Goal: Task Accomplishment & Management: Complete application form

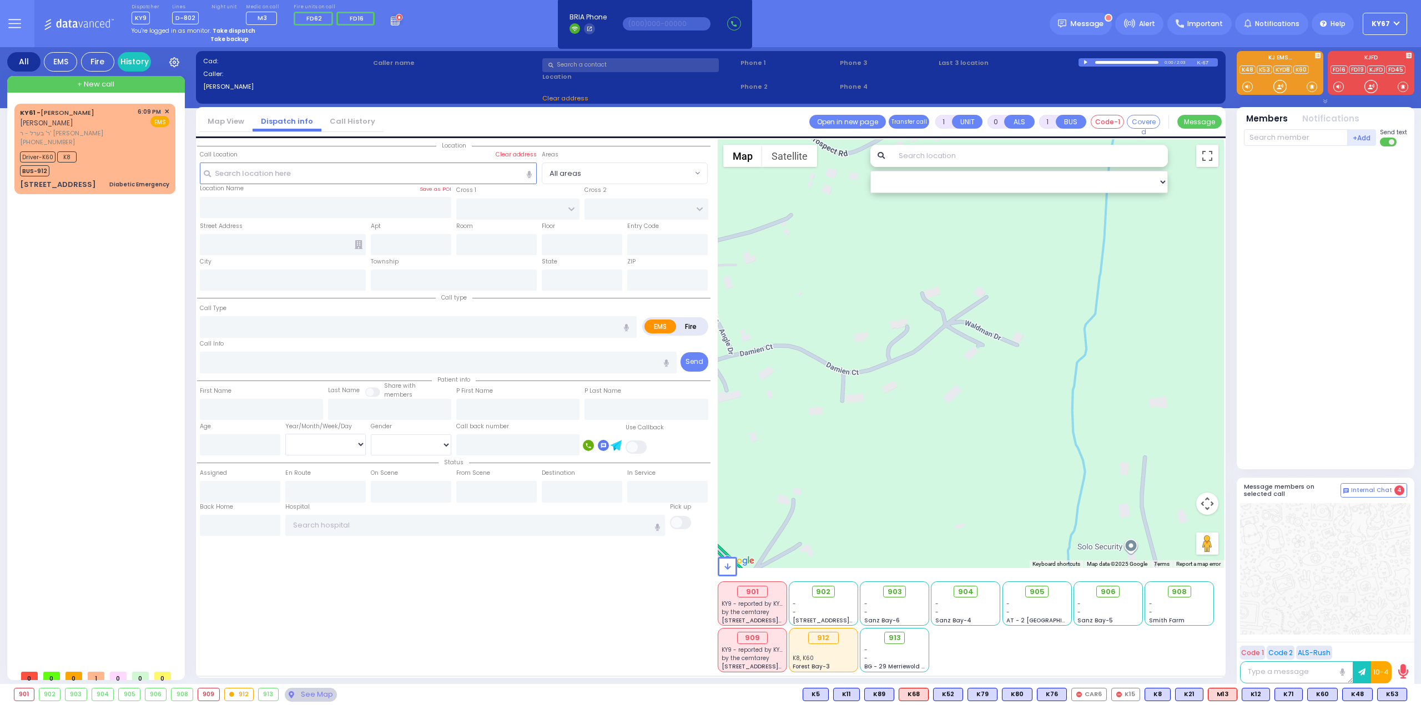
select select
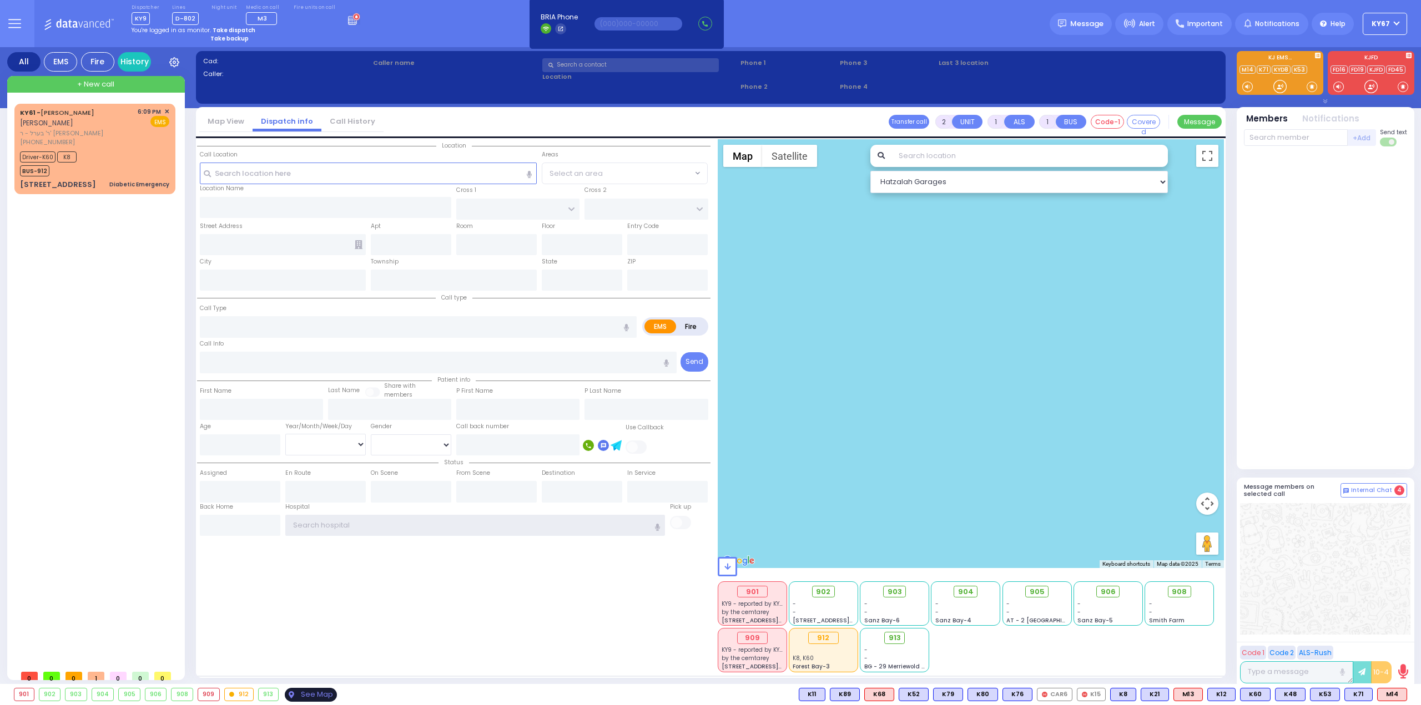
type input "Ky67"
click at [310, 694] on div "See Map" at bounding box center [311, 695] width 52 height 14
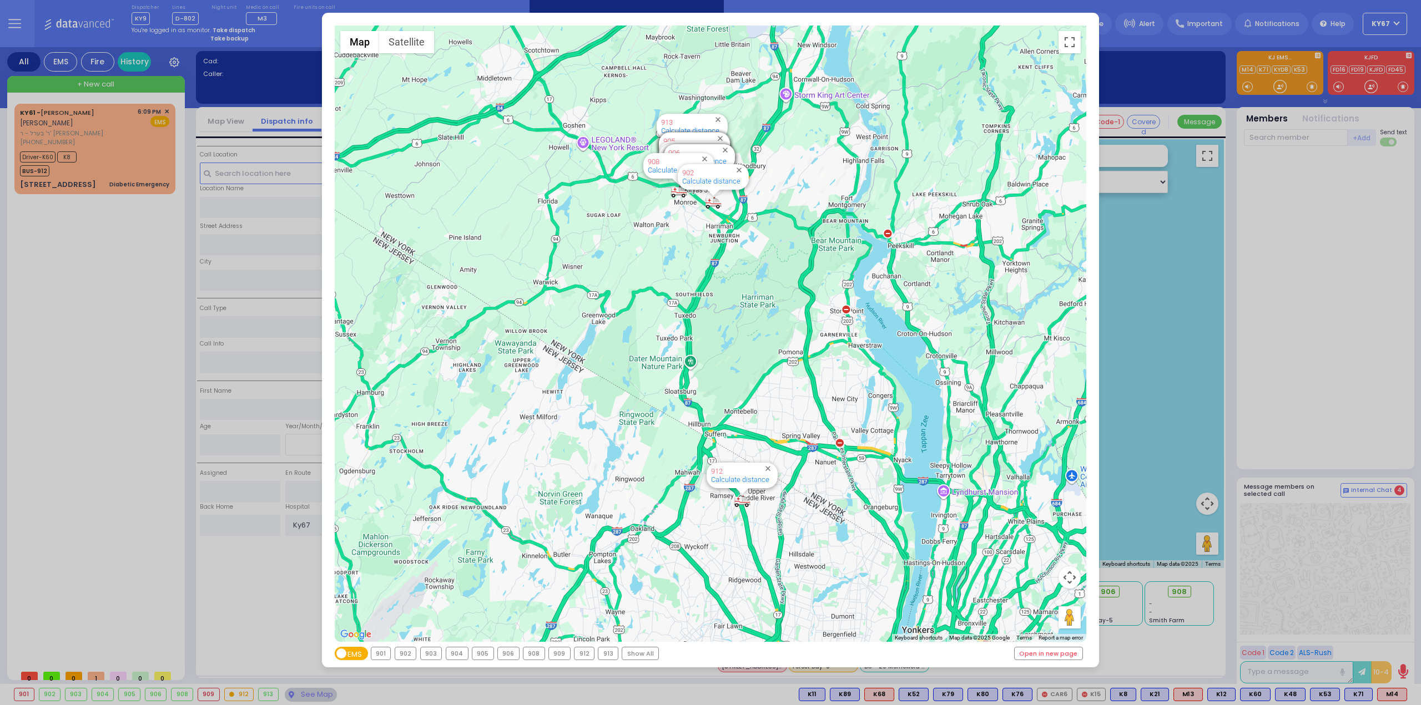
click at [561, 654] on div "909" at bounding box center [559, 654] width 21 height 12
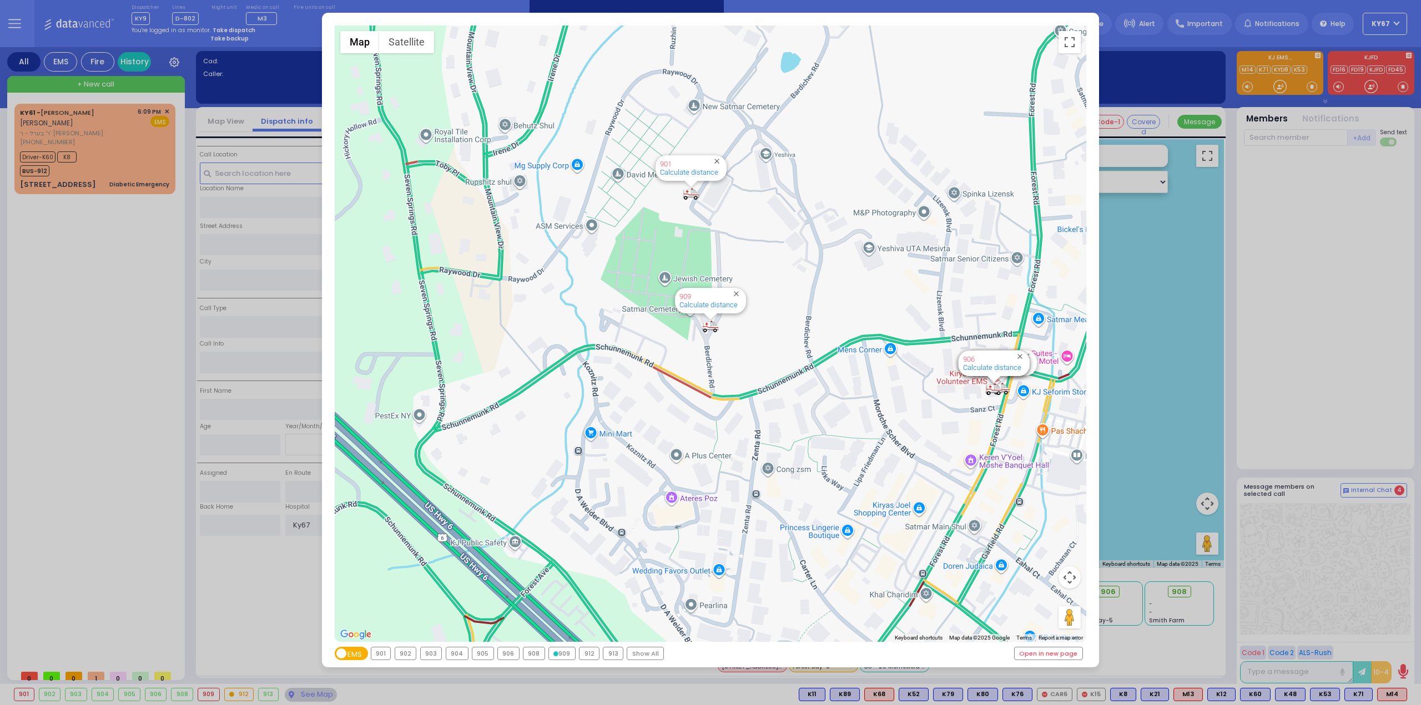
click at [1324, 274] on div "← Move left → Move right ↑ Move up ↓ Move down + Zoom in - Zoom out Home Jump l…" at bounding box center [710, 352] width 1421 height 705
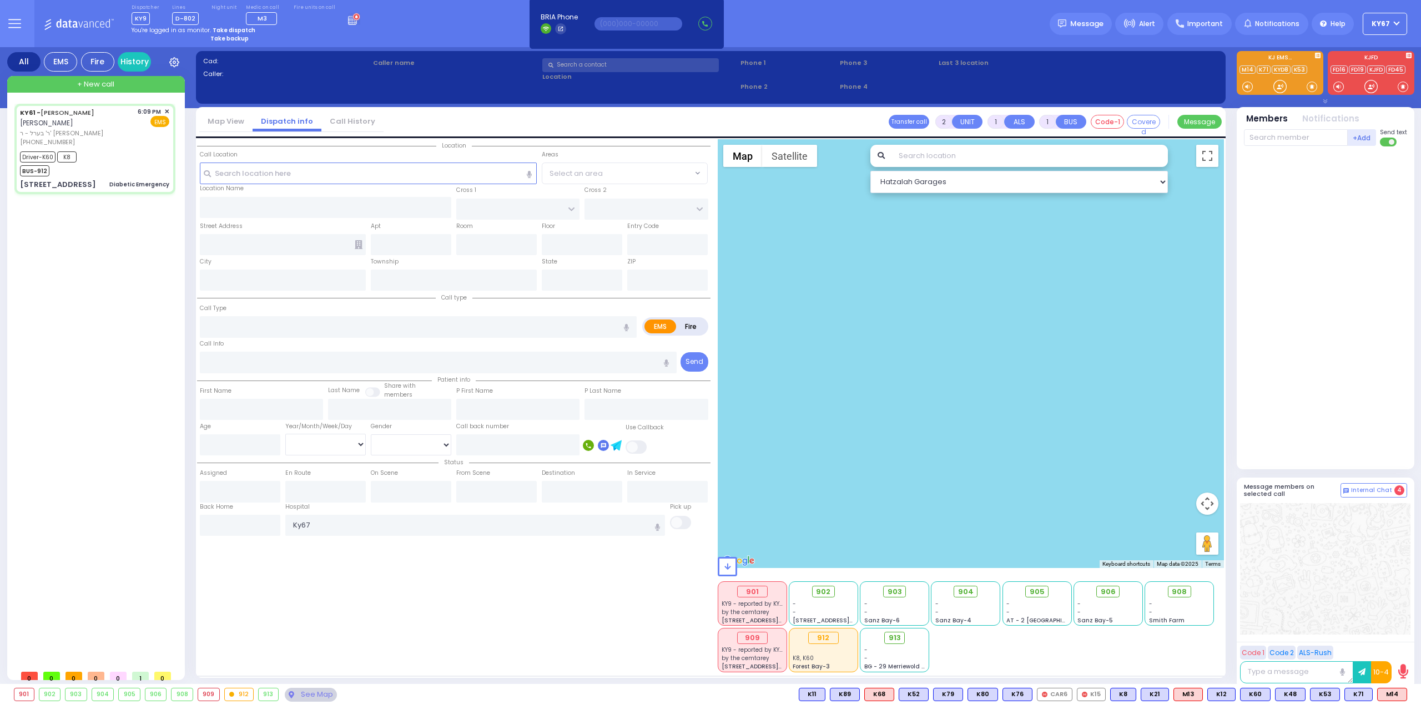
type input "6"
select select
type input "Diabetic Emergency"
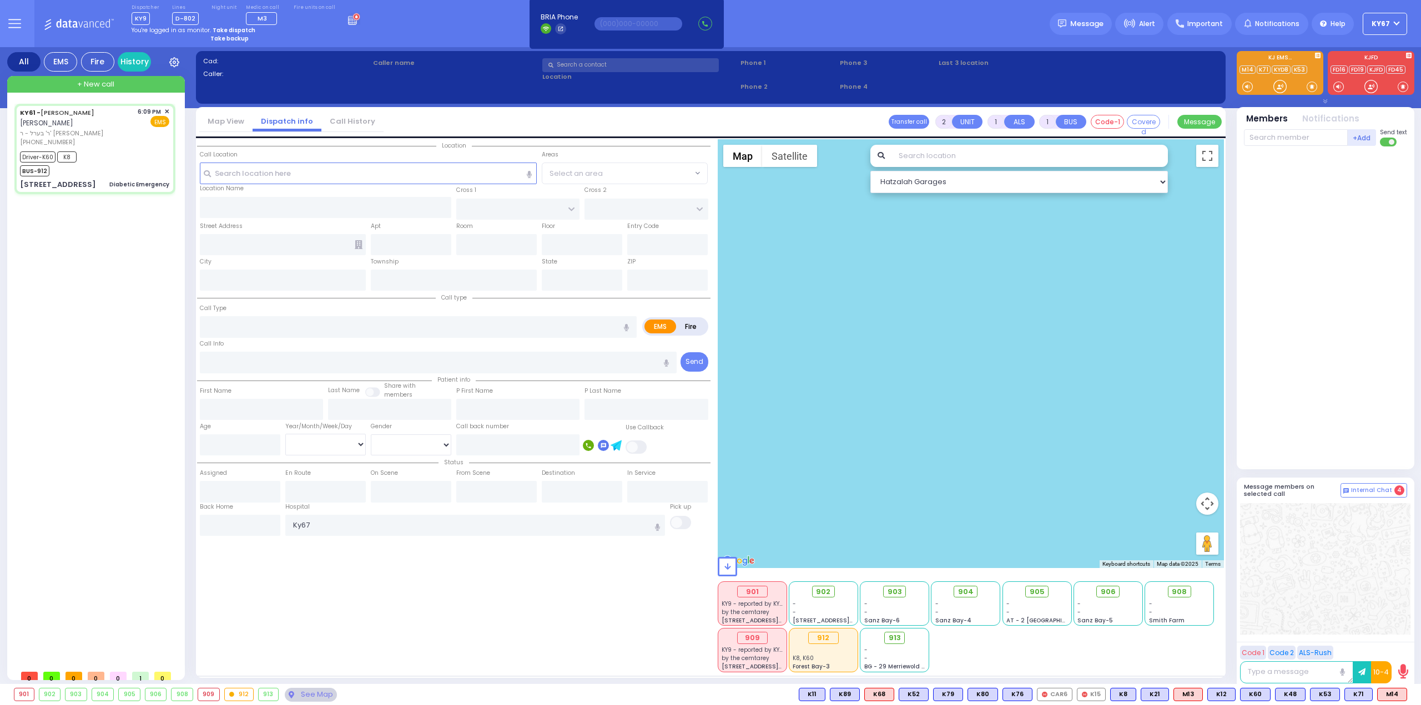
radio input "true"
type input "[PERSON_NAME]"
type input "POLACHECK"
type input "David"
type input "Grunwald"
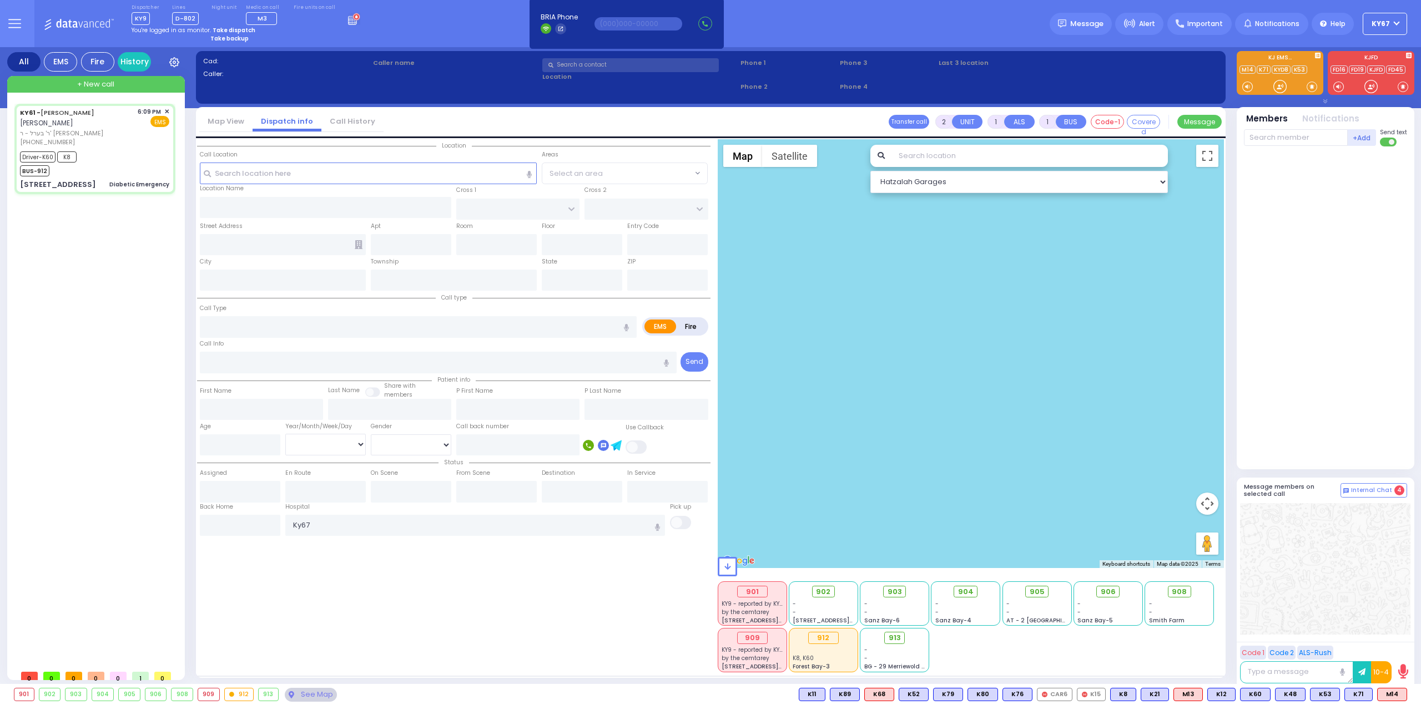
type input "15"
select select "Year"
select select "[DEMOGRAPHIC_DATA]"
type input "18:09"
type input "18:12"
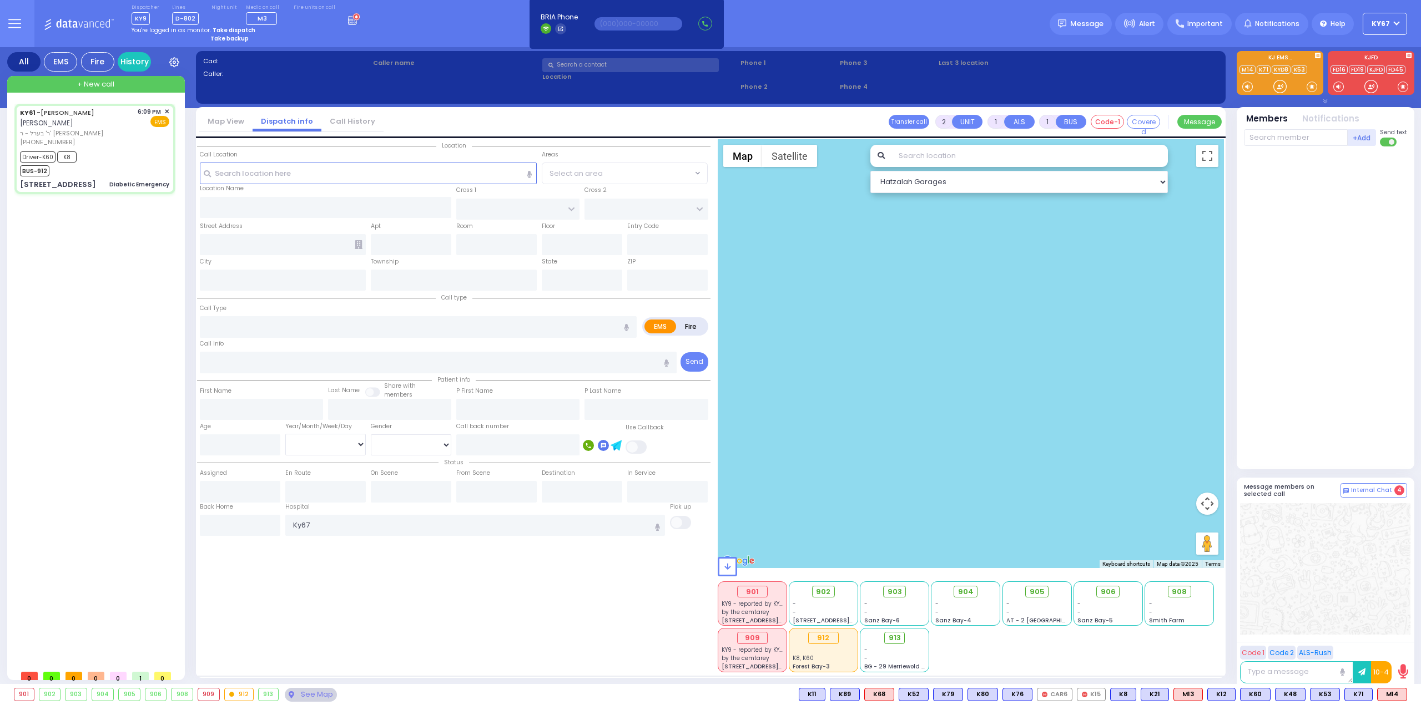
type input "18:33"
type input "18:39"
type input "New York Presbyterian Hospital- Columbia Campus"
select select "Hatzalah Garages"
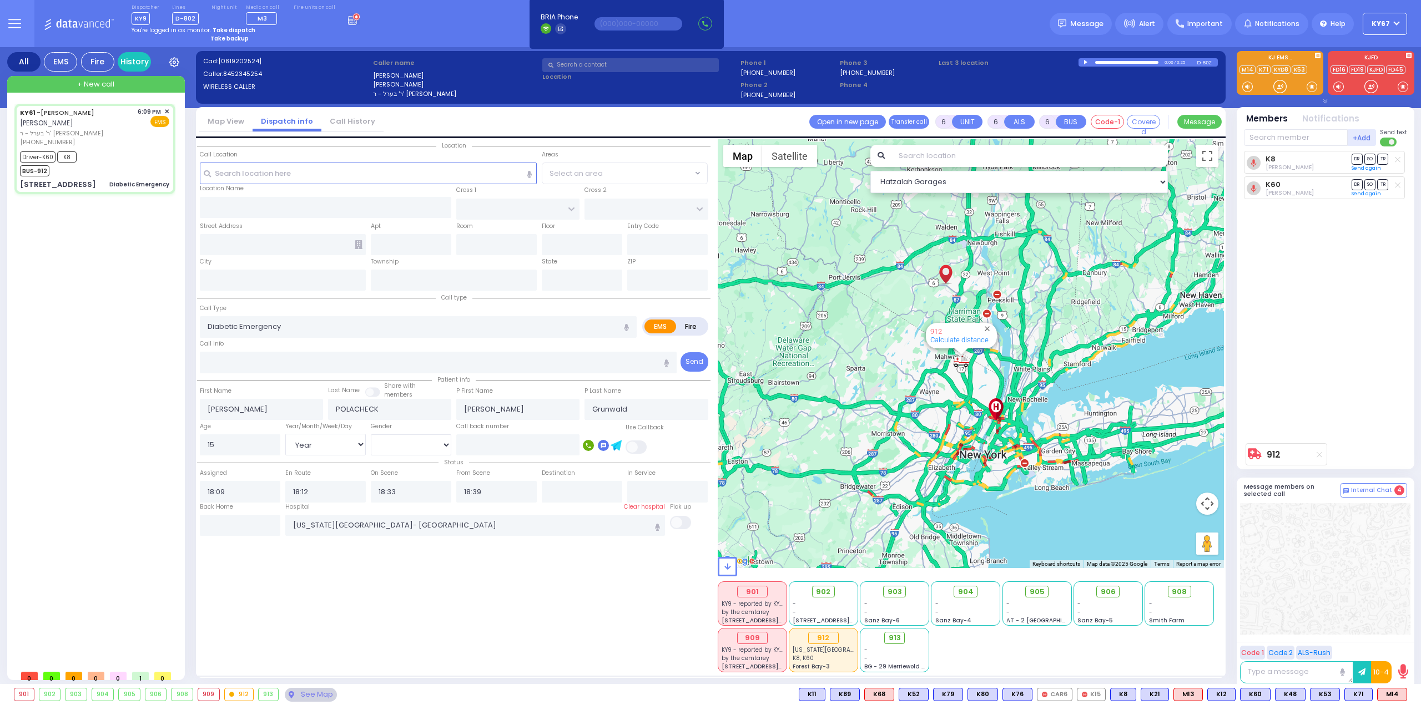
type input "[STREET_ADDRESS]"
type input "Monroe"
type input "[US_STATE]"
type input "10950"
select select
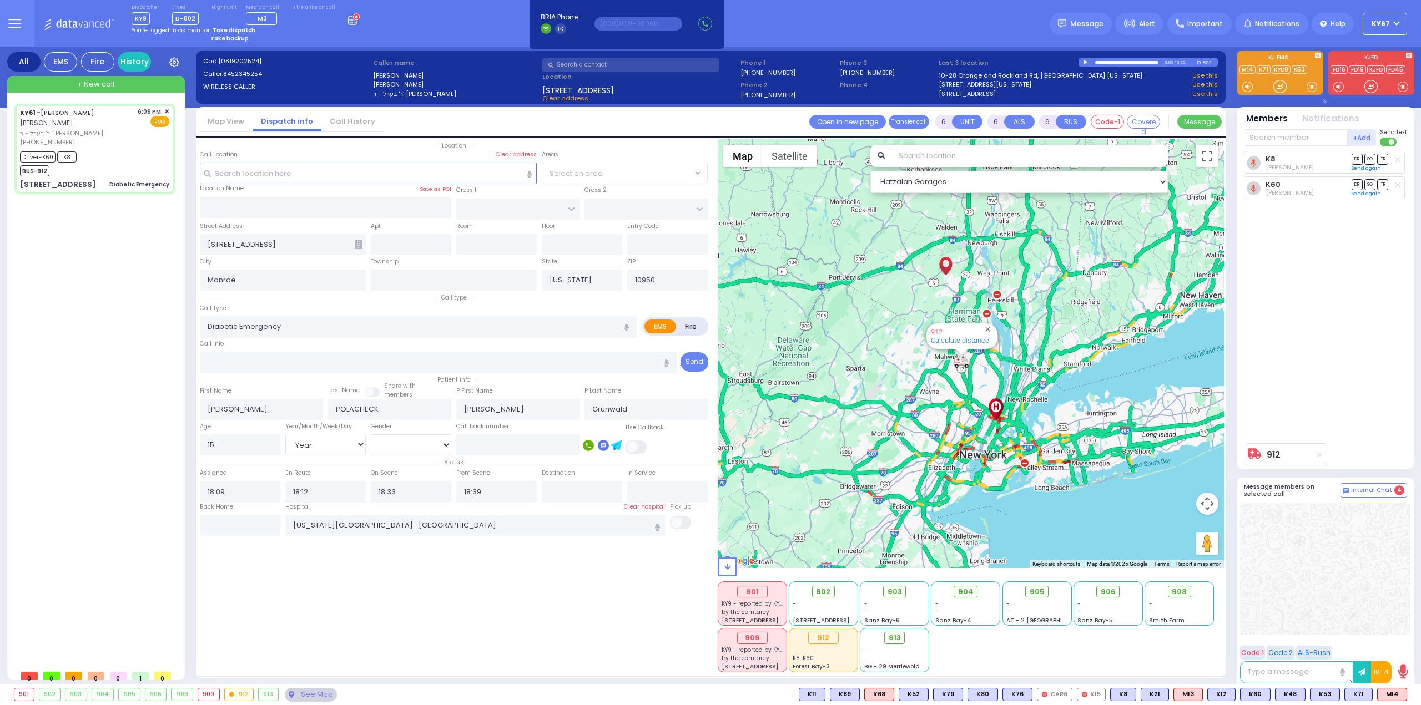
radio input "true"
select select "Year"
select select "Male"
select select "Hatzalah Garages"
select select
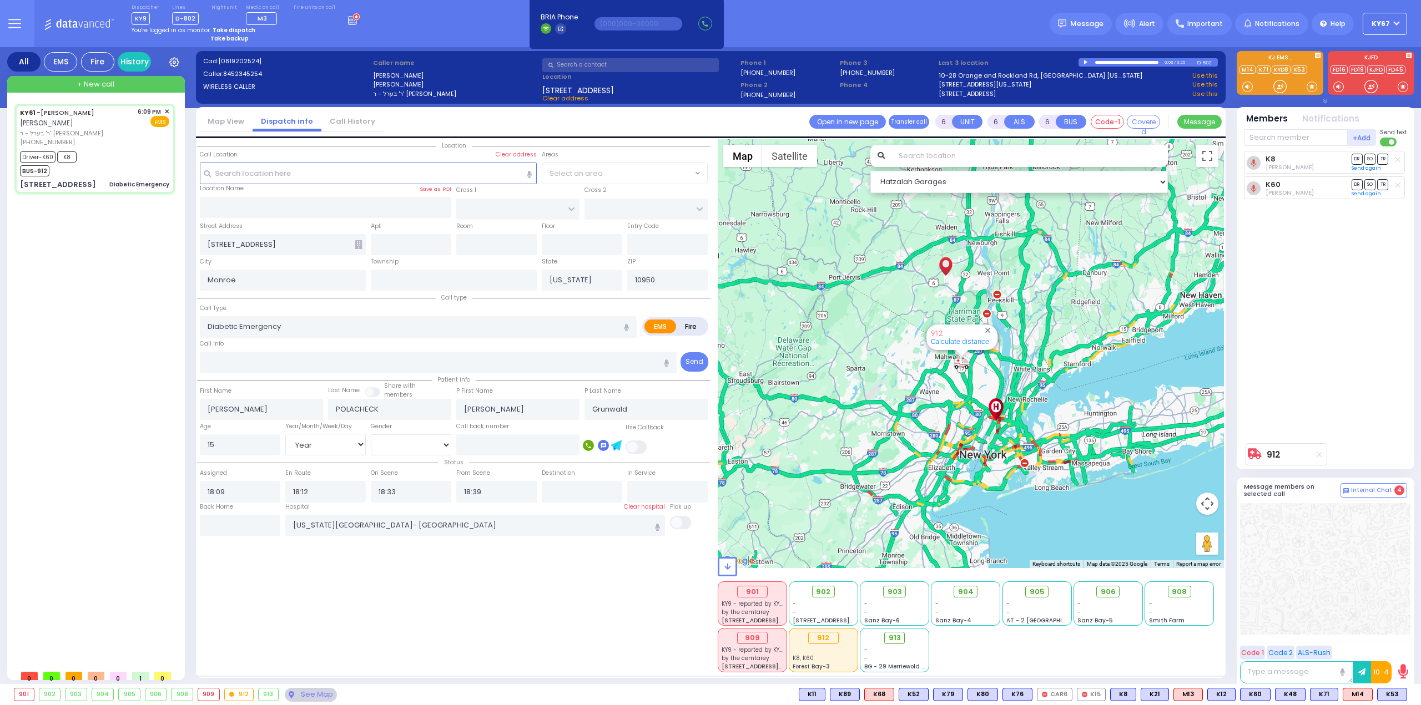
radio input "true"
select select "Year"
select select "[DEMOGRAPHIC_DATA]"
select select "Hatzalah Garages"
select select
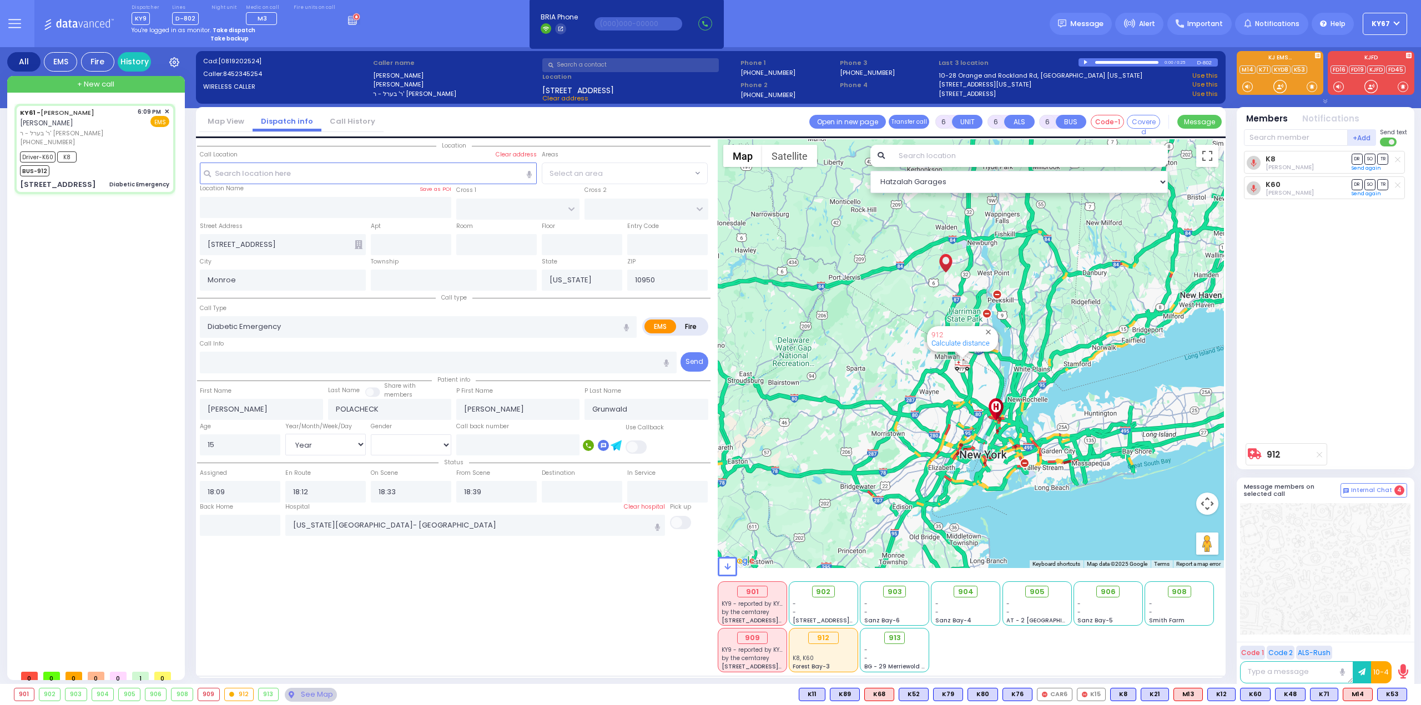
radio input "true"
select select "Year"
select select "[DEMOGRAPHIC_DATA]"
select select "Hatzalah Garages"
select select
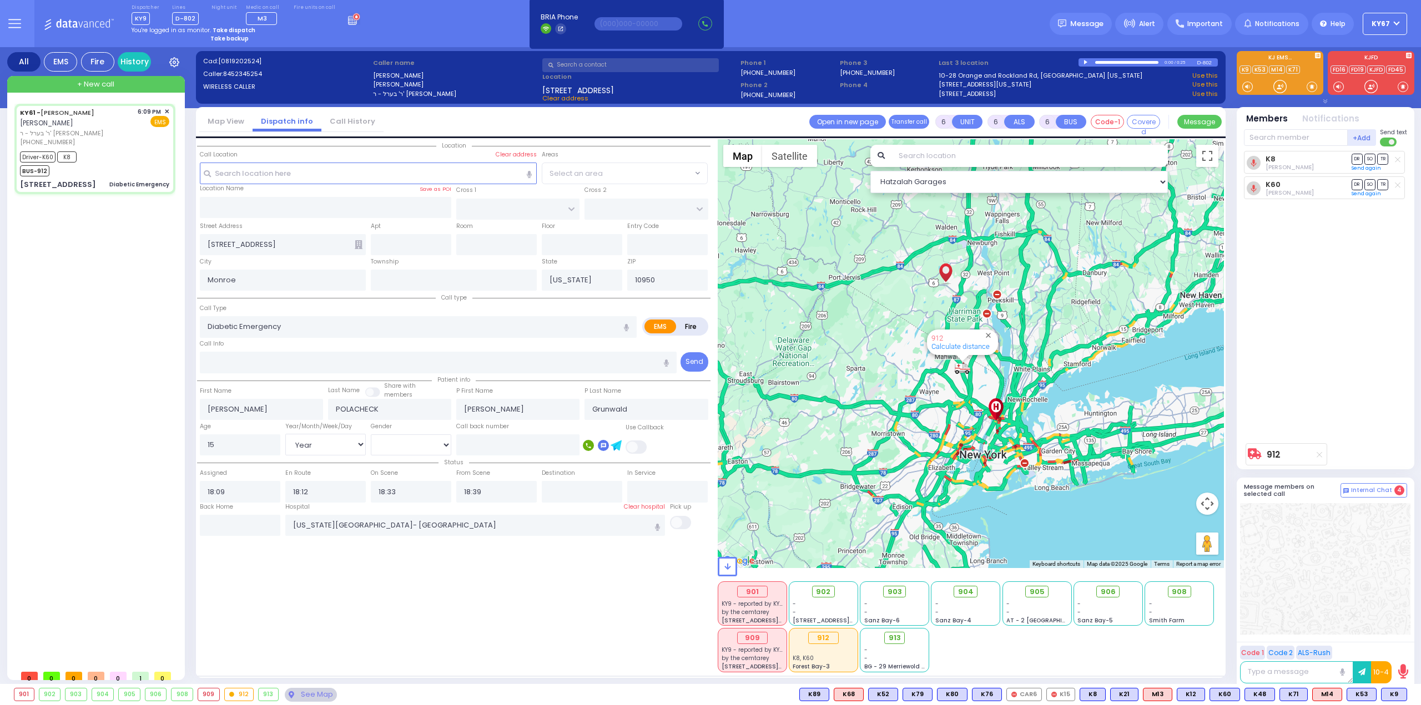
radio input "true"
select select "Year"
select select "[DEMOGRAPHIC_DATA]"
select select "Hatzalah Garages"
select select
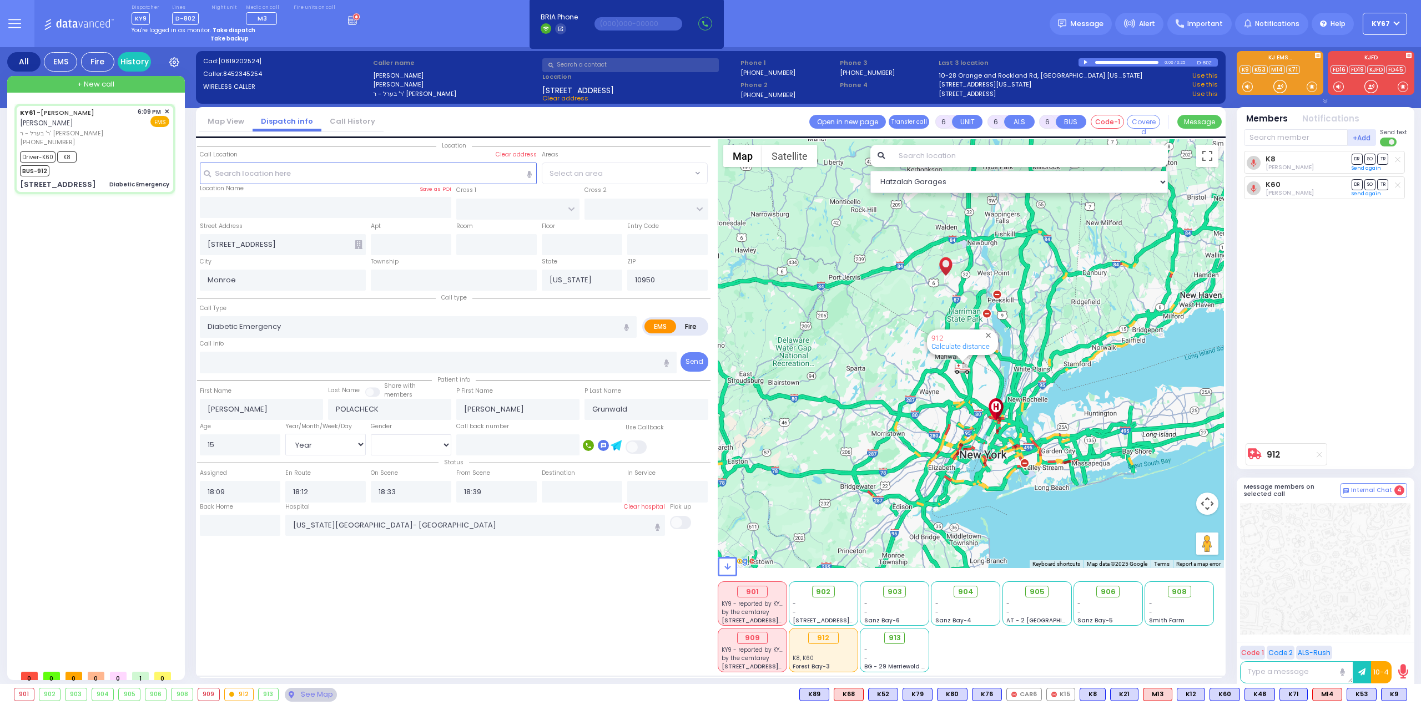
radio input "true"
select select "Year"
select select "[DEMOGRAPHIC_DATA]"
select select "Hatzalah Garages"
click at [218, 28] on strong "Take dispatch" at bounding box center [234, 30] width 43 height 8
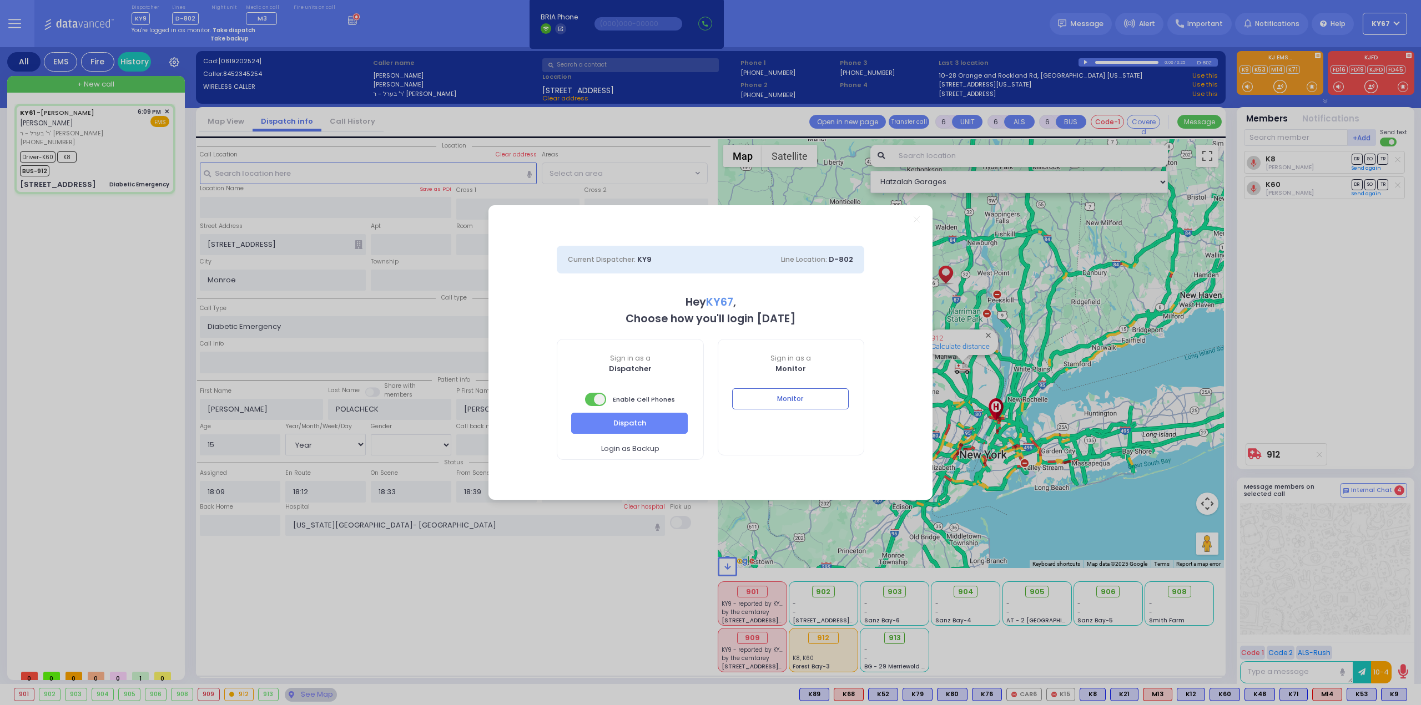
select select "9"
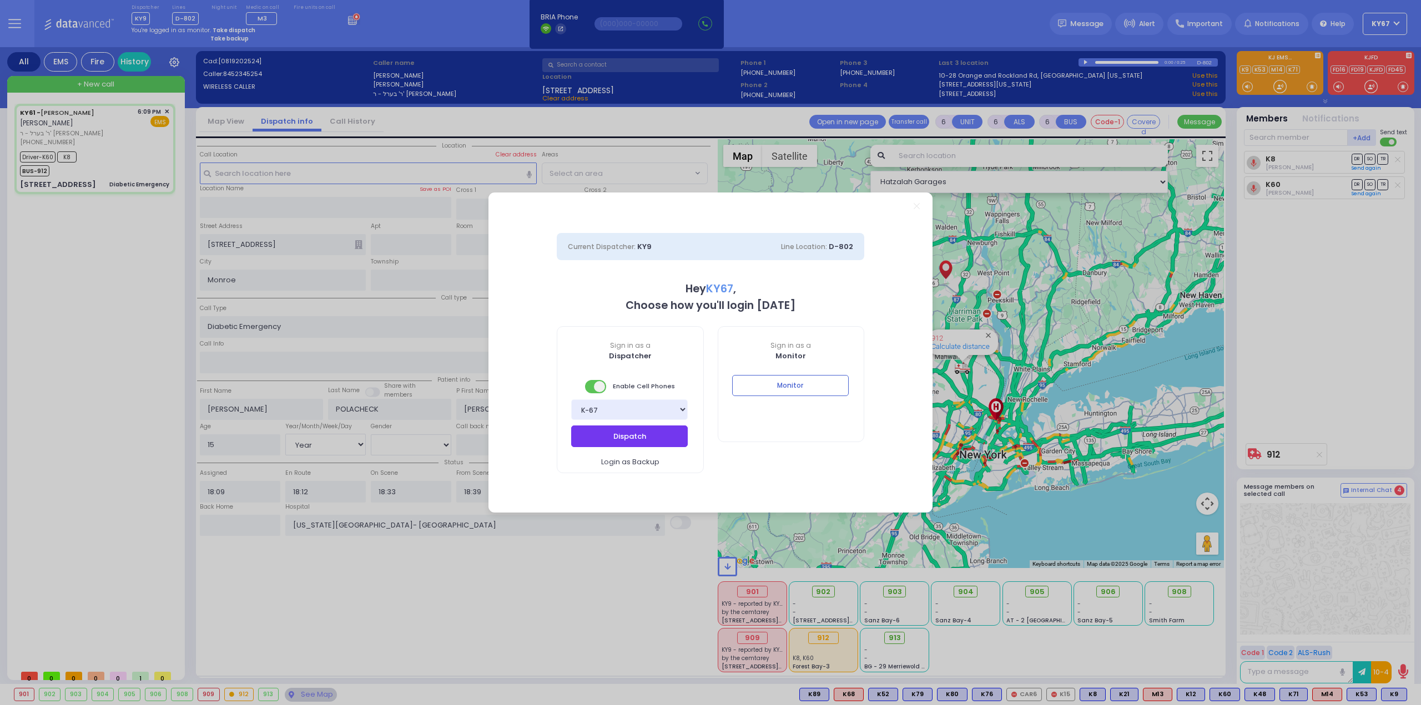
click at [604, 439] on button "Dispatch" at bounding box center [629, 436] width 117 height 21
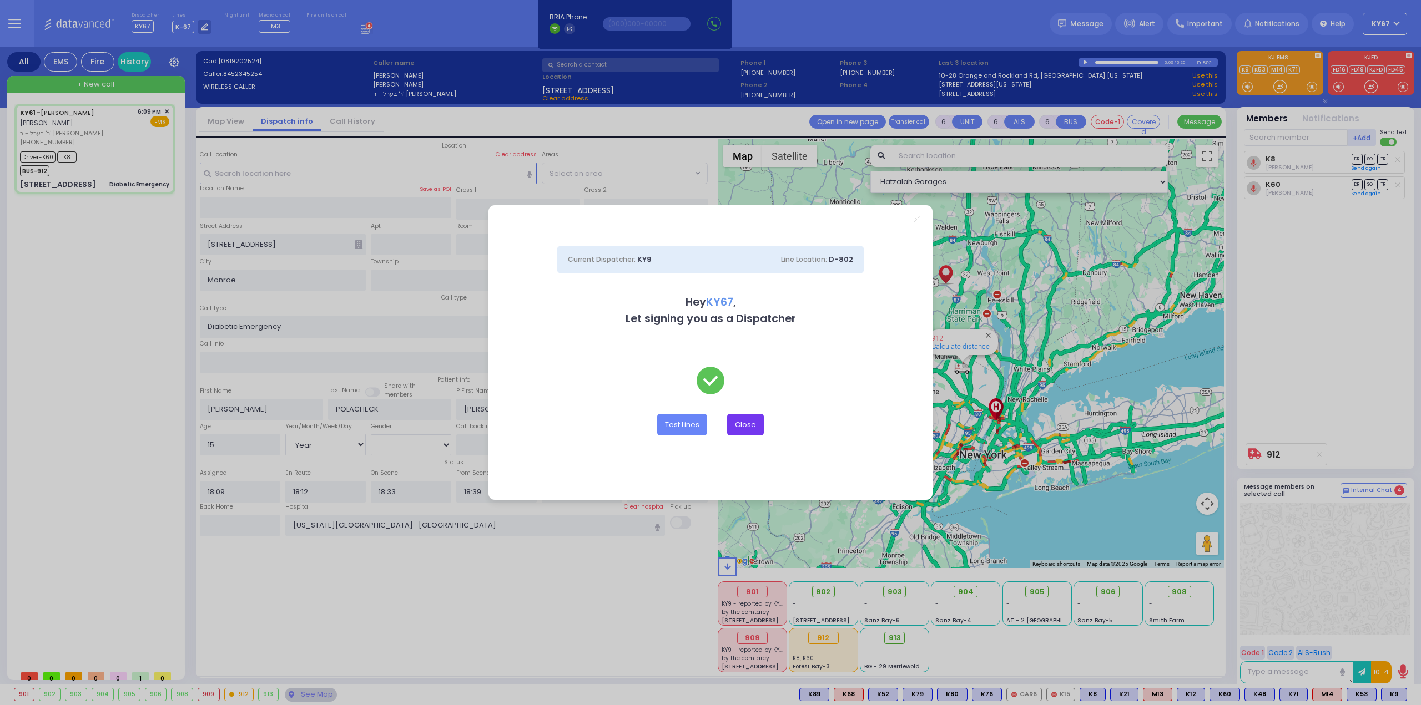
click at [749, 423] on button "Close" at bounding box center [745, 424] width 37 height 21
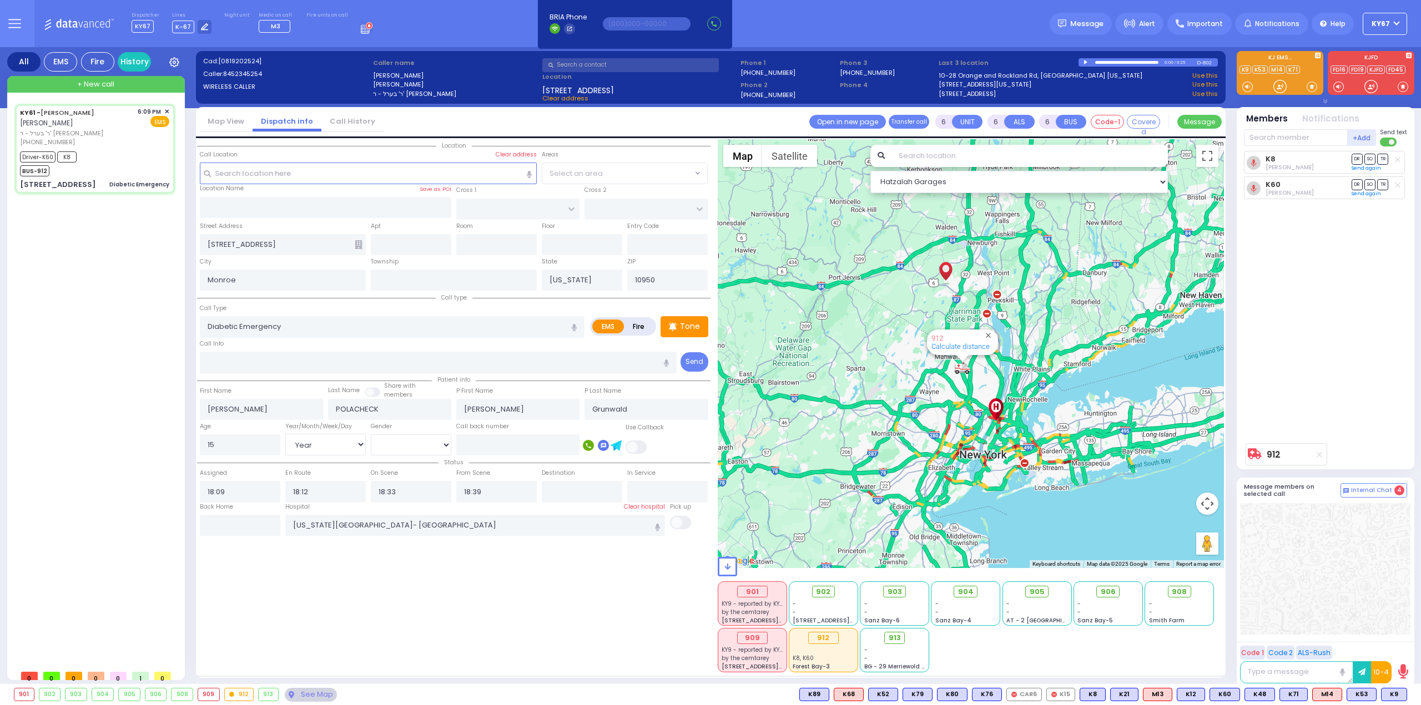
click at [513, 587] on div "Location Monroe" at bounding box center [453, 405] width 513 height 533
click at [361, 31] on icon at bounding box center [367, 28] width 12 height 12
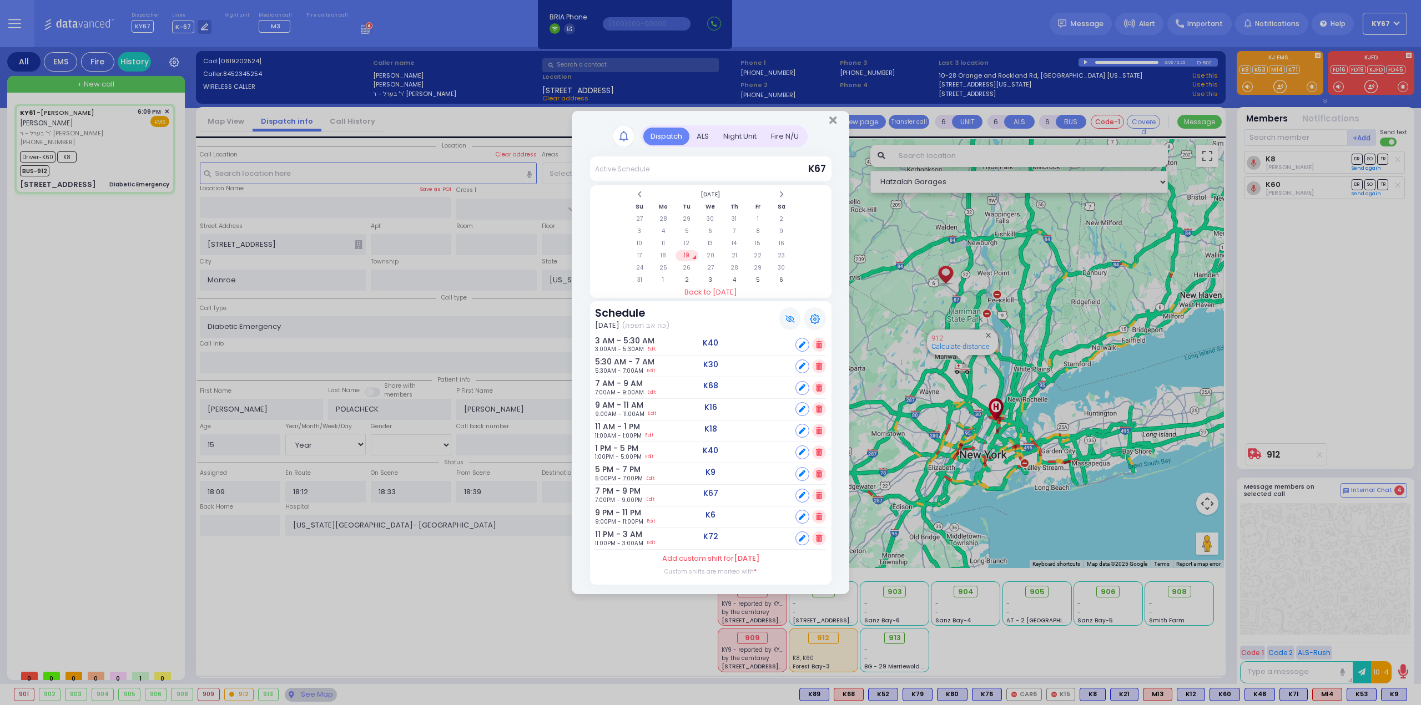
select select
radio input "true"
select select "Year"
select select "[DEMOGRAPHIC_DATA]"
select select "Hatzalah Garages"
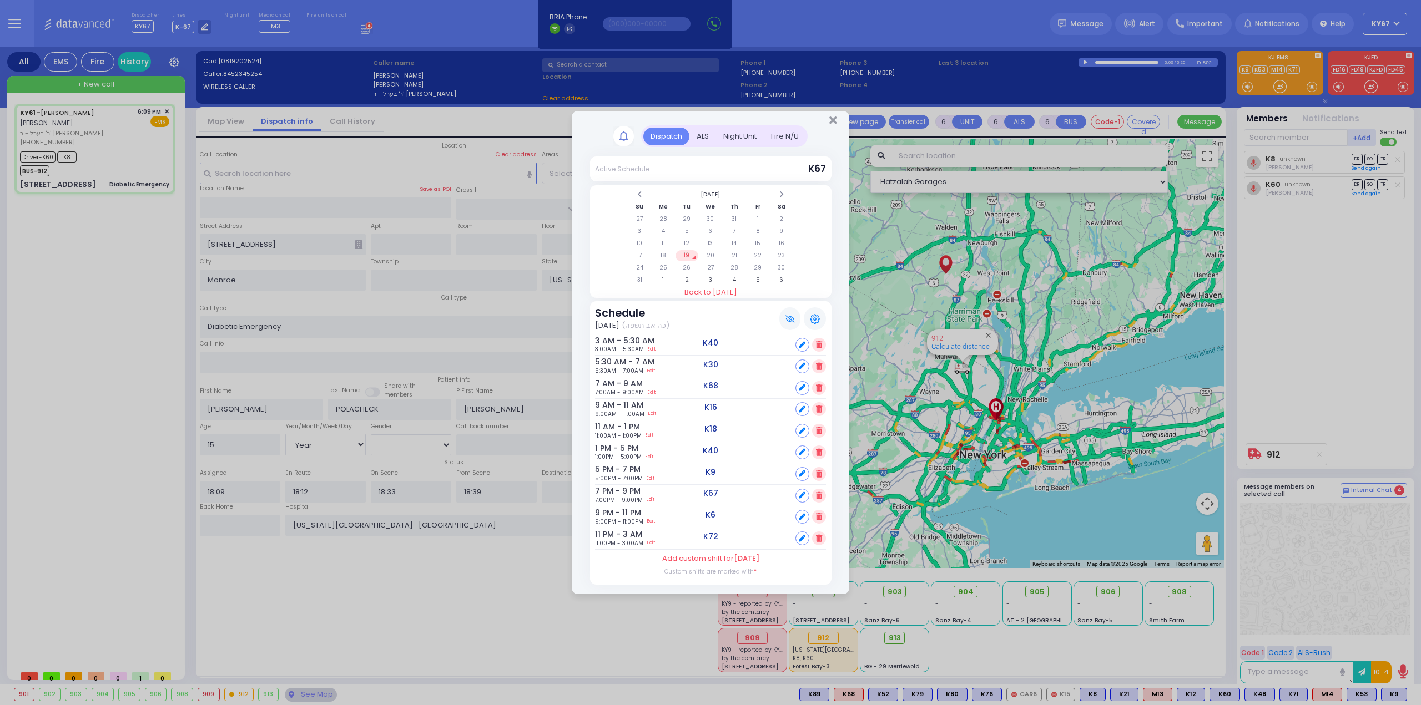
click at [642, 616] on div "Dispatch Active Schedule K67" at bounding box center [710, 352] width 1421 height 705
select select
radio input "true"
select select "Year"
select select "[DEMOGRAPHIC_DATA]"
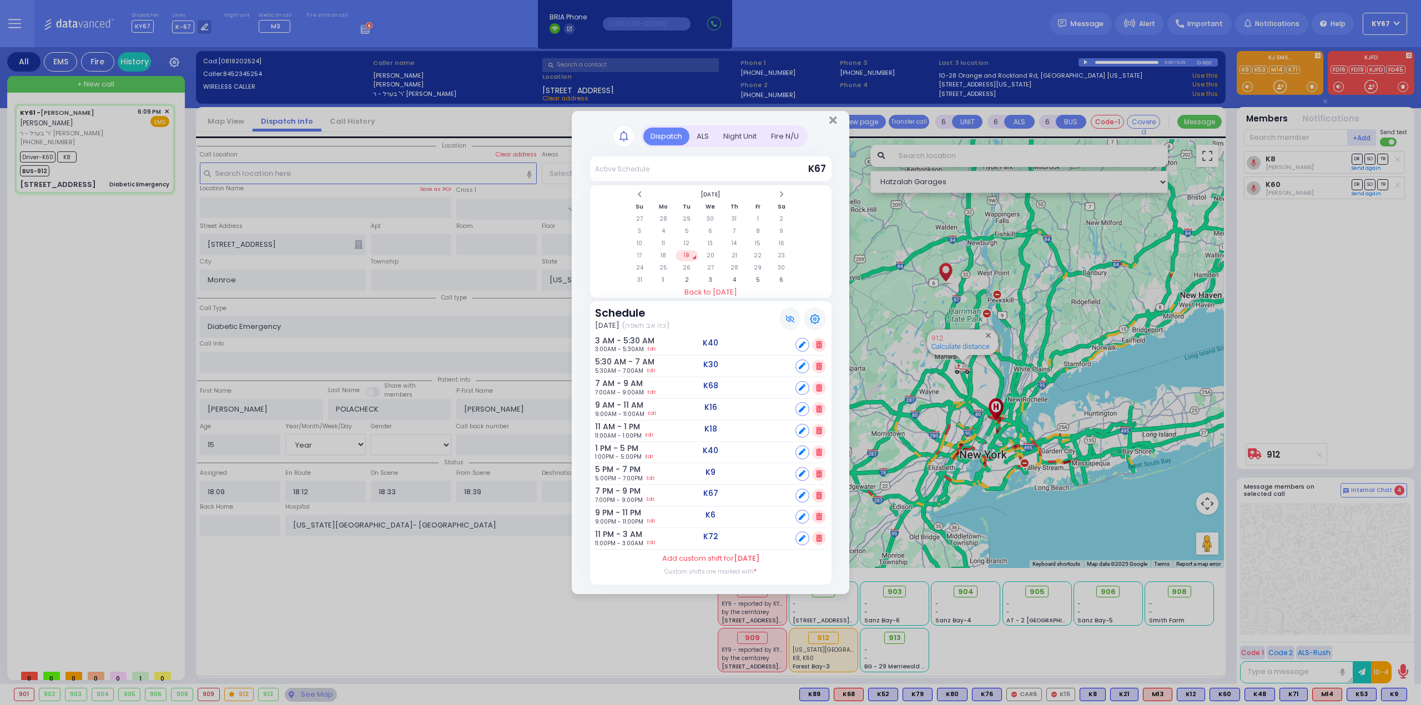
select select "Hatzalah Garages"
click at [835, 124] on icon "Close" at bounding box center [832, 120] width 7 height 11
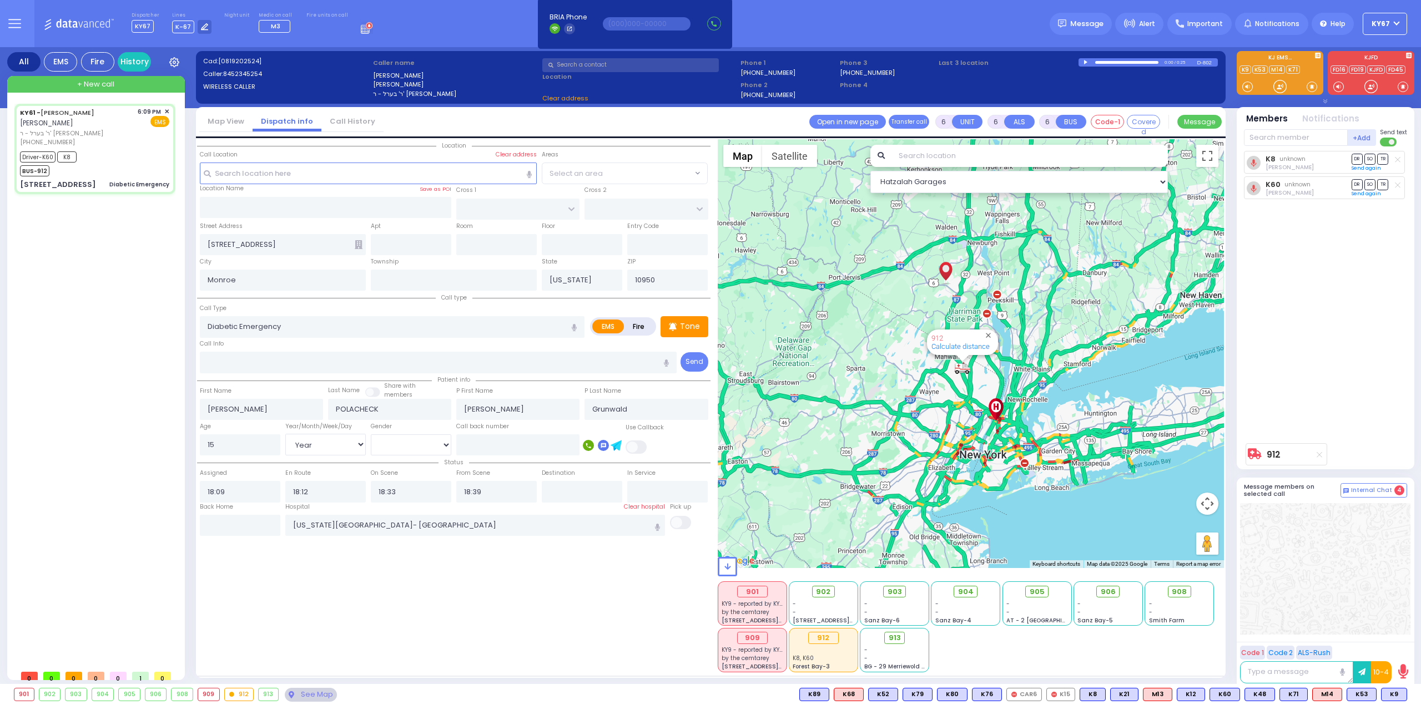
select select
radio input "true"
select select "Year"
select select "[DEMOGRAPHIC_DATA]"
select select "Hatzalah Garages"
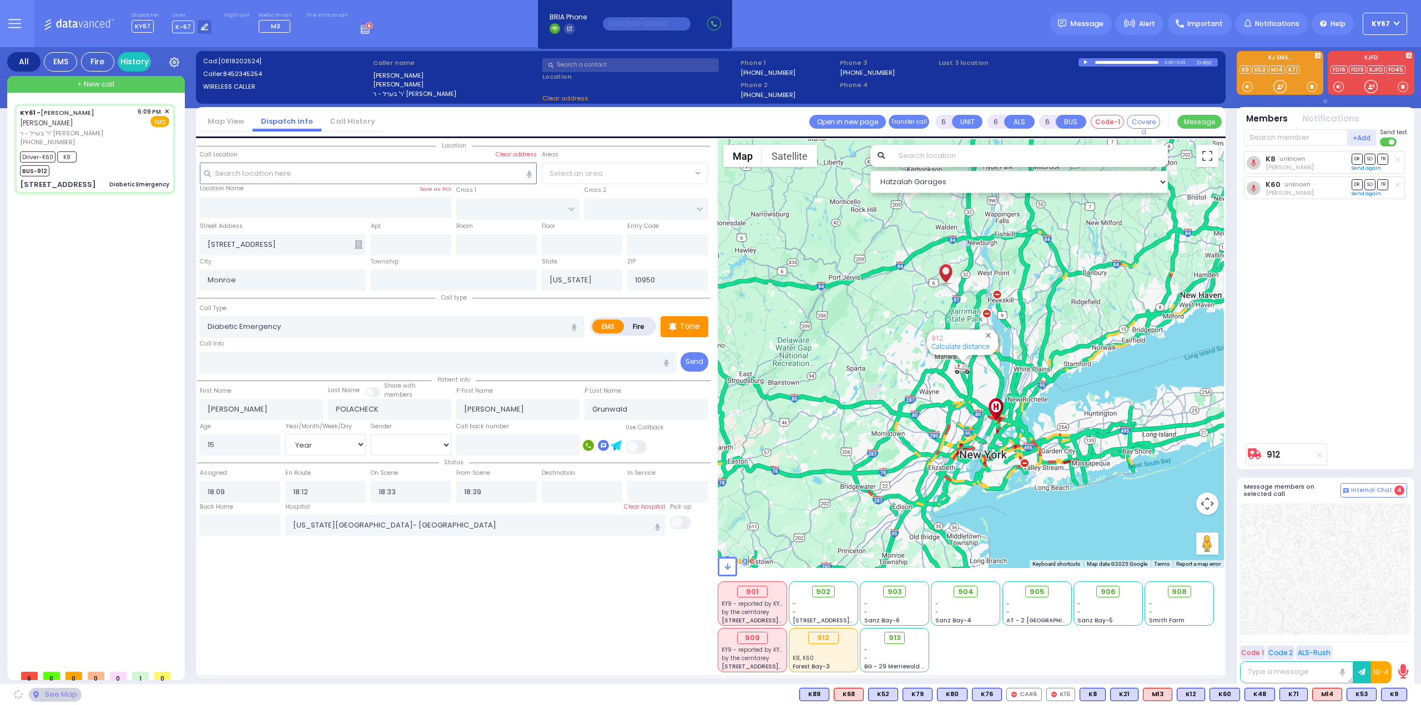
click at [606, 550] on div "Location Monroe" at bounding box center [453, 405] width 513 height 533
select select
radio input "true"
select select "Year"
select select "[DEMOGRAPHIC_DATA]"
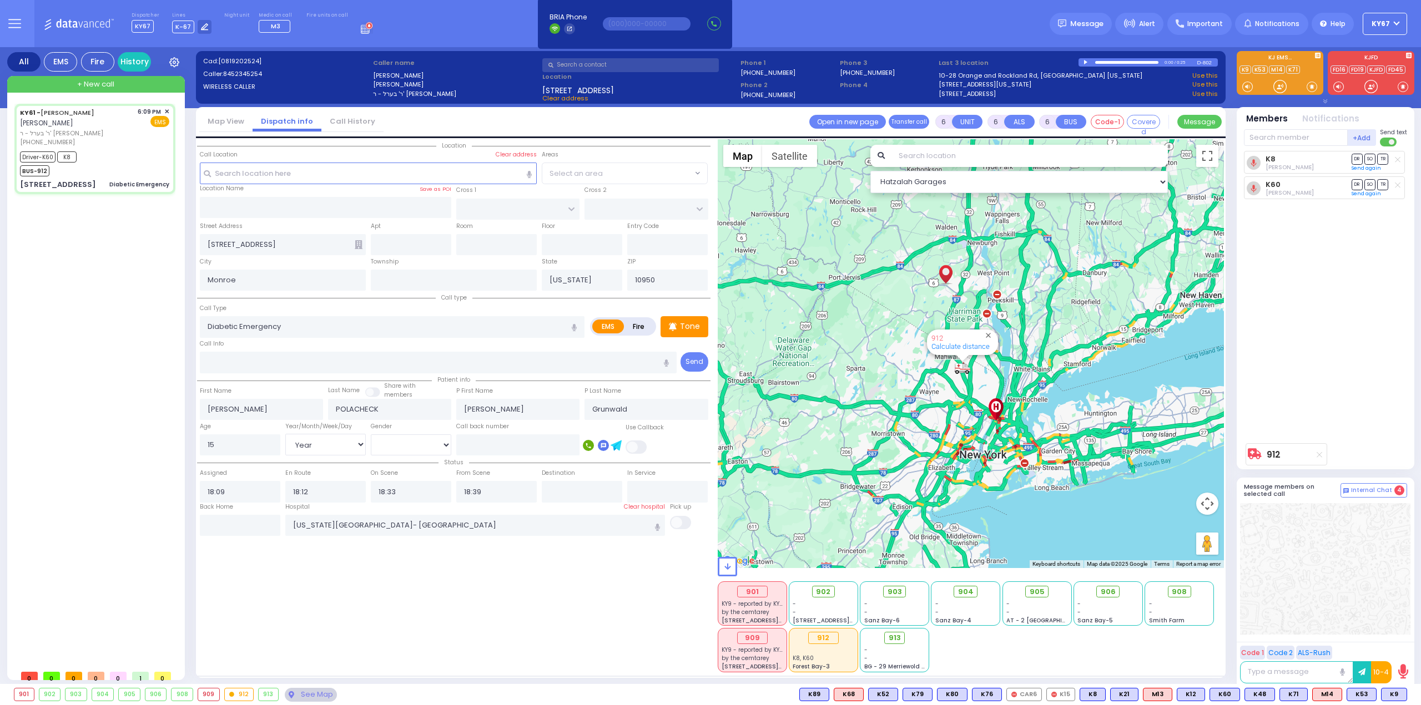
select select "Hatzalah Garages"
select select
radio input "true"
select select "Year"
select select "[DEMOGRAPHIC_DATA]"
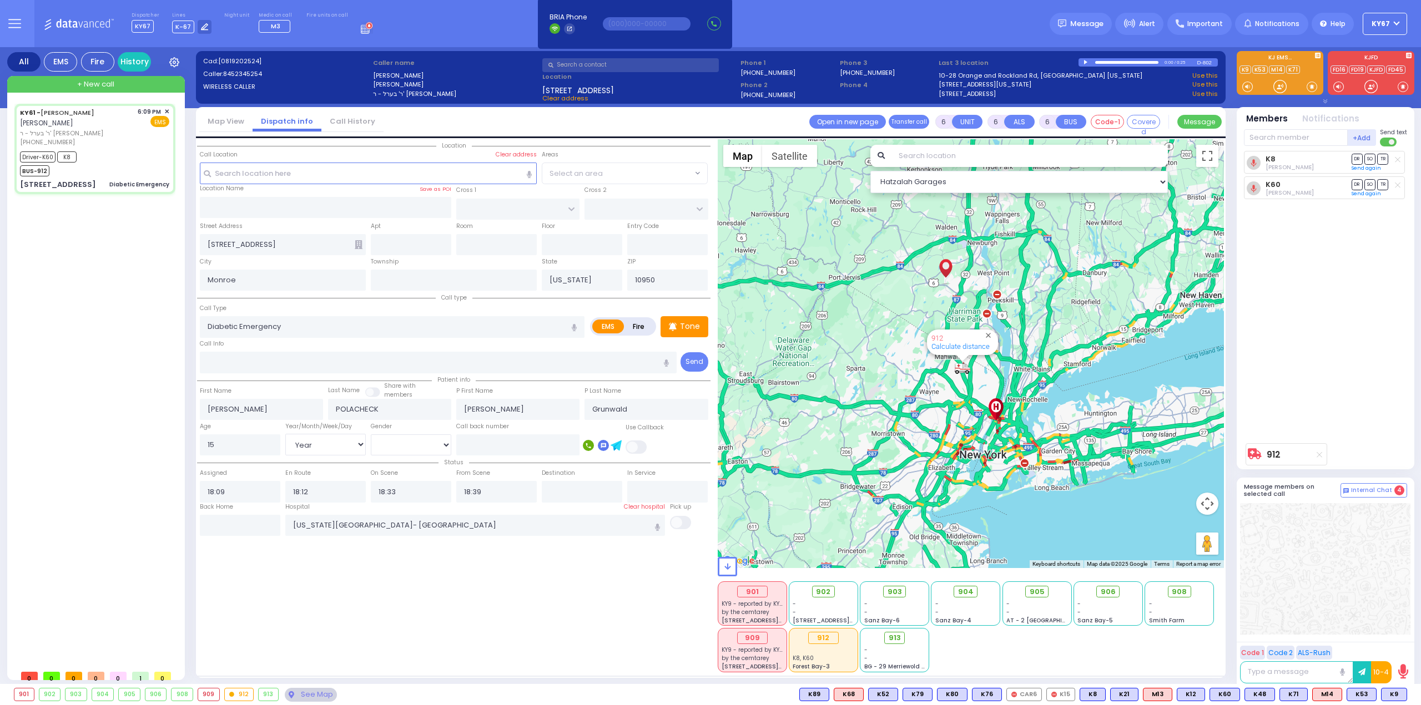
select select "Hatzalah Garages"
select select
radio input "true"
select select "Year"
select select "[DEMOGRAPHIC_DATA]"
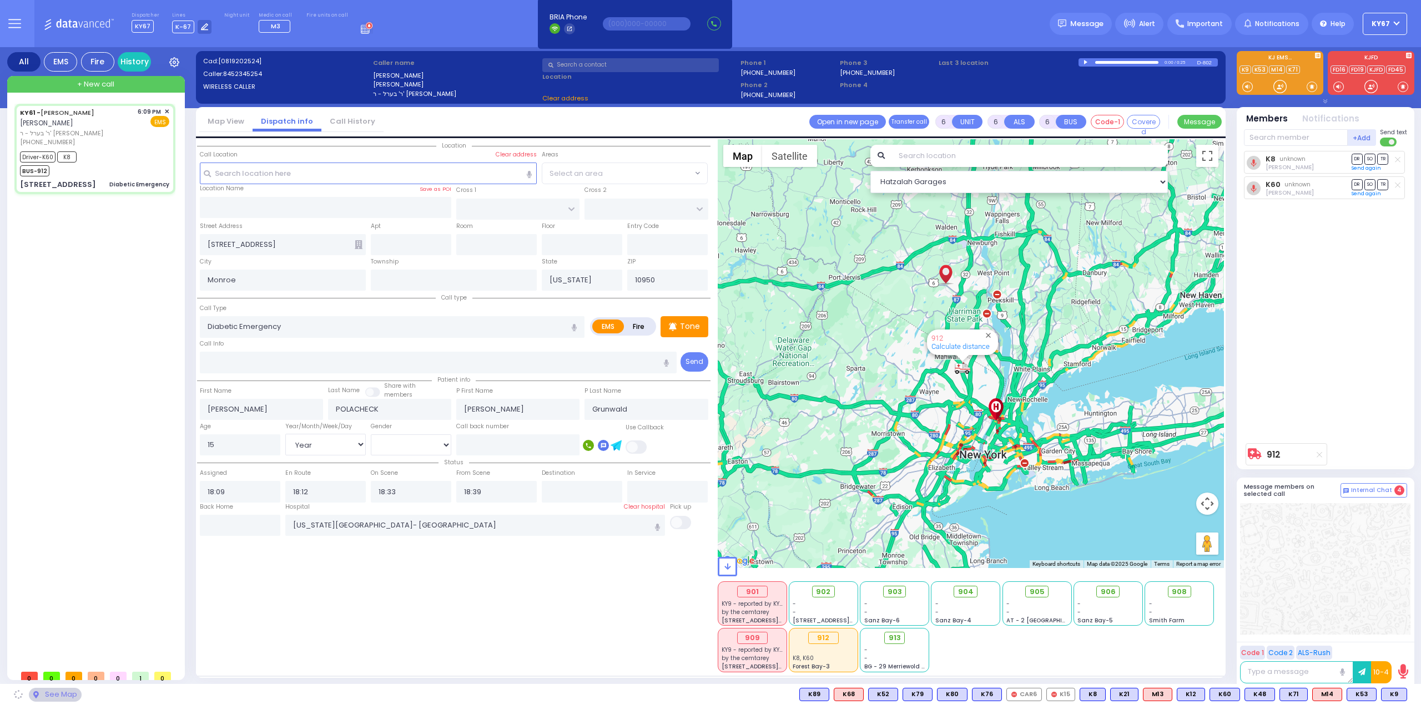
select select "Hatzalah Garages"
select select
radio input "true"
select select "Year"
select select "[DEMOGRAPHIC_DATA]"
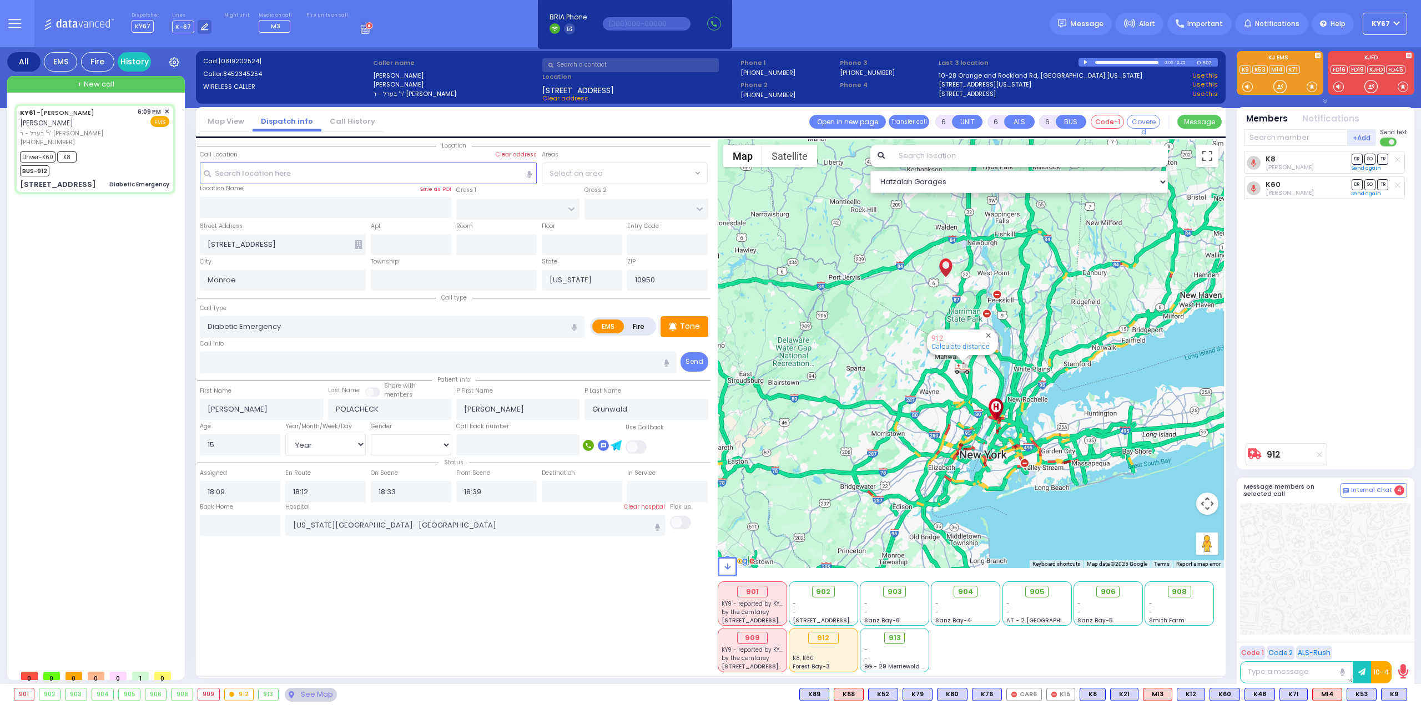
select select "Hatzalah Garages"
select select
radio input "true"
select select "Year"
select select "[DEMOGRAPHIC_DATA]"
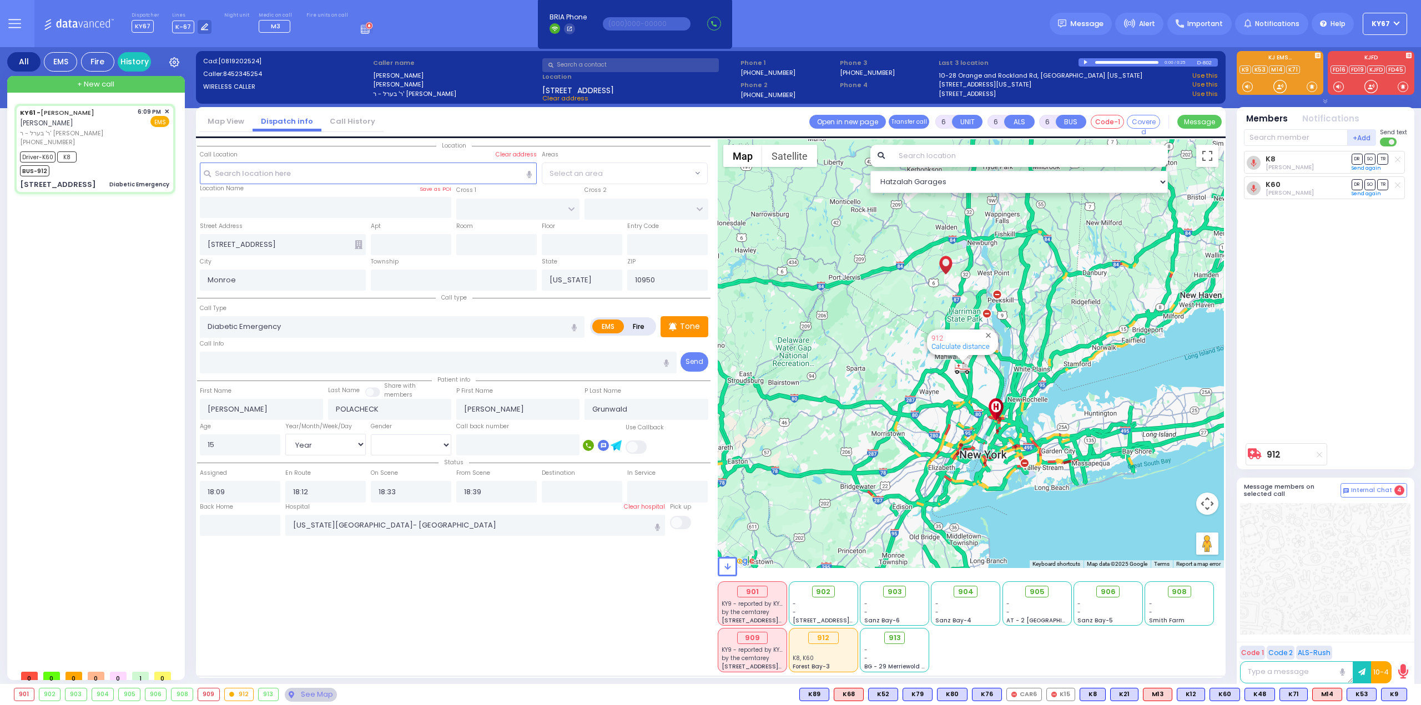
select select "Hatzalah Garages"
select select
radio input "true"
select select "Year"
select select "[DEMOGRAPHIC_DATA]"
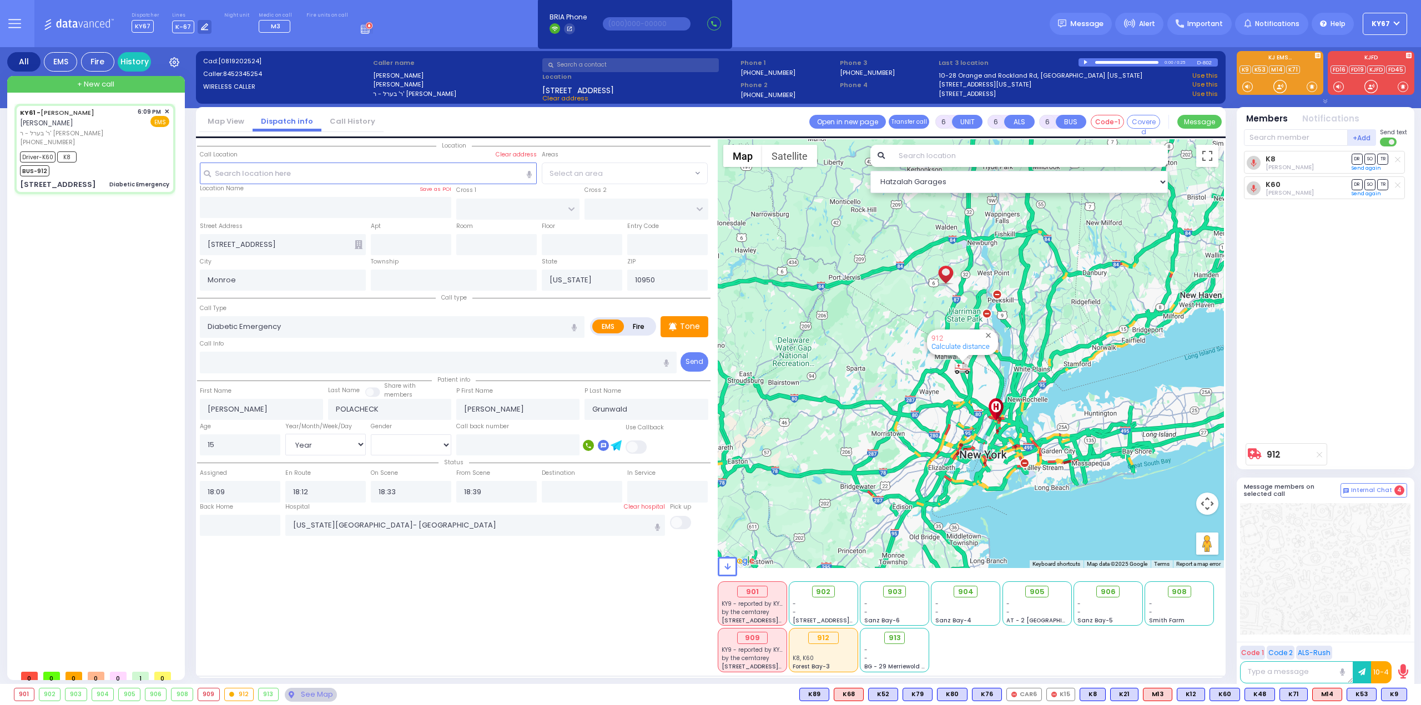
select select "Hatzalah Garages"
select select
radio input "true"
select select "Year"
select select "[DEMOGRAPHIC_DATA]"
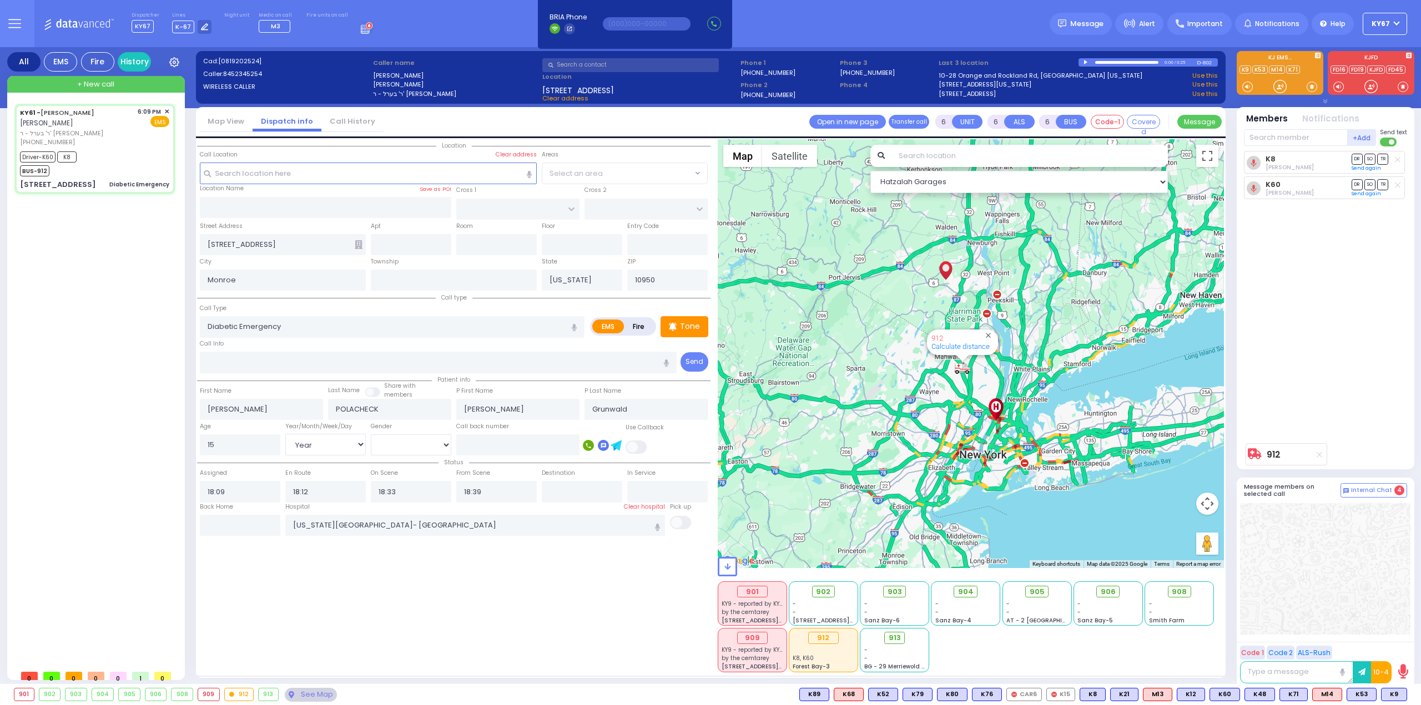
select select "Hatzalah Garages"
select select
radio input "true"
select select "Year"
select select "[DEMOGRAPHIC_DATA]"
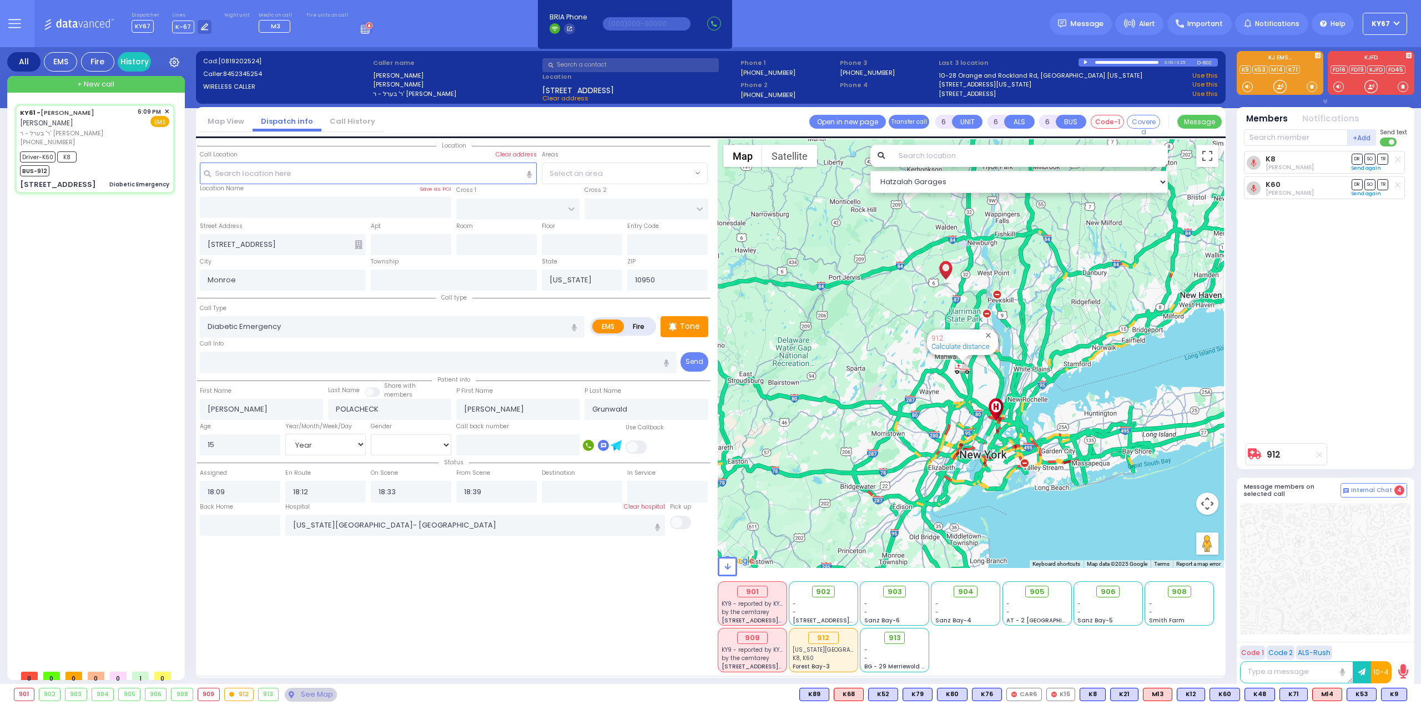
select select "Hatzalah Garages"
select select
radio input "true"
select select "Year"
select select "[DEMOGRAPHIC_DATA]"
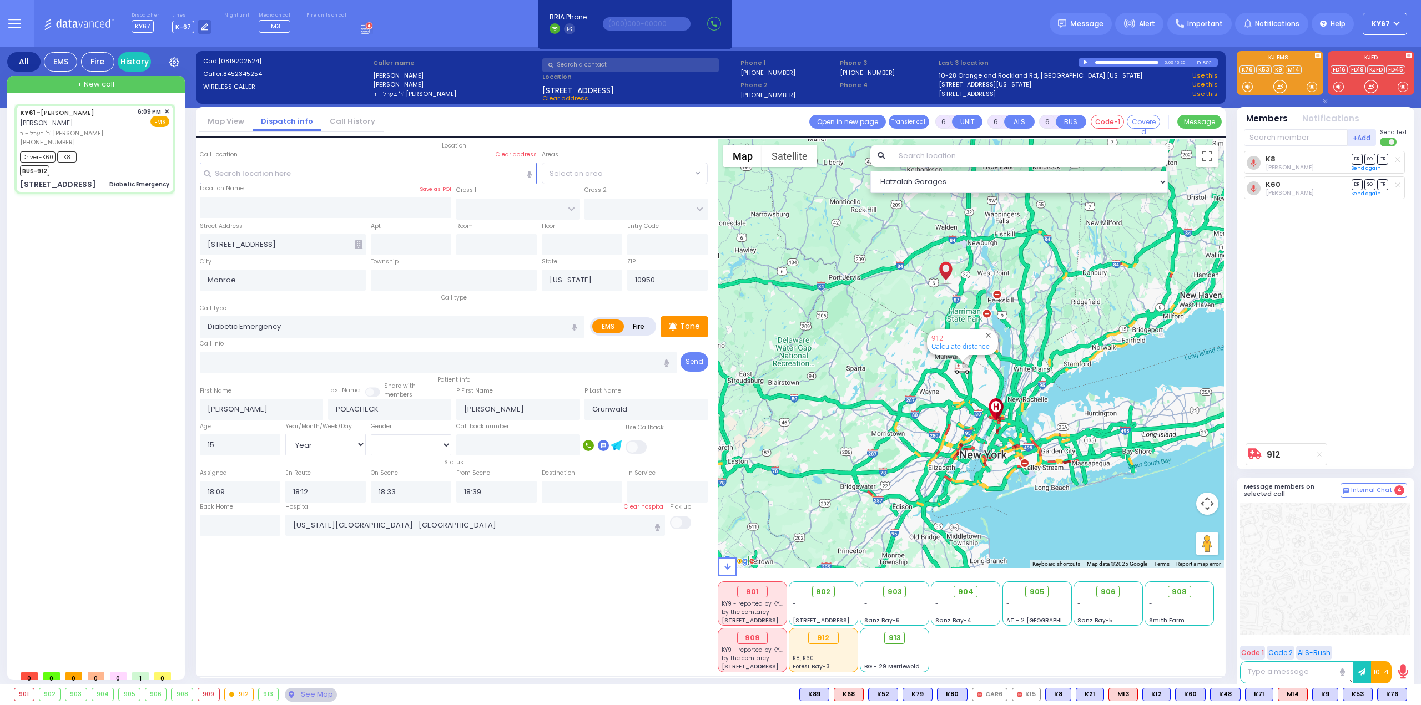
select select "Hatzalah Garages"
select select
radio input "true"
select select "Year"
select select "[DEMOGRAPHIC_DATA]"
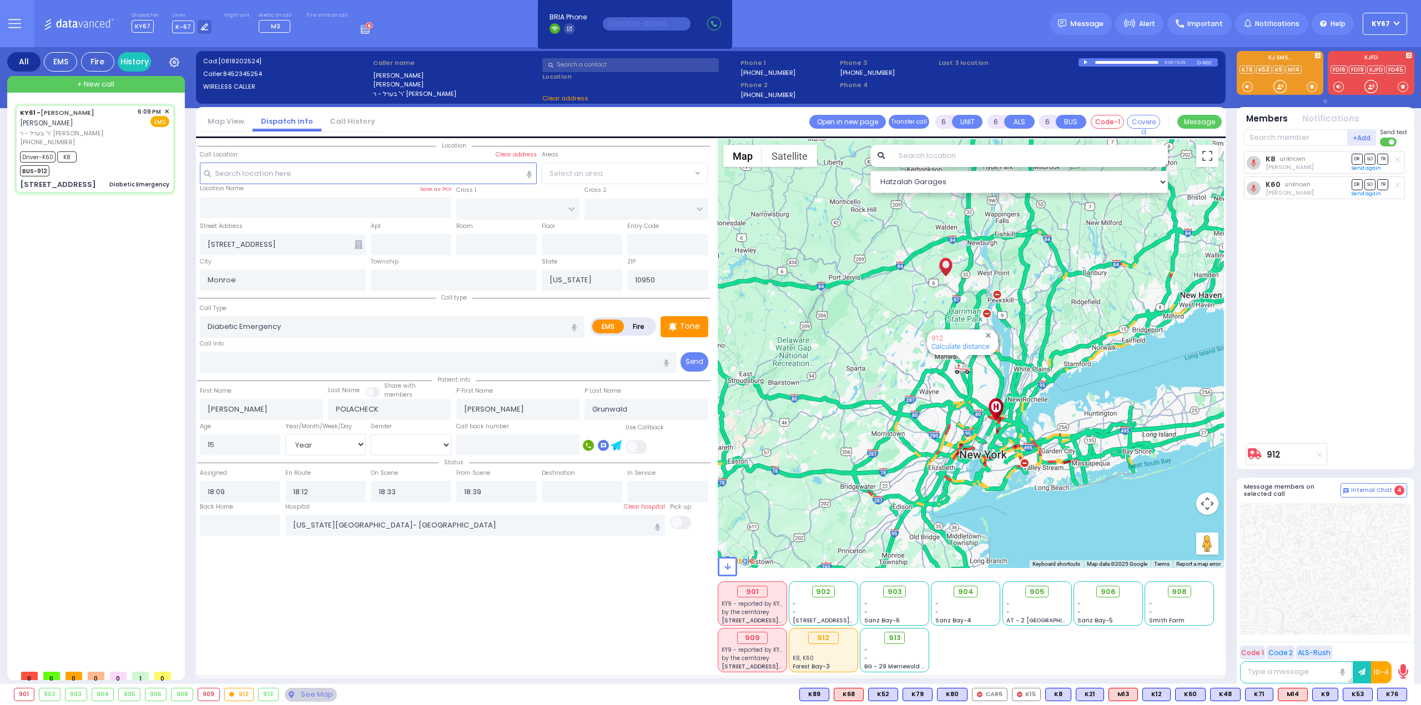
select select "Hatzalah Garages"
select select
radio input "true"
select select "Year"
select select "[DEMOGRAPHIC_DATA]"
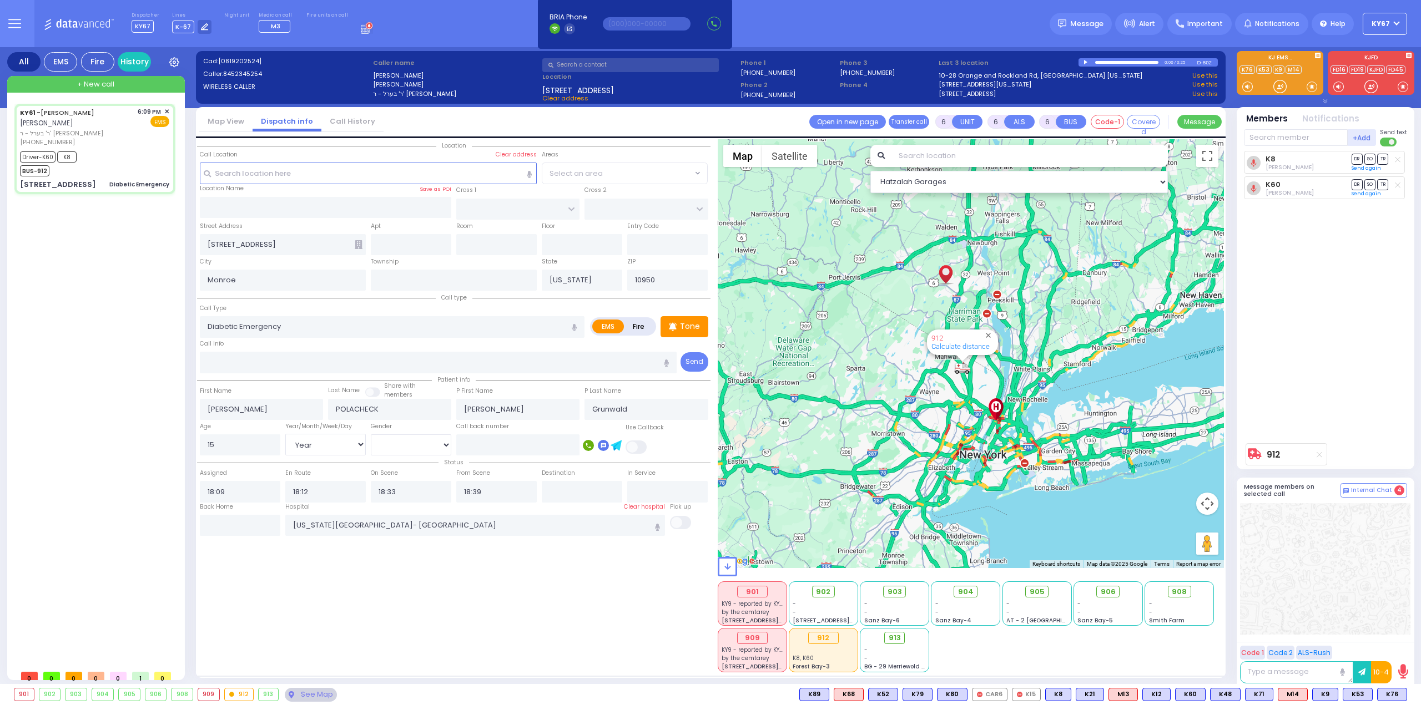
select select "Hatzalah Garages"
select select
radio input "true"
select select "Year"
select select "[DEMOGRAPHIC_DATA]"
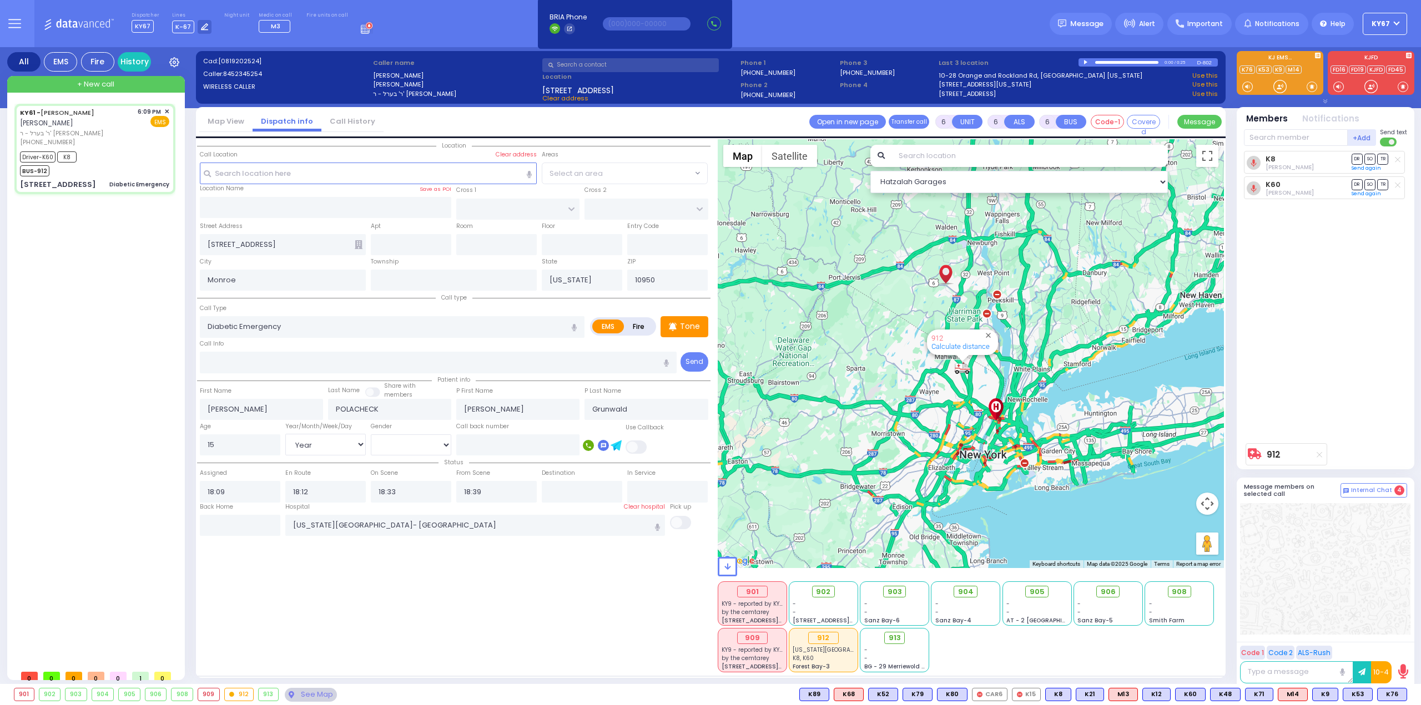
select select "Hatzalah Garages"
select select
radio input "true"
select select "Year"
select select "[DEMOGRAPHIC_DATA]"
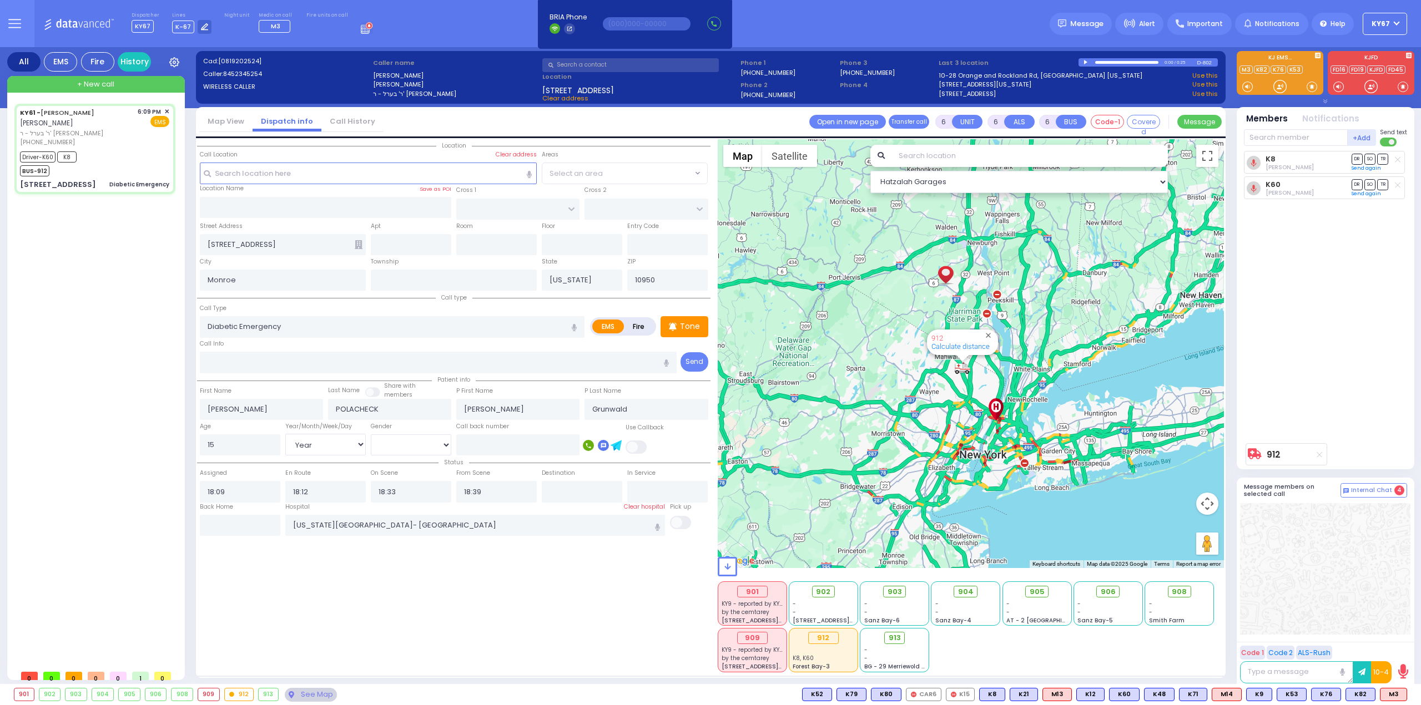
type input "19:16"
select select "Hatzalah Garages"
select select
radio input "true"
select select "Year"
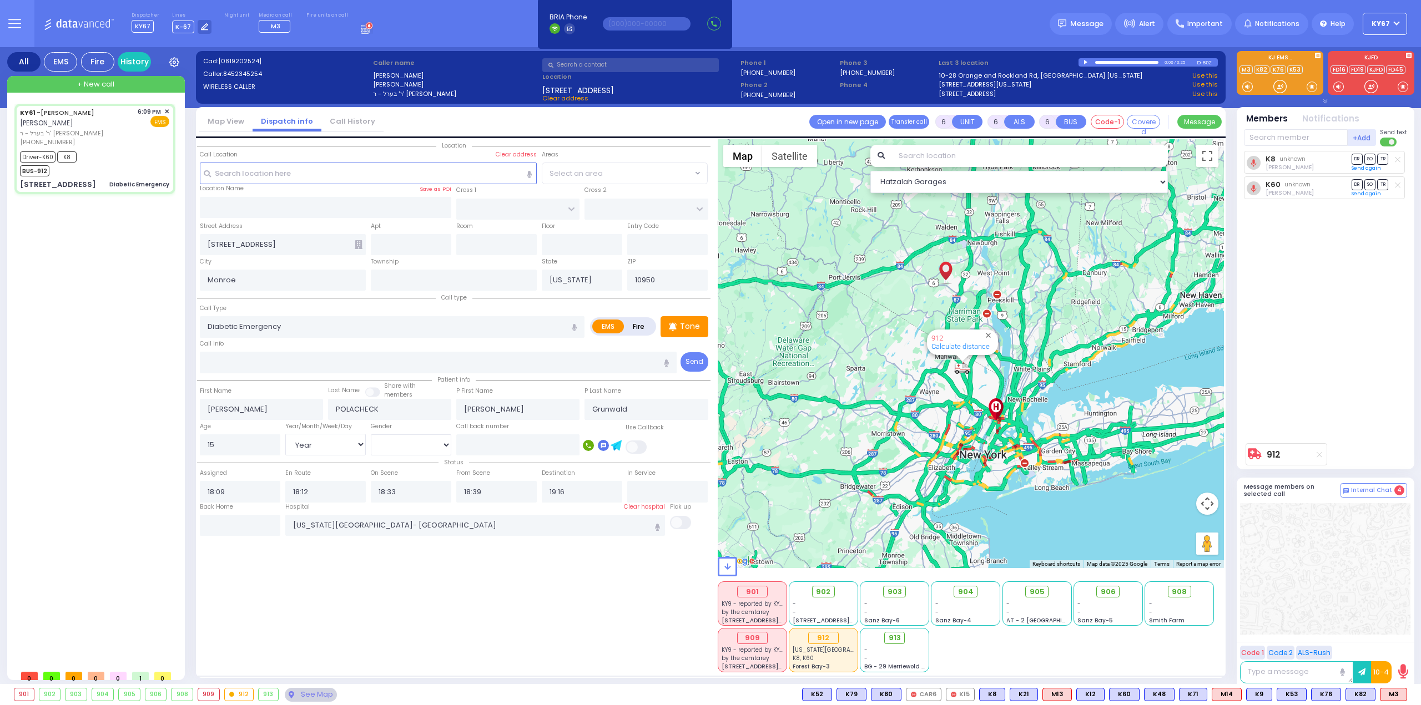
select select "[DEMOGRAPHIC_DATA]"
type input "19:20"
select select "Hatzalah Garages"
select select
radio input "true"
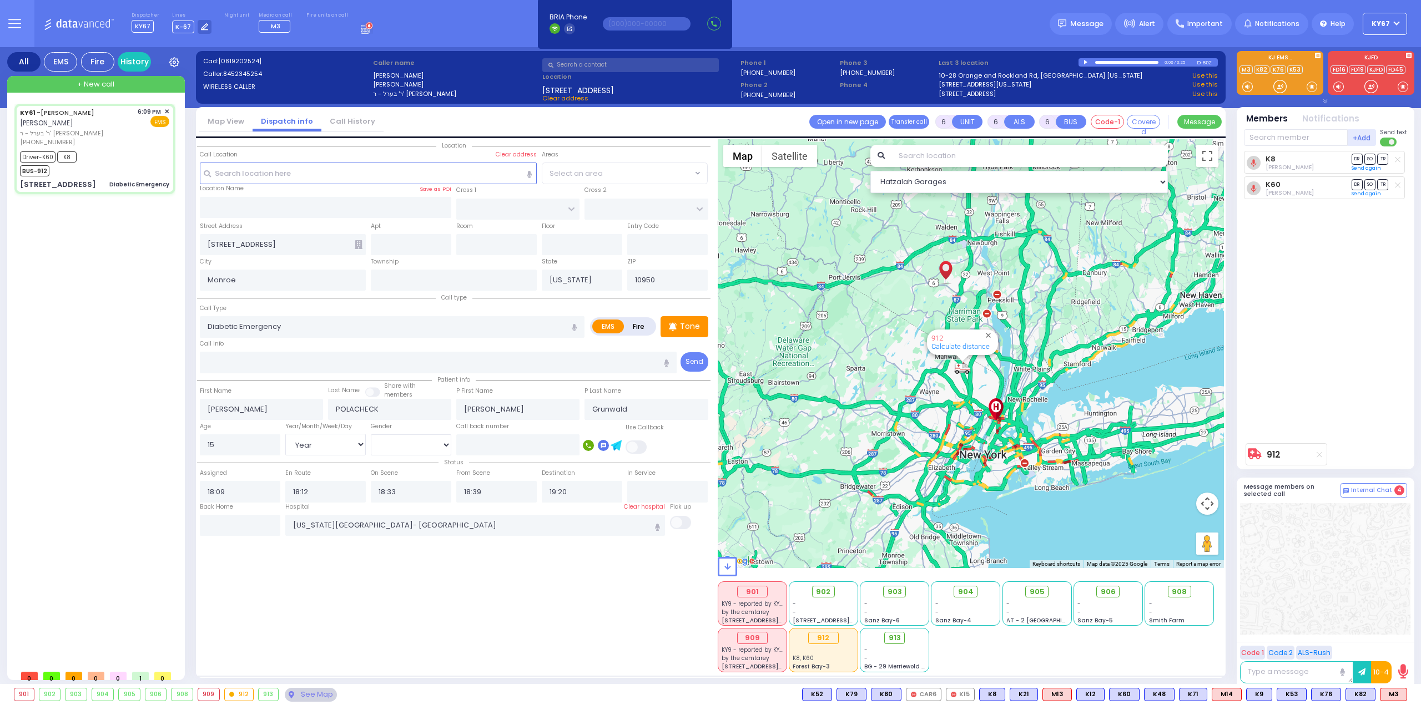
select select "Year"
select select "[DEMOGRAPHIC_DATA]"
select select "Hatzalah Garages"
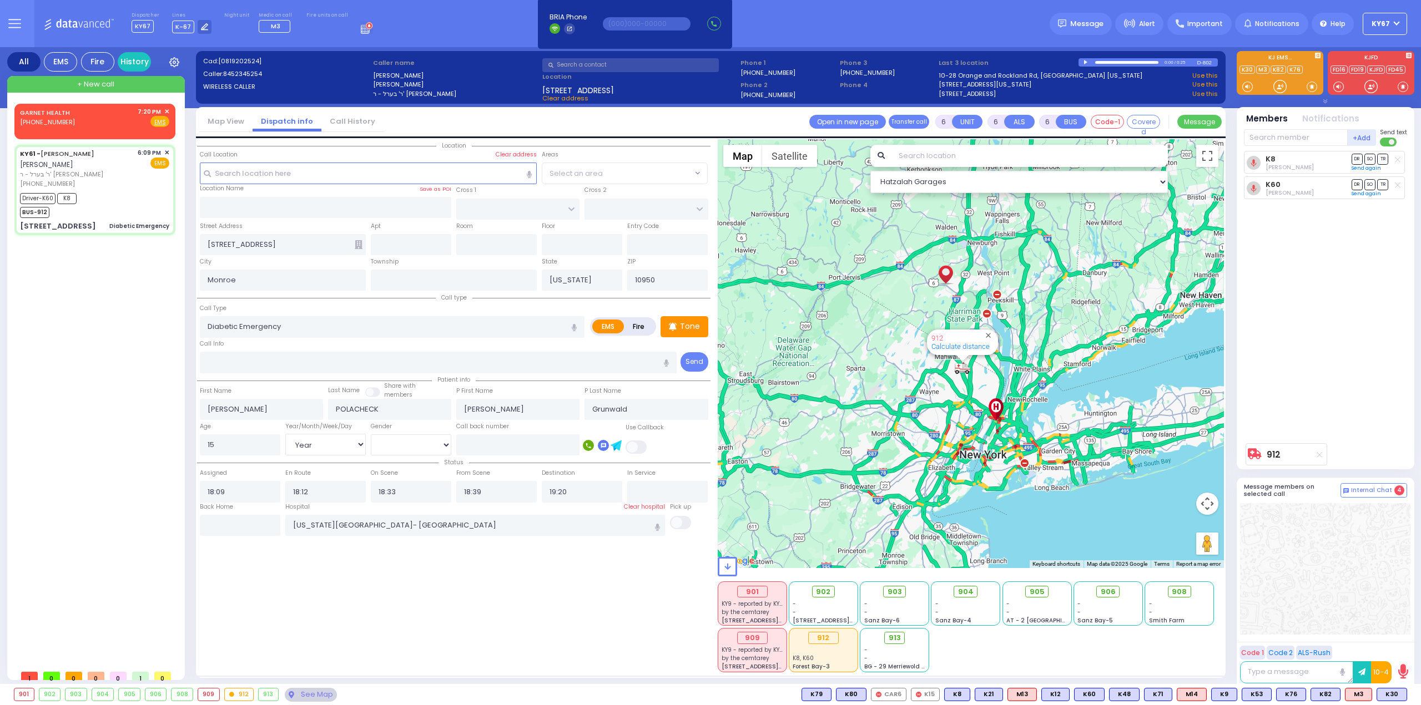
select select
radio input "true"
select select "Year"
select select "[DEMOGRAPHIC_DATA]"
type input "19:16"
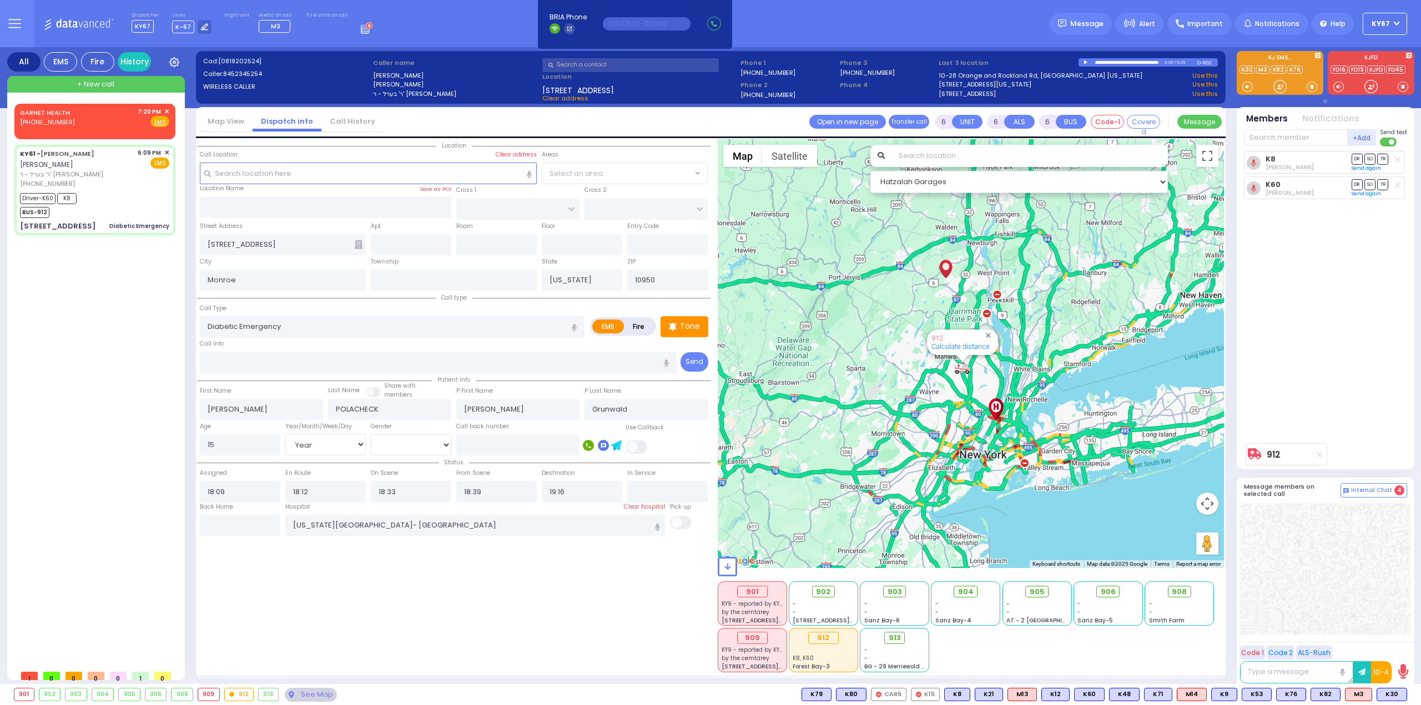
select select "Hatzalah Garages"
select select
radio input "true"
select select "Year"
select select "[DEMOGRAPHIC_DATA]"
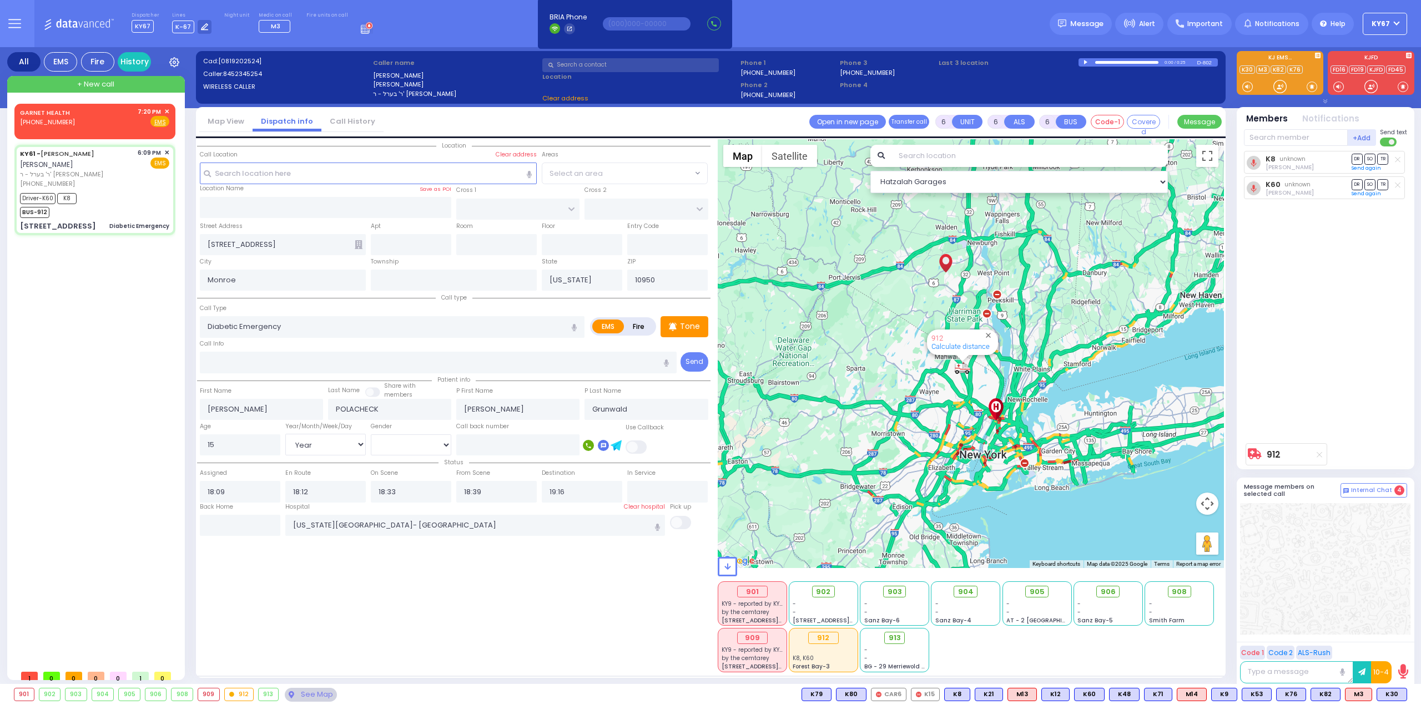
select select "Hatzalah Garages"
select select
radio input "true"
select select "Year"
select select "[DEMOGRAPHIC_DATA]"
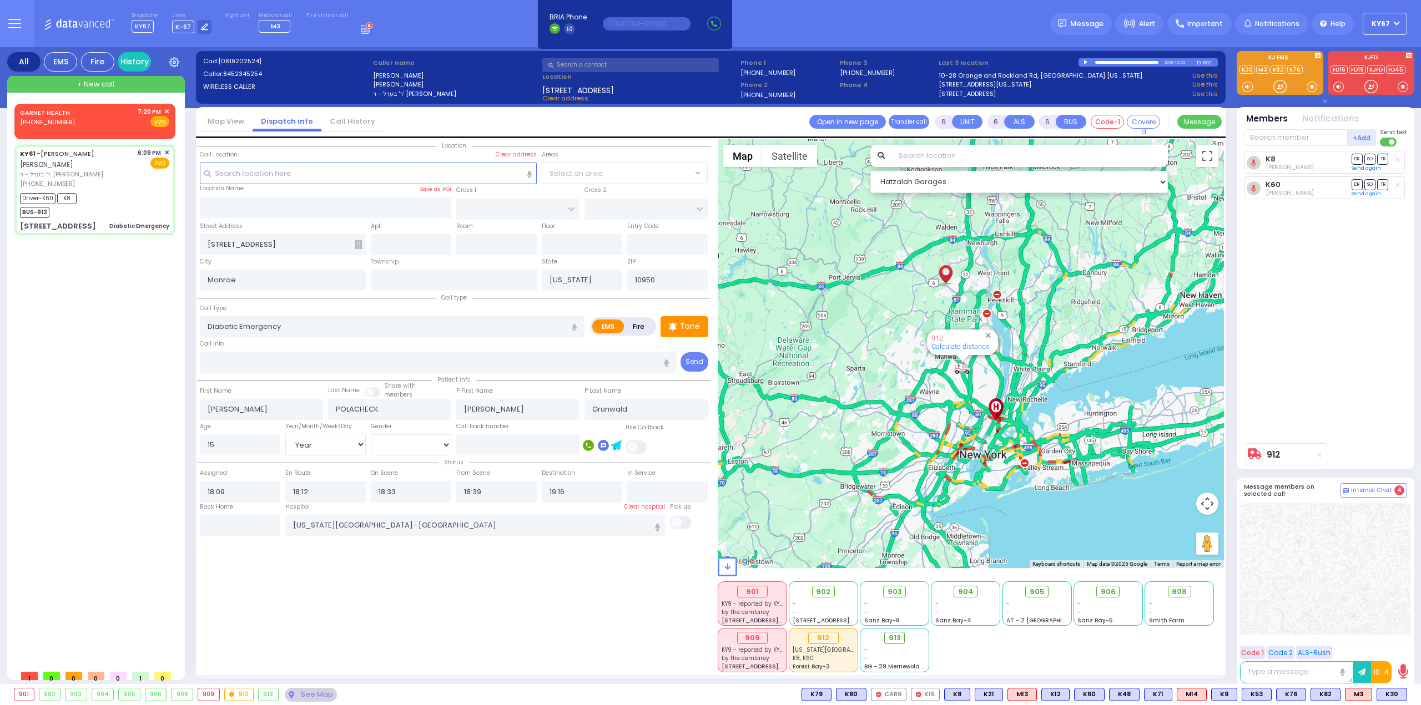
type input "19:20"
select select "Hatzalah Garages"
select select "Year"
select select "[DEMOGRAPHIC_DATA]"
select select
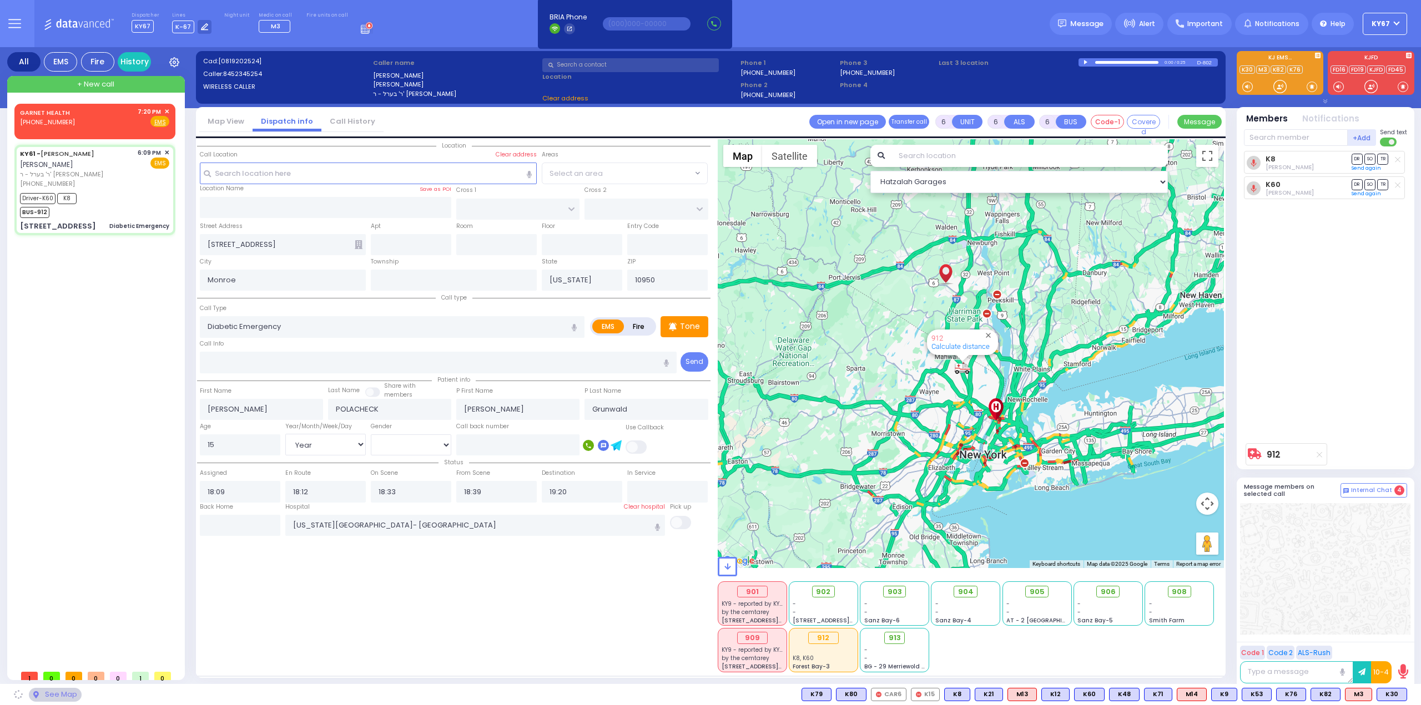
radio input "true"
select select "Year"
select select "[DEMOGRAPHIC_DATA]"
select select "Hatzalah Garages"
select select
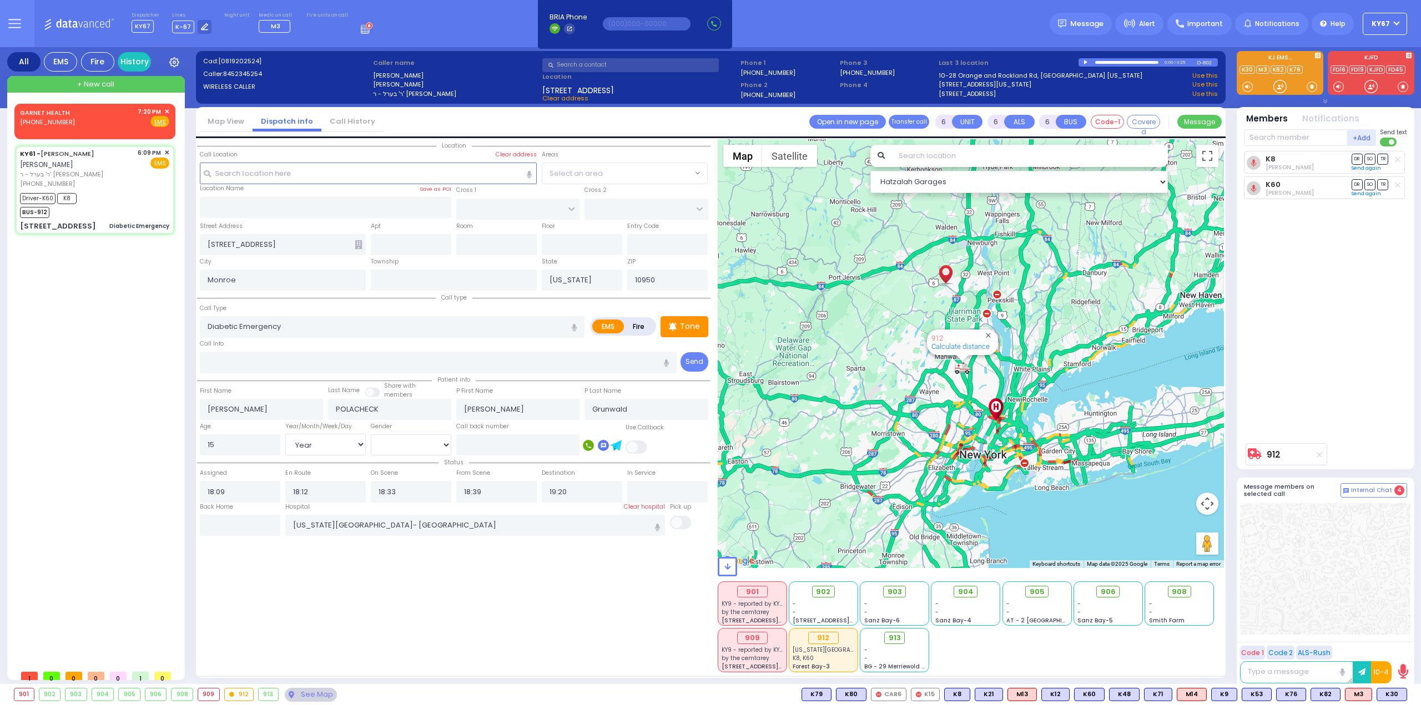
radio input "true"
select select "Year"
select select "[DEMOGRAPHIC_DATA]"
select select "Hatzalah Garages"
select select
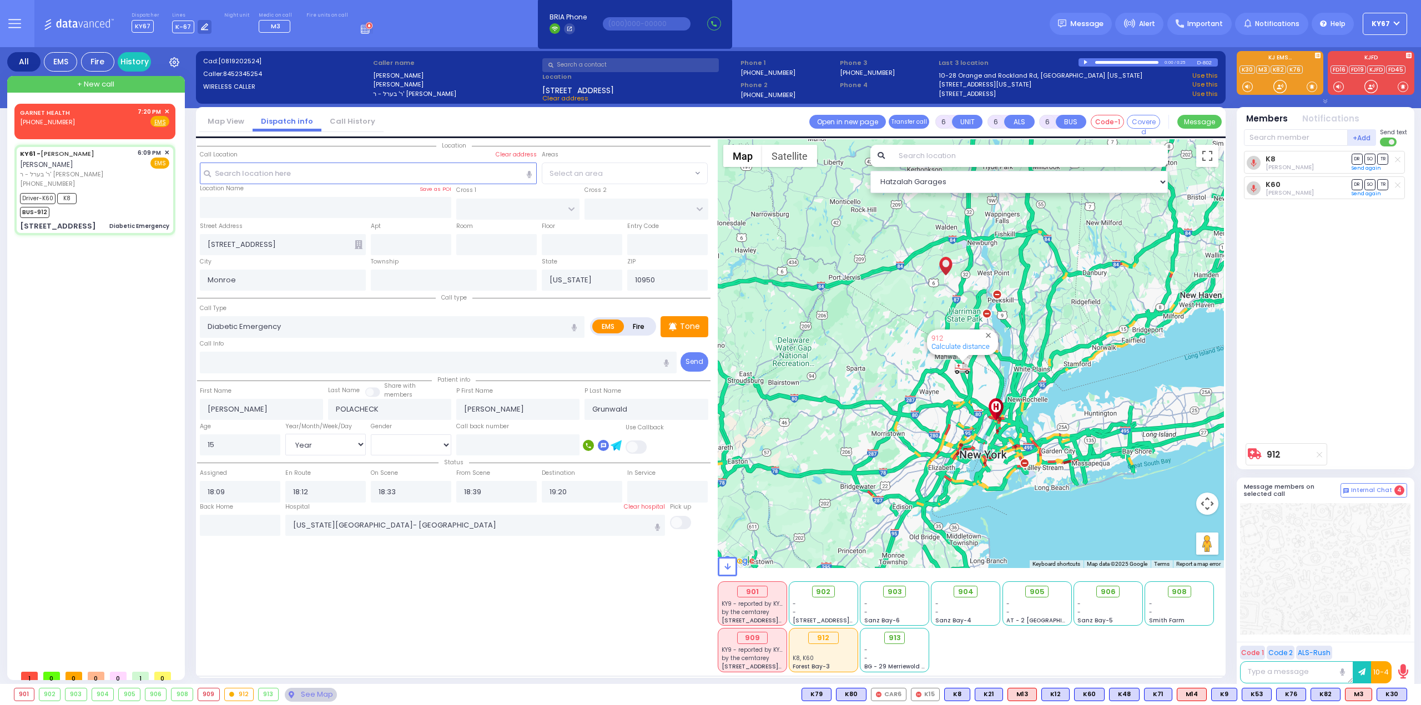
radio input "true"
select select "Year"
select select "[DEMOGRAPHIC_DATA]"
type input "19:16"
select select "Hatzalah Garages"
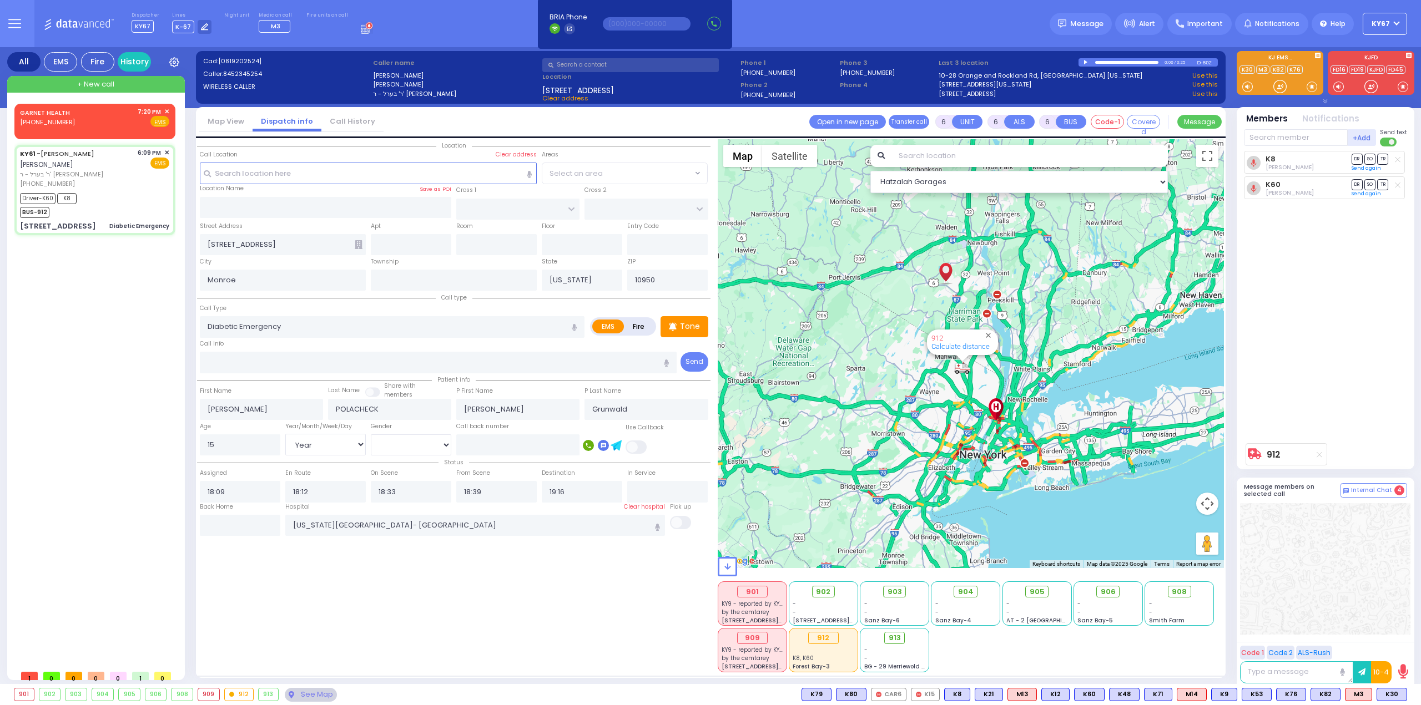
select select
radio input "true"
select select "Year"
select select "[DEMOGRAPHIC_DATA]"
type input "19:20"
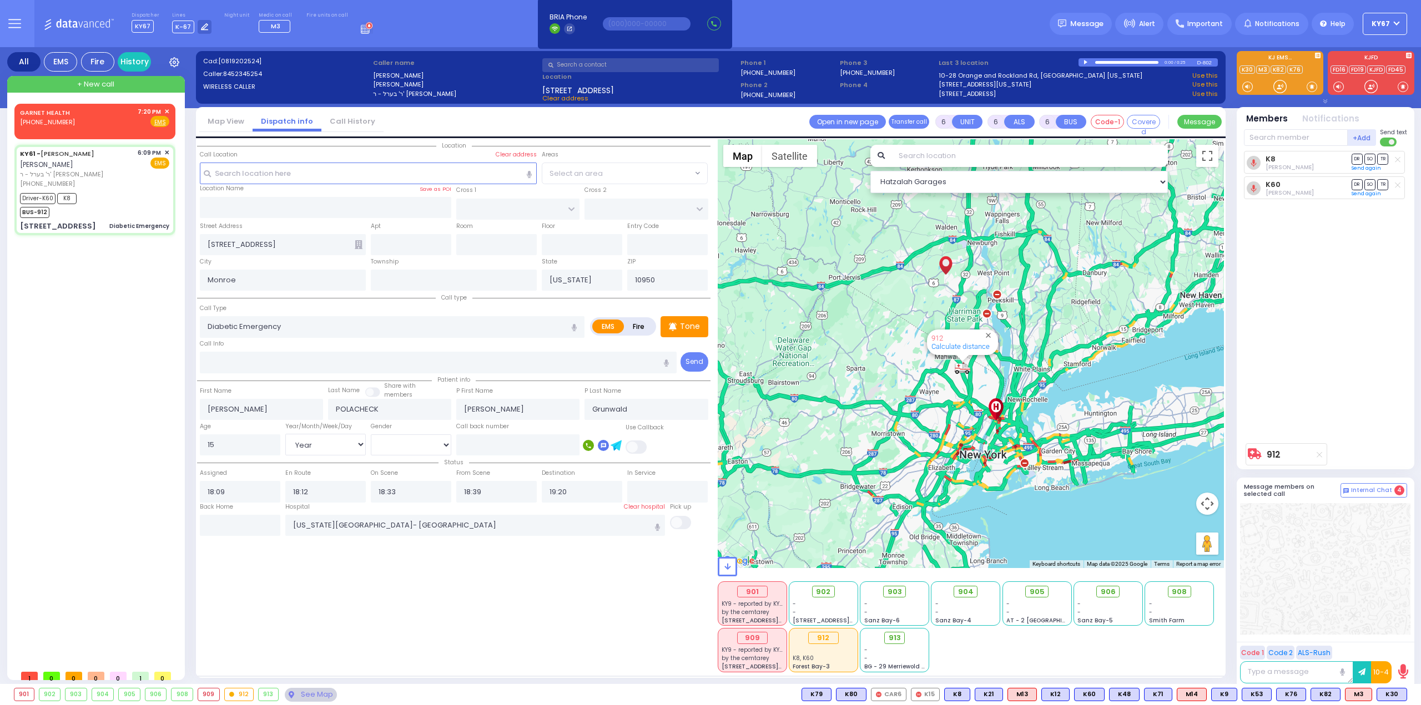
select select "Hatzalah Garages"
select select
radio input "true"
select select "Year"
select select "[DEMOGRAPHIC_DATA]"
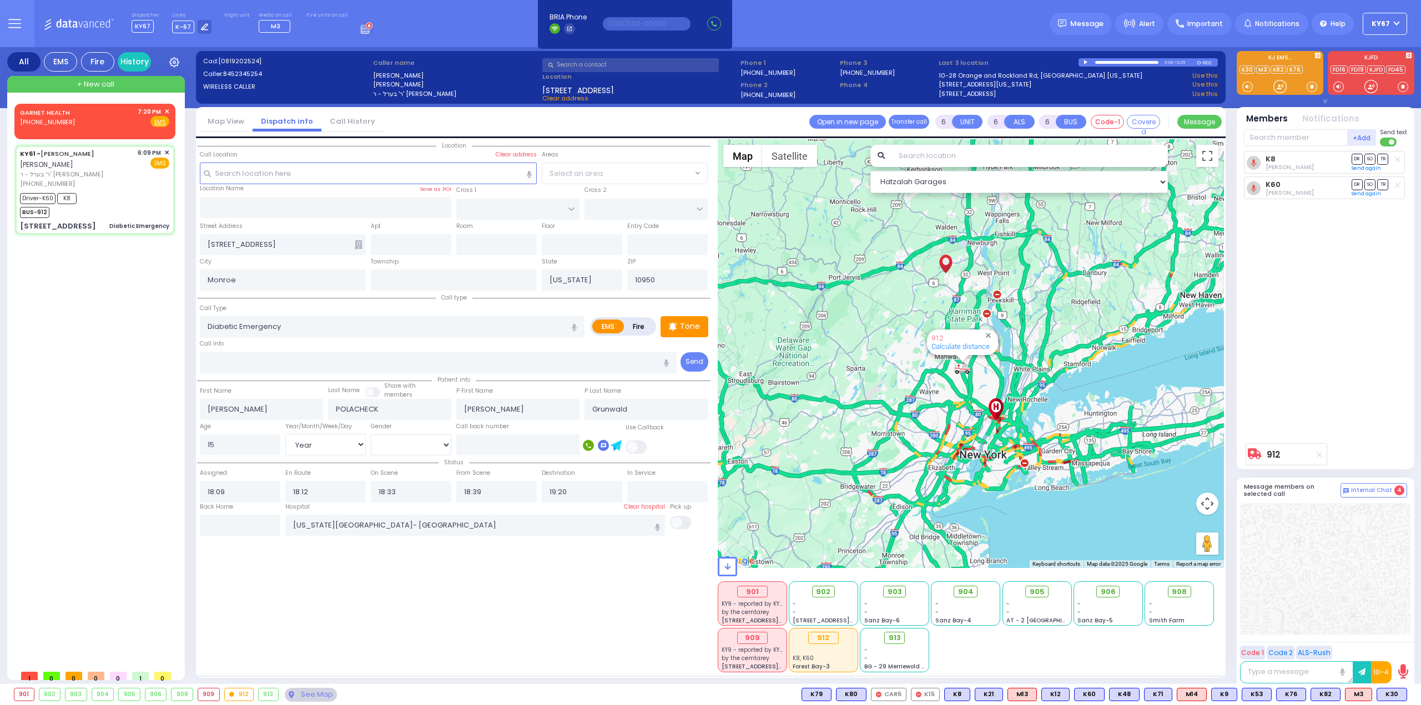
select select "Hatzalah Garages"
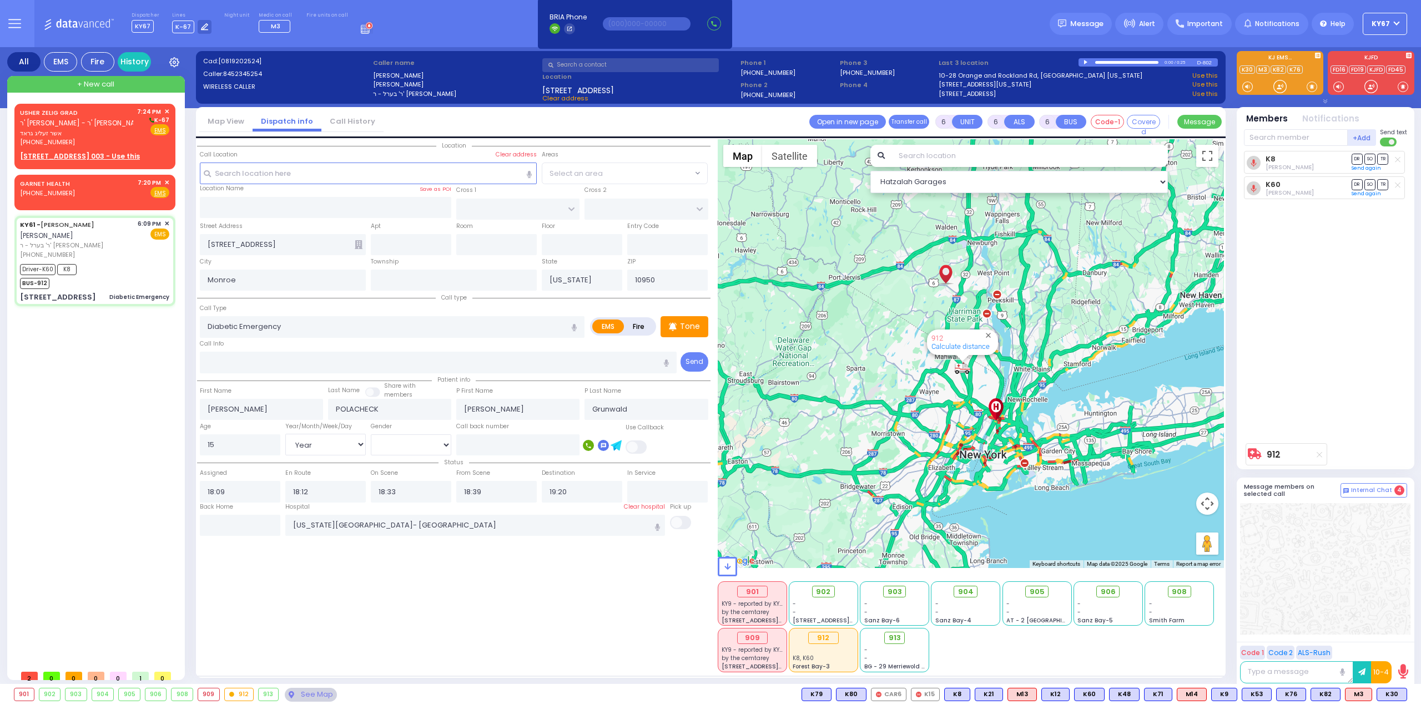
select select
radio input "true"
select select "Year"
select select "[DEMOGRAPHIC_DATA]"
select select "Hatzalah Garages"
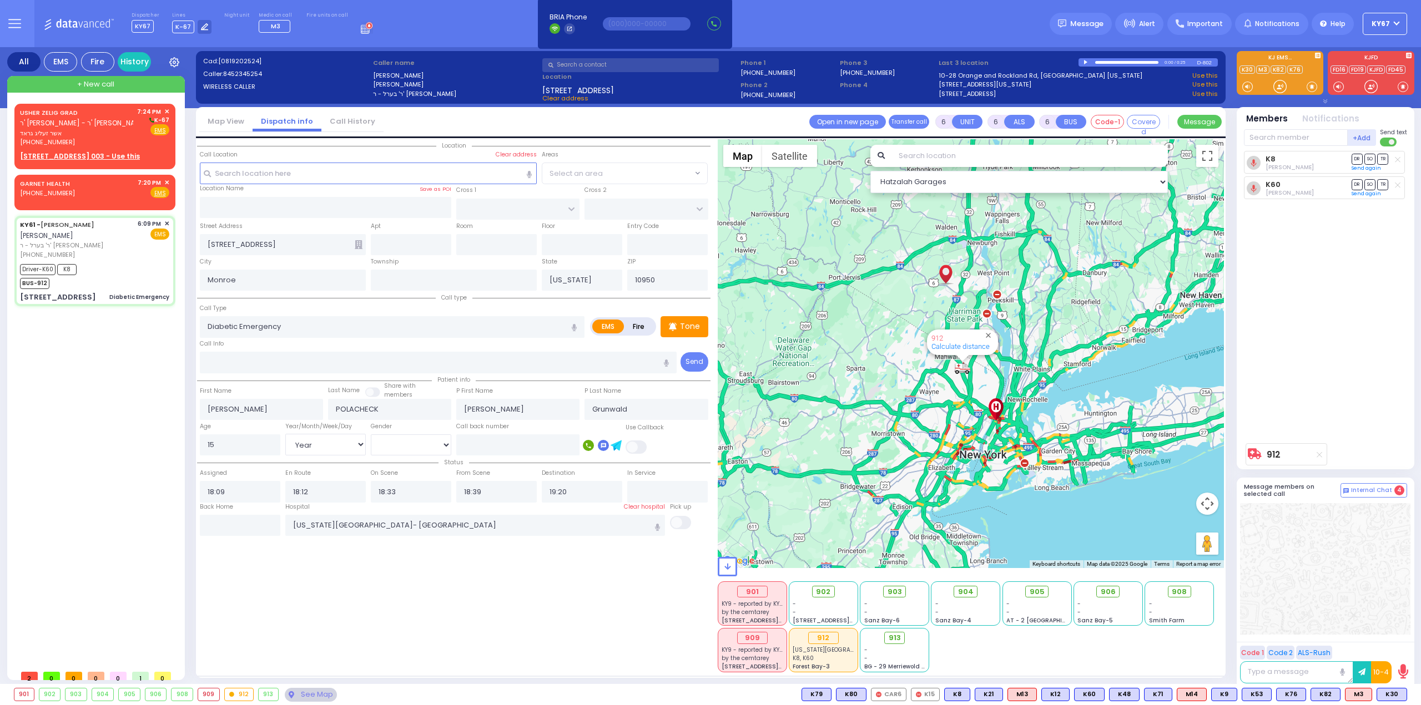
select select
radio input "true"
select select "Year"
select select "[DEMOGRAPHIC_DATA]"
select select "Hatzalah Garages"
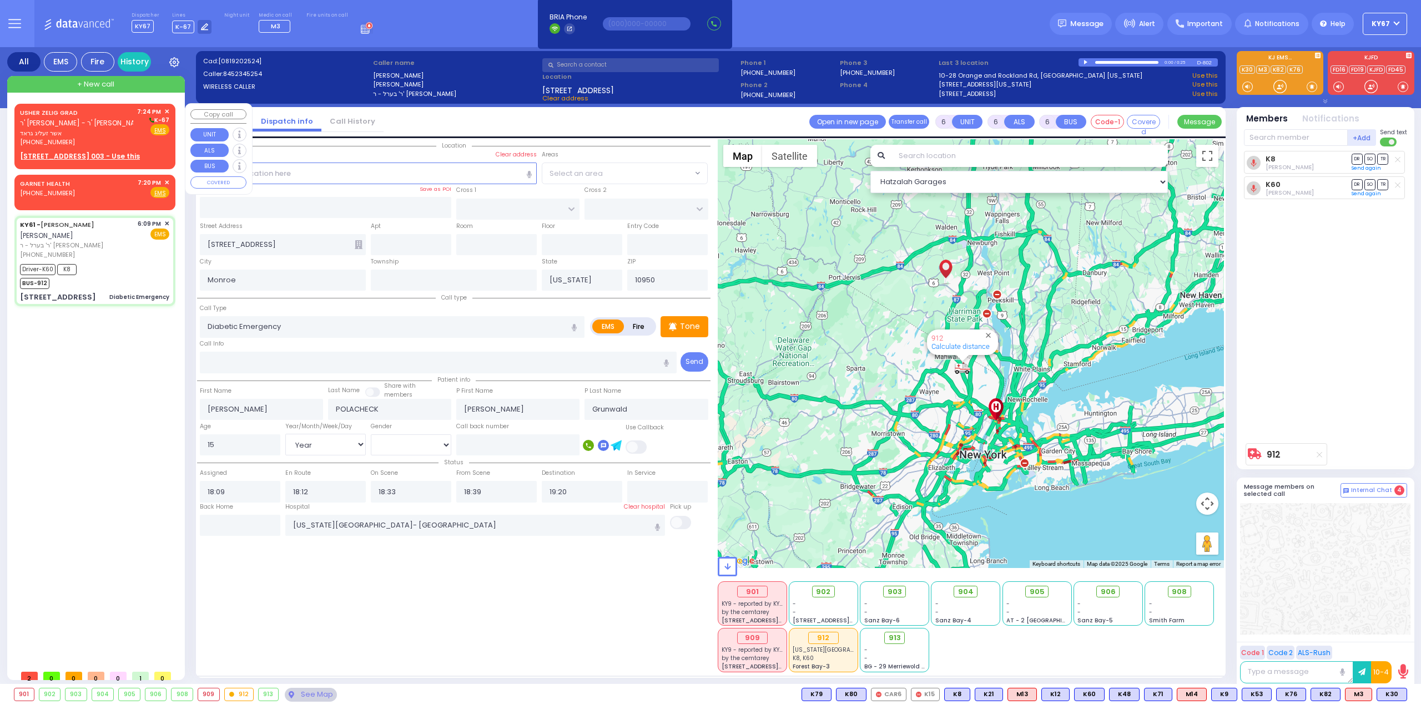
click at [110, 133] on span "אשר זעליג גראד" at bounding box center [76, 133] width 113 height 9
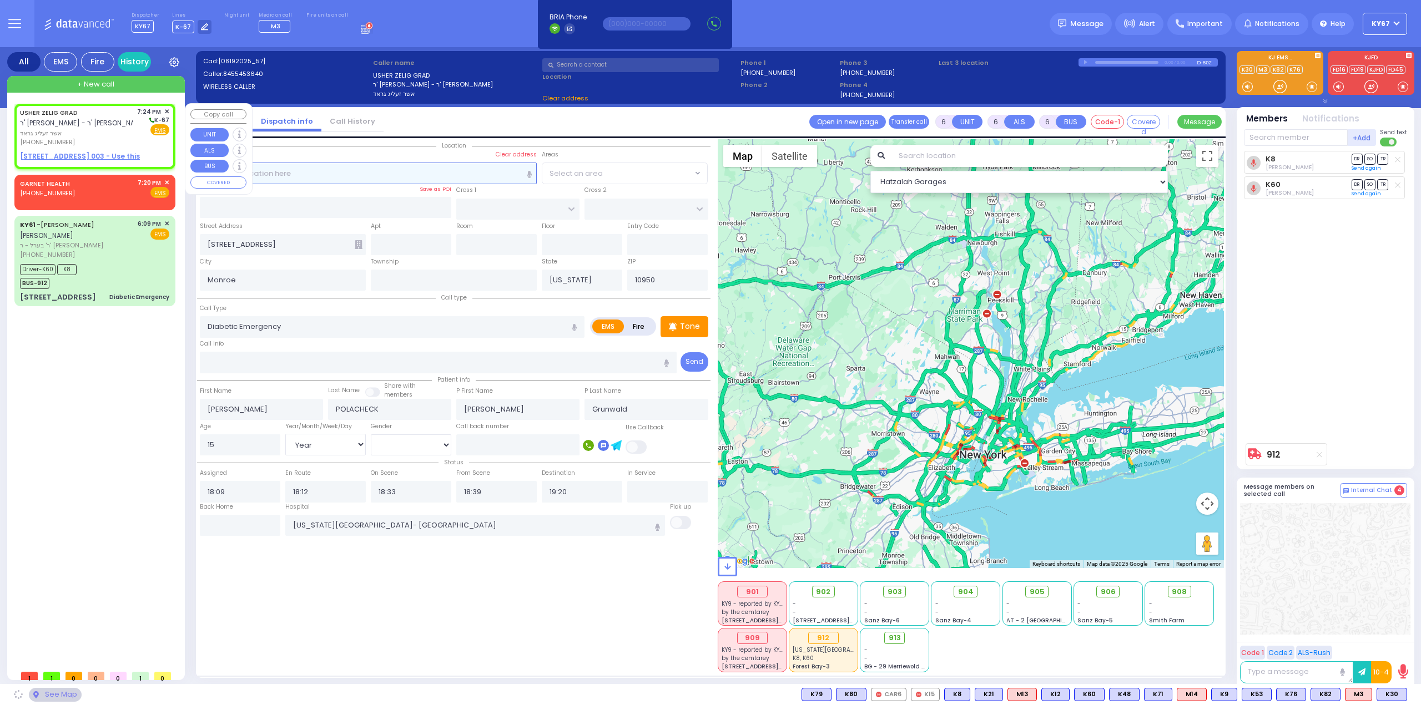
type input "2"
type input "1"
select select
radio input "true"
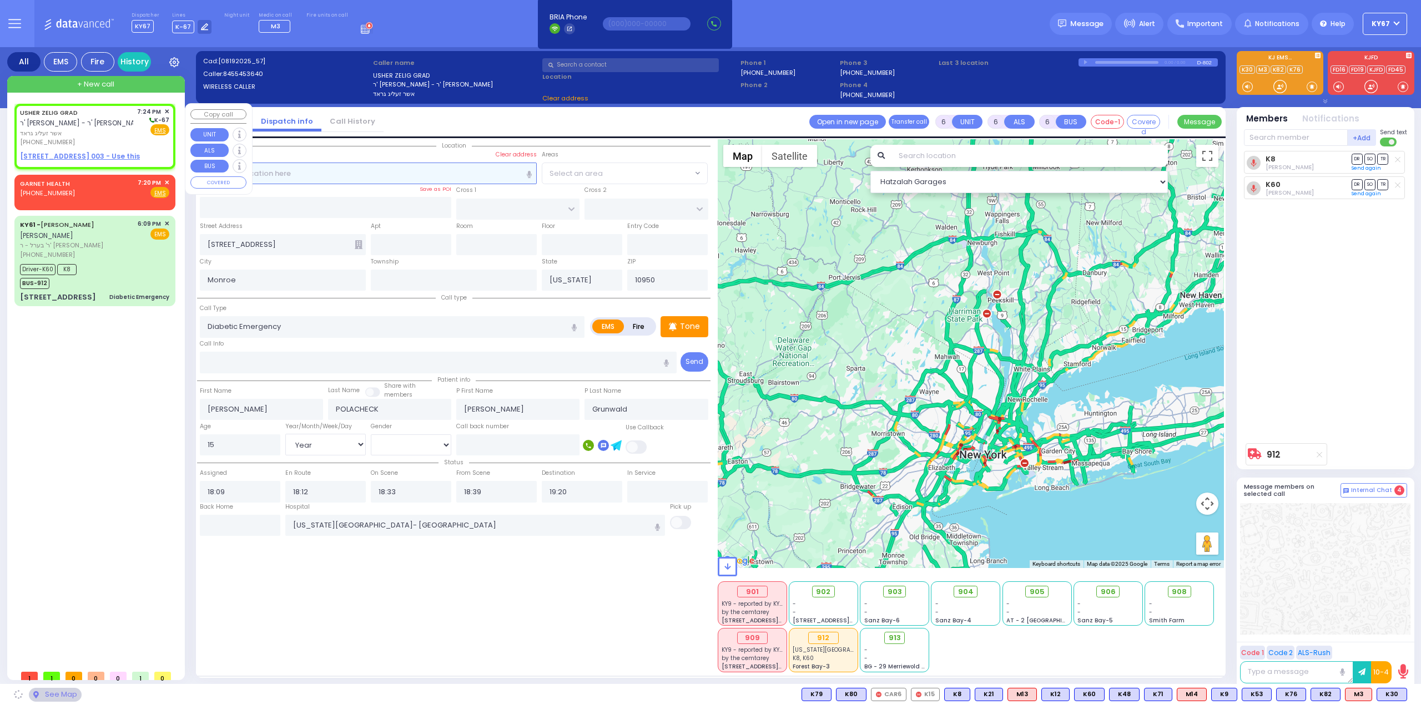
type input "USHER ZELIG"
type input "GRAD"
select select
type input "19:24"
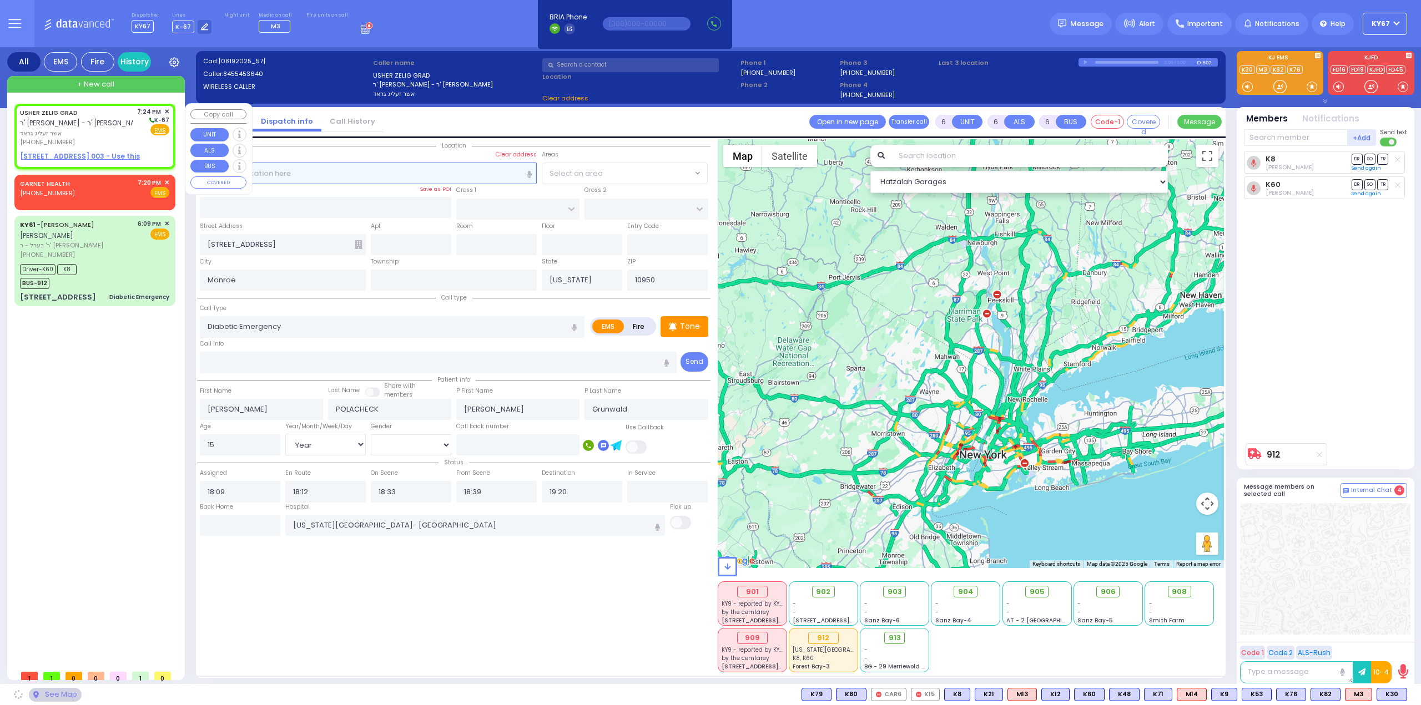
select select "Hatzalah Garages"
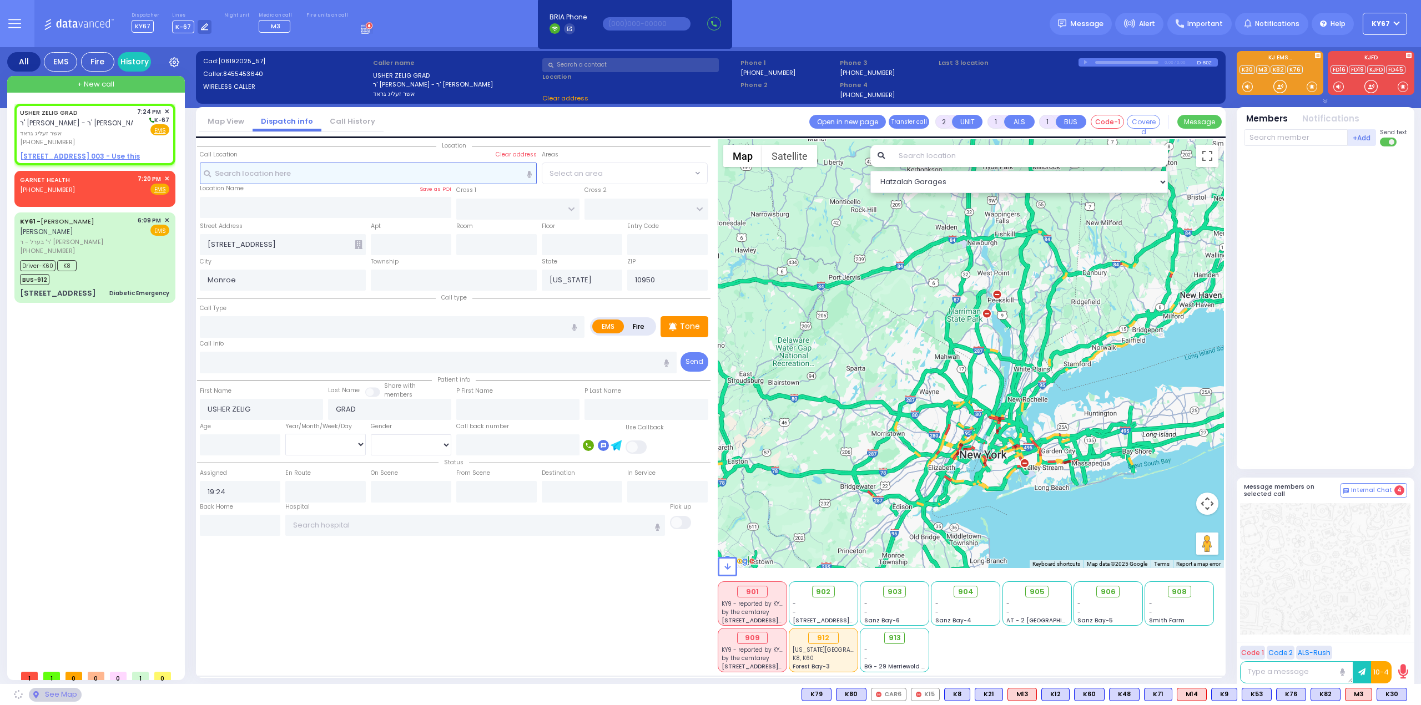
select select
radio input "true"
select select
select select "Hatzalah Garages"
click at [329, 169] on input "text" at bounding box center [368, 173] width 337 height 21
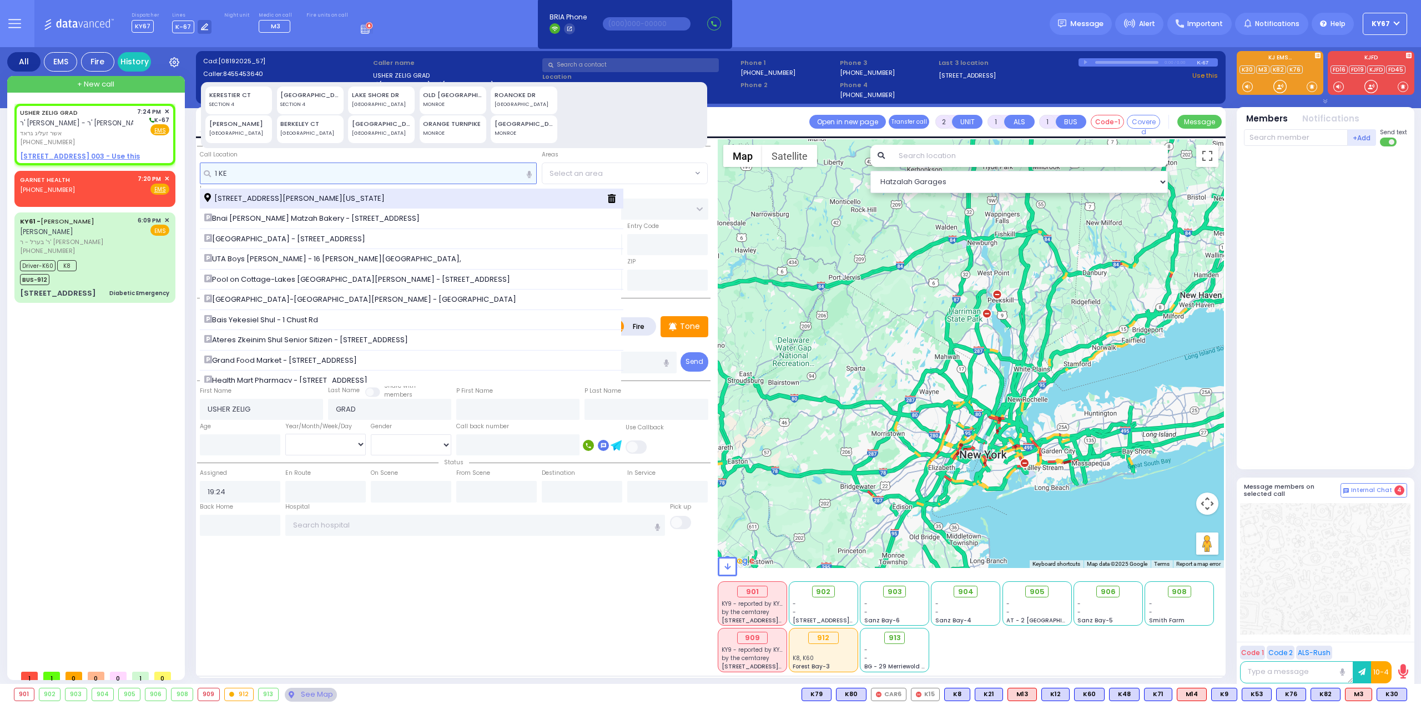
type input "1 KE"
click at [332, 190] on div "1 Kerestier Court Kiryas Joel New York 10950" at bounding box center [412, 199] width 424 height 21
click at [305, 197] on span "1 Kerestier Court Kiryas Joel New York 10950" at bounding box center [296, 198] width 184 height 11
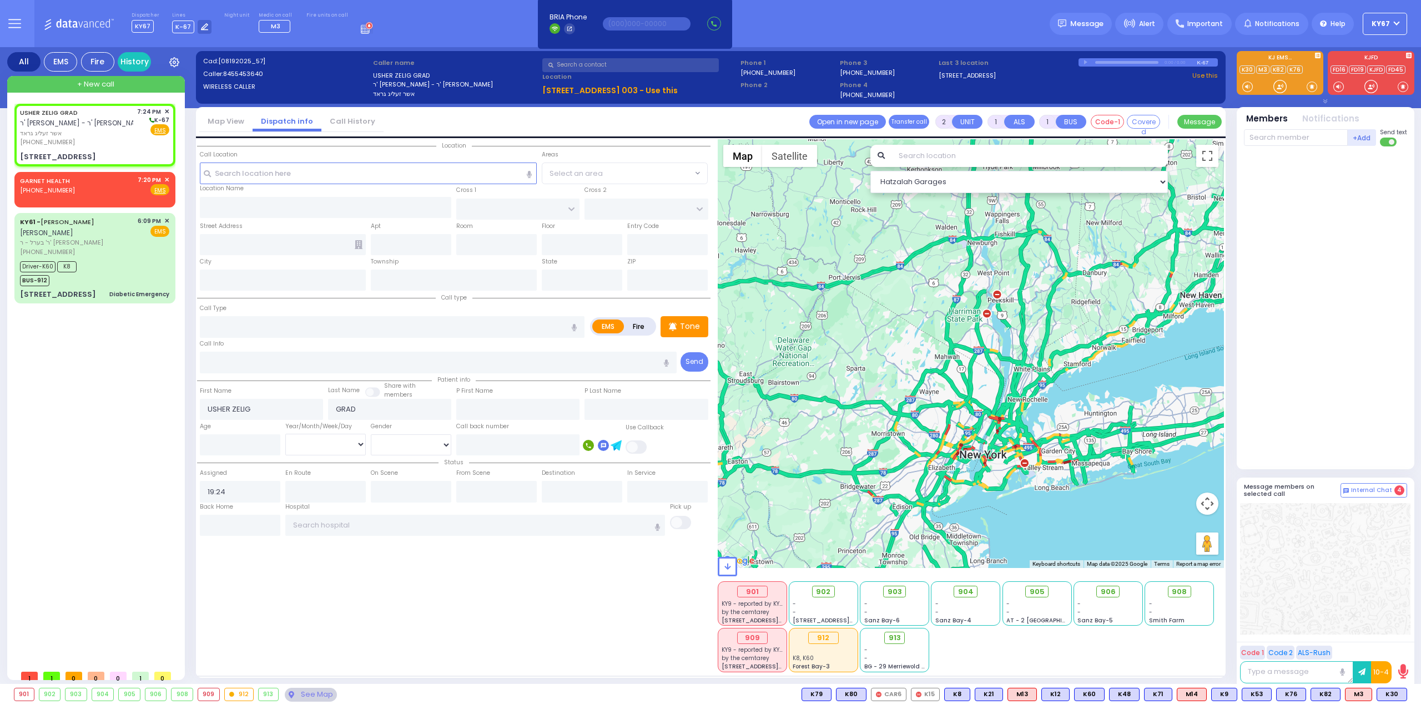
select select
radio input "true"
select select
select select "Hatzalah Garages"
type input "KAHAN DR"
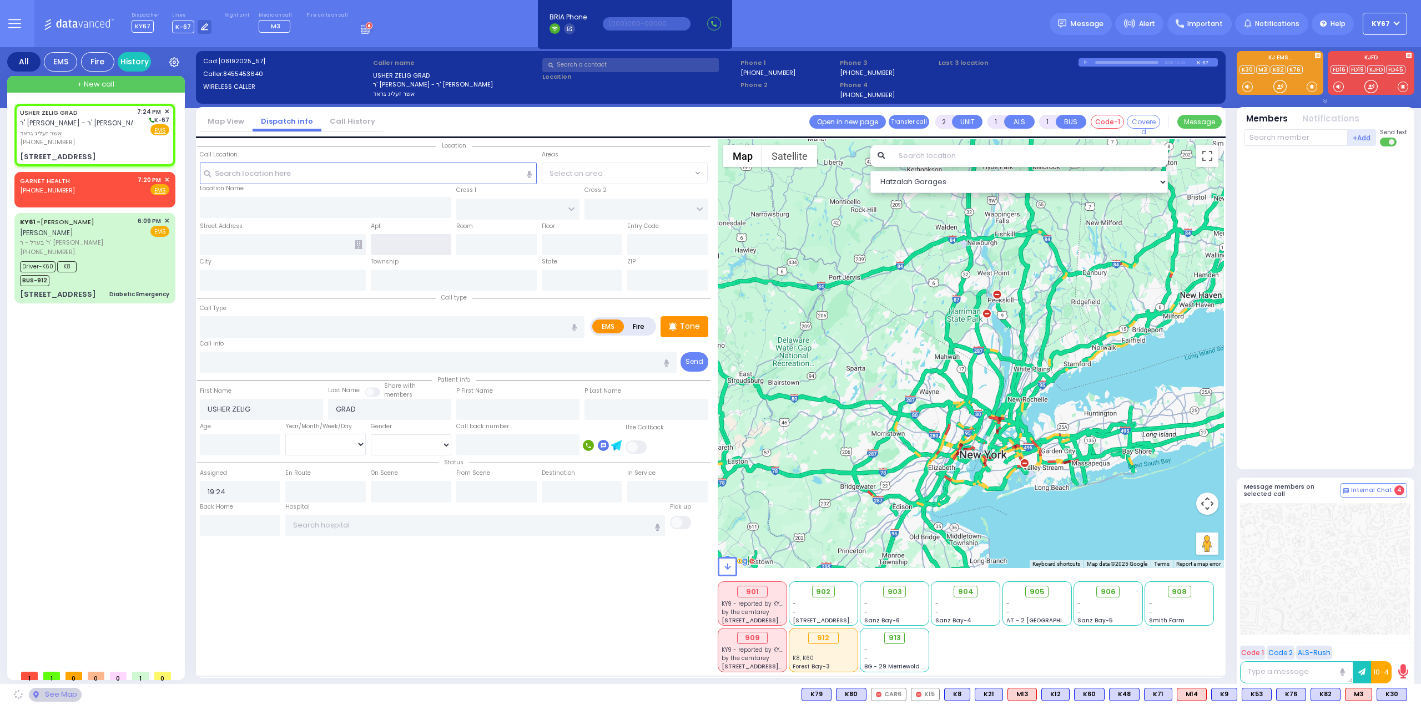
type input "GETZIL BERGER BLVD"
type input "1 Kerestier Court"
type input "Kiryas Joel"
type input "[US_STATE]"
type input "10950"
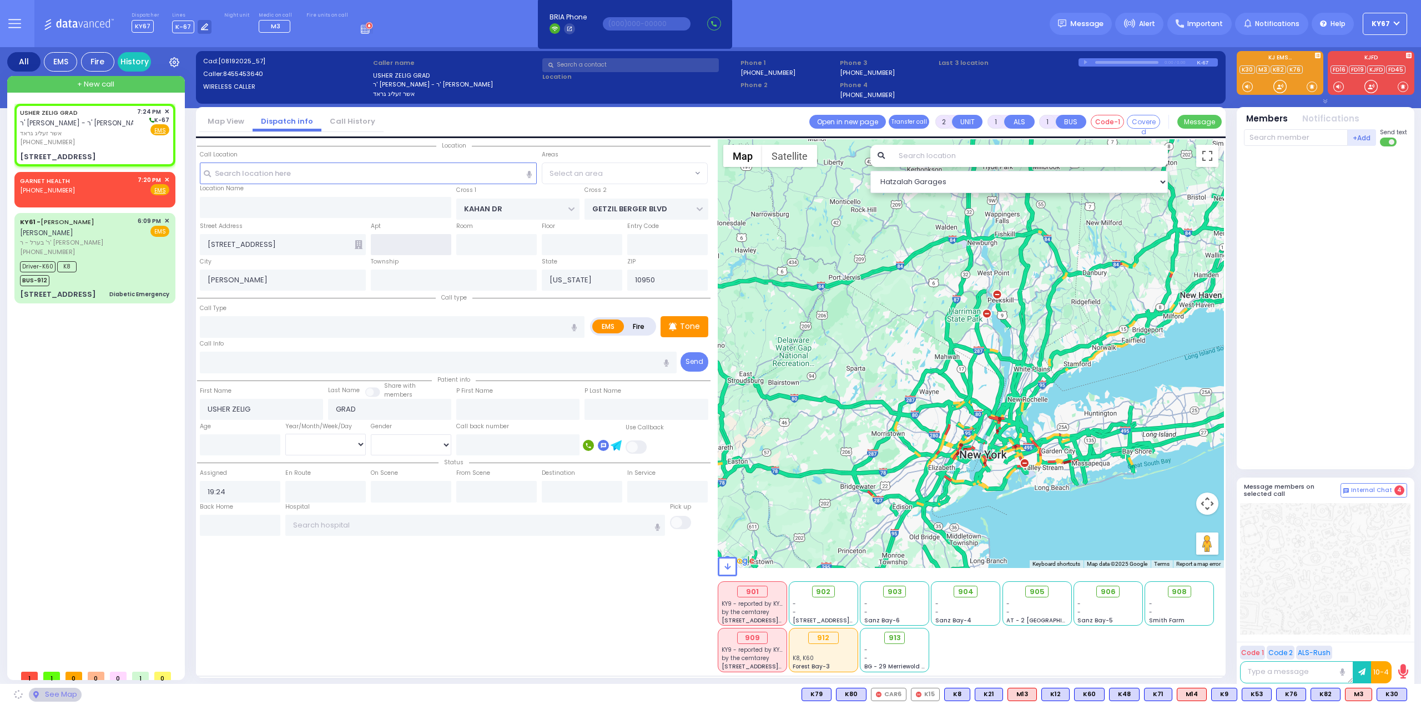
select select "SECTION 4"
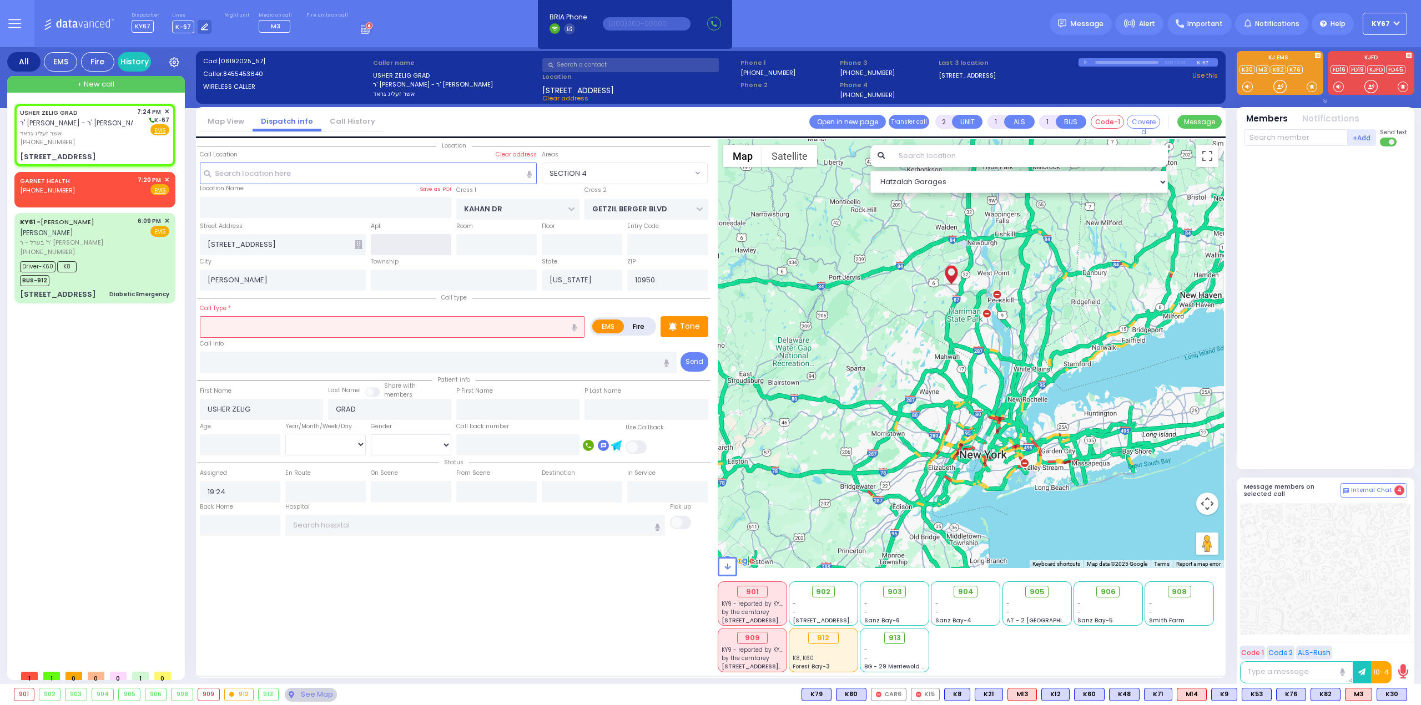
click at [398, 247] on input "text" at bounding box center [411, 244] width 80 height 21
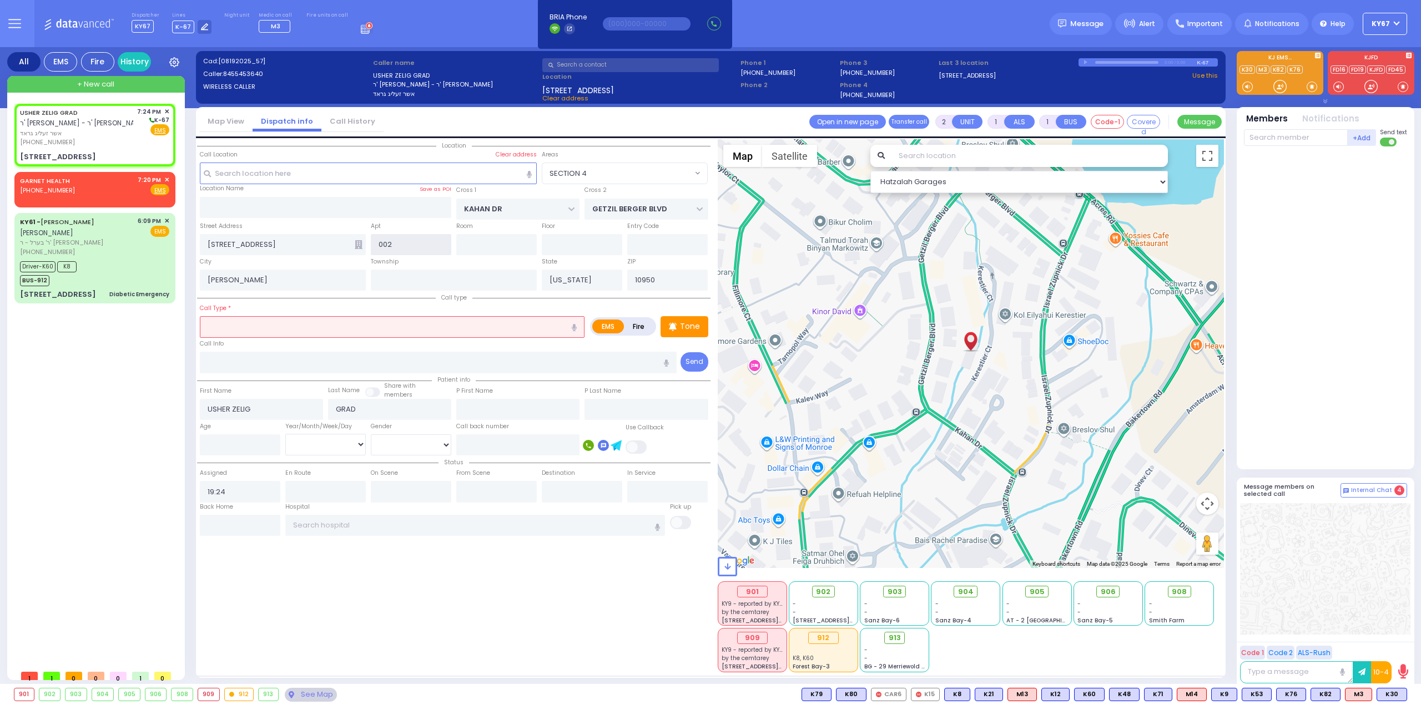
type input "002"
click at [658, 241] on input "text" at bounding box center [667, 244] width 80 height 21
type input "4"
select select
radio input "true"
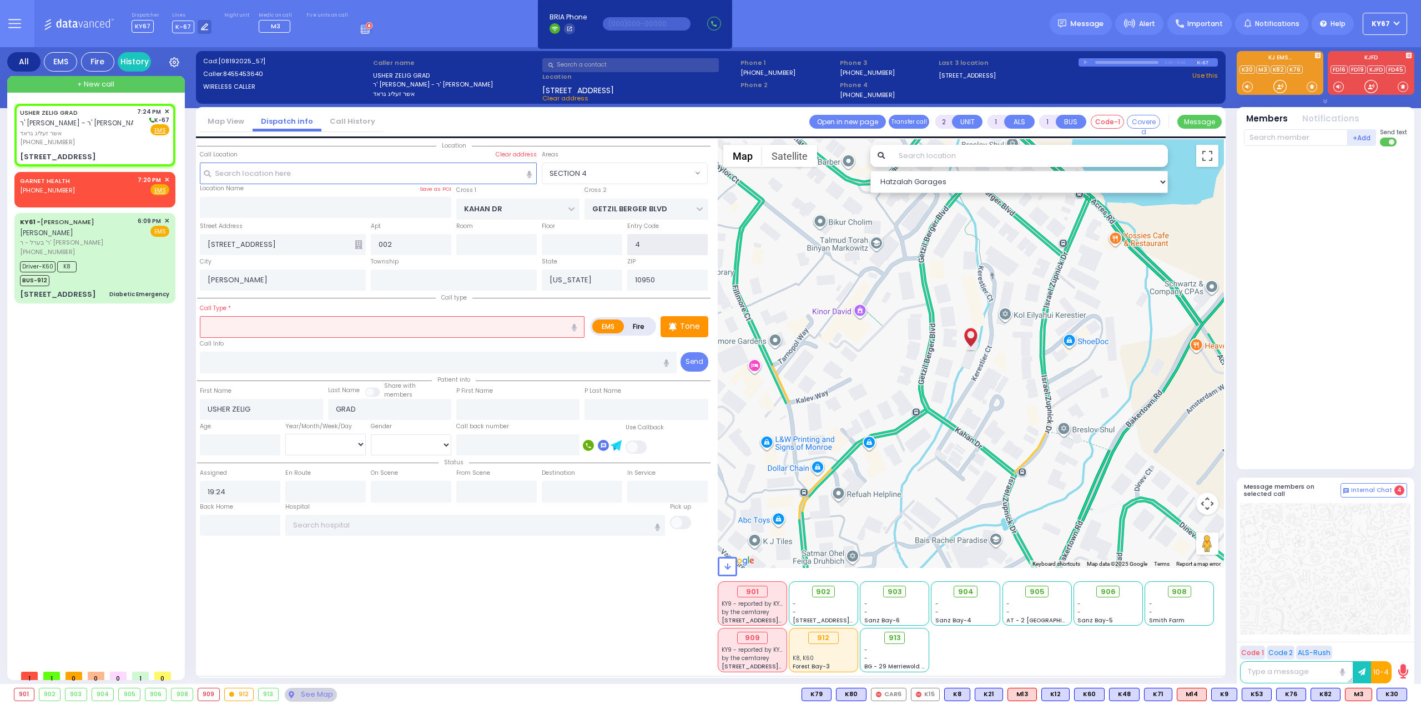
select select
type input "45"
select select "Hatzalah Garages"
select select "SECTION 4"
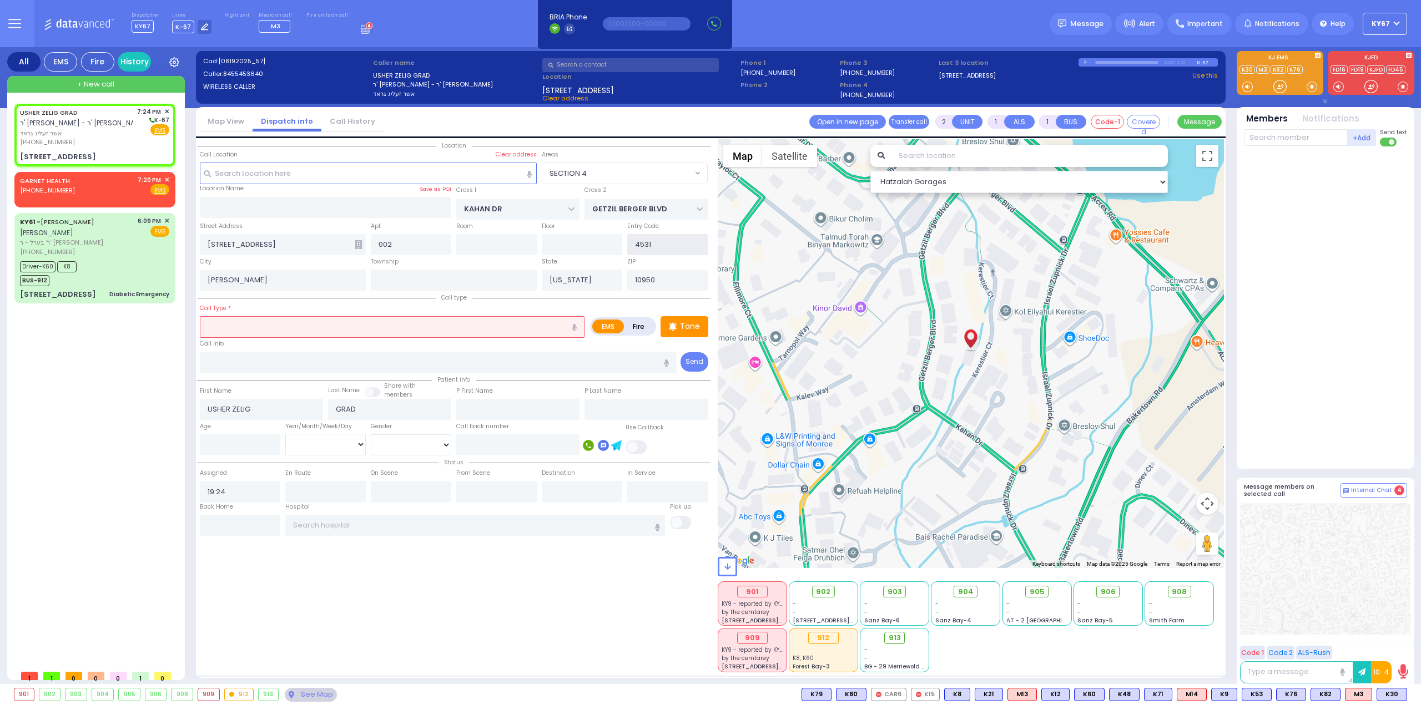
type input "4531"
click at [331, 327] on input "text" at bounding box center [392, 326] width 385 height 21
select select
radio input "true"
select select
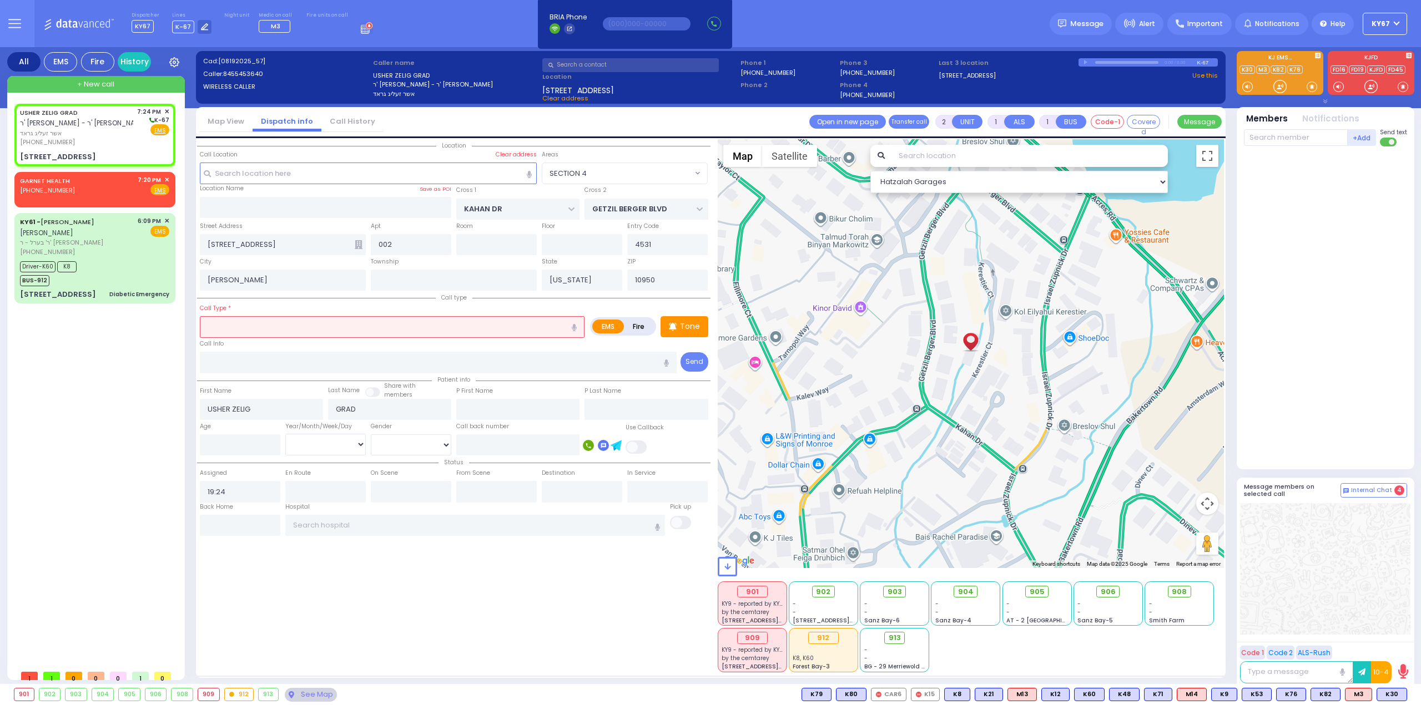
select select "Hatzalah Garages"
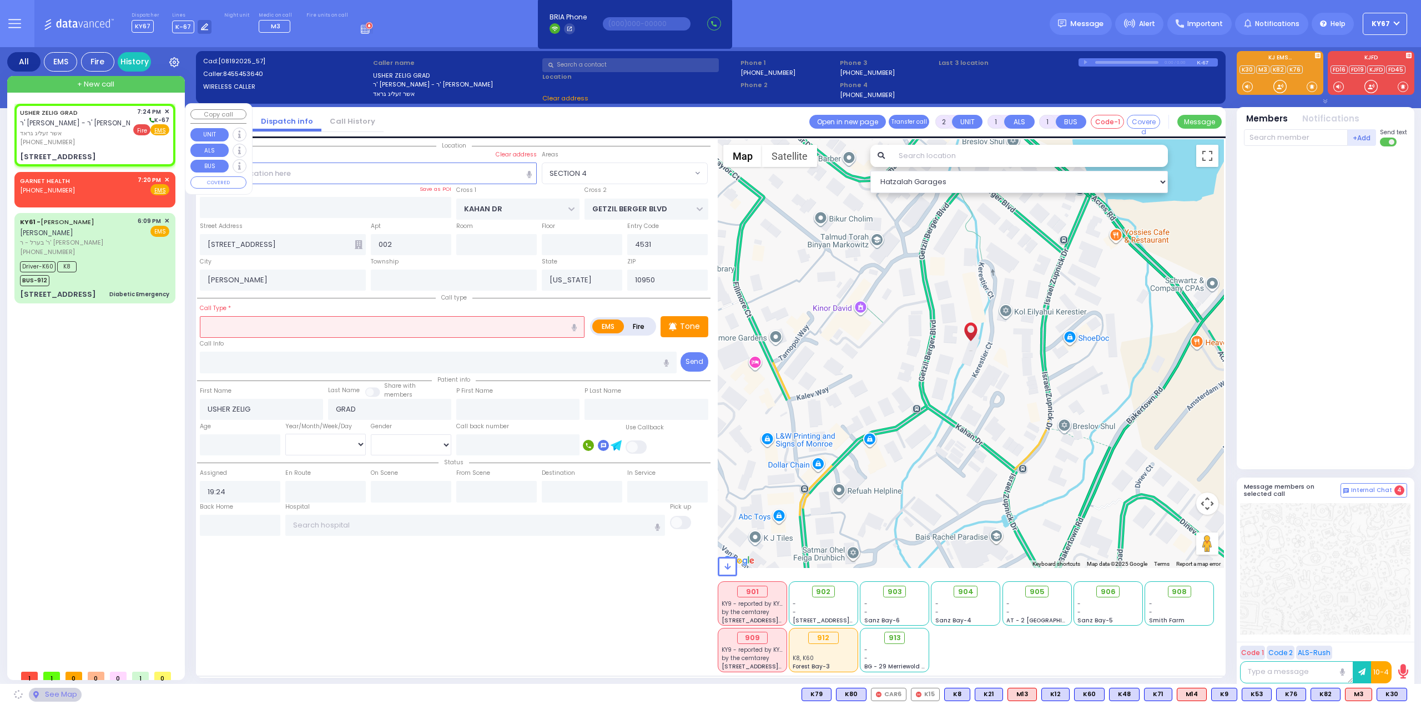
select select "SECTION 4"
click at [136, 130] on span "Fire" at bounding box center [141, 129] width 17 height 11
select select
radio input "true"
select select
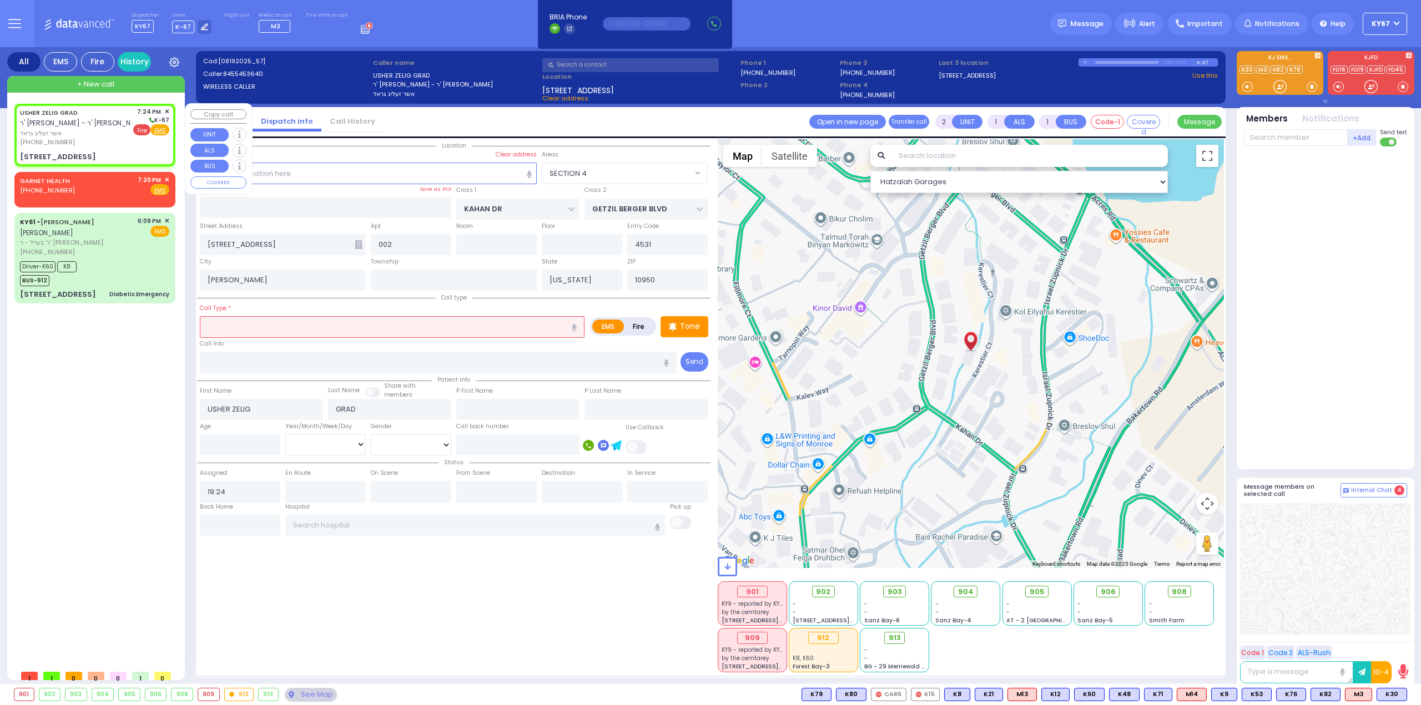
select select "Hatzalah Garages"
select select
radio input "false"
radio input "true"
select select
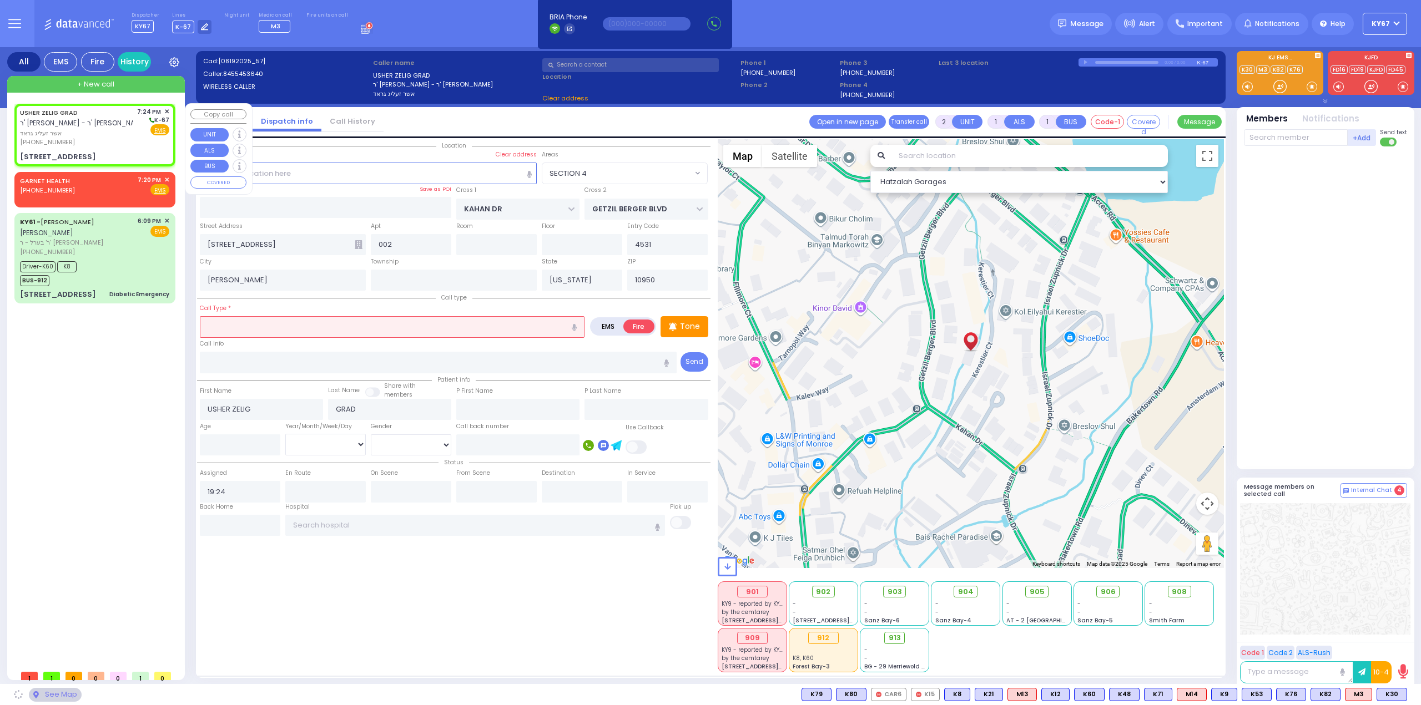
select select "Hatzalah Garages"
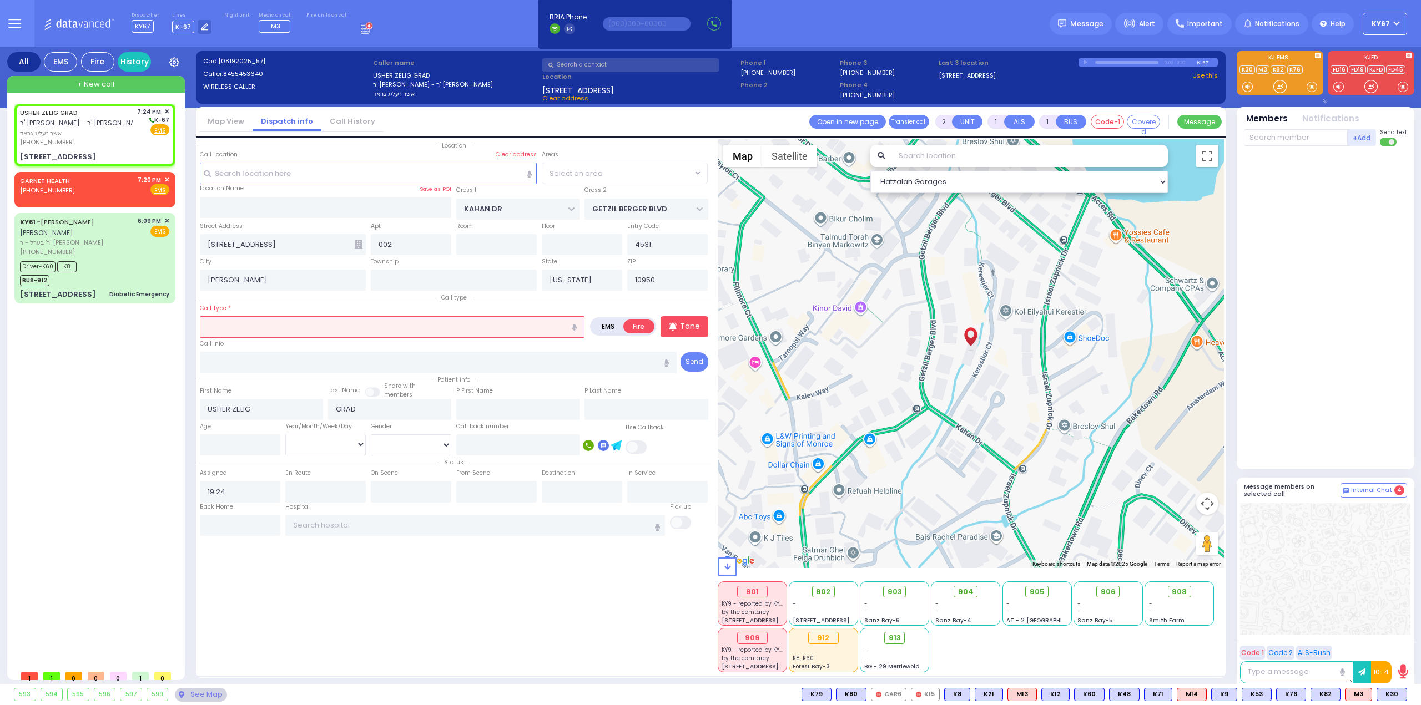
select select "SECTION 4"
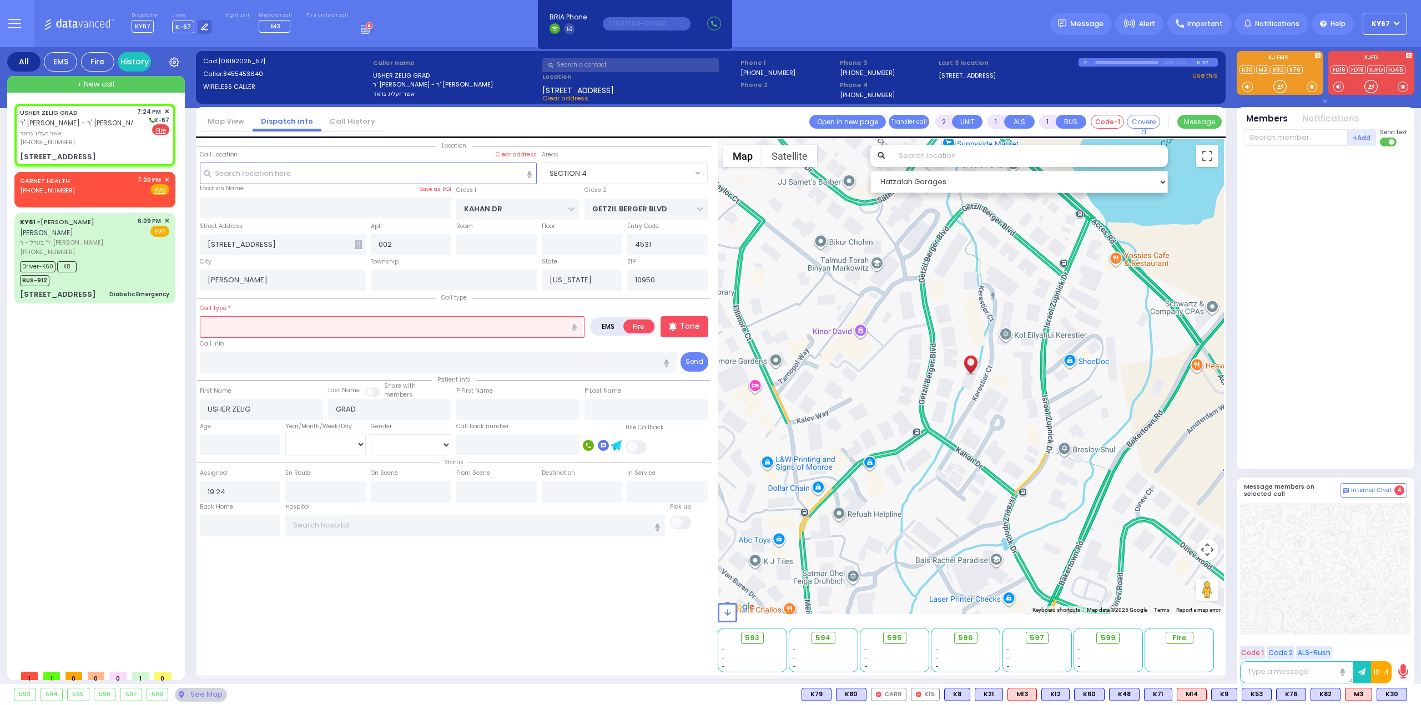
click at [311, 335] on input "text" at bounding box center [392, 326] width 385 height 21
click at [315, 325] on input "text" at bounding box center [392, 326] width 385 height 21
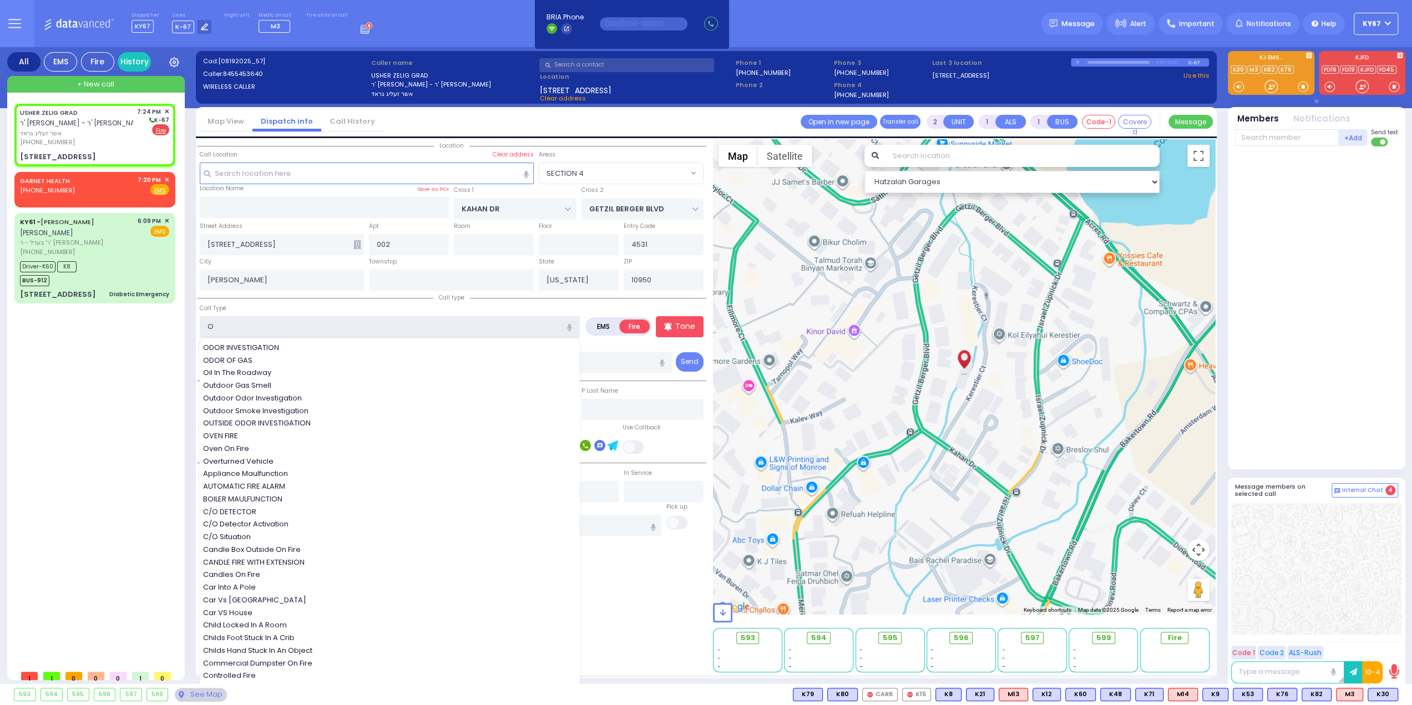
type input "OD"
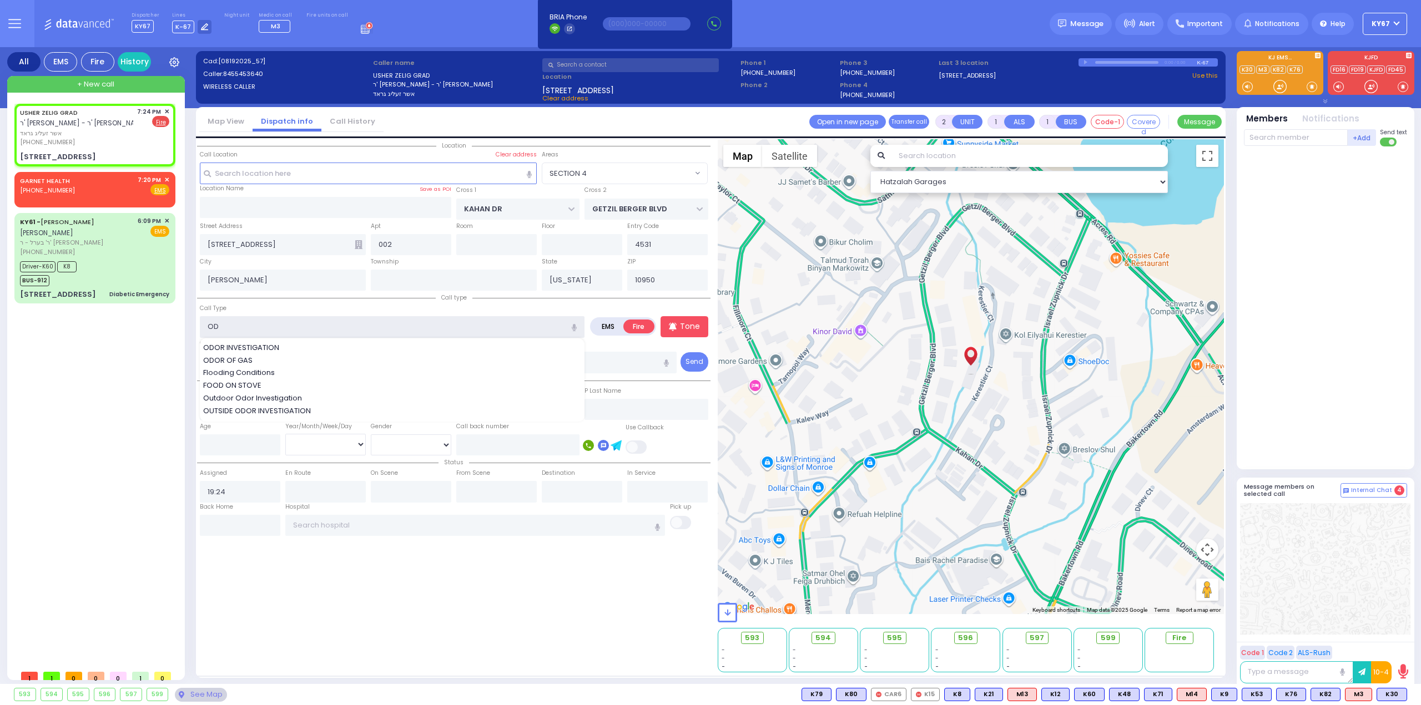
select select
radio input "true"
select select
select select "Hatzalah Garages"
select select "SECTION 4"
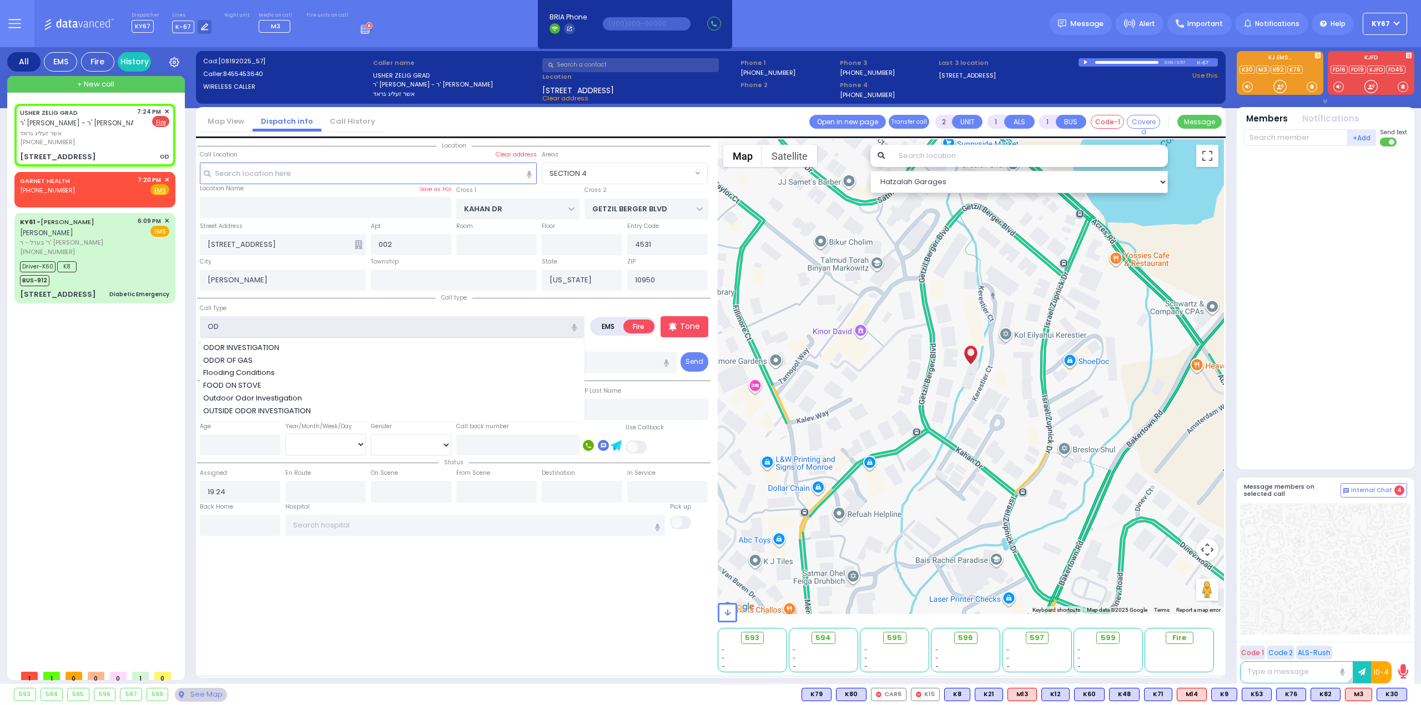
select select
radio input "true"
select select
select select "Hatzalah Garages"
select select "SECTION 4"
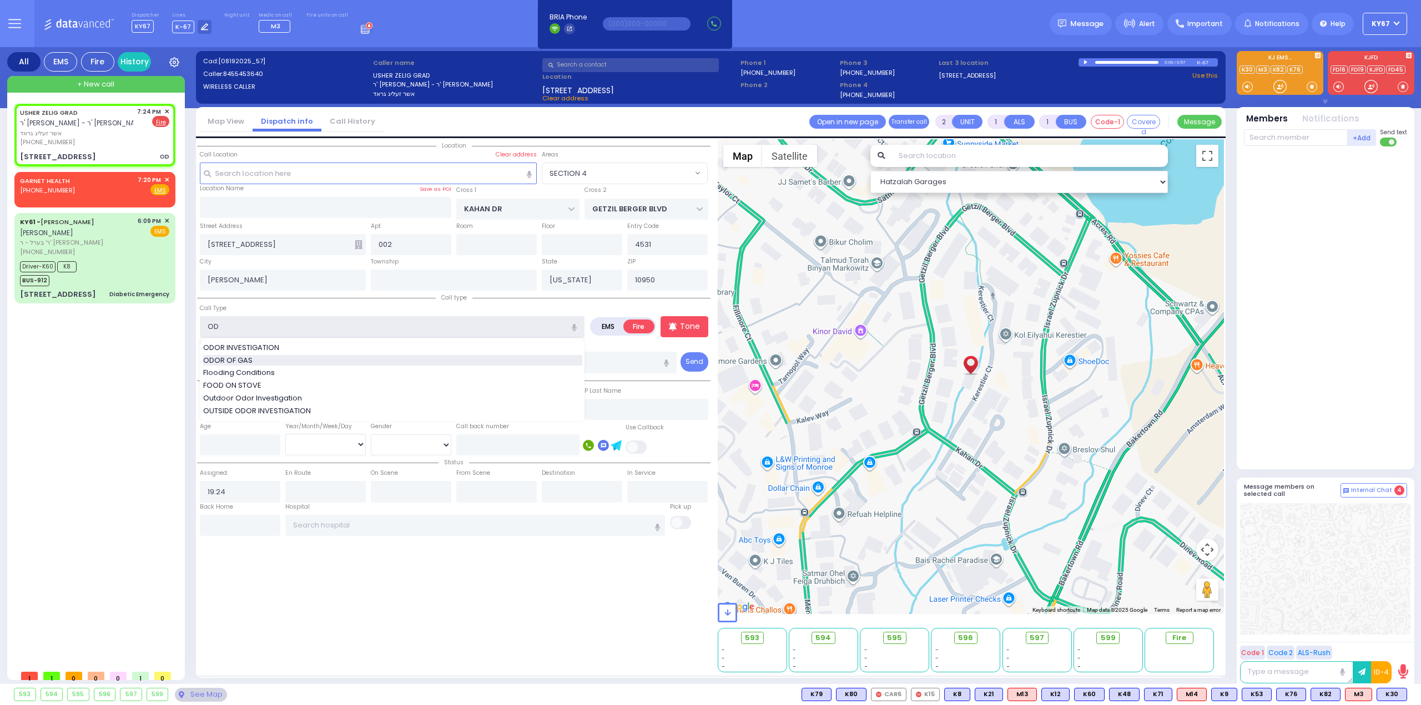
type input "ODOR OF GAS"
click at [497, 579] on div "Location 002" at bounding box center [453, 405] width 513 height 533
select select
radio input "true"
select select
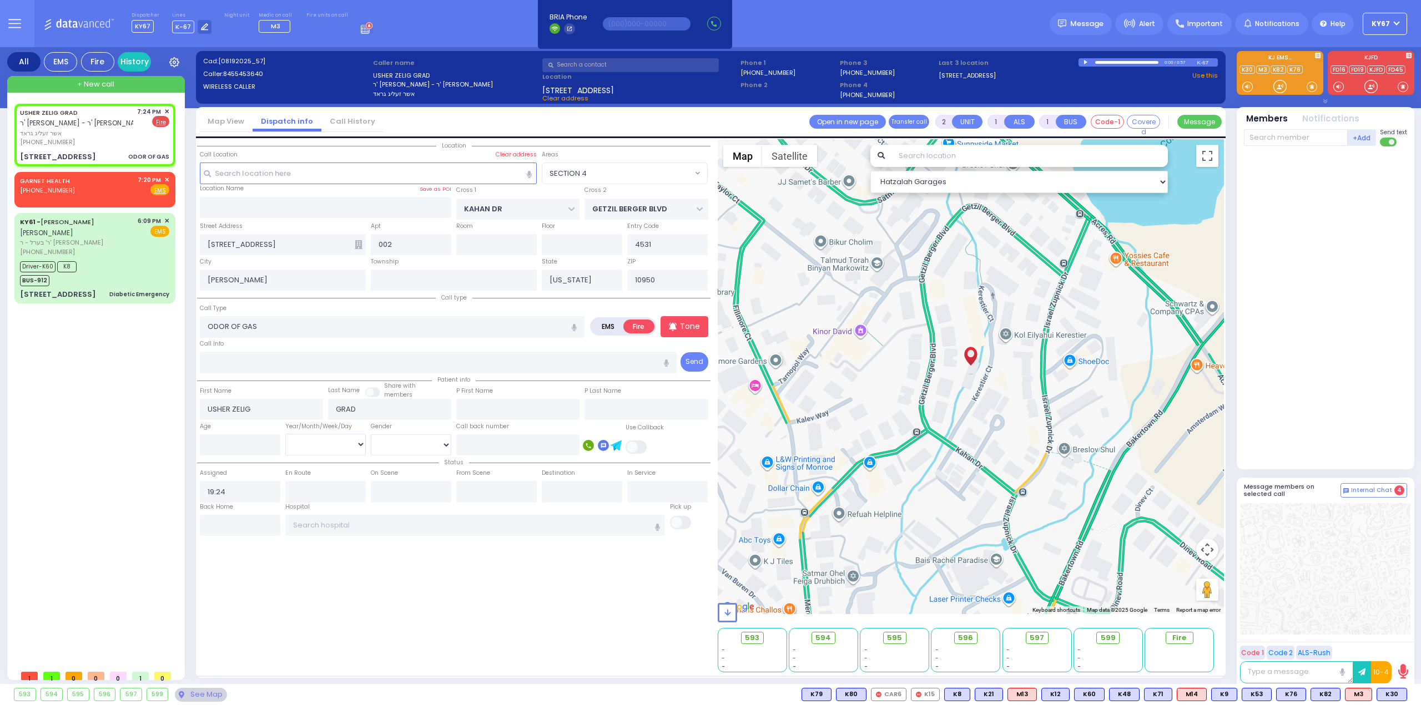
select select "Hatzalah Garages"
select select
radio input "true"
select select
select select "Hatzalah Garages"
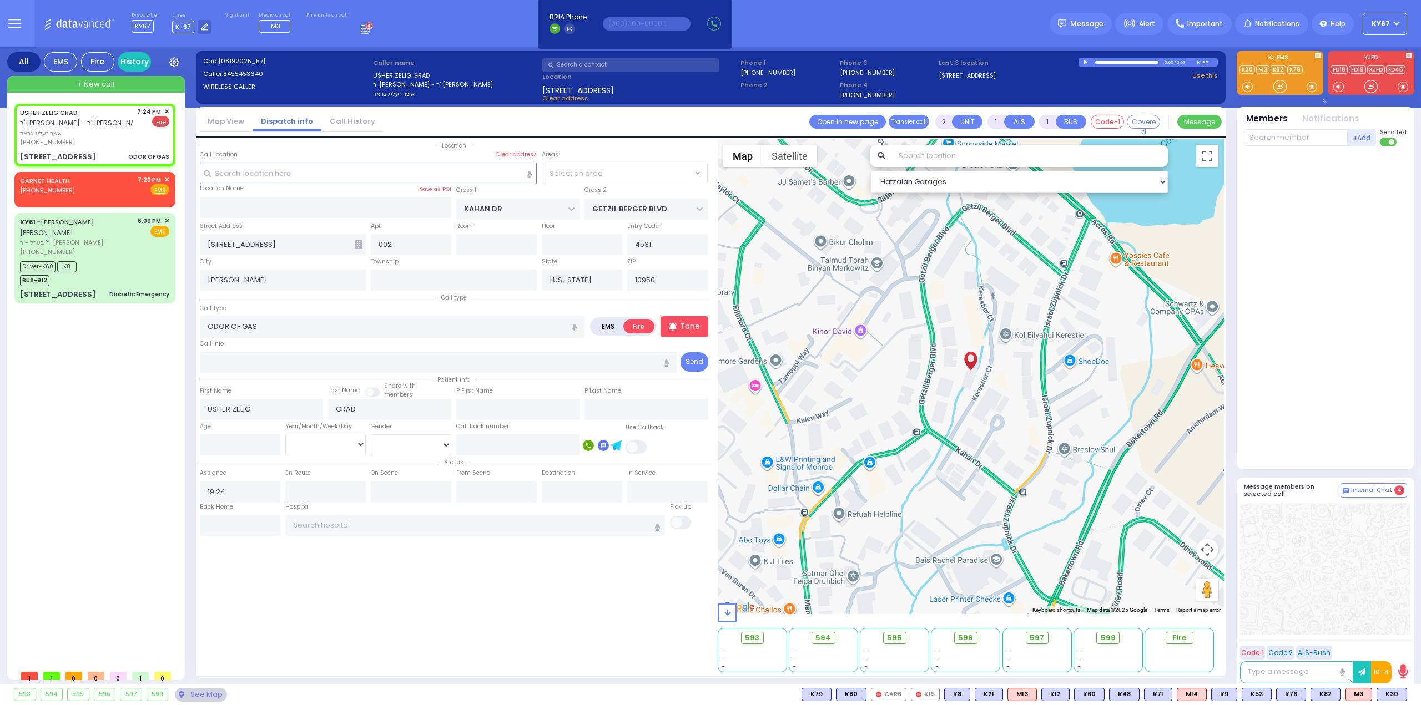
select select "SECTION 4"
click at [1281, 144] on input "text" at bounding box center [1296, 137] width 104 height 17
type input "21"
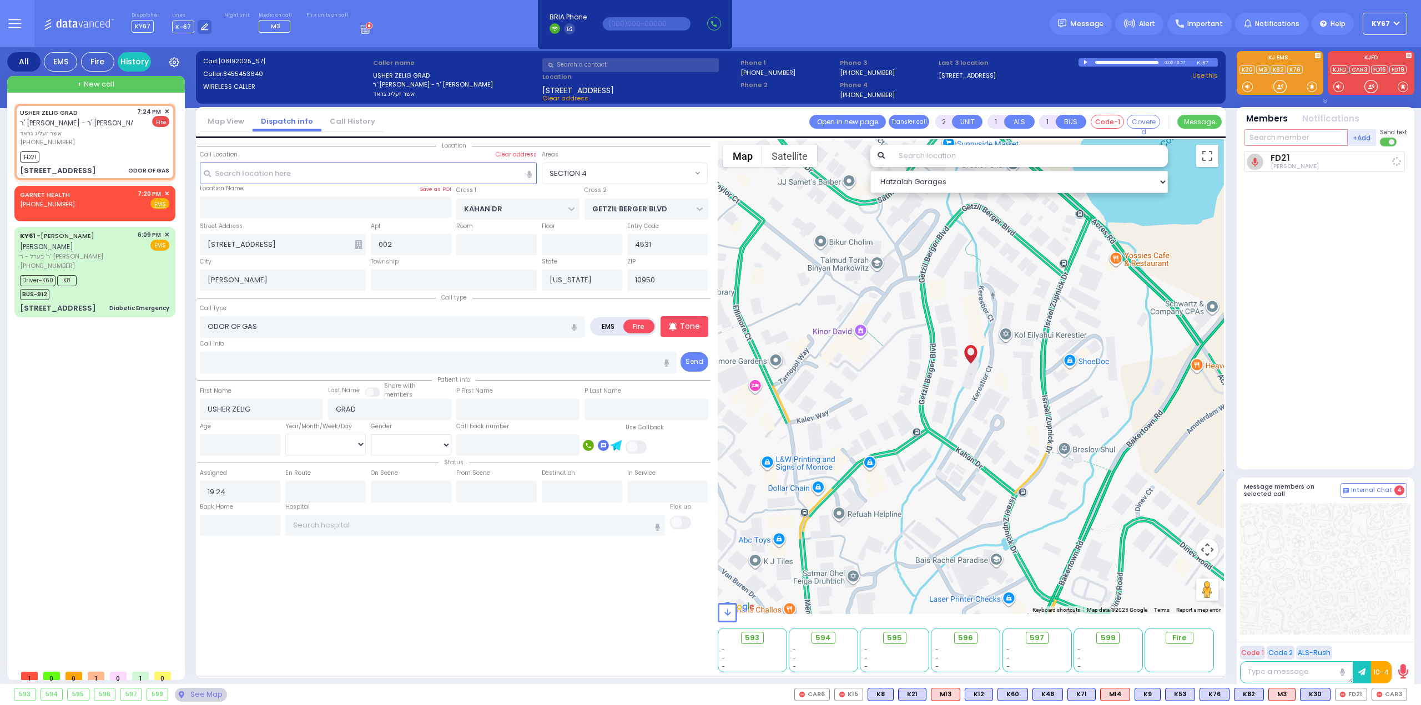
select select
radio input "true"
select select
type input "19:26"
select select "SECTION 4"
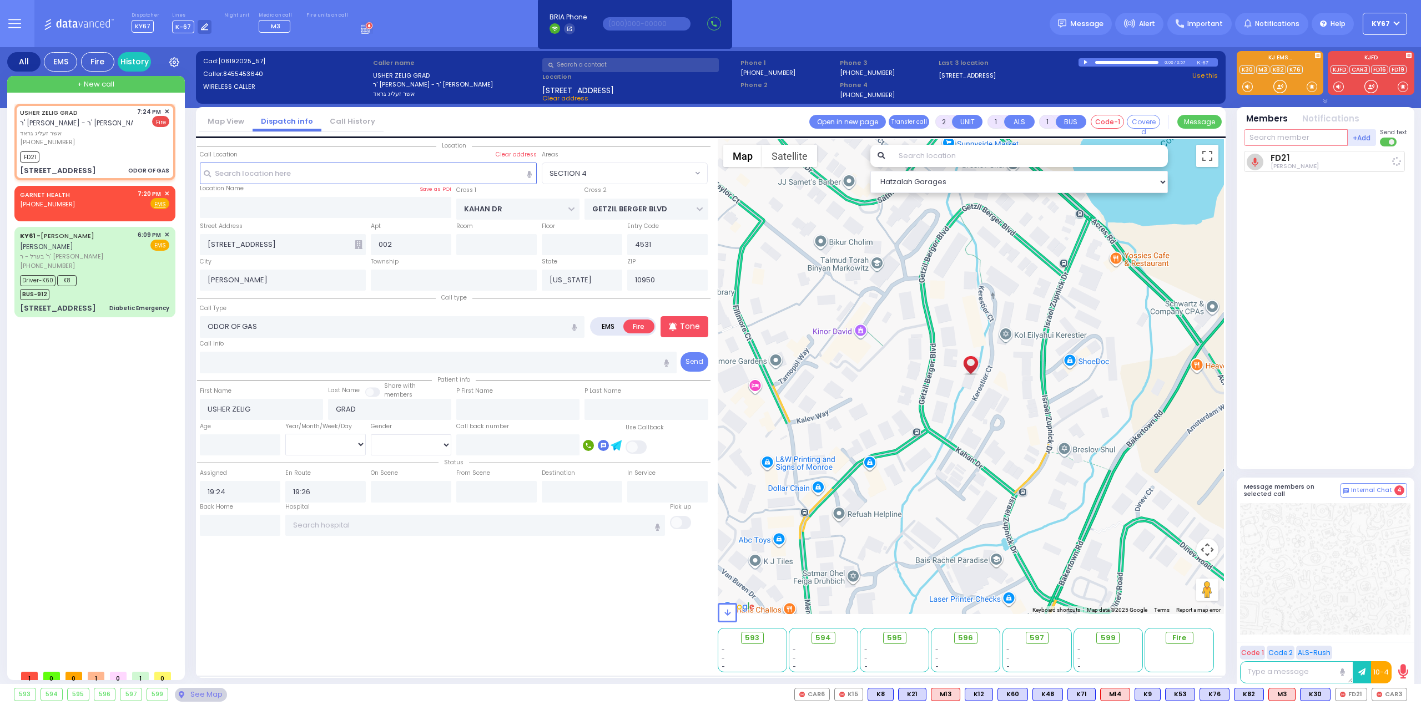
select select "Hatzalah Garages"
type input "55"
click at [1325, 163] on div "Lazar Wieder" at bounding box center [1345, 160] width 63 height 11
select select
radio input "true"
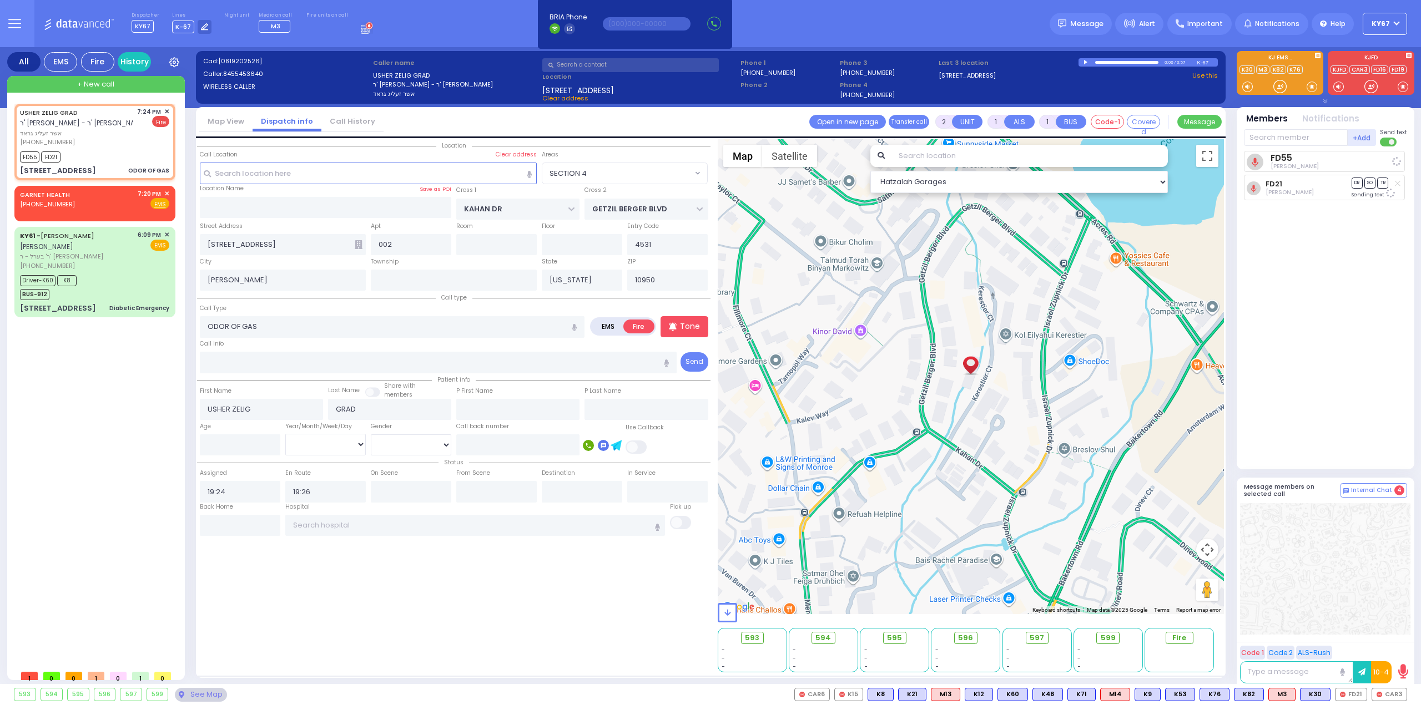
select select
select select "Hatzalah Garages"
select select "SECTION 4"
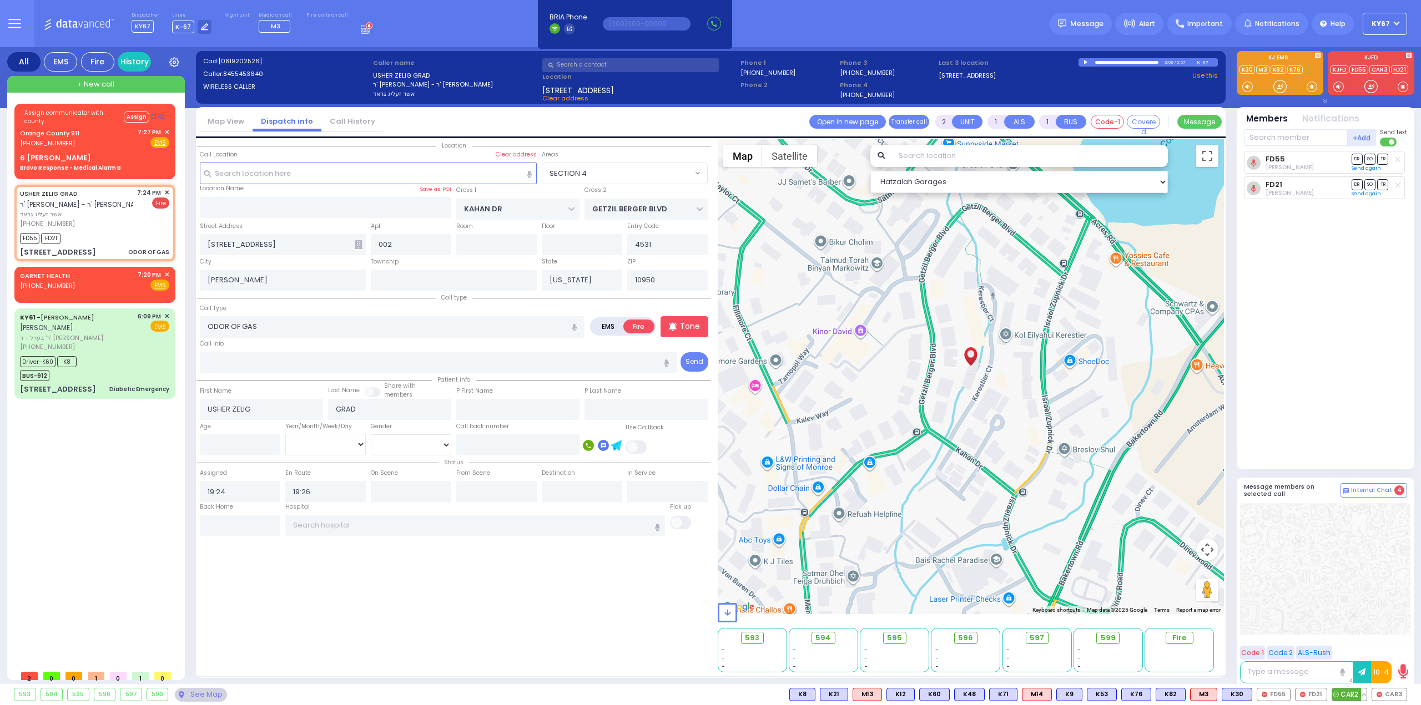
click at [1346, 696] on span "CAR2" at bounding box center [1349, 695] width 34 height 12
select select
radio input "true"
select select
select select "Hatzalah Garages"
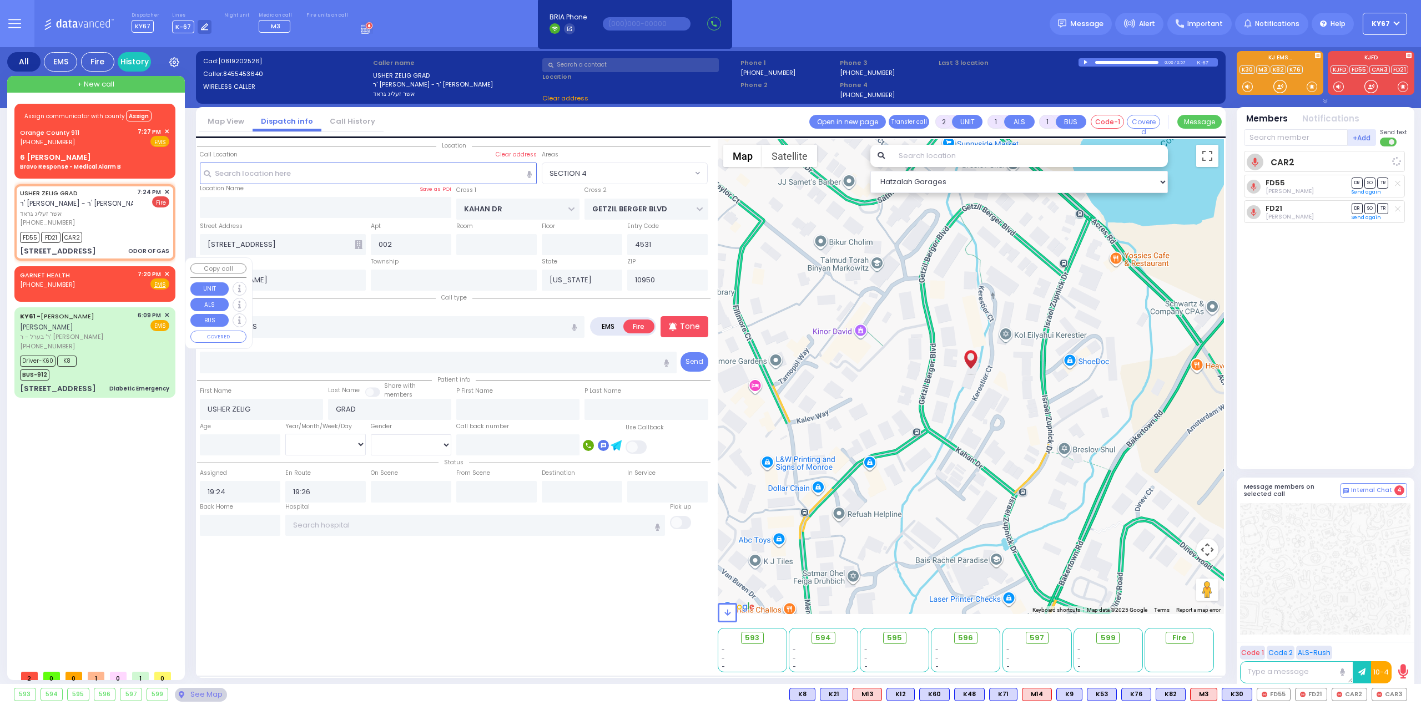
select select "SECTION 4"
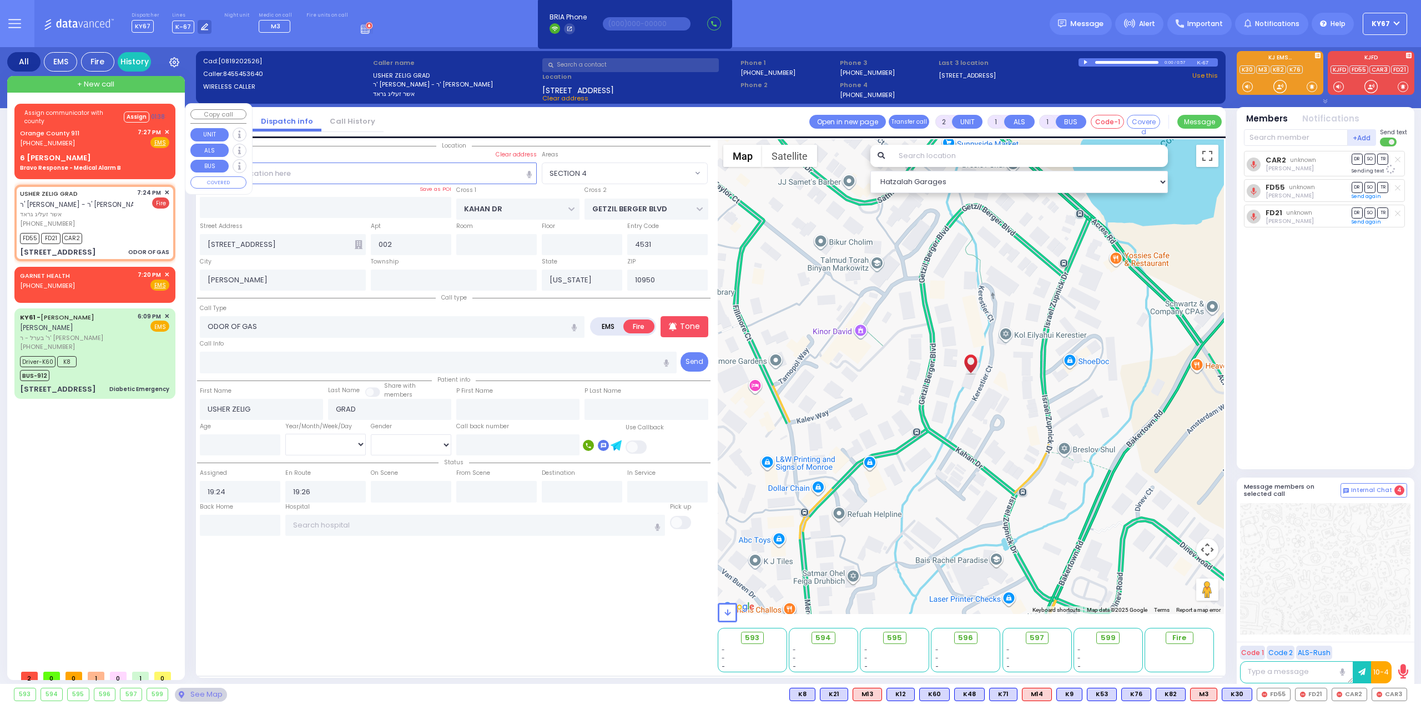
click at [113, 134] on div "Orange County 911 (845) 469-0911 7:27 PM ✕ Fire EMS" at bounding box center [94, 138] width 149 height 21
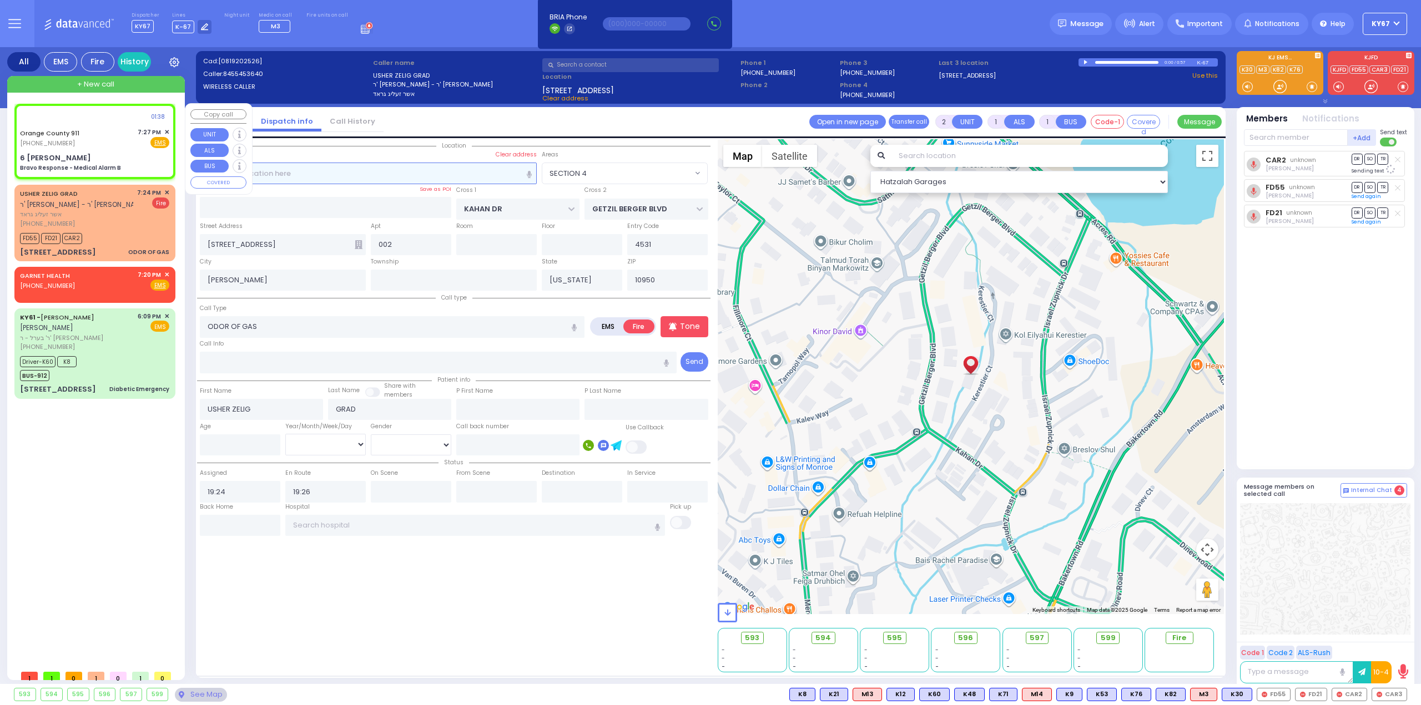
type input "6"
select select
type input "Bravo Response - Medical Alarm B"
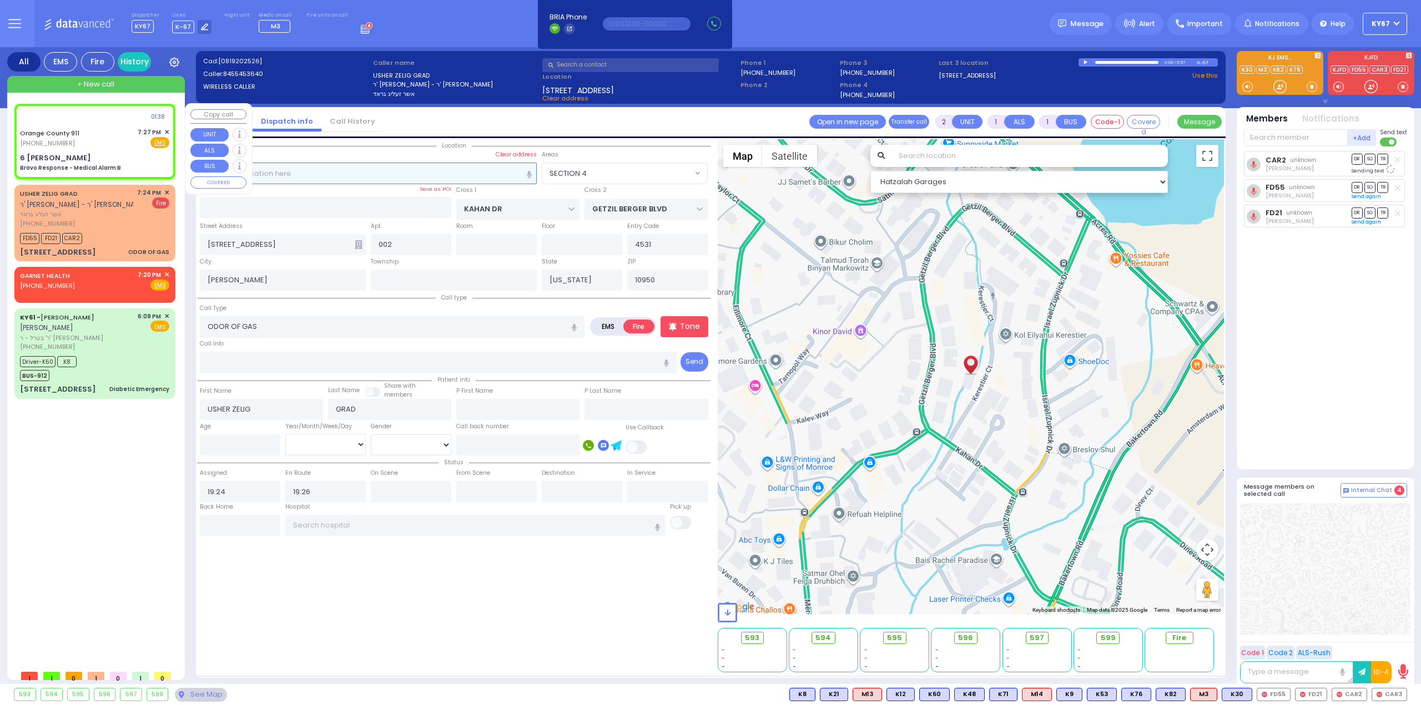
radio input "true"
type input "Nature: : Bravo Response - Medical Alarm B Address: : 6 Carter Ln APT 203, 1095…"
select select
select select "Hatzalah Garages"
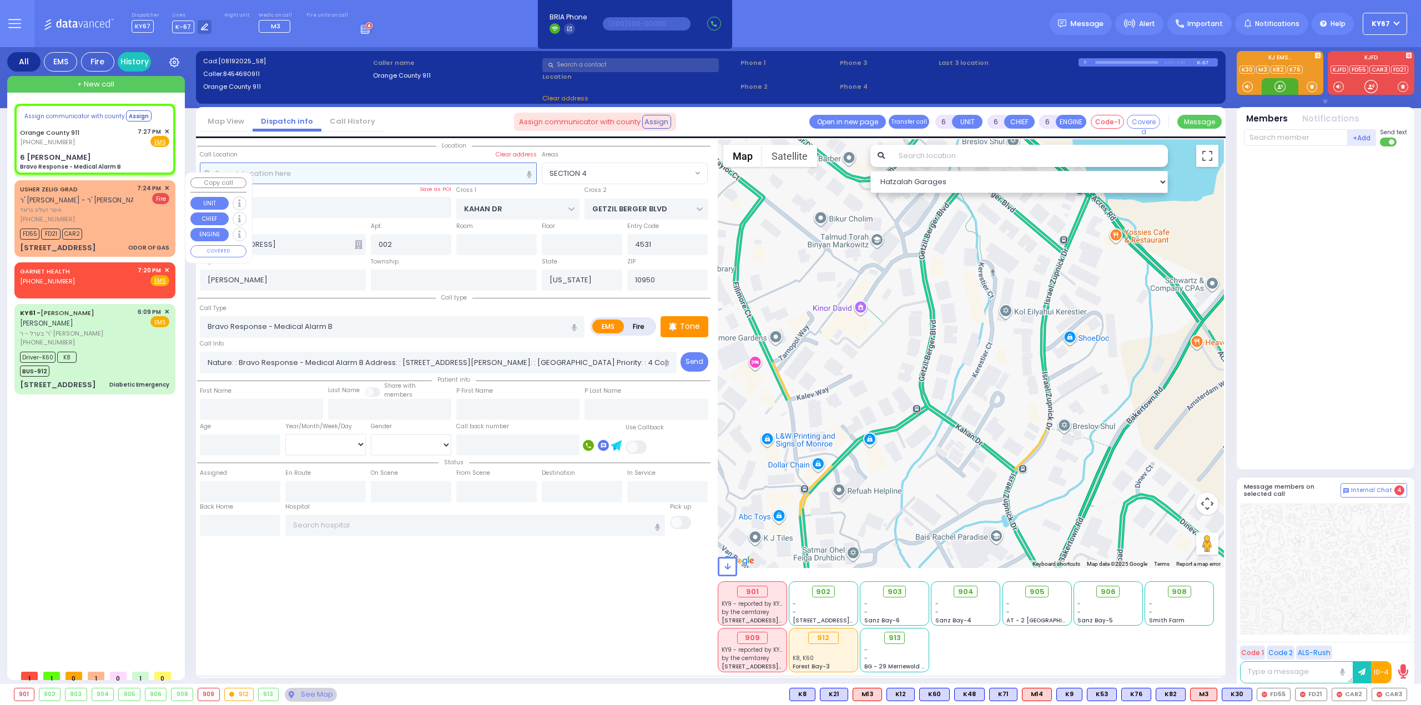
type input "6 Carter Ln"
type input "Monroe"
select select
radio input "true"
select select
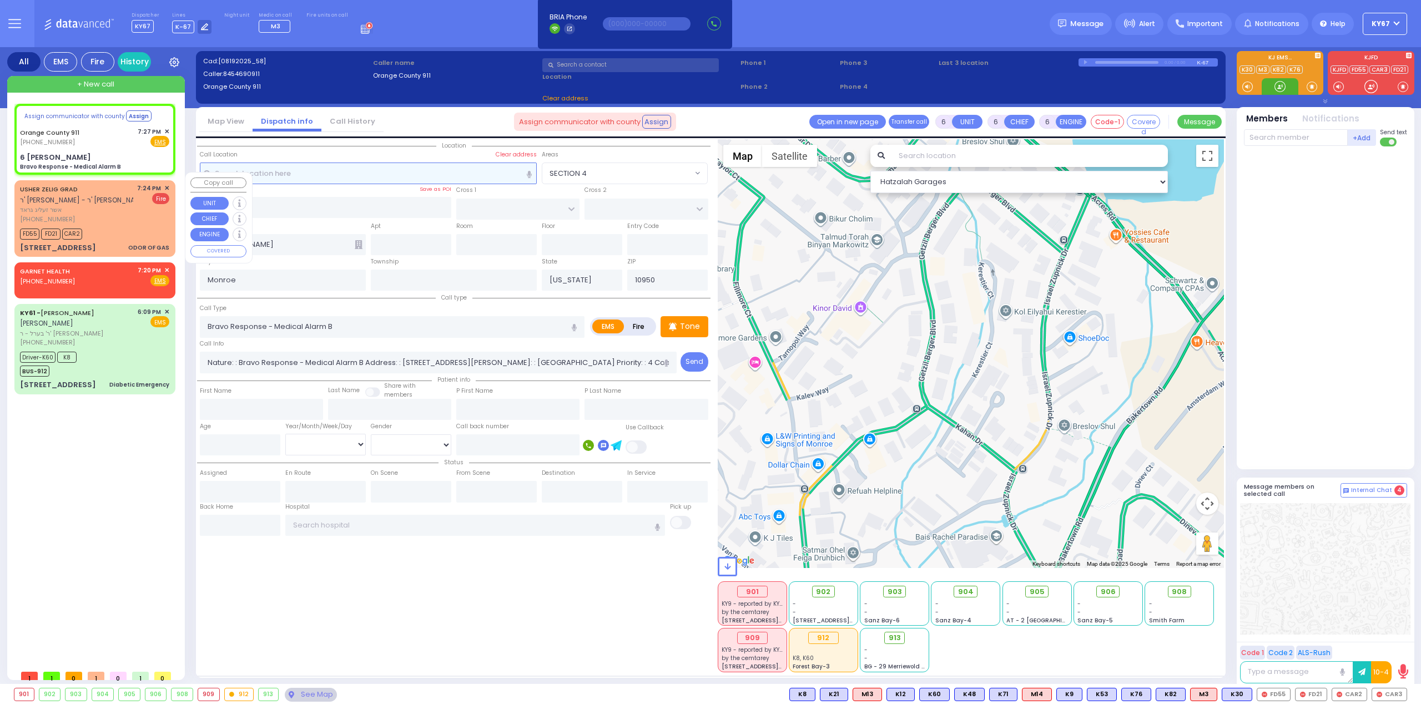
select select "Hatzalah Garages"
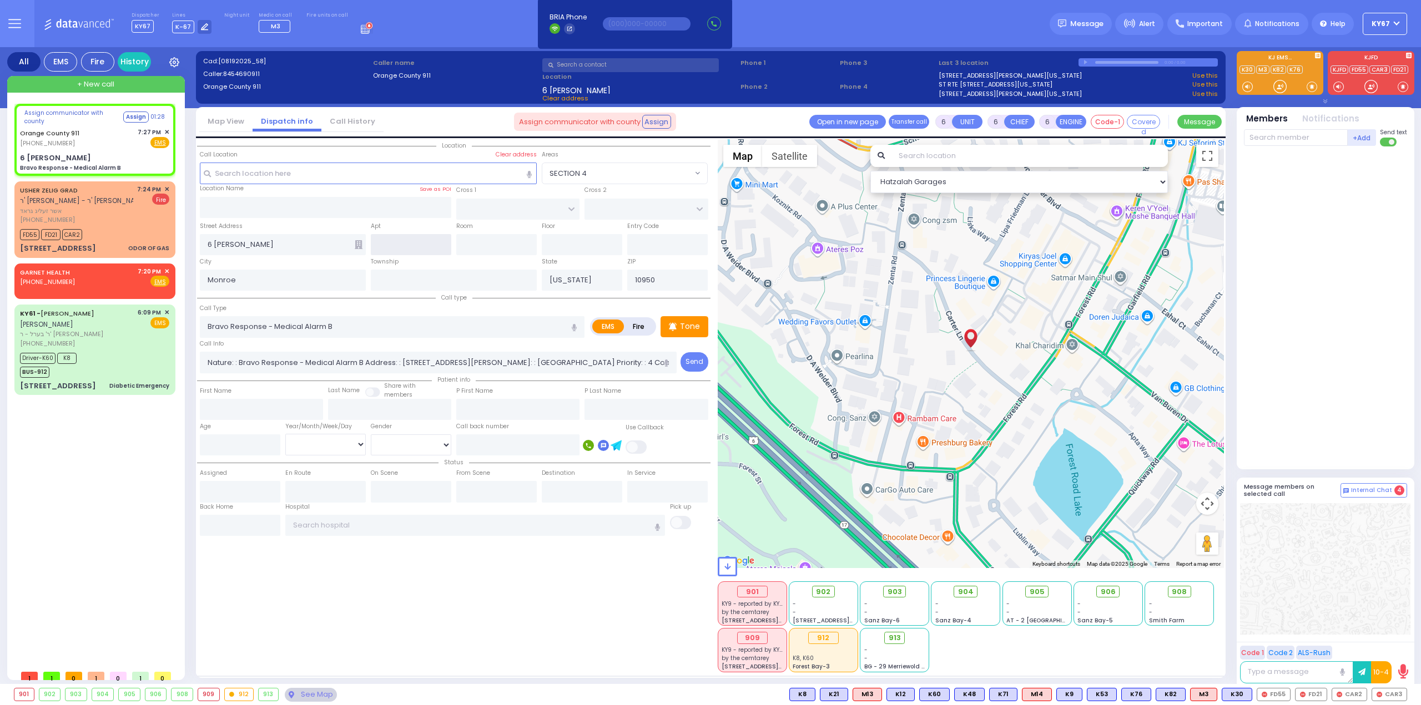
click at [399, 241] on input "text" at bounding box center [411, 244] width 80 height 21
type input "203"
click at [544, 605] on div "Location 203" at bounding box center [453, 405] width 513 height 533
select select
radio input "true"
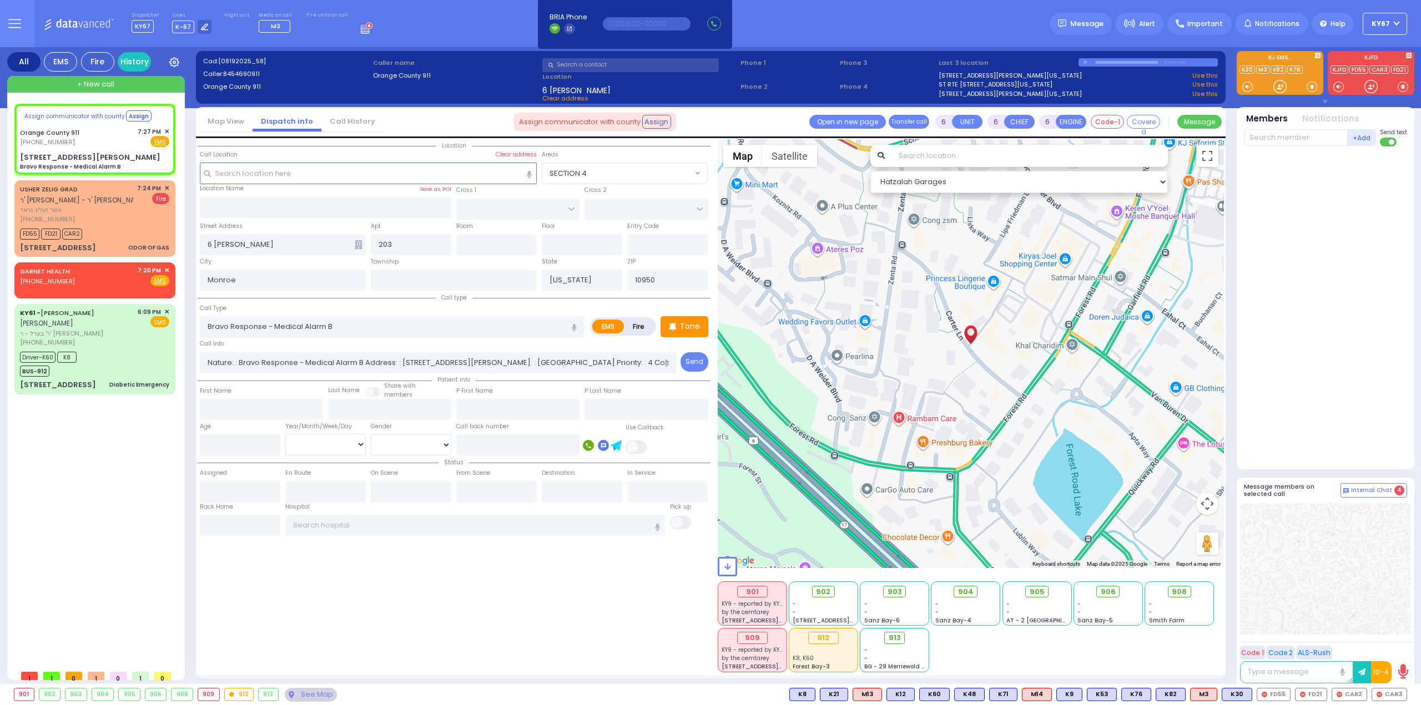
select select
select select "Hatzalah Garages"
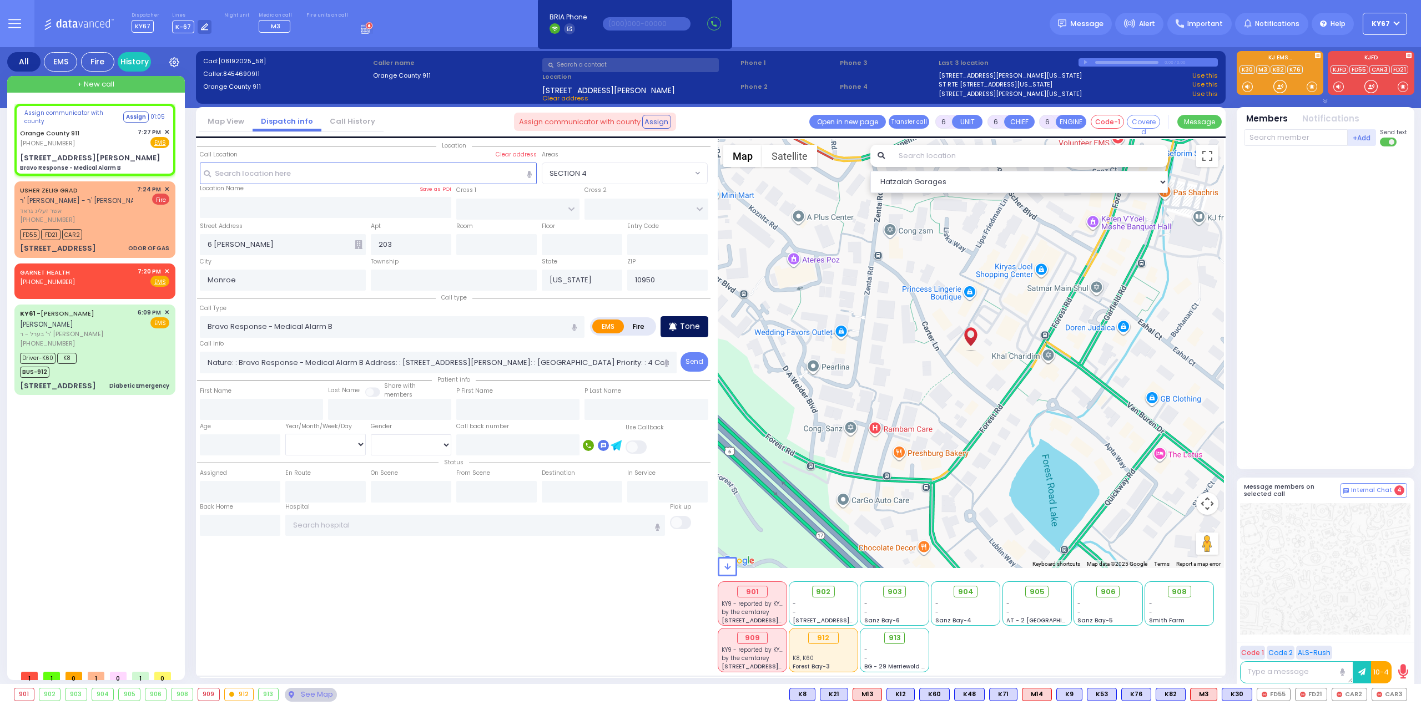
click at [686, 324] on p "Tone" at bounding box center [690, 327] width 20 height 12
click at [1314, 142] on input "text" at bounding box center [1296, 137] width 104 height 17
click at [1392, 696] on span "K76" at bounding box center [1391, 695] width 29 height 12
select select
radio input "true"
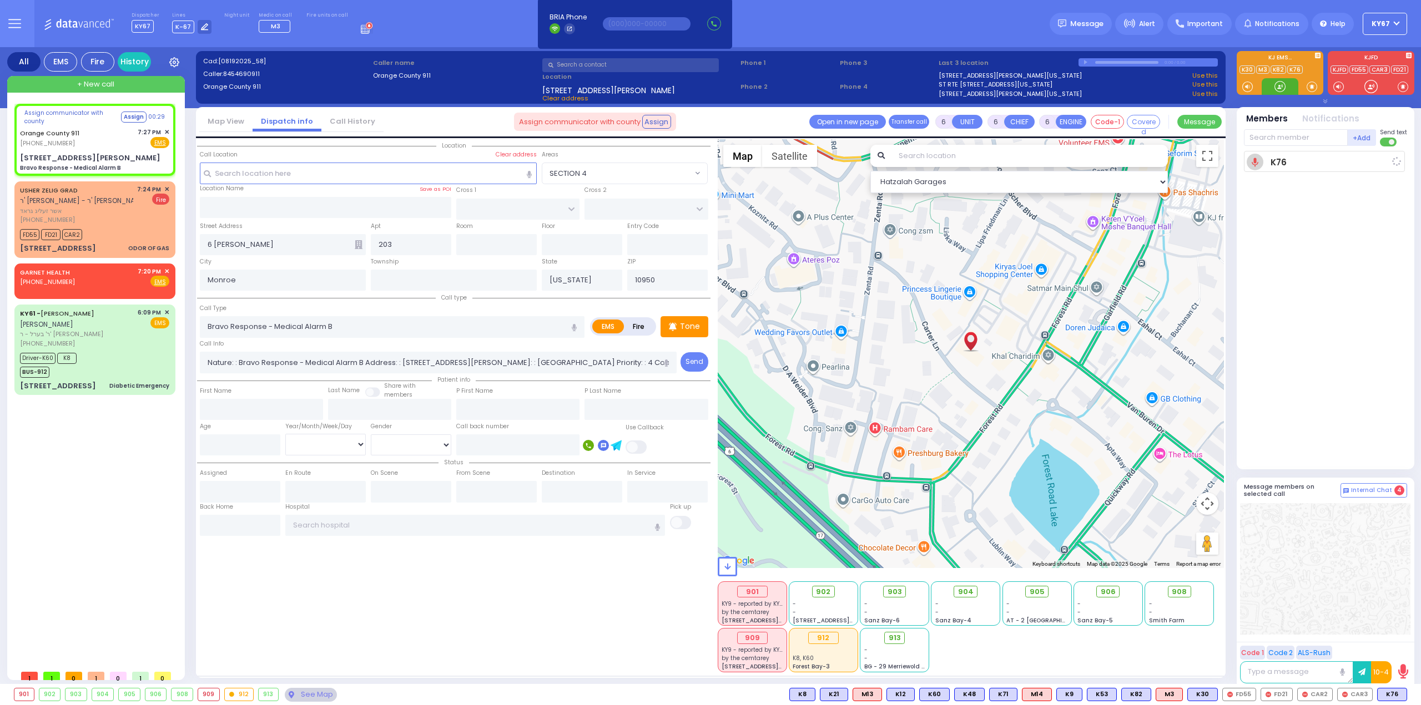
select select
type input "19:28"
select select "Hatzalah Garages"
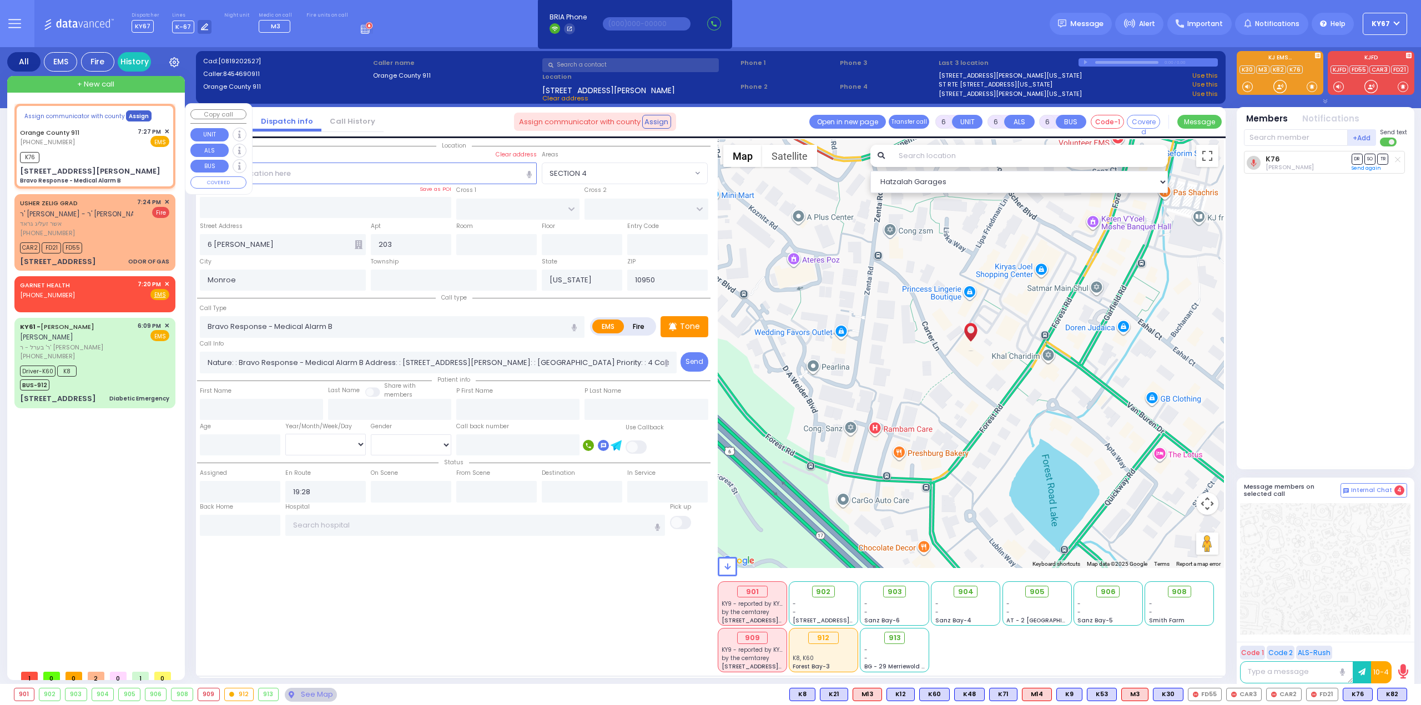
click at [130, 118] on button "Assign" at bounding box center [139, 115] width 26 height 11
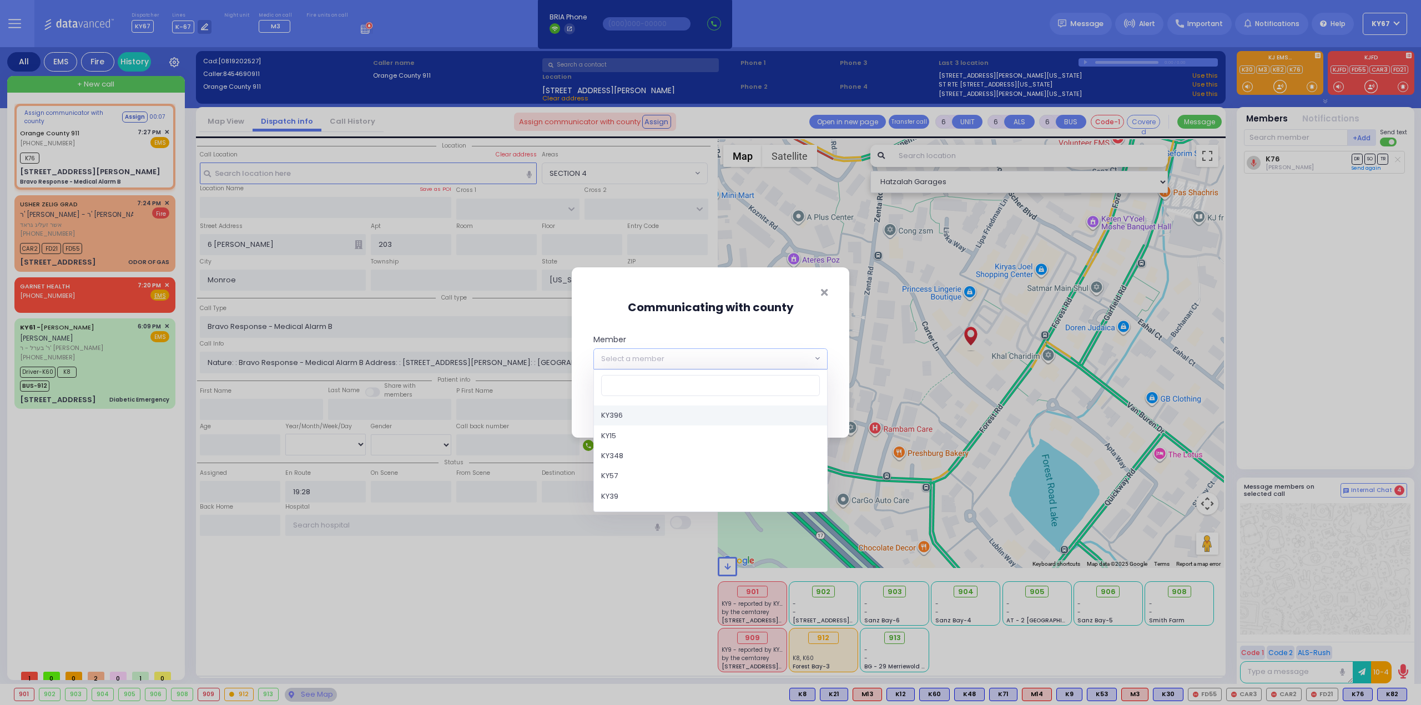
click at [647, 360] on span "Select a member" at bounding box center [632, 359] width 63 height 11
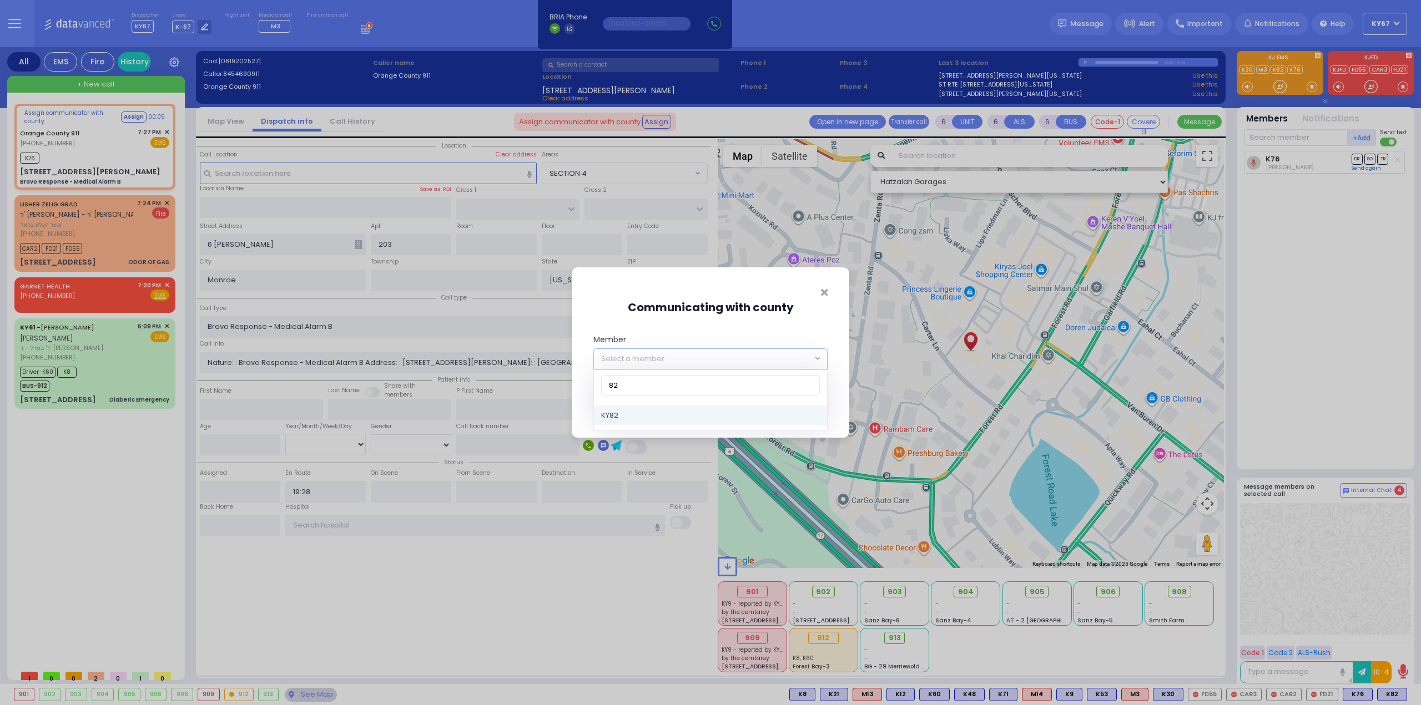
type input "82"
select select "KY82"
click at [817, 408] on button "Save" at bounding box center [810, 405] width 33 height 21
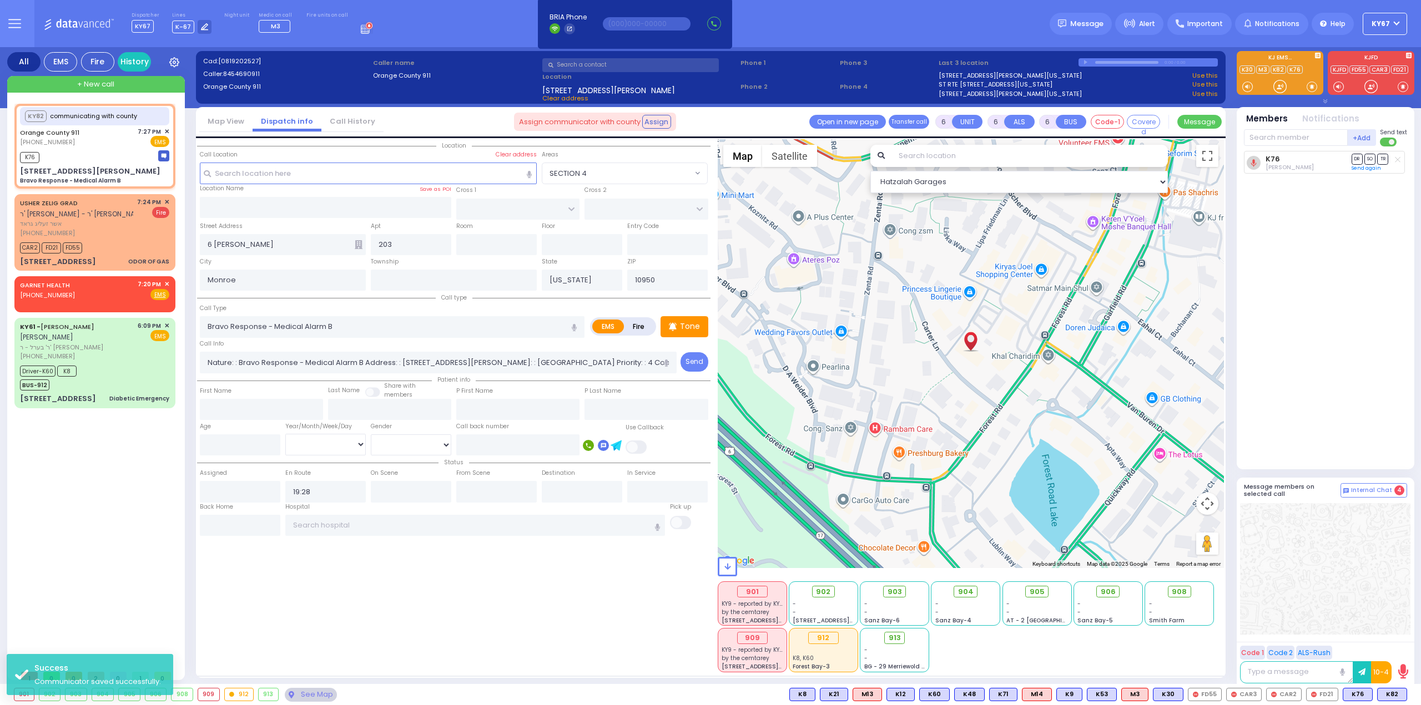
select select
radio input "true"
select select
select select "Hatzalah Garages"
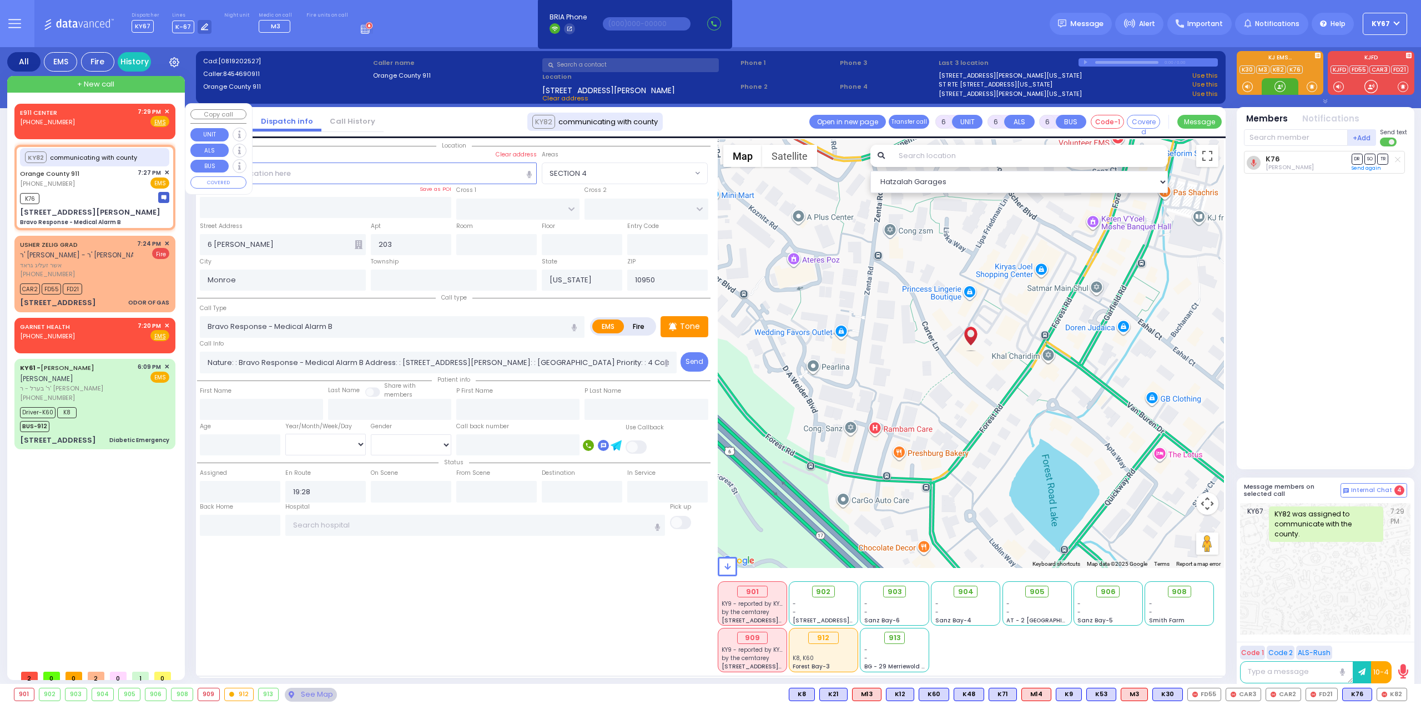
click at [164, 108] on span "✕" at bounding box center [166, 111] width 5 height 9
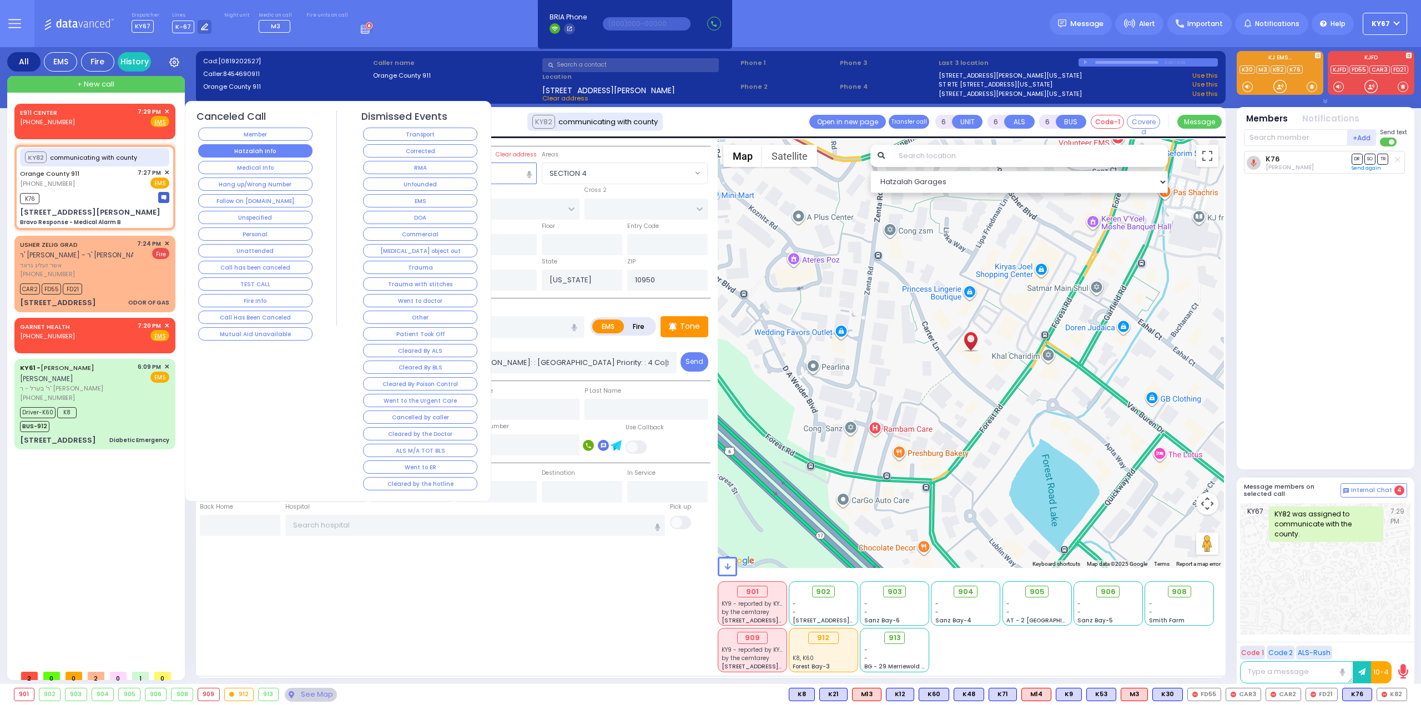
click at [247, 155] on button "Hatzalah Info" at bounding box center [255, 150] width 114 height 13
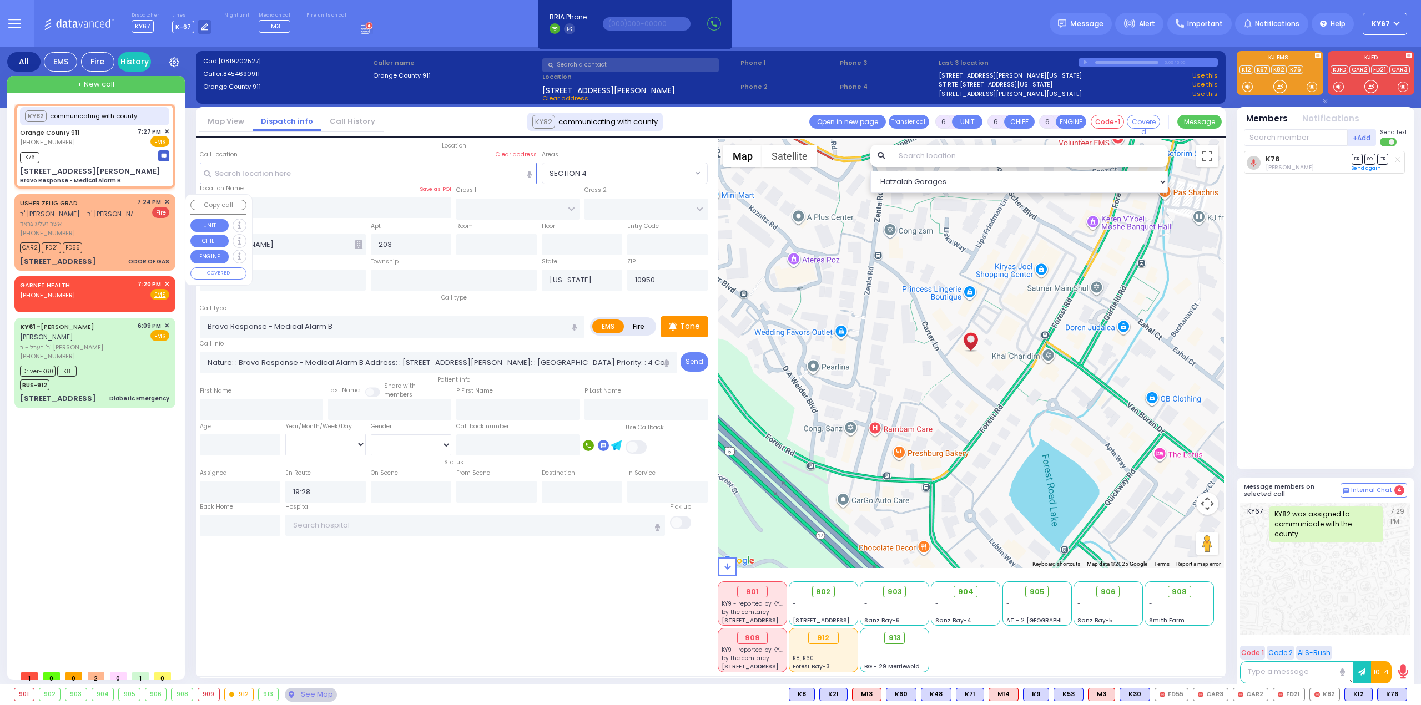
click at [99, 220] on span "אשר זעליג גראד" at bounding box center [76, 223] width 113 height 9
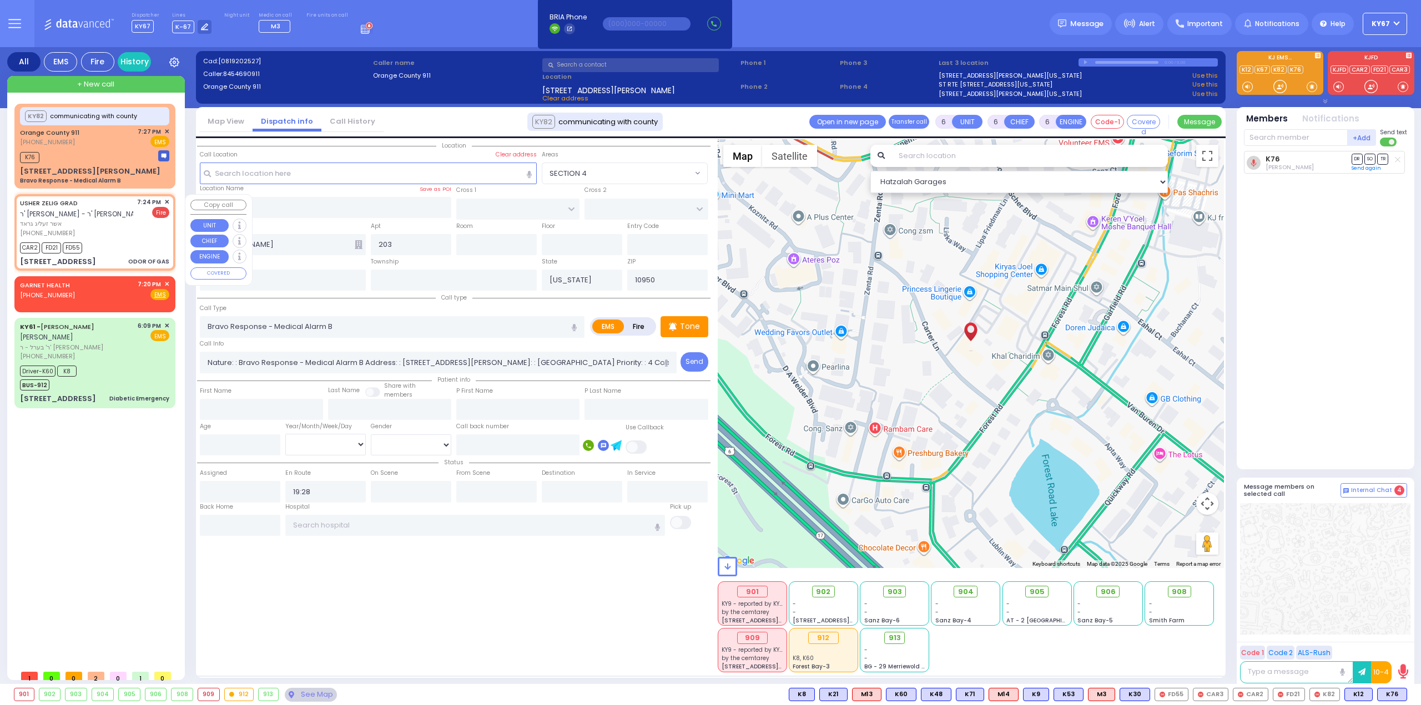
type input "2"
type input "1"
select select
type input "ODOR OF GAS"
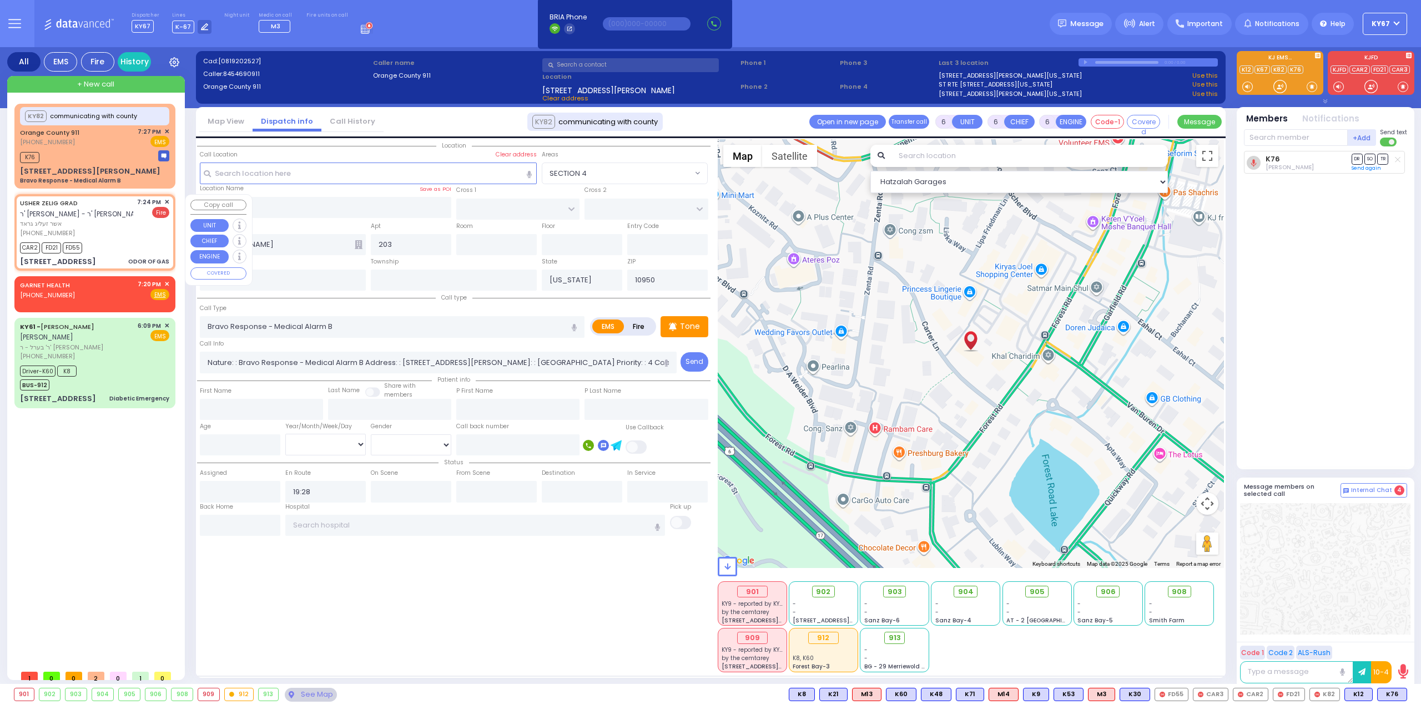
radio input "false"
radio input "true"
type input "USHER ZELIG"
type input "GRAD"
select select
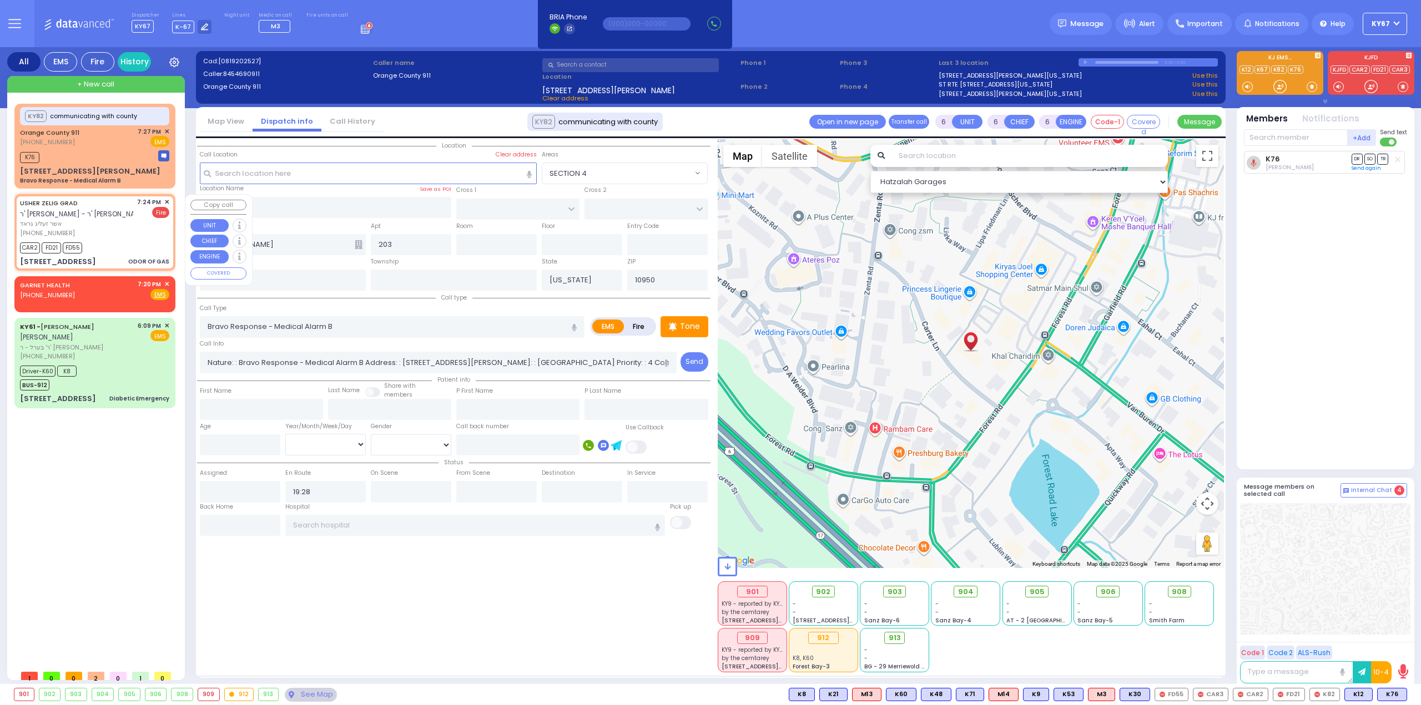
type input "19:24"
type input "19:26"
type input "KAHAN DR"
type input "GETZIL BERGER BLVD"
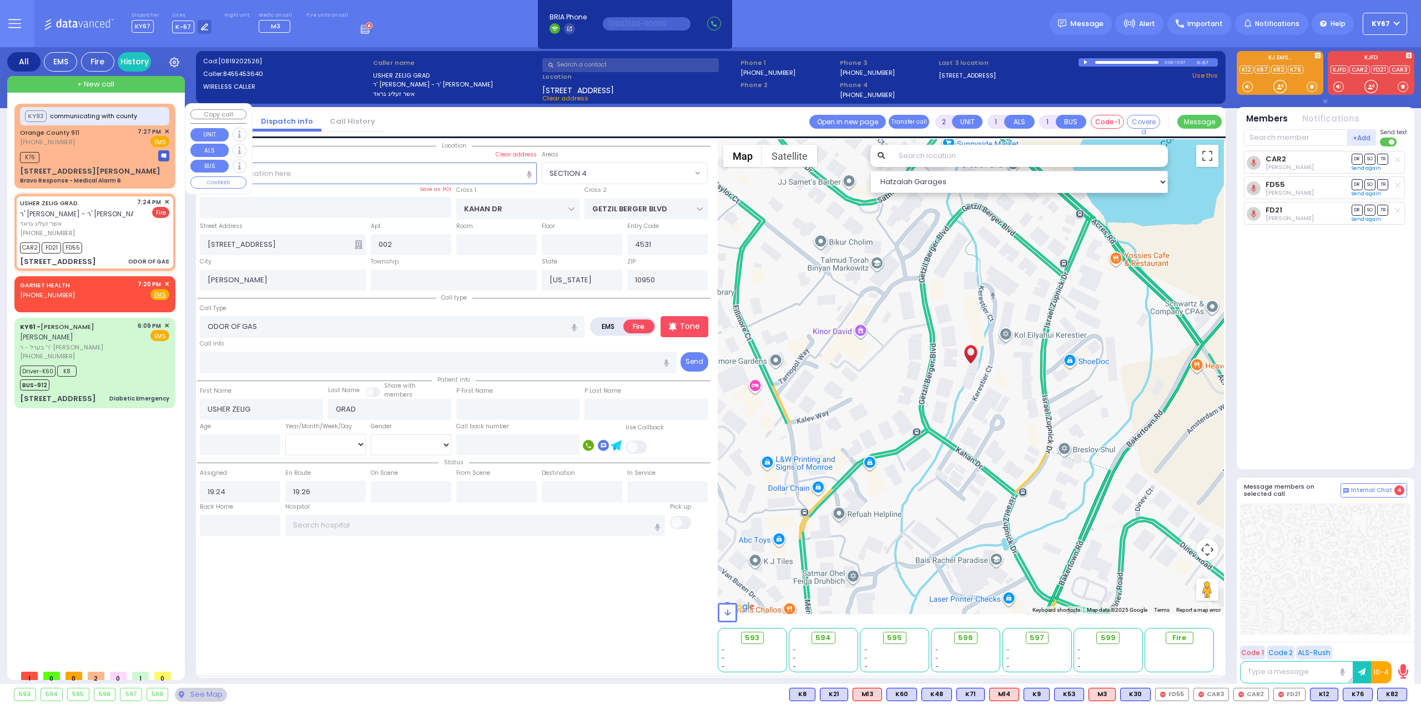
click at [166, 130] on span "✕" at bounding box center [166, 131] width 5 height 9
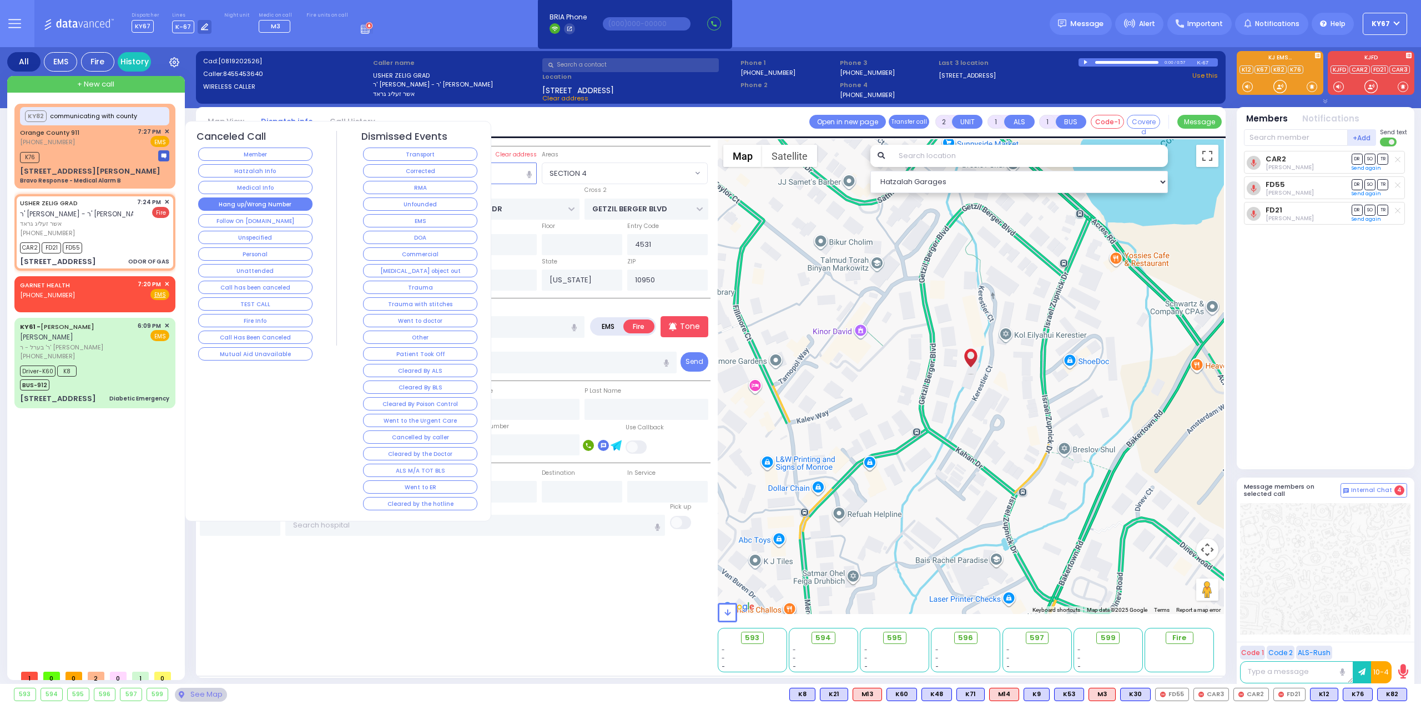
click at [271, 206] on button "Hang up/Wrong Number" at bounding box center [255, 204] width 114 height 13
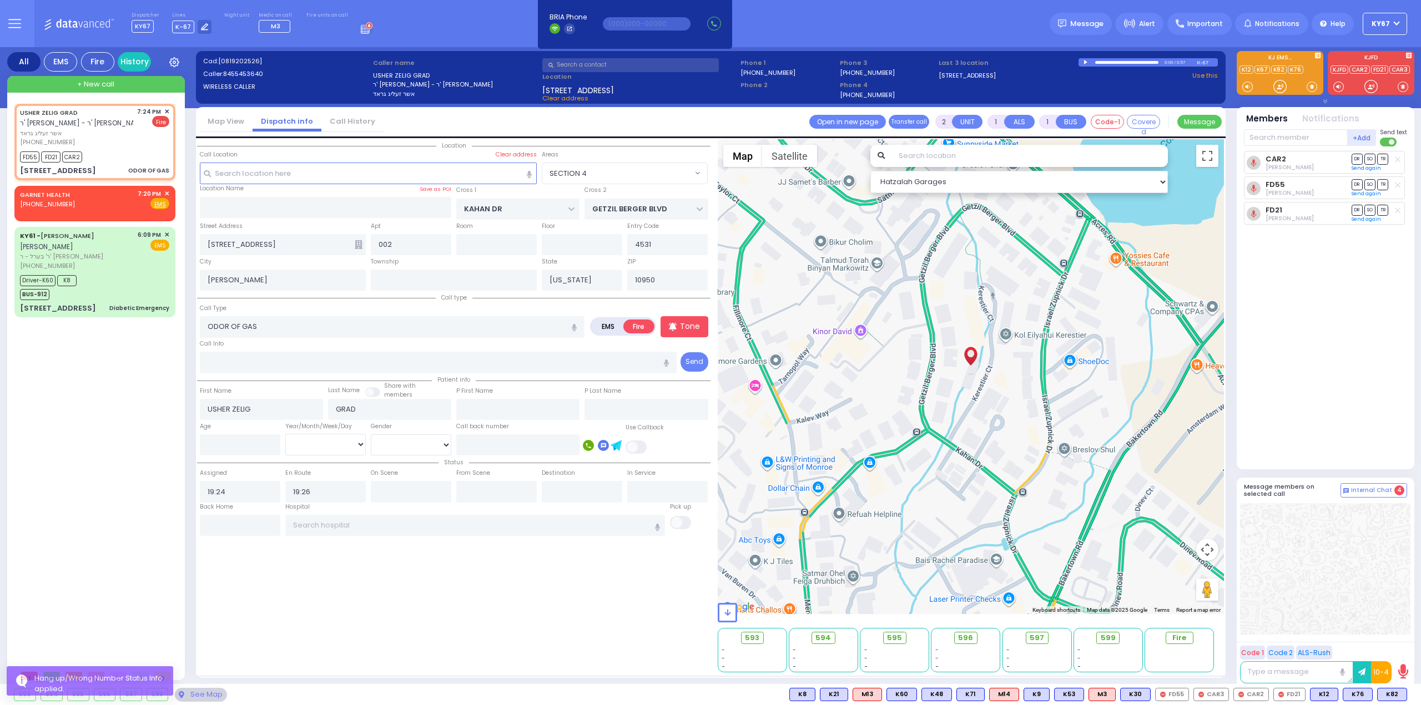
click at [79, 405] on div "USHER ZELIG GRAD ר' שלום אליעזר - ר' יצחק פייערשטיין אשר זעליג גראד (845) 545-3…" at bounding box center [96, 384] width 165 height 561
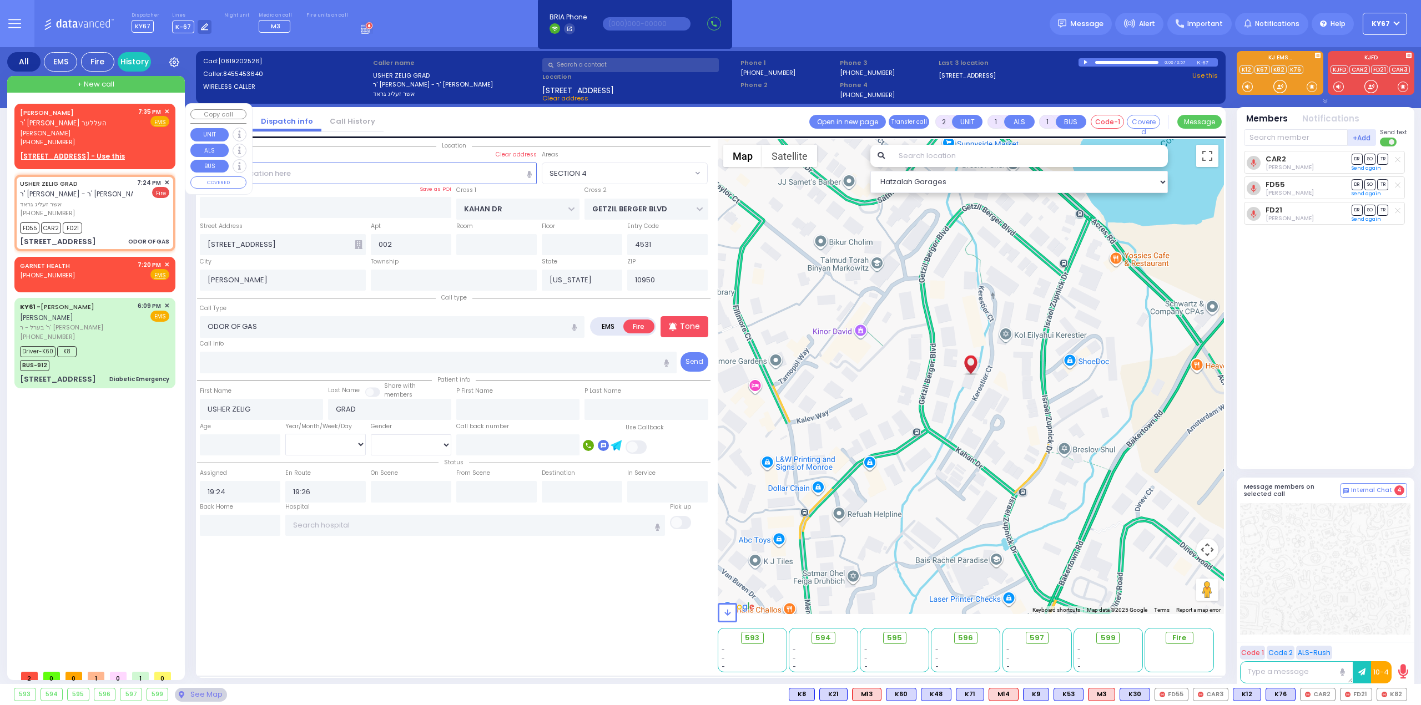
click at [99, 135] on span "יוסף ראזענבערג" at bounding box center [77, 133] width 114 height 9
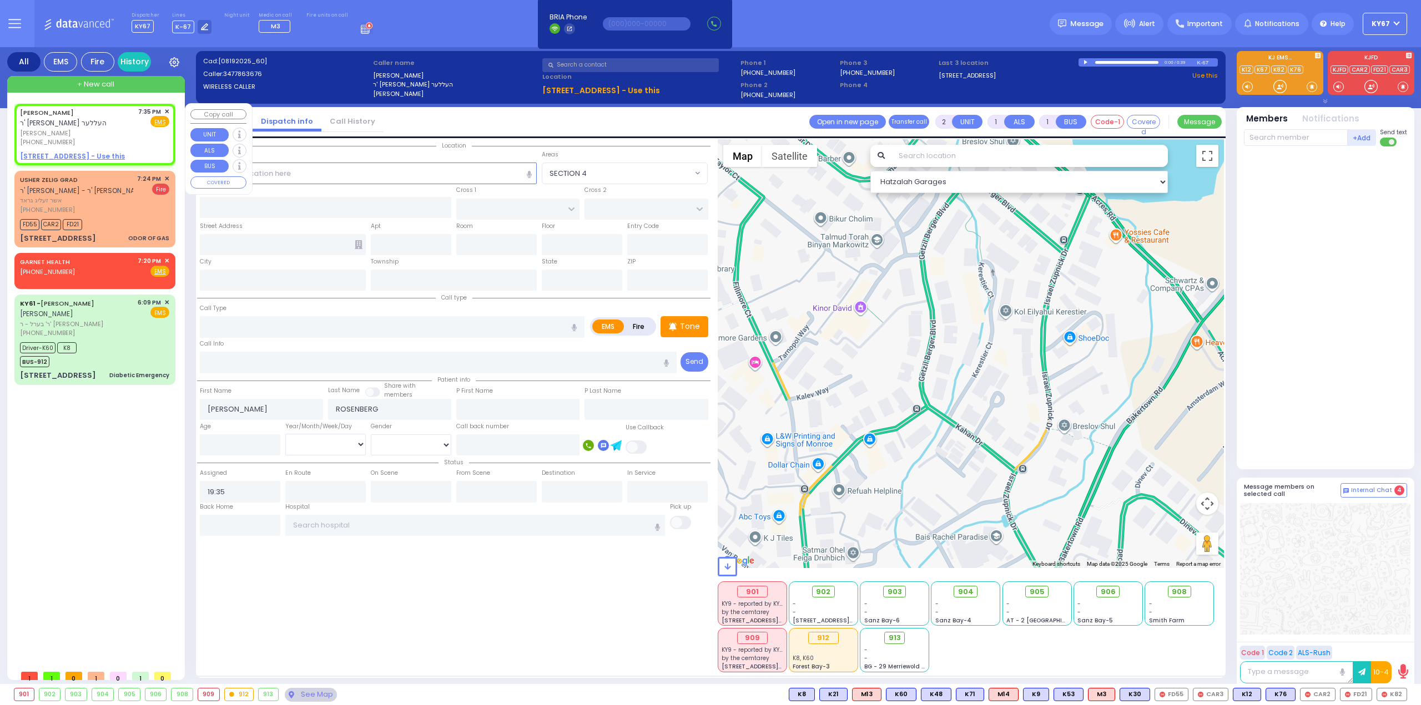
click at [119, 138] on div "(347) 786-3676" at bounding box center [77, 142] width 114 height 9
click at [1283, 142] on input "text" at bounding box center [1296, 137] width 104 height 17
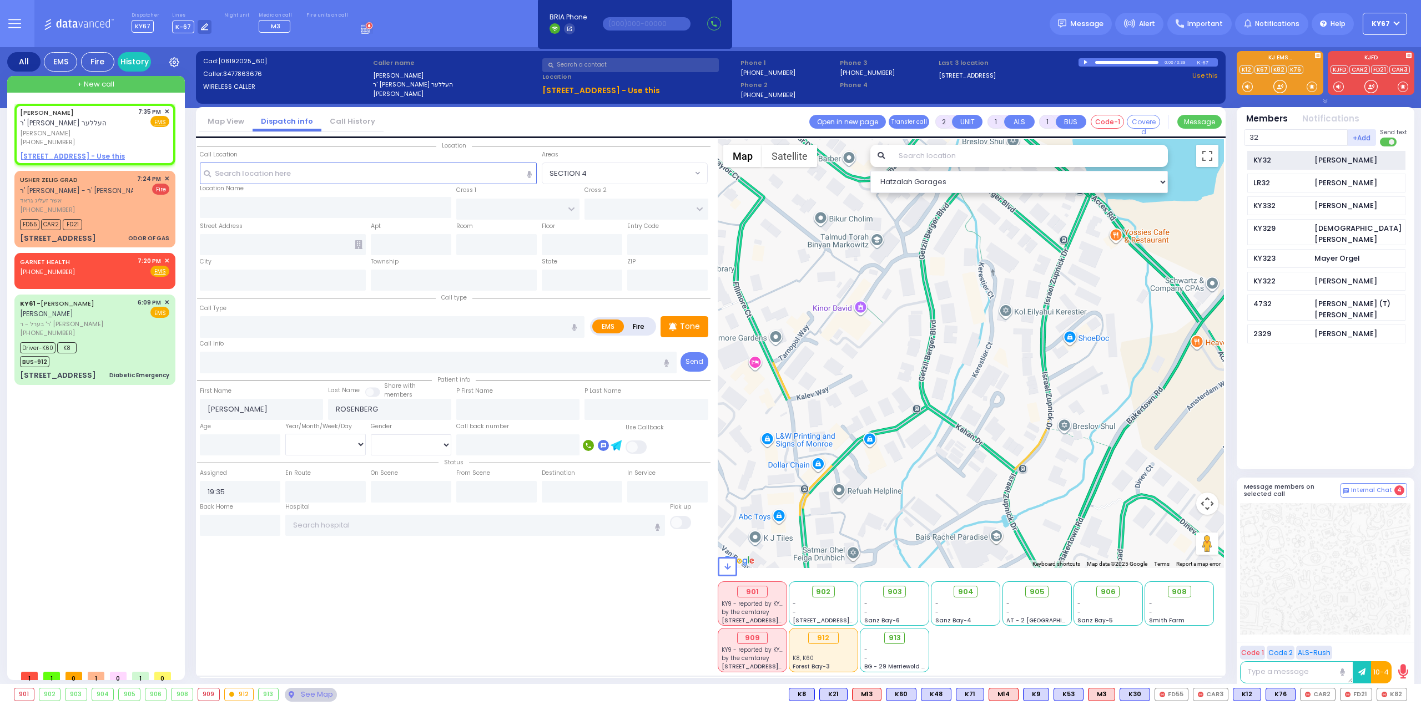
click at [1313, 155] on div "KY32 Moses Witriol" at bounding box center [1326, 160] width 158 height 19
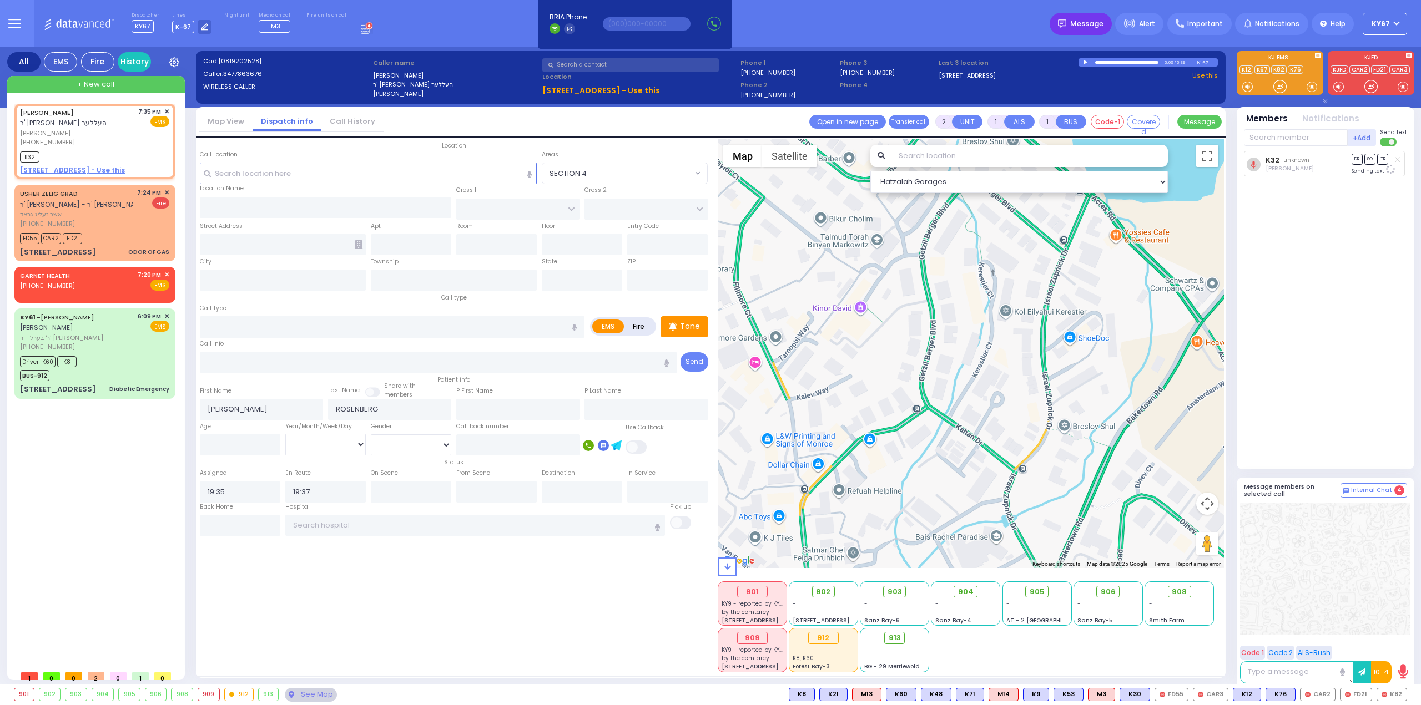
click at [1085, 27] on span "Message" at bounding box center [1086, 23] width 33 height 11
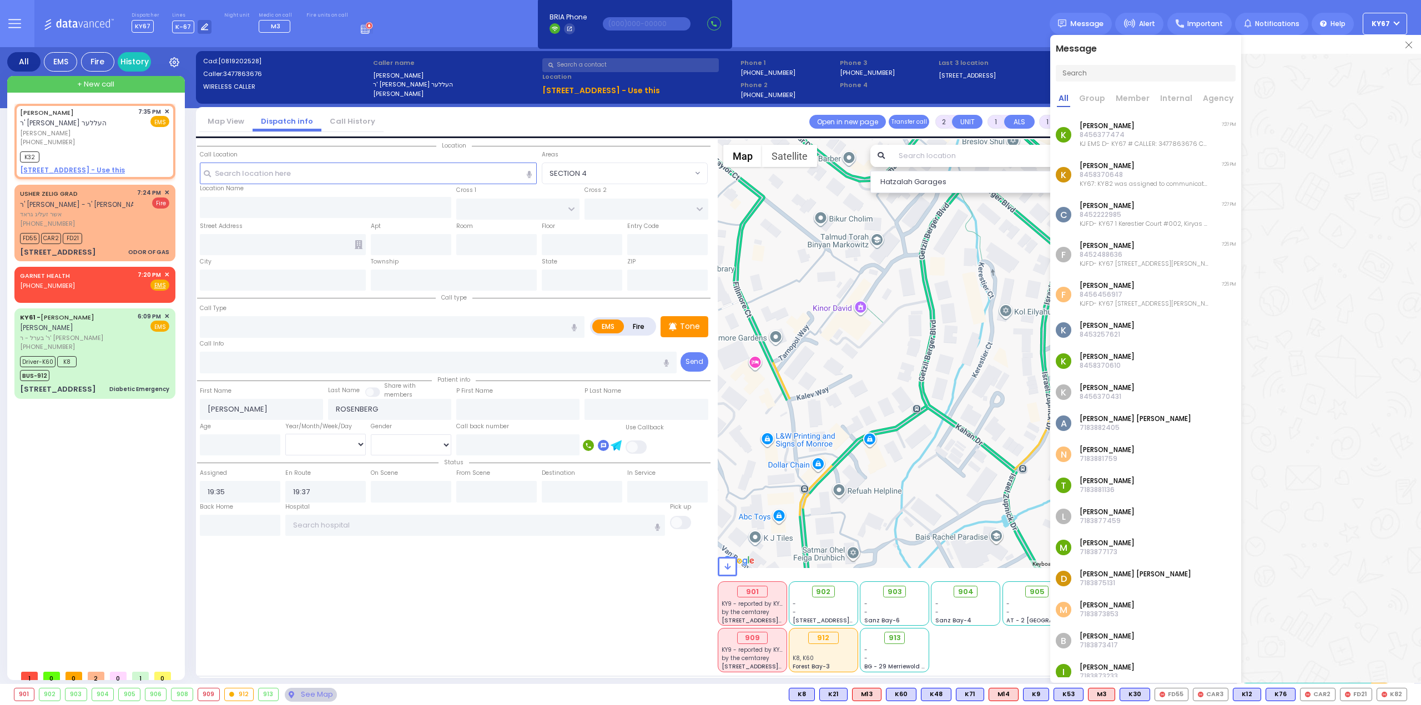
click at [1130, 142] on p "KJ EMS D- KY67 # CALLER: 3477863676 CAD: 0819202528 UNITS: KY32" at bounding box center [1143, 143] width 129 height 9
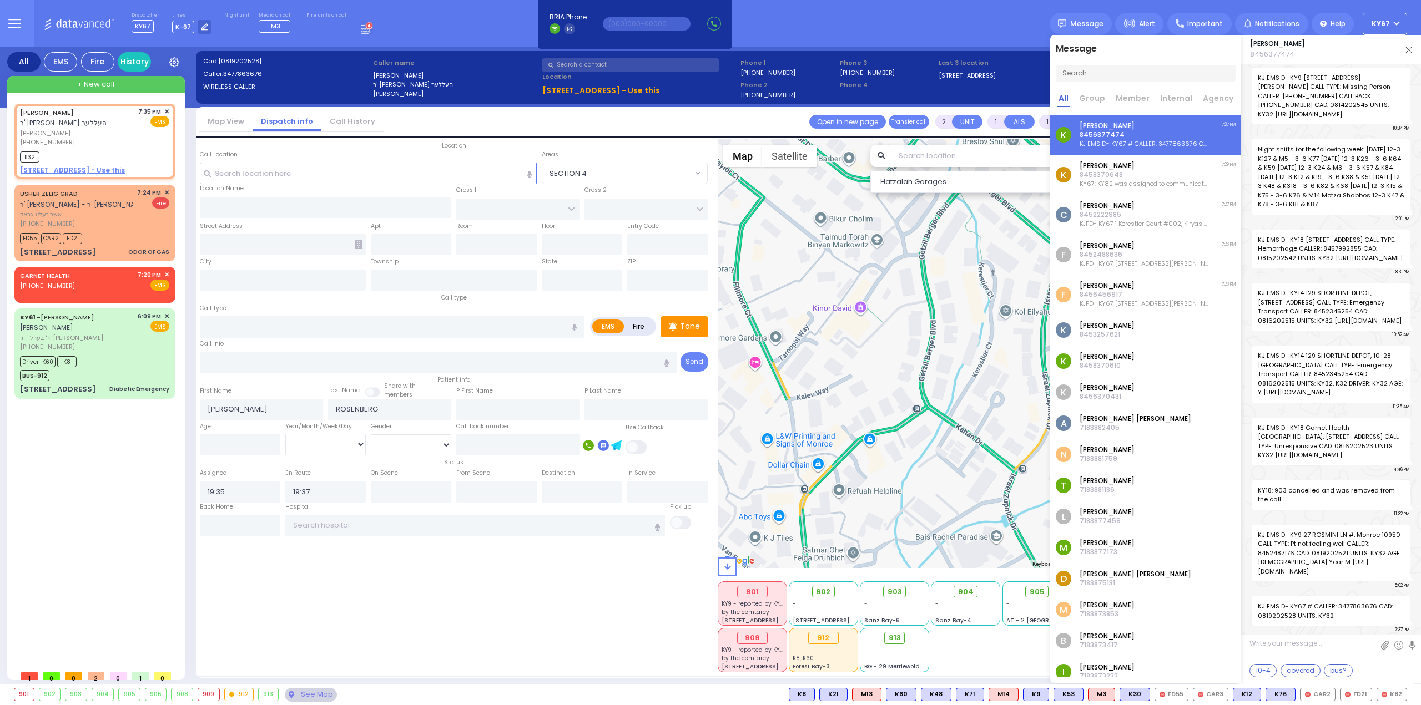
drag, startPoint x: 1408, startPoint y: 50, endPoint x: 1395, endPoint y: 54, distance: 14.4
click at [1408, 49] on img at bounding box center [1408, 50] width 7 height 7
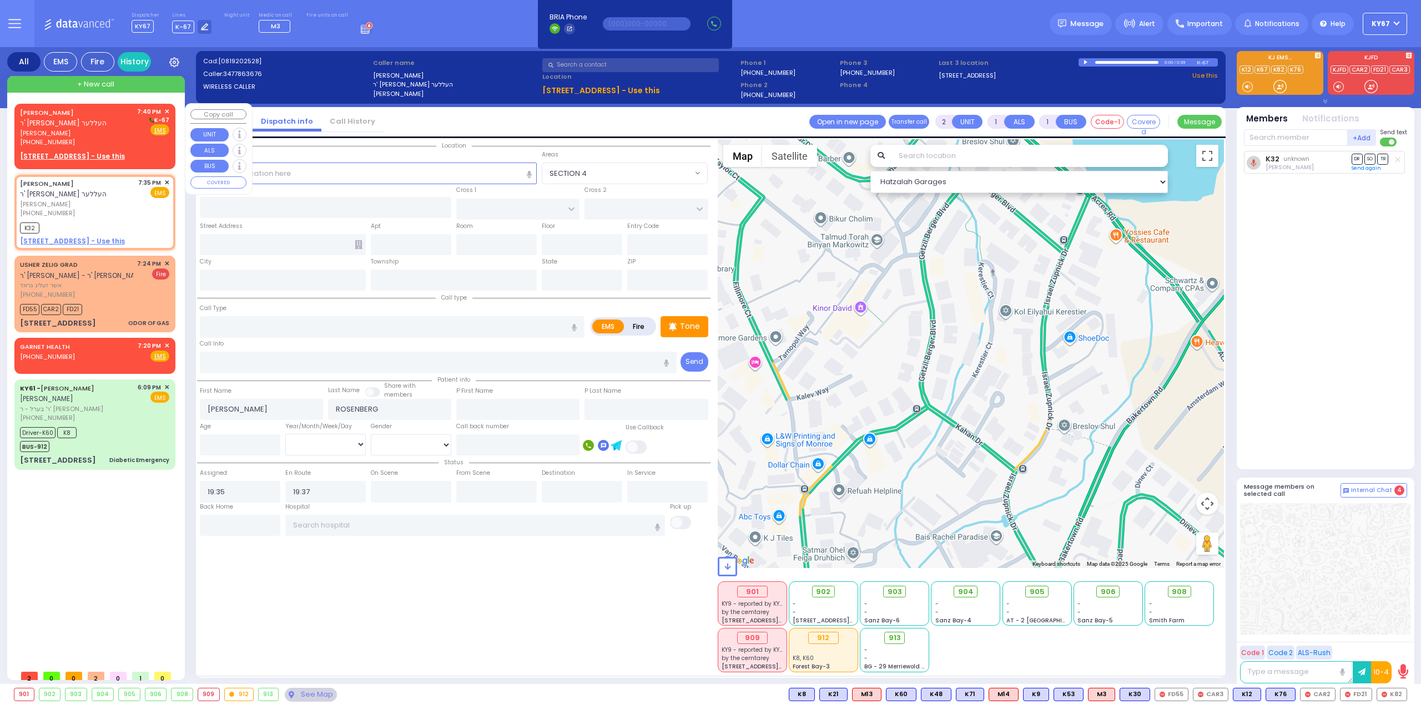
click at [165, 110] on span "✕" at bounding box center [166, 111] width 5 height 9
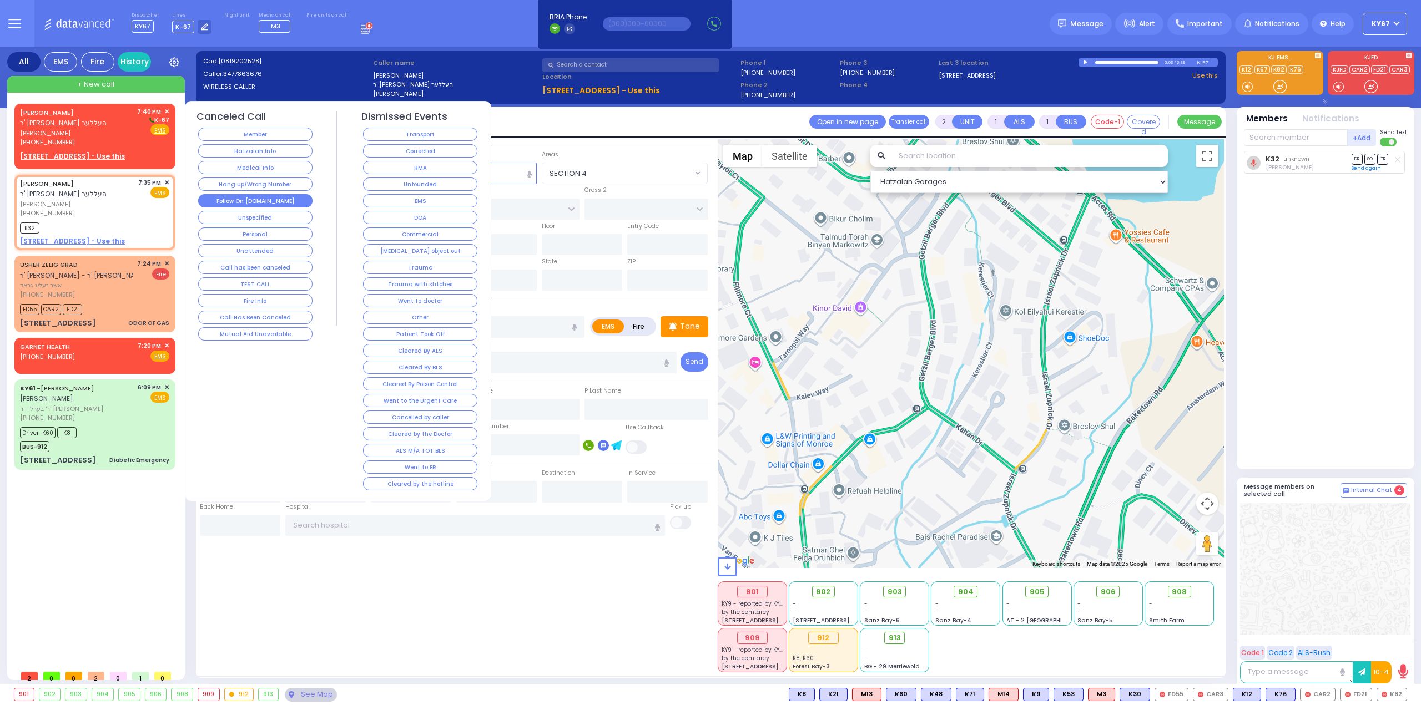
click at [284, 196] on button "Follow On [DOMAIN_NAME]" at bounding box center [255, 200] width 114 height 13
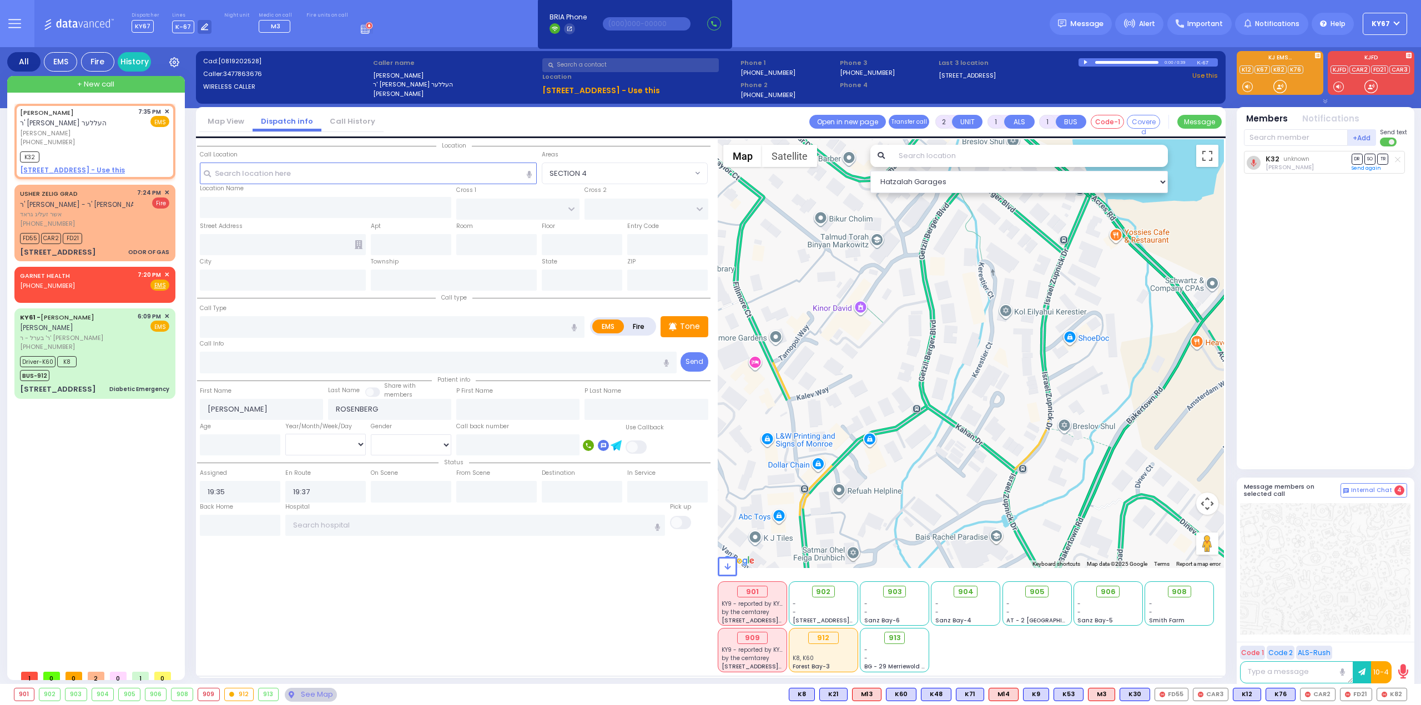
click at [108, 490] on div "JOSEPH ROSENBERG ר' אברהם משה - ר' נחמן דוב העללער יוסף ראזענבערג (347) 786-367…" at bounding box center [96, 384] width 165 height 561
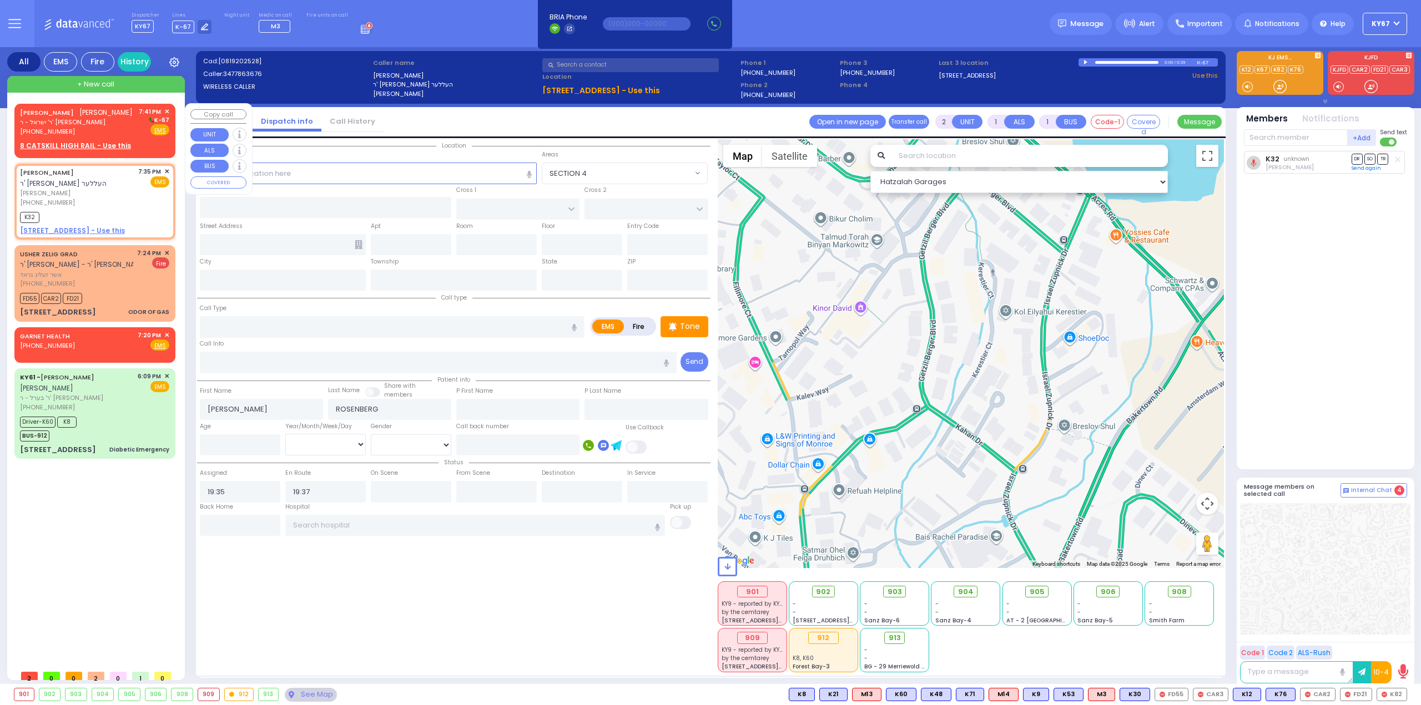
click at [119, 113] on div "JOEL LANDAU יואל לאנדא ר' ישראל - ר' יצחק קארצאג (718) 812-6471 7:41 PM ✕ K-67 …" at bounding box center [94, 121] width 149 height 29
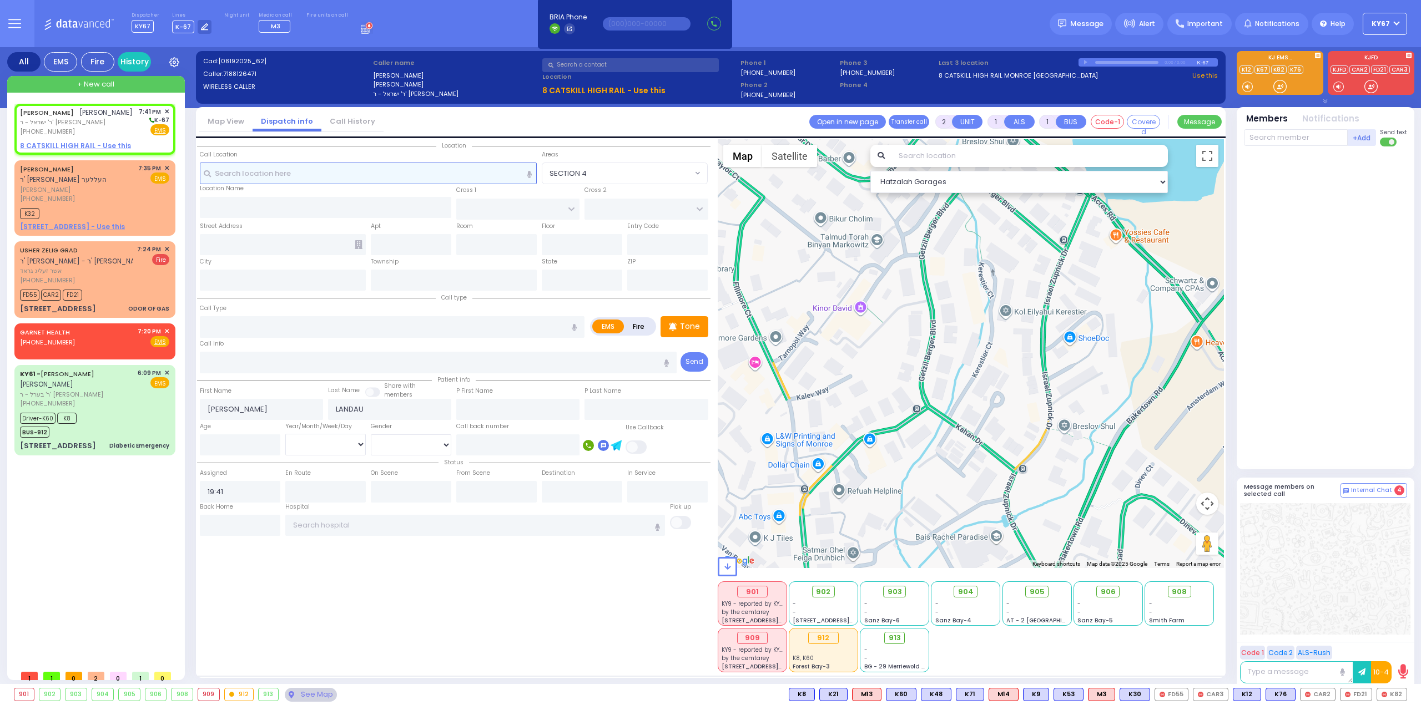
click at [283, 168] on input "text" at bounding box center [368, 173] width 337 height 21
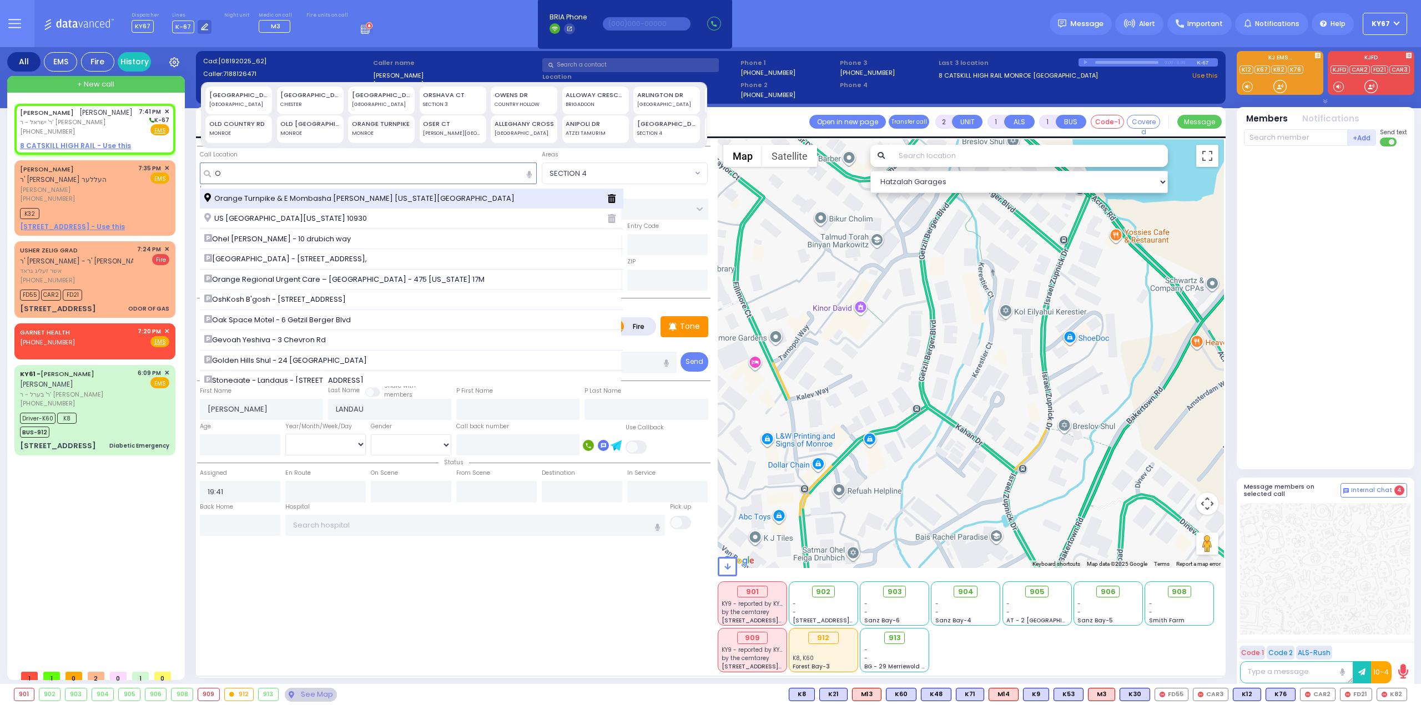
click at [321, 193] on span "Orange Turnpike & E Mombasha Rd Monroe New York 10950" at bounding box center [361, 198] width 314 height 11
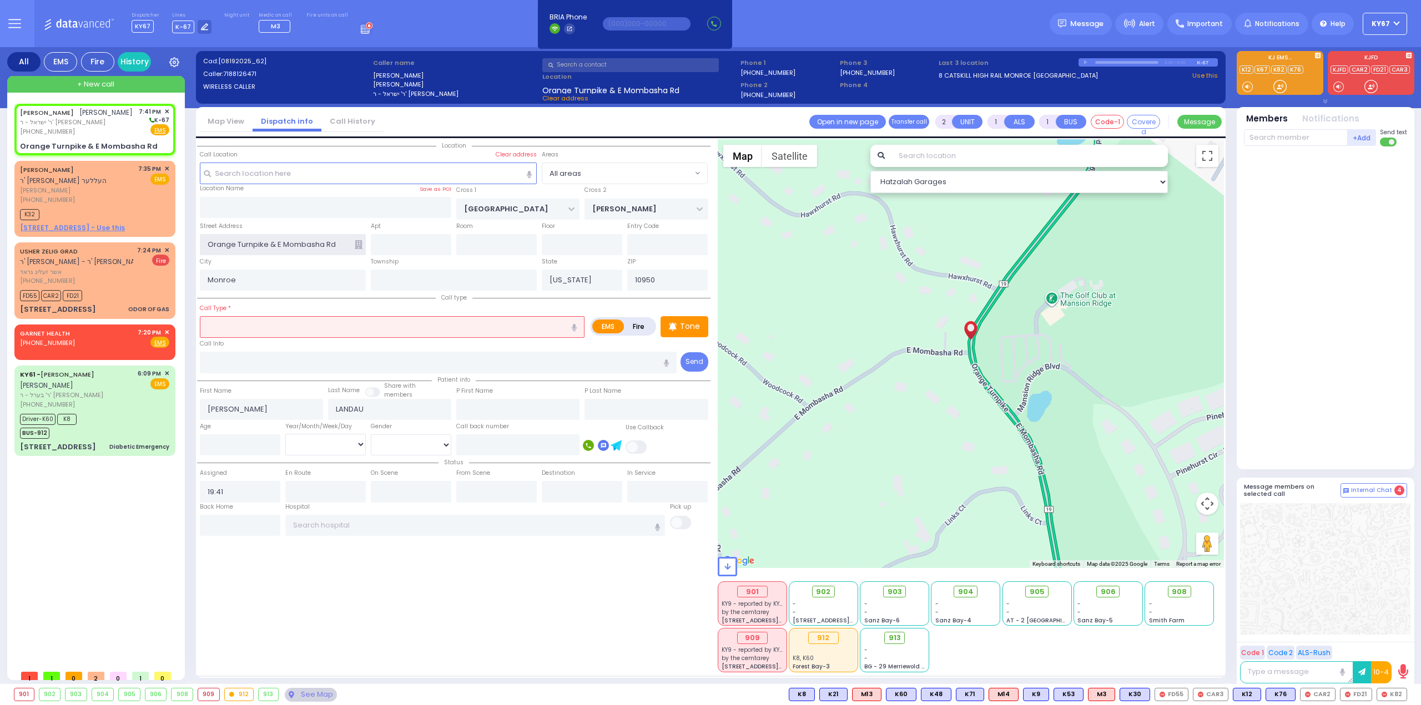
drag, startPoint x: 269, startPoint y: 244, endPoint x: 437, endPoint y: 240, distance: 168.2
click at [436, 240] on div "Street Address Orange Turnpike & E Mombasha Rd Entry Code" at bounding box center [453, 238] width 513 height 36
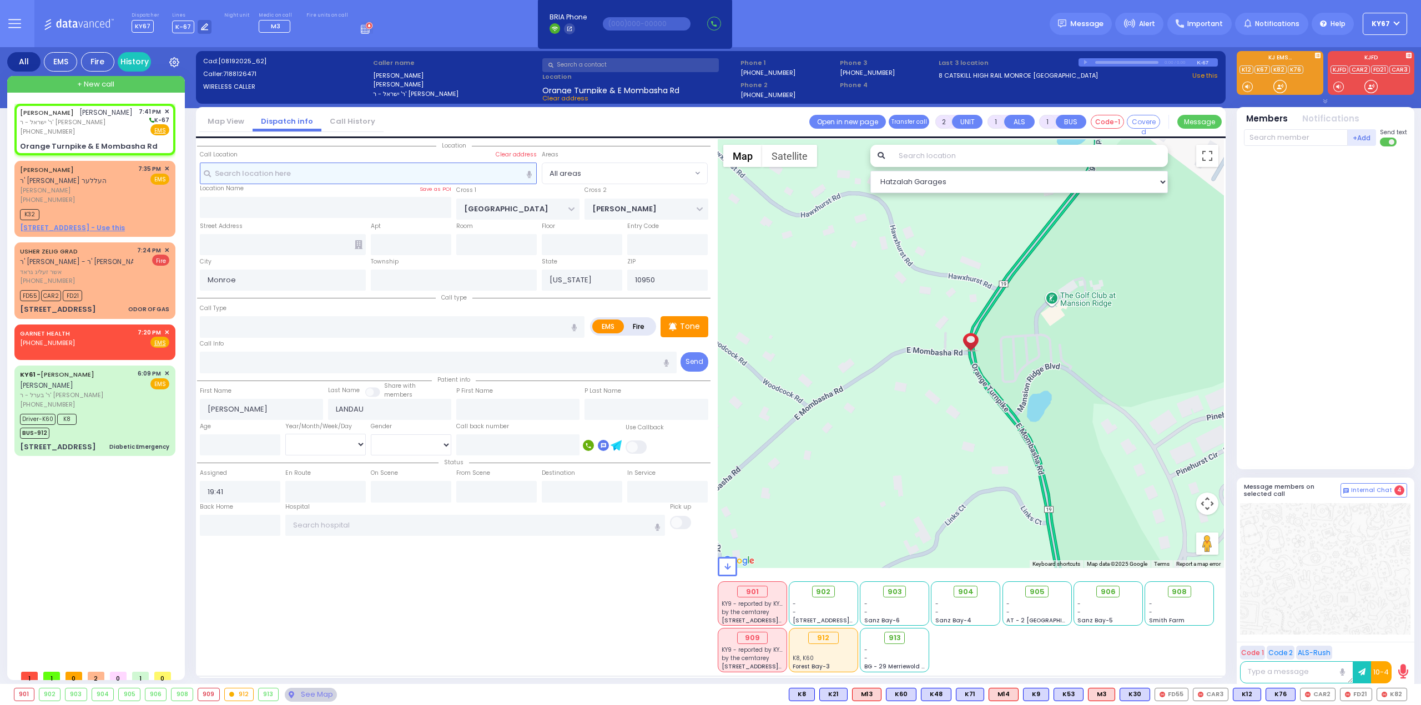
click at [265, 171] on input "text" at bounding box center [368, 173] width 337 height 21
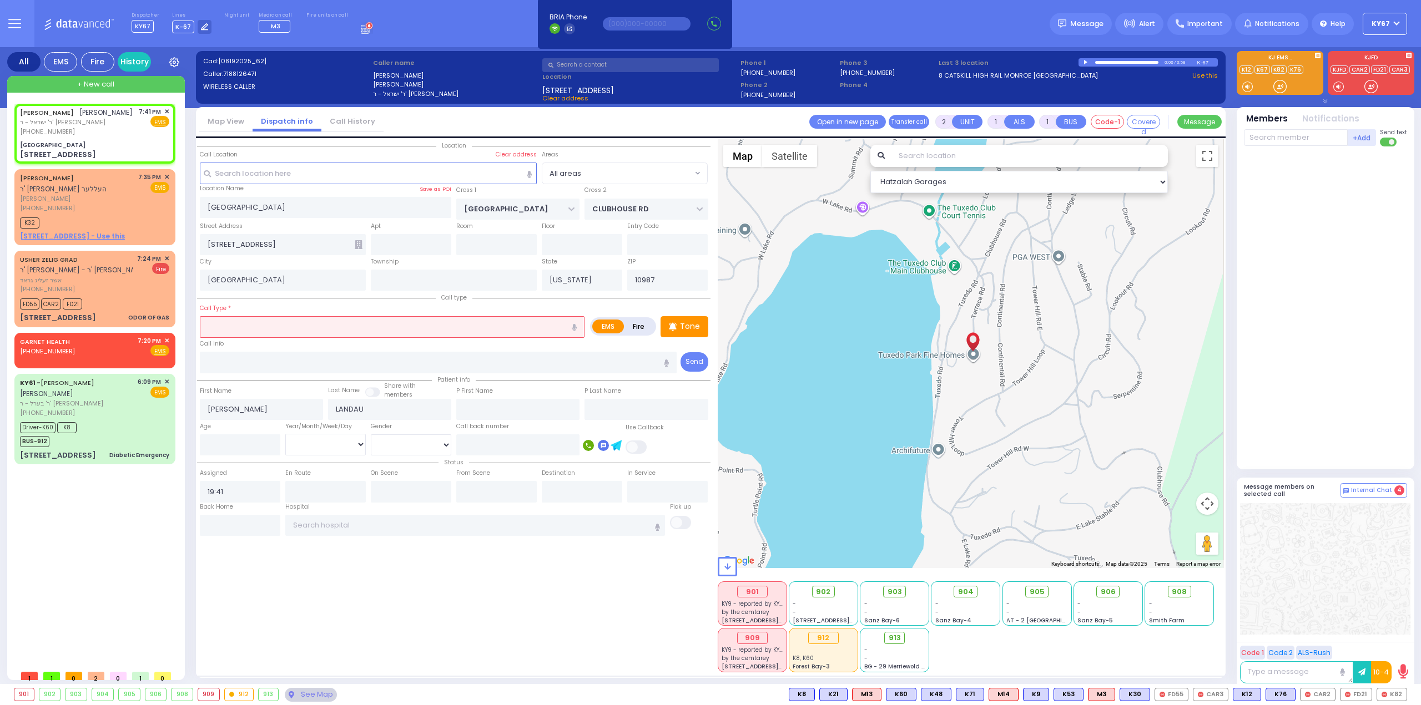
drag, startPoint x: 1120, startPoint y: 406, endPoint x: 1012, endPoint y: 477, distance: 129.3
click at [1011, 477] on div at bounding box center [971, 353] width 507 height 429
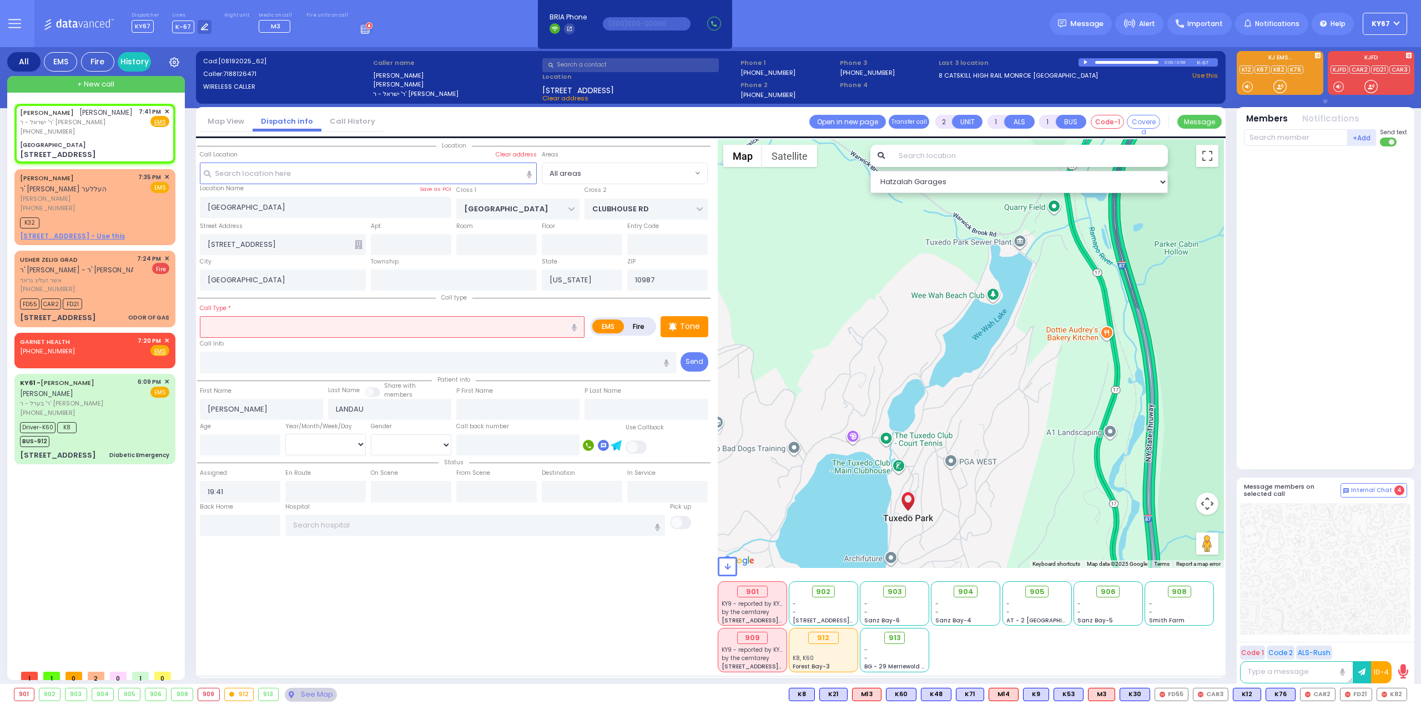
drag, startPoint x: 885, startPoint y: 311, endPoint x: 888, endPoint y: 420, distance: 108.8
click at [888, 420] on div at bounding box center [971, 353] width 507 height 429
drag, startPoint x: 1012, startPoint y: 425, endPoint x: 1012, endPoint y: 268, distance: 156.5
click at [1011, 273] on div at bounding box center [971, 353] width 507 height 429
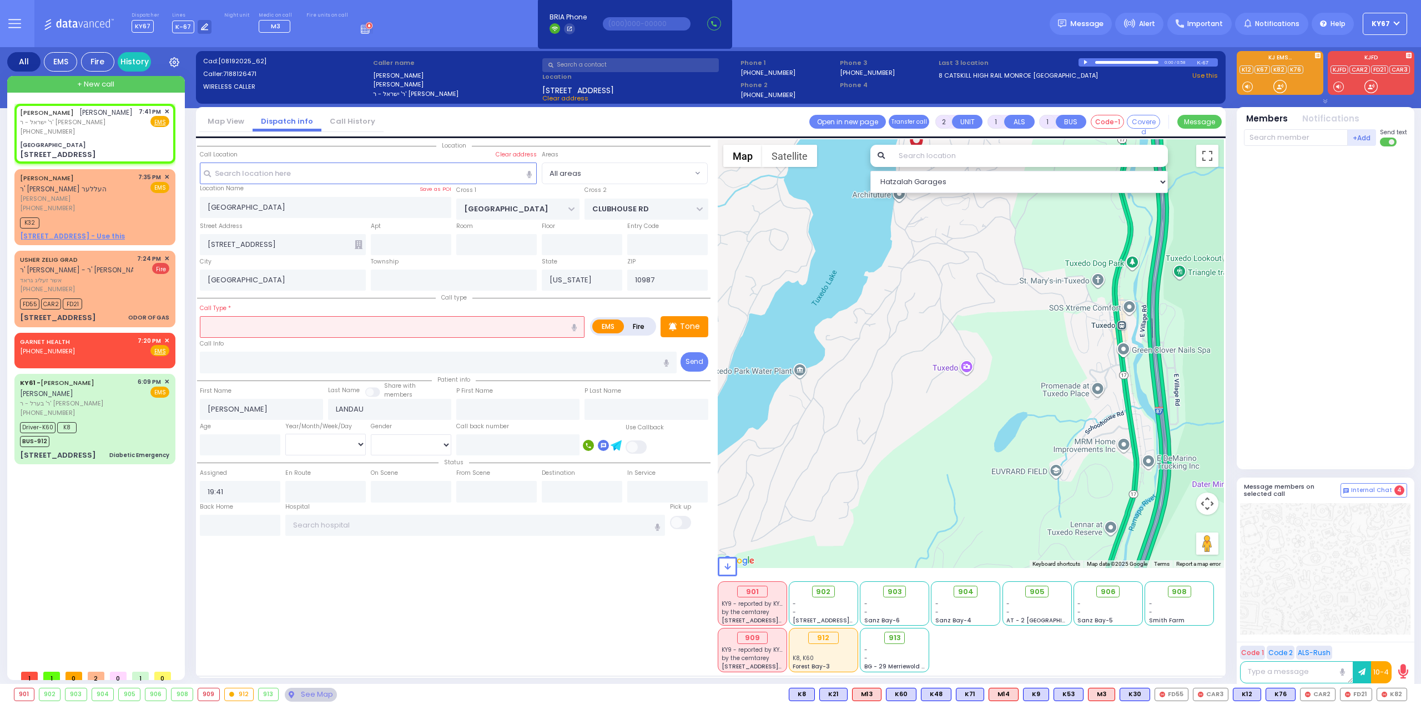
drag, startPoint x: 1002, startPoint y: 432, endPoint x: 1066, endPoint y: 266, distance: 177.8
click at [1066, 267] on div at bounding box center [971, 353] width 507 height 429
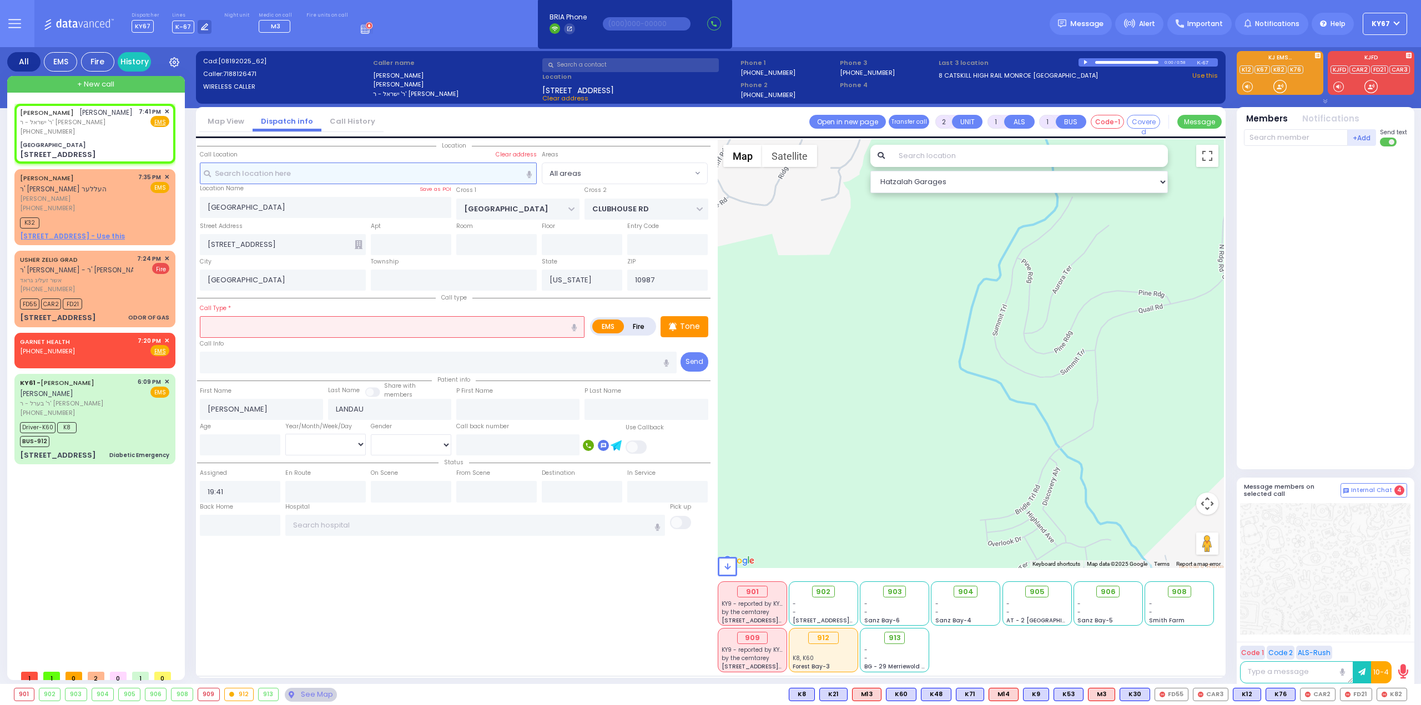
click at [347, 171] on input "text" at bounding box center [368, 173] width 337 height 21
click at [351, 172] on input "text" at bounding box center [368, 173] width 337 height 21
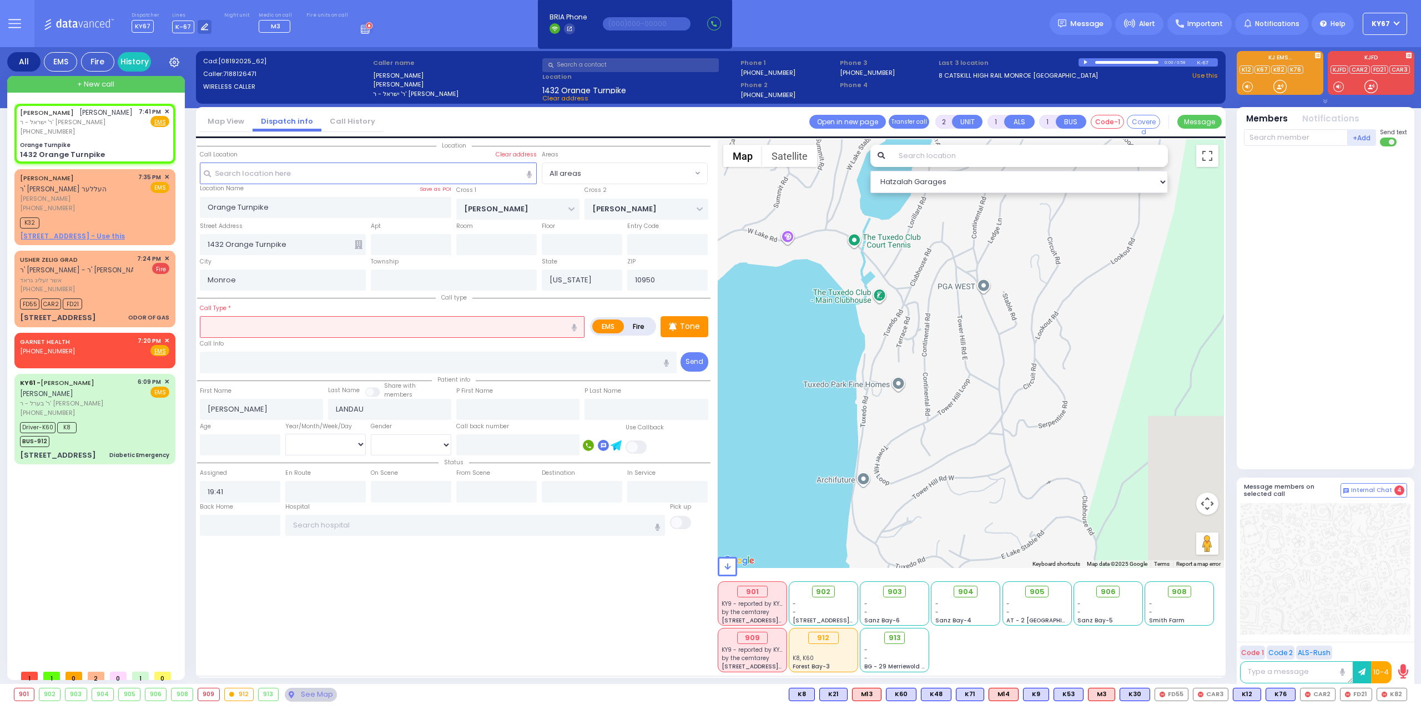
drag, startPoint x: 1105, startPoint y: 335, endPoint x: 877, endPoint y: 442, distance: 252.7
click at [872, 447] on div at bounding box center [971, 353] width 507 height 429
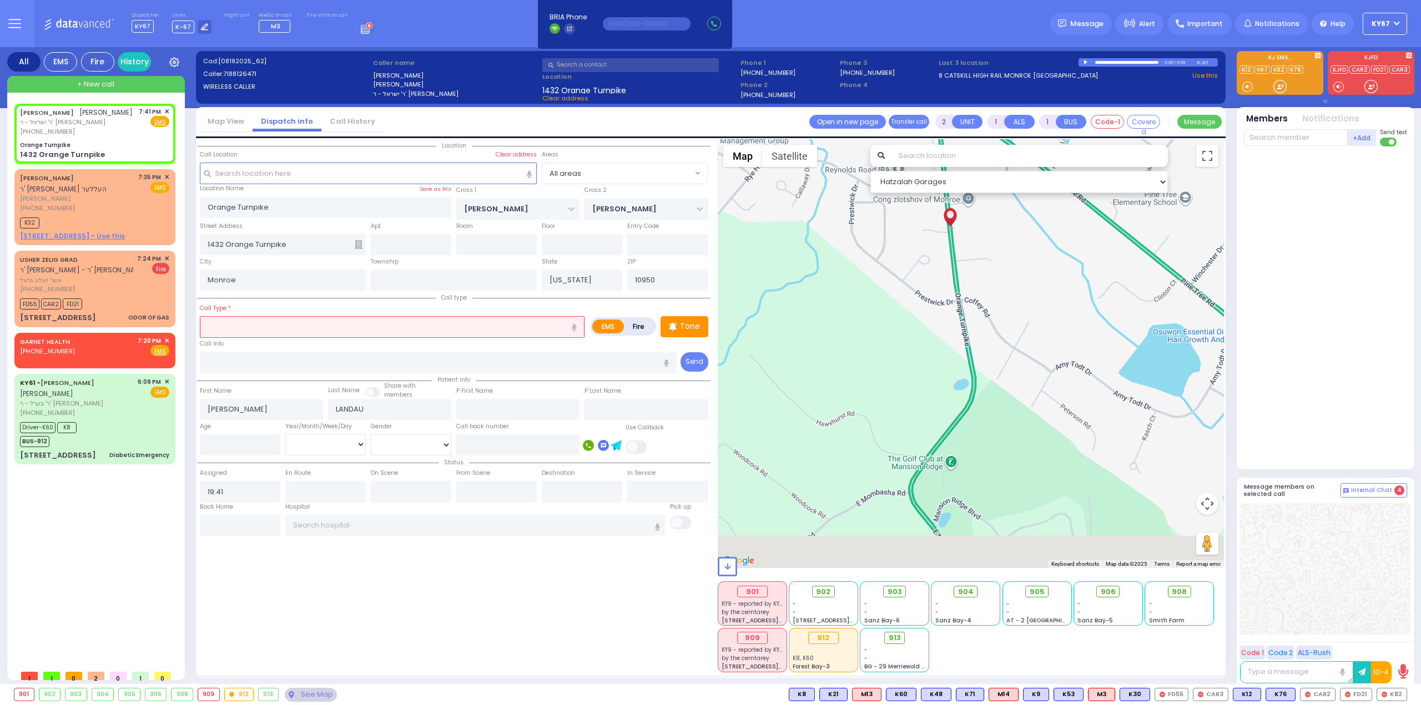
drag, startPoint x: 1017, startPoint y: 450, endPoint x: 1026, endPoint y: 235, distance: 215.5
click at [1026, 235] on div at bounding box center [971, 353] width 507 height 429
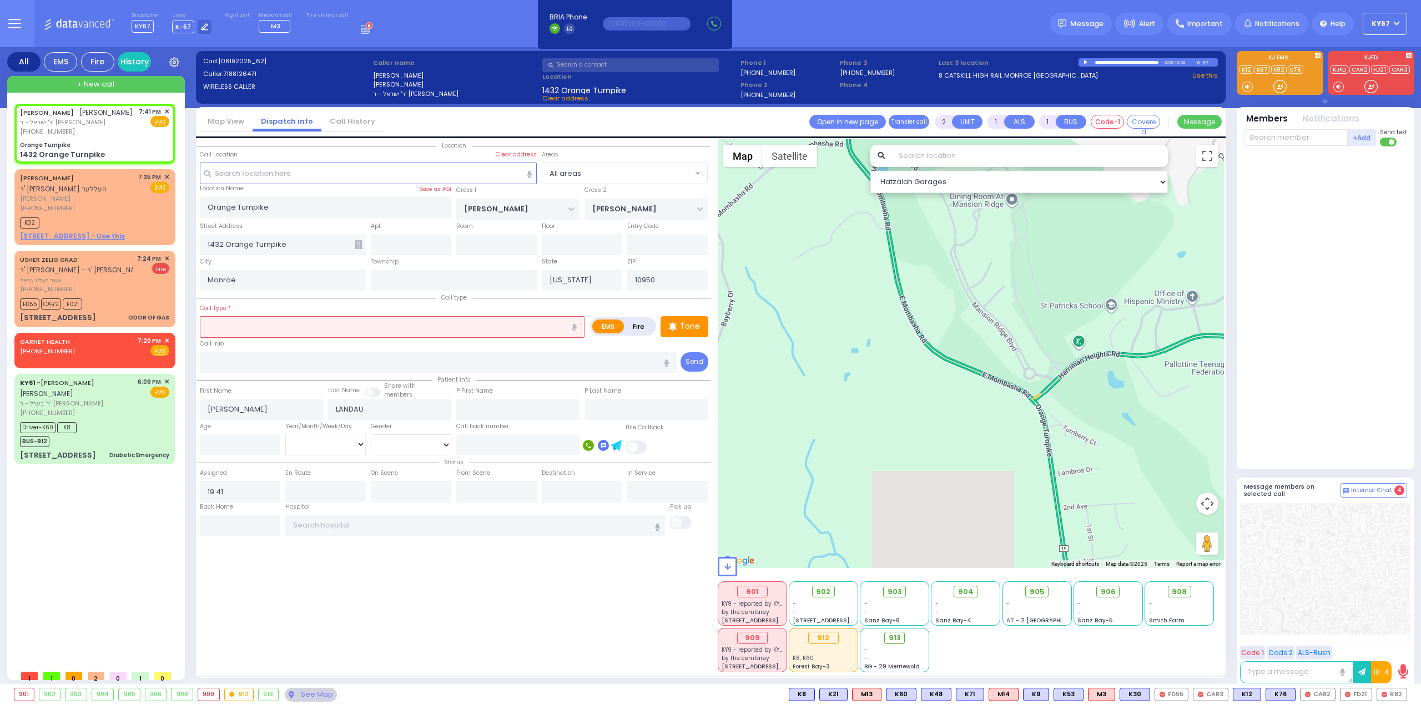
drag, startPoint x: 1028, startPoint y: 422, endPoint x: 956, endPoint y: 213, distance: 222.0
click at [962, 231] on div at bounding box center [971, 353] width 507 height 429
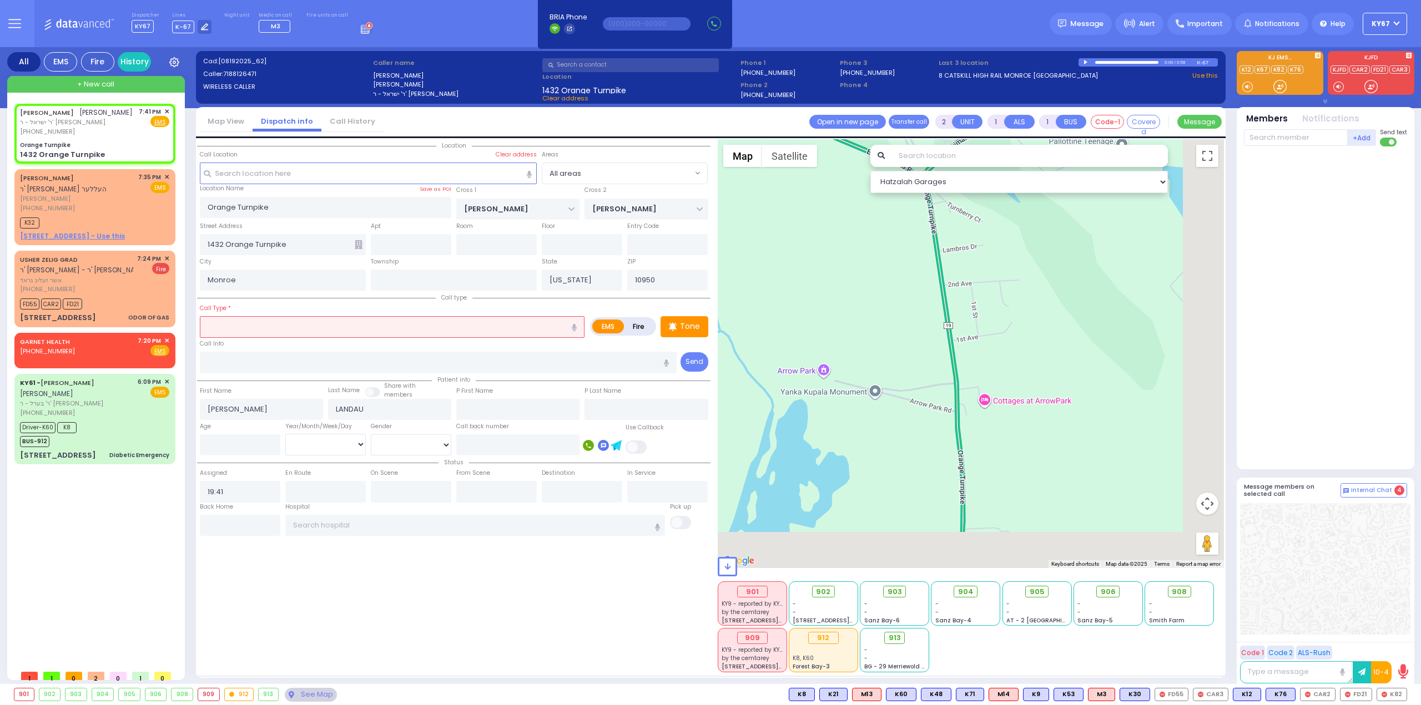
drag, startPoint x: 1055, startPoint y: 430, endPoint x: 957, endPoint y: 212, distance: 239.2
click at [961, 225] on div at bounding box center [971, 353] width 507 height 429
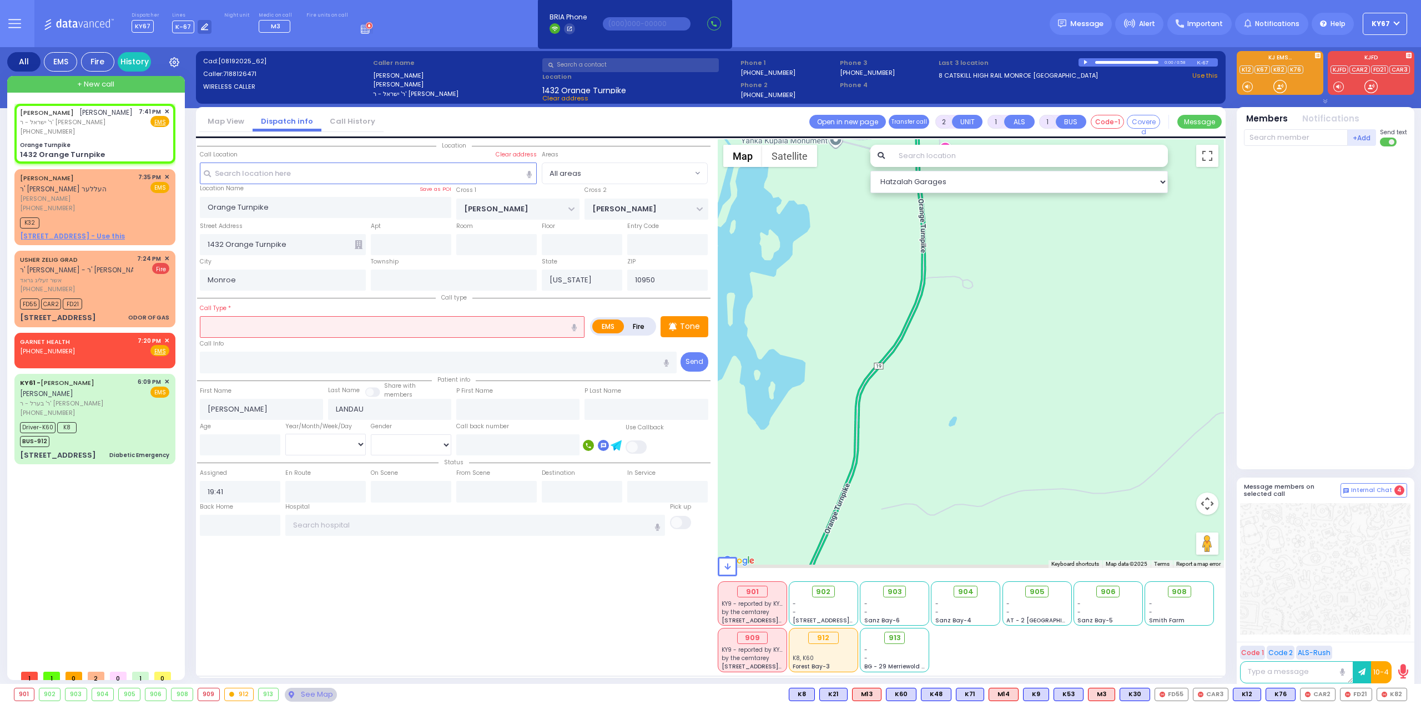
drag, startPoint x: 976, startPoint y: 360, endPoint x: 986, endPoint y: 264, distance: 96.6
click at [985, 279] on div at bounding box center [971, 353] width 507 height 429
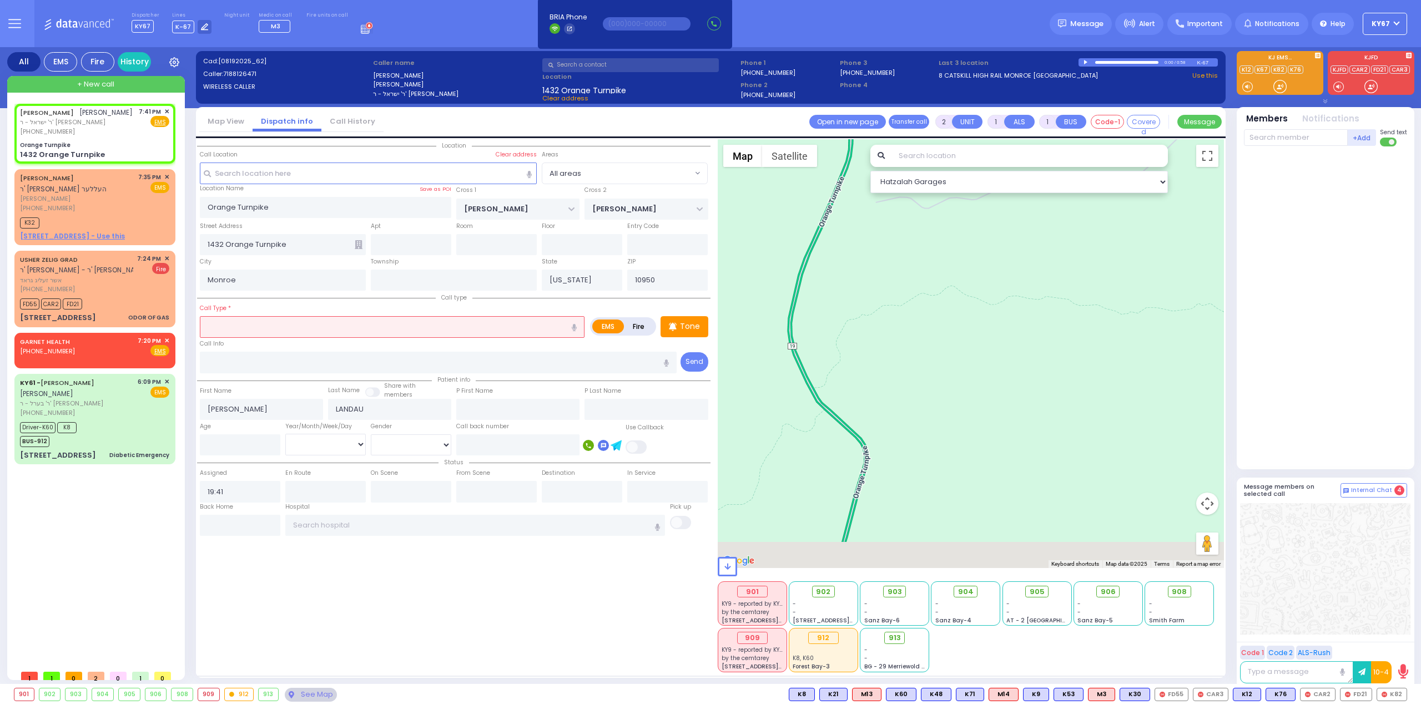
drag, startPoint x: 922, startPoint y: 417, endPoint x: 869, endPoint y: 220, distance: 203.4
click at [872, 230] on div at bounding box center [971, 353] width 507 height 429
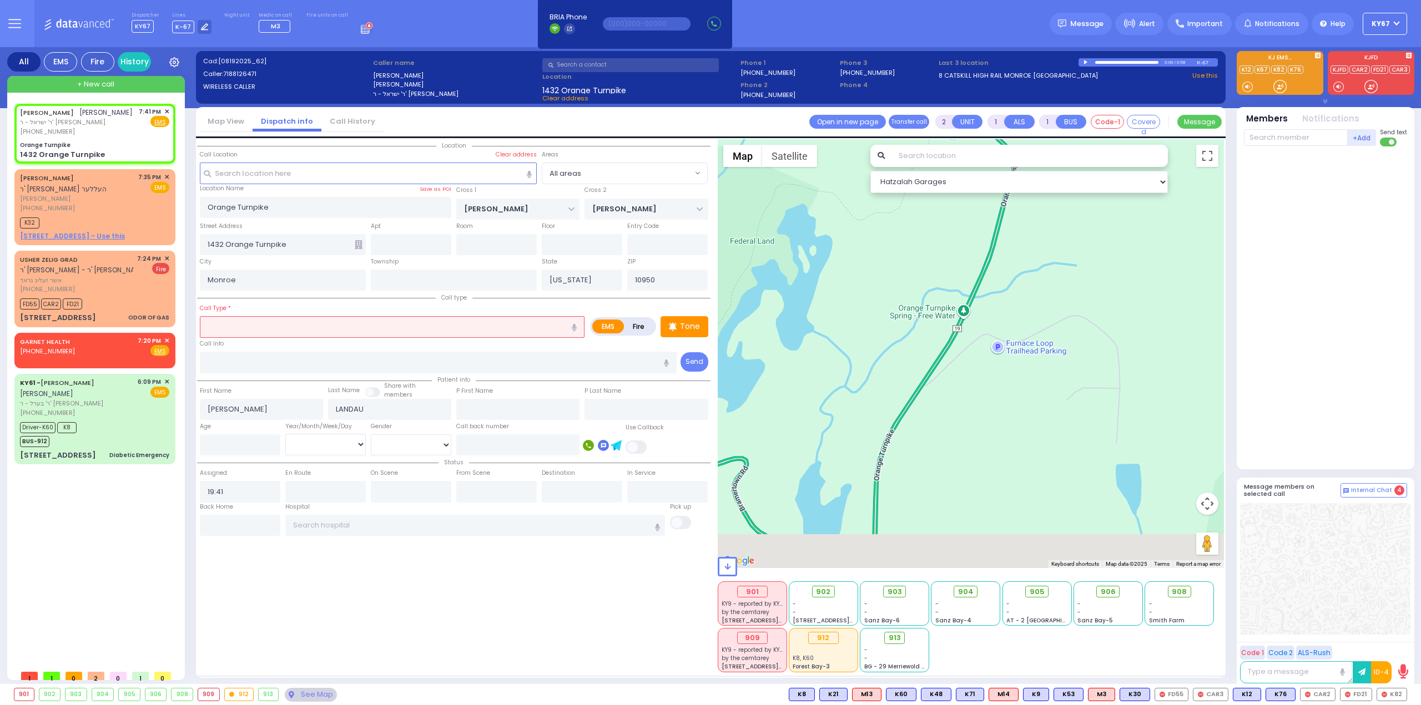
drag, startPoint x: 825, startPoint y: 395, endPoint x: 1031, endPoint y: 297, distance: 228.1
click at [1038, 265] on div at bounding box center [971, 353] width 507 height 429
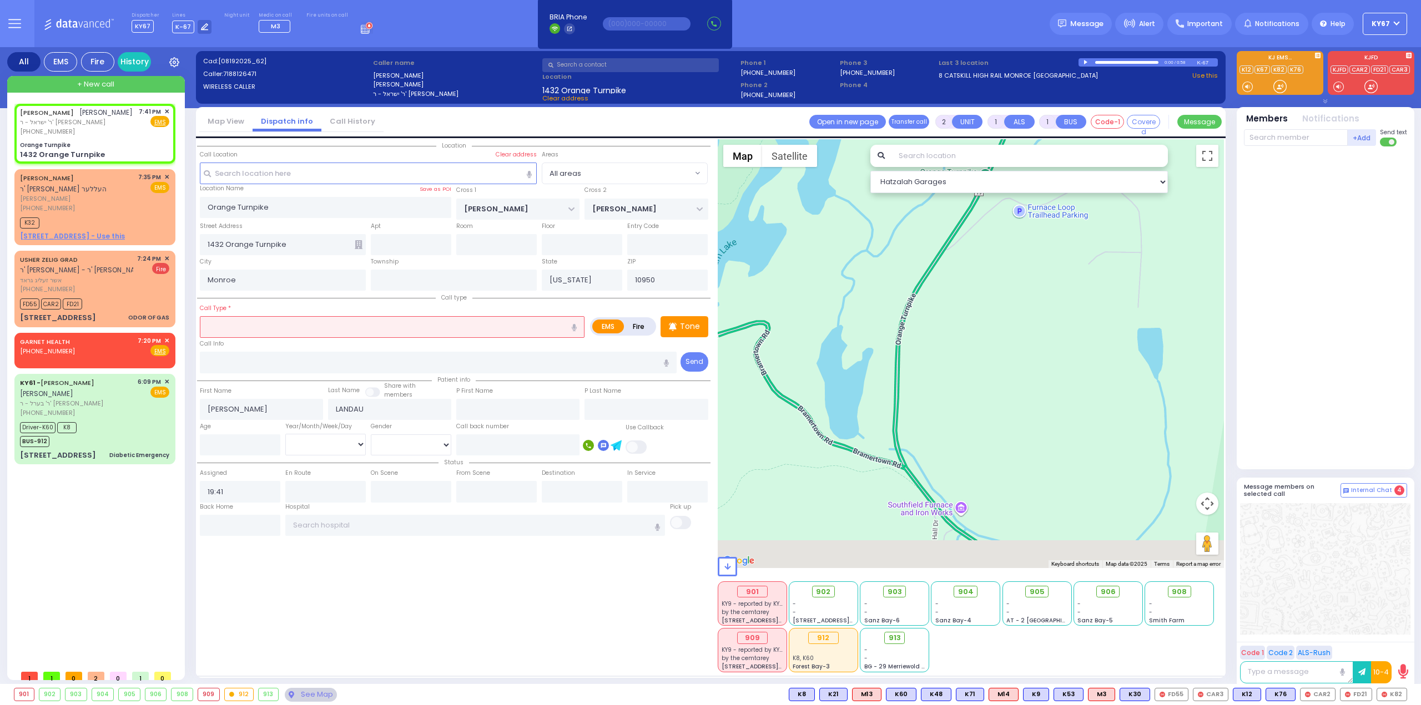
drag, startPoint x: 991, startPoint y: 453, endPoint x: 1001, endPoint y: 277, distance: 176.2
click at [1002, 281] on div at bounding box center [971, 353] width 507 height 429
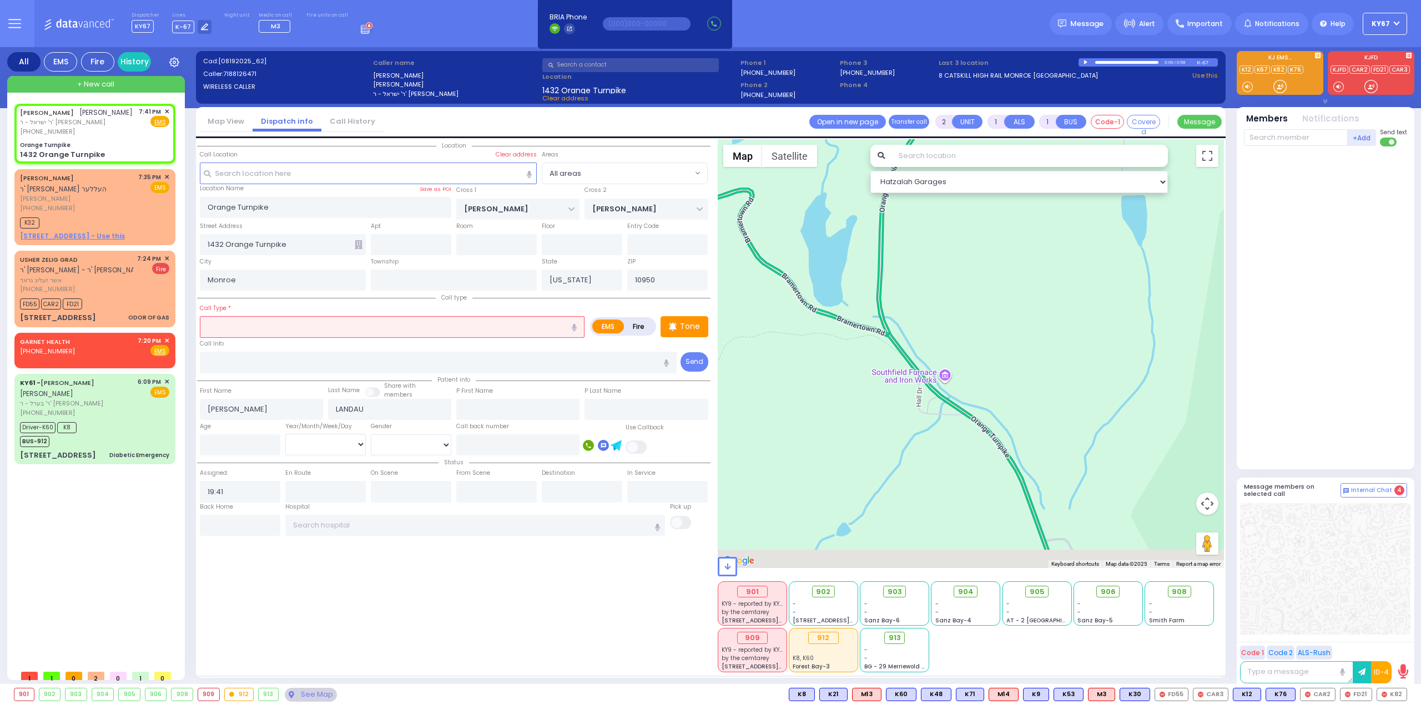
drag, startPoint x: 1014, startPoint y: 408, endPoint x: 952, endPoint y: 260, distance: 161.2
click at [953, 267] on div at bounding box center [971, 353] width 507 height 429
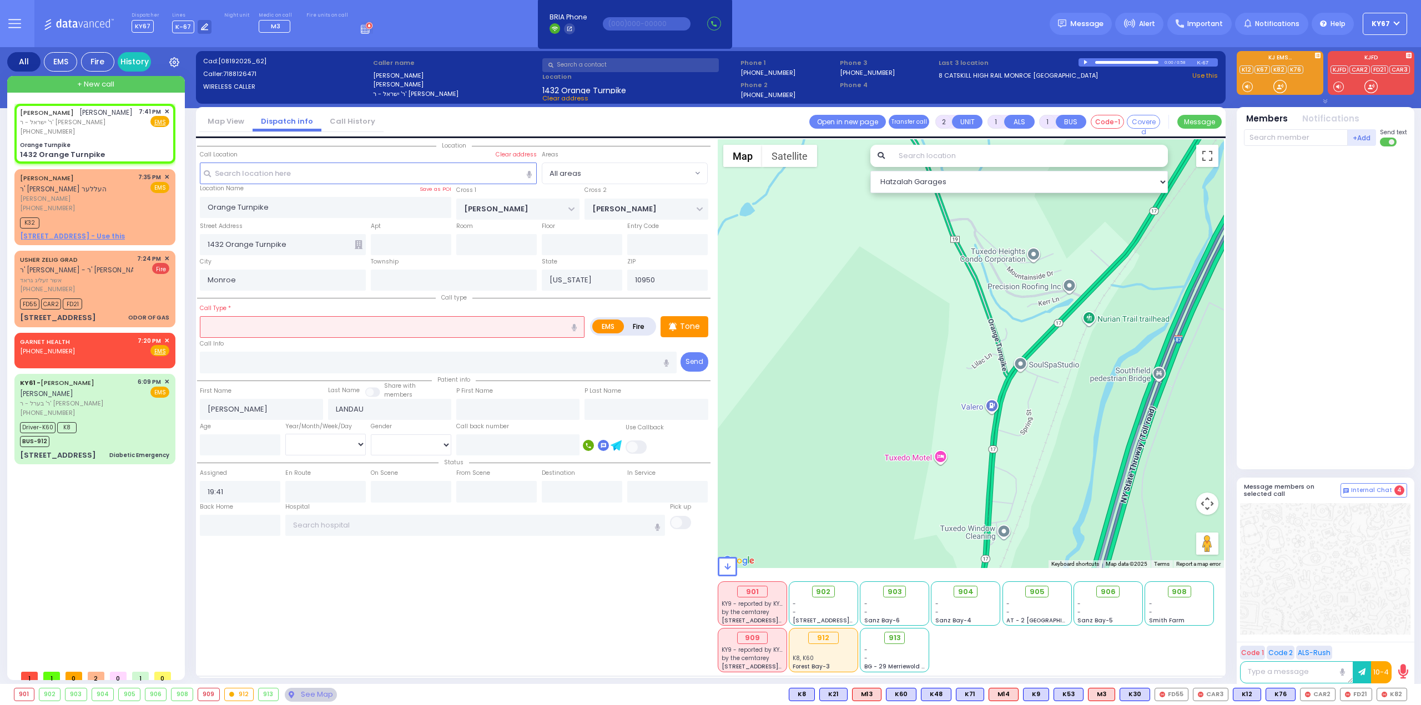
drag, startPoint x: 1036, startPoint y: 378, endPoint x: 1007, endPoint y: 223, distance: 158.0
click at [1007, 223] on div at bounding box center [971, 353] width 507 height 429
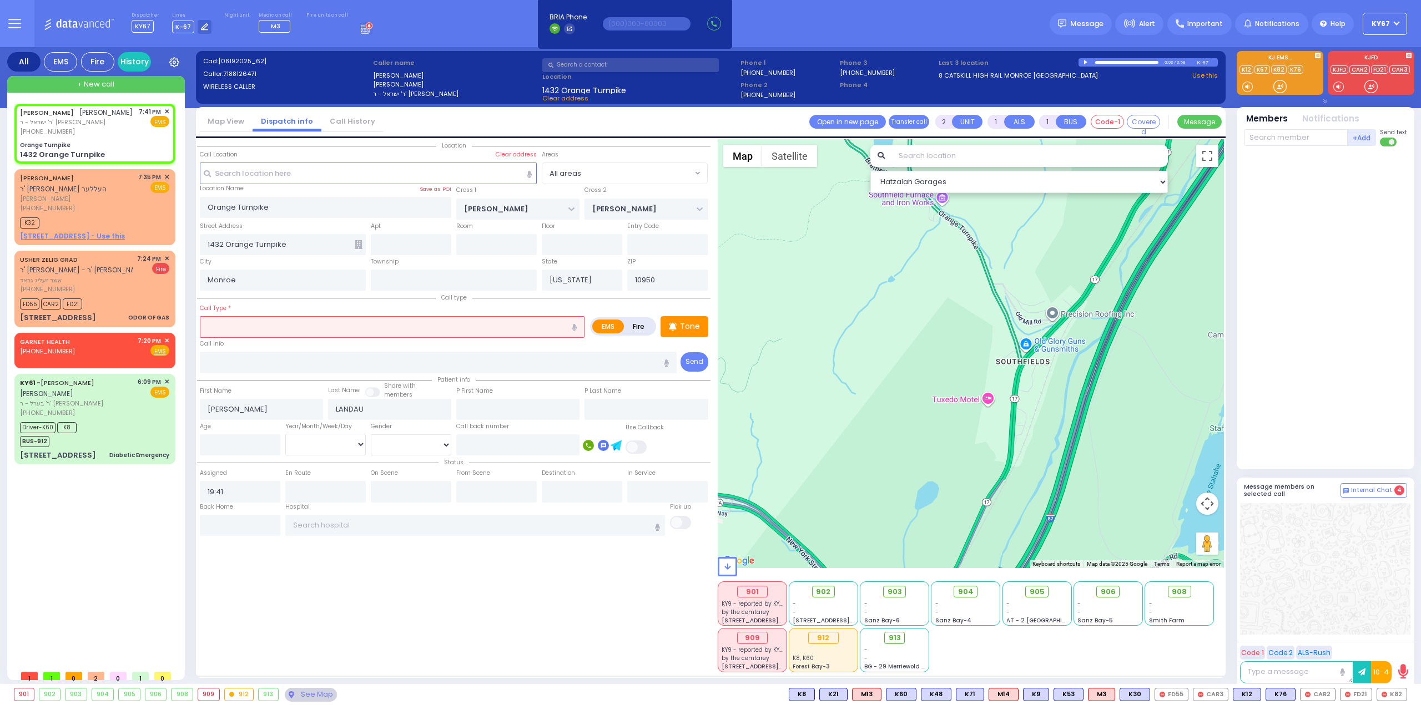
select select
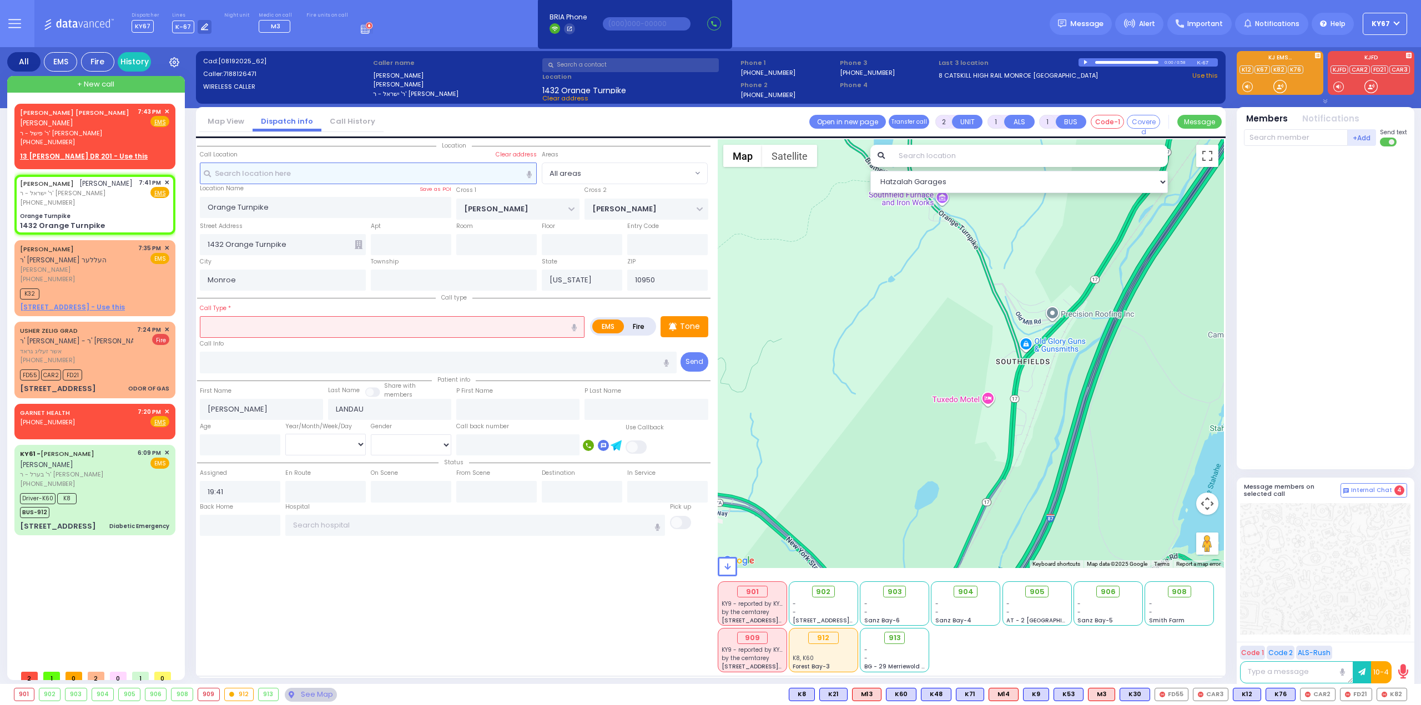
click at [430, 171] on input "text" at bounding box center [368, 173] width 337 height 21
click at [107, 124] on div "MOSHE JOSEPH FRIEDMAN משה יוסף פריעדמאן" at bounding box center [77, 118] width 114 height 22
select select
radio input "true"
type input "MOSHE JOSEPH"
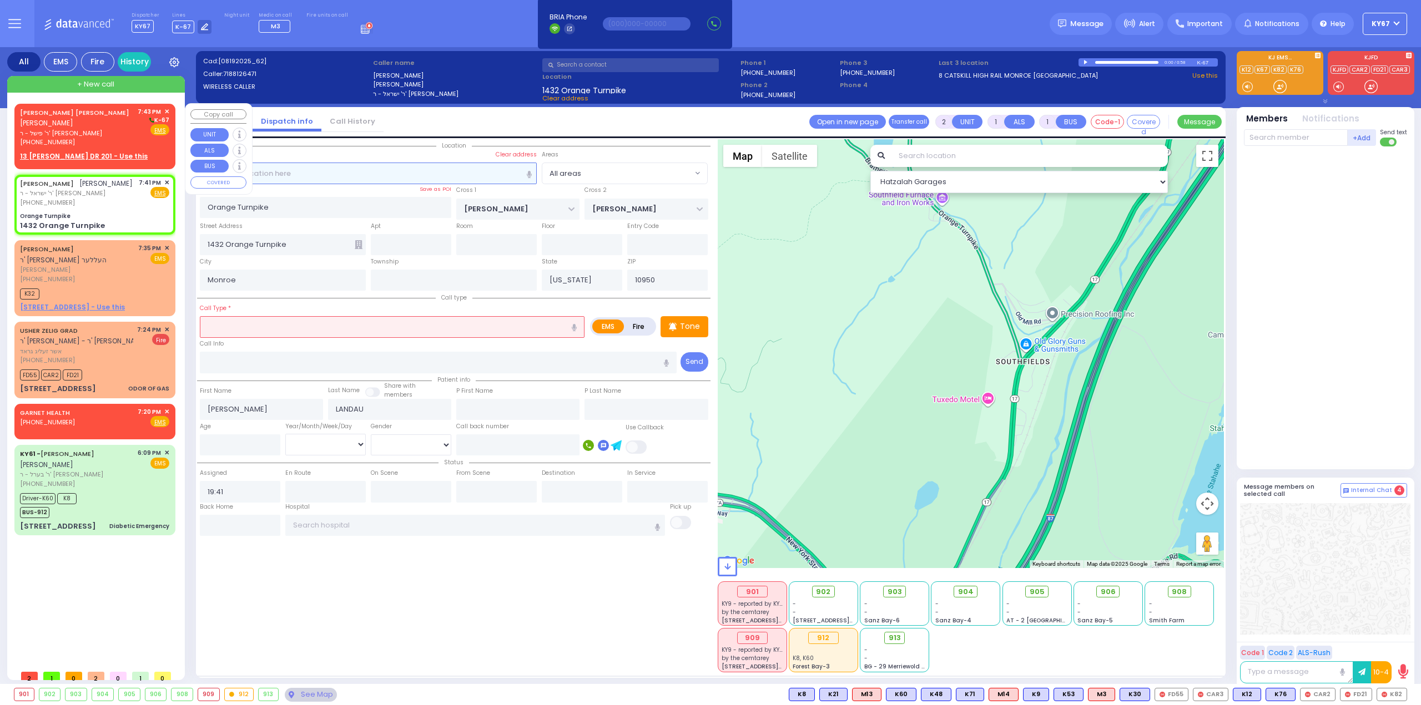
type input "FRIEDMAN"
select select
type input "19:43"
select select "Hatzalah Garages"
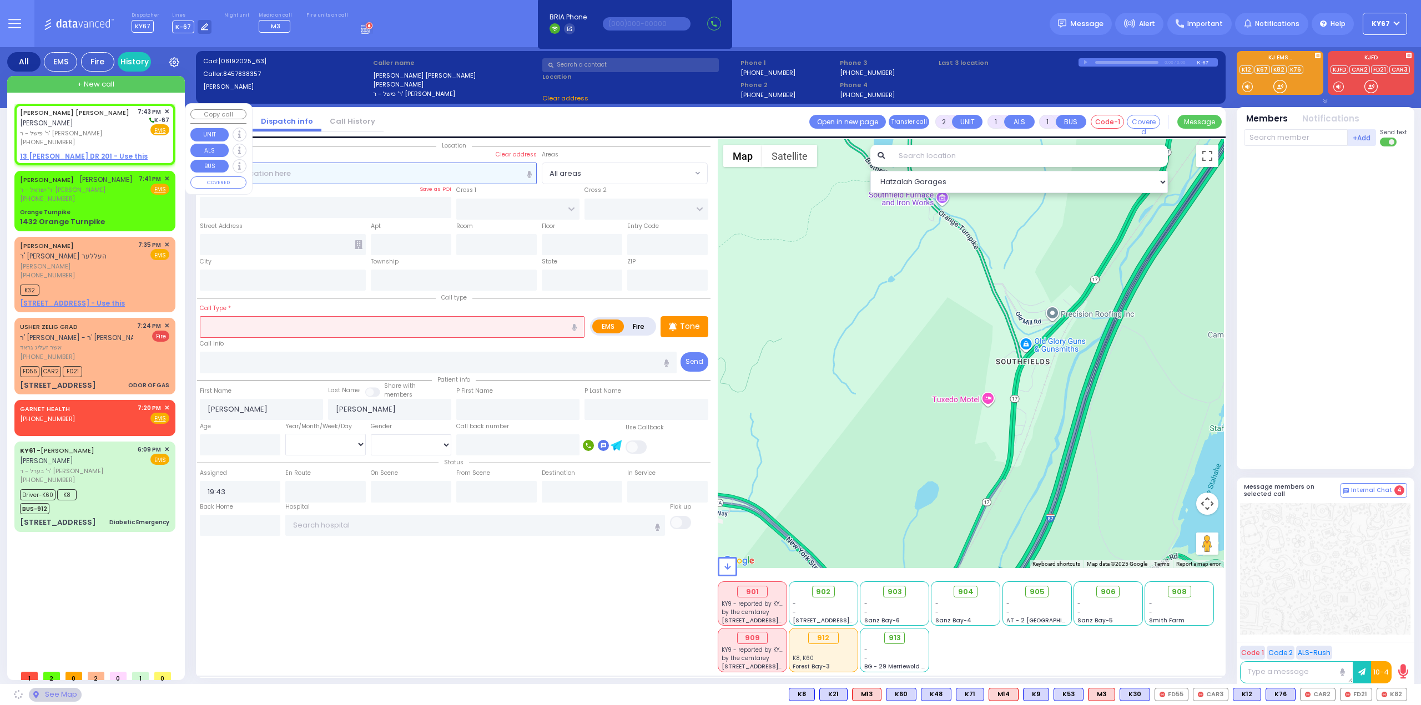
select select
radio input "true"
select select
click at [74, 155] on u "13 ISRAEL ZUPNICK DR 201 - Use this" at bounding box center [84, 156] width 128 height 9
select select "Hatzalah Garages"
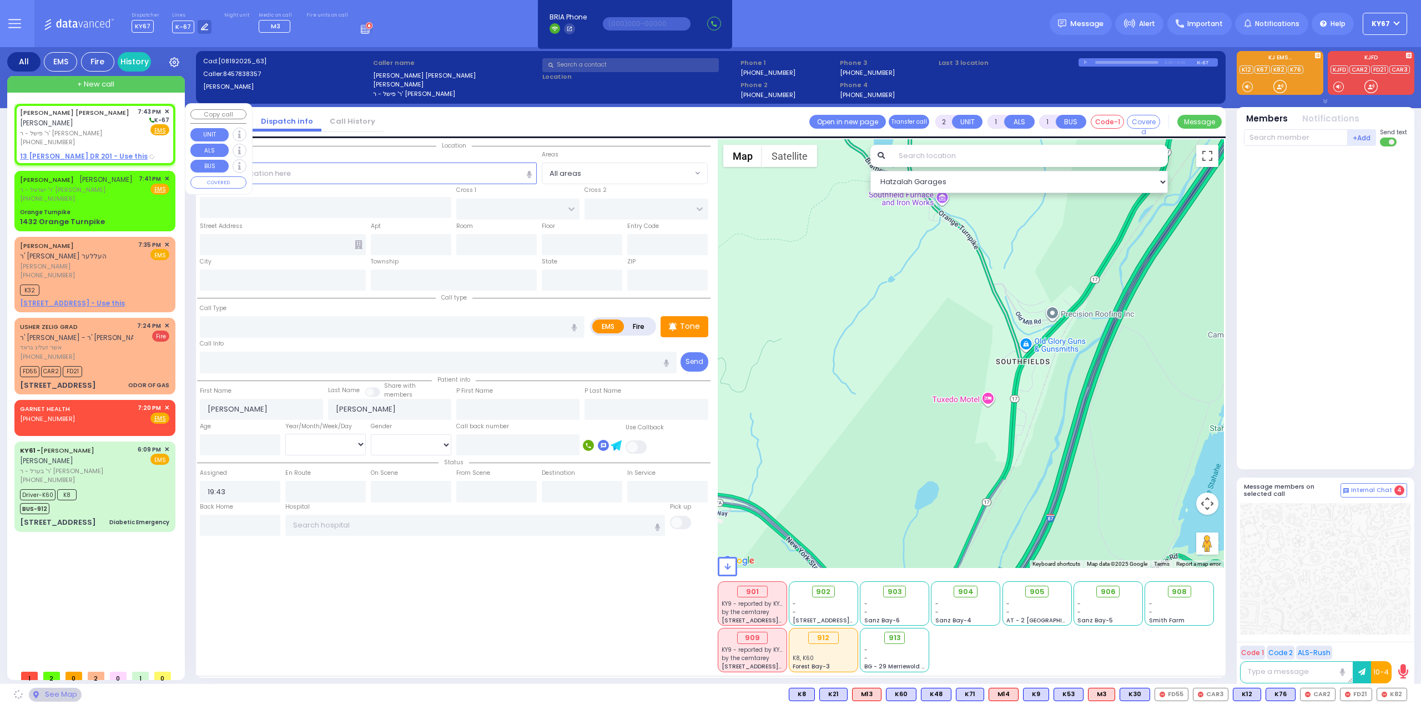
select select
radio input "true"
select select
select select "Hatzalah Garages"
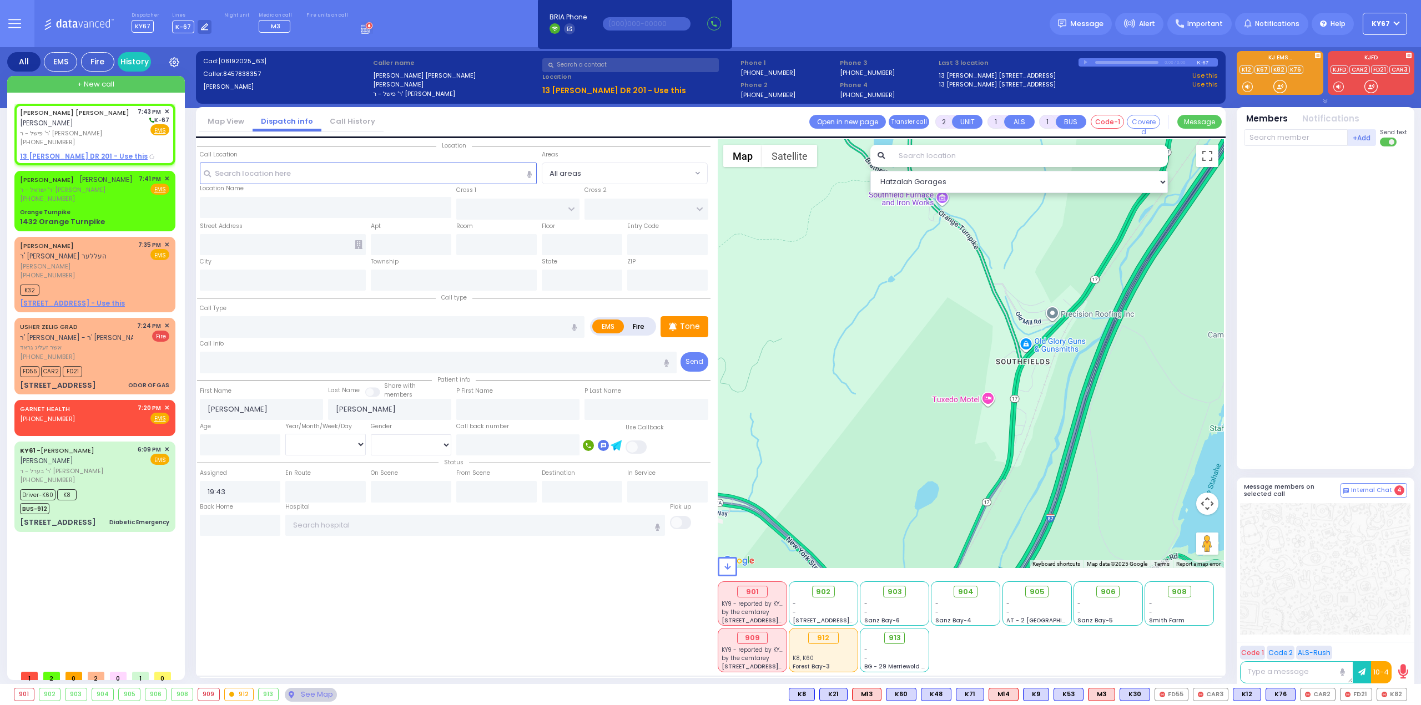
select select
radio input "true"
select select
select select "Hatzalah Garages"
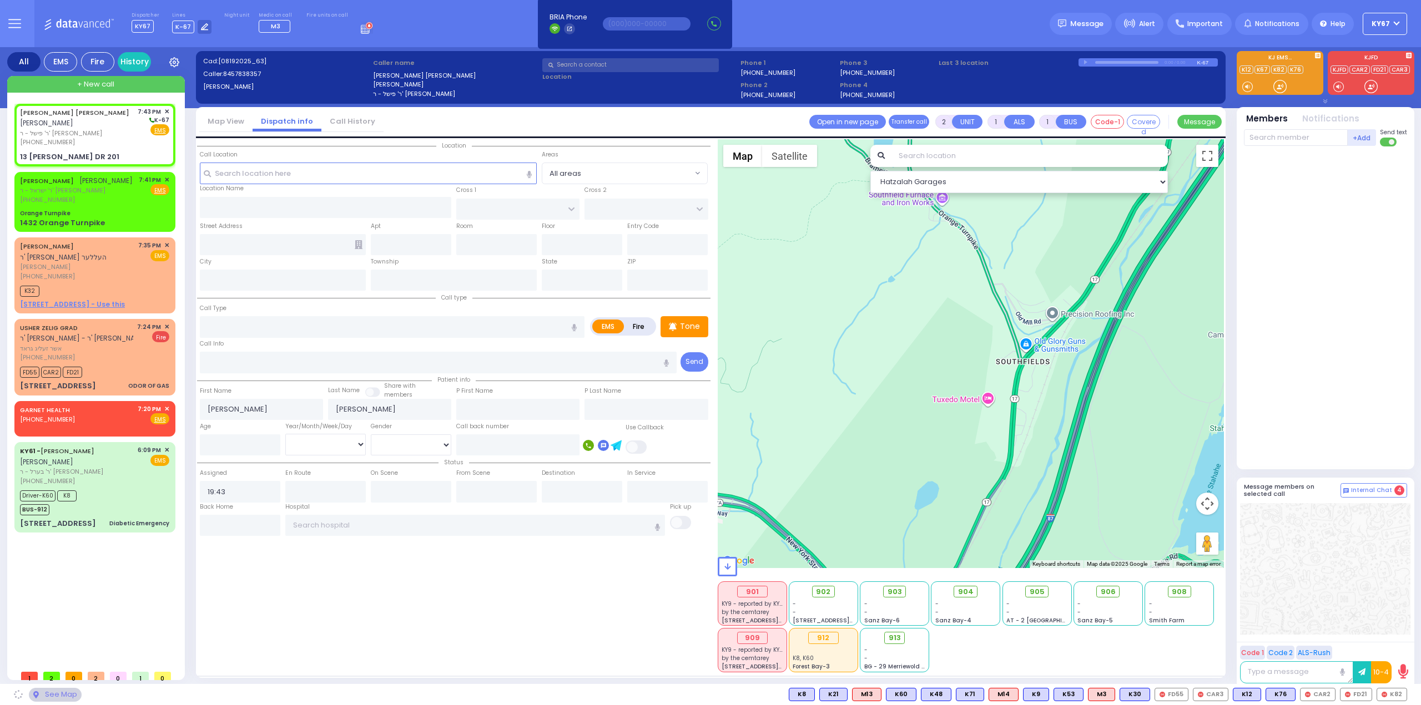
type input "KAHAN DR"
type input "VAYOEL MOSHE COURT"
type input "13 ISRAEL ZUPNICK DR"
type input "201"
type input "Monroe"
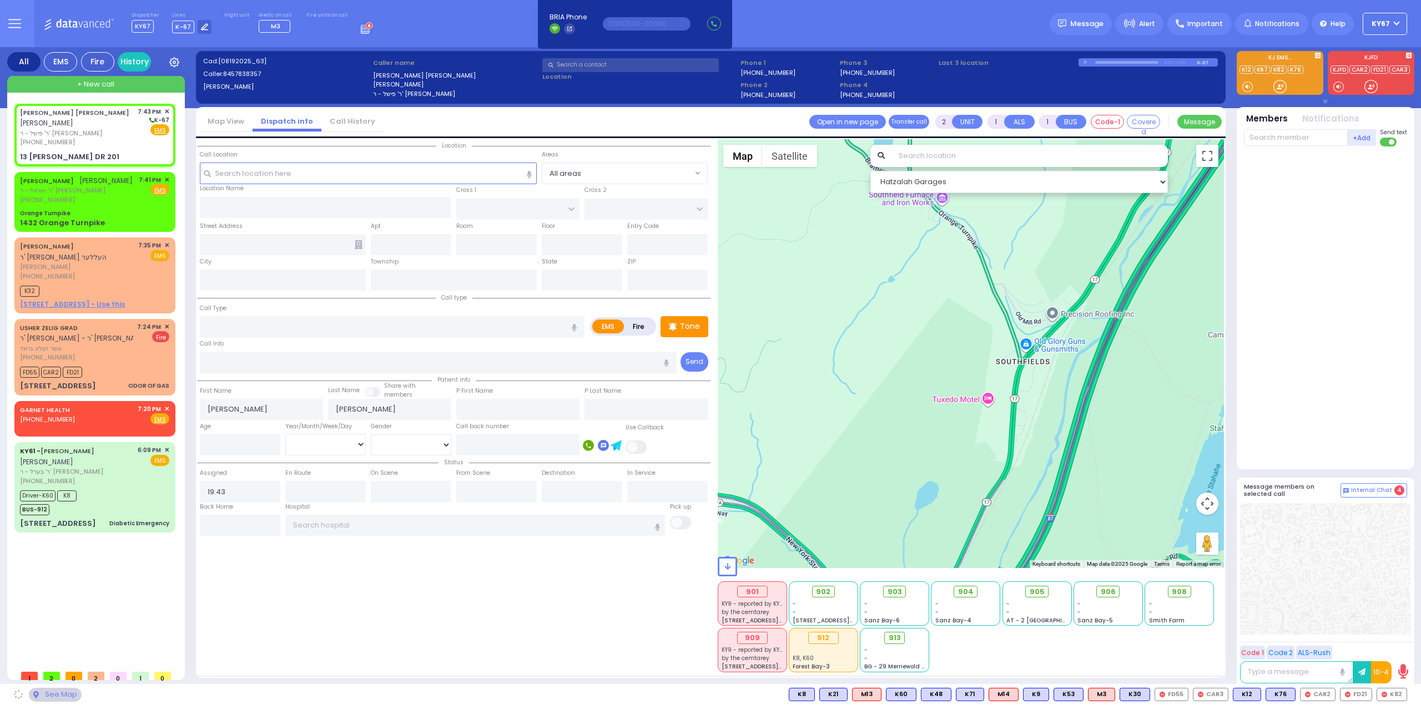
type input "[US_STATE]"
type input "10950"
select select "SECTION 4"
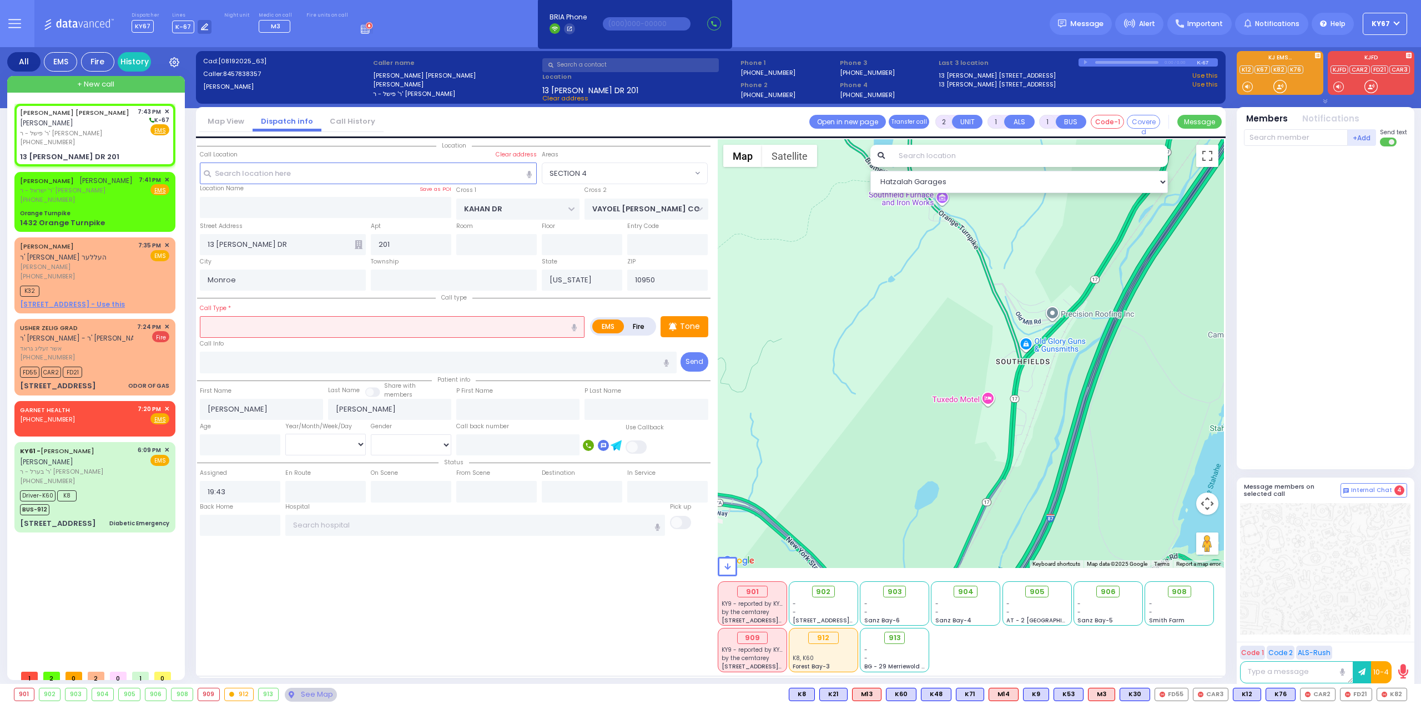
click at [246, 322] on input "text" at bounding box center [392, 326] width 385 height 21
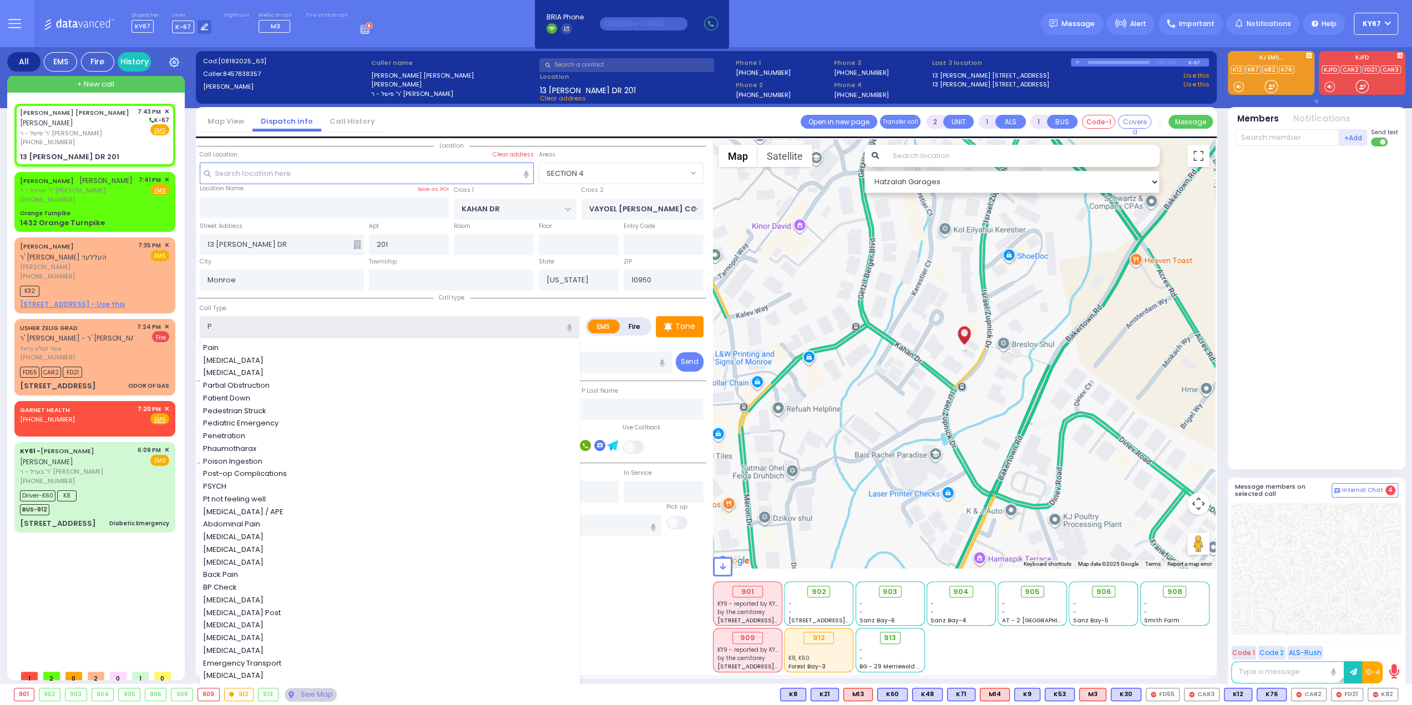
type input "PT"
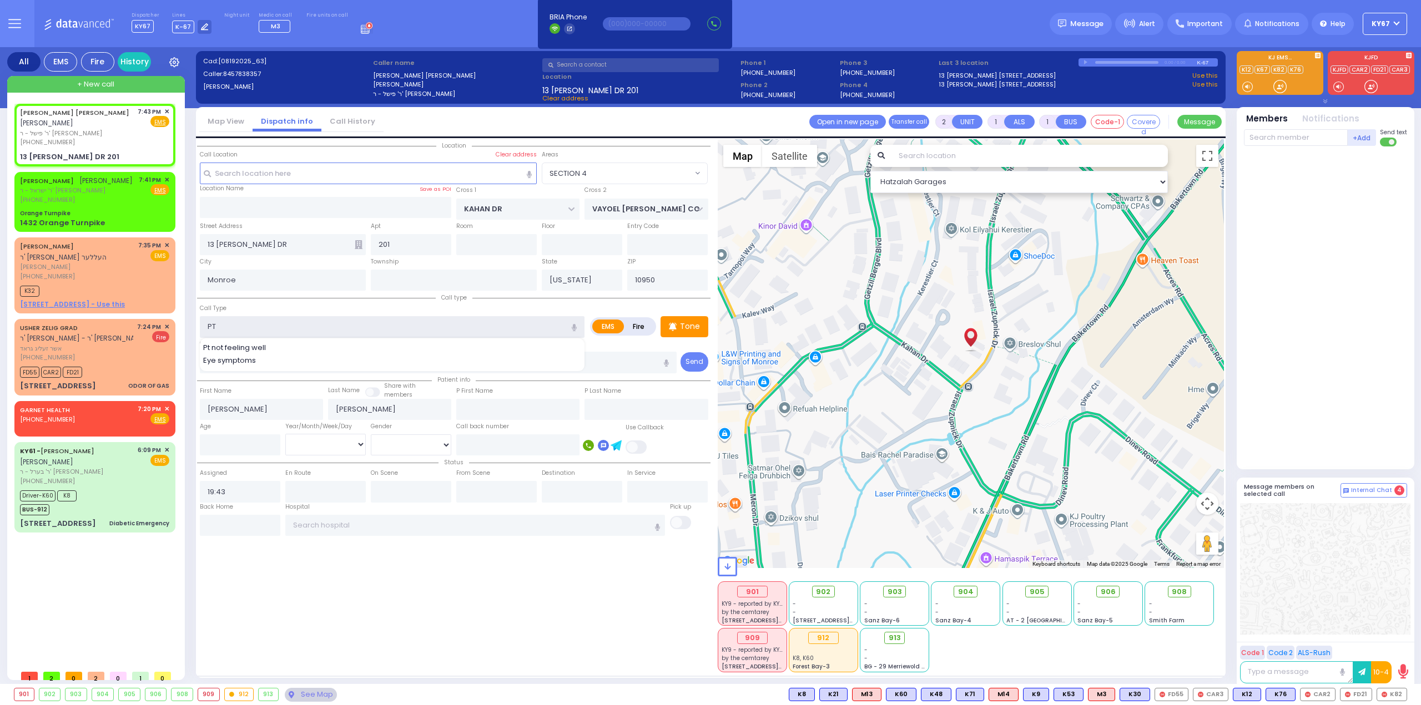
select select
radio input "true"
select select
select select "Hatzalah Garages"
type input "Pt not feeling well"
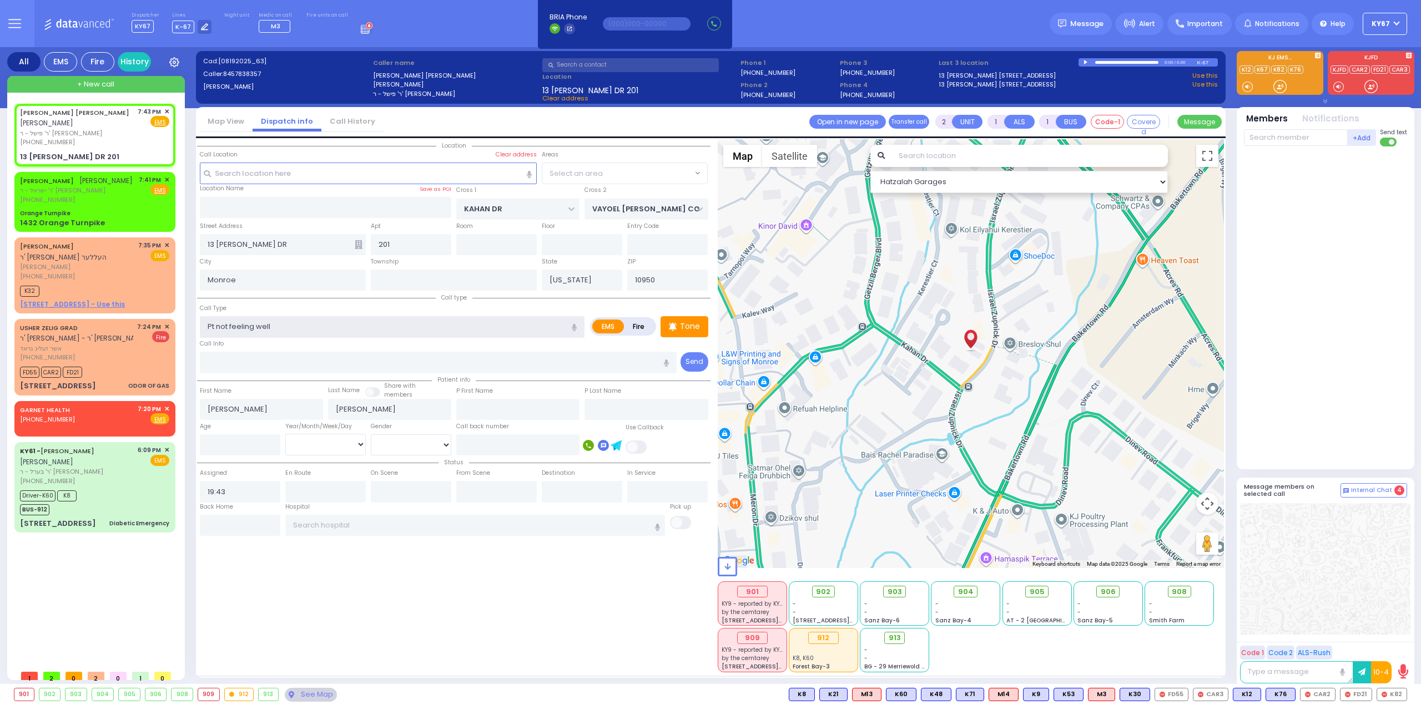
type input "1"
type input "0"
select select "SECTION 4"
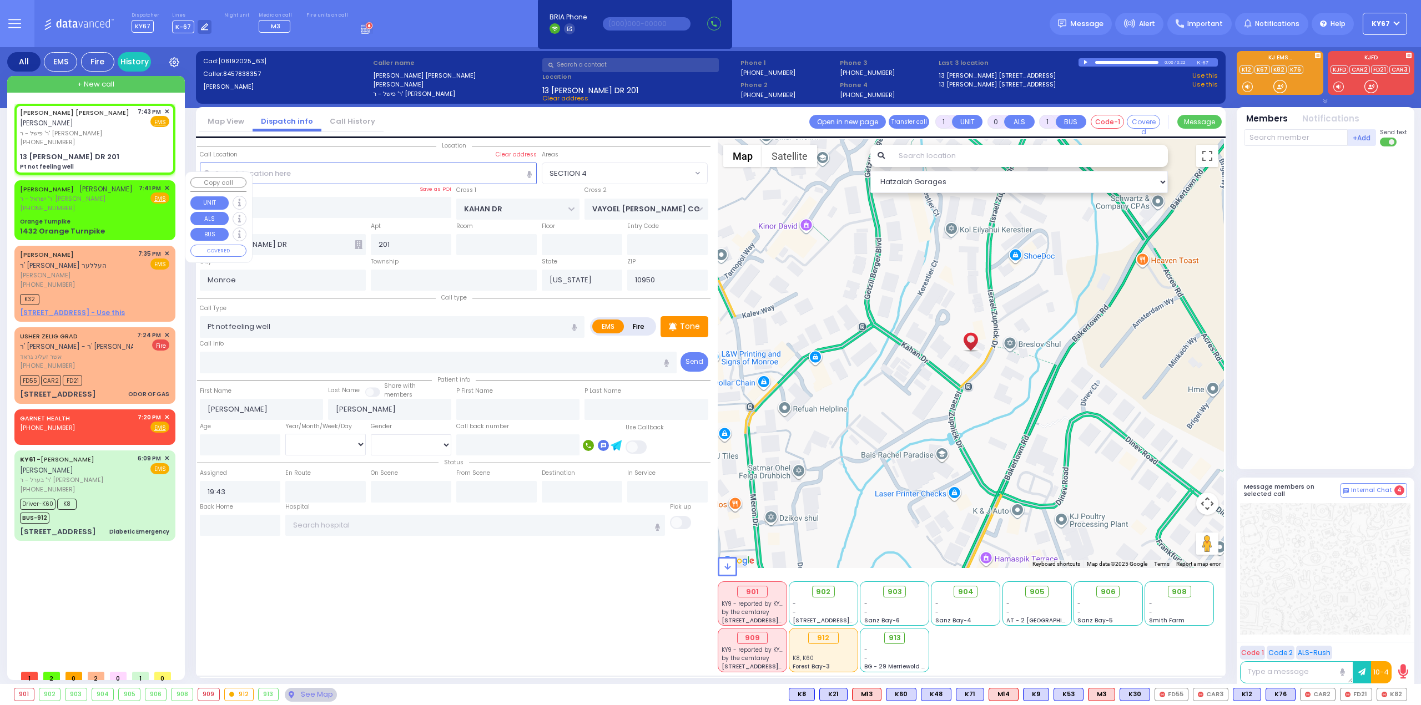
click at [94, 194] on div "JOEL LANDAU יואל לאנדא ר' ישראל - ר' יצחק קארצאג (718) 812-6471 7:41 PM ✕ Fire …" at bounding box center [94, 198] width 149 height 29
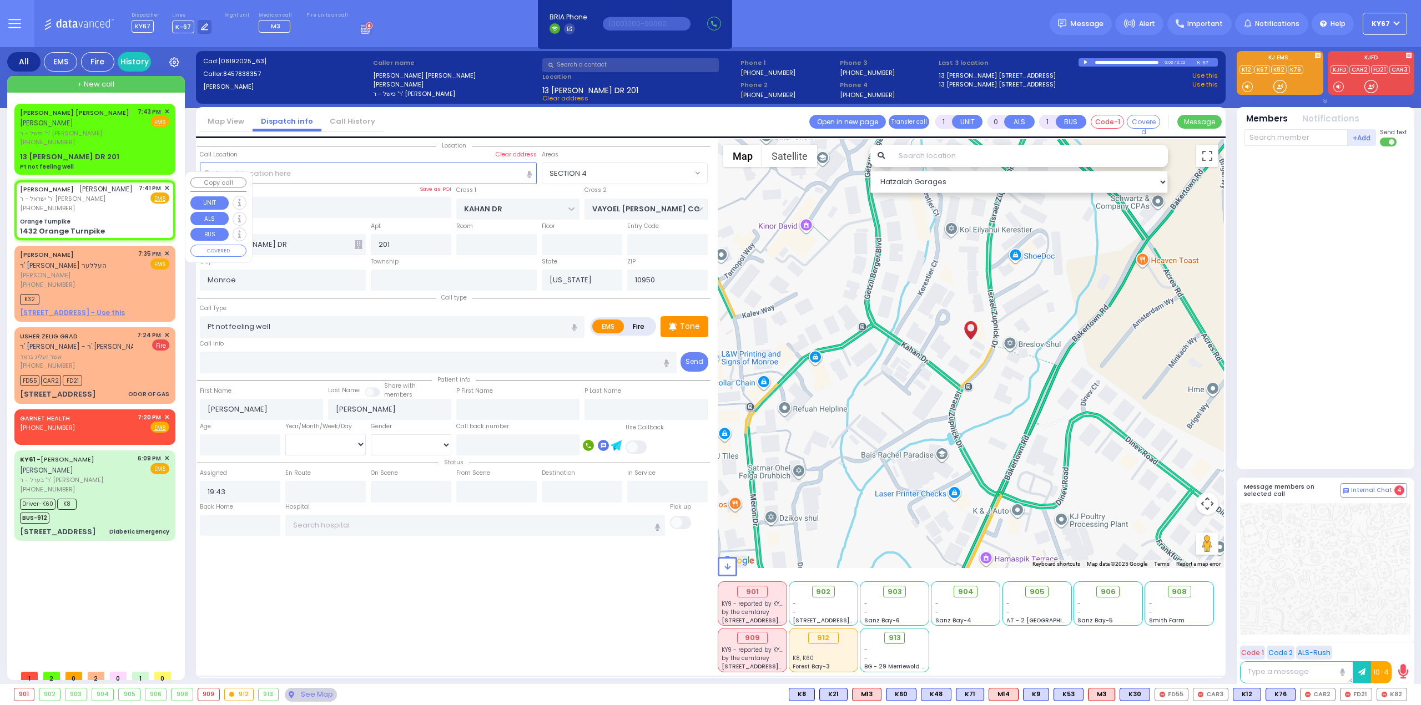
select select
radio input "true"
select select
type input "2"
type input "1"
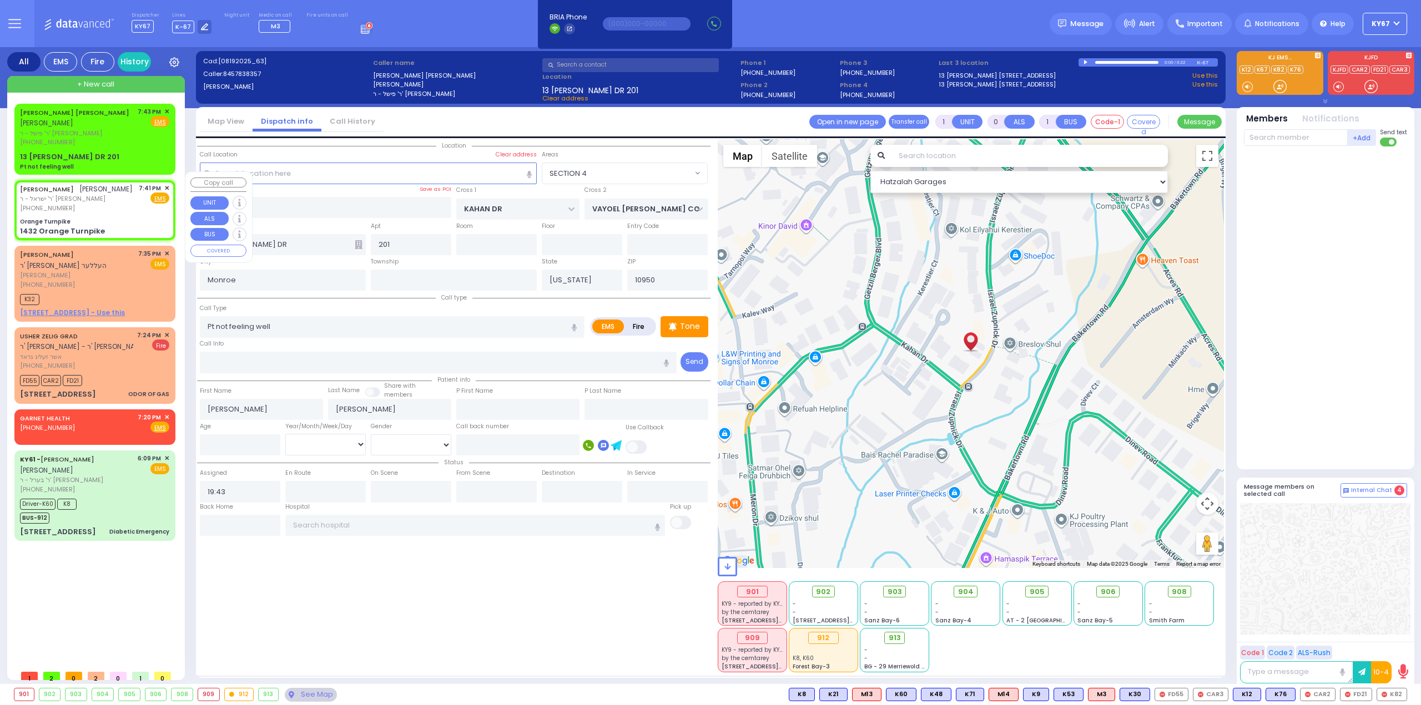
select select
radio input "true"
type input "JOEL"
type input "LANDAU"
select select
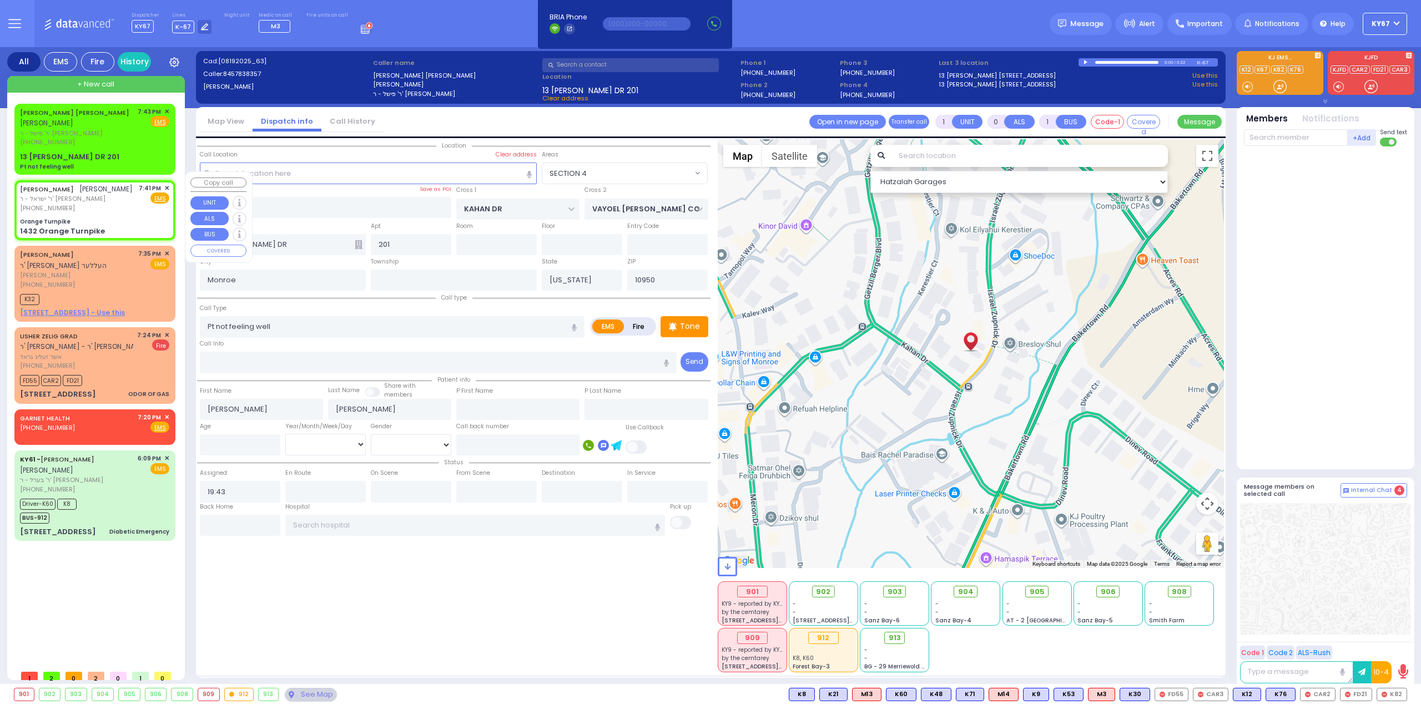
type input "19:41"
select select "Hatzalah Garages"
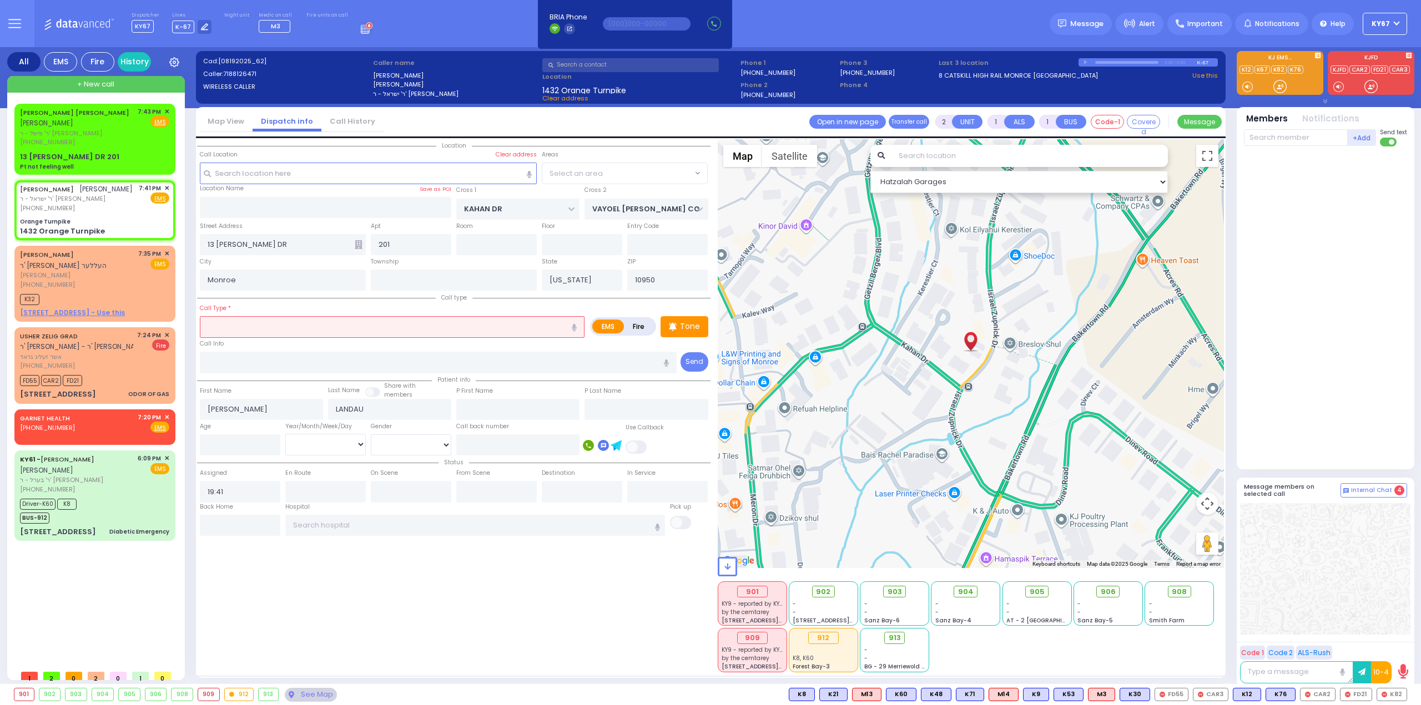
type input "Orange Turnpike"
type input "REYNOLDS RD"
type input "COFFEY RD"
type input "1432 Orange Turnpike"
click at [315, 173] on input "text" at bounding box center [368, 173] width 337 height 21
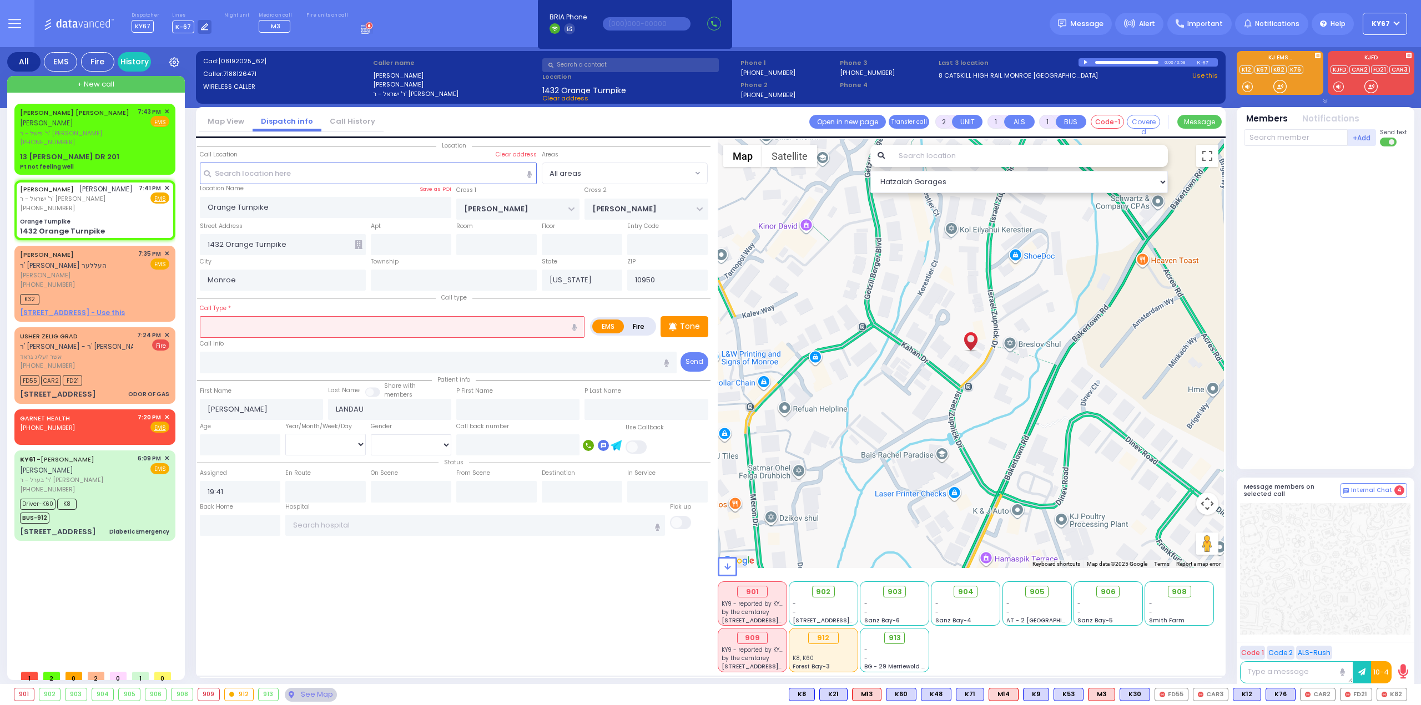
click at [529, 175] on icon "button" at bounding box center [529, 175] width 5 height 9
click at [529, 173] on icon "button" at bounding box center [529, 175] width 5 height 9
click at [354, 174] on input "text" at bounding box center [368, 173] width 337 height 21
click at [528, 174] on icon "button" at bounding box center [529, 175] width 5 height 9
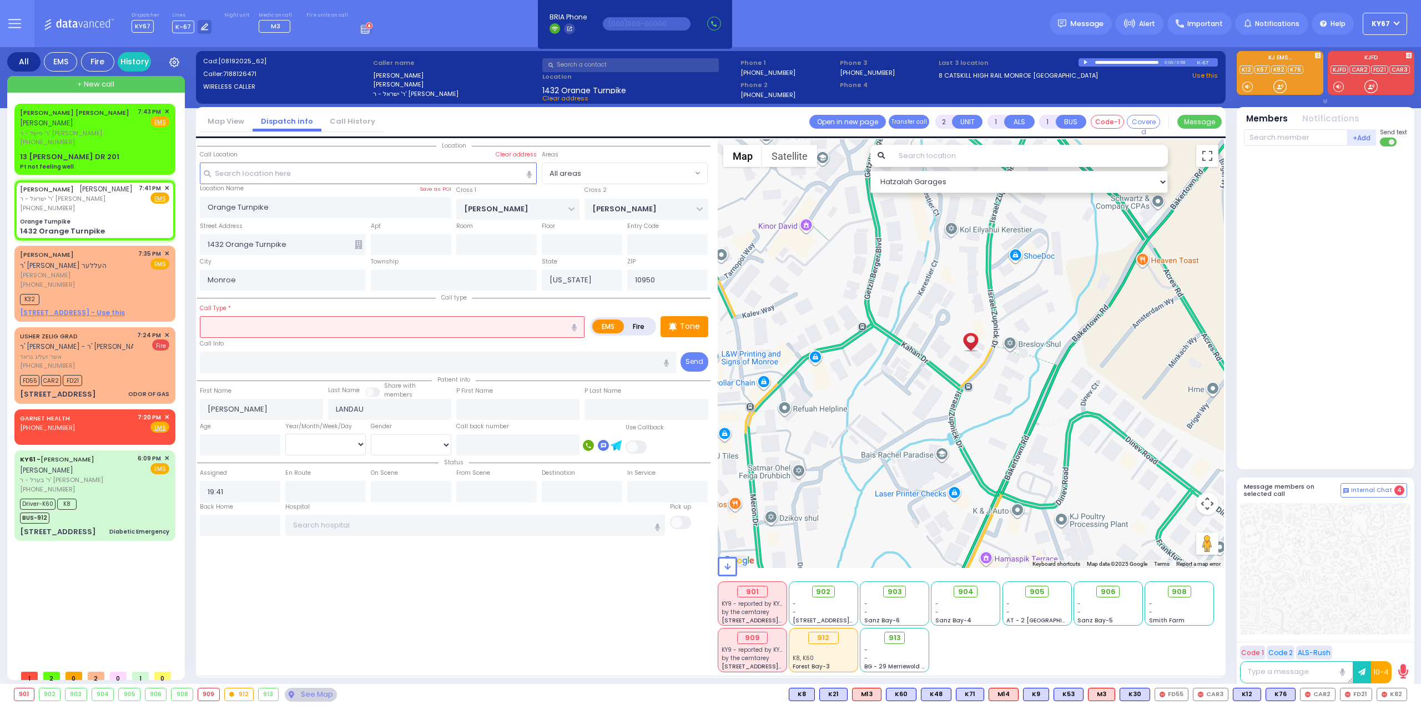
type input "Eagle Valley Road"
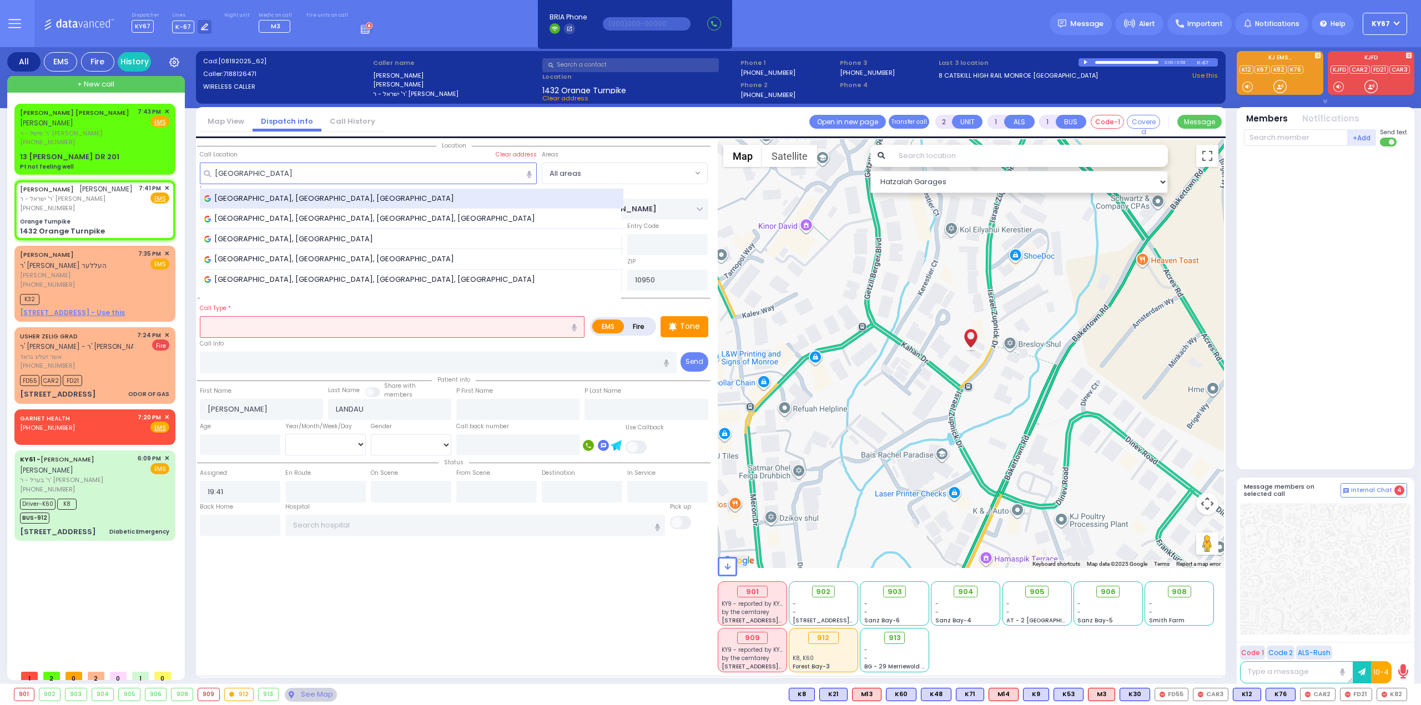
click at [336, 200] on span "Eagle Valley Road, Tuxedo Park, NY, USA" at bounding box center [331, 198] width 254 height 11
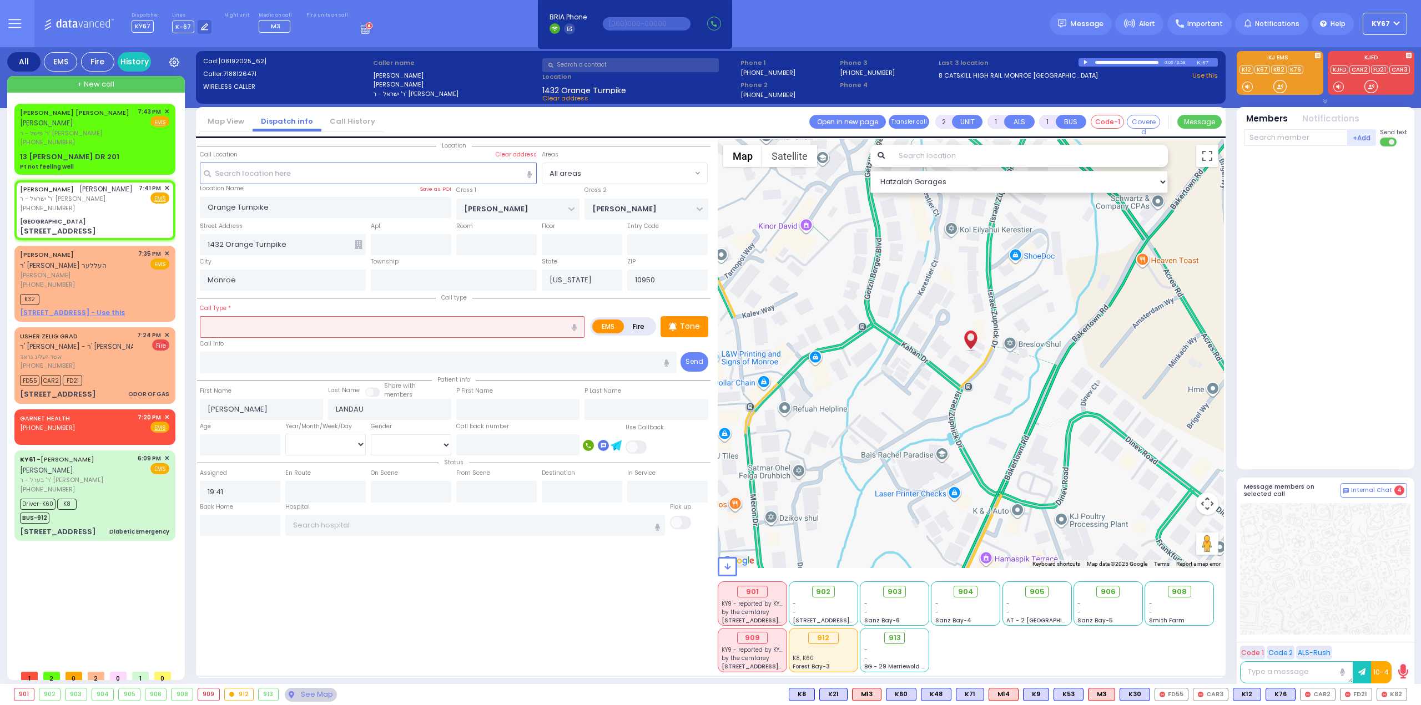
select select
radio input "true"
select select
type input "Eagle Valley Road"
type input "EAGLE VALLEY RD"
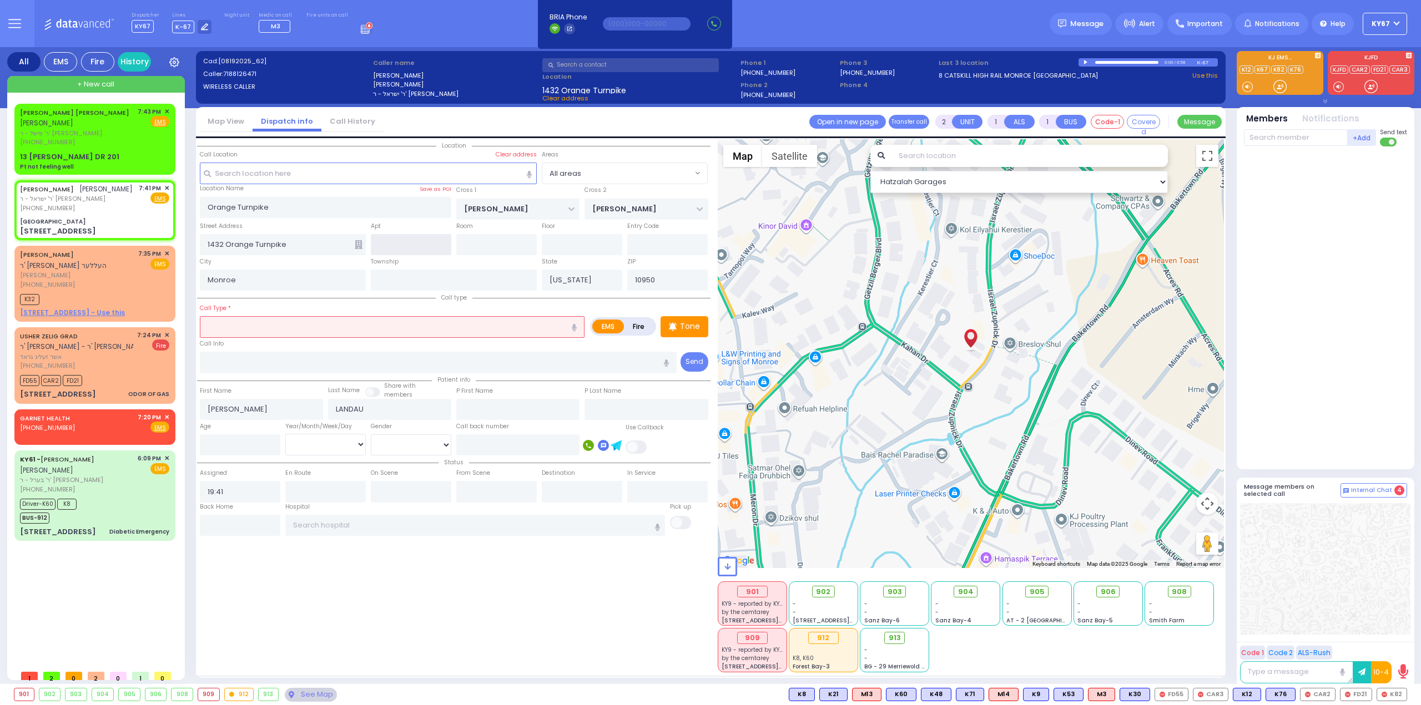
type input "LORTERDAN CROSSING"
type input "158 Sterling Mine Rd"
type input "Sloatsburg"
type input "10974"
select select "Hatzalah Garages"
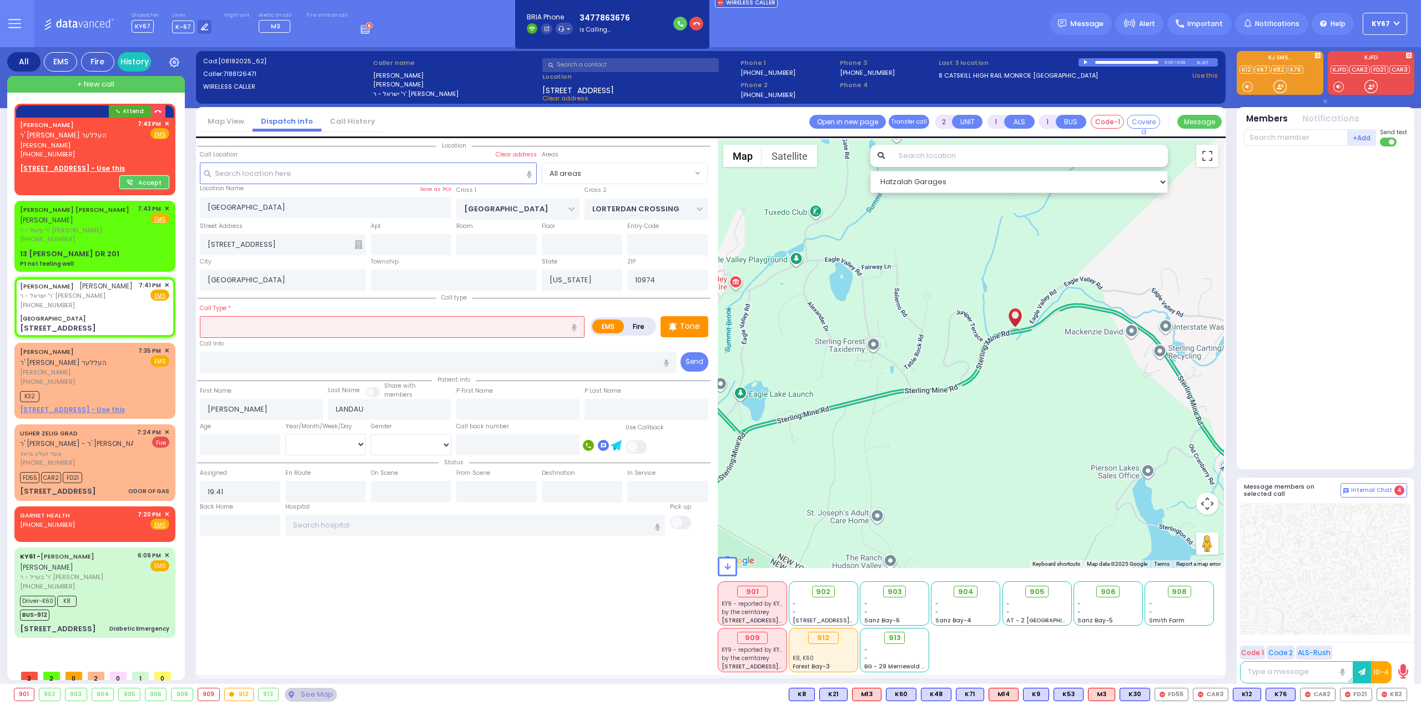
drag, startPoint x: 1129, startPoint y: 342, endPoint x: 1058, endPoint y: 347, distance: 70.7
click at [1058, 347] on div at bounding box center [971, 353] width 507 height 429
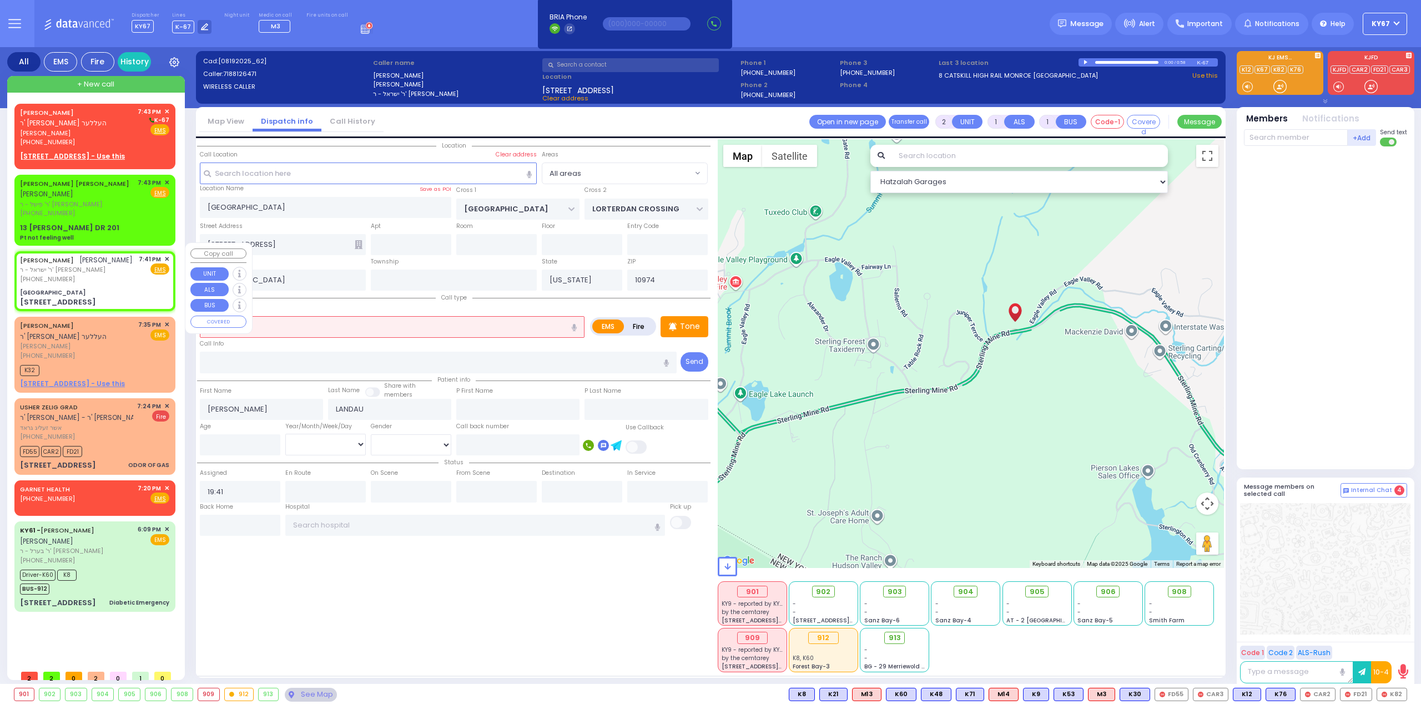
click at [57, 275] on span "[PHONE_NUMBER]" at bounding box center [47, 279] width 55 height 9
select select
radio input "true"
select select
select select "Hatzalah Garages"
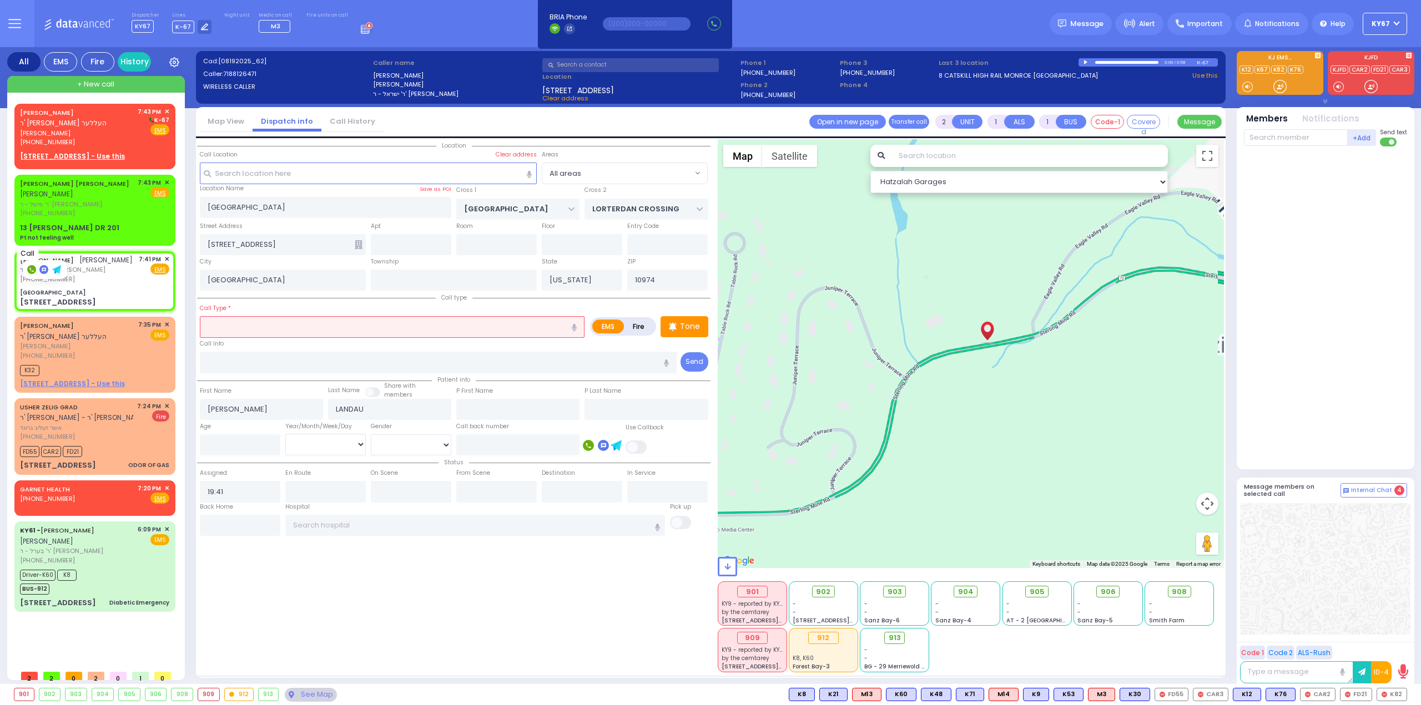
click at [33, 269] on rect at bounding box center [31, 269] width 9 height 9
type input "7188126471"
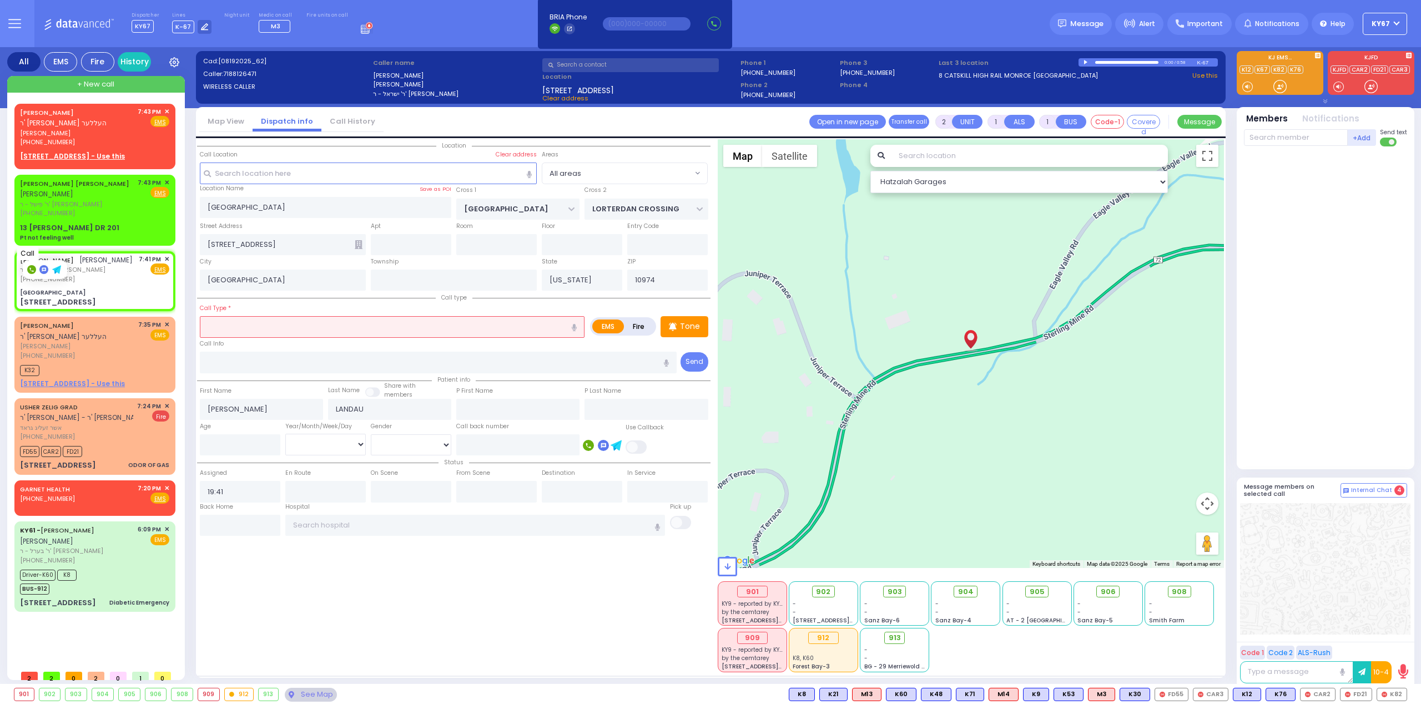
click at [29, 272] on rect at bounding box center [31, 269] width 9 height 9
type input "7188126471"
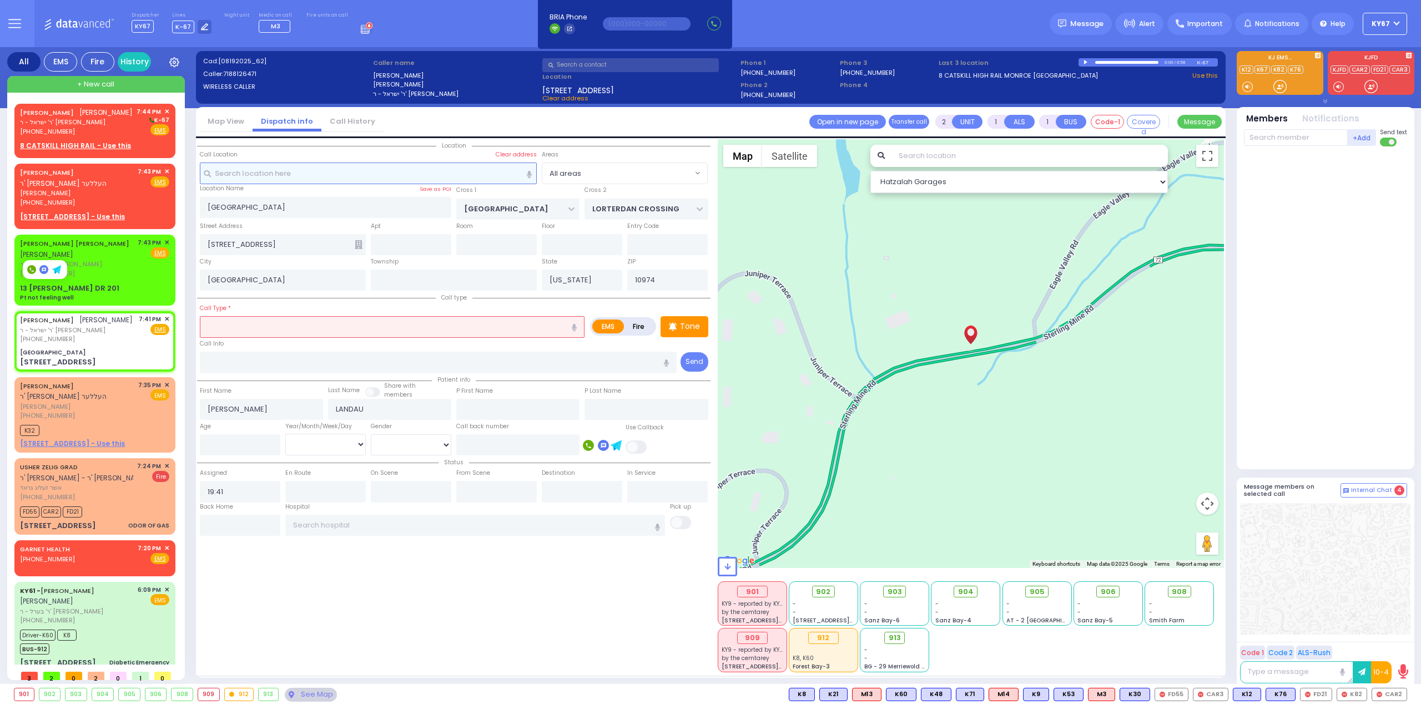
click at [242, 174] on input "text" at bounding box center [368, 173] width 337 height 21
paste input "2-4 Eagle Valley Rd"
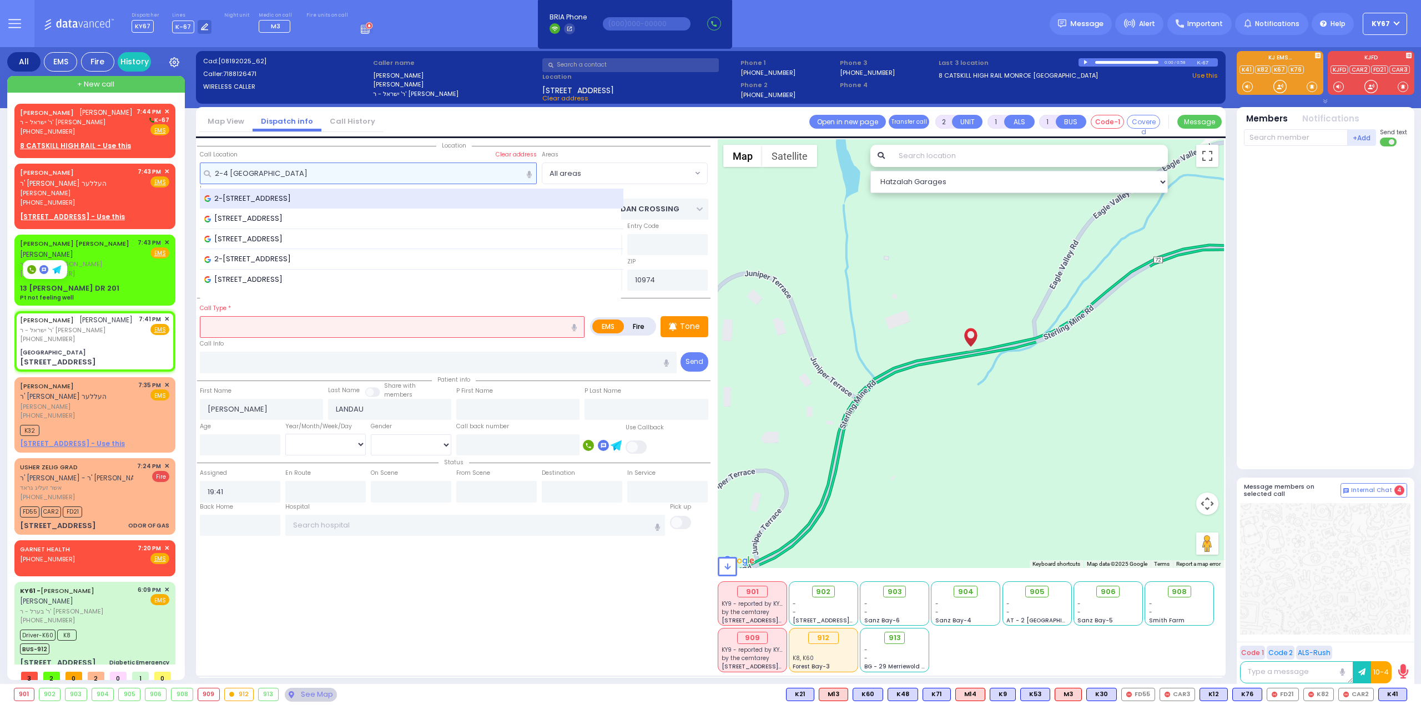
type input "2-4 Eagle Valley R"
click at [277, 199] on span "2-4 Eagle Valley Rd, Highland Falls, NY, USA" at bounding box center [249, 198] width 90 height 11
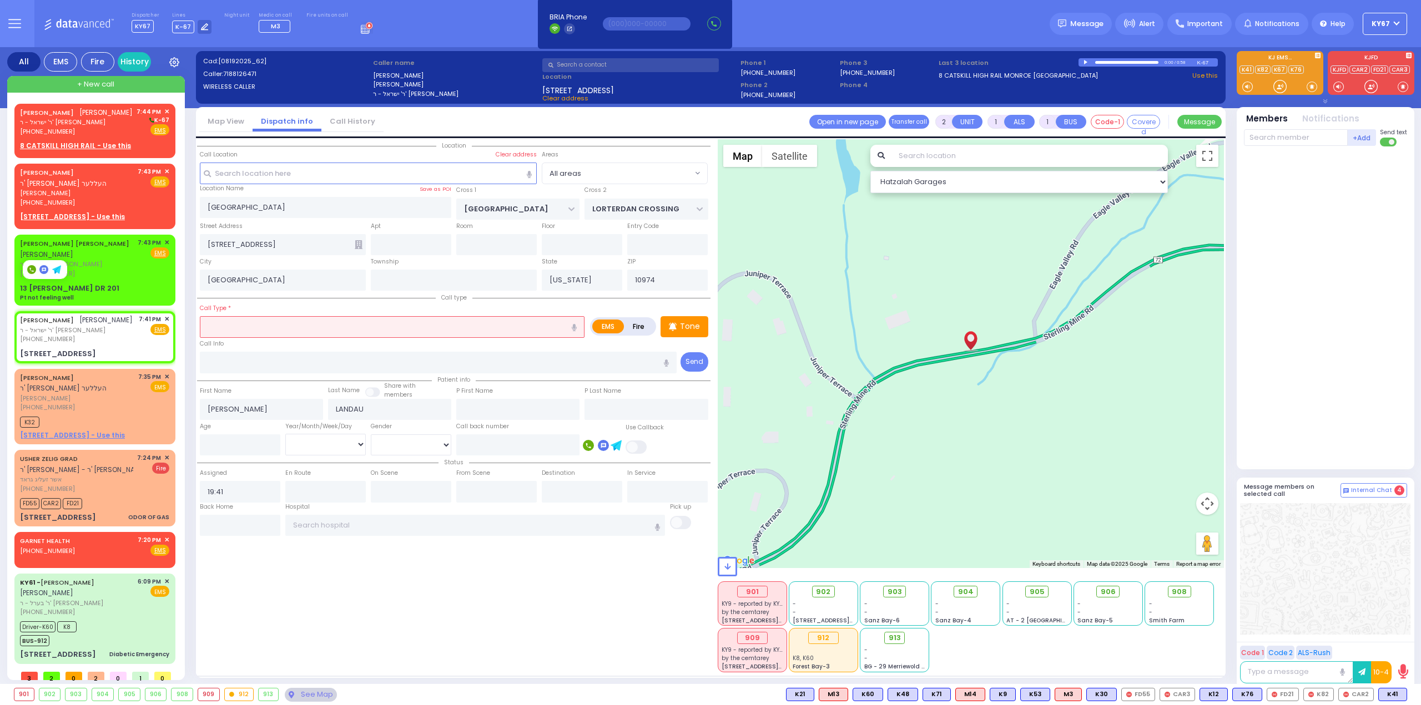
select select
radio input "true"
select select
select select "Hatzalah Garages"
type input "MEARNS AVE"
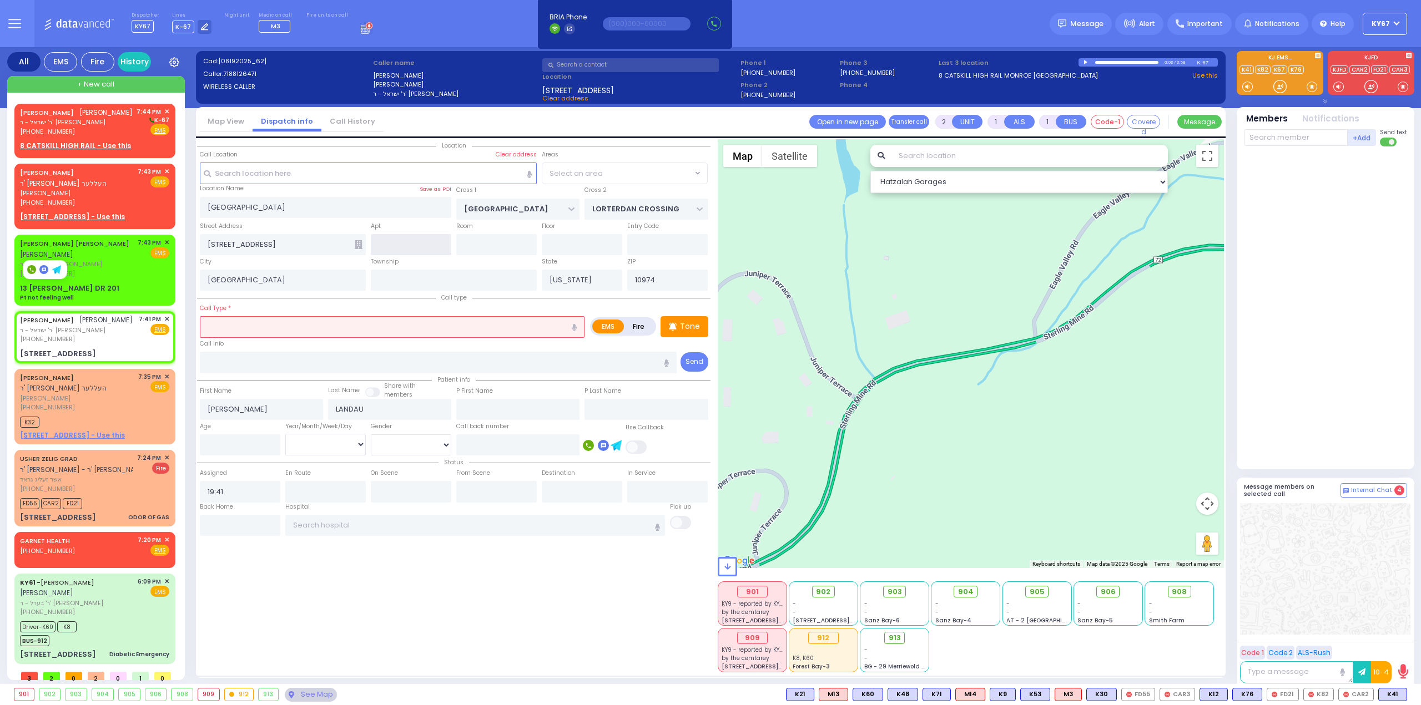
type input "[STREET_ADDRESS]"
type input "Highland Falls"
type input "10928"
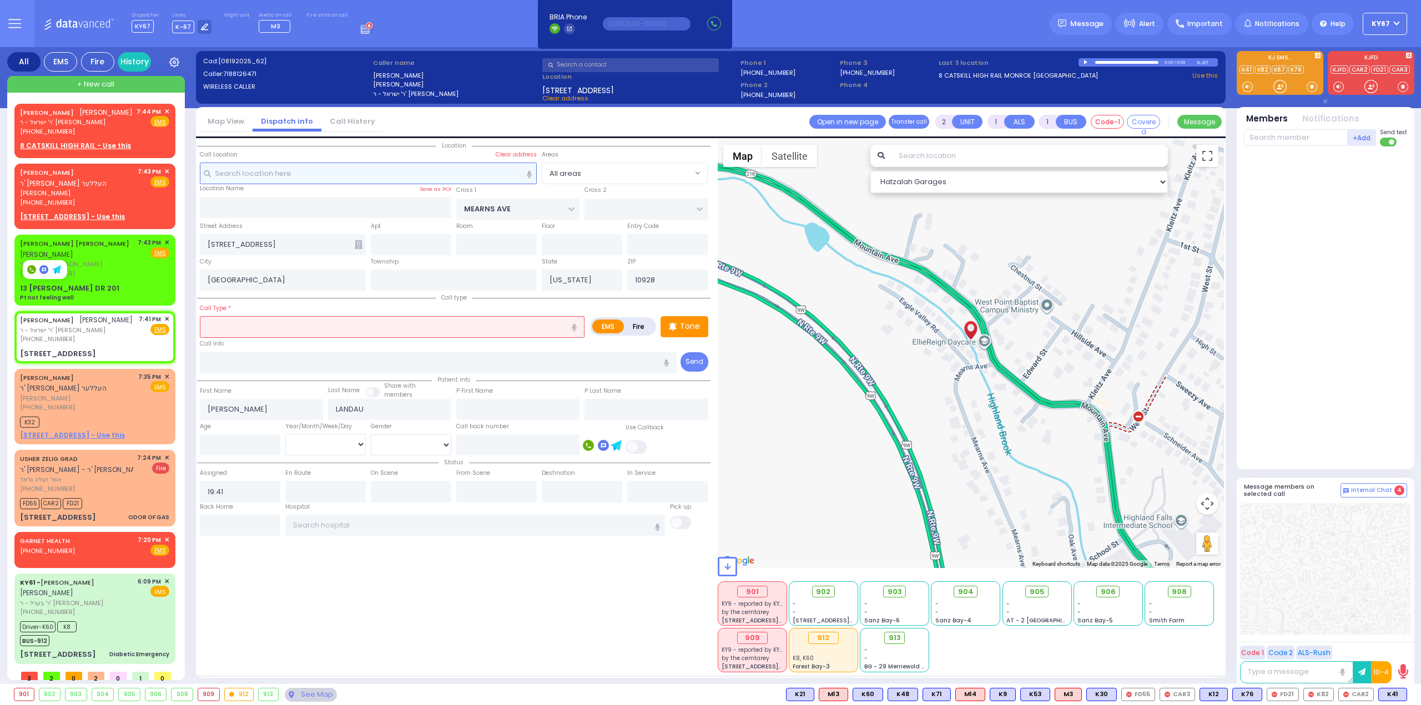
click at [278, 179] on input "text" at bounding box center [368, 173] width 337 height 21
paste input "2-4 Eagle Valley Rd"
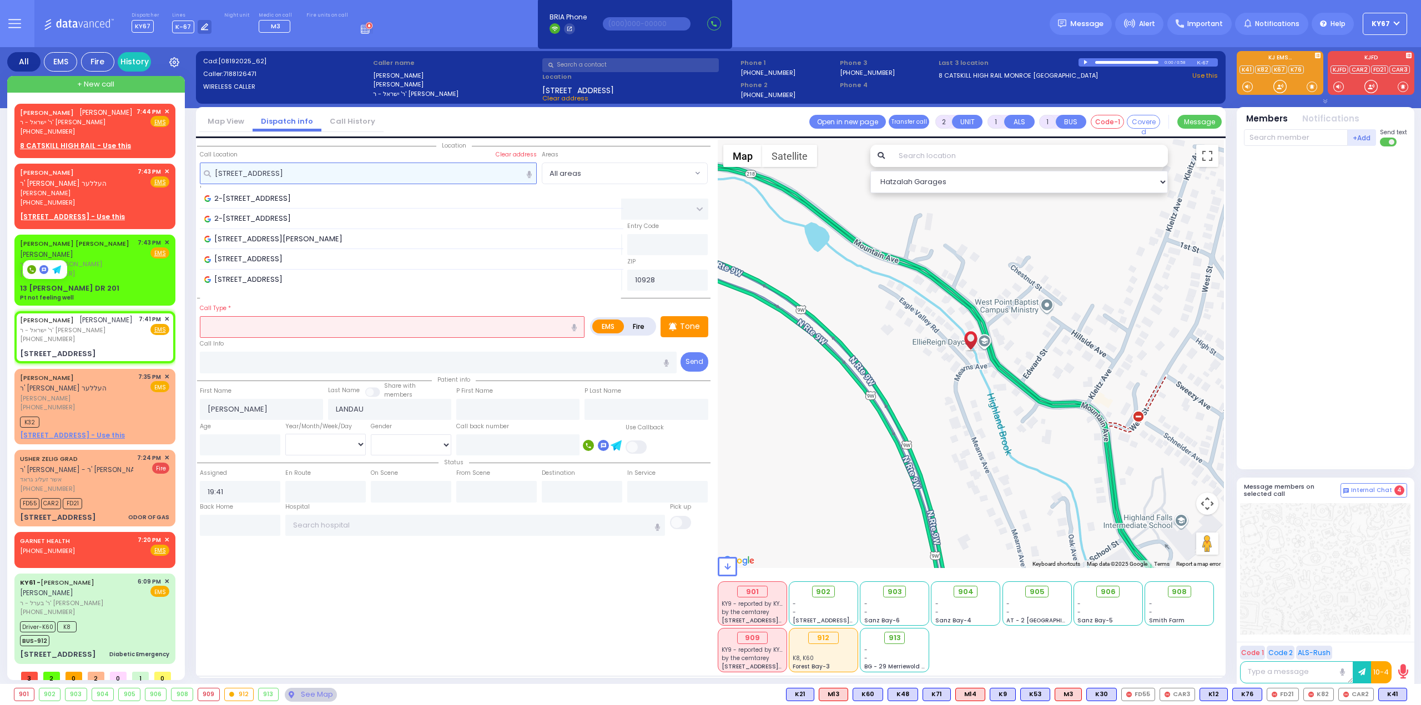
type input "2-4 Eagle Valley Rd"
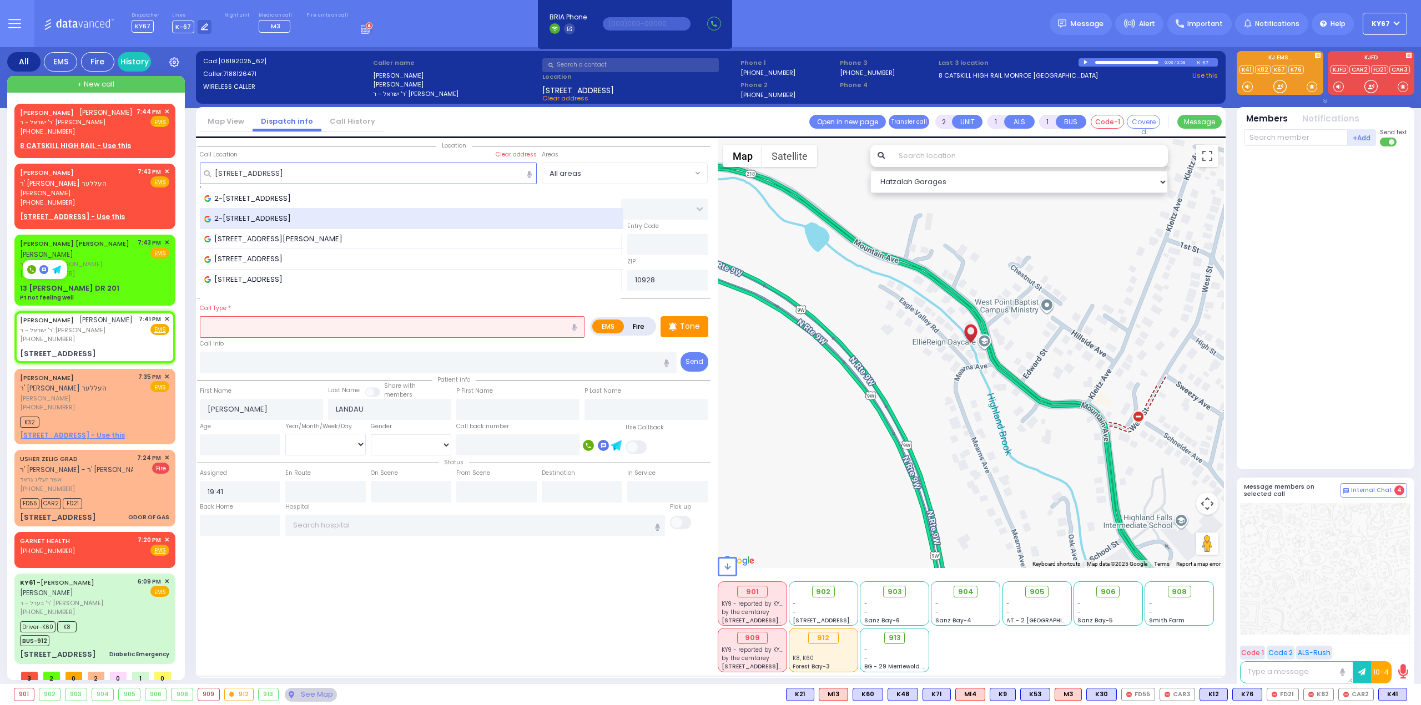
click at [295, 217] on span "2-4 Eagle Valley Rd, Sloatsburg, NY, USA" at bounding box center [249, 218] width 90 height 11
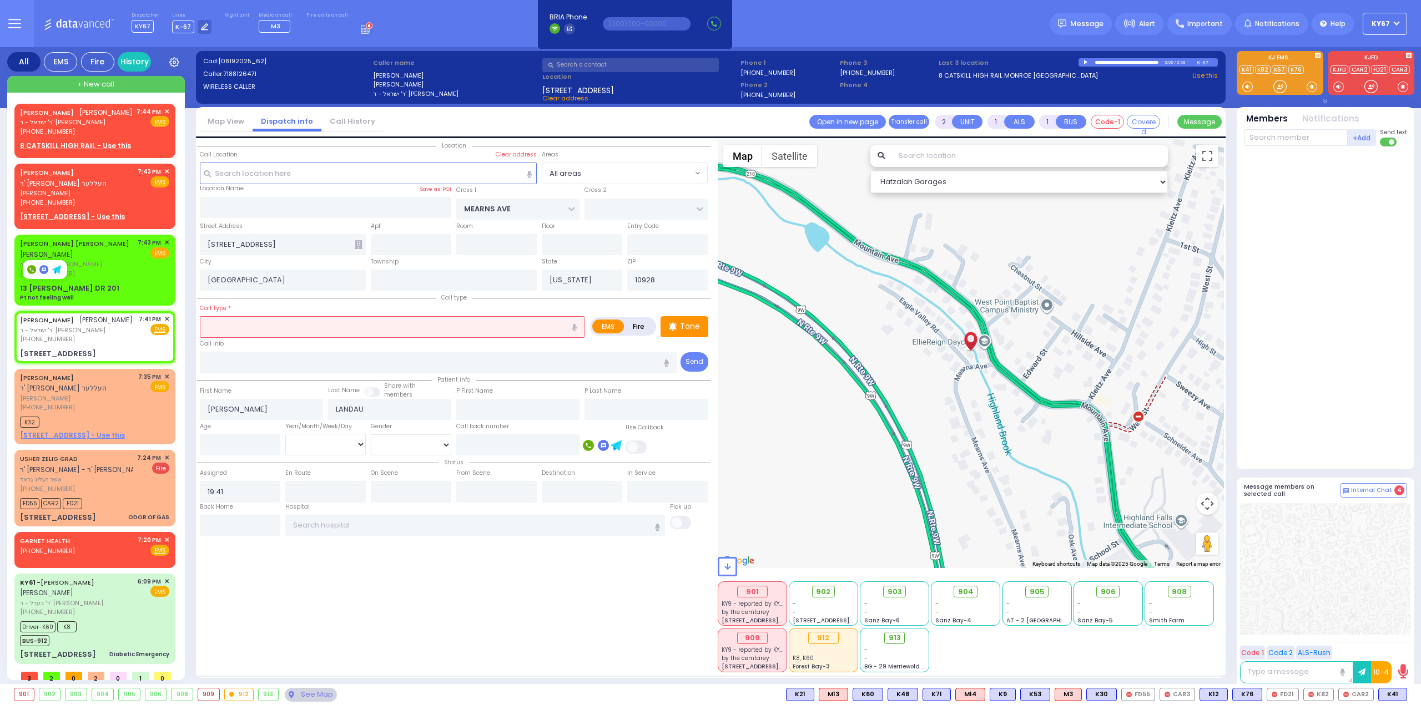
select select
radio input "true"
select select
select select "Hatzalah Garages"
type input "TROOPER ROBERT V CONKLIN DR"
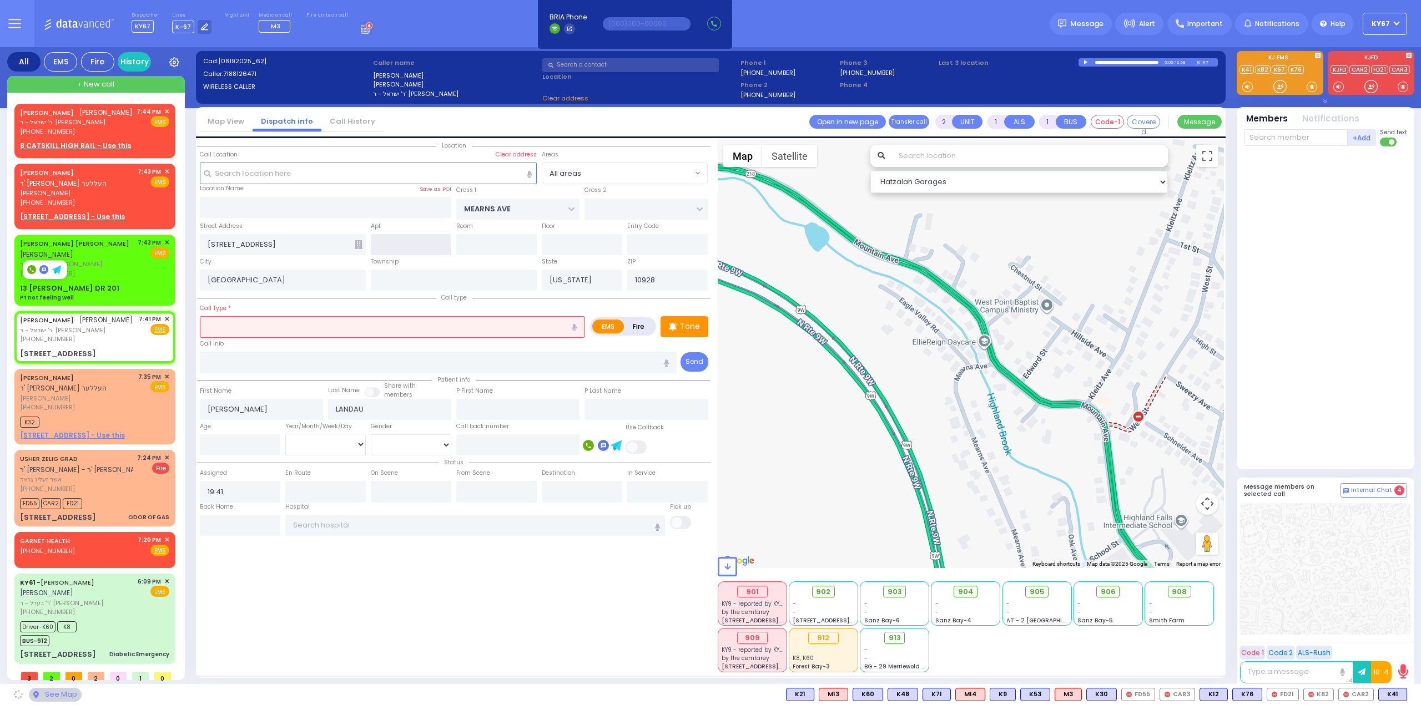
type input "OAK TERRACE"
type input "Sloatsburg"
type input "10974"
click at [326, 339] on div "Call Info" at bounding box center [438, 356] width 477 height 36
click at [327, 326] on input "text" at bounding box center [392, 326] width 385 height 21
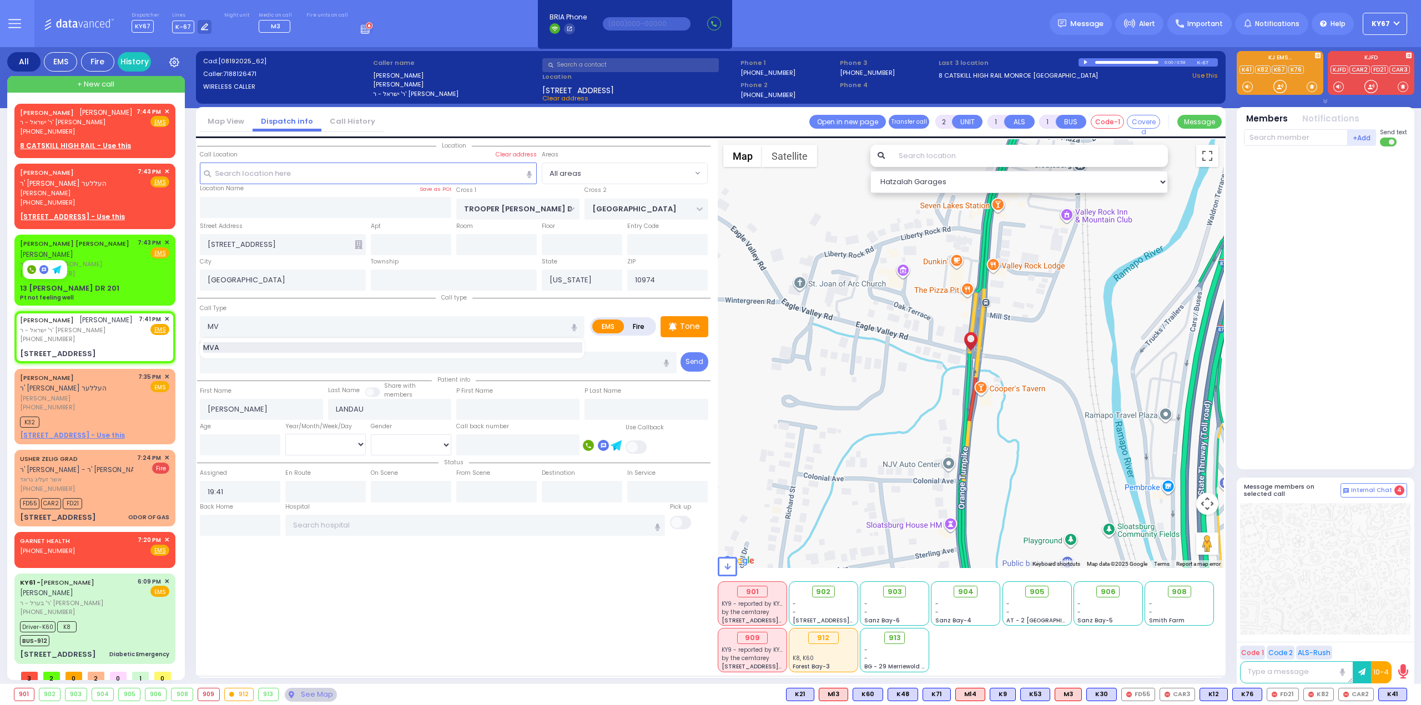
click at [256, 345] on div "MVA" at bounding box center [392, 347] width 379 height 11
type input "MVA"
type input "4"
drag, startPoint x: 687, startPoint y: 327, endPoint x: 685, endPoint y: 319, distance: 8.1
click at [686, 324] on p "Tone" at bounding box center [690, 327] width 20 height 12
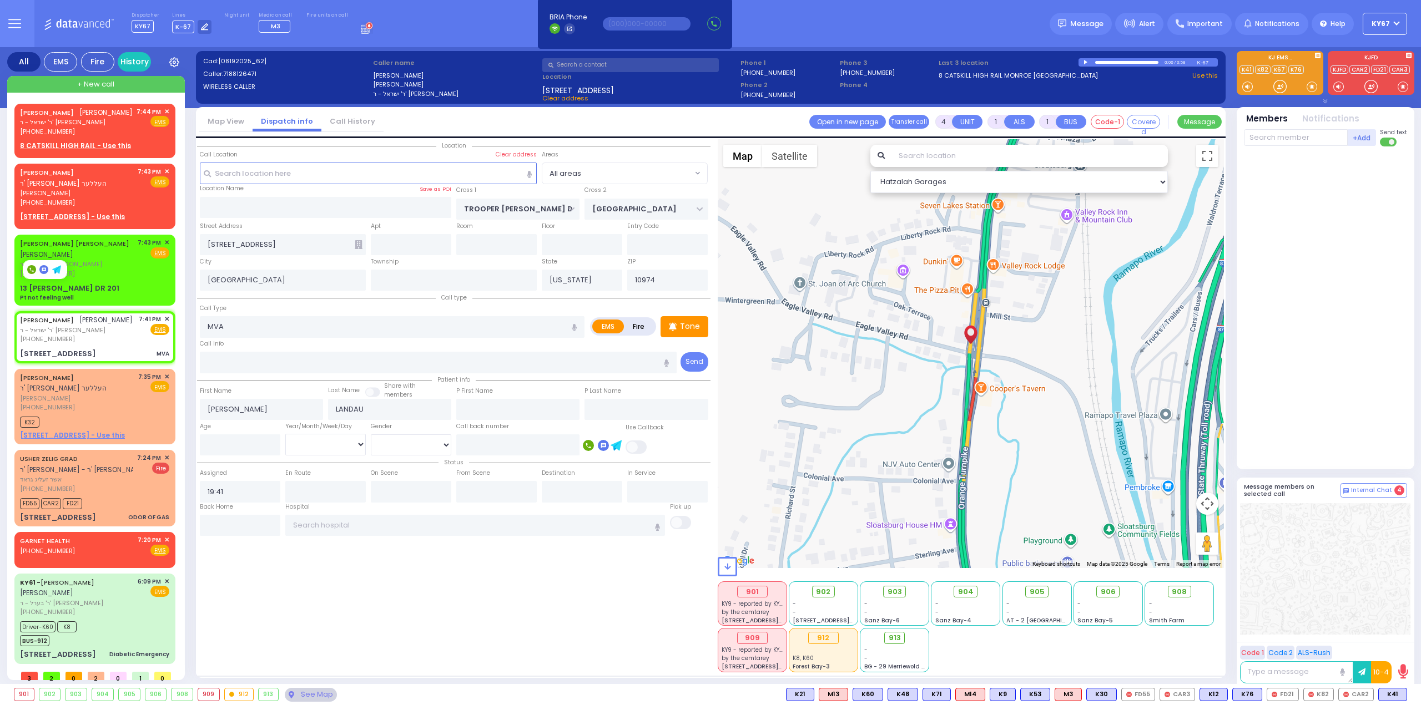
select select
radio input "true"
select select
select select "Hatzalah Garages"
select select
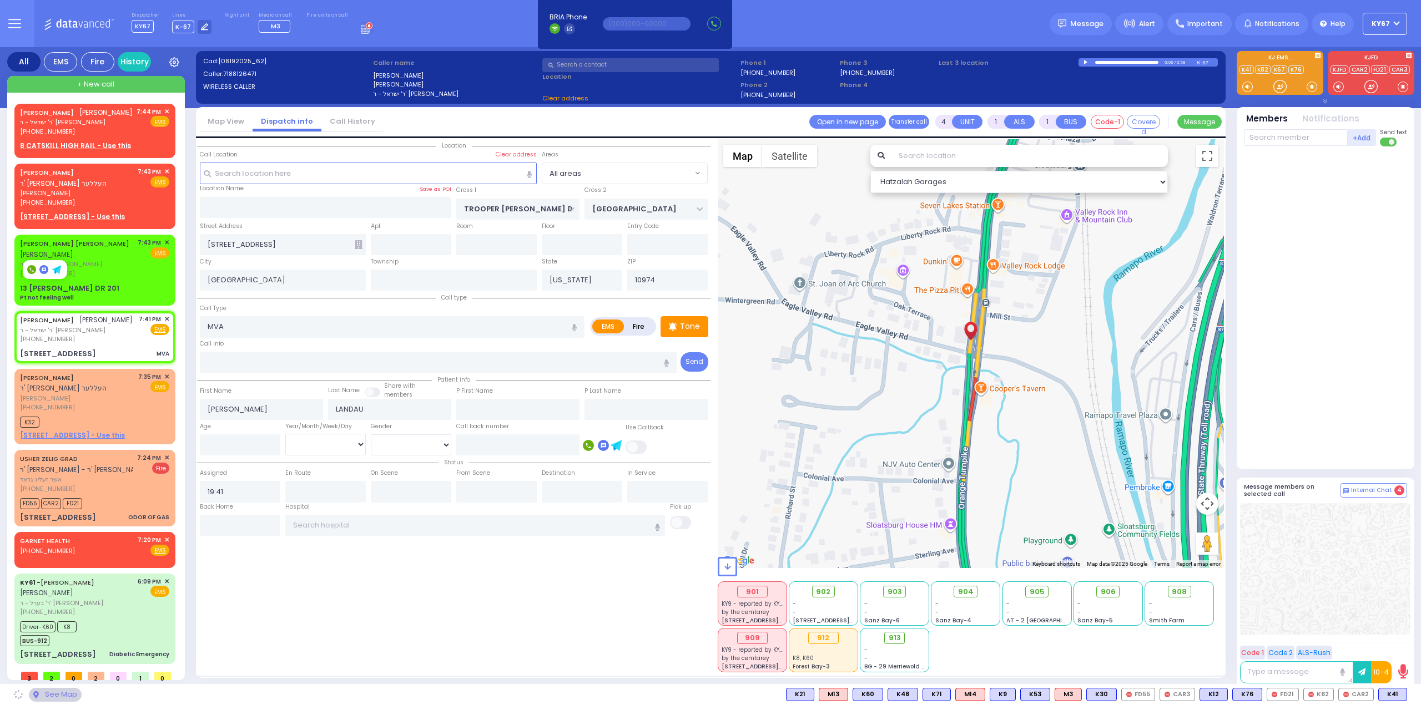
radio input "true"
select select
select select "Hatzalah Garages"
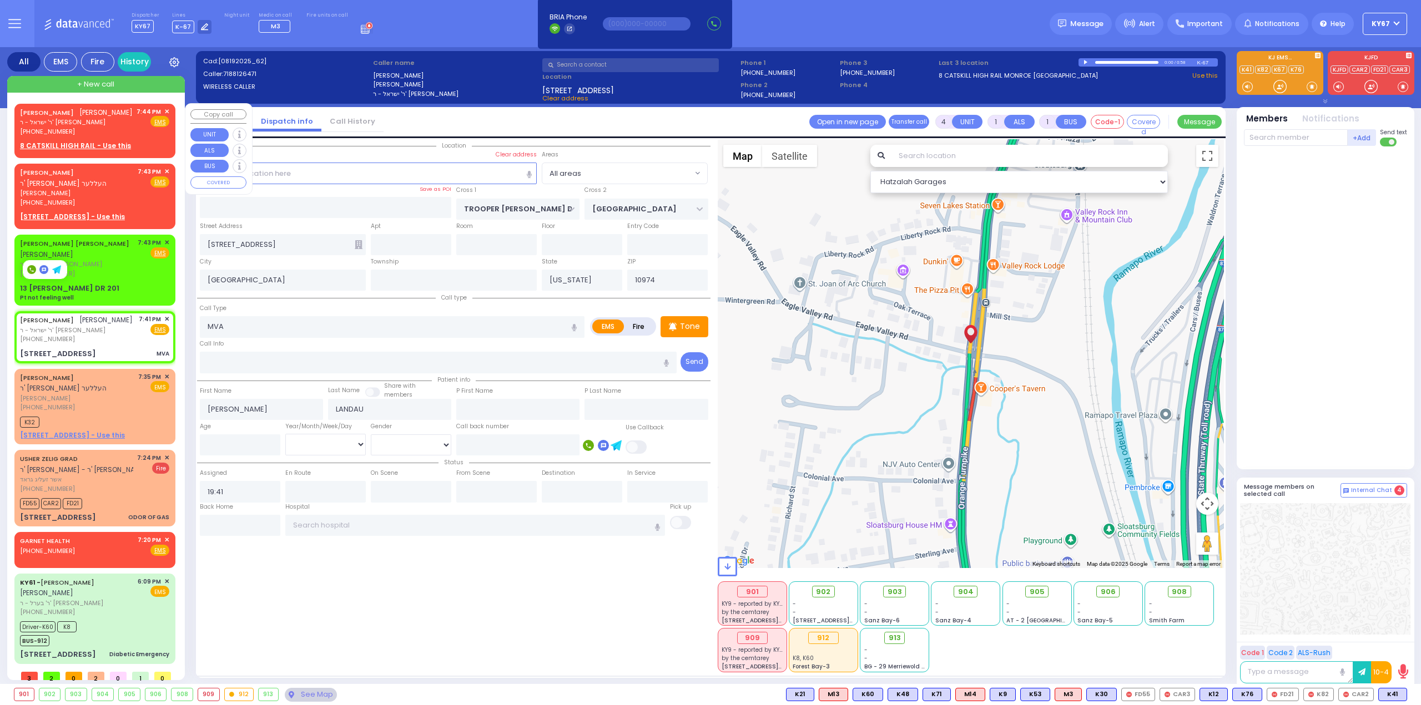
click at [164, 110] on span "✕" at bounding box center [166, 111] width 5 height 9
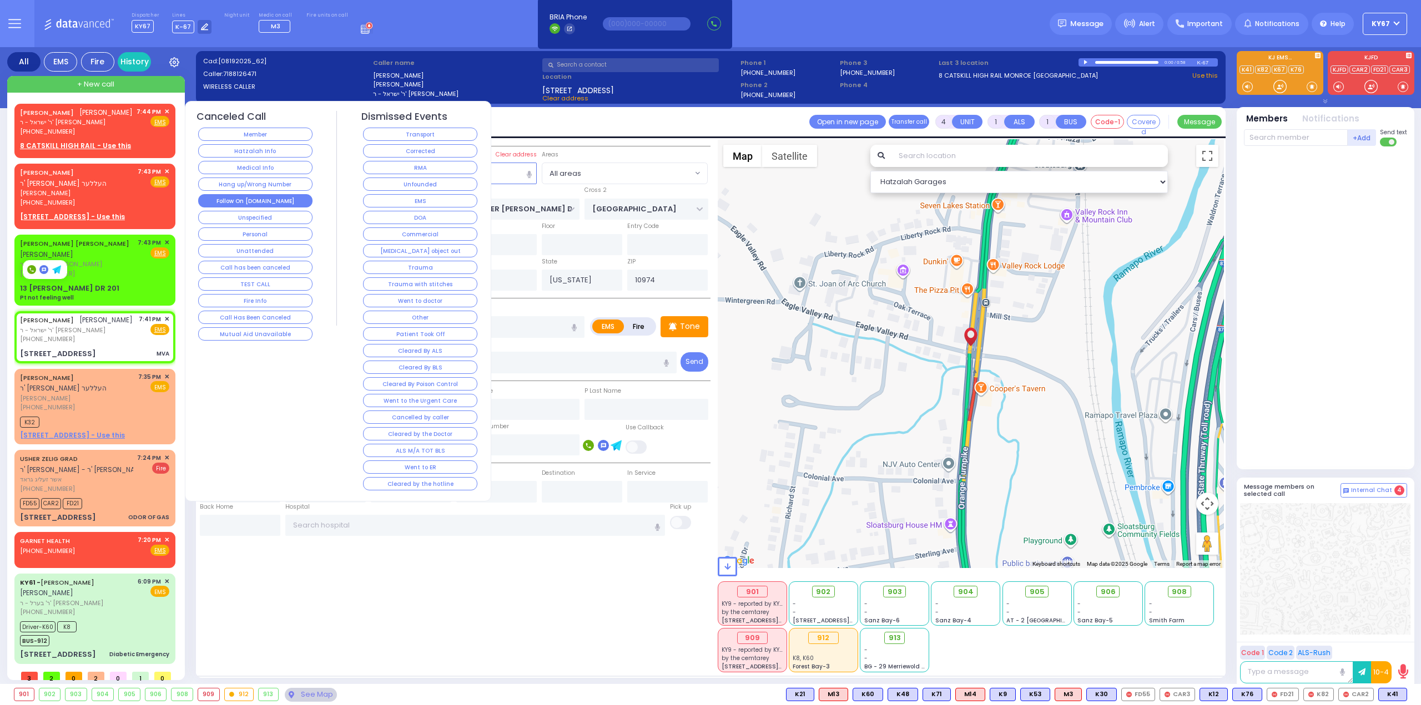
click at [263, 199] on button "Follow On [DOMAIN_NAME]" at bounding box center [255, 200] width 114 height 13
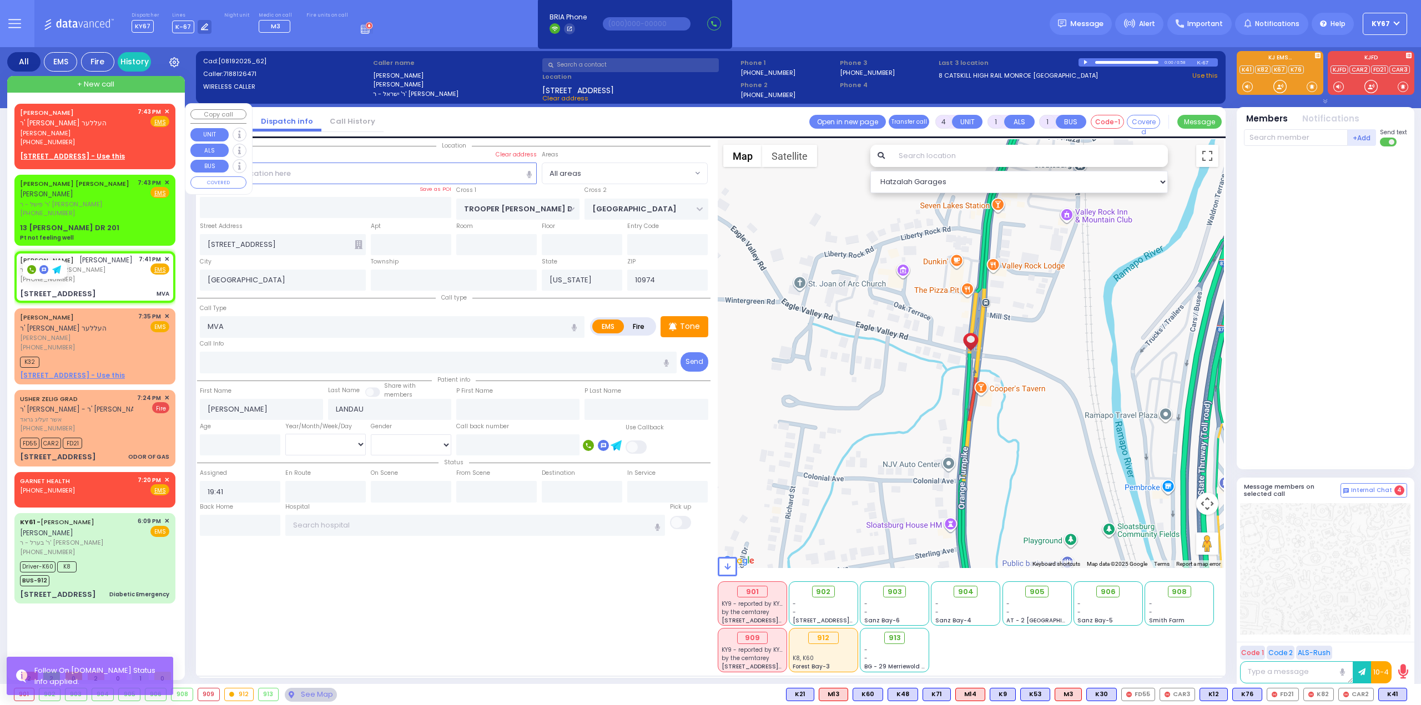
click at [166, 112] on span "✕" at bounding box center [166, 111] width 5 height 9
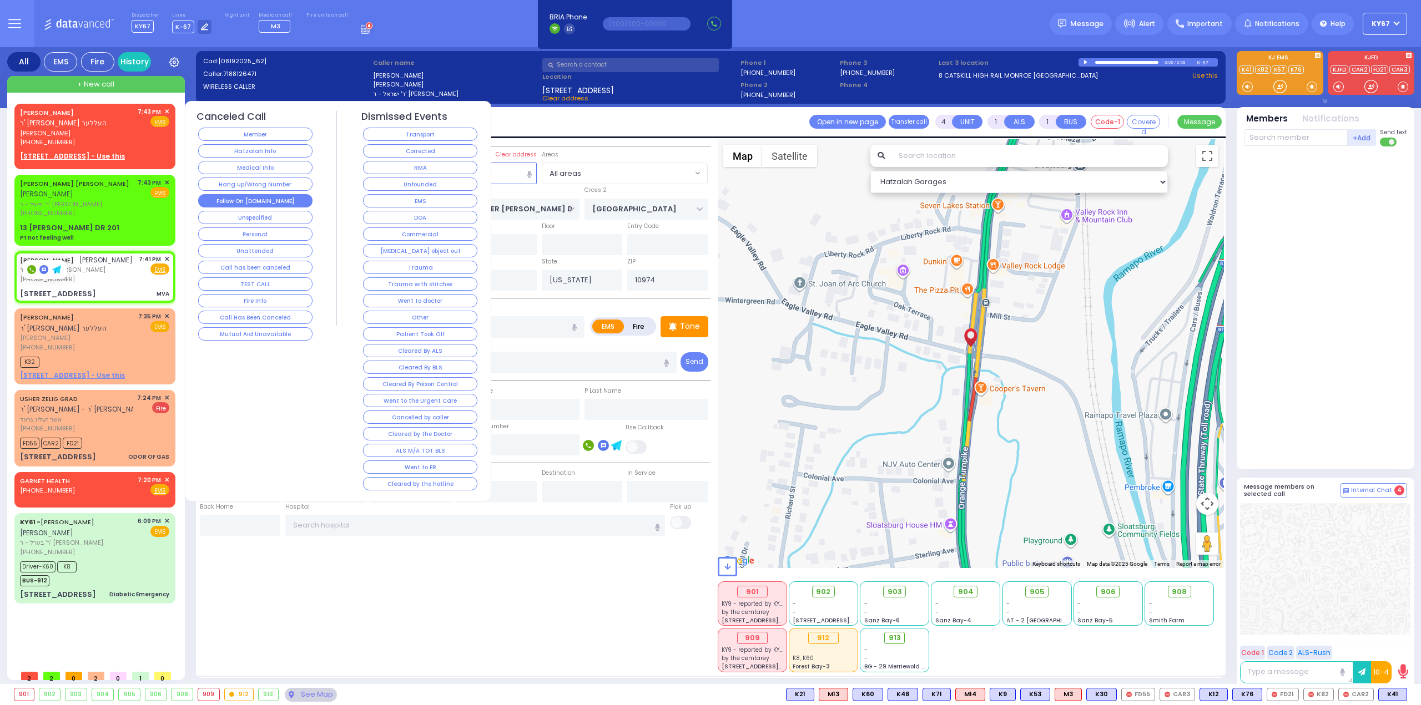
click at [271, 200] on button "Follow On [DOMAIN_NAME]" at bounding box center [255, 200] width 114 height 13
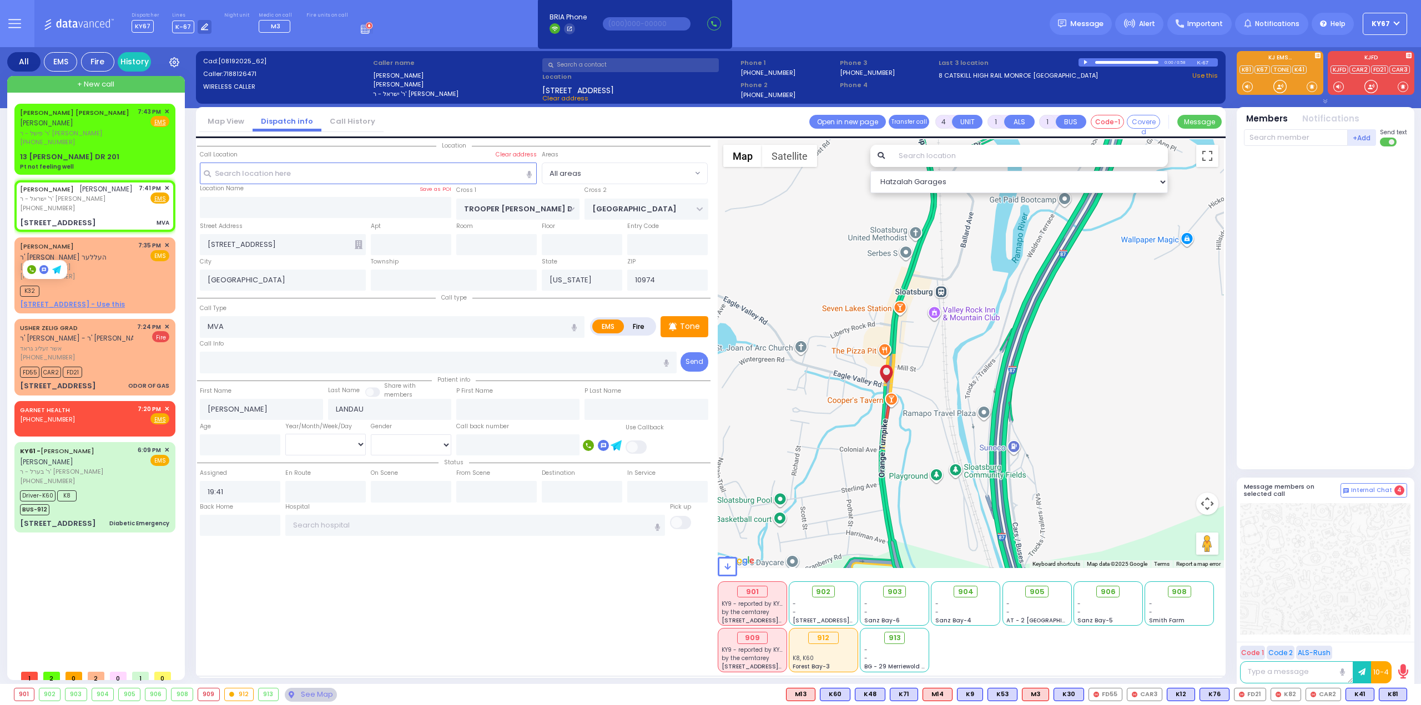
drag, startPoint x: 1051, startPoint y: 390, endPoint x: 936, endPoint y: 408, distance: 116.8
click at [936, 408] on div at bounding box center [971, 353] width 507 height 429
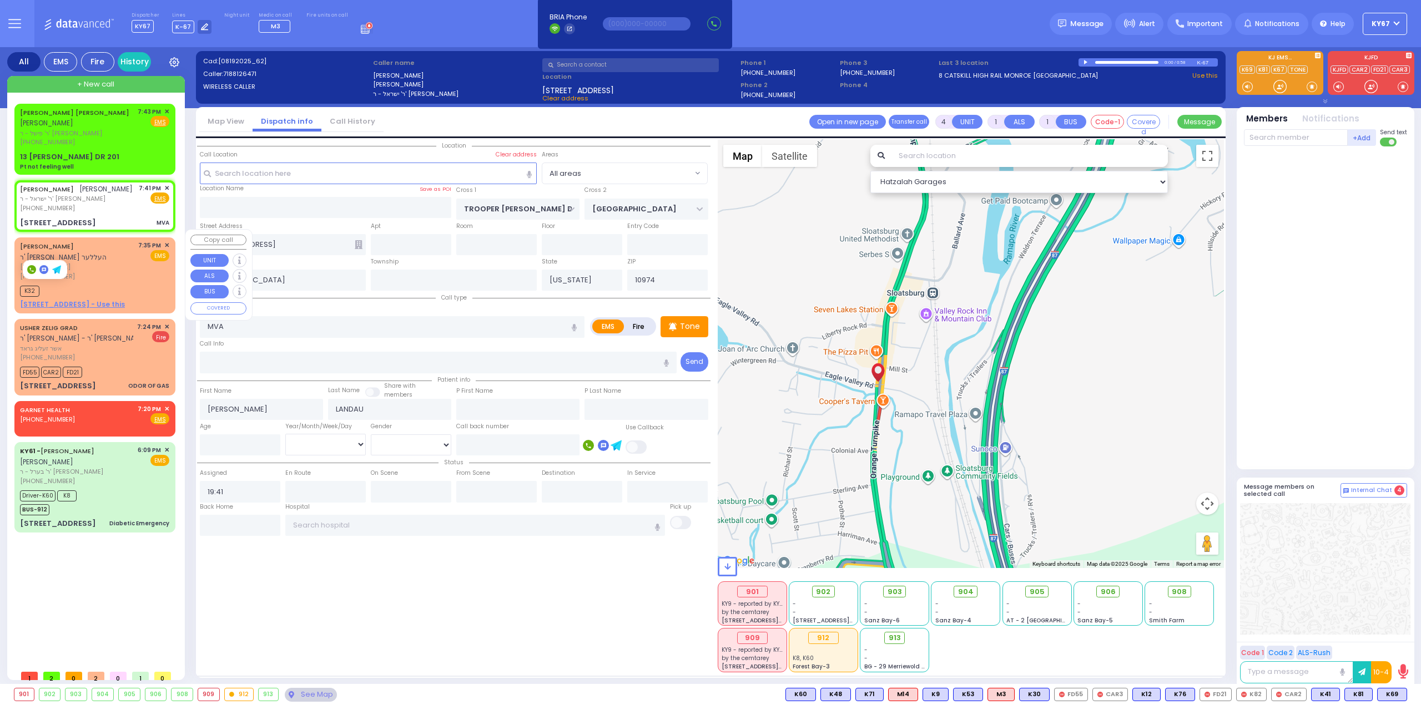
click at [134, 272] on div "(347) 786-3676" at bounding box center [77, 276] width 114 height 9
type input "2"
select select
radio input "true"
type input "JOSEPH"
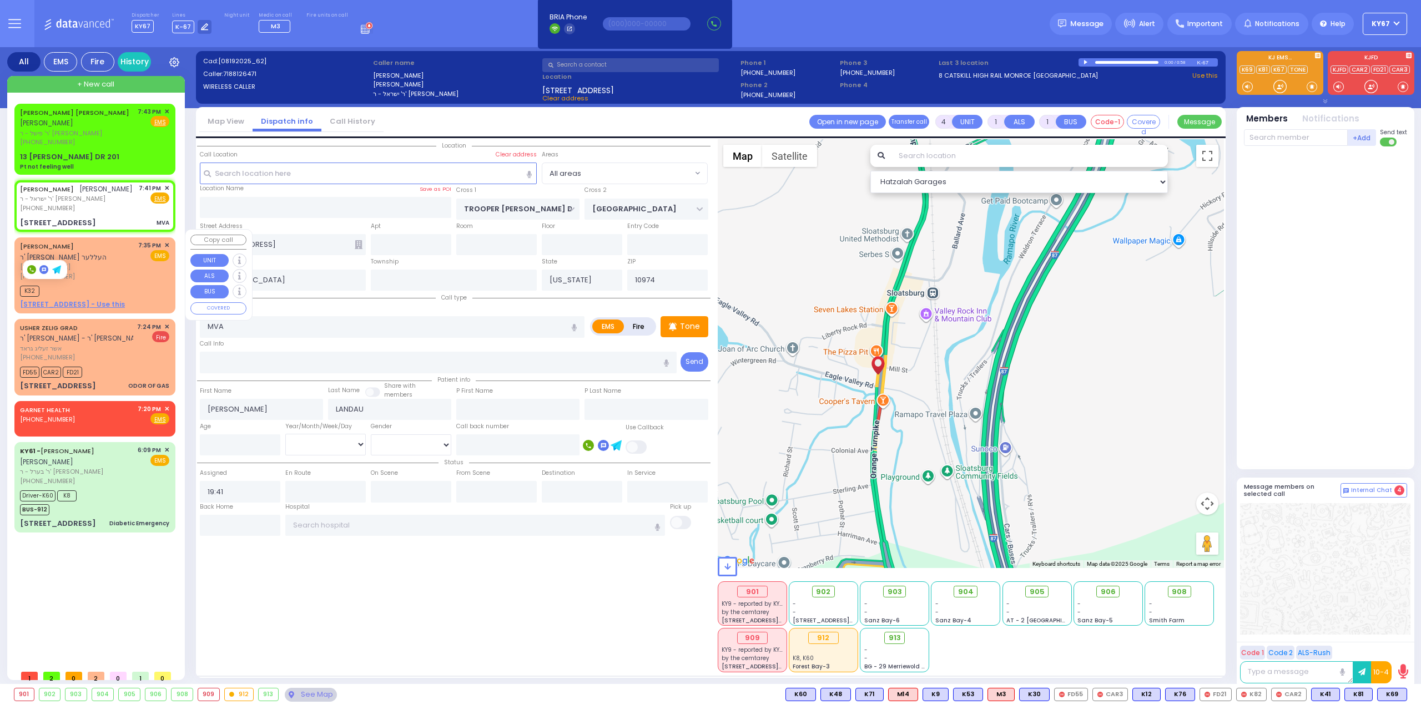
type input "ROSENBERG"
select select
type input "19:35"
type input "19:37"
select select "Hatzalah Garages"
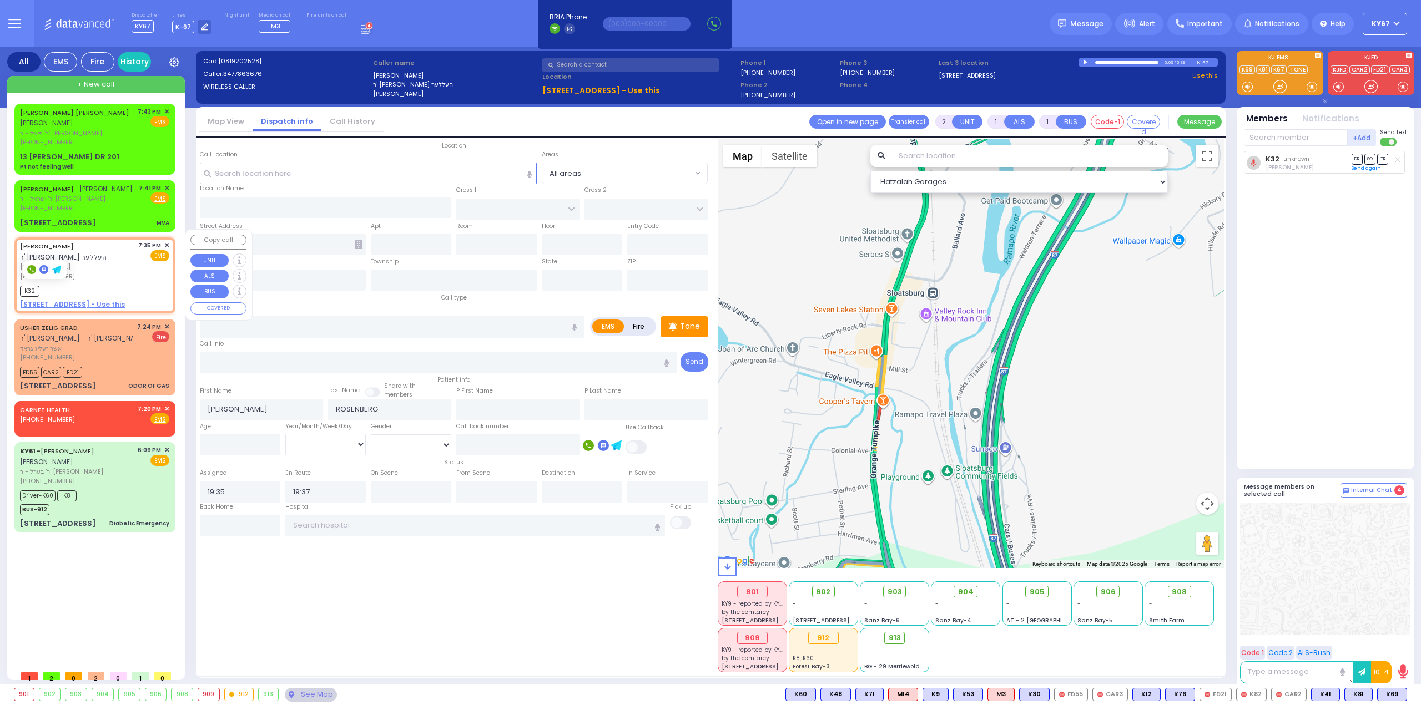
click at [166, 241] on span "✕" at bounding box center [166, 245] width 5 height 9
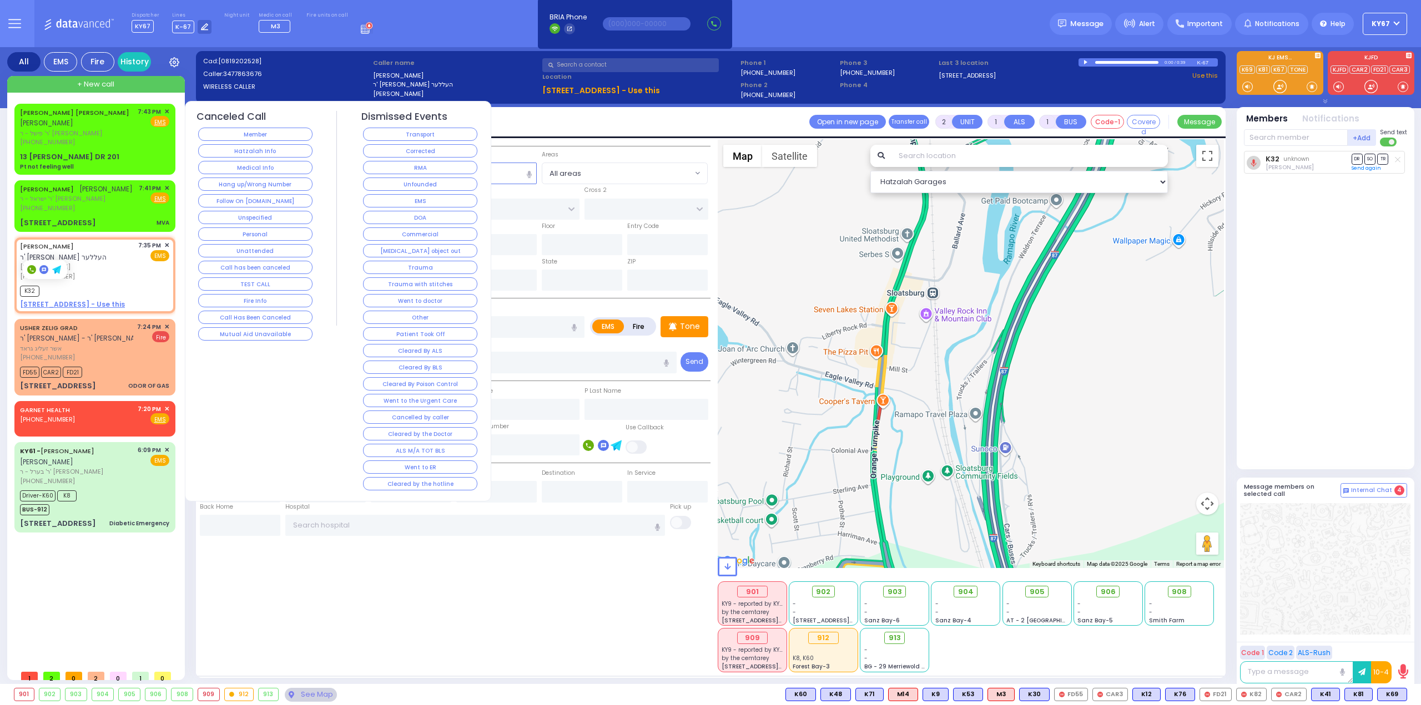
click at [415, 147] on button "Corrected" at bounding box center [420, 150] width 114 height 13
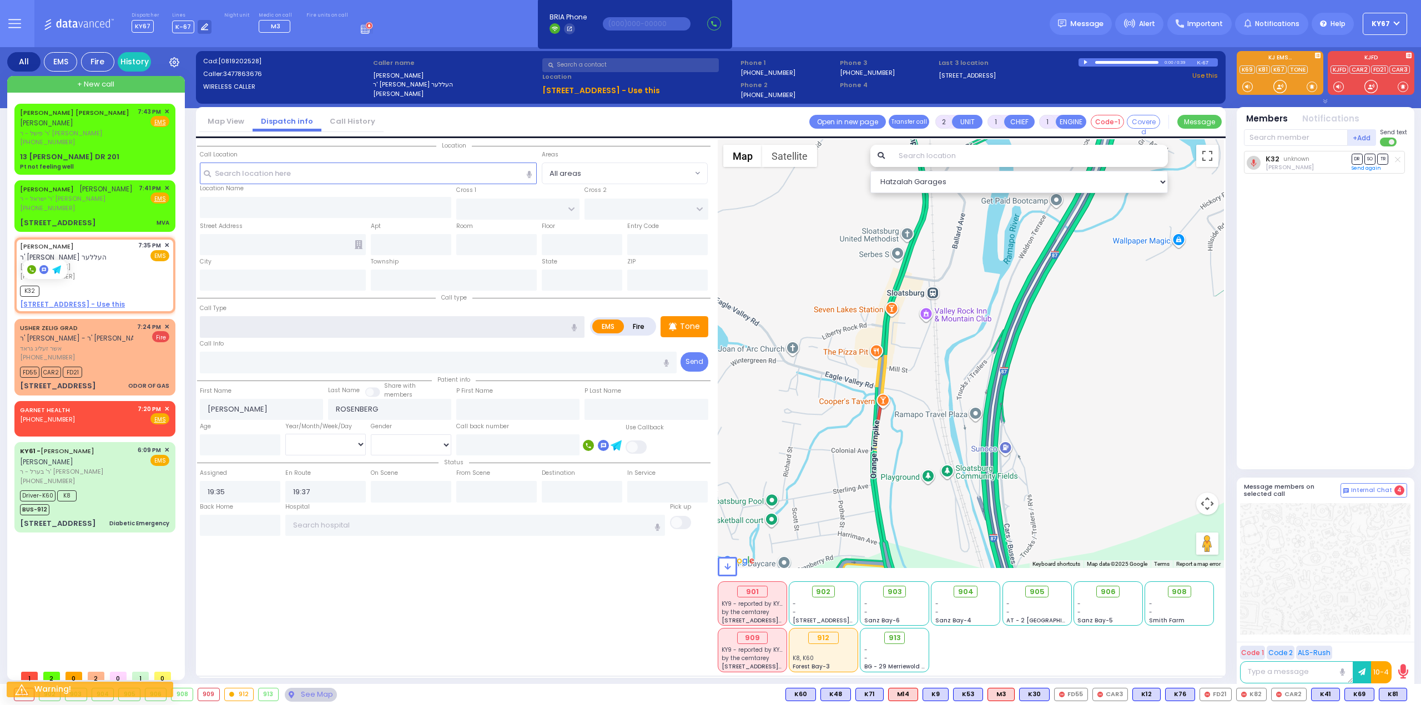
click at [314, 324] on input "text" at bounding box center [392, 326] width 385 height 21
type input "."
click at [165, 241] on span "✕" at bounding box center [166, 245] width 5 height 9
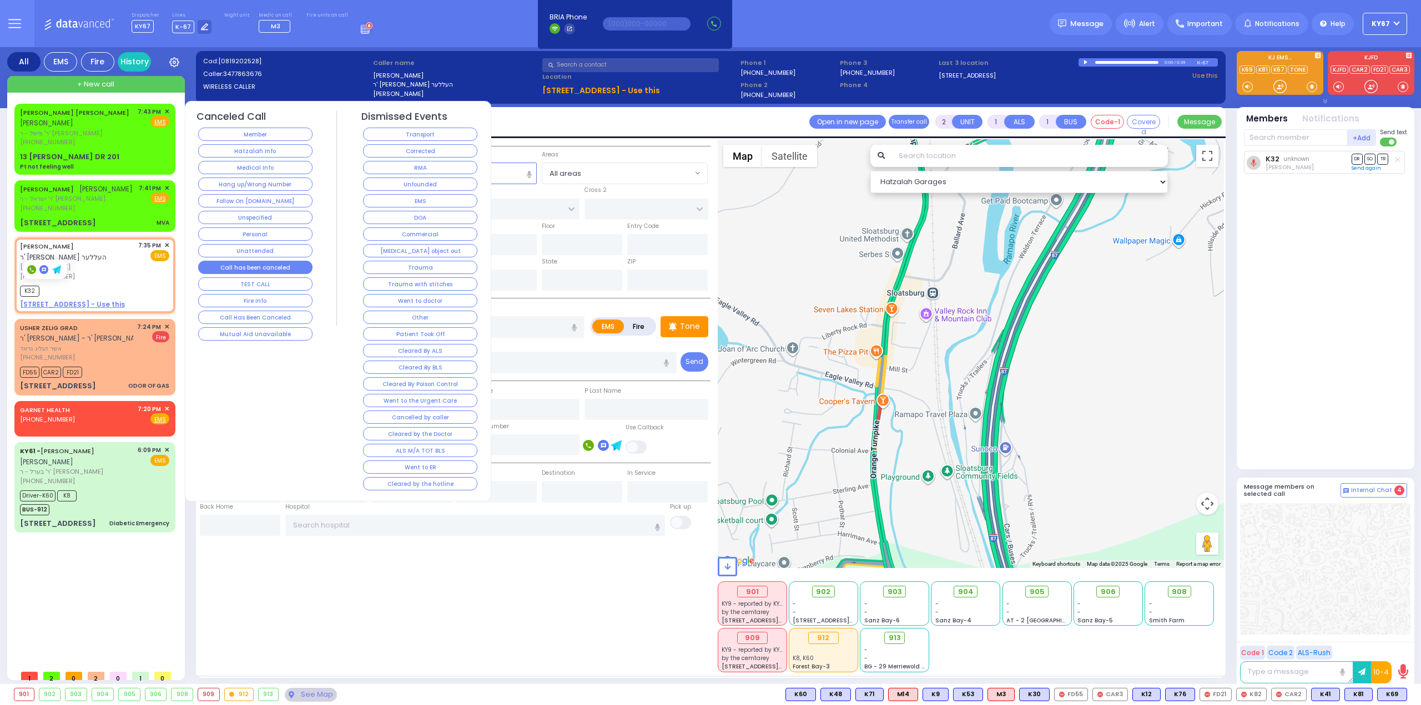
select select
radio input "true"
select select
select select "Hatzalah Garages"
click at [420, 153] on button "Corrected" at bounding box center [420, 150] width 114 height 13
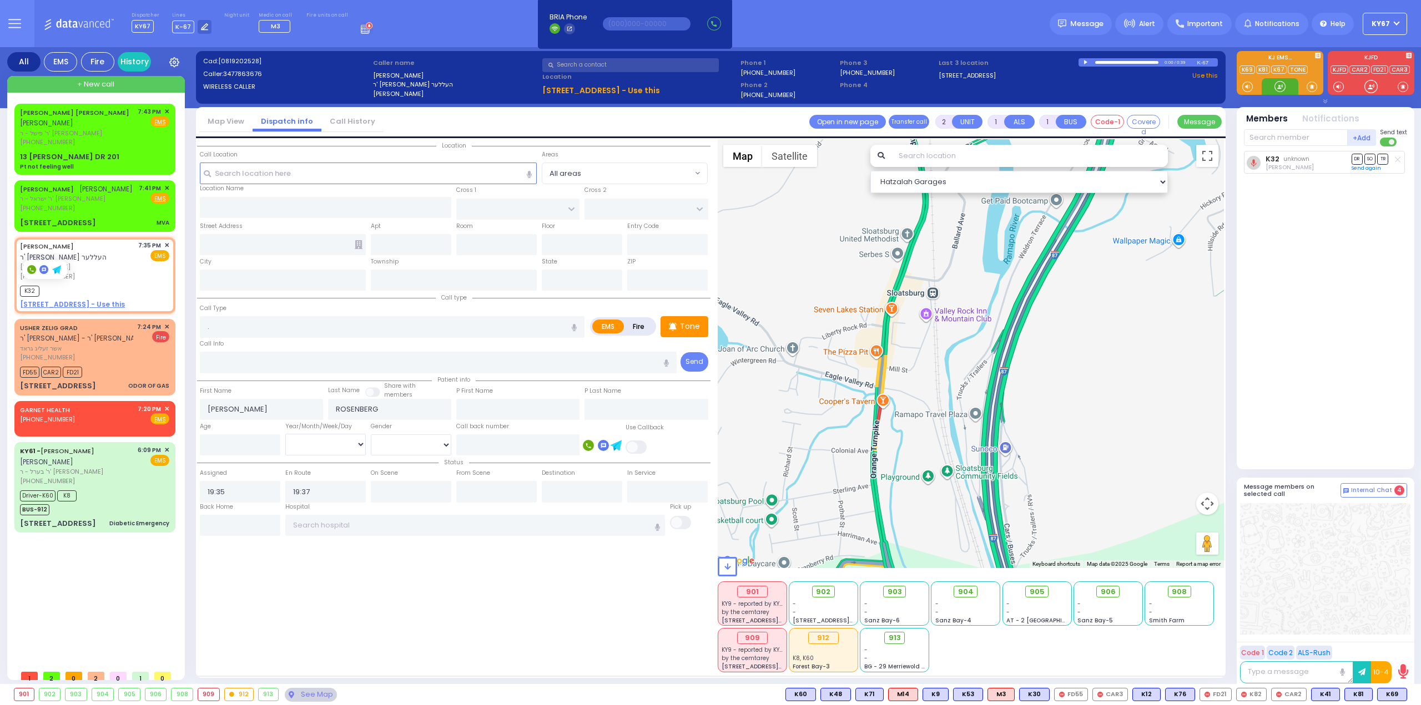
select select
radio input "true"
select select
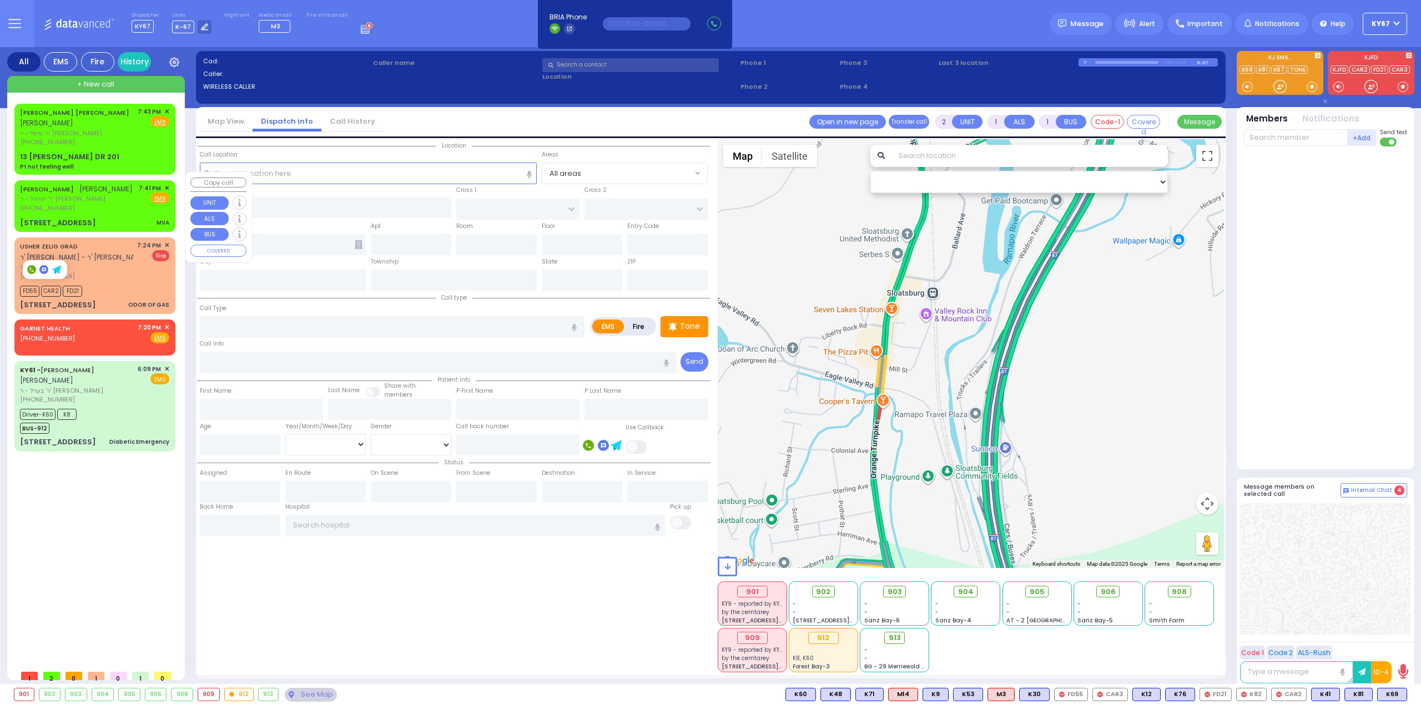
click at [84, 204] on div "[PHONE_NUMBER]" at bounding box center [76, 208] width 113 height 9
type input "4"
select select
type input "MVA"
radio input "true"
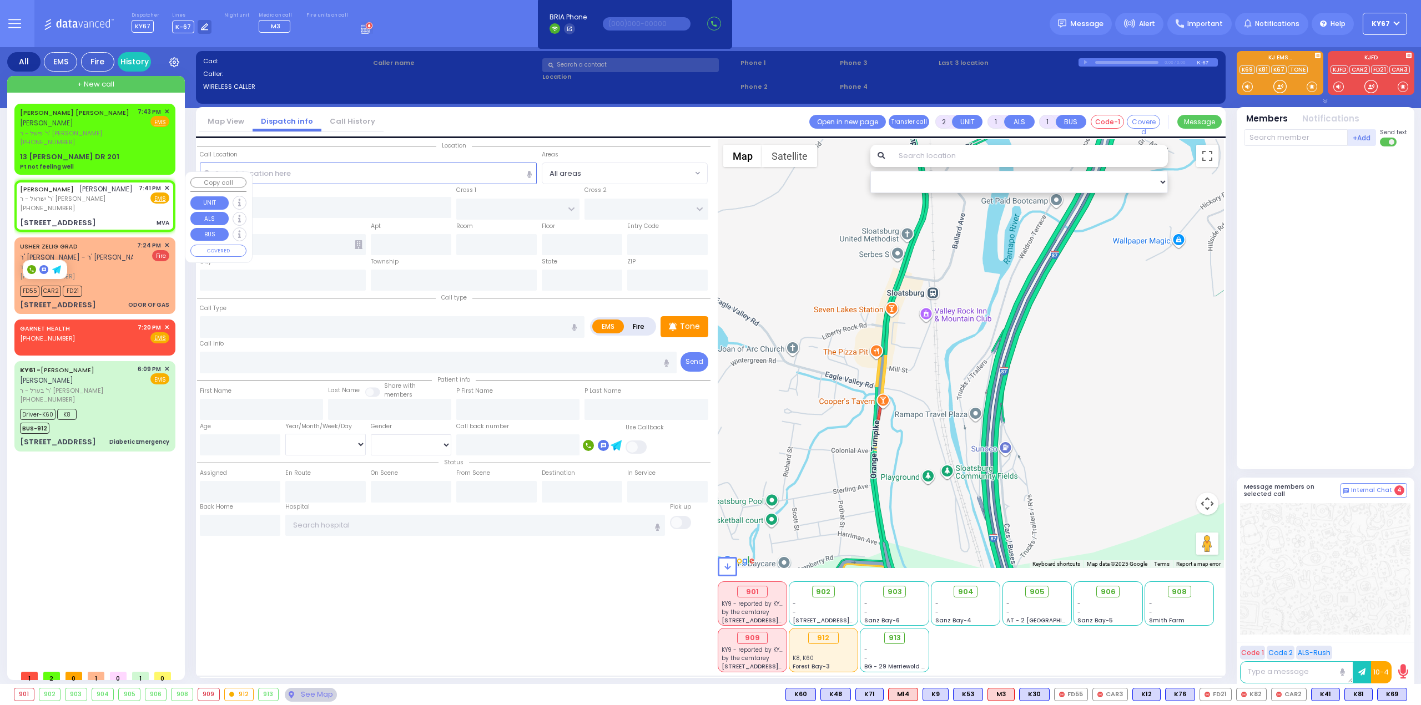
type input "[PERSON_NAME]"
type input "LANDAU"
select select
type input "19:41"
select select "Hatzalah Garages"
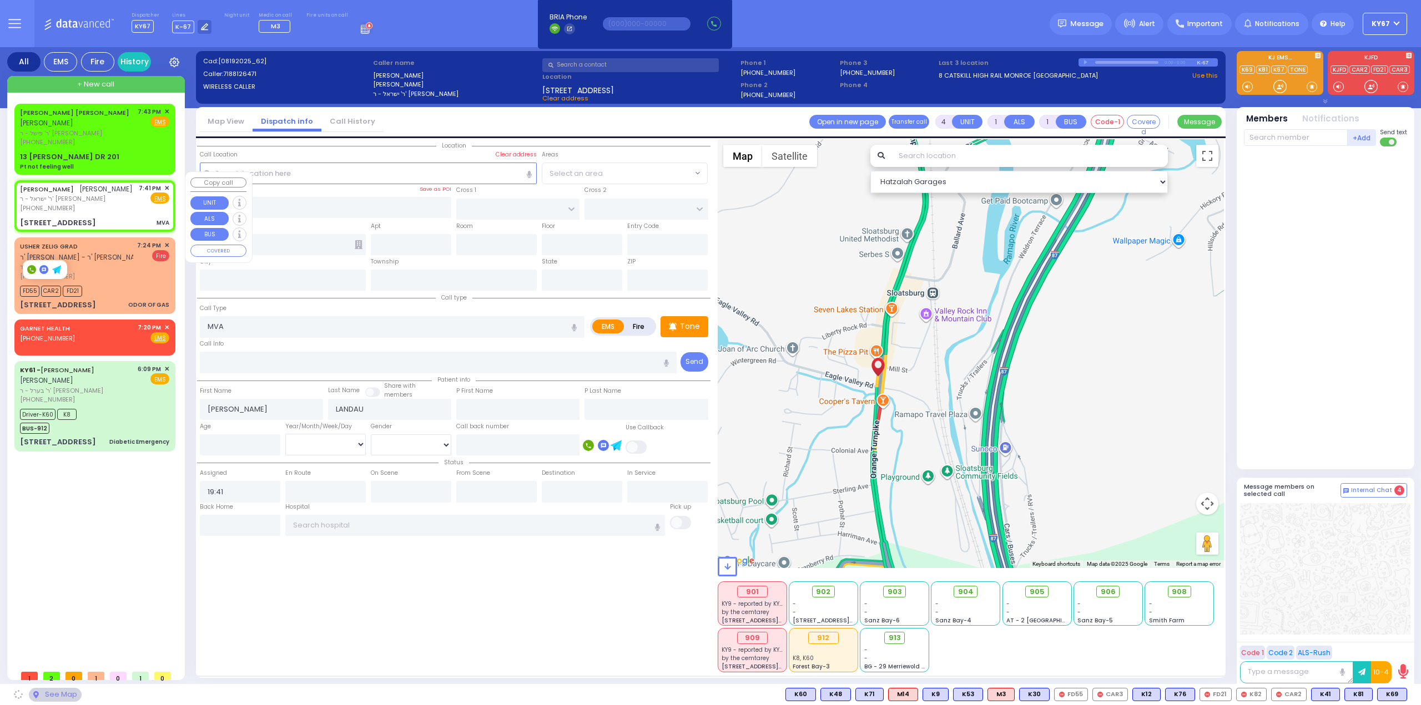
type input "TROOPER [PERSON_NAME] CONKLIN DR"
type input "[GEOGRAPHIC_DATA]"
type input "[STREET_ADDRESS]"
type input "[GEOGRAPHIC_DATA]"
type input "[US_STATE]"
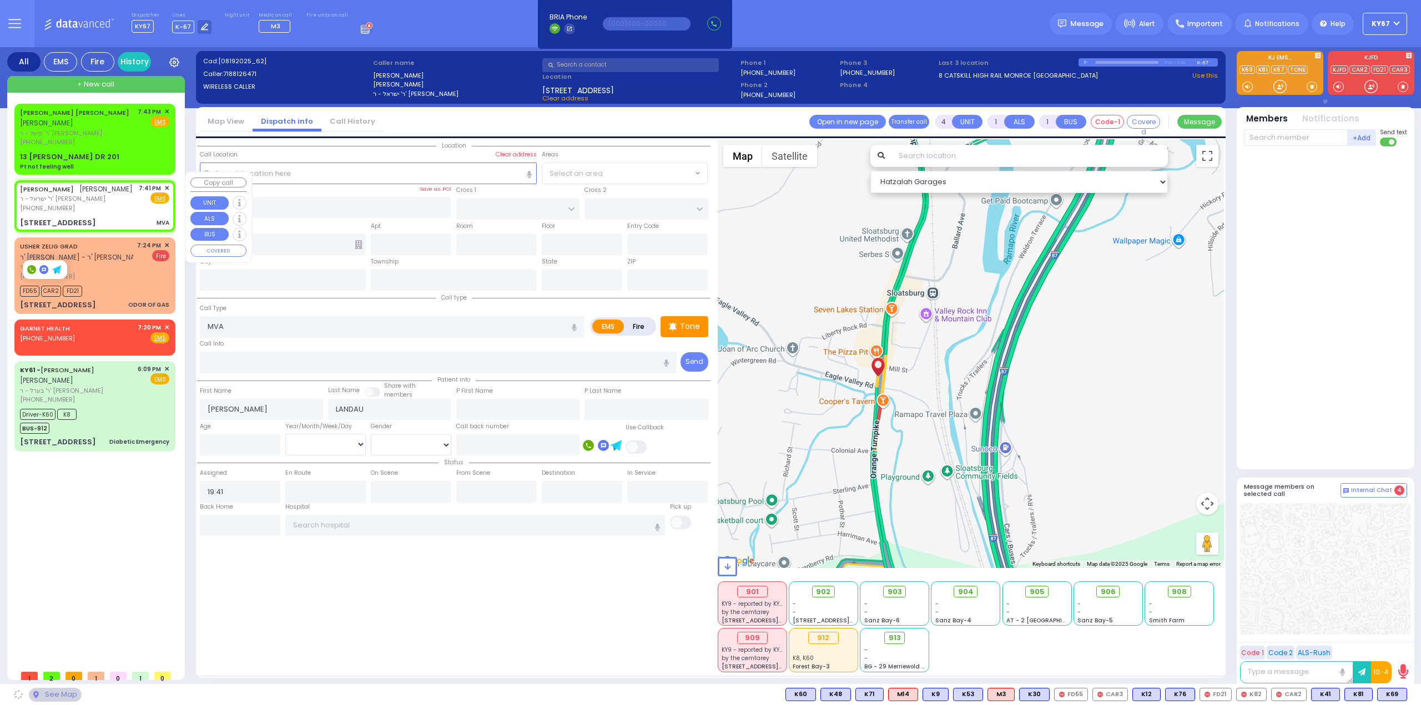
type input "10974"
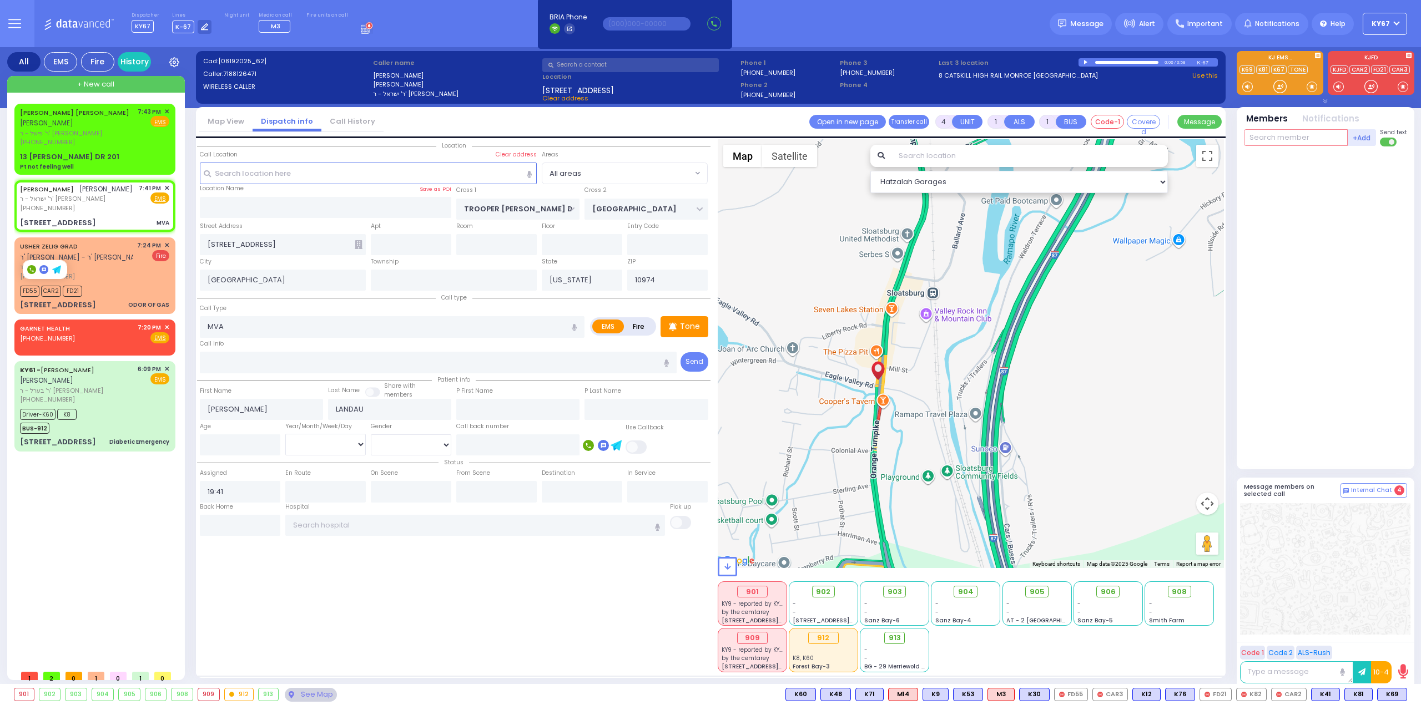
click at [1328, 135] on input "text" at bounding box center [1296, 137] width 104 height 17
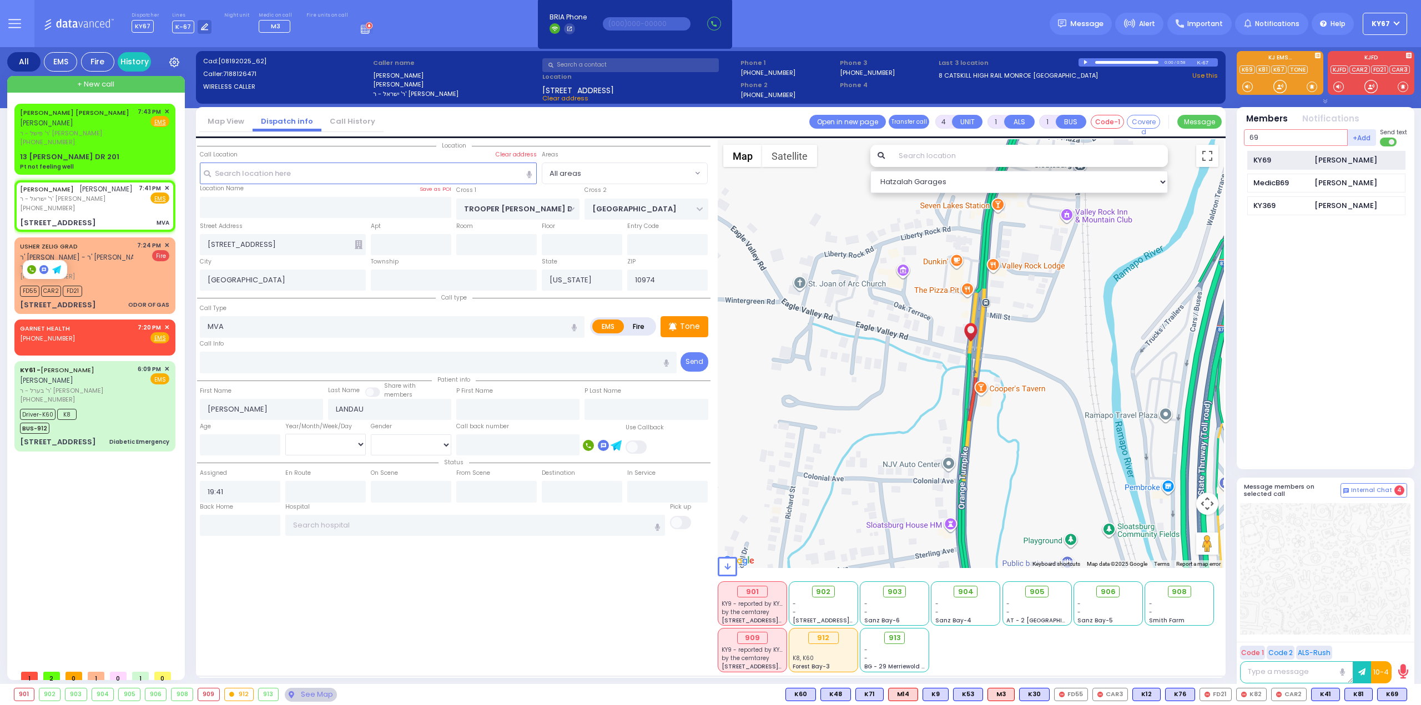
type input "69"
click at [1335, 156] on div "[PERSON_NAME]" at bounding box center [1345, 160] width 63 height 11
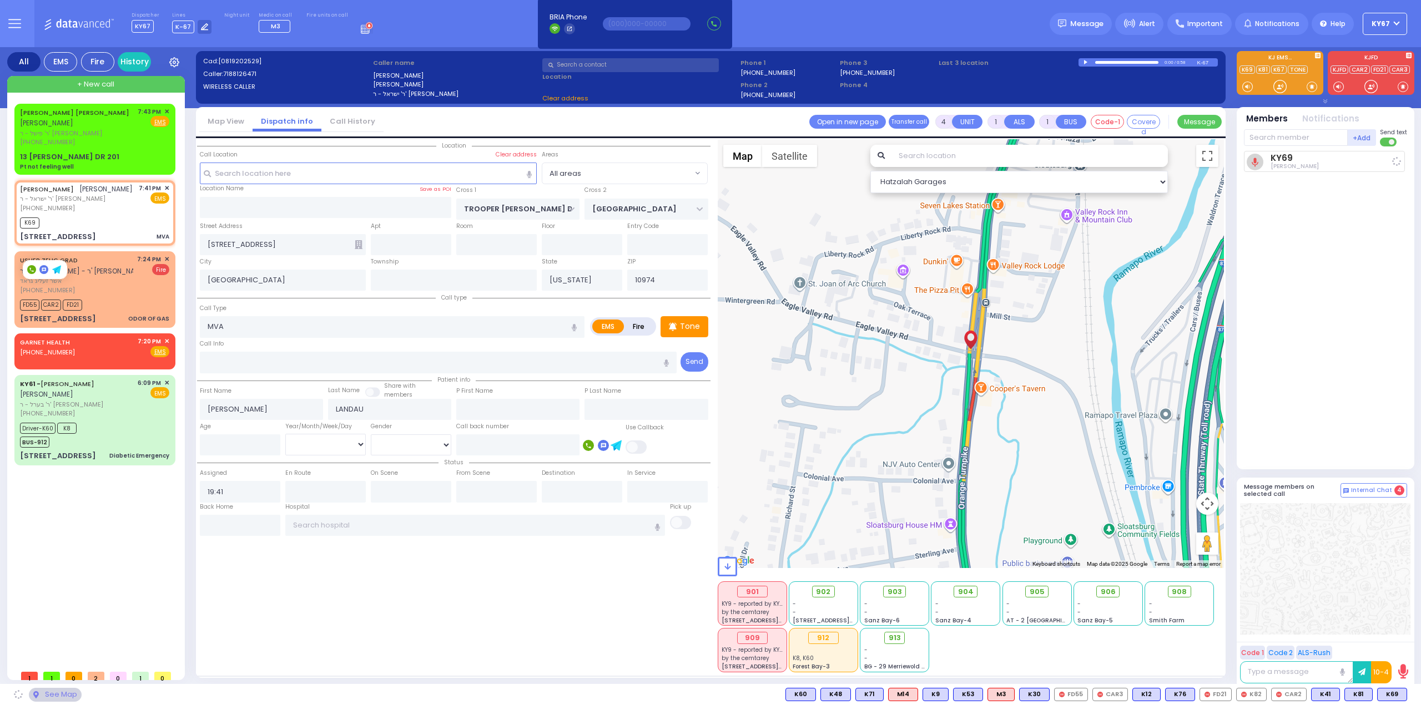
select select
radio input "true"
select select
type input "19:46"
select select "Hatzalah Garages"
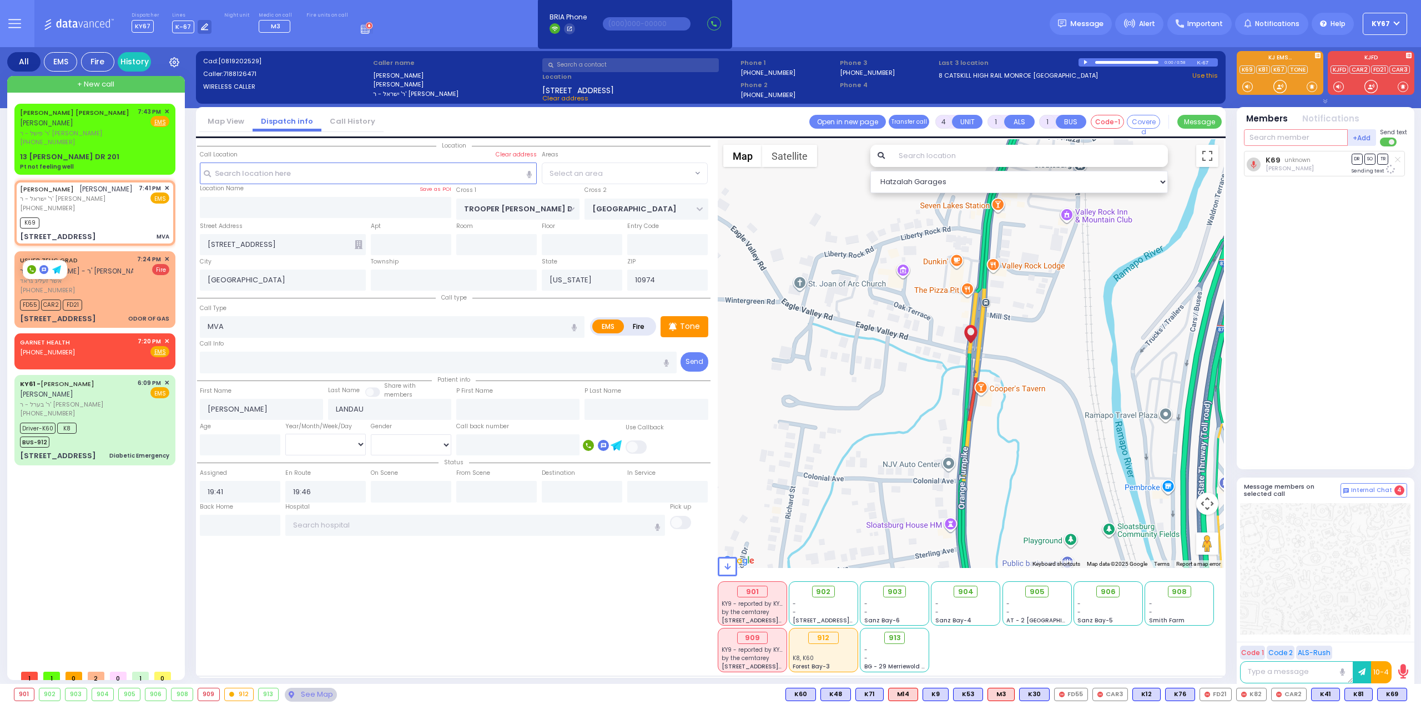
click at [1320, 135] on input "text" at bounding box center [1296, 137] width 104 height 17
type input "81"
click at [1301, 159] on div "KY81" at bounding box center [1280, 160] width 55 height 11
click at [1309, 277] on div "KY81 Berish Mertz K69 DR SO TR" at bounding box center [1326, 305] width 165 height 309
select select
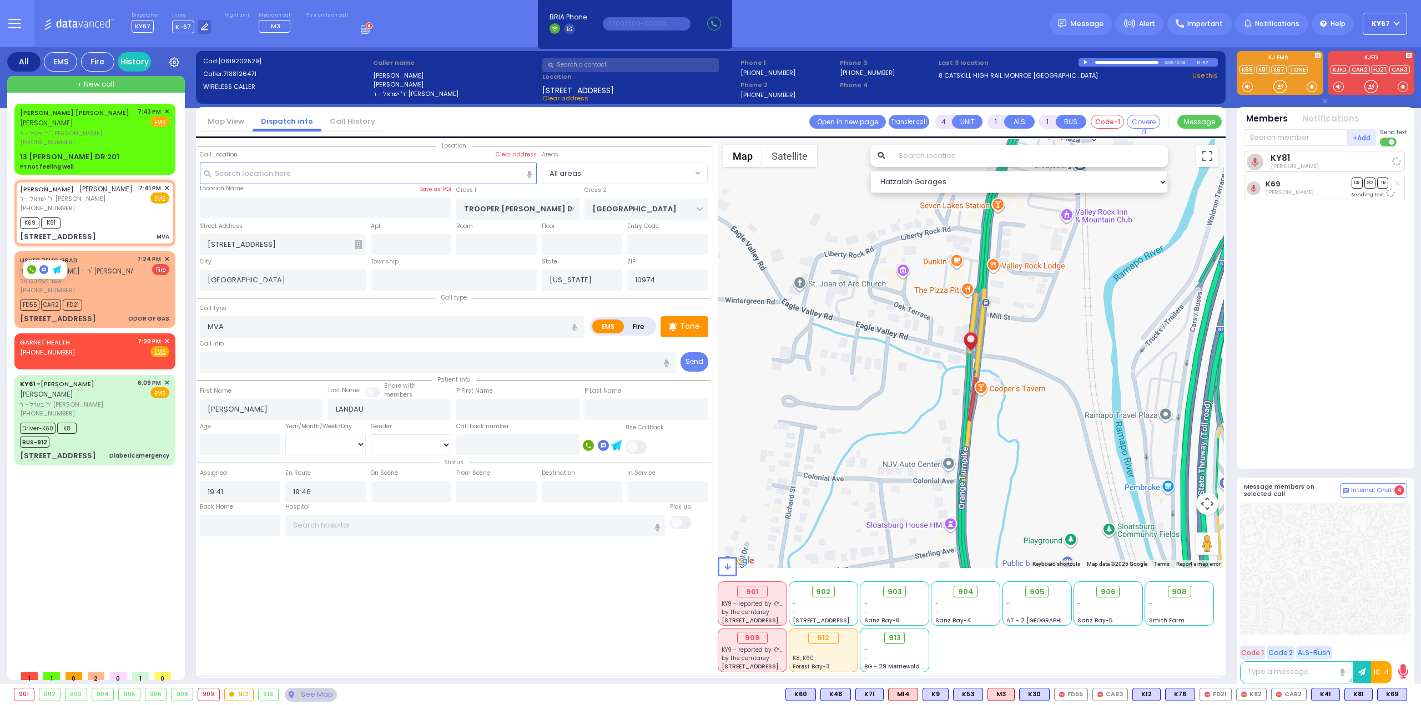
radio input "true"
select select
select select "Hatzalah Garages"
click at [1315, 141] on input "text" at bounding box center [1296, 137] width 104 height 17
type input "86"
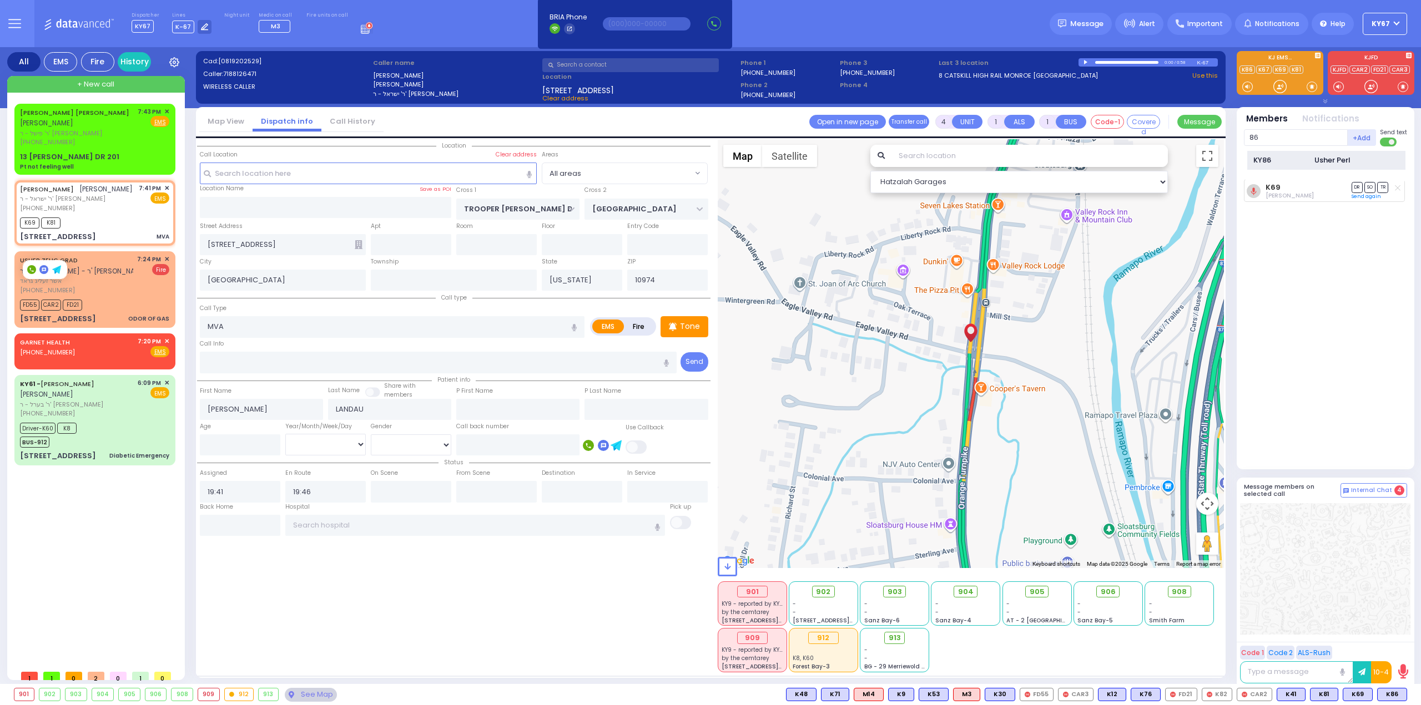
click at [1281, 159] on div "KY86" at bounding box center [1280, 160] width 55 height 11
click at [1324, 326] on div "KY86 Usher Perl K81 DR SO TR DR" at bounding box center [1326, 305] width 165 height 309
select select
radio input "true"
select select
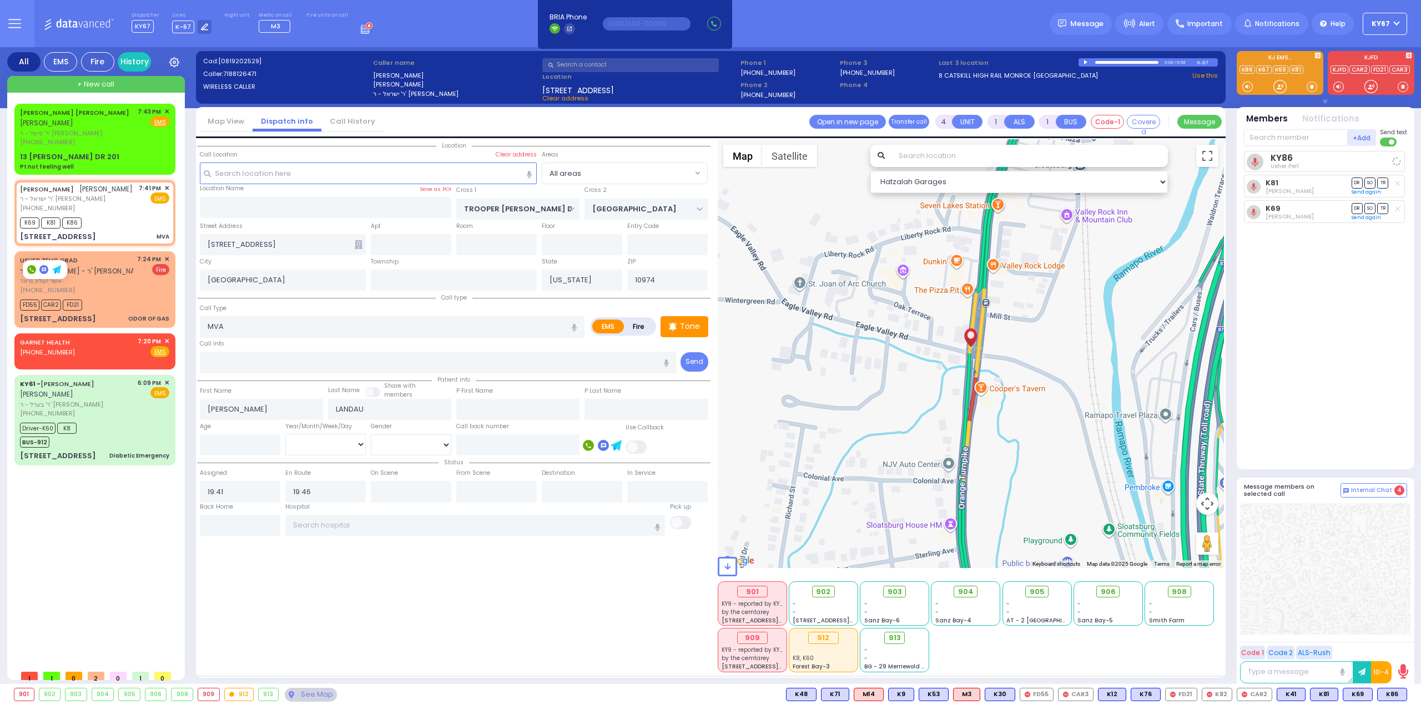
select select "Hatzalah Garages"
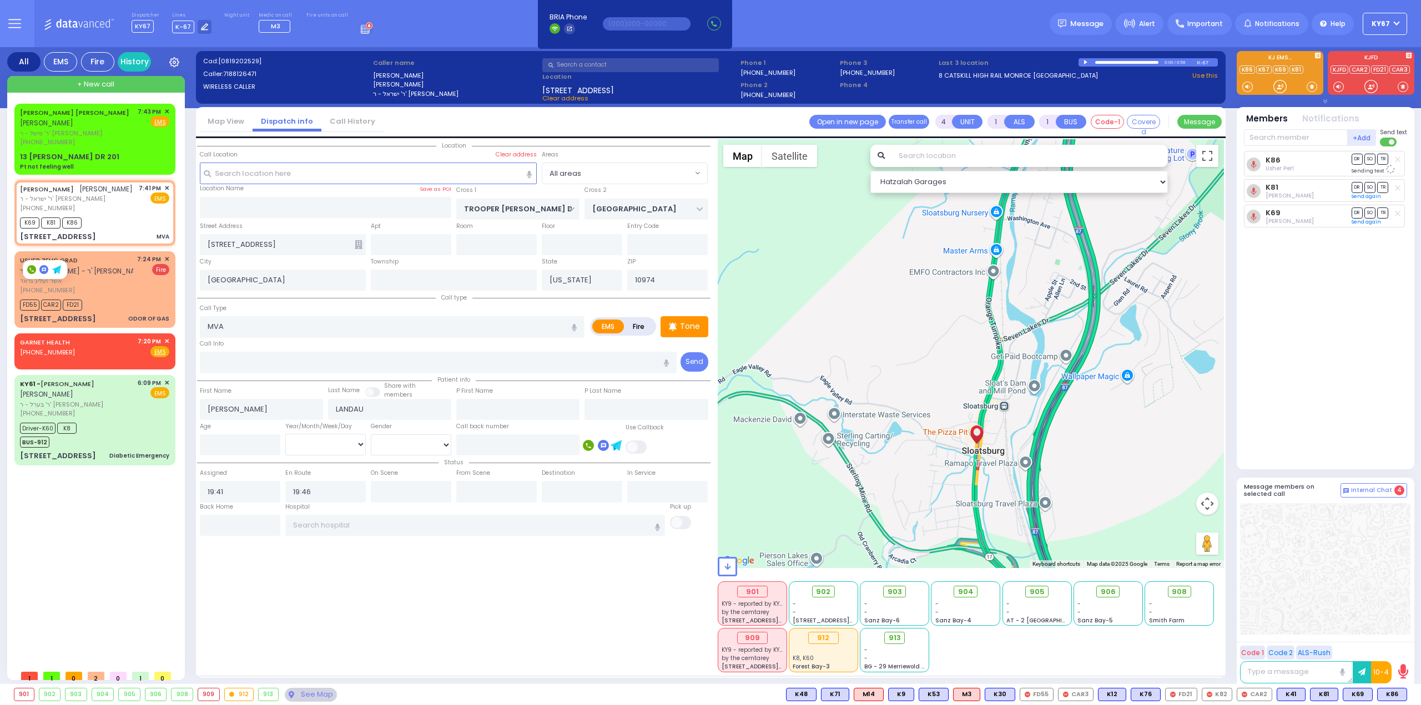
drag, startPoint x: 1057, startPoint y: 310, endPoint x: 1032, endPoint y: 407, distance: 100.1
click at [1032, 407] on div at bounding box center [971, 353] width 507 height 429
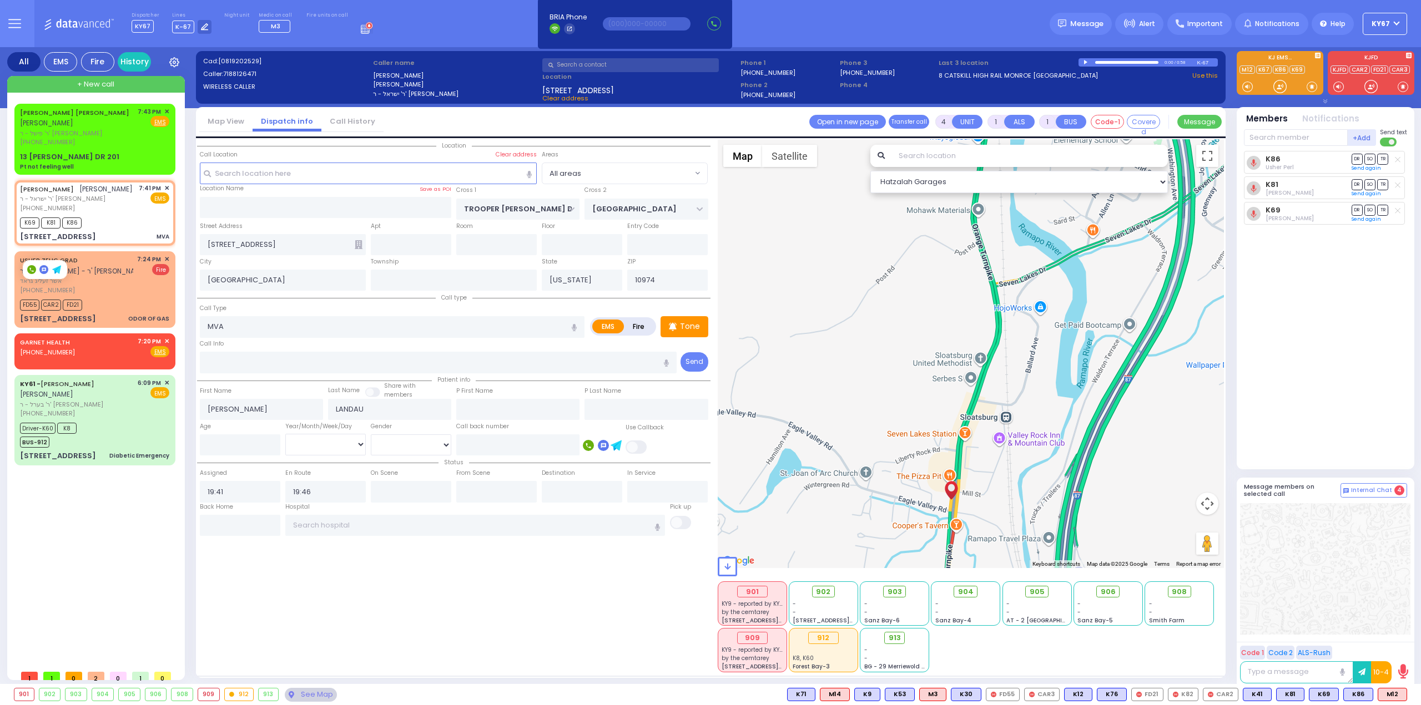
drag, startPoint x: 1041, startPoint y: 291, endPoint x: 993, endPoint y: 446, distance: 162.2
click at [993, 446] on div at bounding box center [971, 353] width 507 height 429
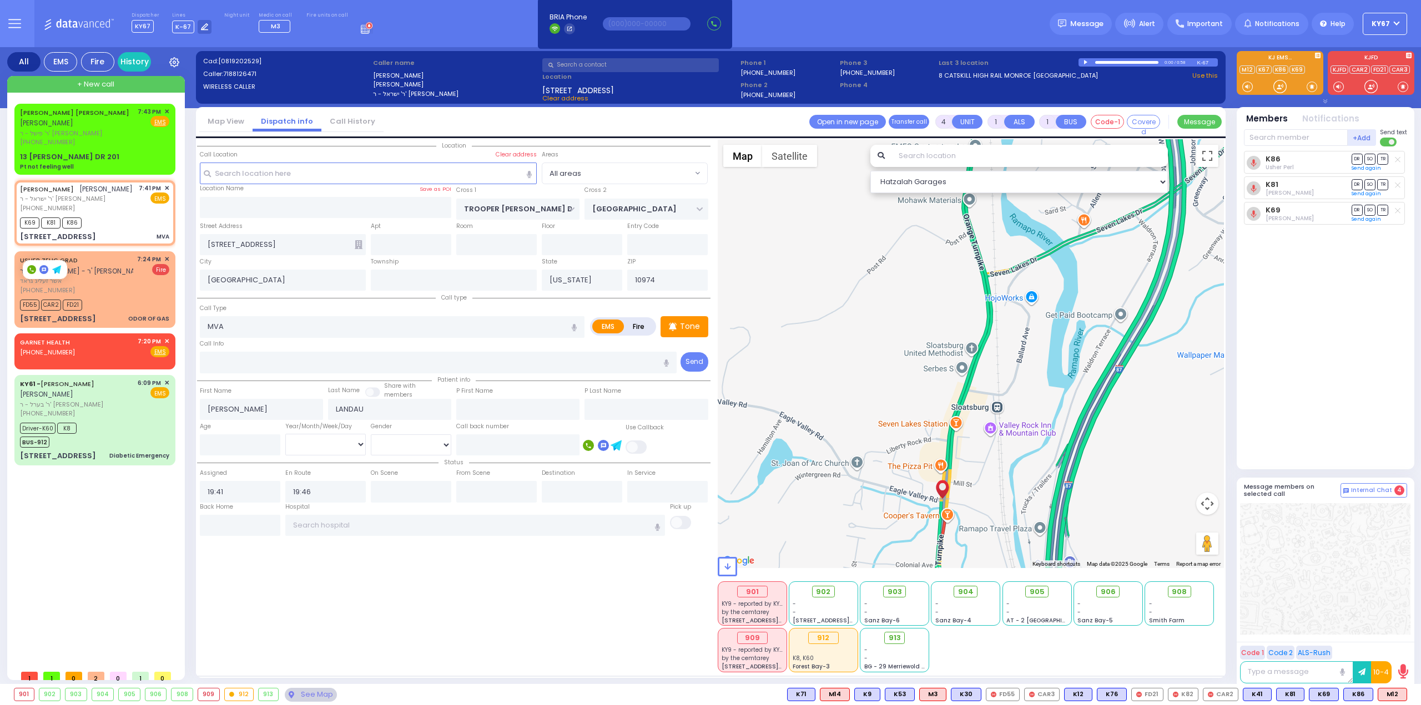
drag, startPoint x: 997, startPoint y: 457, endPoint x: 999, endPoint y: 307, distance: 150.4
click at [999, 308] on div at bounding box center [971, 353] width 507 height 429
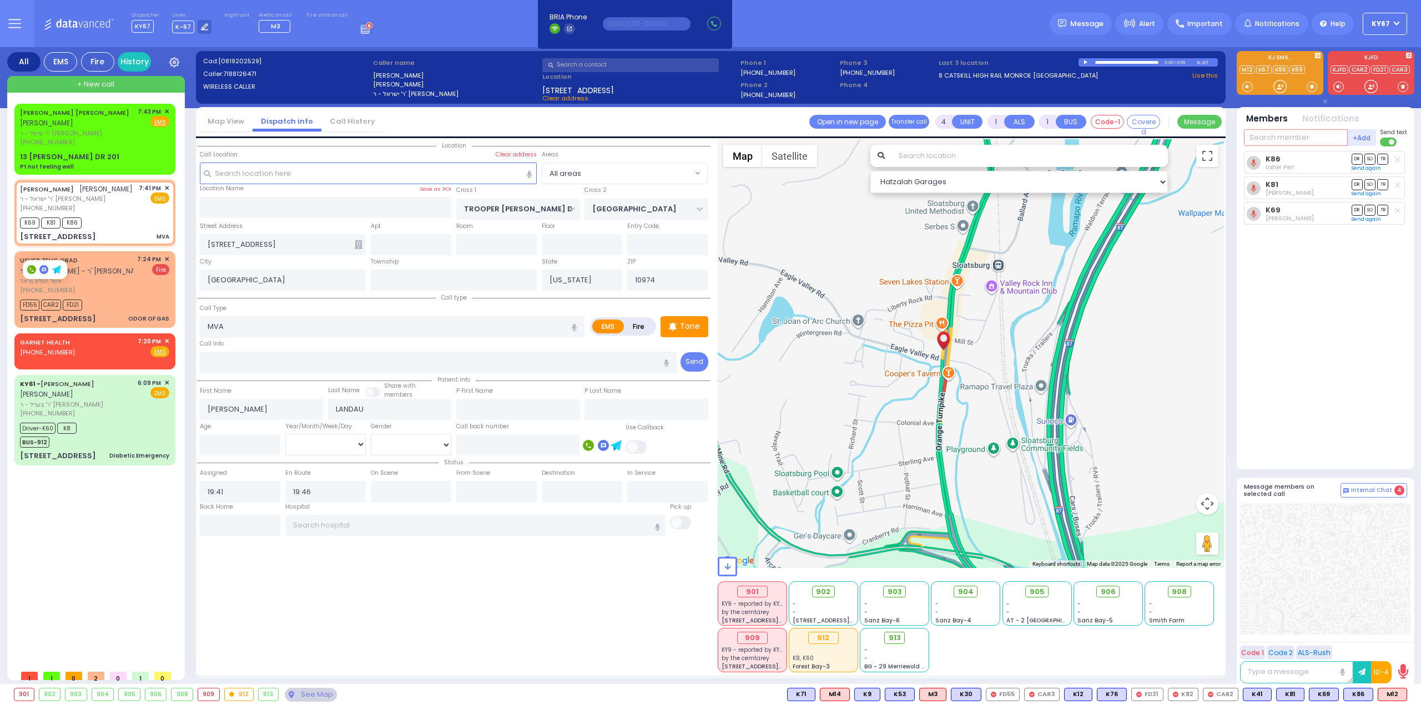
click at [1288, 135] on input "text" at bounding box center [1296, 137] width 104 height 17
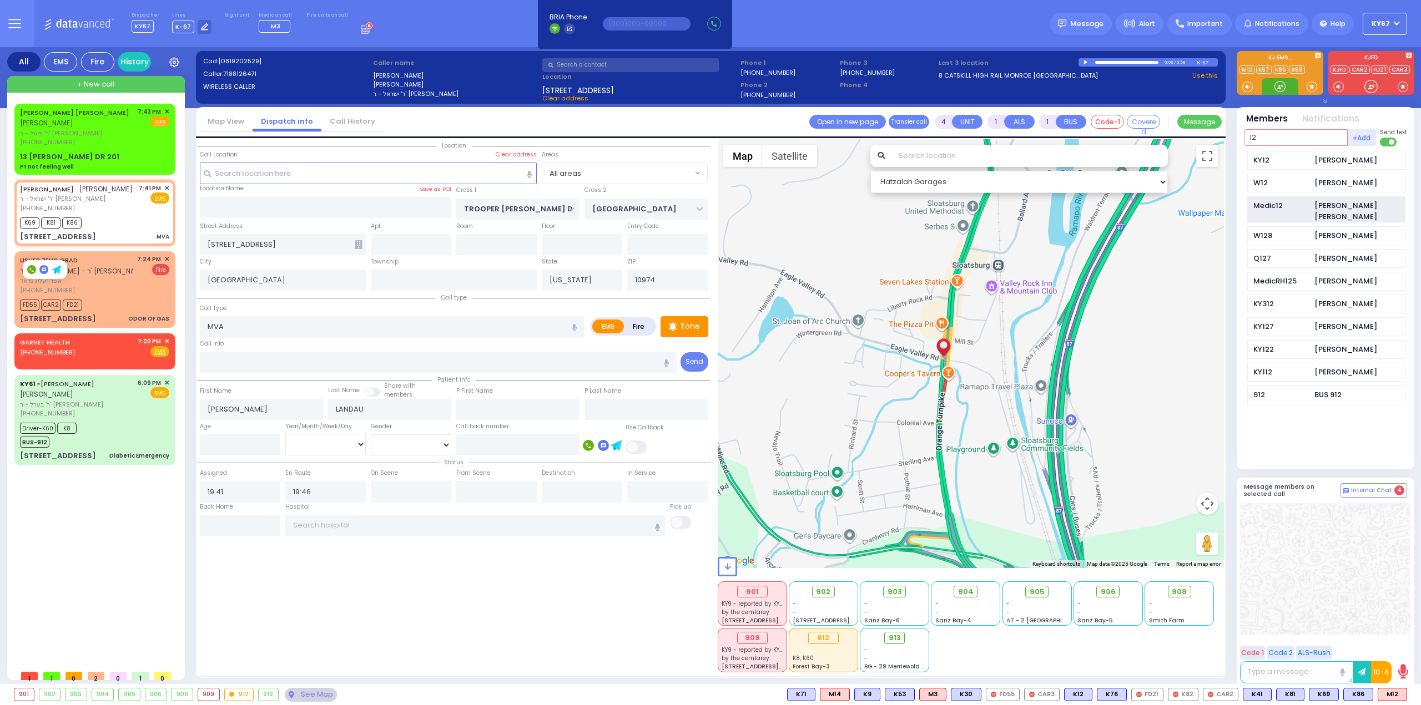
type input "12"
click at [1329, 203] on div "[PERSON_NAME]" at bounding box center [1359, 211] width 90 height 22
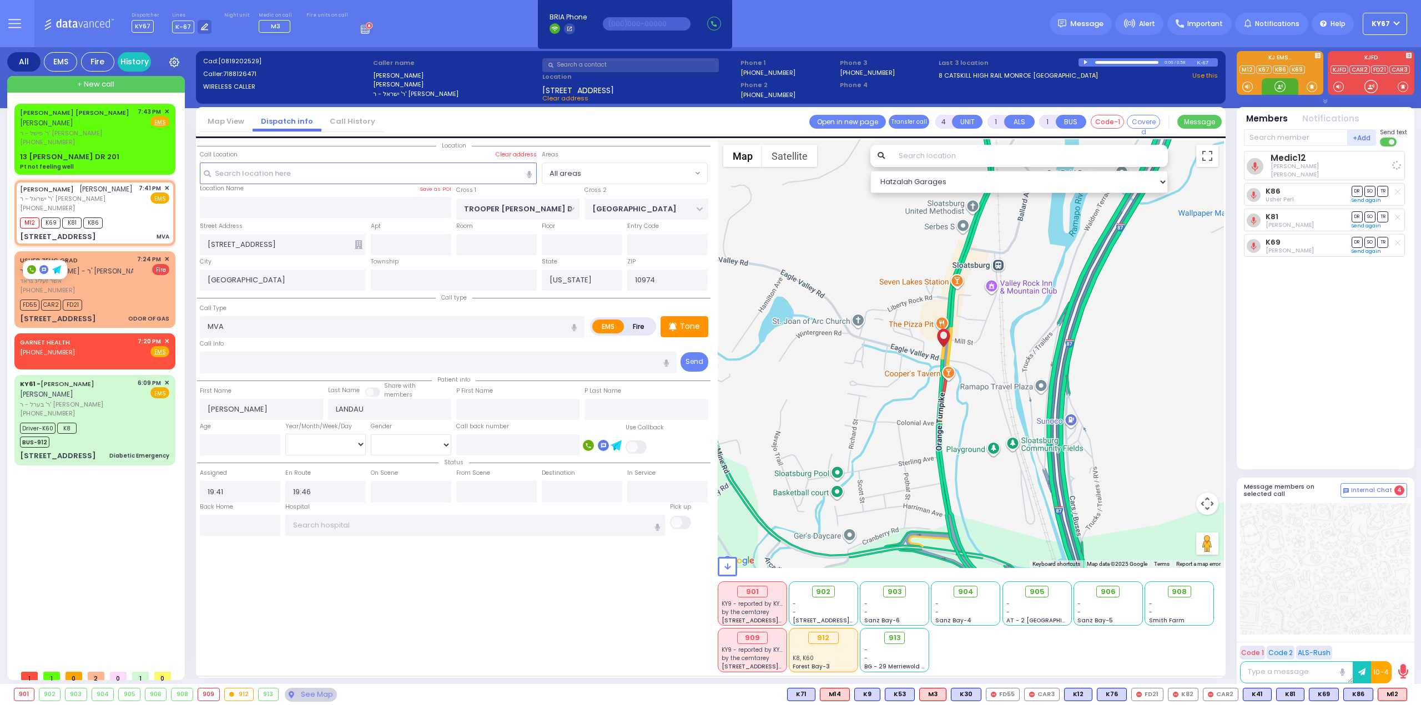
select select
radio input "true"
select select
select select "Hatzalah Garages"
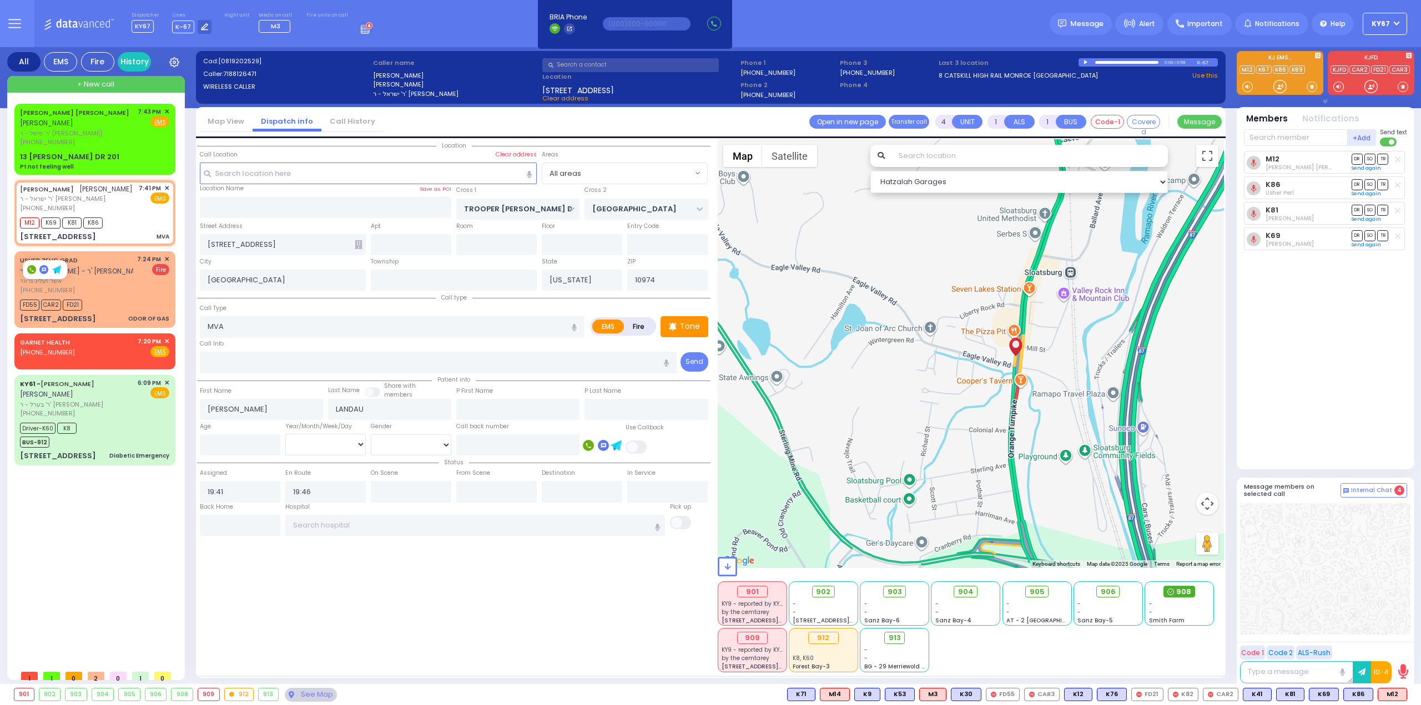
click at [1186, 594] on span "908" at bounding box center [1183, 592] width 15 height 11
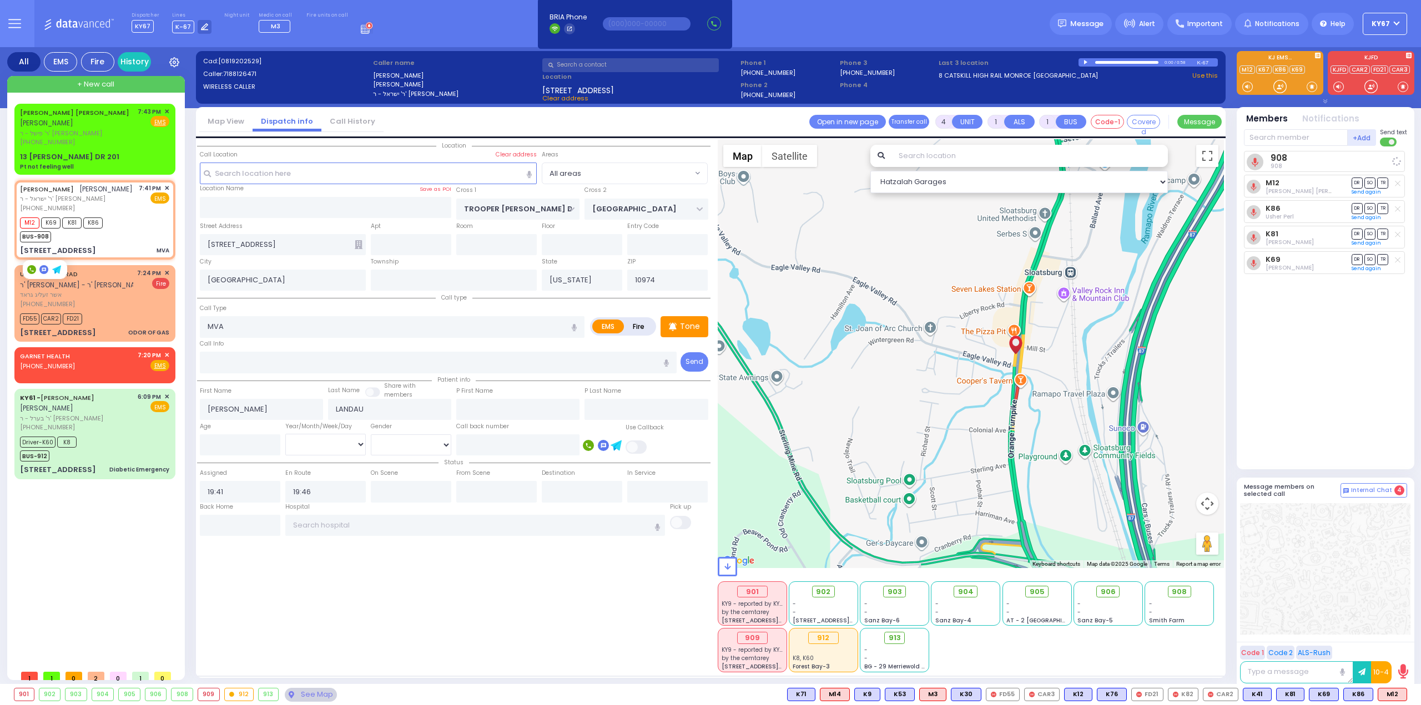
select select
radio input "true"
select select
select select "Hatzalah Garages"
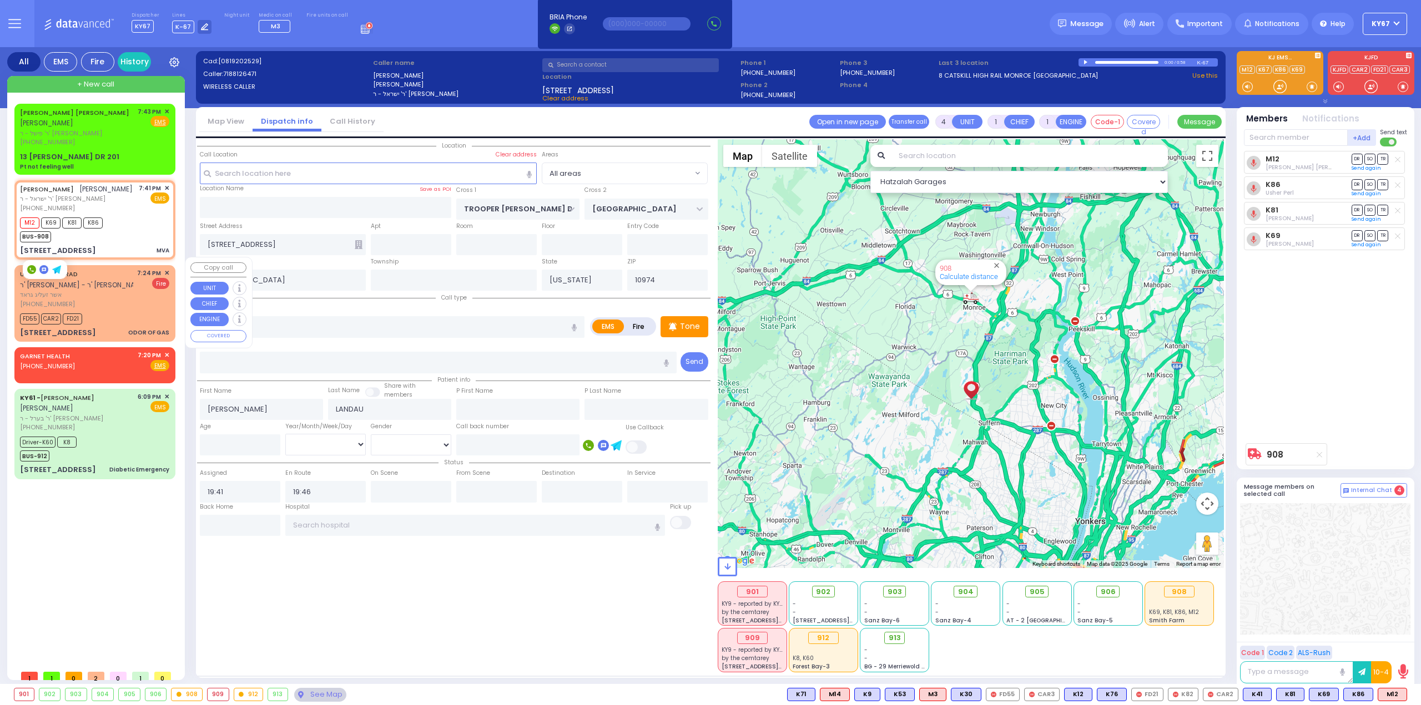
click at [133, 300] on div "[PHONE_NUMBER]" at bounding box center [76, 304] width 113 height 9
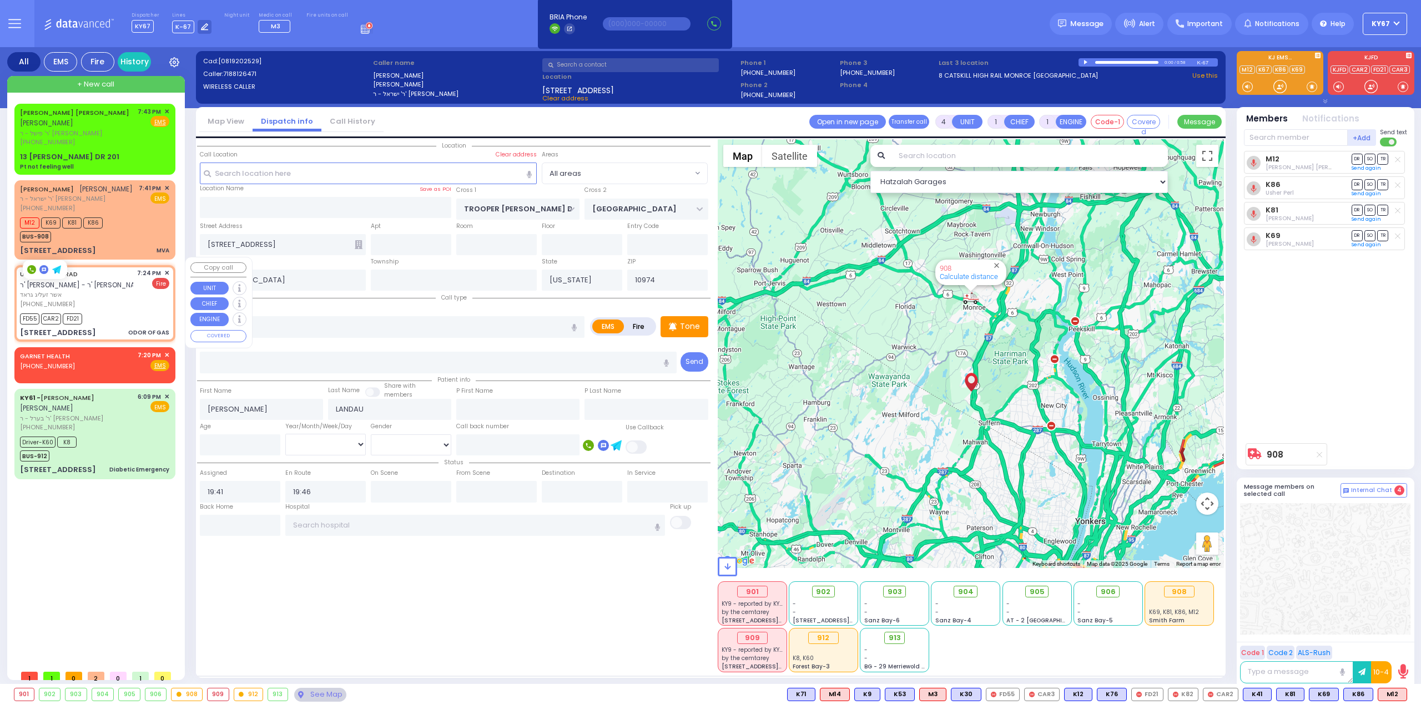
type input "2"
select select
type input "ODOR OF GAS"
radio input "false"
radio input "true"
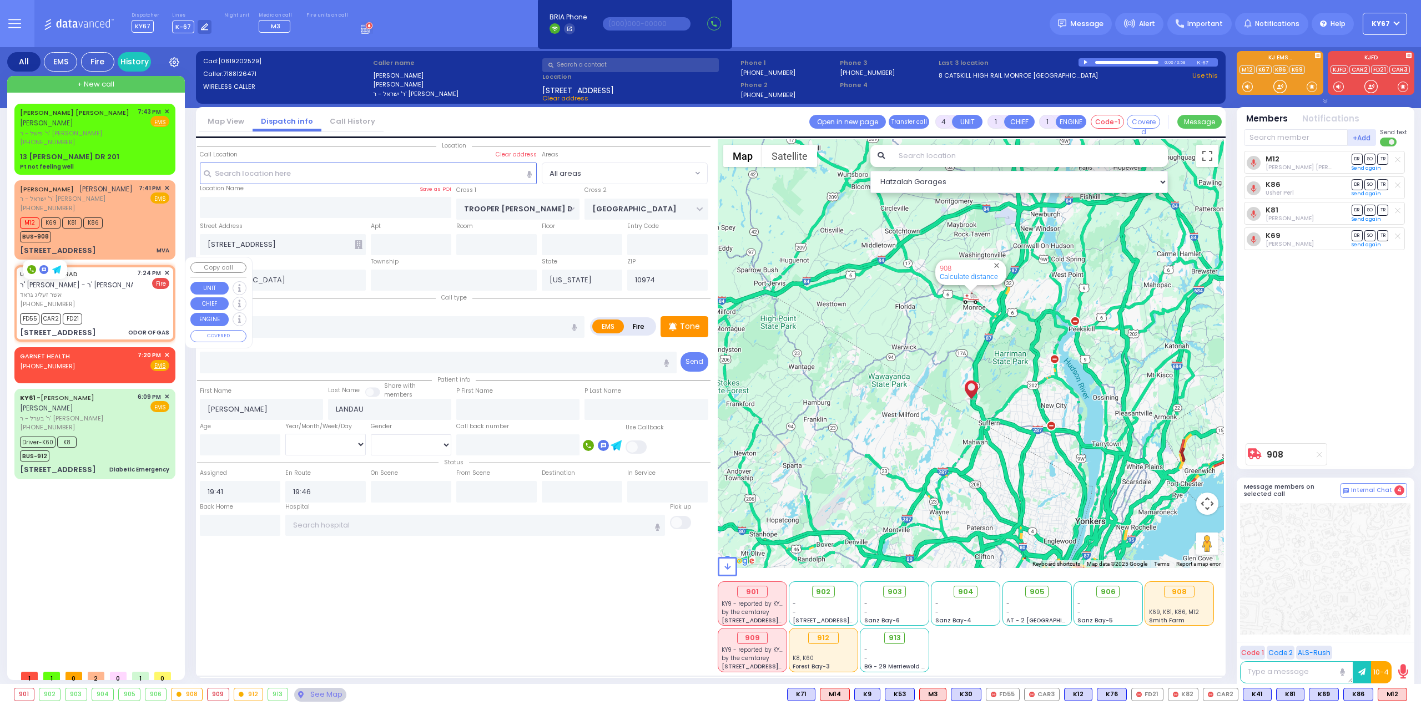
type input "USHER ZELIG"
type input "GRAD"
select select
type input "19:24"
type input "19:26"
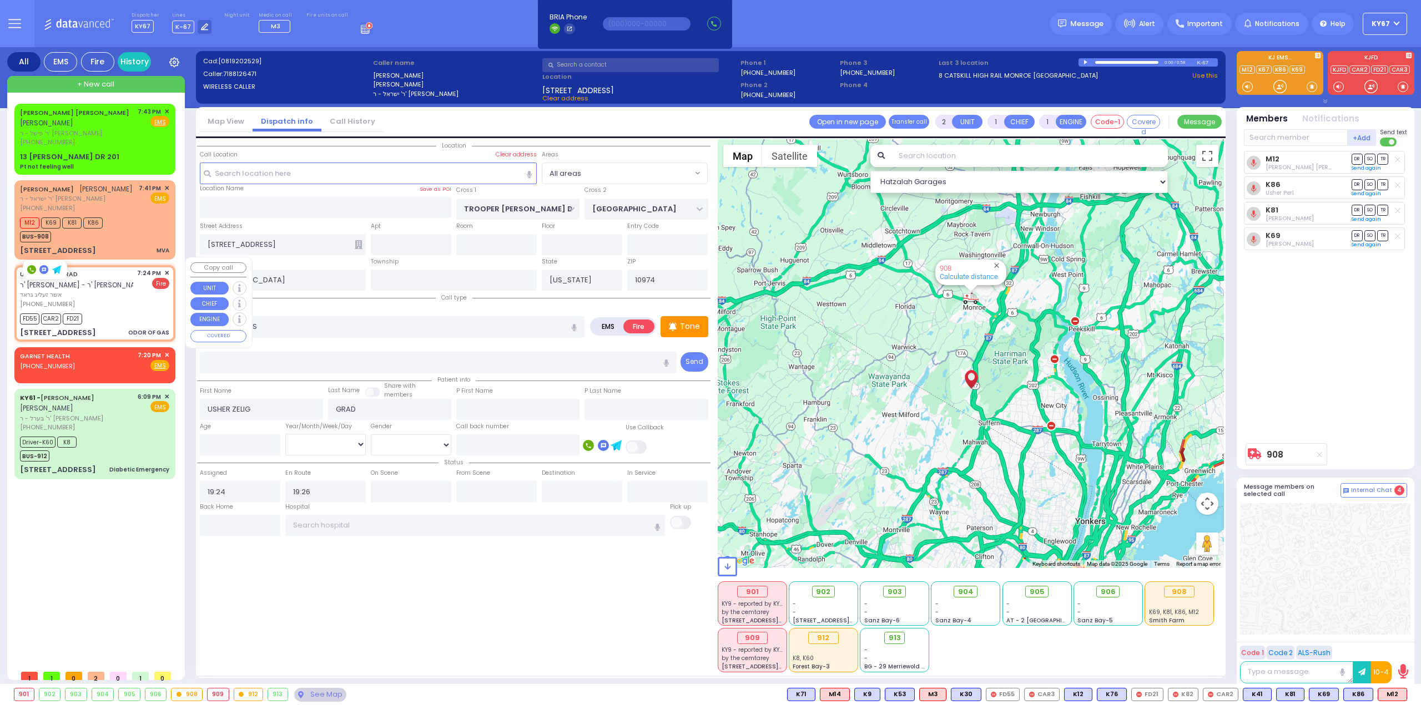
type input "KAHAN DR"
type input "GETZIL BERGER BLVD"
type input "1 Kerestier Court"
type input "002"
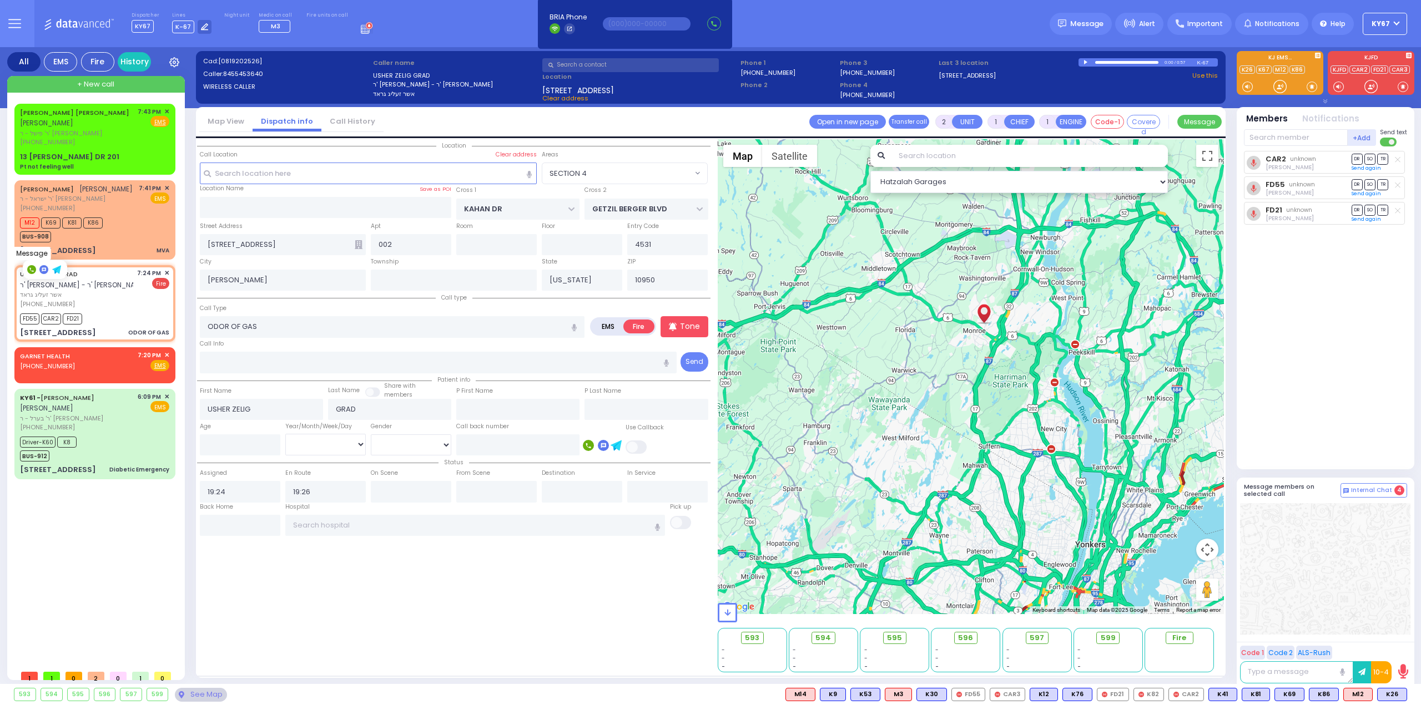
click at [44, 270] on rect at bounding box center [43, 269] width 9 height 9
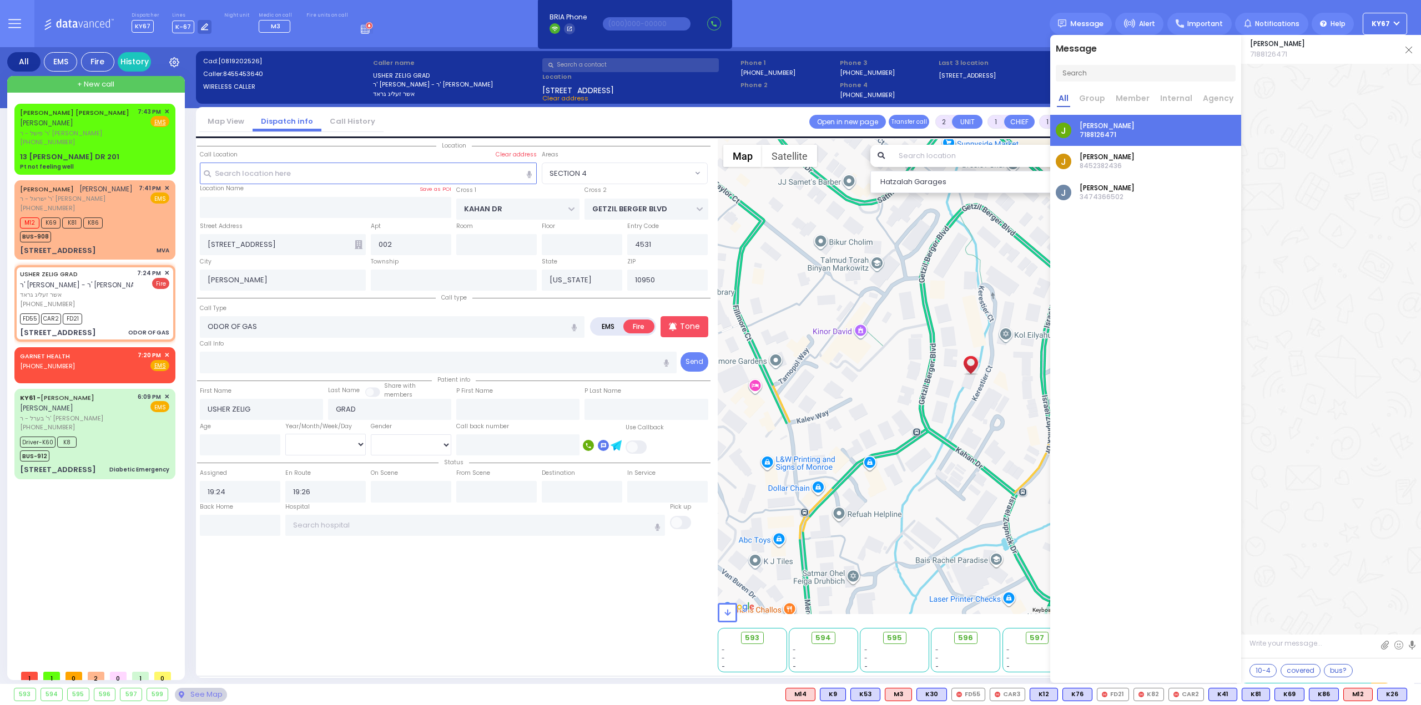
click at [1411, 52] on img at bounding box center [1408, 50] width 7 height 7
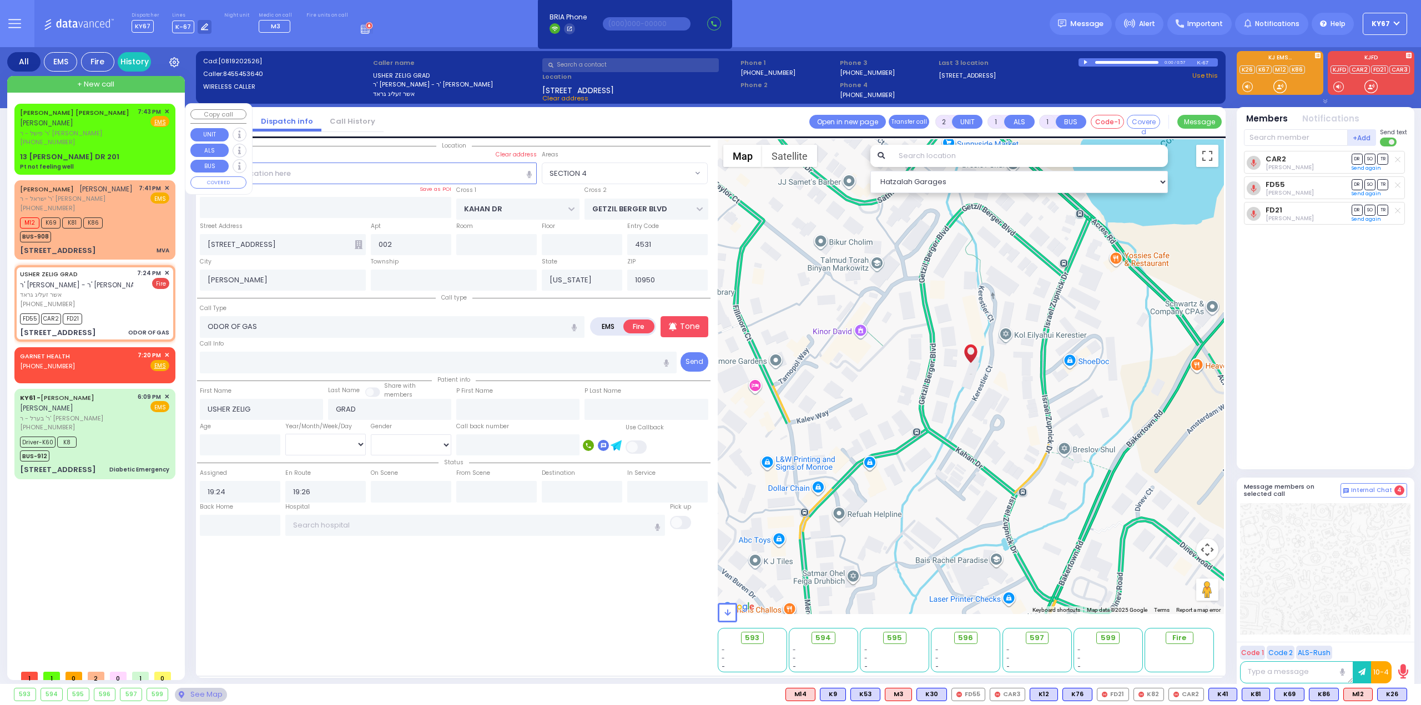
click at [96, 110] on link "MOSHE JOSEPH FRIEDMAN" at bounding box center [74, 112] width 109 height 9
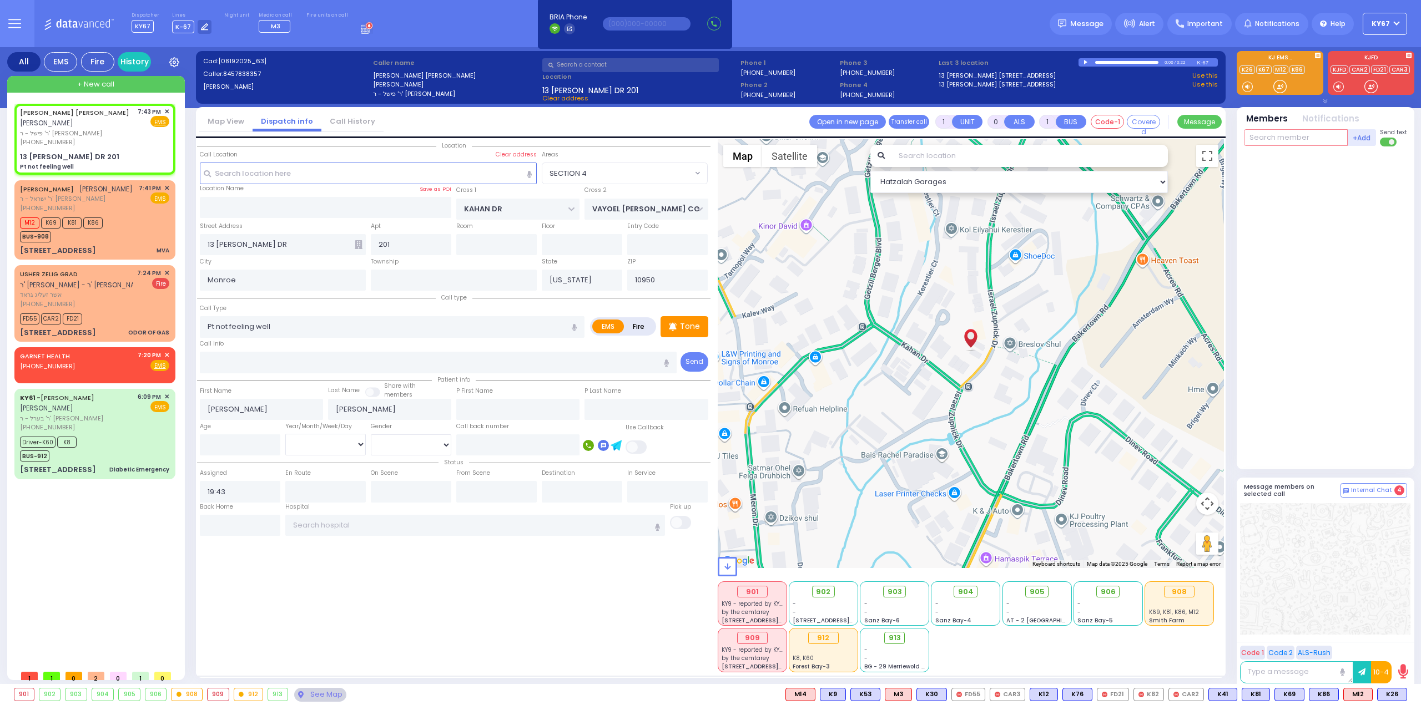
click at [1263, 138] on input "text" at bounding box center [1296, 137] width 104 height 17
click at [1301, 158] on div "KY26" at bounding box center [1280, 160] width 55 height 11
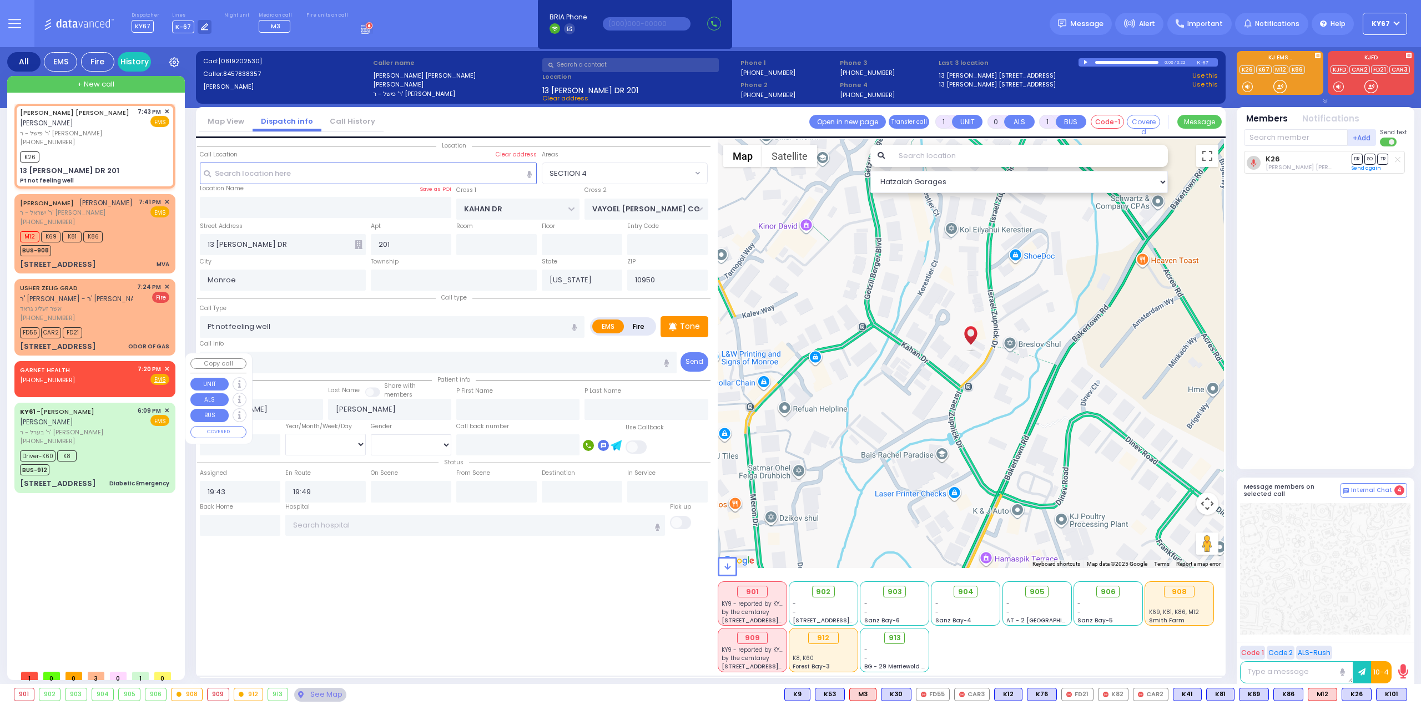
click at [167, 365] on span "✕" at bounding box center [166, 369] width 5 height 9
click at [304, 567] on div "Location" at bounding box center [453, 405] width 513 height 533
click at [1396, 692] on span "K101" at bounding box center [1391, 695] width 30 height 12
click at [1383, 587] on div at bounding box center [1325, 569] width 170 height 132
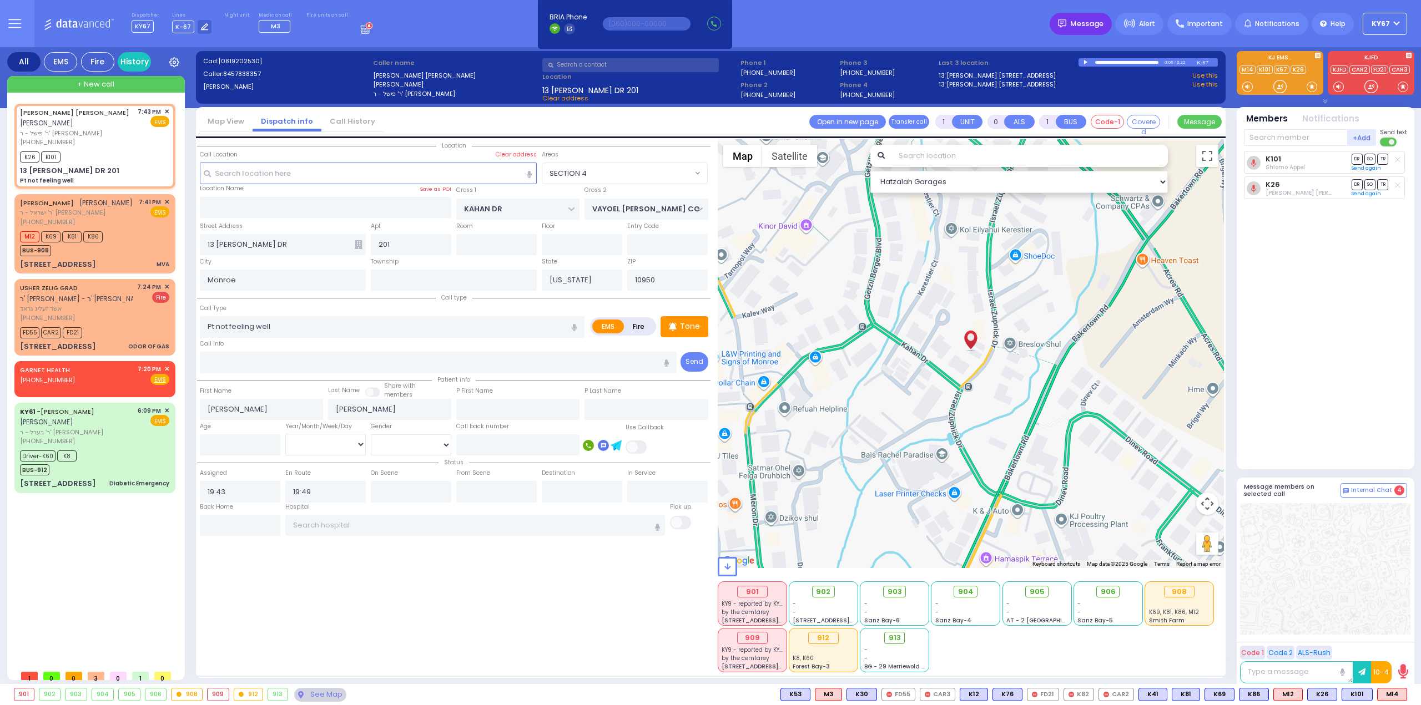
click at [1087, 25] on span "Message" at bounding box center [1086, 23] width 33 height 11
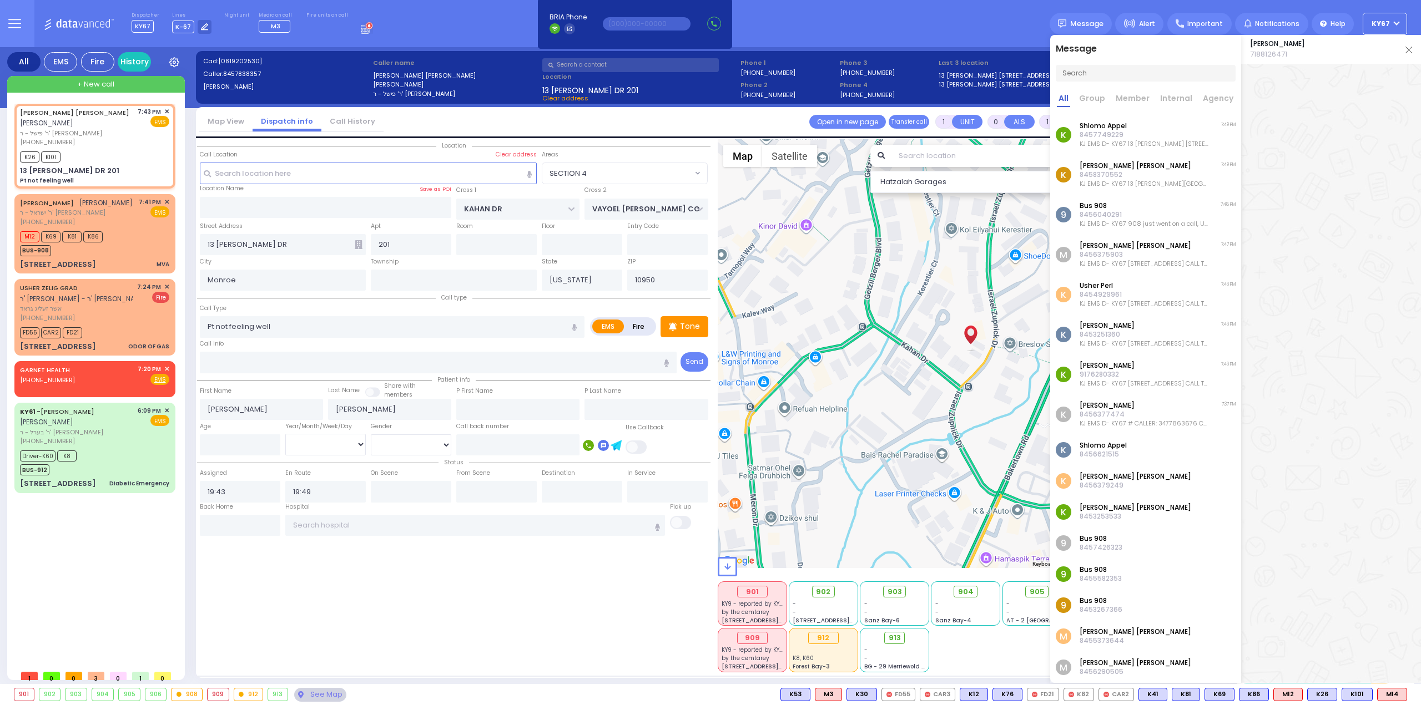
drag, startPoint x: 1408, startPoint y: 50, endPoint x: 1198, endPoint y: 46, distance: 210.9
click at [1408, 50] on img at bounding box center [1408, 50] width 7 height 7
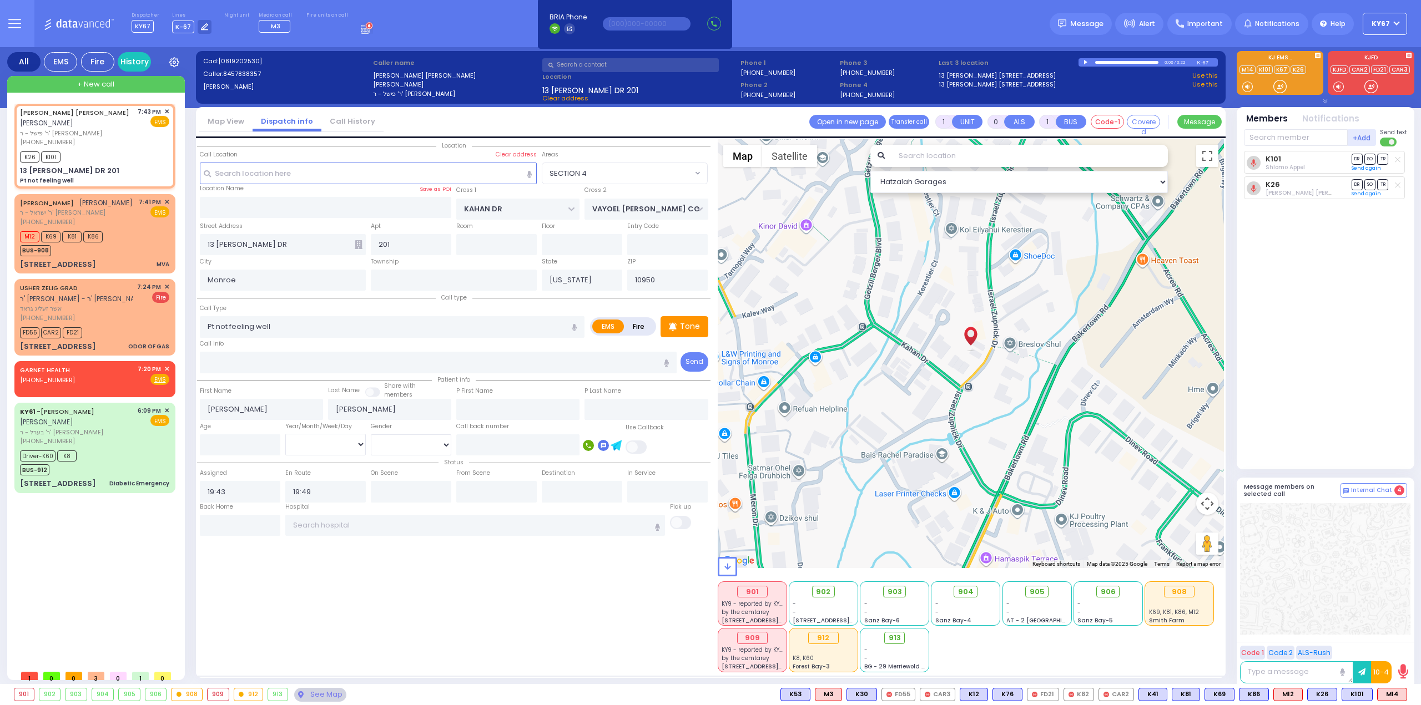
click at [21, 23] on button at bounding box center [14, 23] width 40 height 47
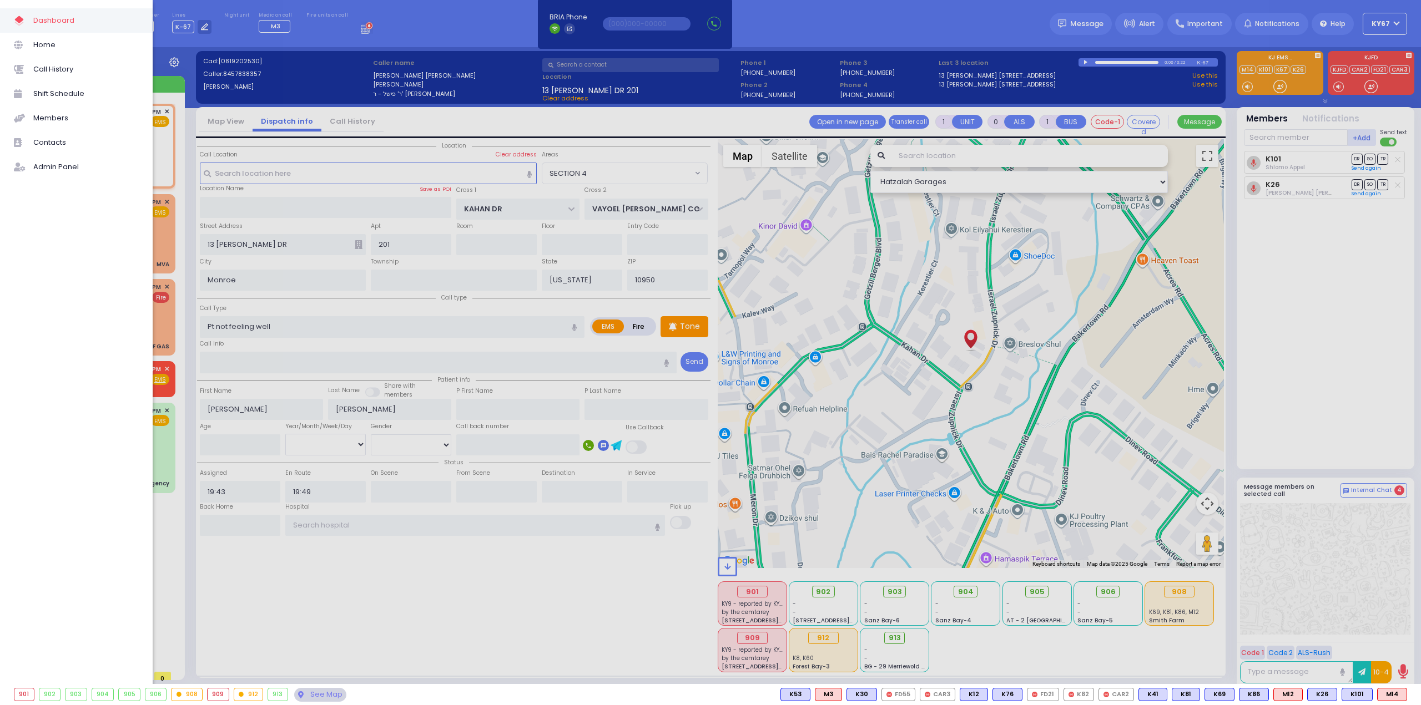
click at [64, 73] on span "Call History" at bounding box center [85, 69] width 105 height 14
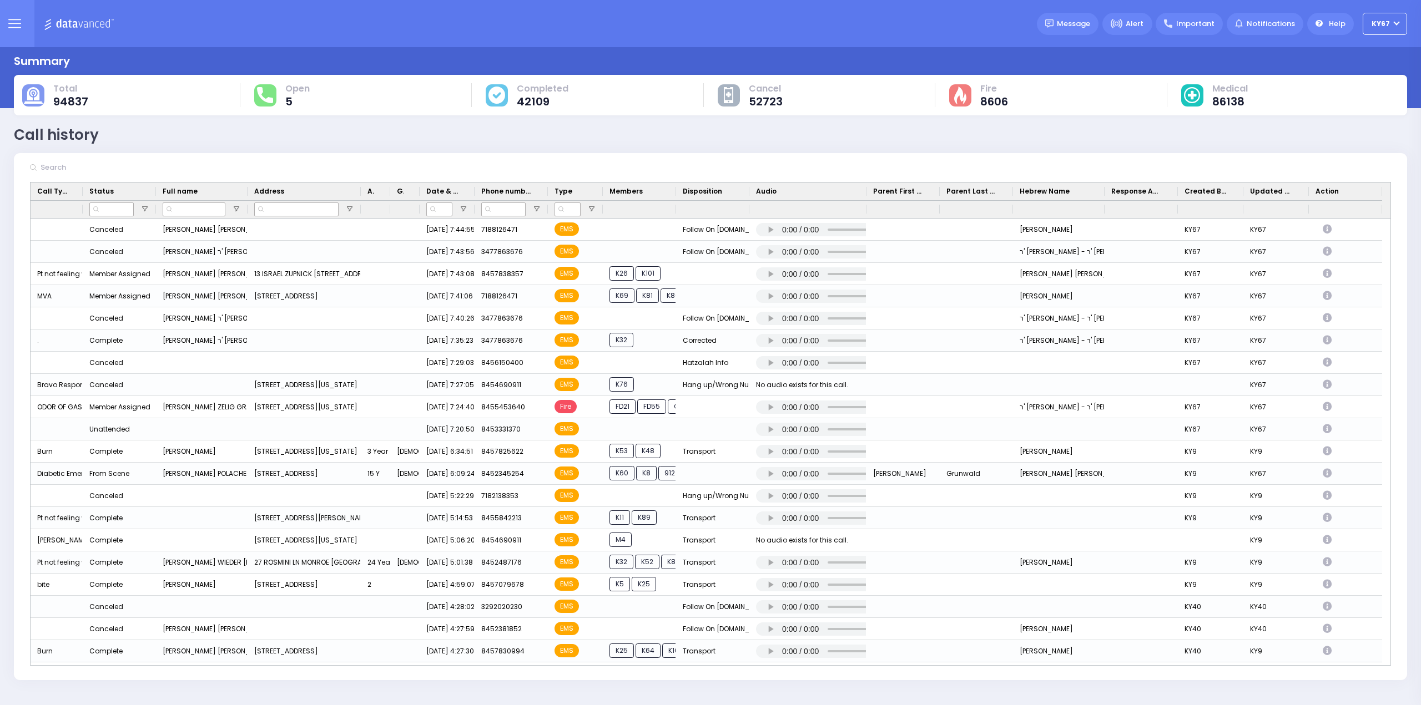
click at [13, 22] on icon at bounding box center [14, 23] width 13 height 13
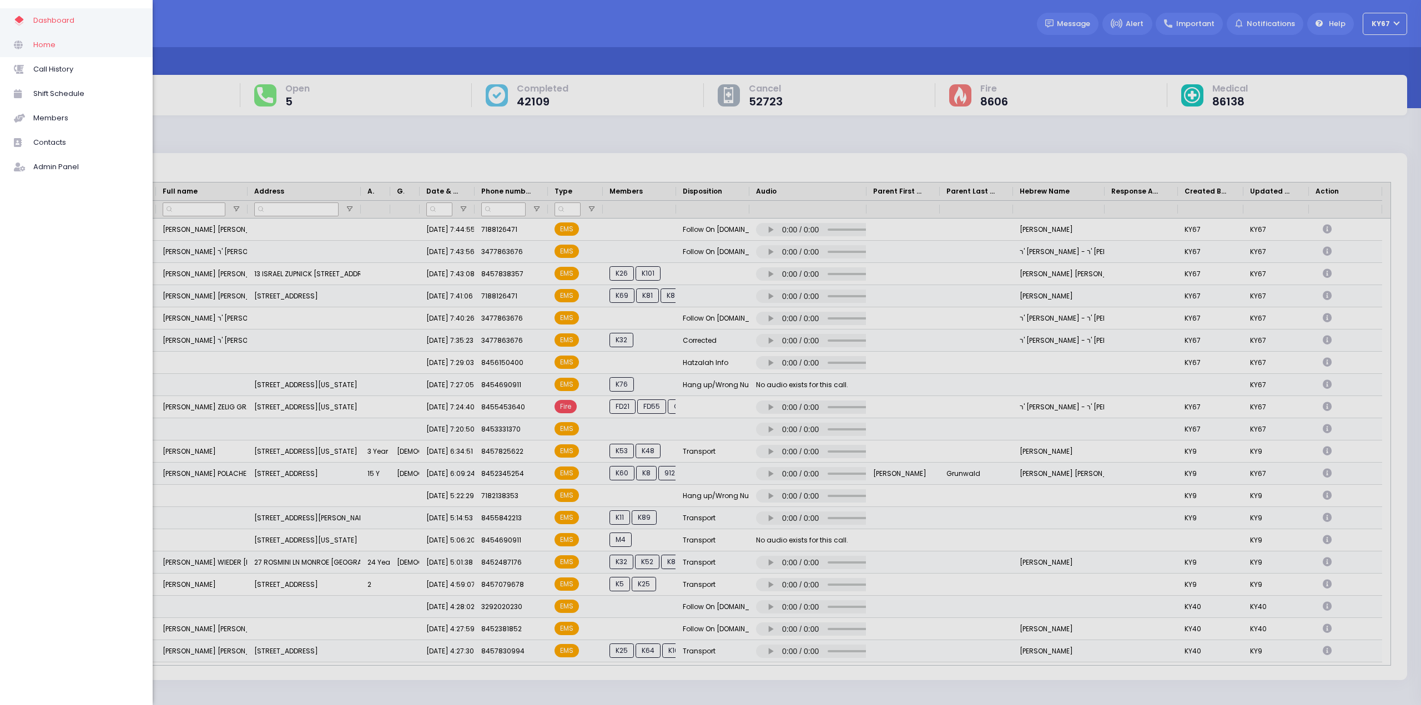
click at [37, 44] on span "Home" at bounding box center [85, 45] width 105 height 14
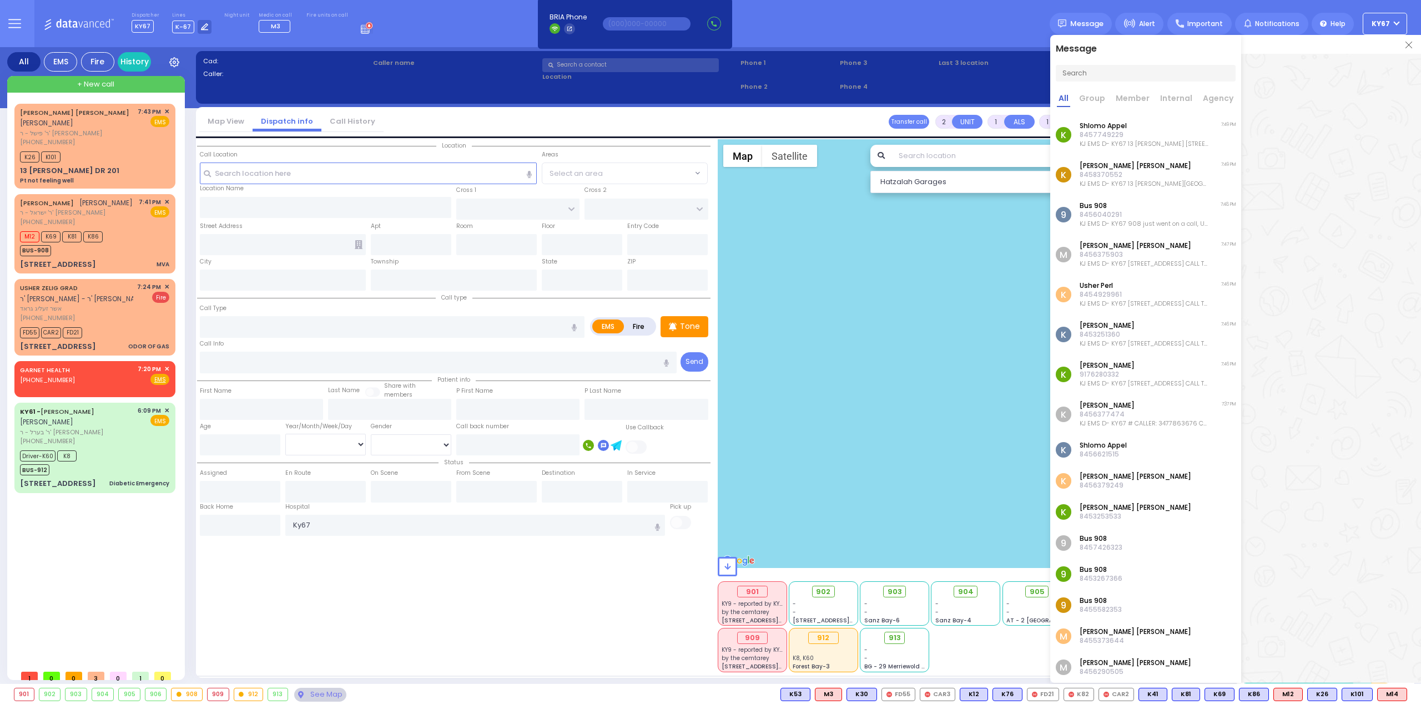
click at [1140, 418] on p "8456377474" at bounding box center [1143, 414] width 129 height 9
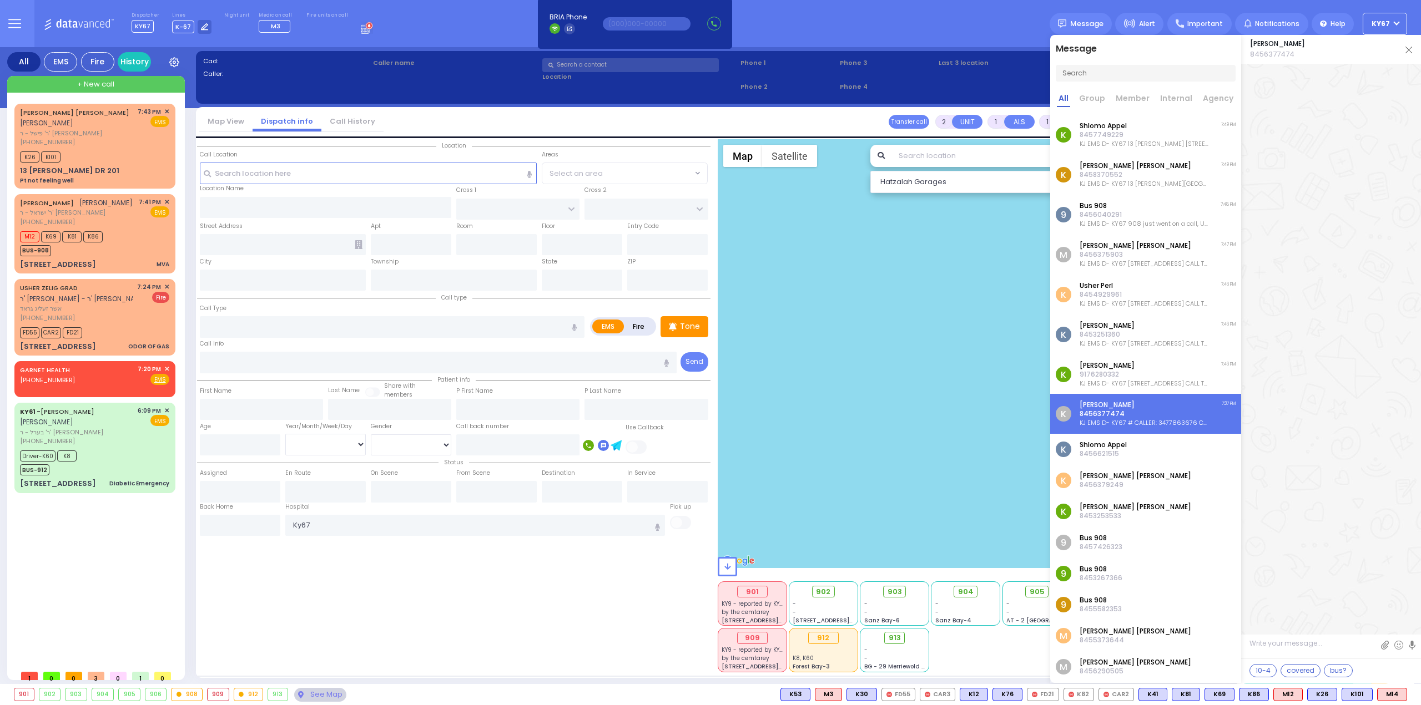
scroll to position [14851, 0]
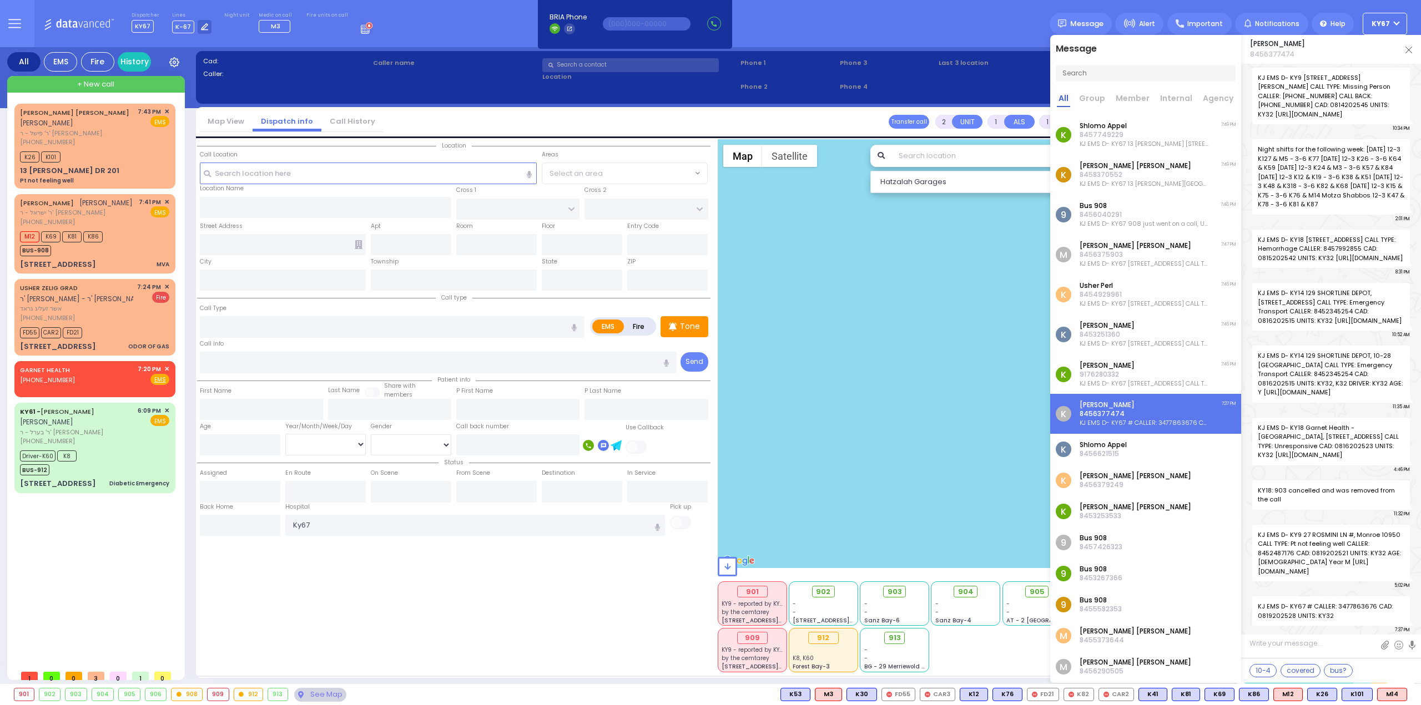
click at [1345, 607] on span "KJ EMS D- KY67 # CALLER: 3477863676 CAD: 0819202528 UNITS: KY32" at bounding box center [1331, 611] width 158 height 29
click at [589, 617] on div "Location State ZIP" at bounding box center [453, 405] width 513 height 533
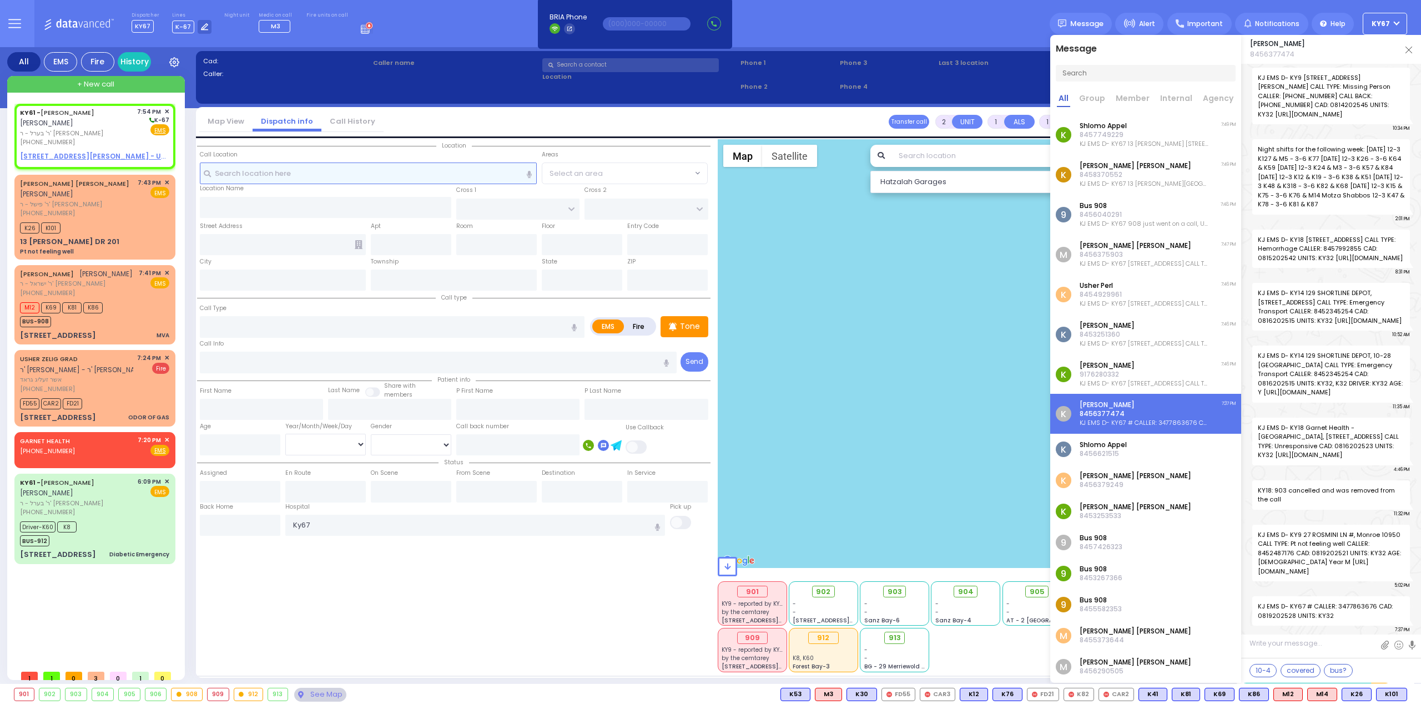
select select
radio input "true"
type input "[PERSON_NAME]"
type input "POLACHECK"
select select
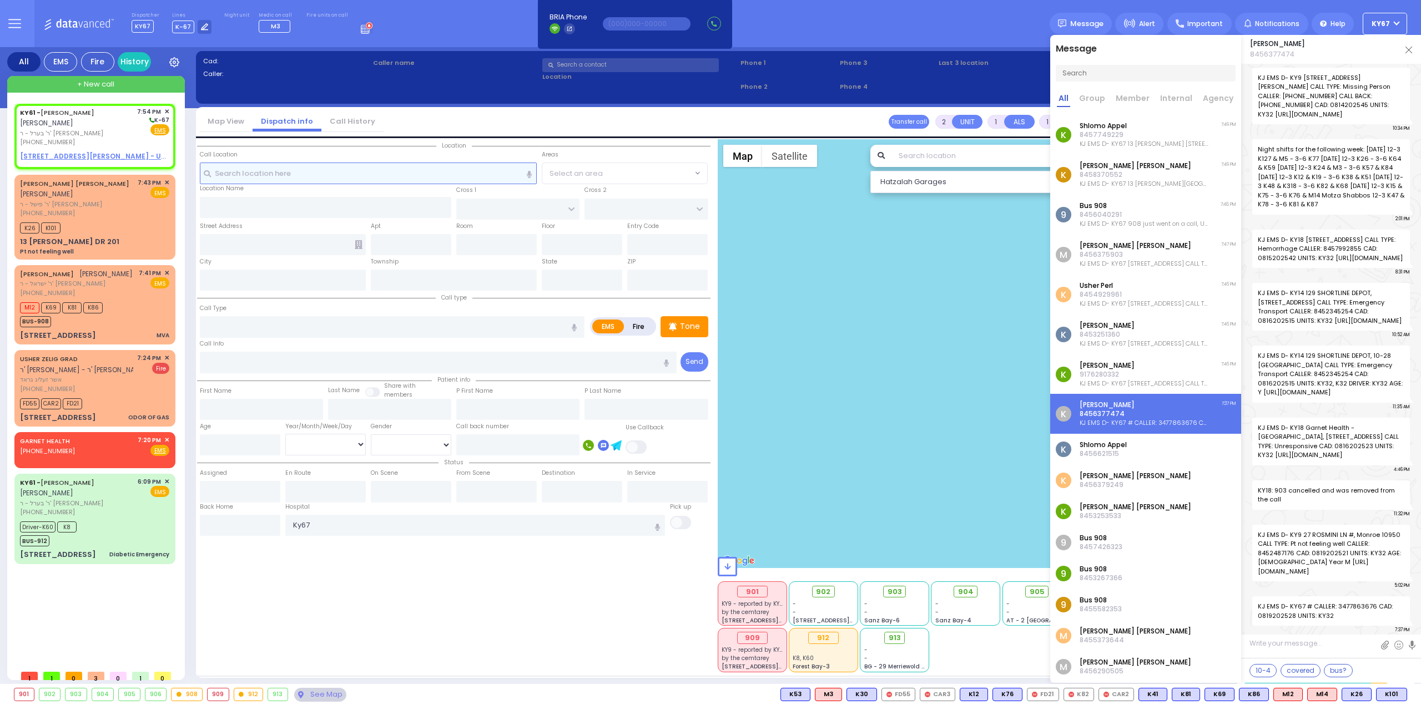
type input "19:54"
select select "Hatzalah Garages"
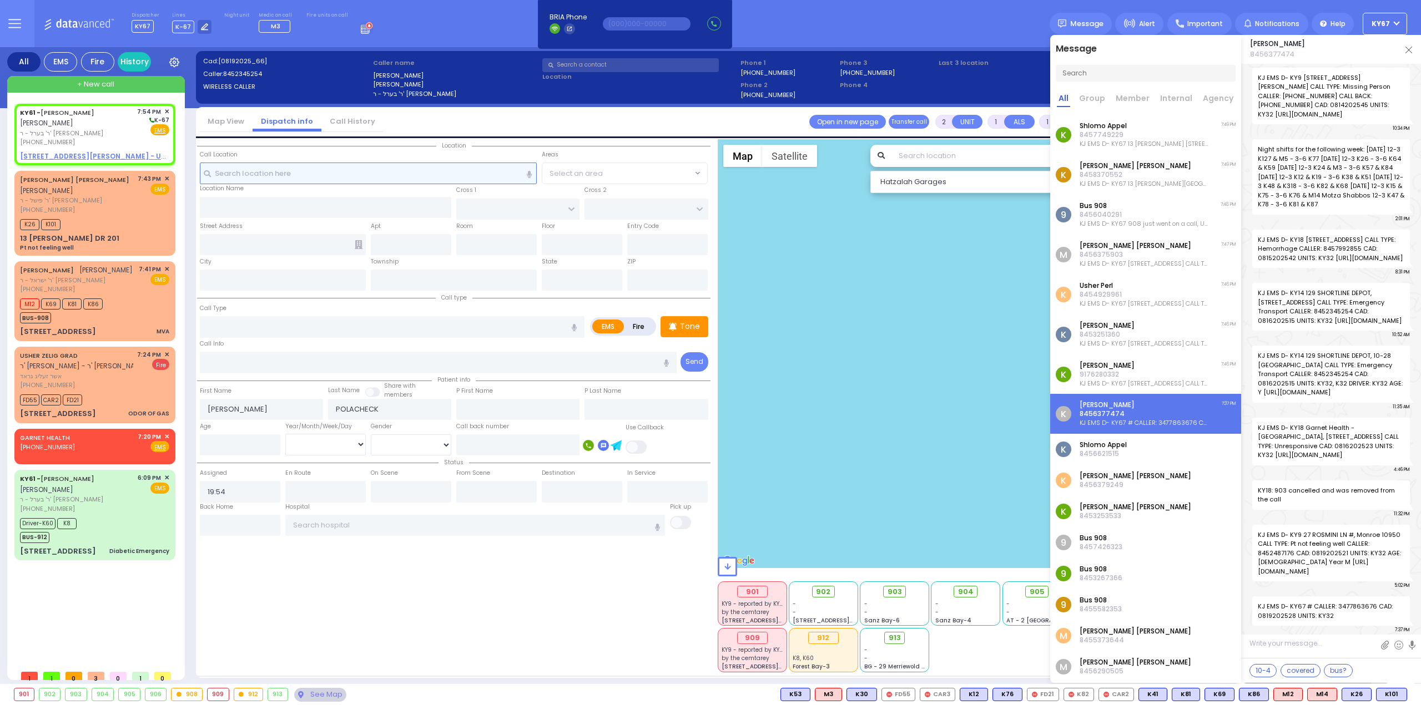
select select
radio input "true"
select select
select select "Hatzalah Garages"
click at [221, 445] on input "number" at bounding box center [240, 445] width 80 height 21
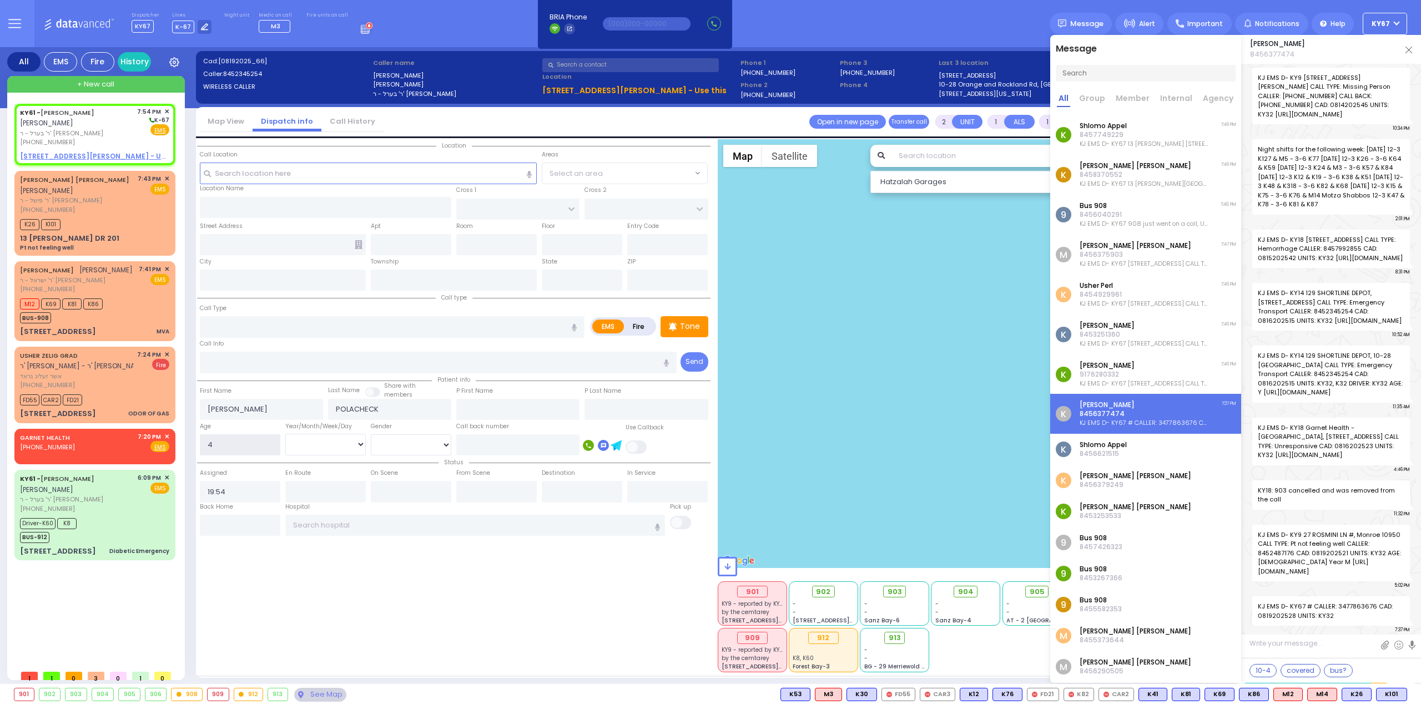
type input "4"
click at [326, 447] on select "Year Month Week Day" at bounding box center [325, 444] width 80 height 21
select select
radio input "true"
select select
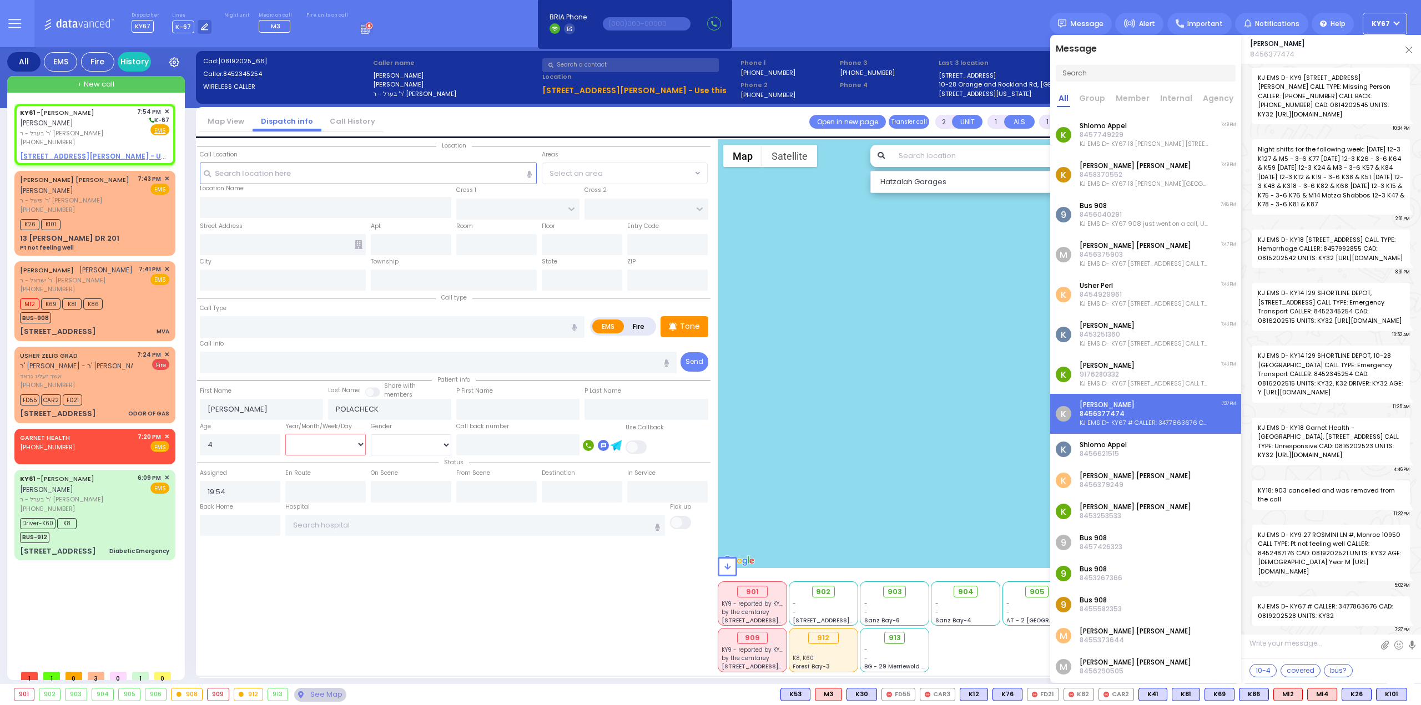
select select "Hatzalah Garages"
select select "Year"
click at [285, 434] on select "Year Month Week Day" at bounding box center [325, 444] width 80 height 21
select select
radio input "true"
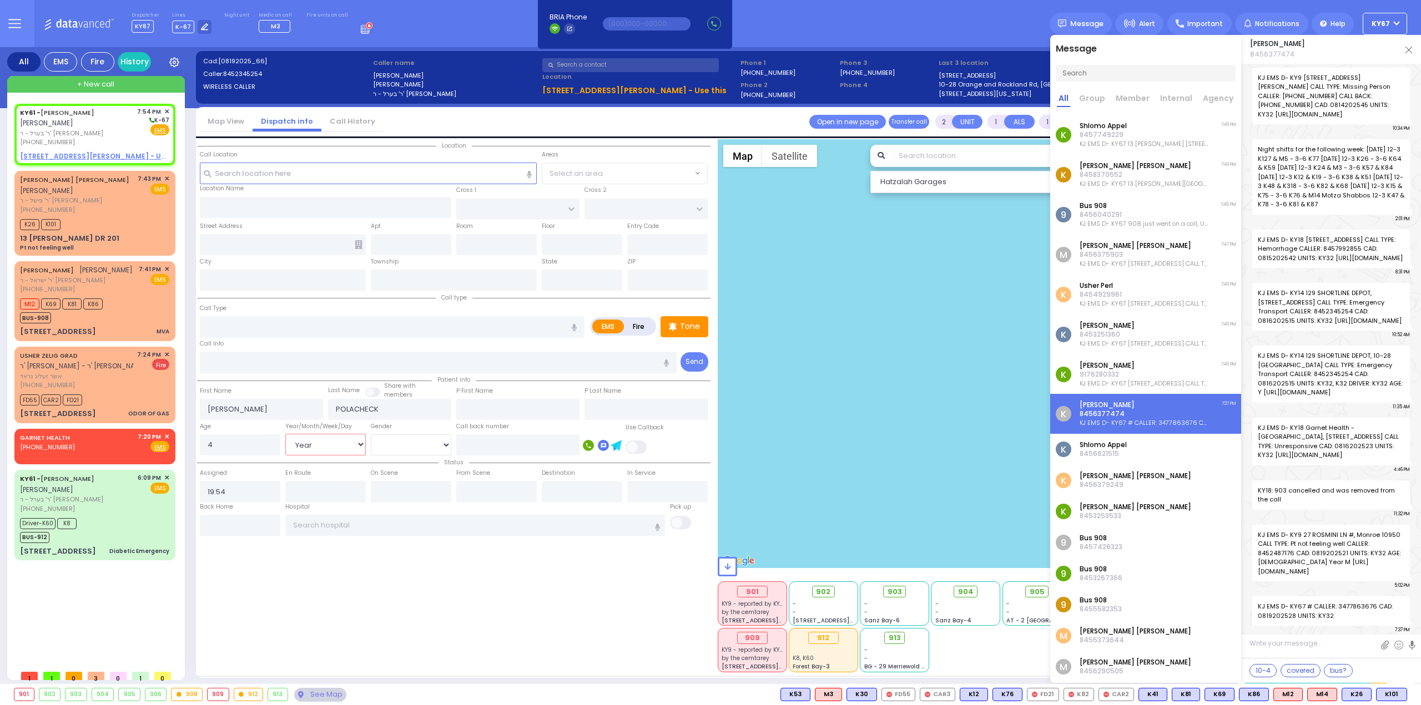
select select "Year"
select select "Hatzalah Garages"
click at [215, 326] on input "text" at bounding box center [392, 326] width 385 height 21
type input "RSV"
click at [444, 587] on div "Location State ZIP" at bounding box center [453, 405] width 513 height 533
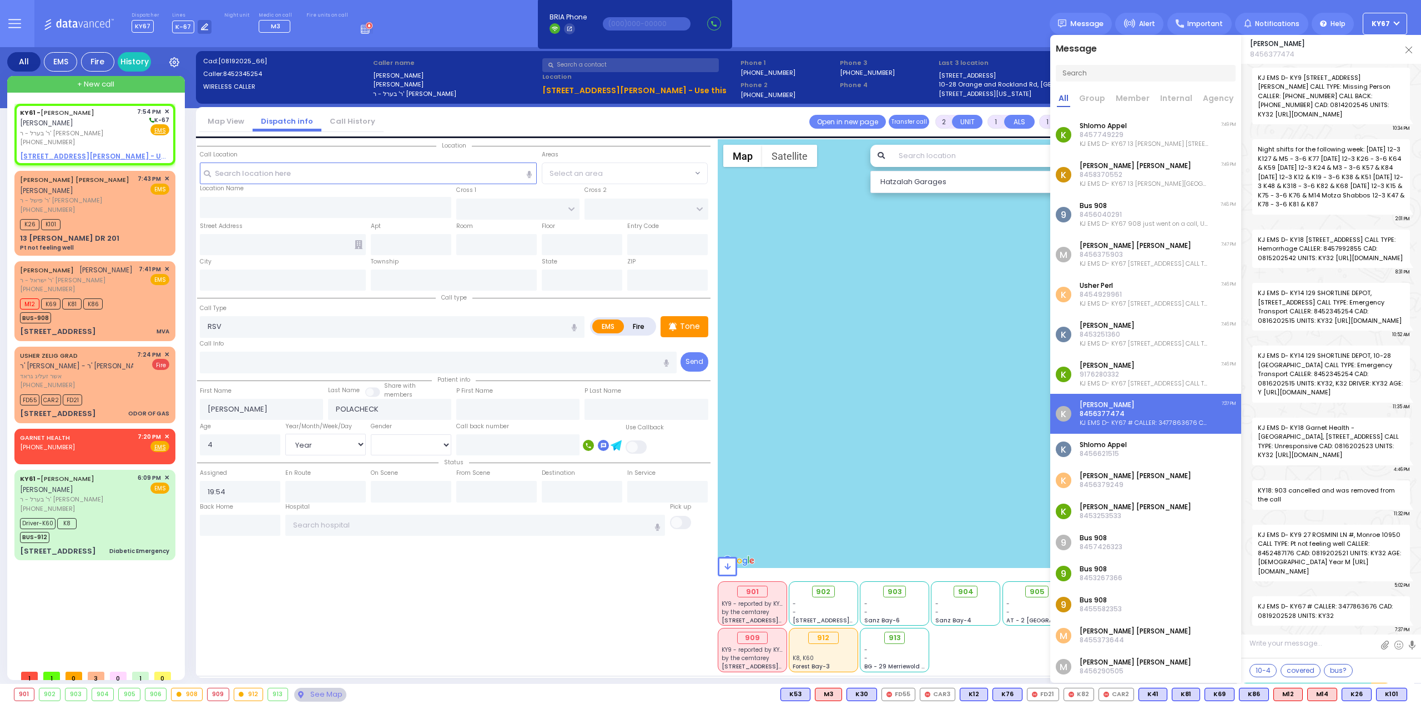
select select
radio input "true"
select select "Year"
select select "Hatzalah Garages"
click at [1411, 47] on img at bounding box center [1408, 50] width 7 height 7
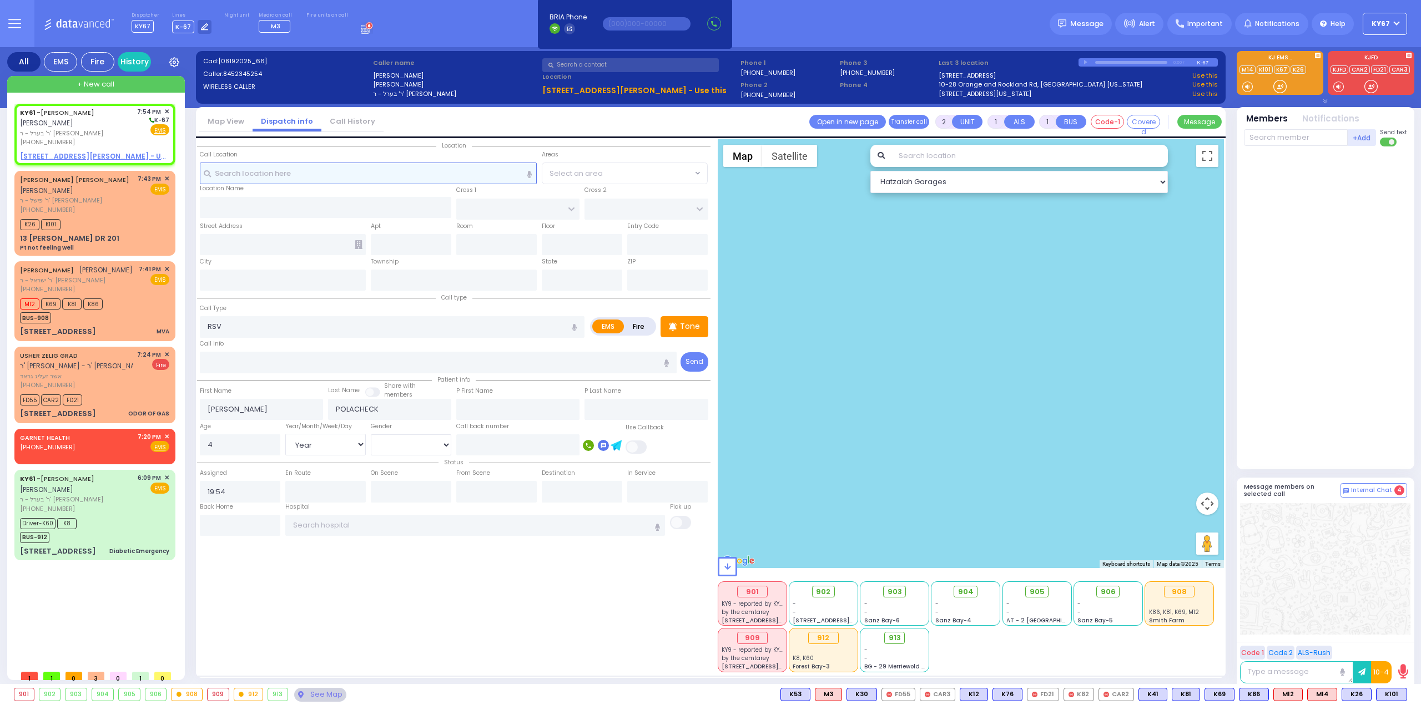
click at [305, 175] on input "text" at bounding box center [368, 173] width 337 height 21
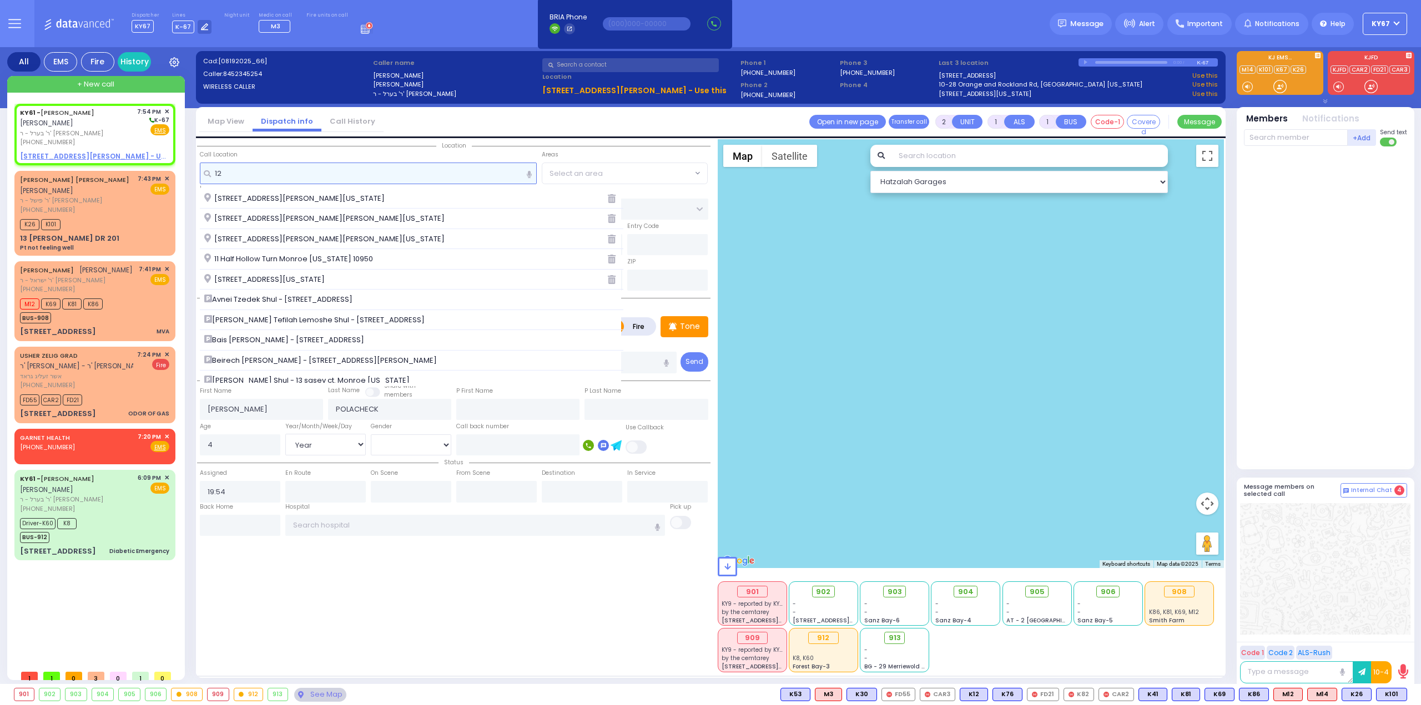
type input "129"
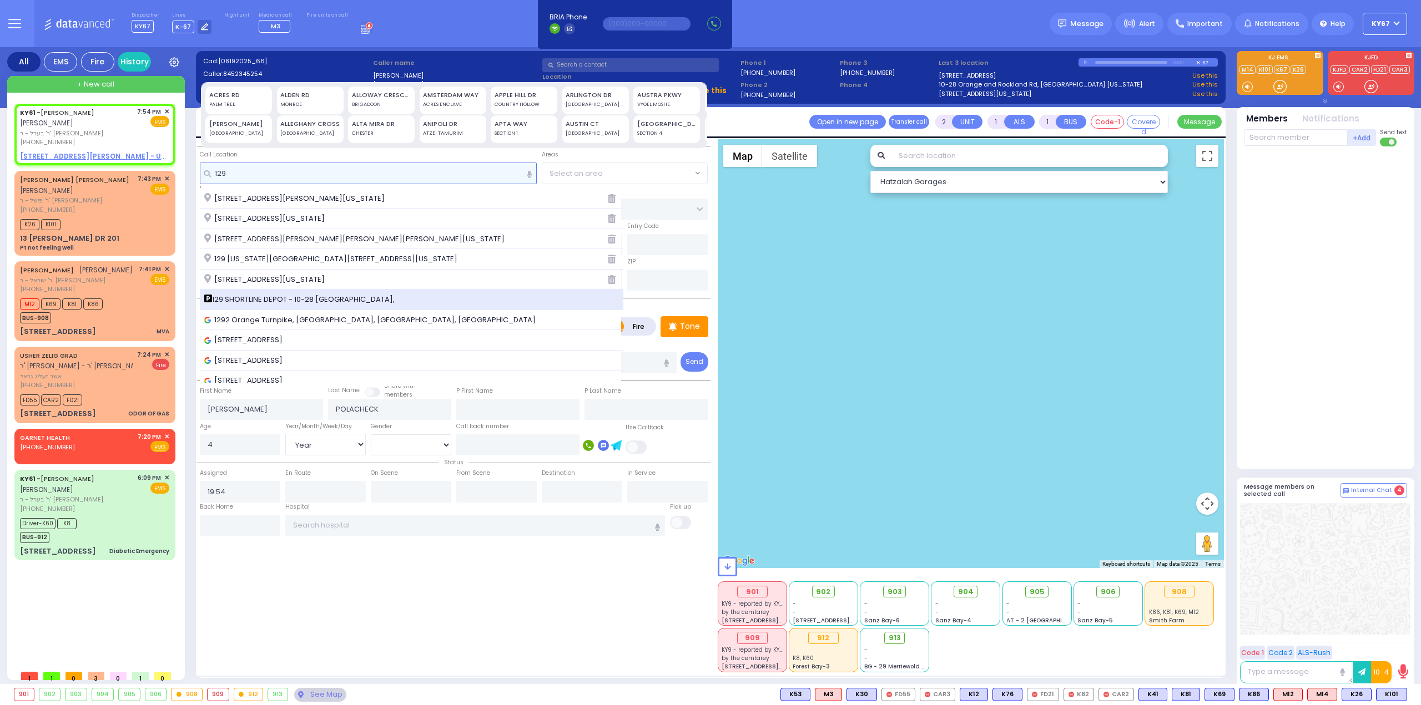
select select
radio input "true"
select select "Year"
select select "Hatzalah Garages"
type input "129"
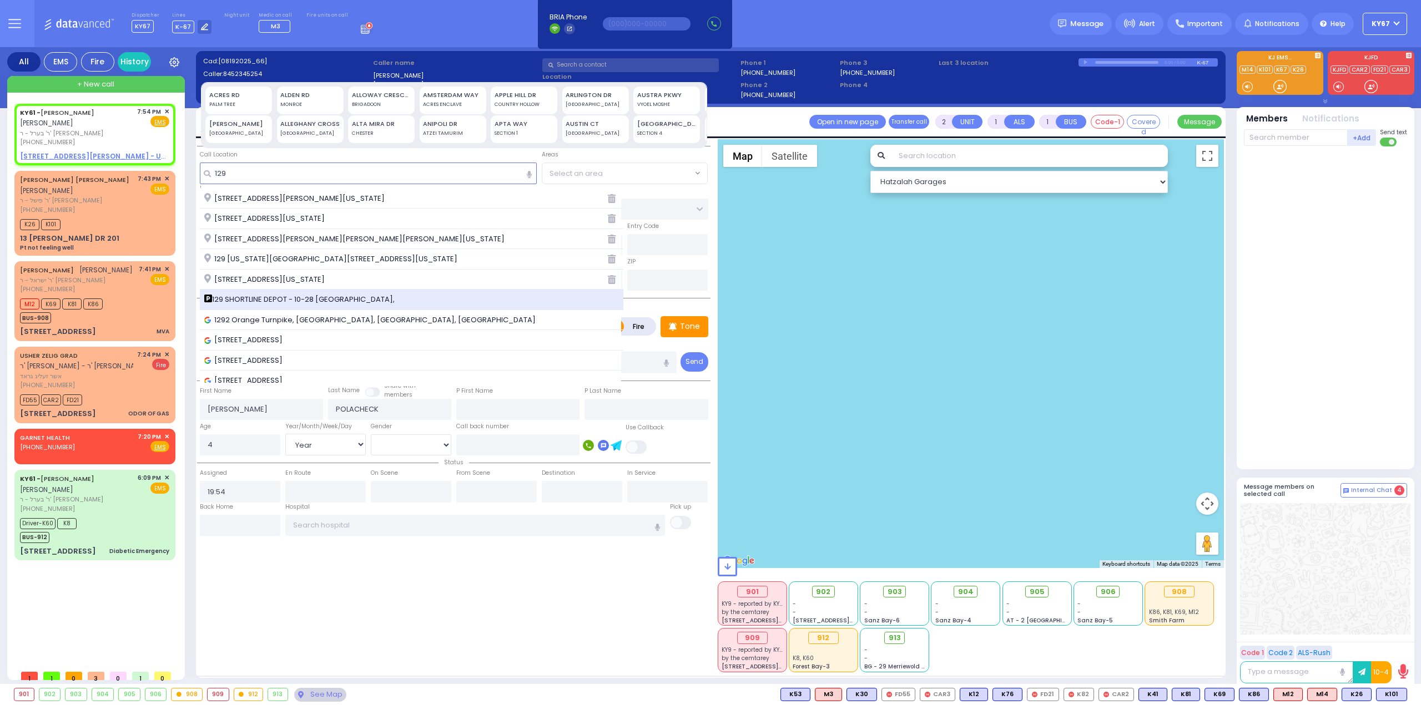
click at [267, 296] on span "129 SHORTLINE DEPOT - 10-28 Orange and Rockland Rd," at bounding box center [301, 299] width 194 height 11
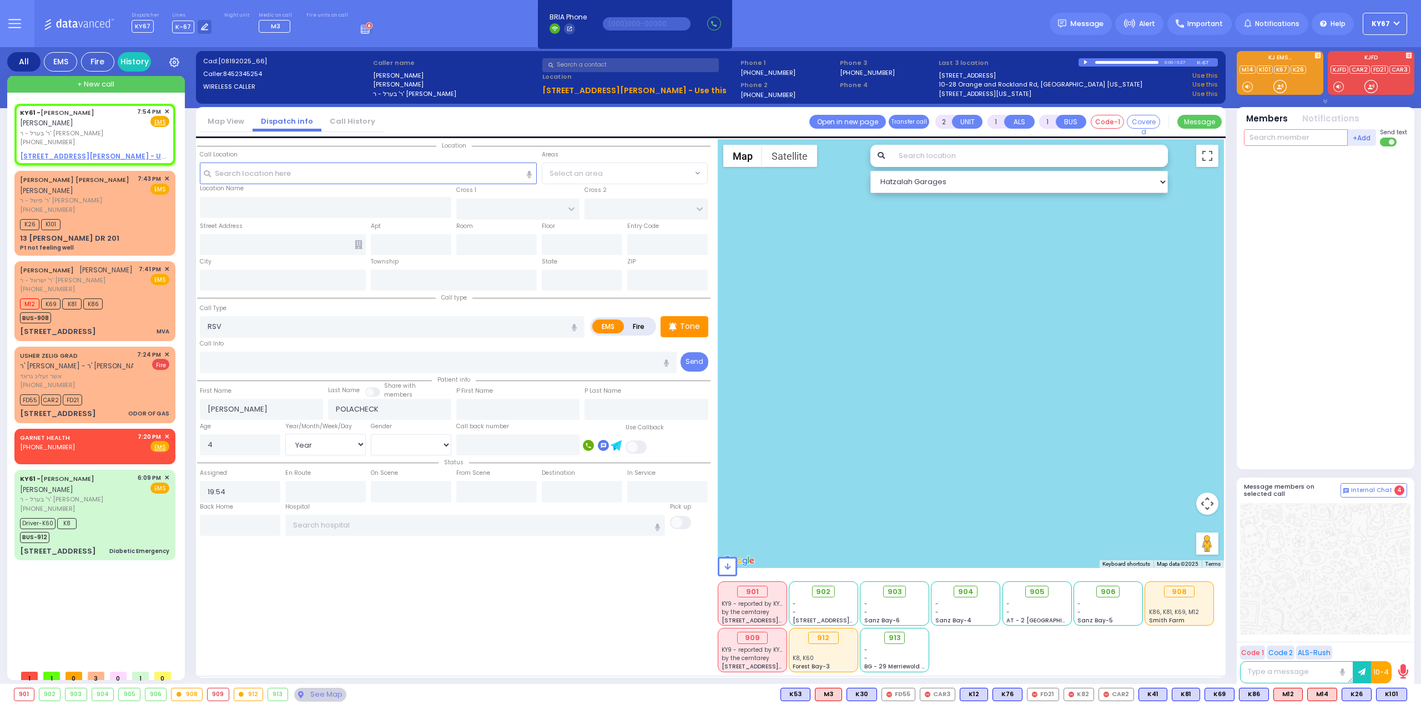
click at [1313, 143] on input "text" at bounding box center [1296, 137] width 104 height 17
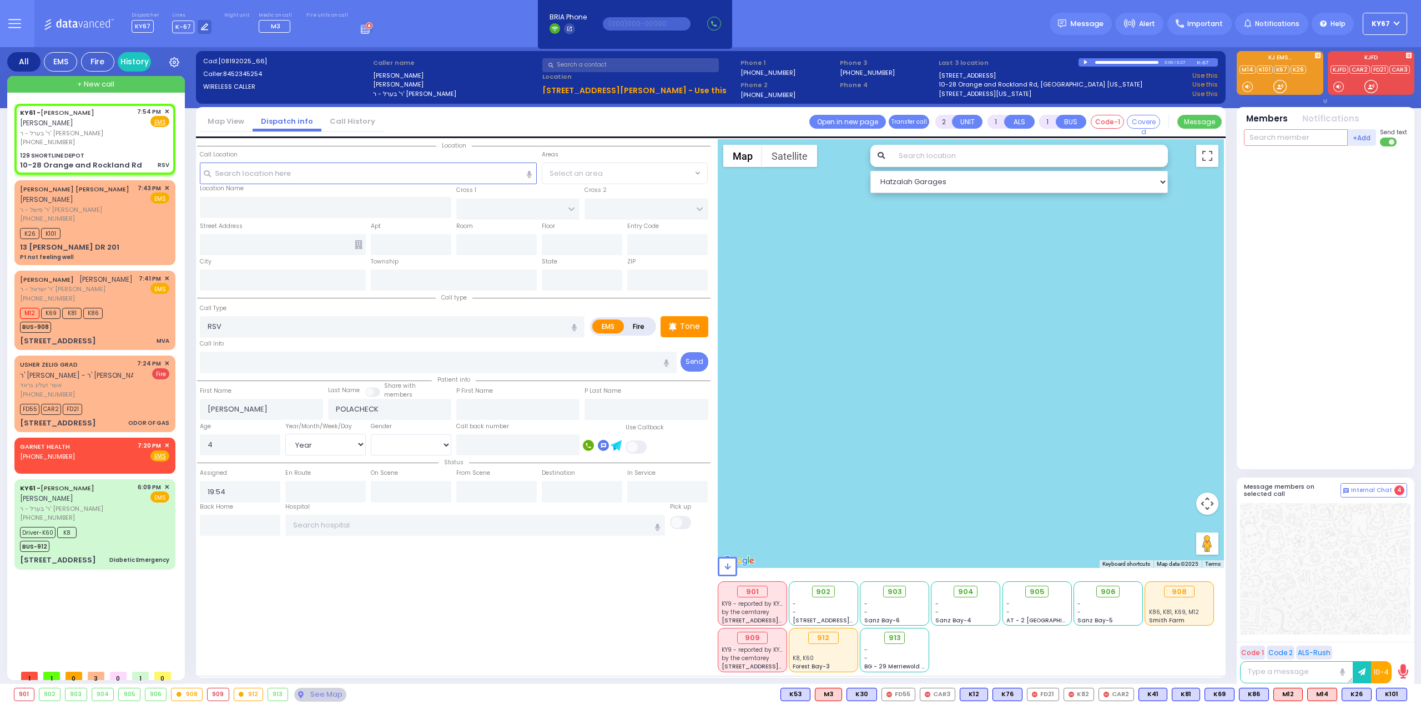
select select
radio input "true"
select select "Year"
select select "Hatzalah Garages"
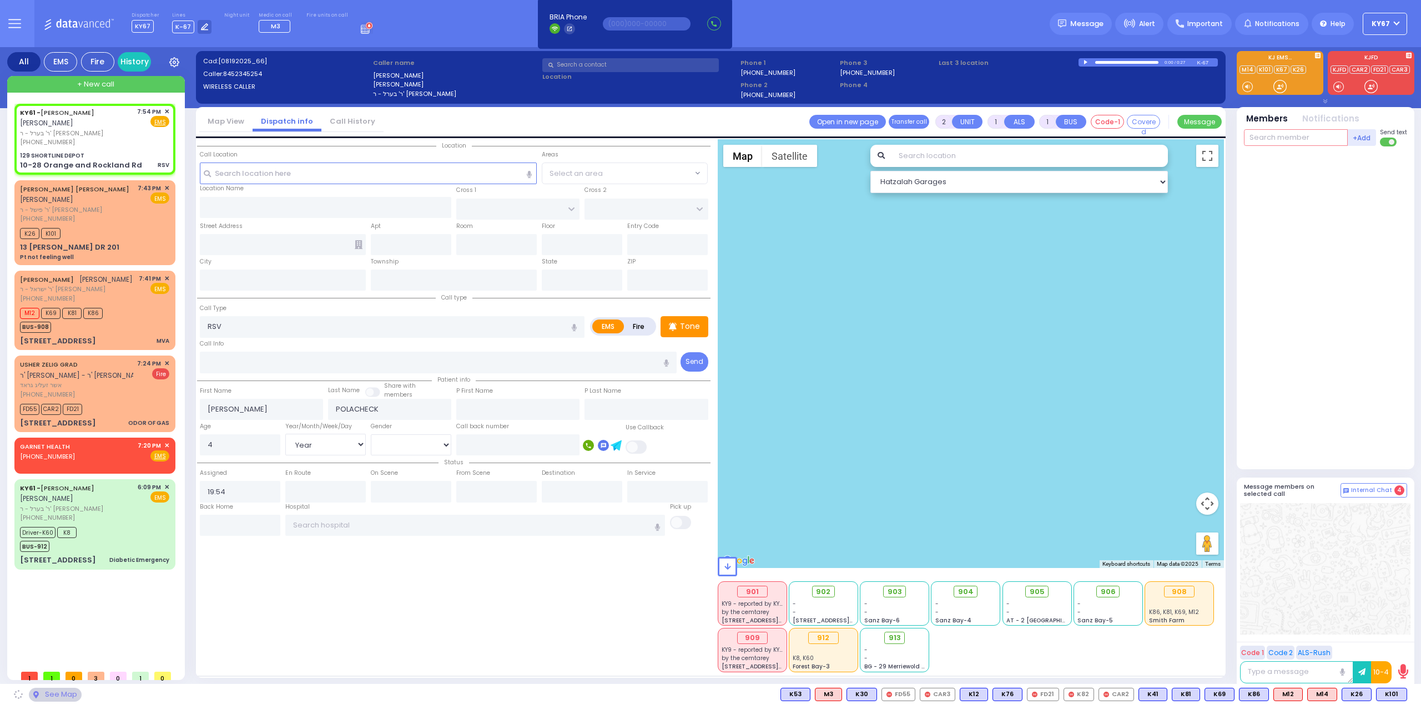
type input "129 SHORTLINE DEPOT"
type input "10-28 Orange and Rockland Rd"
type input "Monroe"
type input "[US_STATE]"
type input "10950"
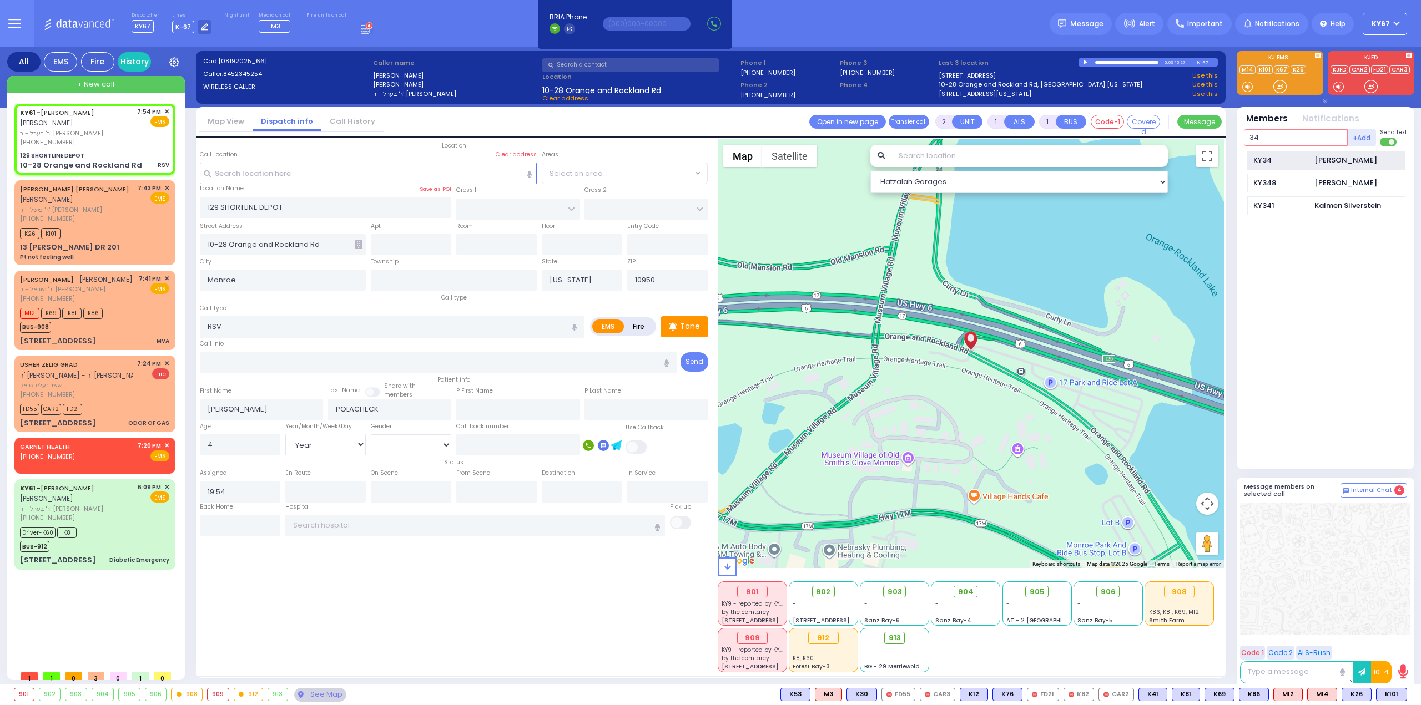
type input "34"
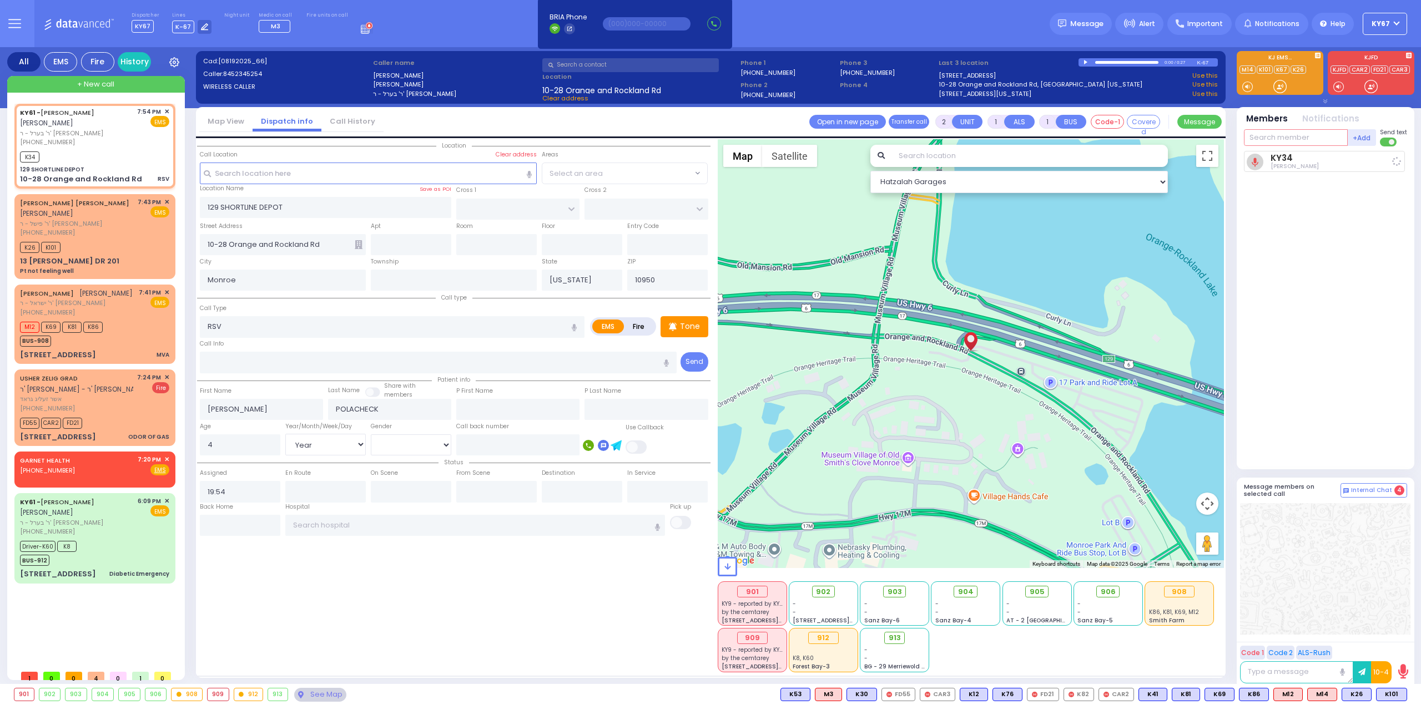
select select
radio input "true"
select select "Year"
type input "19:54"
type input "3"
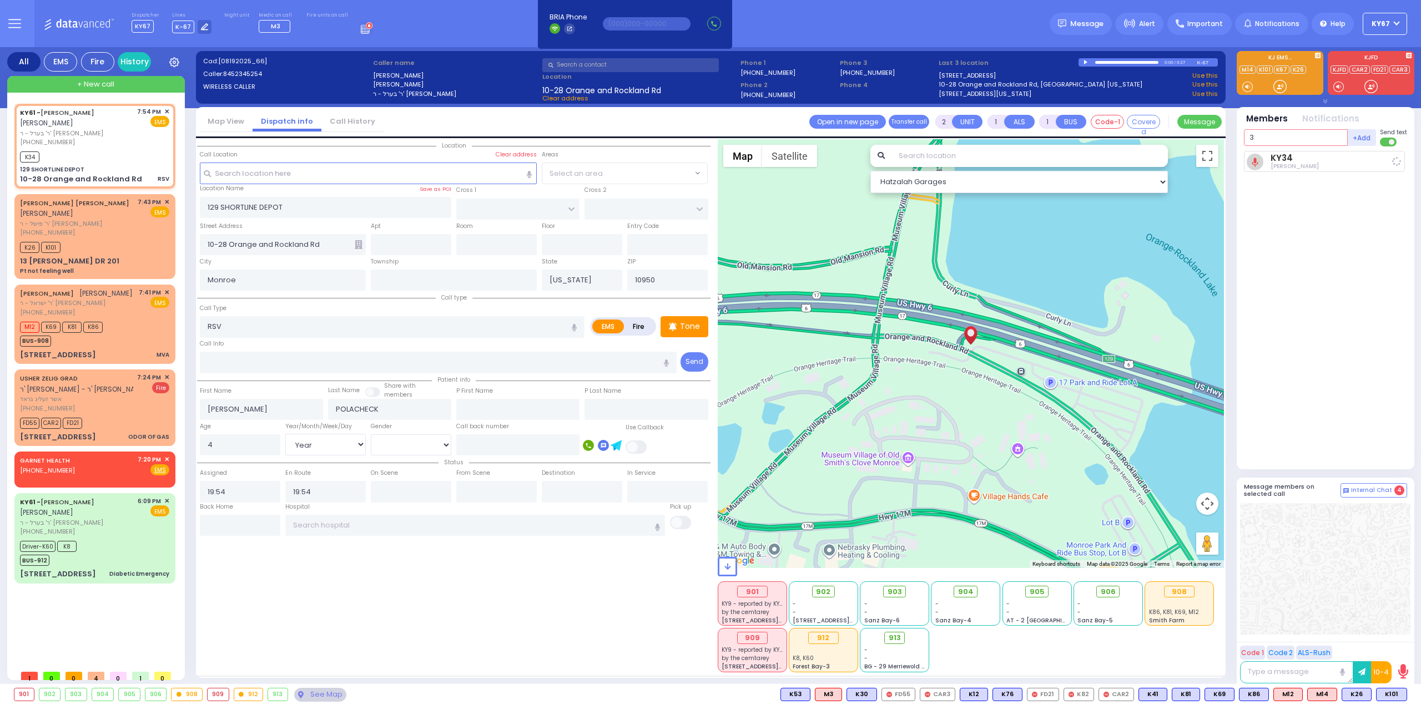
select select "Hatzalah Garages"
type input "33"
select select
radio input "true"
select select "Year"
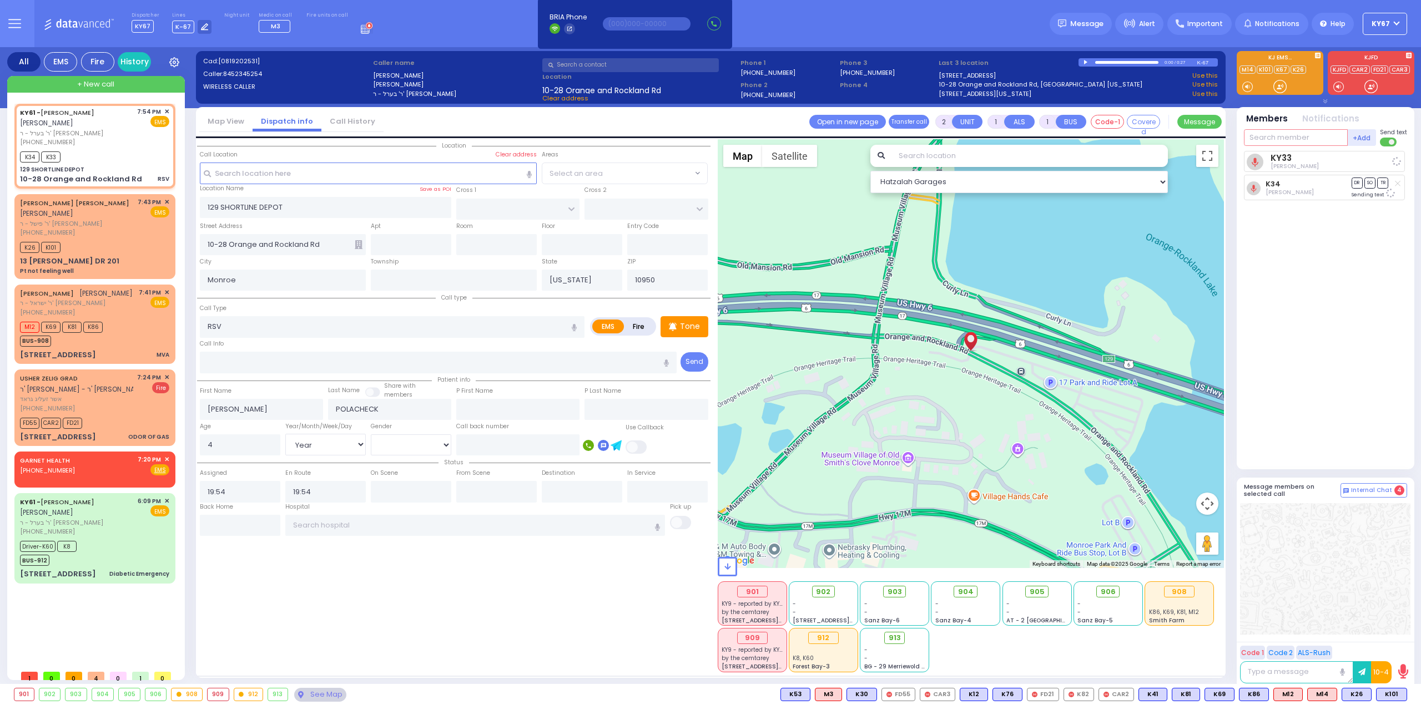
select select "Hatzalah Garages"
click at [1306, 330] on div "K33 unknown Yossi Schaffer DR SO TR Send again" at bounding box center [1326, 305] width 165 height 309
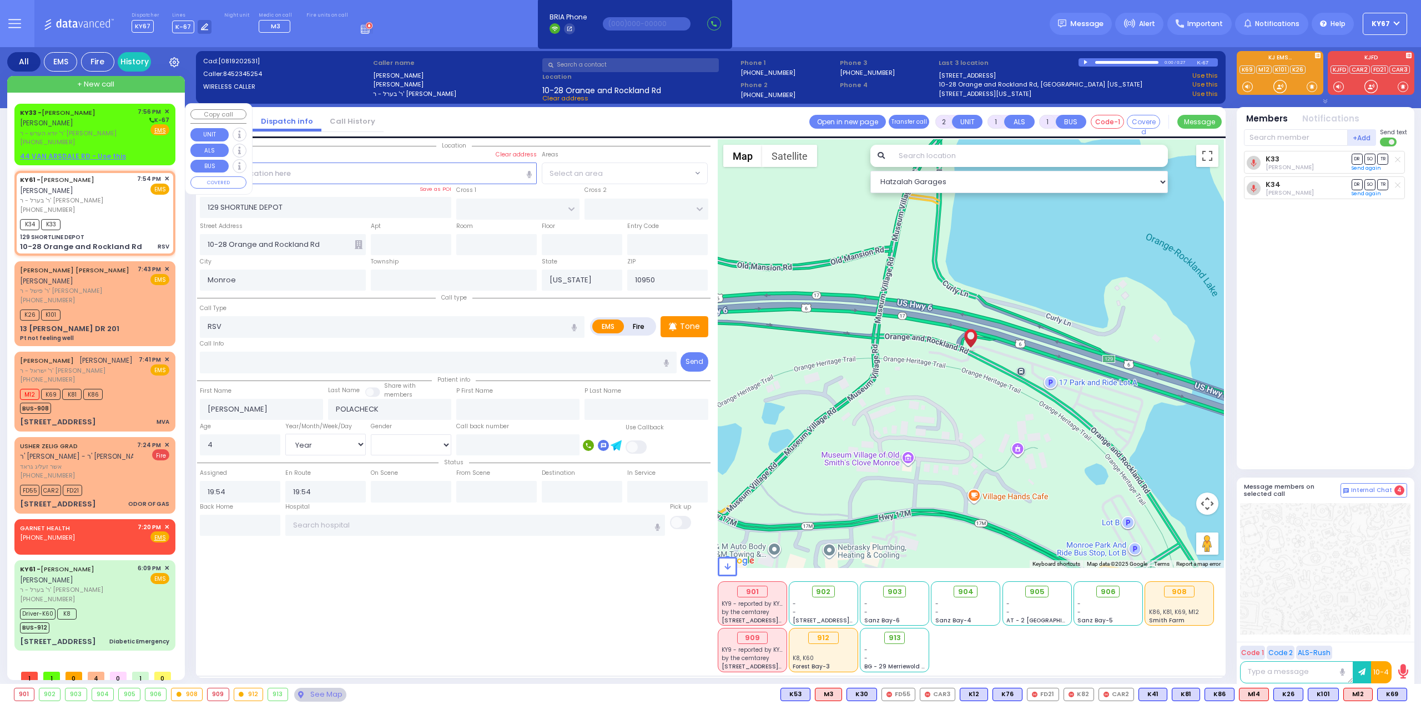
click at [165, 110] on span "✕" at bounding box center [166, 111] width 5 height 9
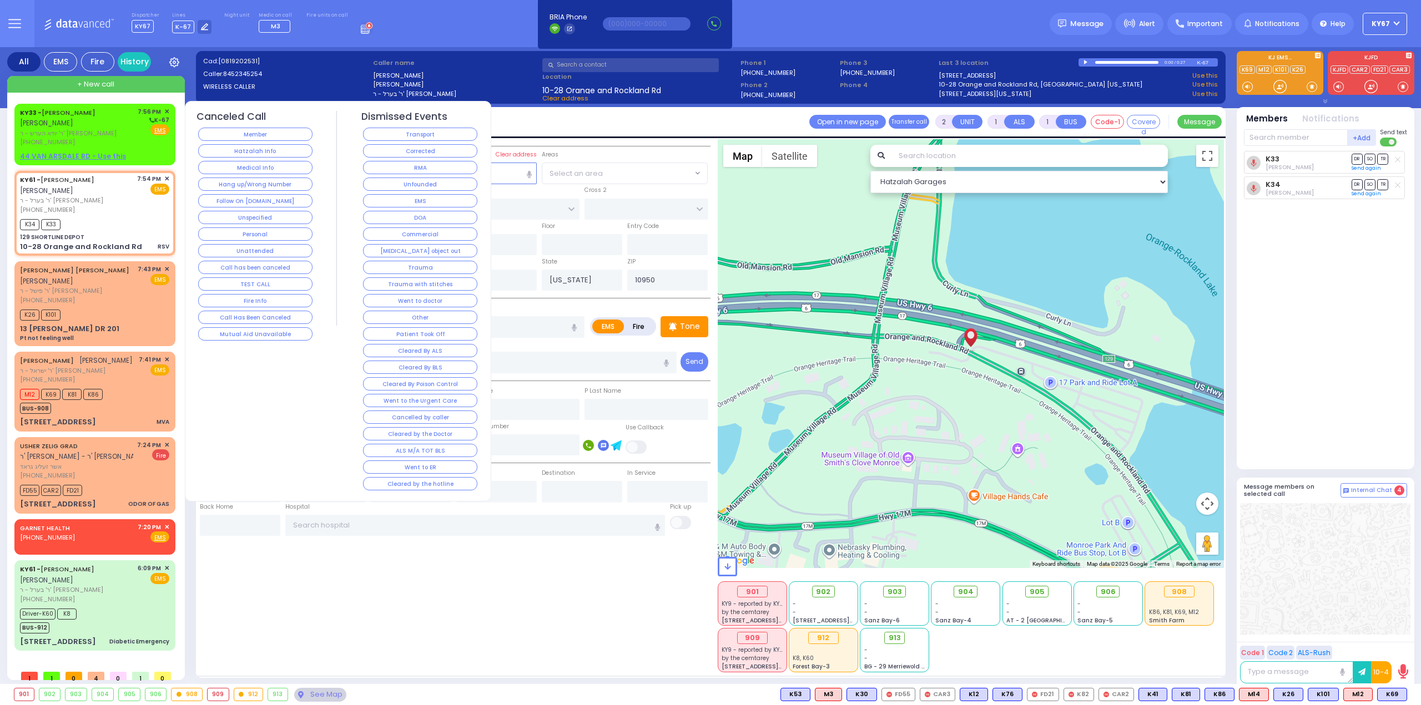
click at [257, 137] on button "Member" at bounding box center [255, 134] width 114 height 13
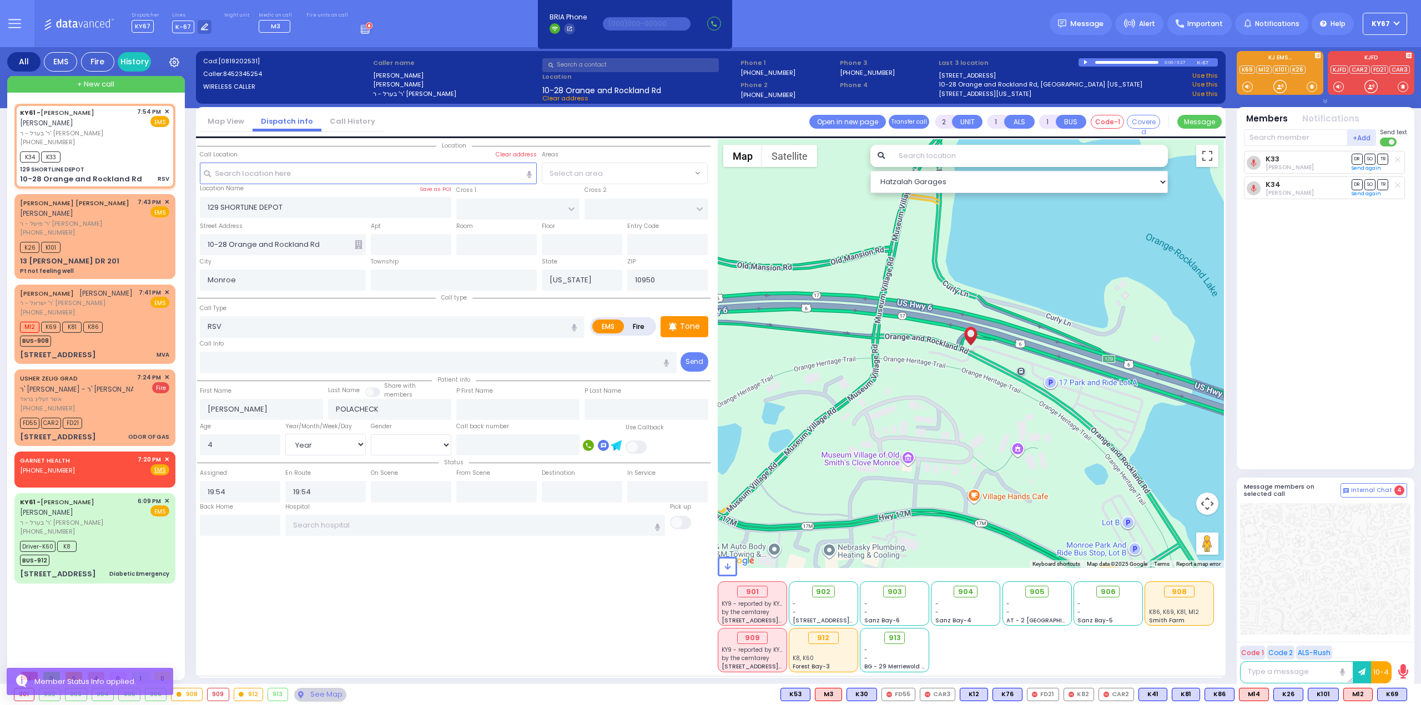
click at [413, 582] on div "Location" at bounding box center [453, 405] width 513 height 533
click at [12, 30] on button at bounding box center [14, 23] width 40 height 47
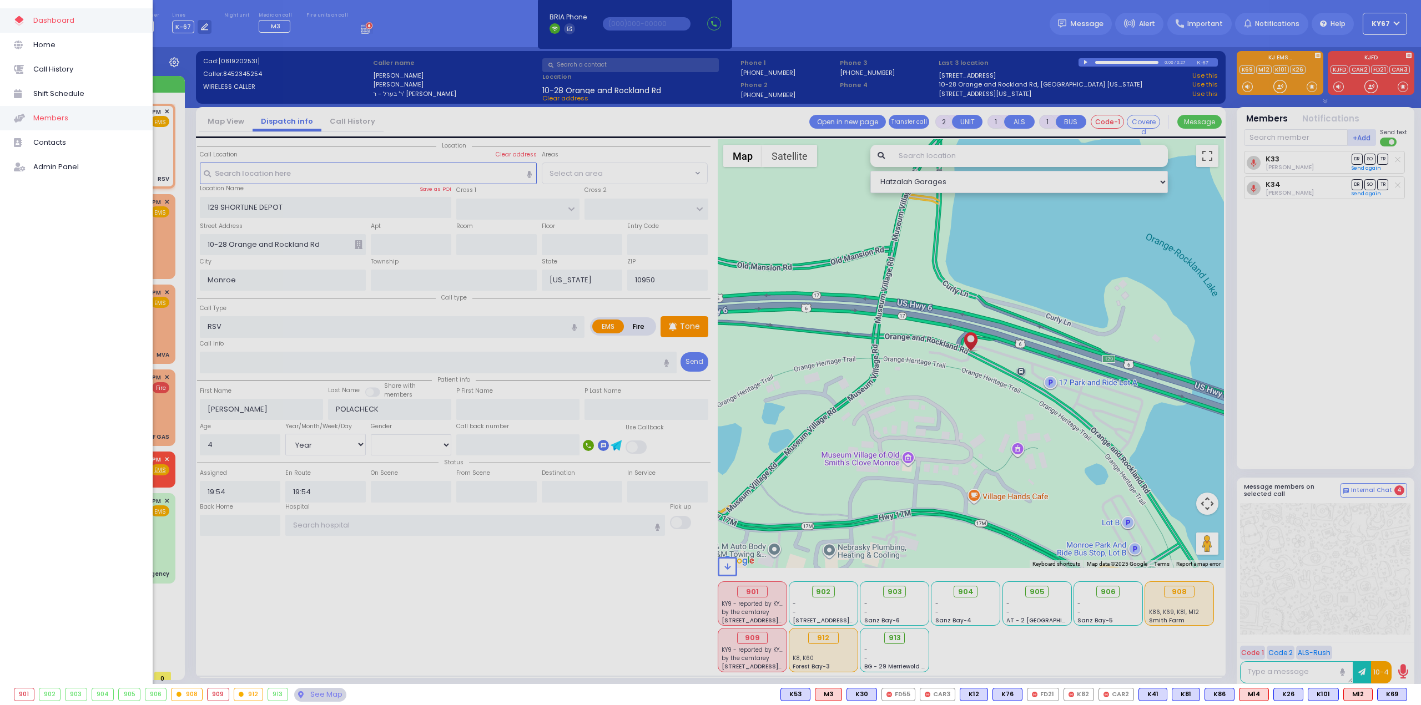
click at [54, 115] on span "Members" at bounding box center [85, 118] width 105 height 14
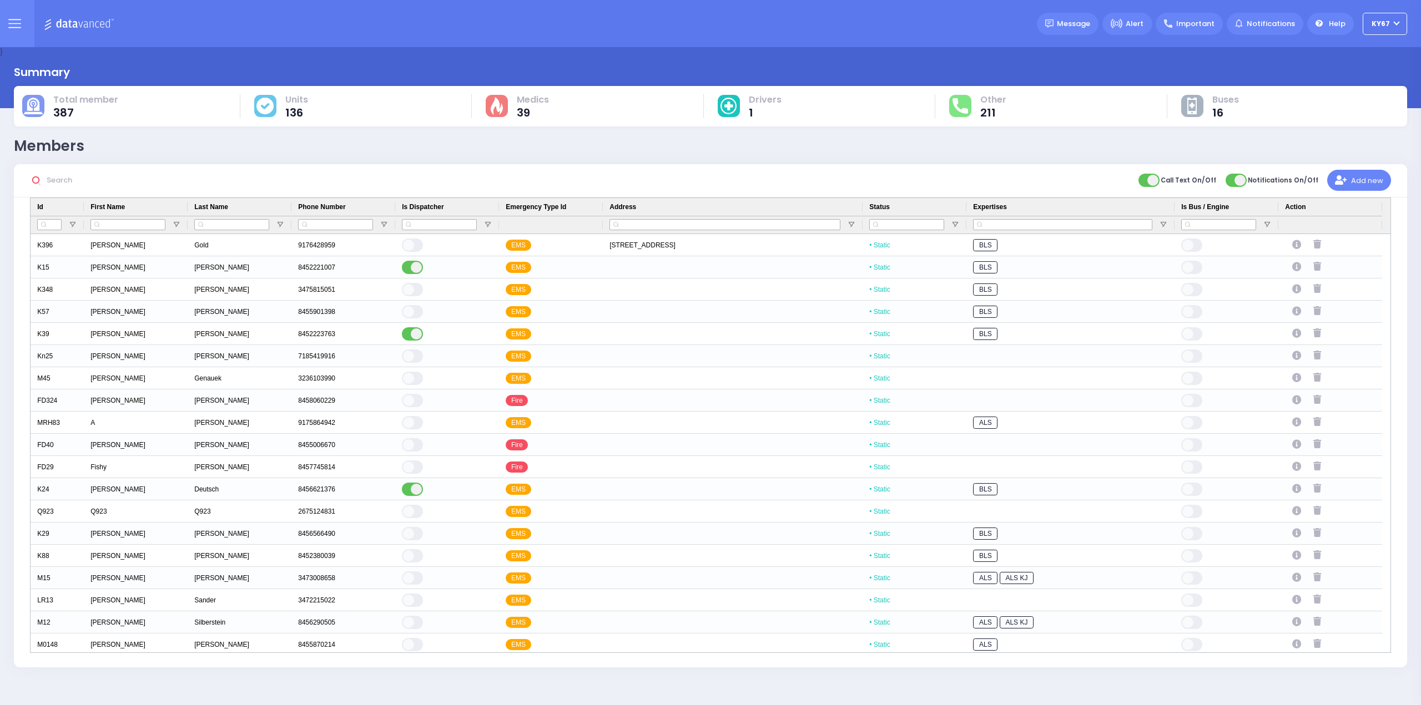
click at [74, 180] on input "text" at bounding box center [126, 180] width 166 height 21
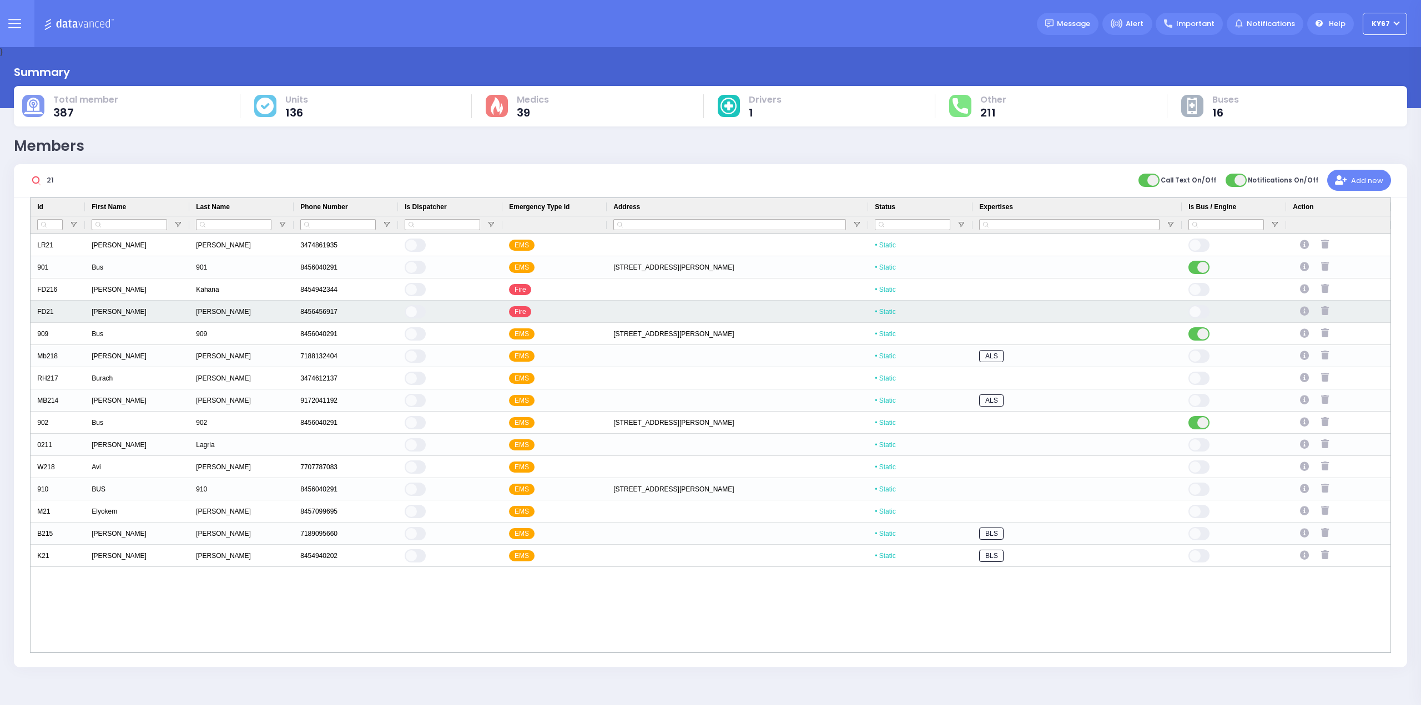
type input "21"
click at [1303, 310] on icon "Press SPACE to select this row." at bounding box center [1306, 311] width 12 height 9
select select
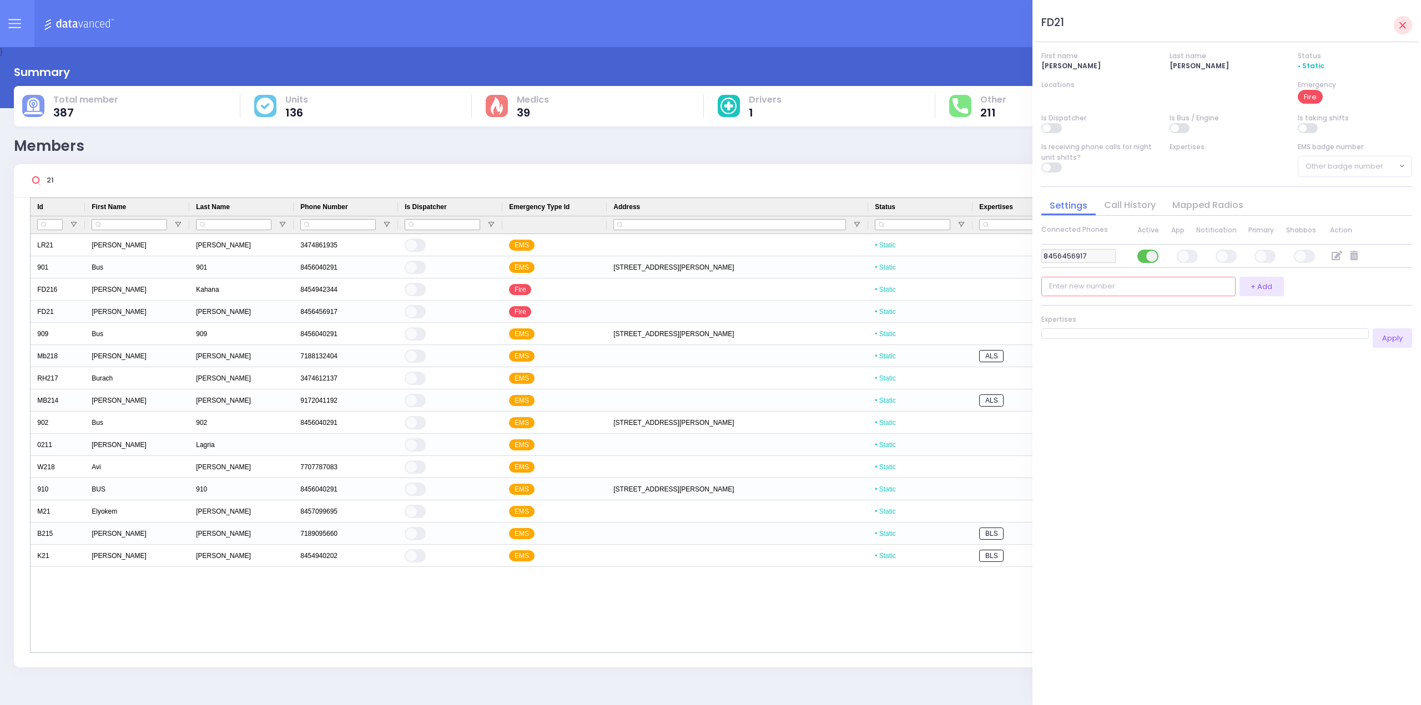
click at [1110, 286] on input "number" at bounding box center [1138, 286] width 194 height 19
click at [1169, 284] on input "number" at bounding box center [1138, 286] width 194 height 19
click at [1114, 286] on input "845" at bounding box center [1138, 286] width 194 height 19
click at [1062, 284] on input "8453245807" at bounding box center [1138, 286] width 194 height 19
click at [1075, 284] on input "8453245807" at bounding box center [1138, 286] width 194 height 19
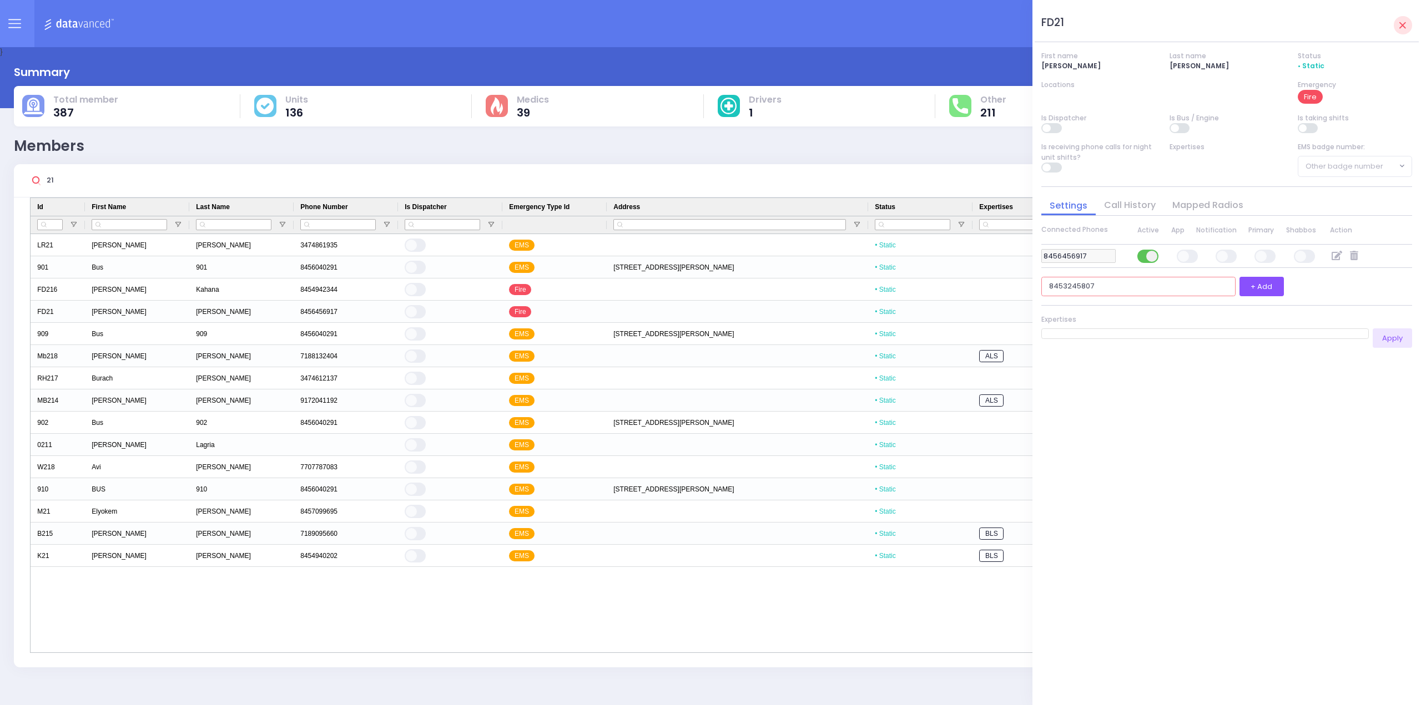
type input "8453245807"
click at [1266, 284] on button "+ Add" at bounding box center [1261, 286] width 44 height 19
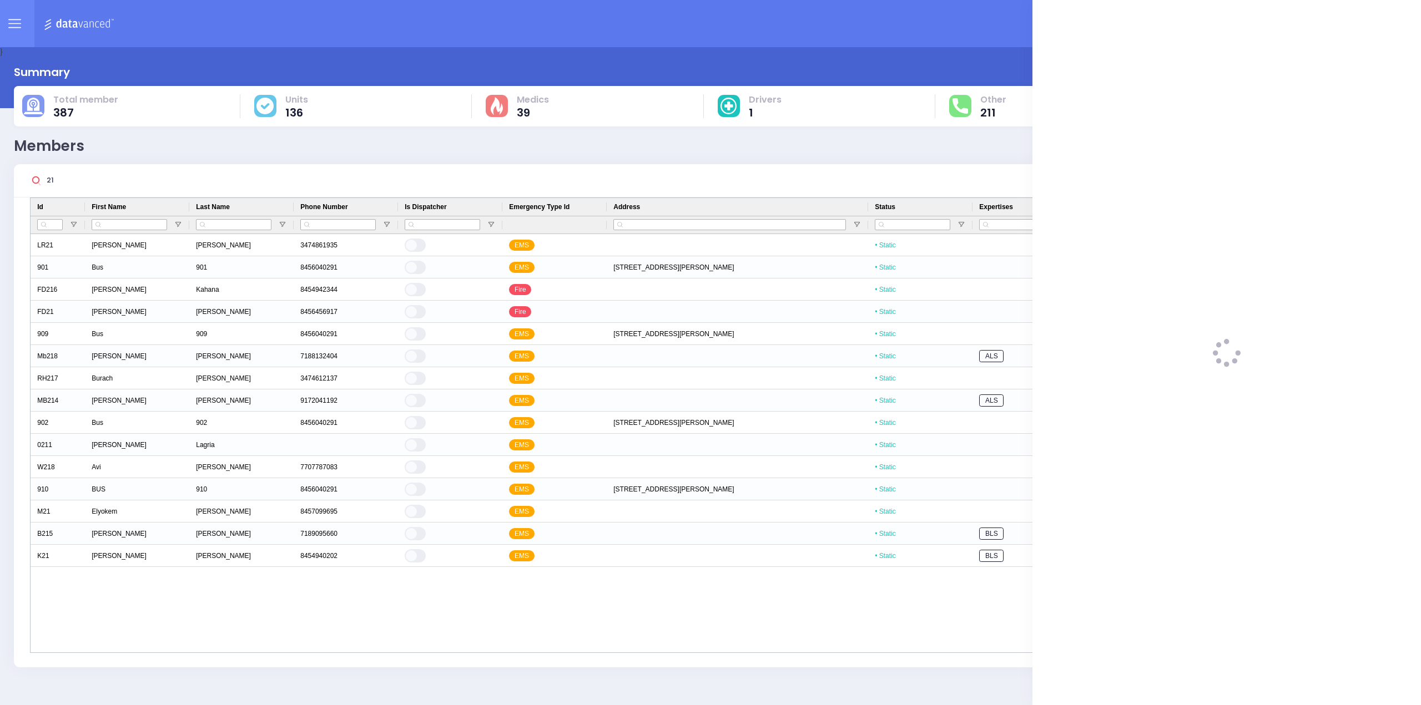
select select
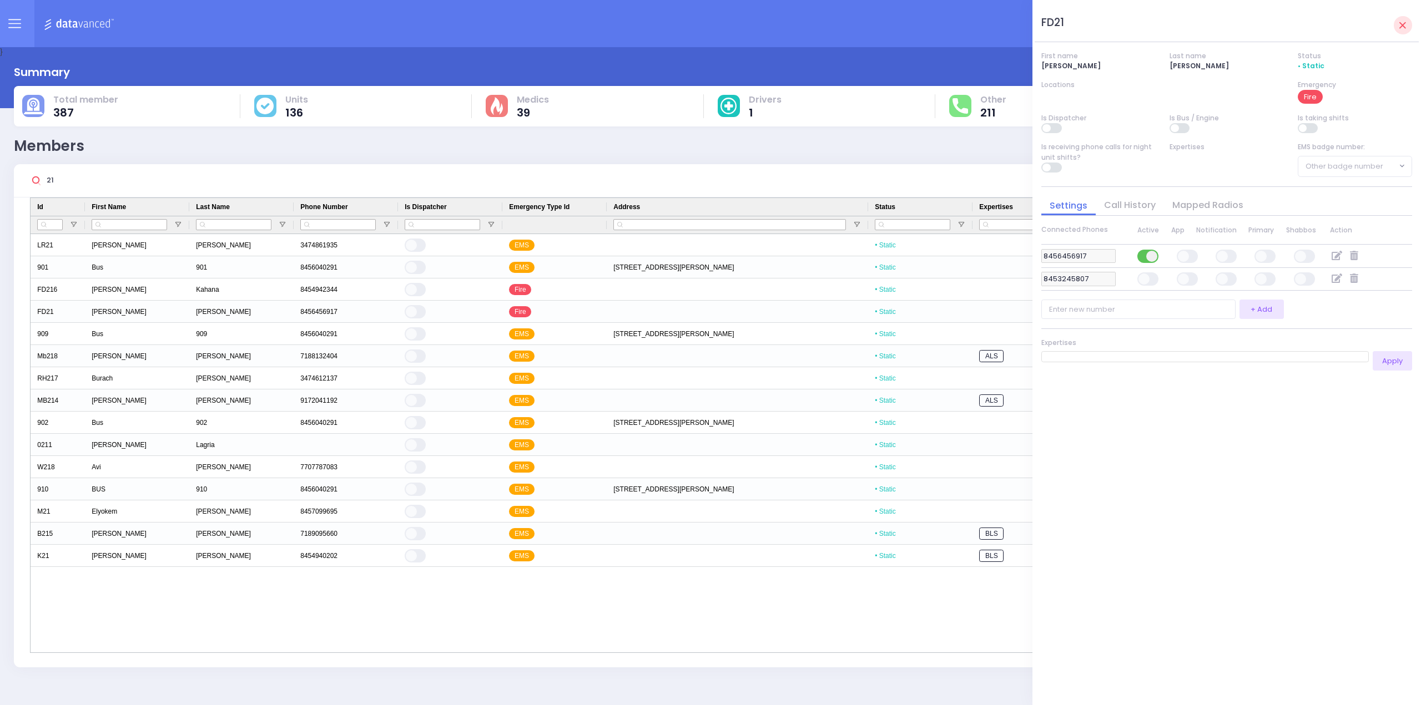
click at [1144, 277] on span at bounding box center [1148, 278] width 22 height 13
click at [583, 271] on input "checkbox" at bounding box center [583, 271] width 0 height 0
select select
click at [1263, 275] on span at bounding box center [1265, 278] width 22 height 13
click at [700, 271] on input "checkbox" at bounding box center [700, 271] width 0 height 0
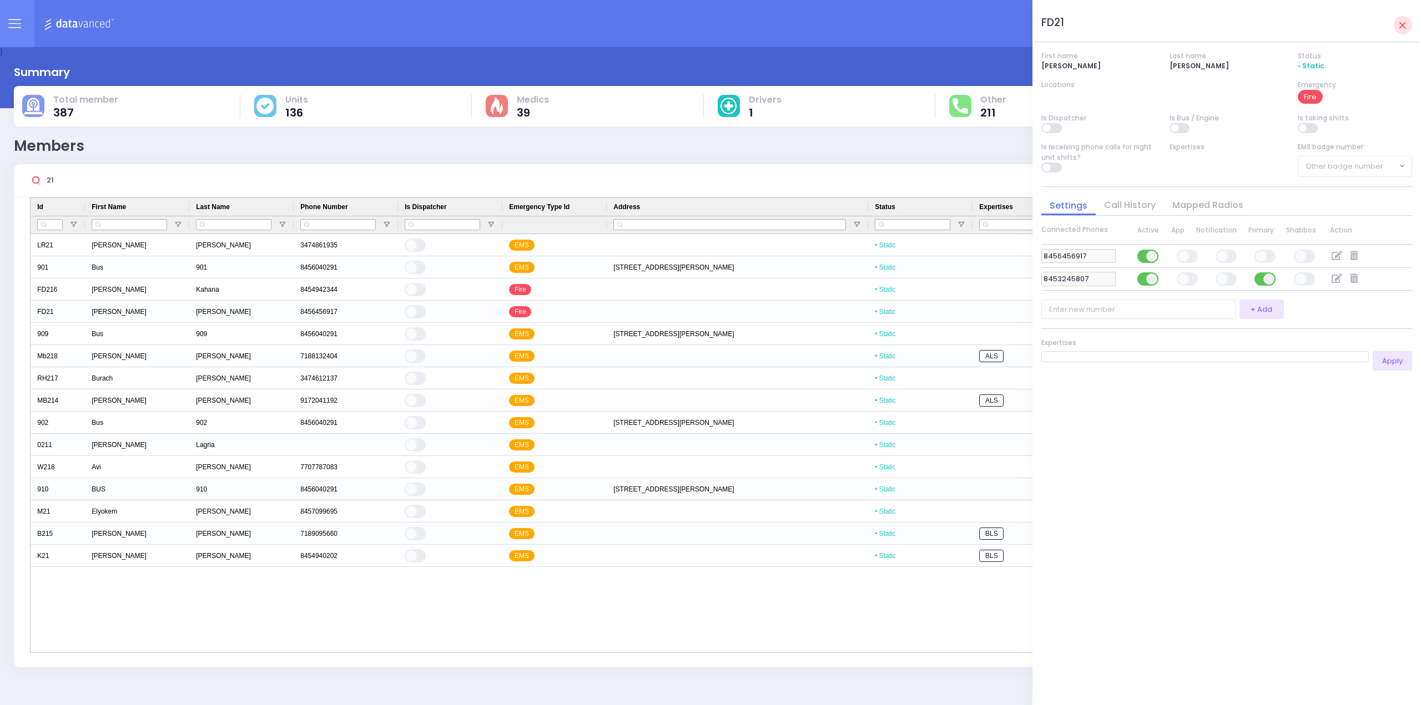
select select
click at [1403, 22] on icon at bounding box center [1402, 25] width 7 height 7
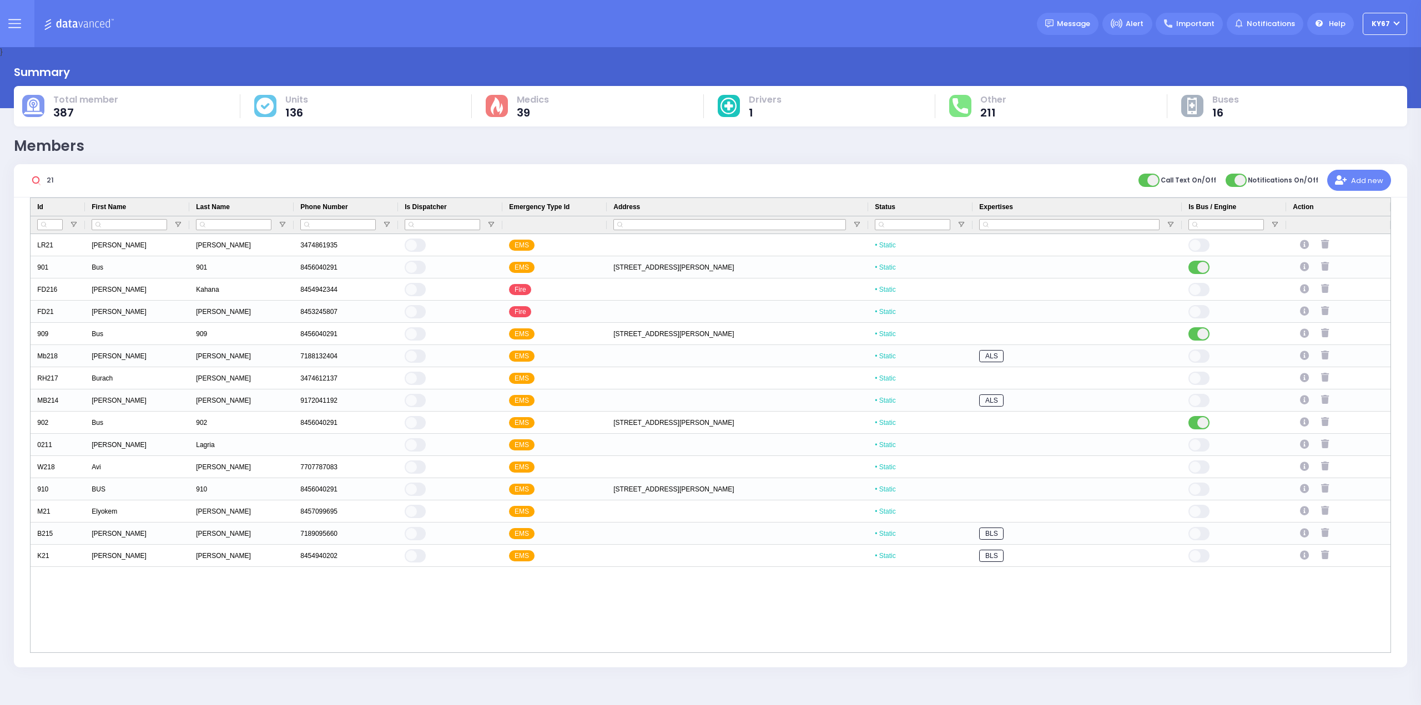
click at [19, 32] on button at bounding box center [14, 23] width 40 height 47
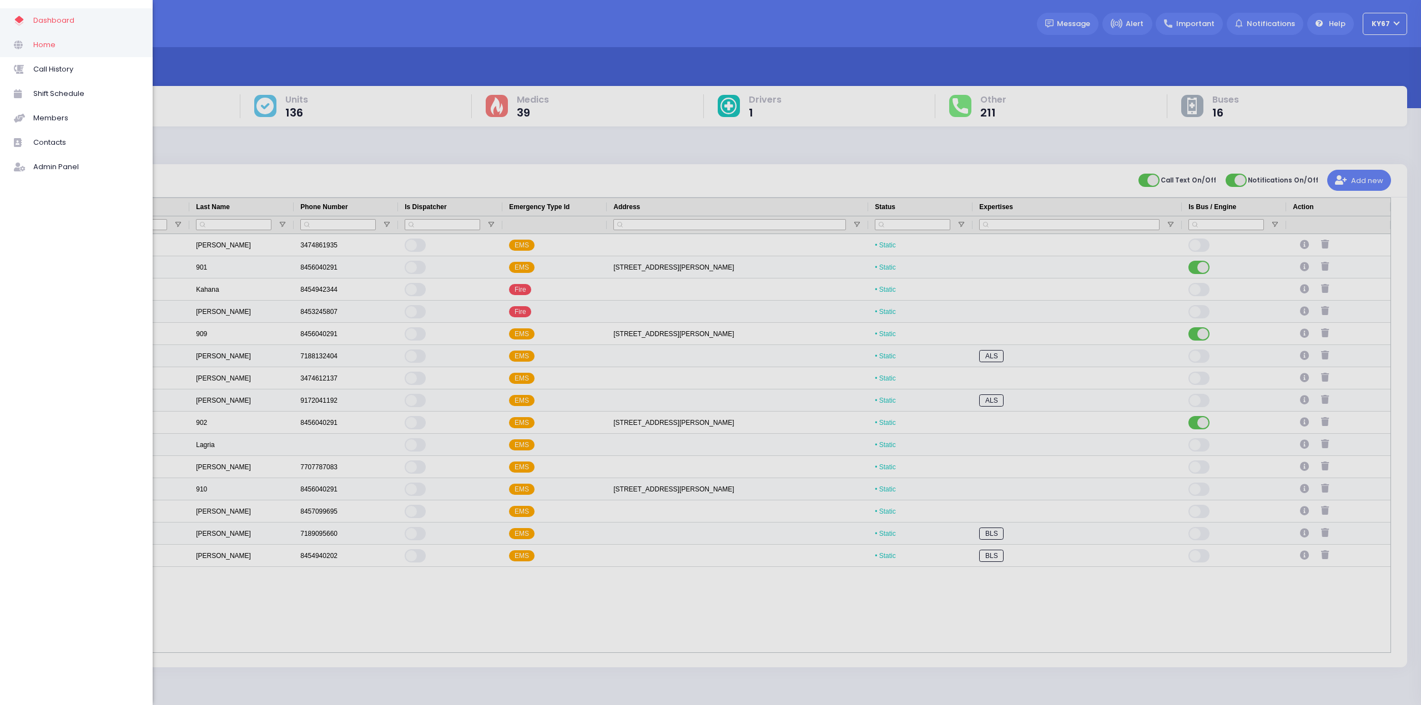
click at [49, 48] on span "Home" at bounding box center [85, 45] width 105 height 14
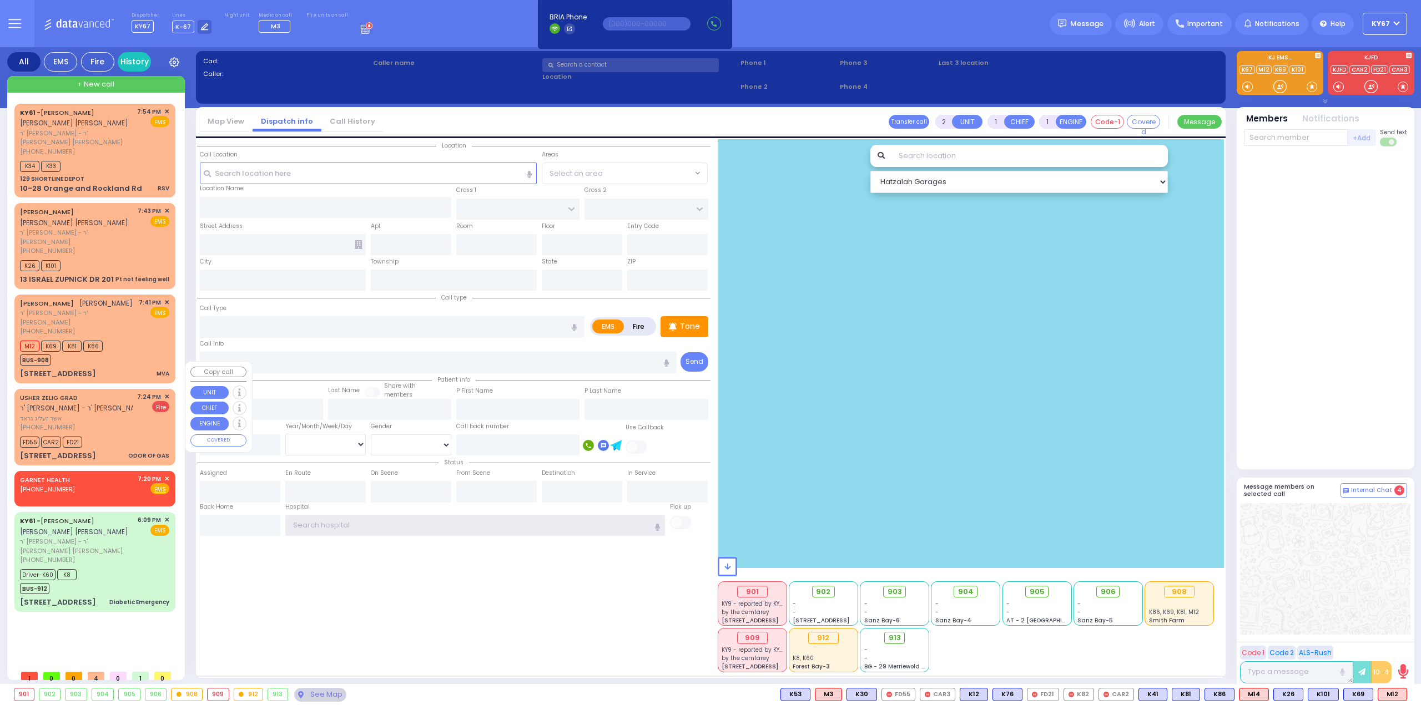
type input "Ky67"
click at [109, 423] on div "[PHONE_NUMBER]" at bounding box center [76, 427] width 113 height 9
select select
type input "ODOR OF GAS"
radio input "false"
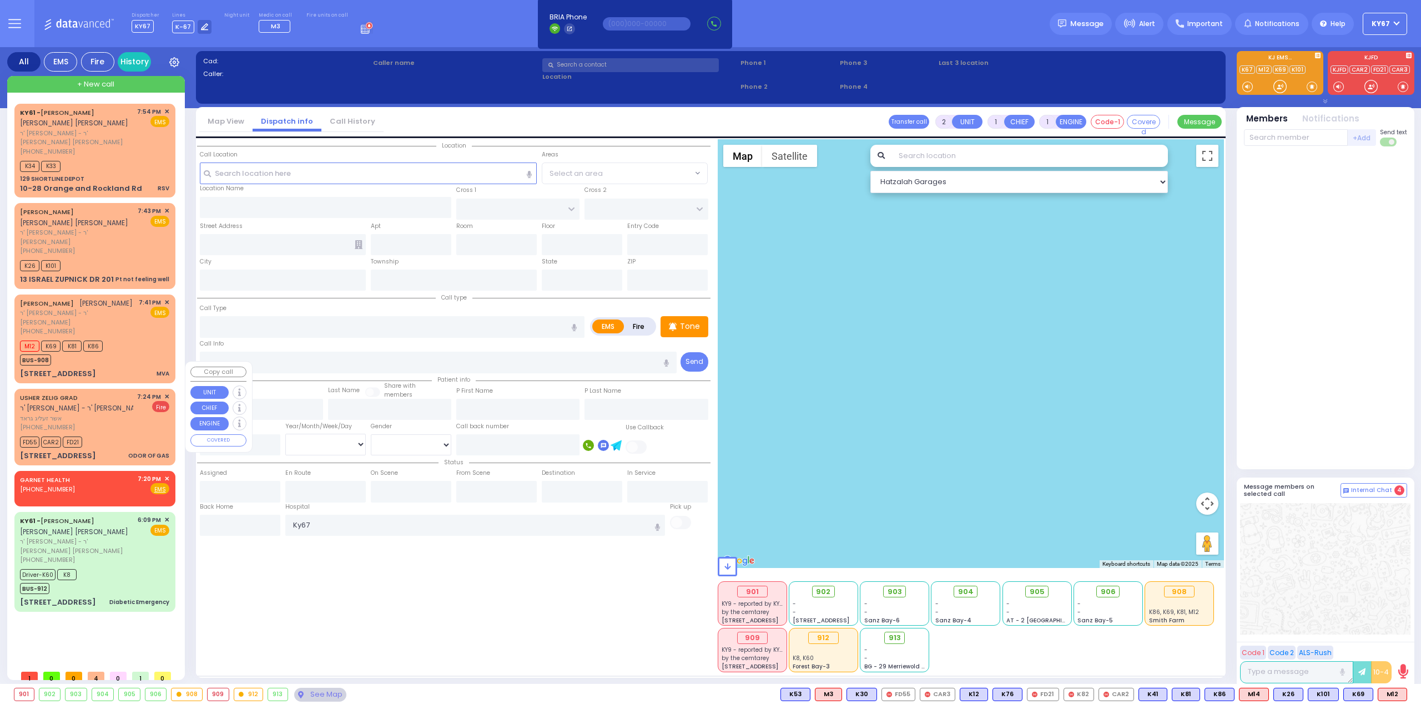
radio input "true"
type input "USHER ZELIG"
type input "GRAD"
select select
type input "19:24"
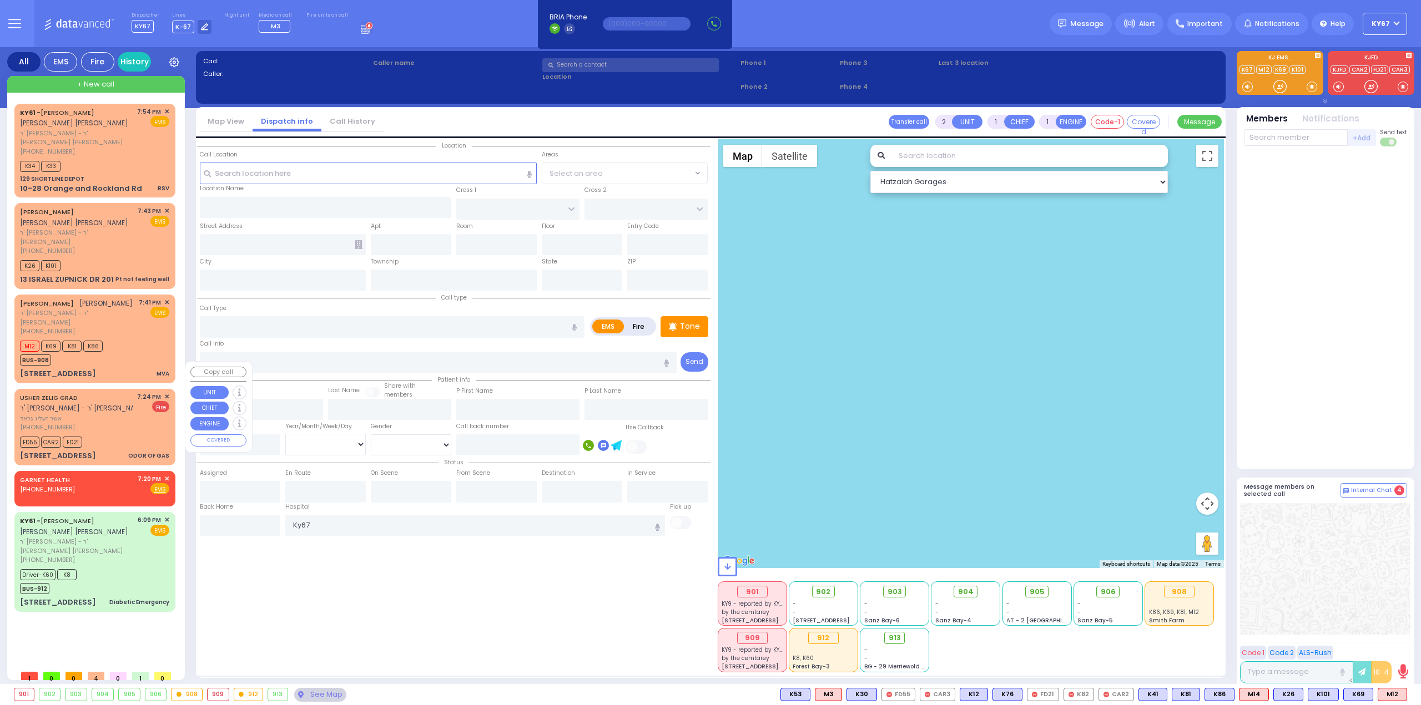
type input "19:26"
select select "Hatzalah Garages"
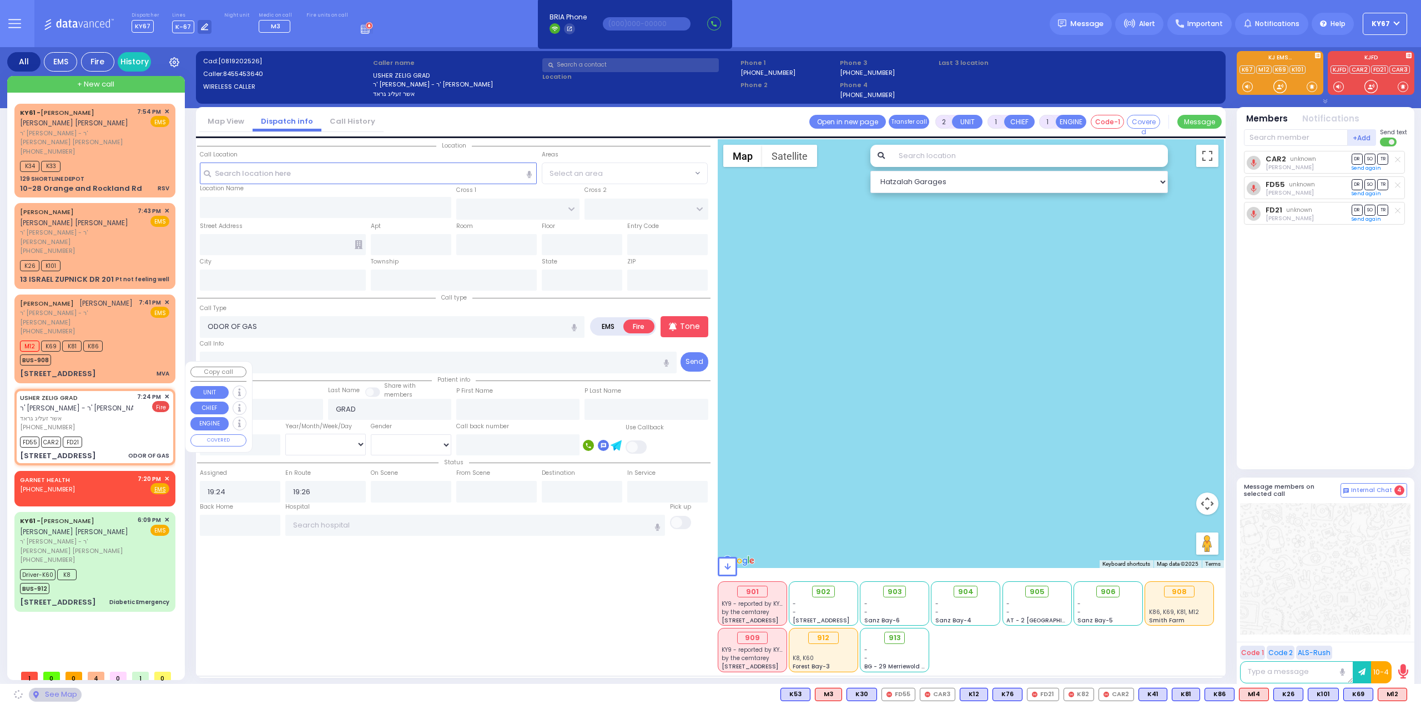
type input "KAHAN DR"
type input "GETZIL BERGER BLVD"
type input "[STREET_ADDRESS]"
type input "002"
type input "4531"
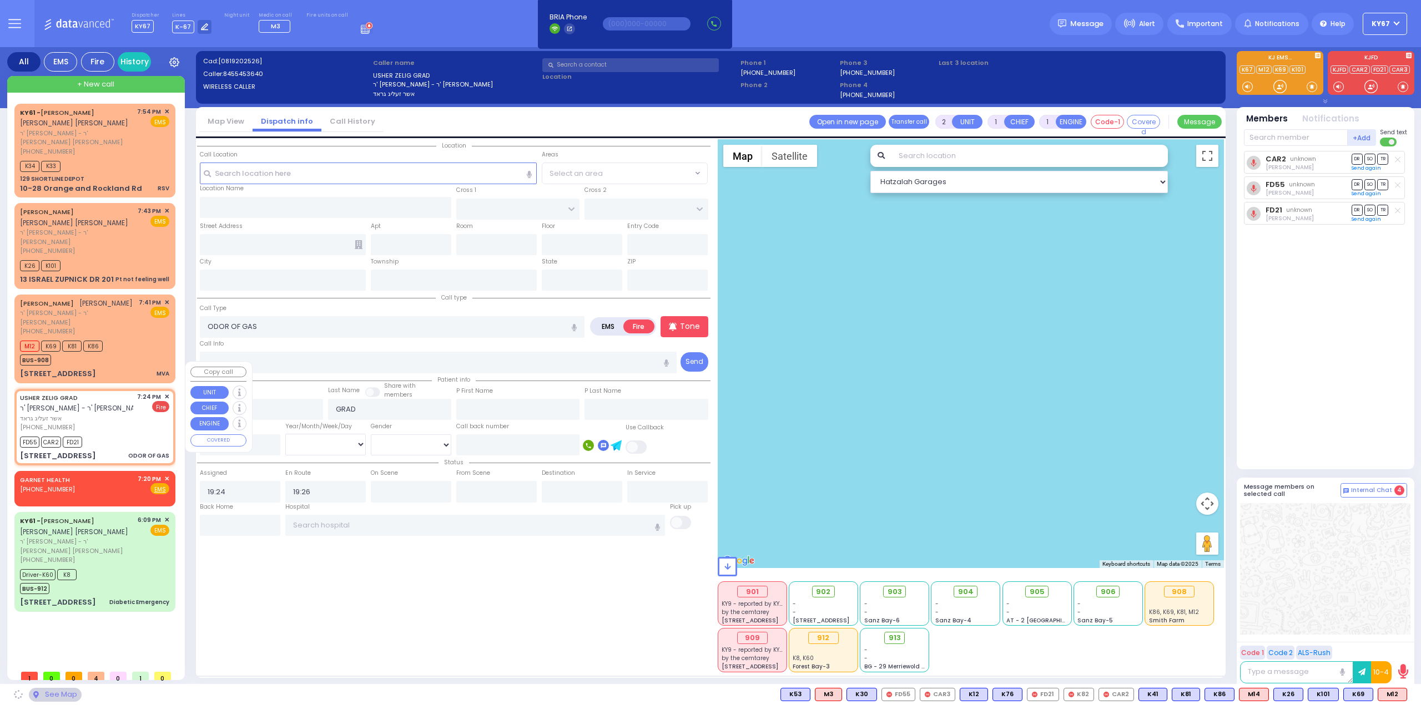
type input "[PERSON_NAME]"
type input "[US_STATE]"
type input "10950"
select select "SECTION 4"
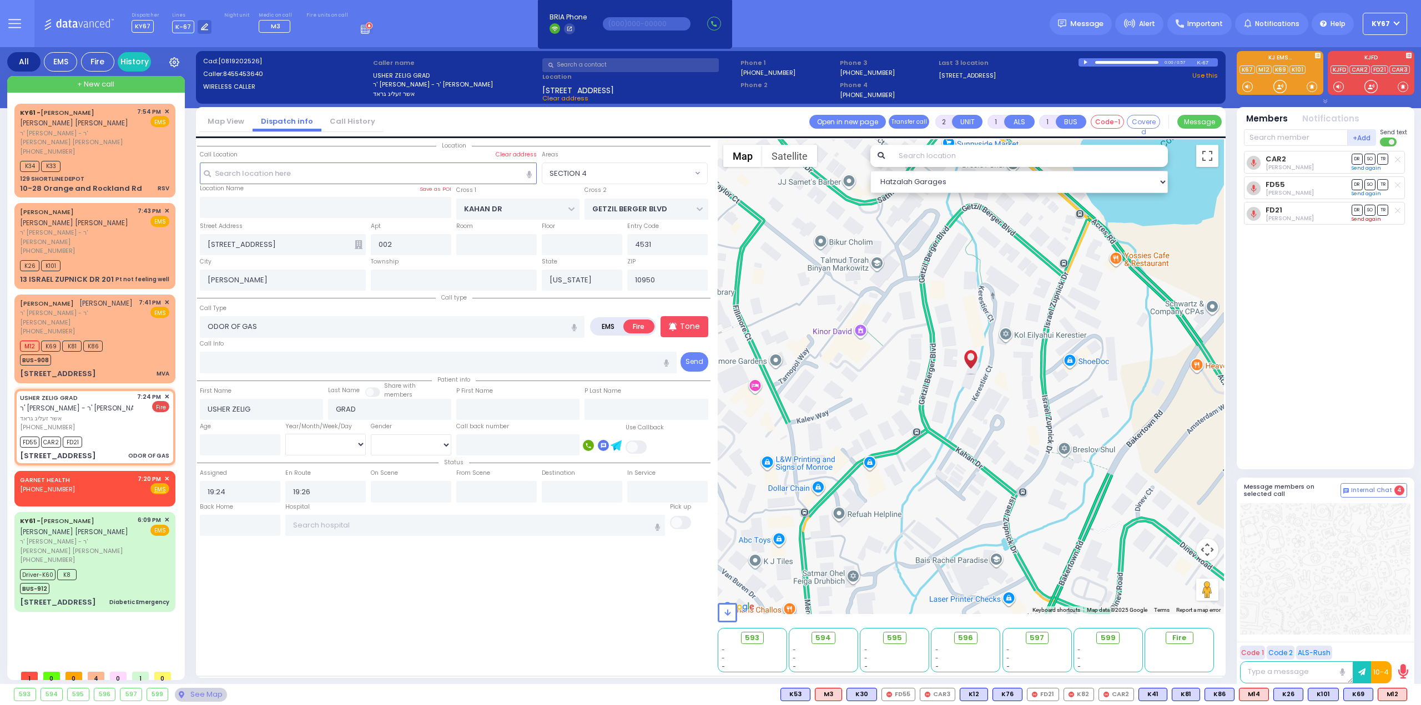
click at [1358, 219] on link "Send again" at bounding box center [1365, 219] width 29 height 7
click at [100, 129] on span "ר' [PERSON_NAME] - ר' [PERSON_NAME] [PERSON_NAME]" at bounding box center [76, 138] width 113 height 18
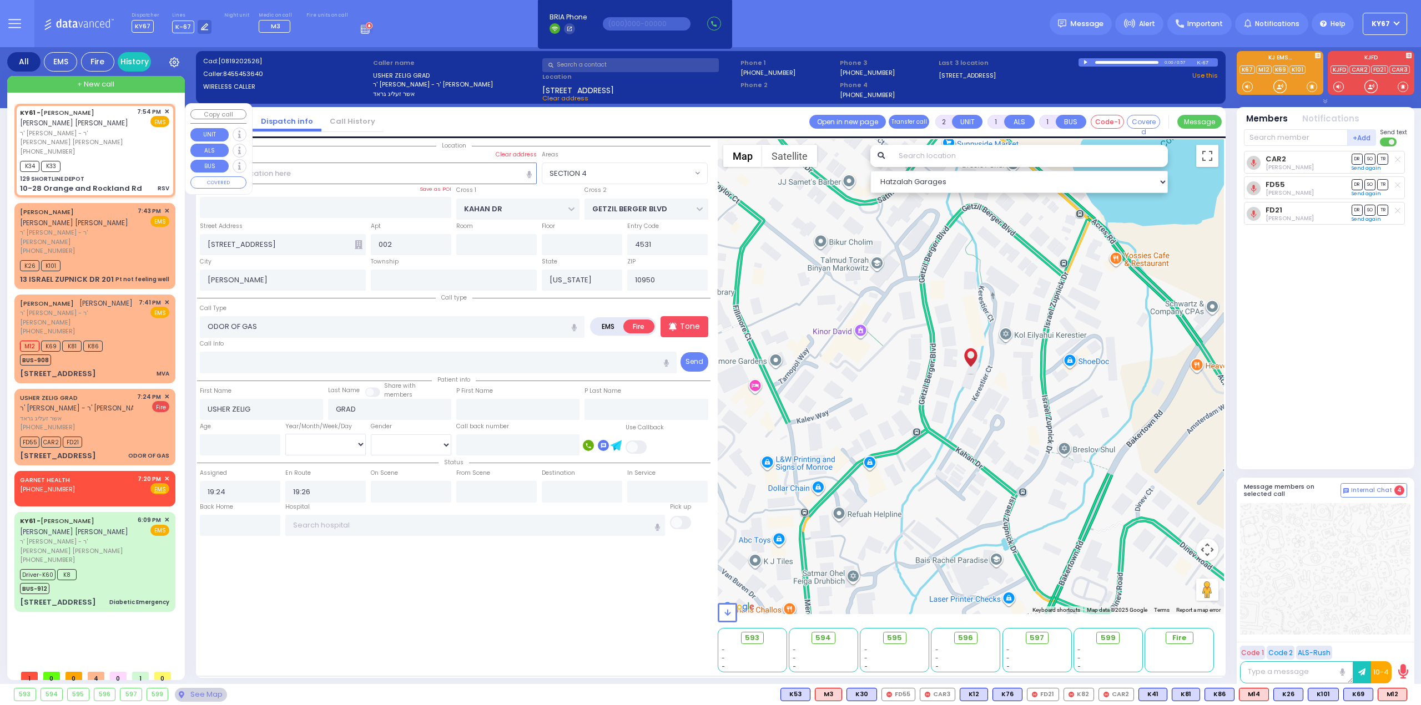
select select
type input "RSV"
radio input "true"
type input "[PERSON_NAME]"
type input "POLACHECK"
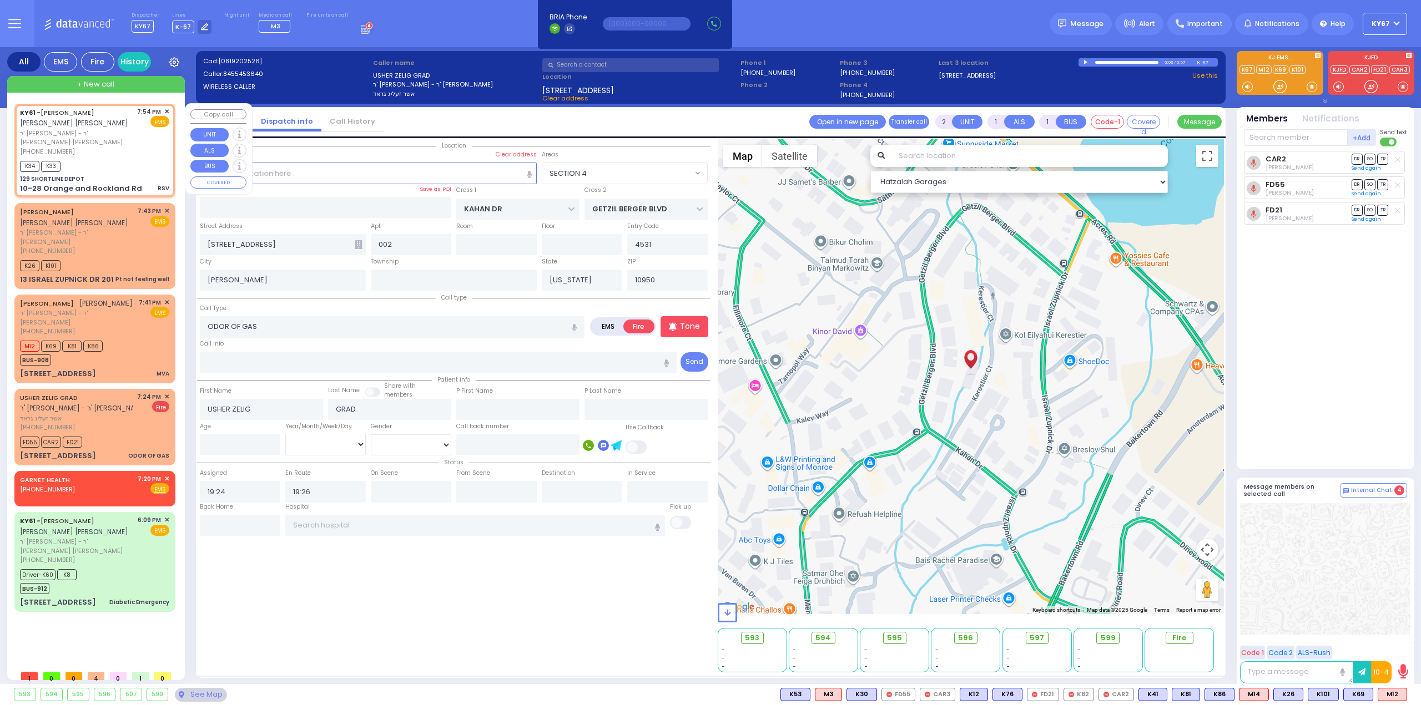
type input "4"
select select "Year"
type input "19:54"
select select "Hatzalah Garages"
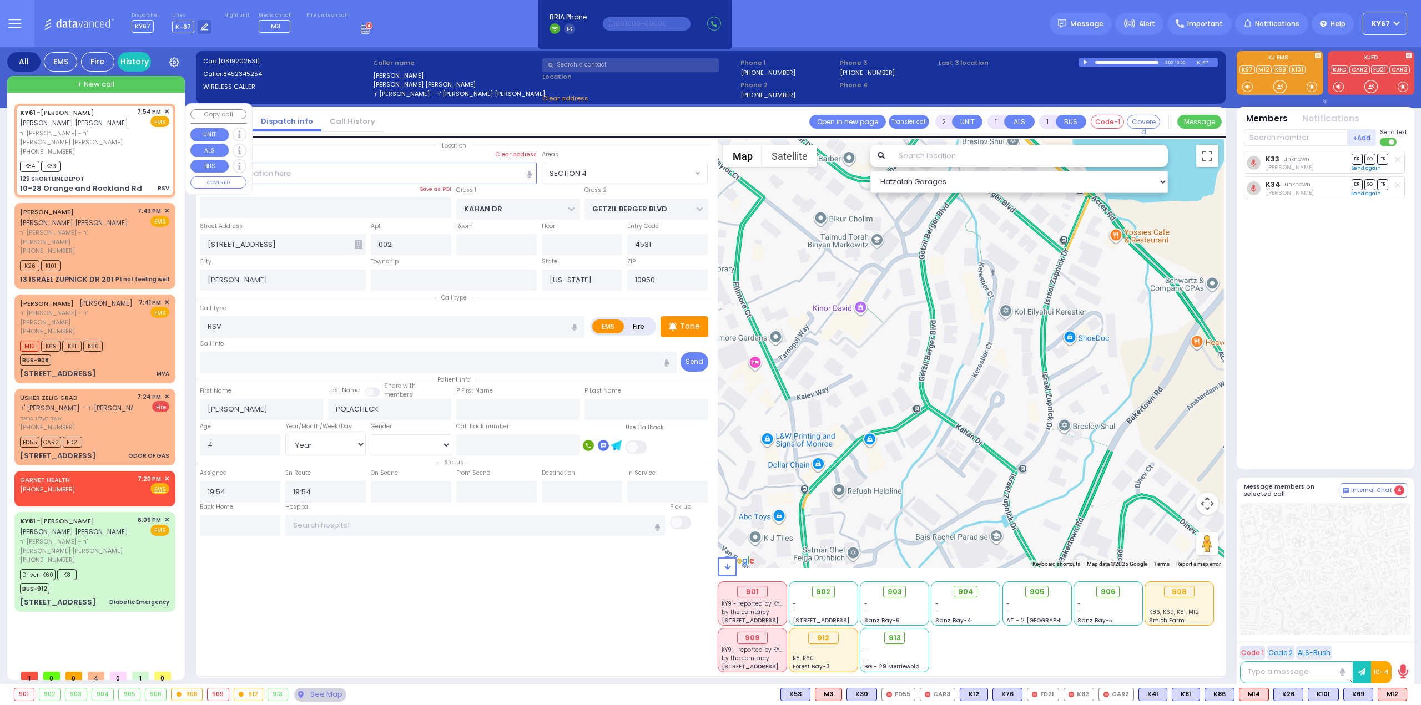
type input "129 SHORTLINE DEPOT"
type input "10-28 Orange and Rockland Rd"
type input "Monroe"
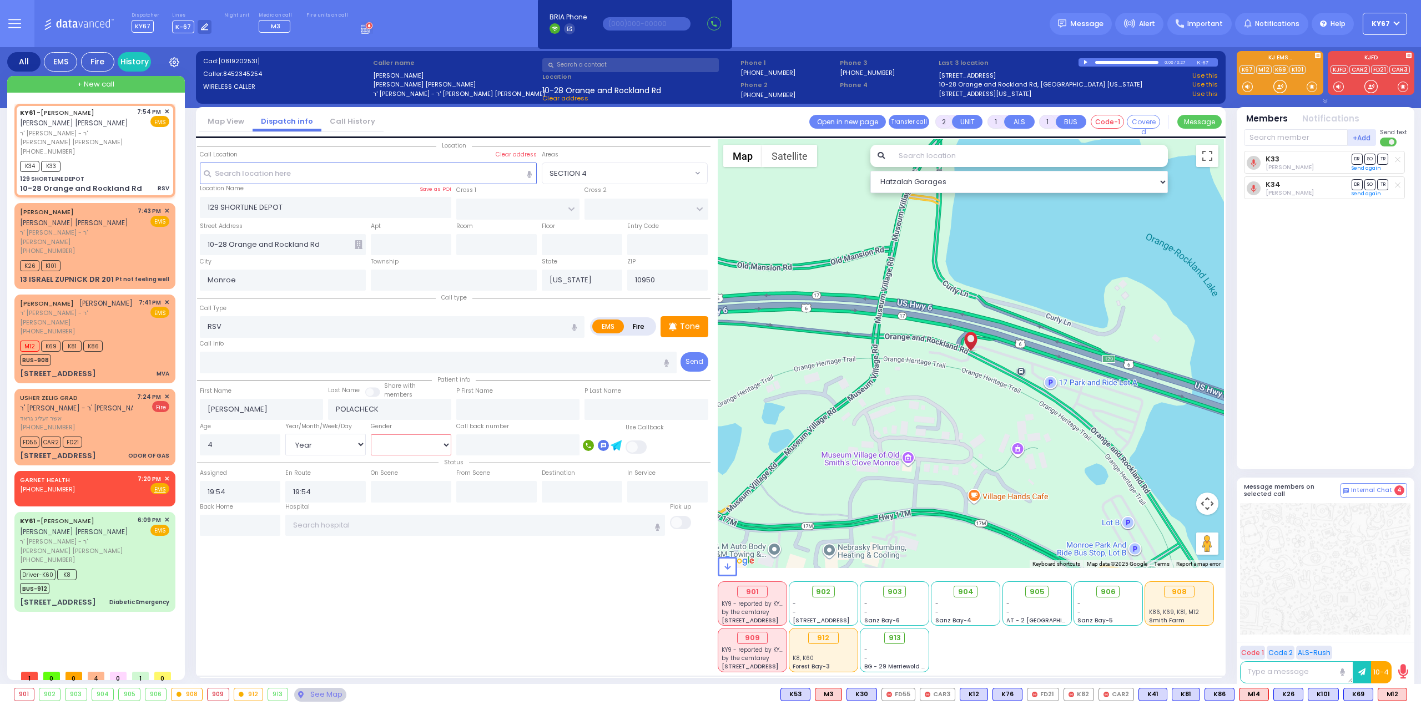
click at [407, 441] on select "[DEMOGRAPHIC_DATA] [DEMOGRAPHIC_DATA]" at bounding box center [411, 445] width 80 height 21
select select "[DEMOGRAPHIC_DATA]"
click at [371, 435] on select "[DEMOGRAPHIC_DATA] [DEMOGRAPHIC_DATA]" at bounding box center [411, 445] width 80 height 21
click at [418, 589] on div "Location All areas" at bounding box center [453, 405] width 513 height 533
select select
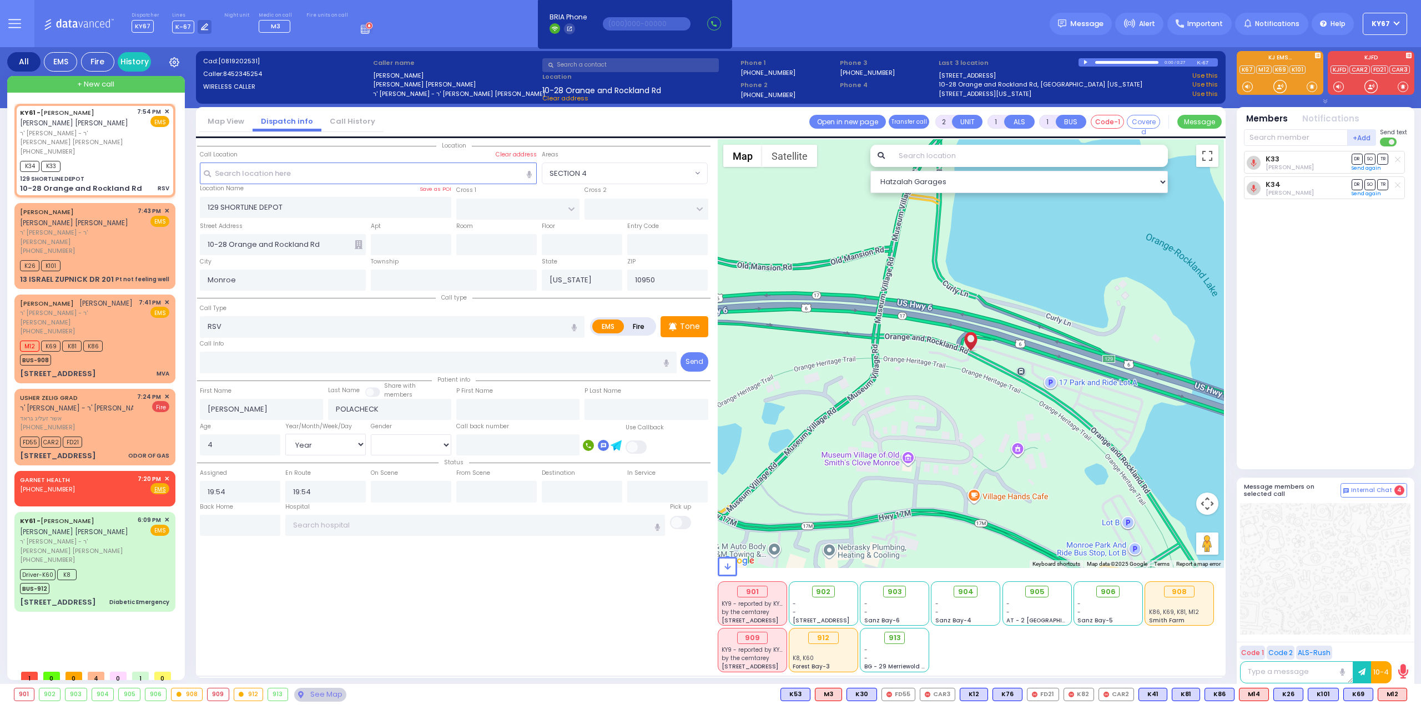
radio input "true"
select select "Year"
select select "[DEMOGRAPHIC_DATA]"
select select "Hatzalah Garages"
click at [109, 158] on div "K34 K33" at bounding box center [94, 165] width 149 height 14
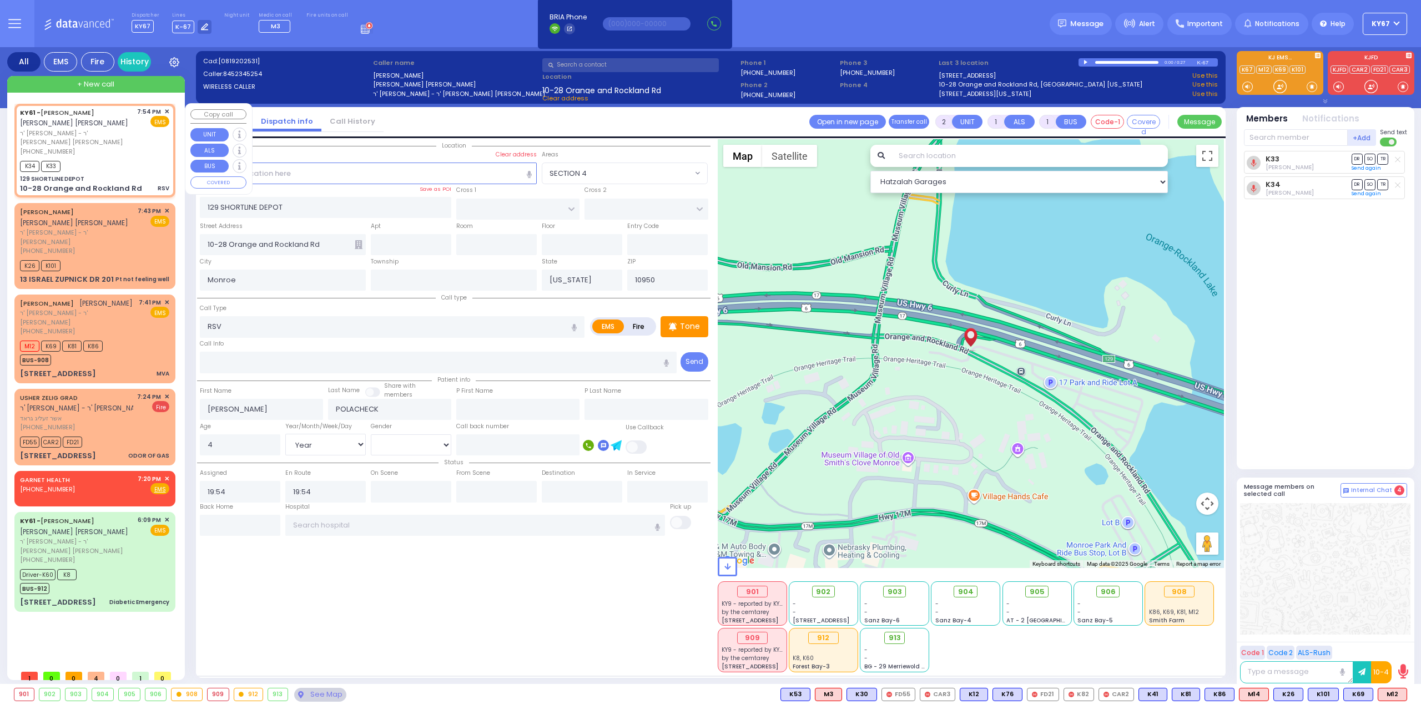
select select
radio input "true"
select select "Year"
select select "[DEMOGRAPHIC_DATA]"
select select "Hatzalah Garages"
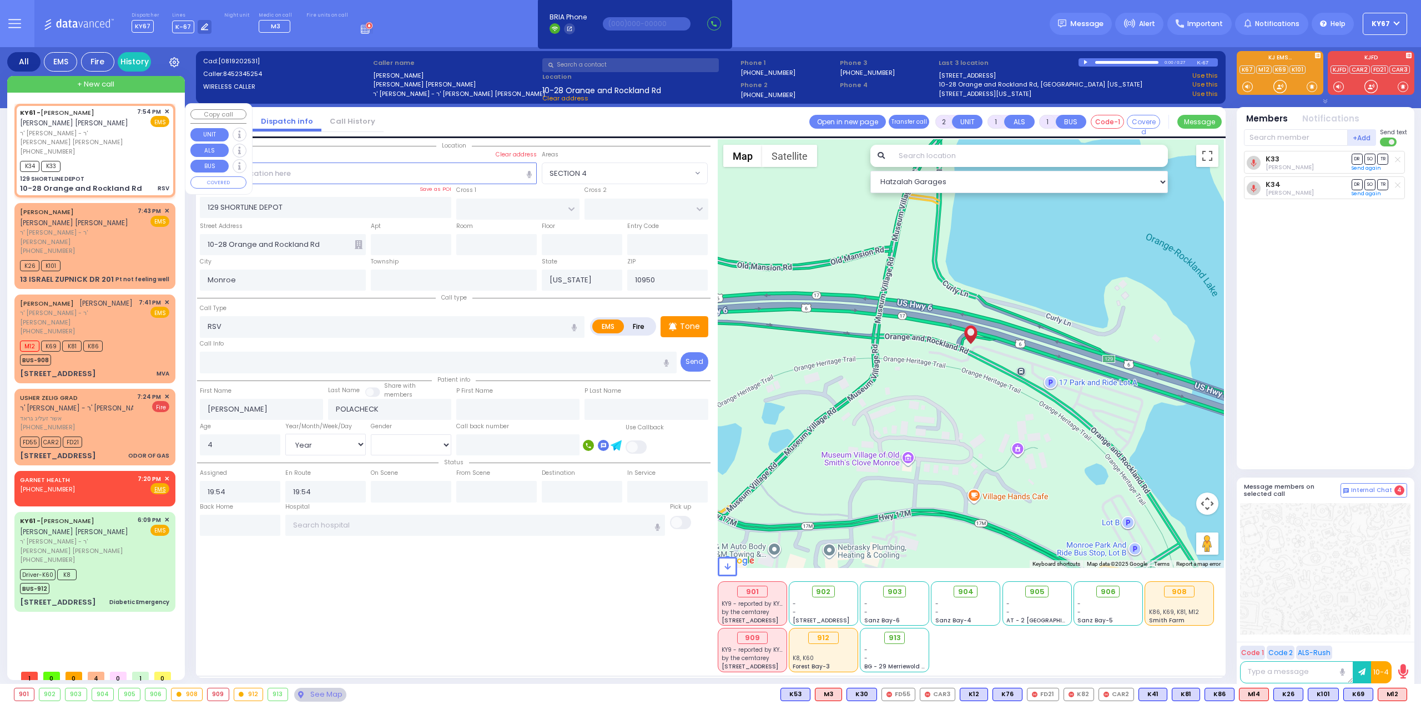
click at [96, 147] on div "[PHONE_NUMBER]" at bounding box center [76, 151] width 113 height 9
select select
radio input "true"
select select "Year"
select select "[DEMOGRAPHIC_DATA]"
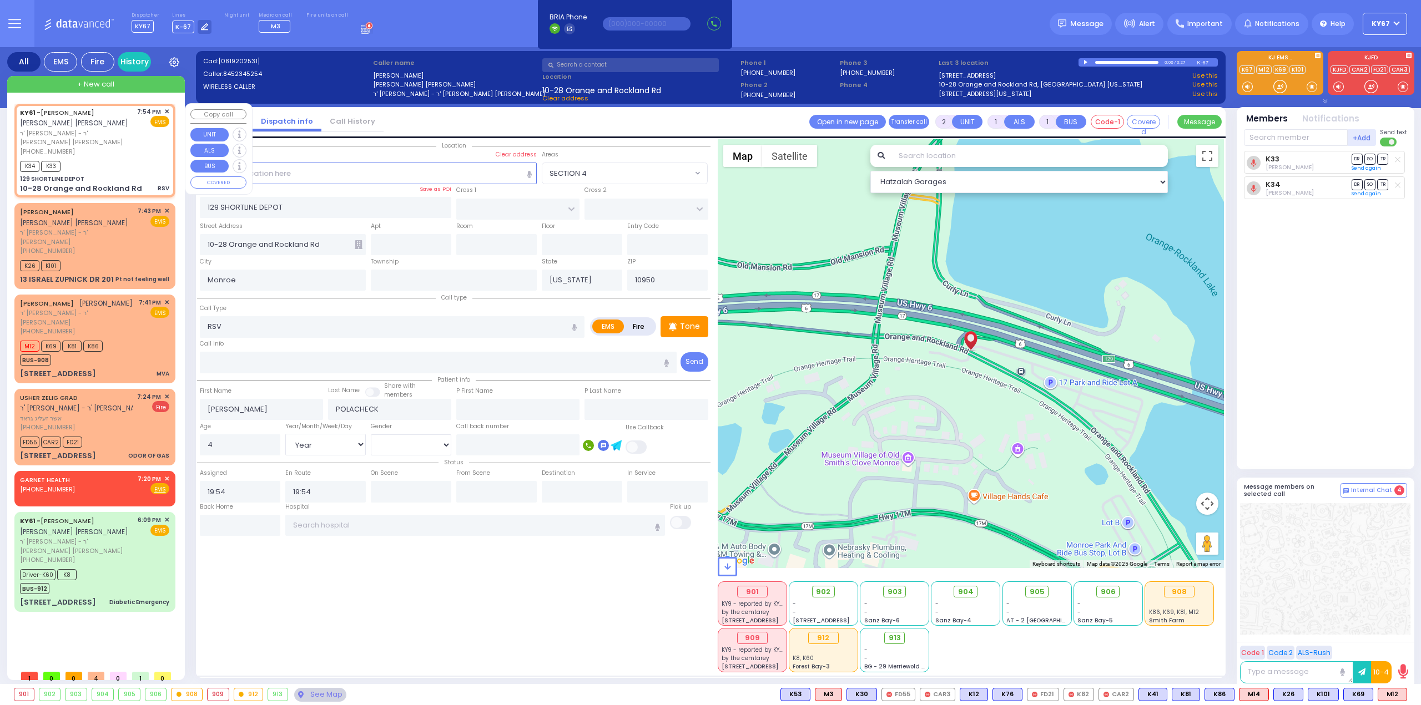
select select "Hatzalah Garages"
click at [32, 161] on span "K34" at bounding box center [29, 166] width 19 height 11
select select
radio input "true"
select select "Year"
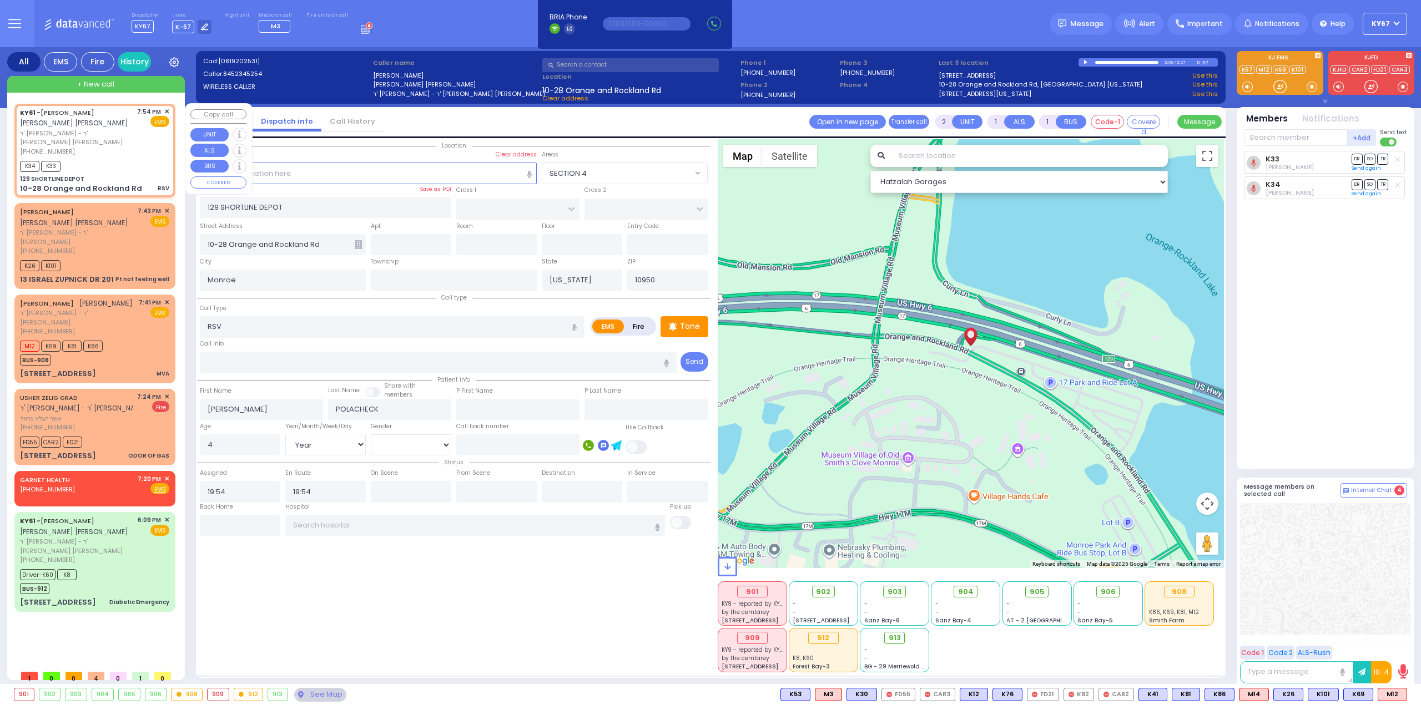
select select "[DEMOGRAPHIC_DATA]"
select select "Hatzalah Garages"
click at [1292, 185] on icon at bounding box center [1292, 185] width 4 height 4
type input "8456624158"
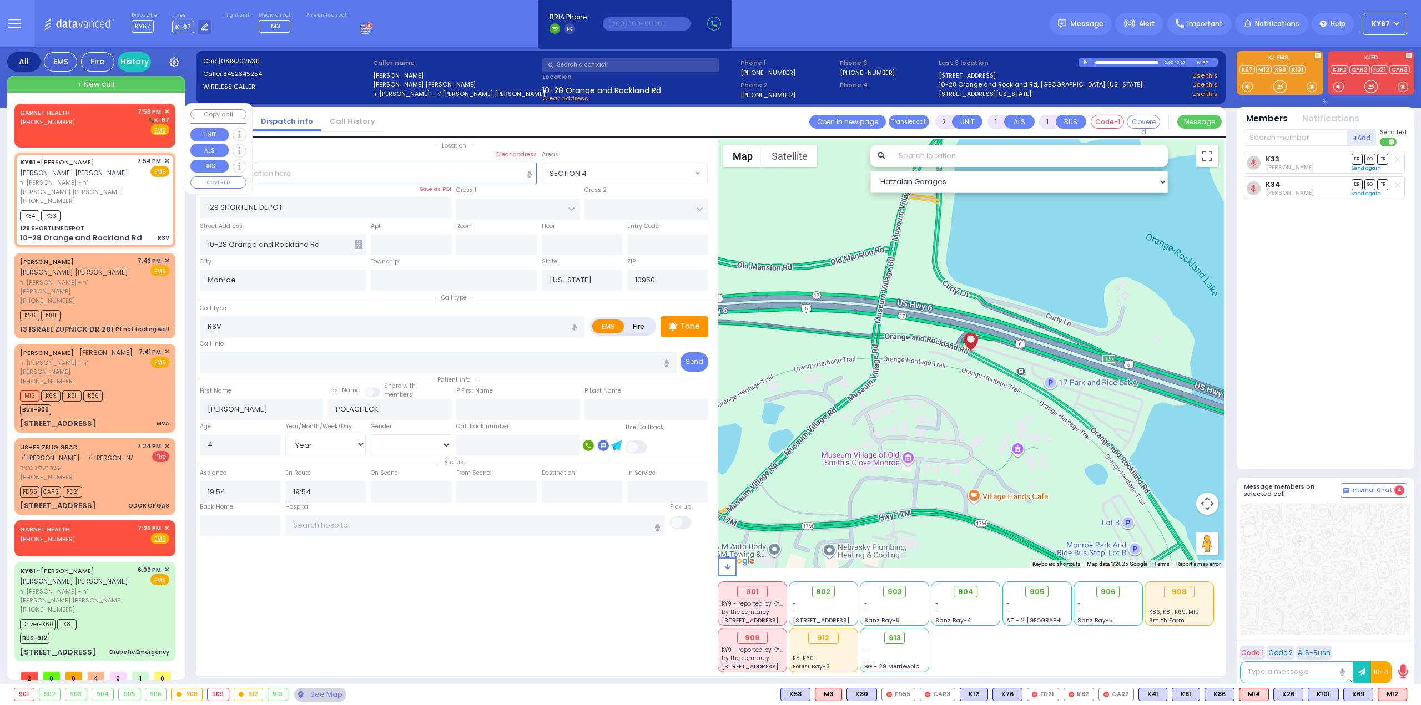
click at [168, 108] on span "✕" at bounding box center [166, 111] width 5 height 9
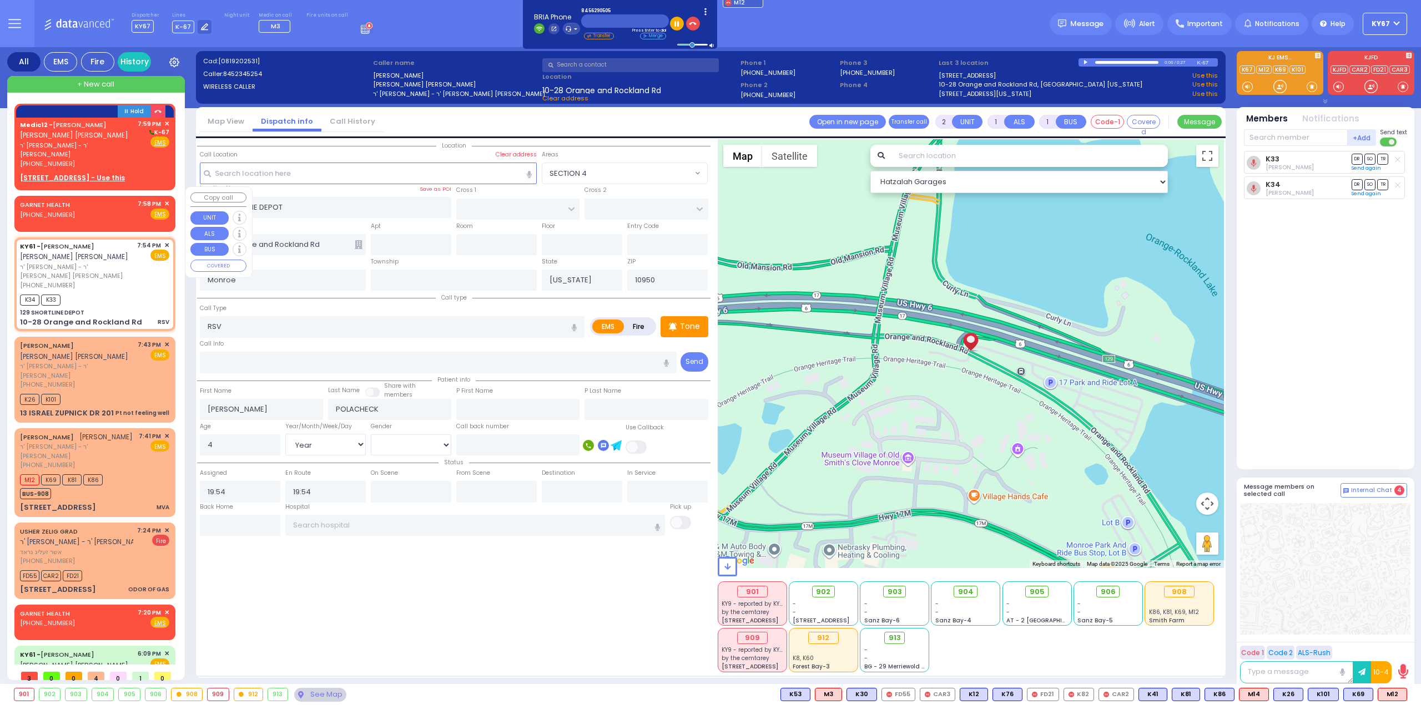
click at [164, 199] on span "✕" at bounding box center [166, 203] width 5 height 9
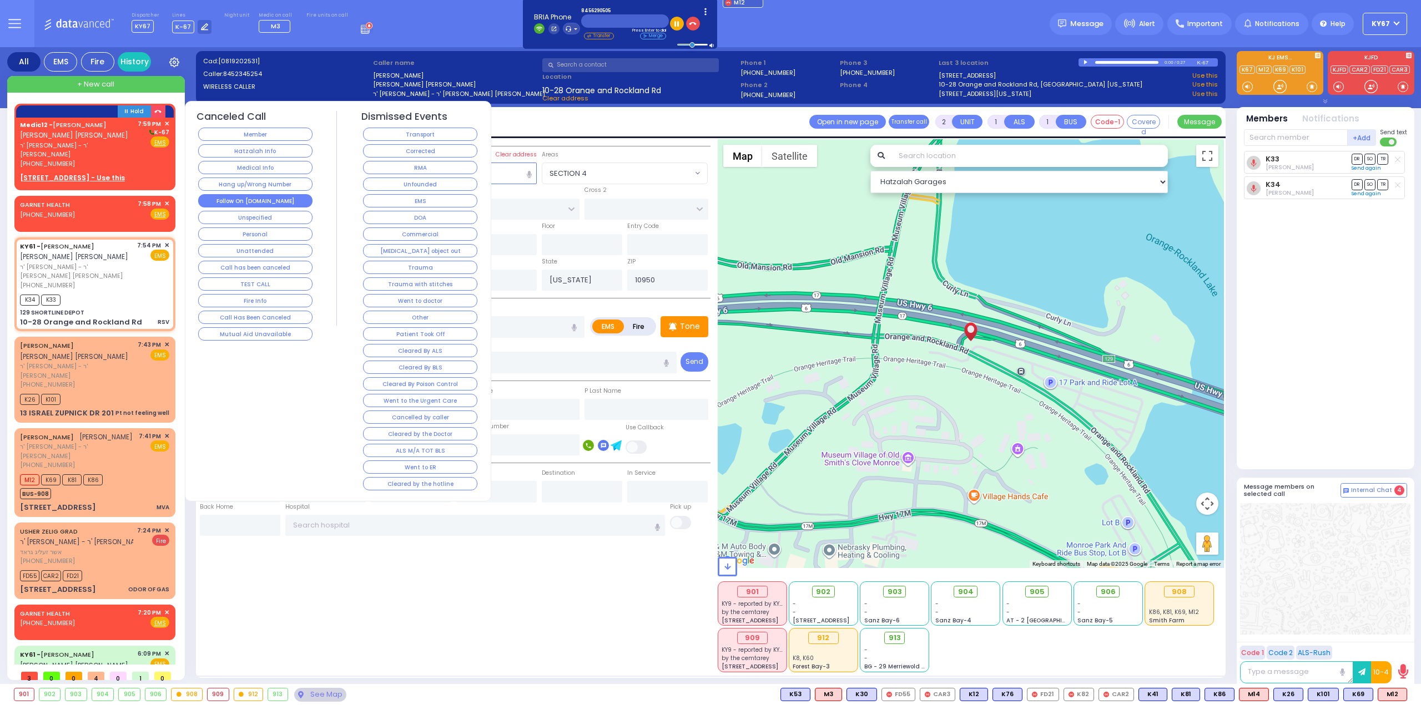
click at [260, 200] on button "Follow On [DOMAIN_NAME]" at bounding box center [255, 200] width 114 height 13
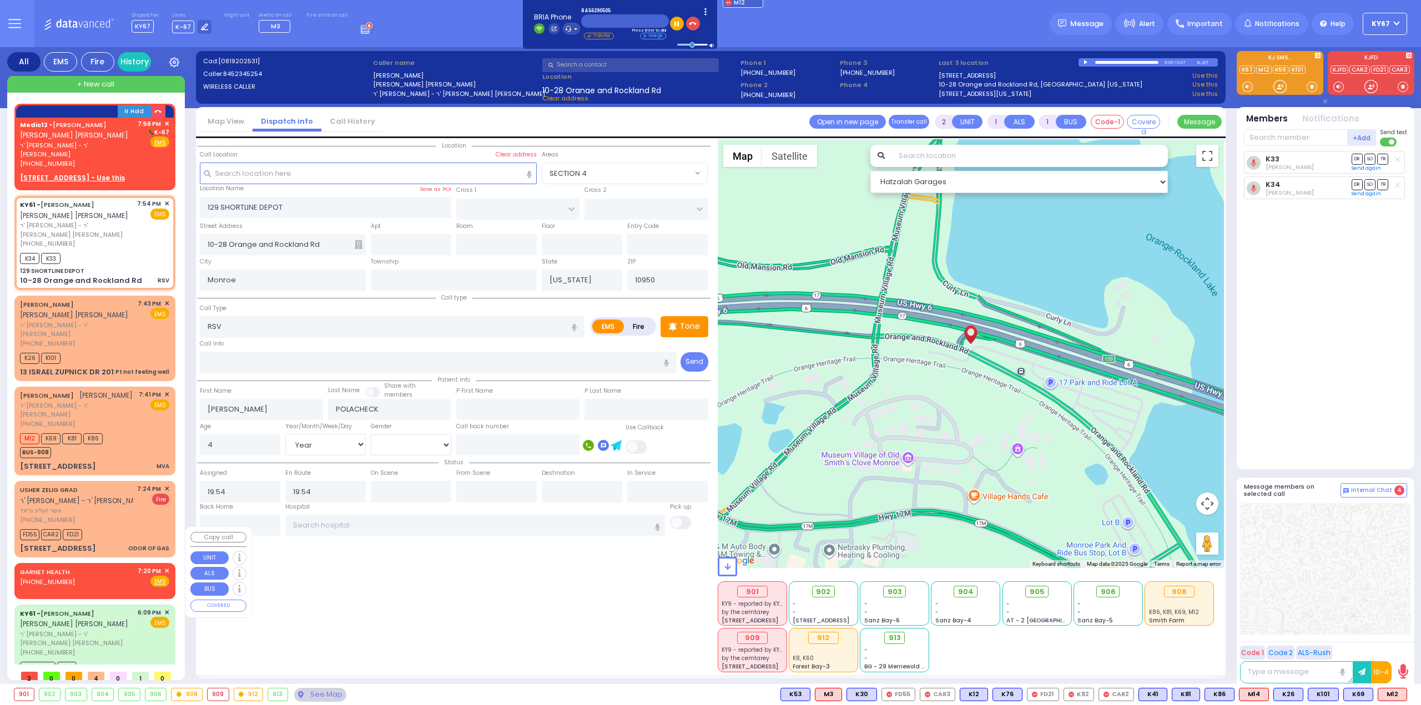
click at [164, 567] on span "✕" at bounding box center [166, 571] width 5 height 9
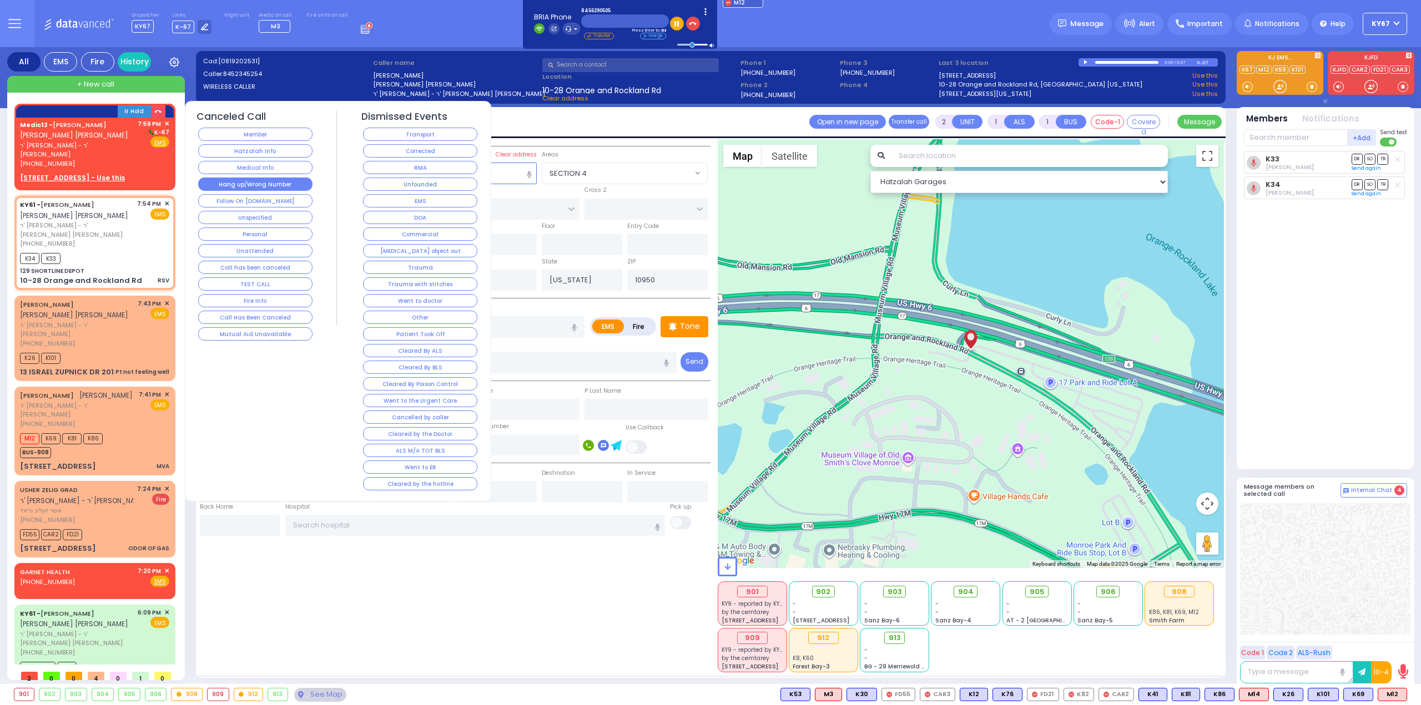
click at [279, 178] on button "Hang up/Wrong Number" at bounding box center [255, 184] width 114 height 13
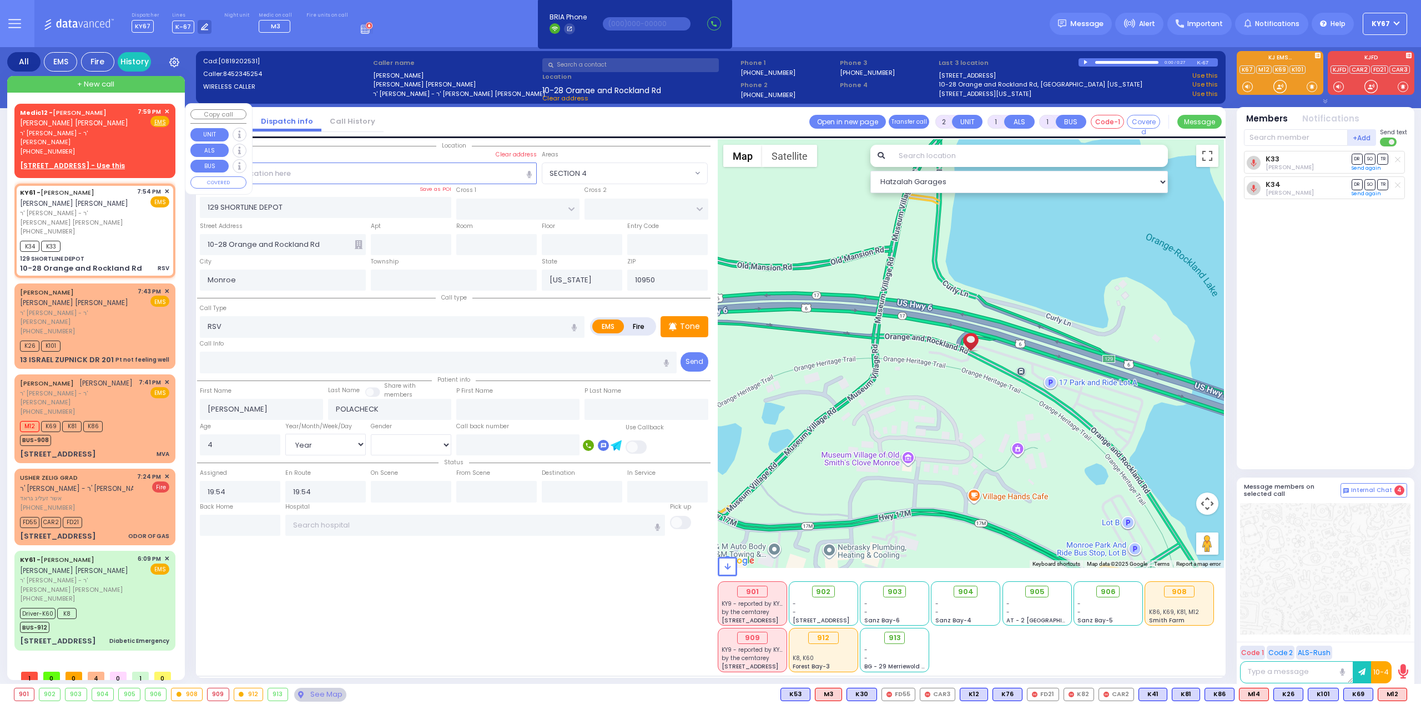
click at [168, 110] on span "✕" at bounding box center [166, 111] width 5 height 9
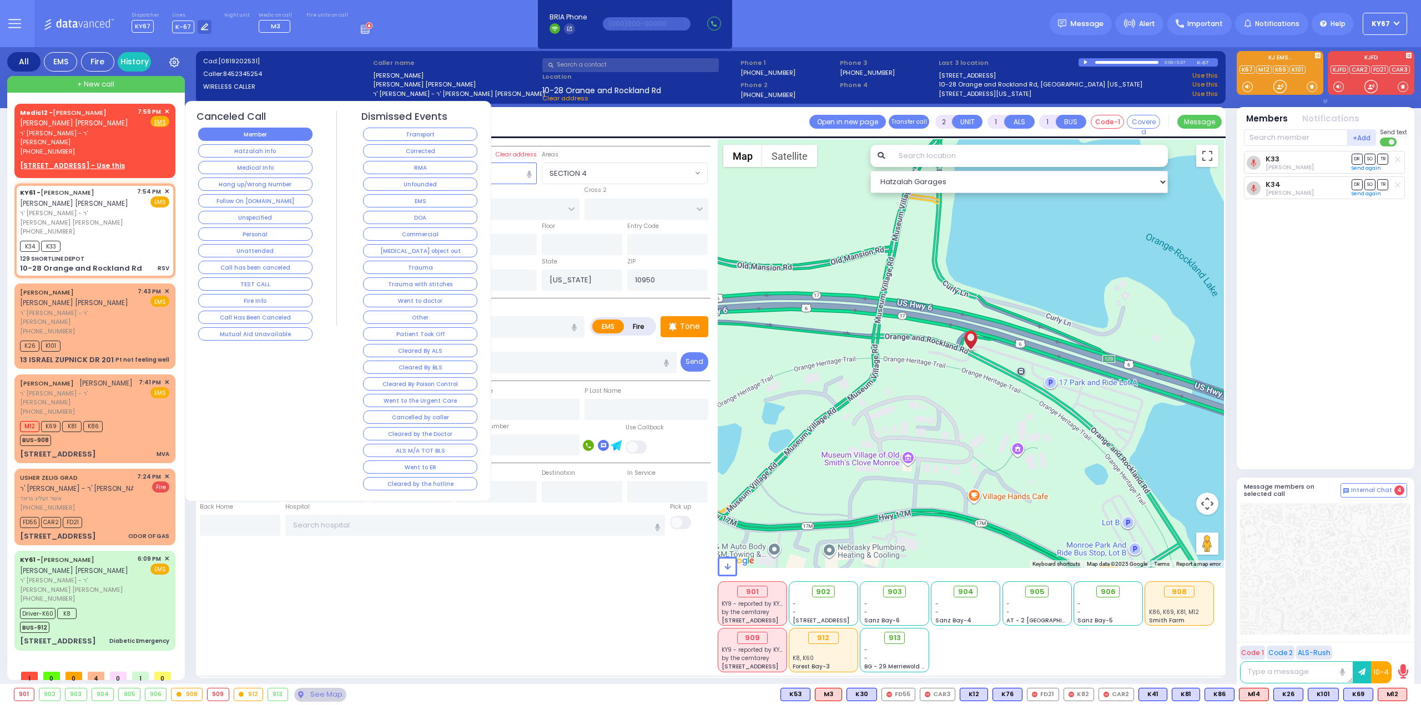
click at [239, 138] on button "Member" at bounding box center [255, 134] width 114 height 13
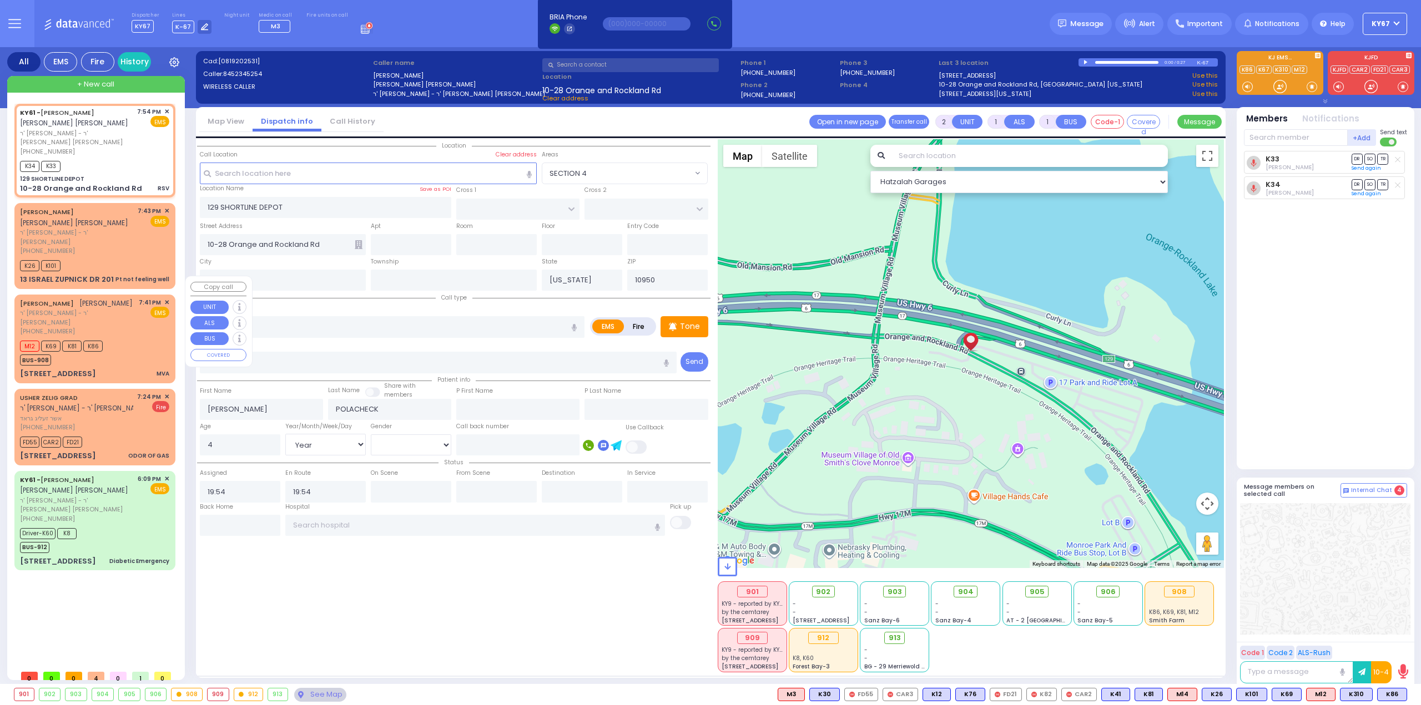
click at [124, 338] on div "M12 K69 K81 K86 BUS-908" at bounding box center [94, 352] width 149 height 28
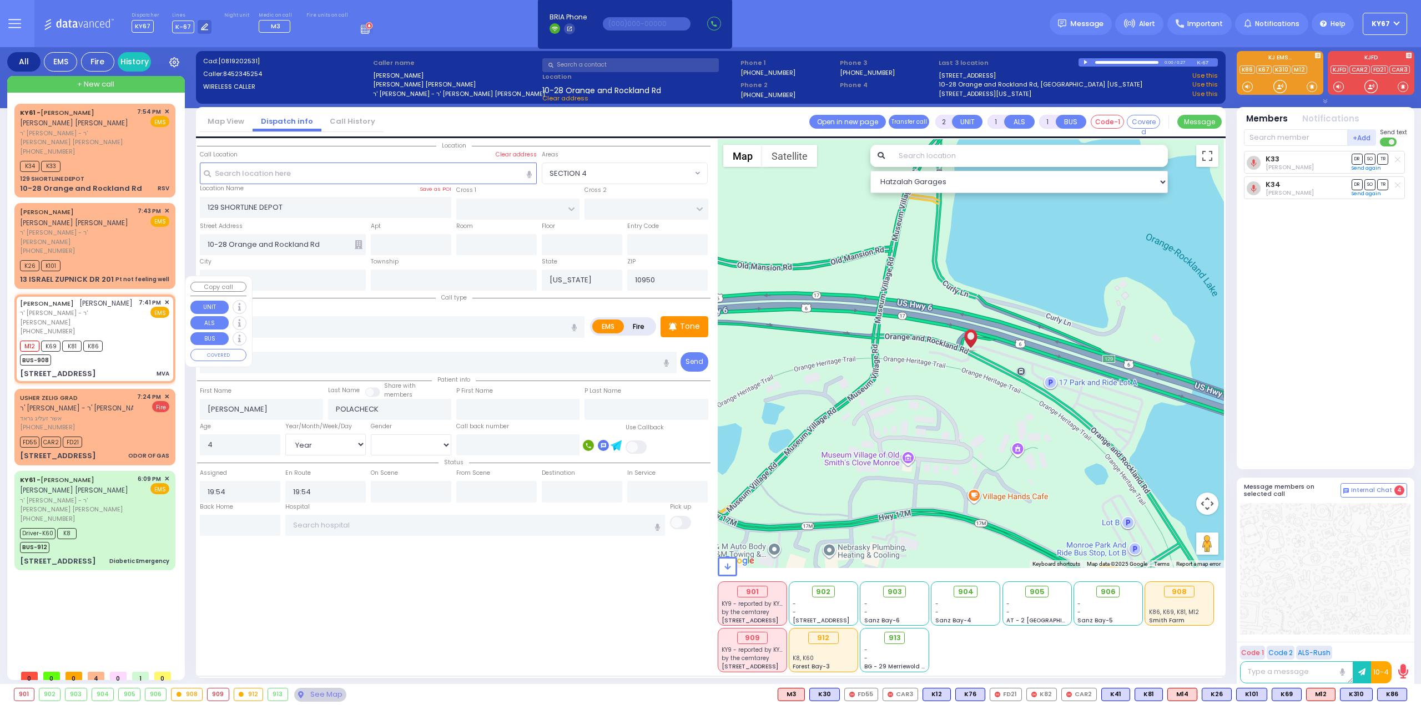
type input "4"
select select
type input "MVA"
radio input "true"
type input "[PERSON_NAME]"
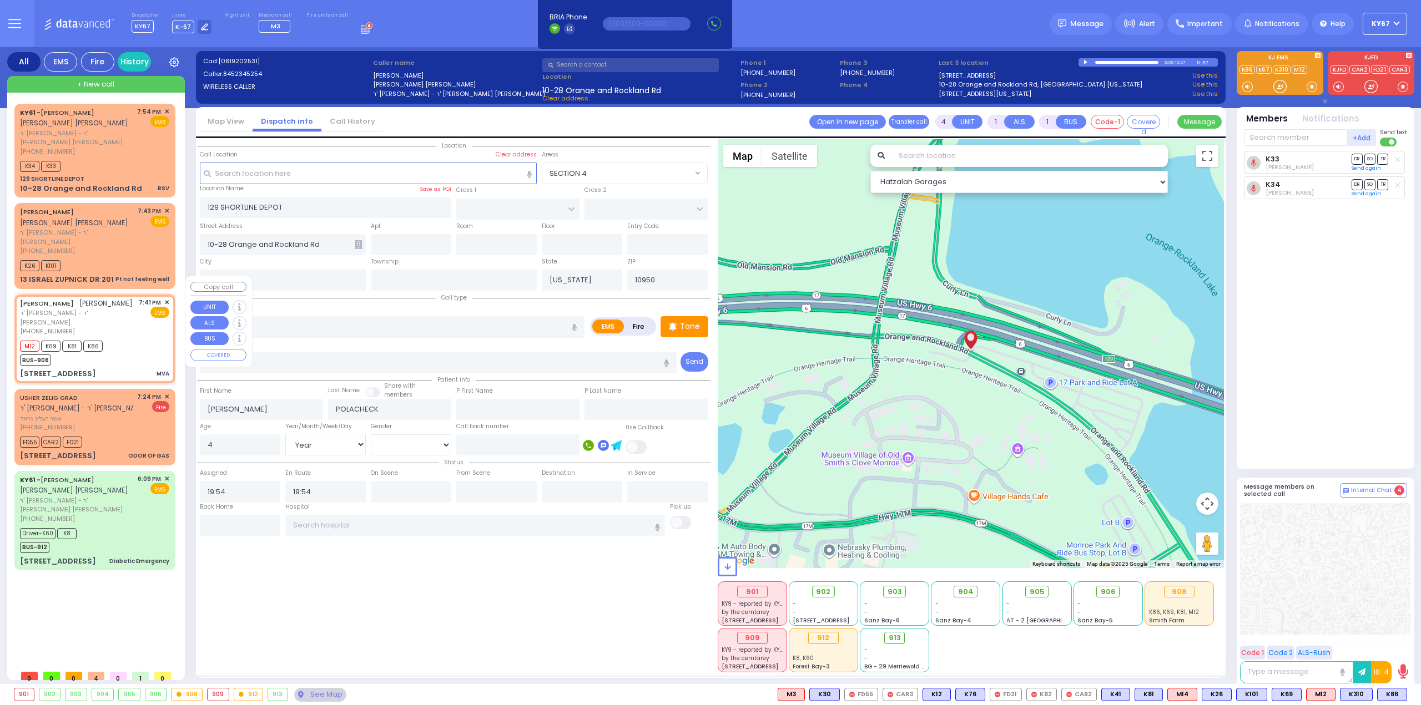
type input "LANDAU"
select select
type input "19:41"
type input "19:46"
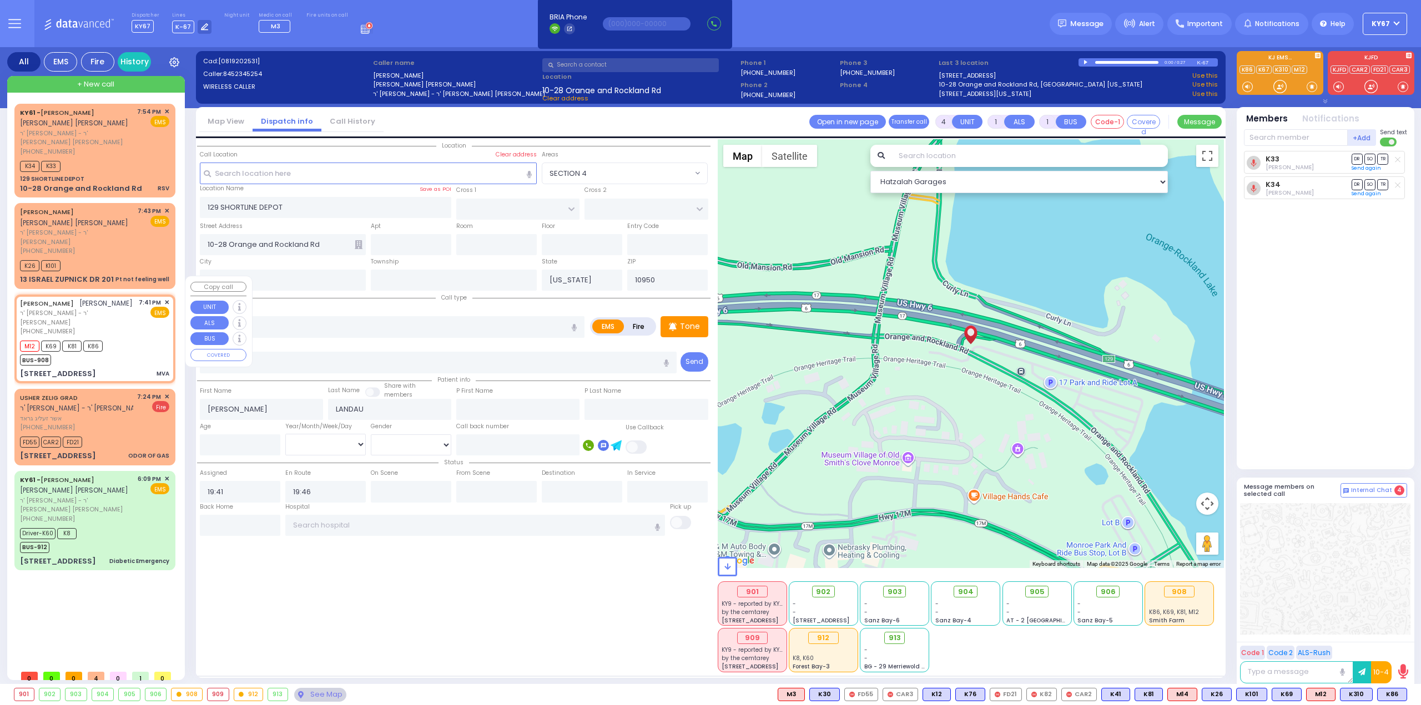
type input "TROOPER [PERSON_NAME] CONKLIN DR"
type input "[GEOGRAPHIC_DATA]"
type input "[STREET_ADDRESS]"
type input "[GEOGRAPHIC_DATA]"
type input "10974"
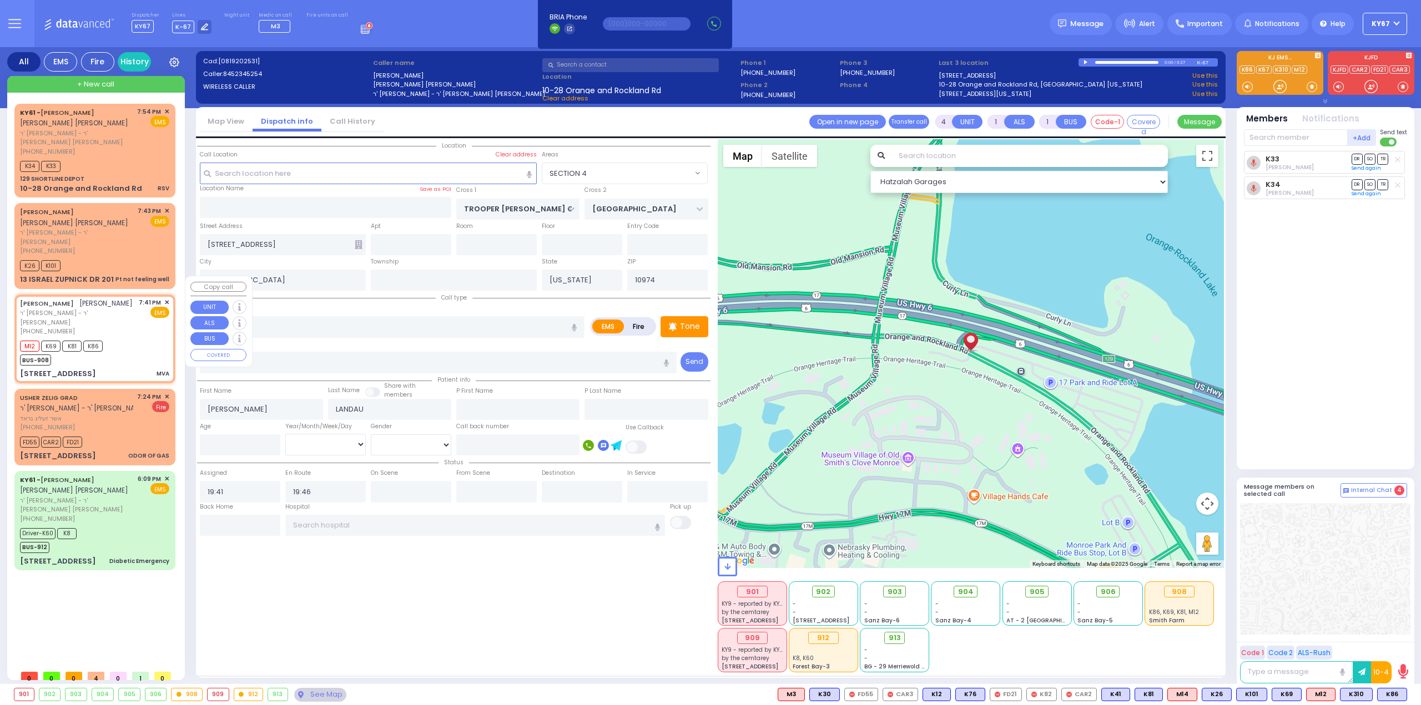
select select "Hatzalah Garages"
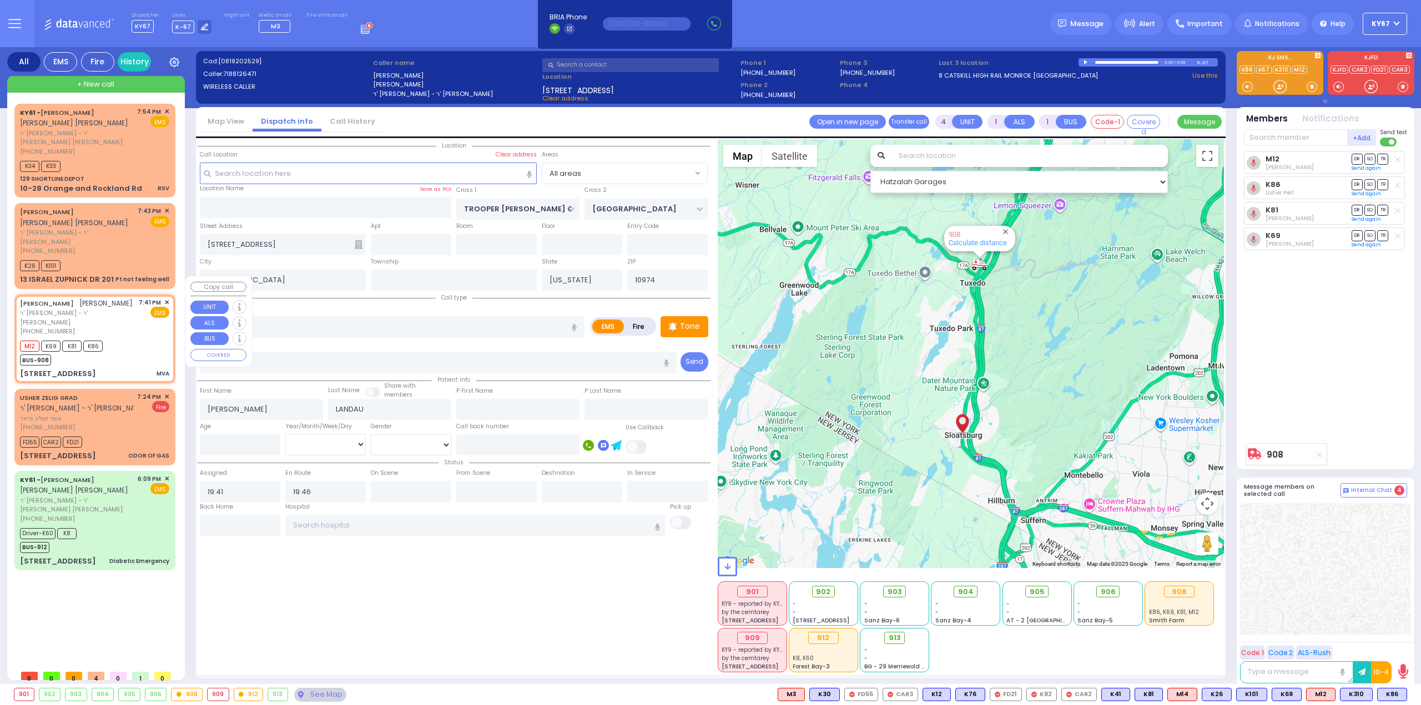
click at [167, 298] on span "✕" at bounding box center [166, 302] width 5 height 9
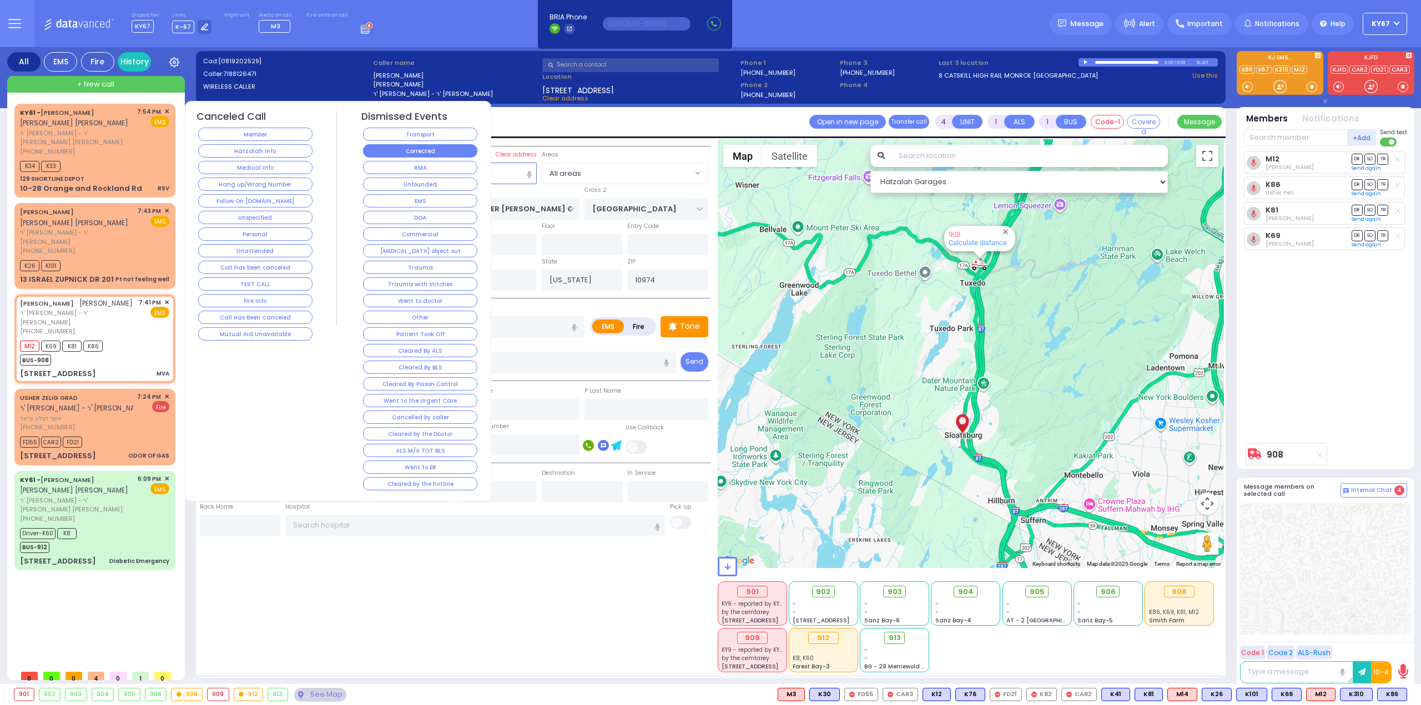
click at [401, 149] on button "Corrected" at bounding box center [420, 150] width 114 height 13
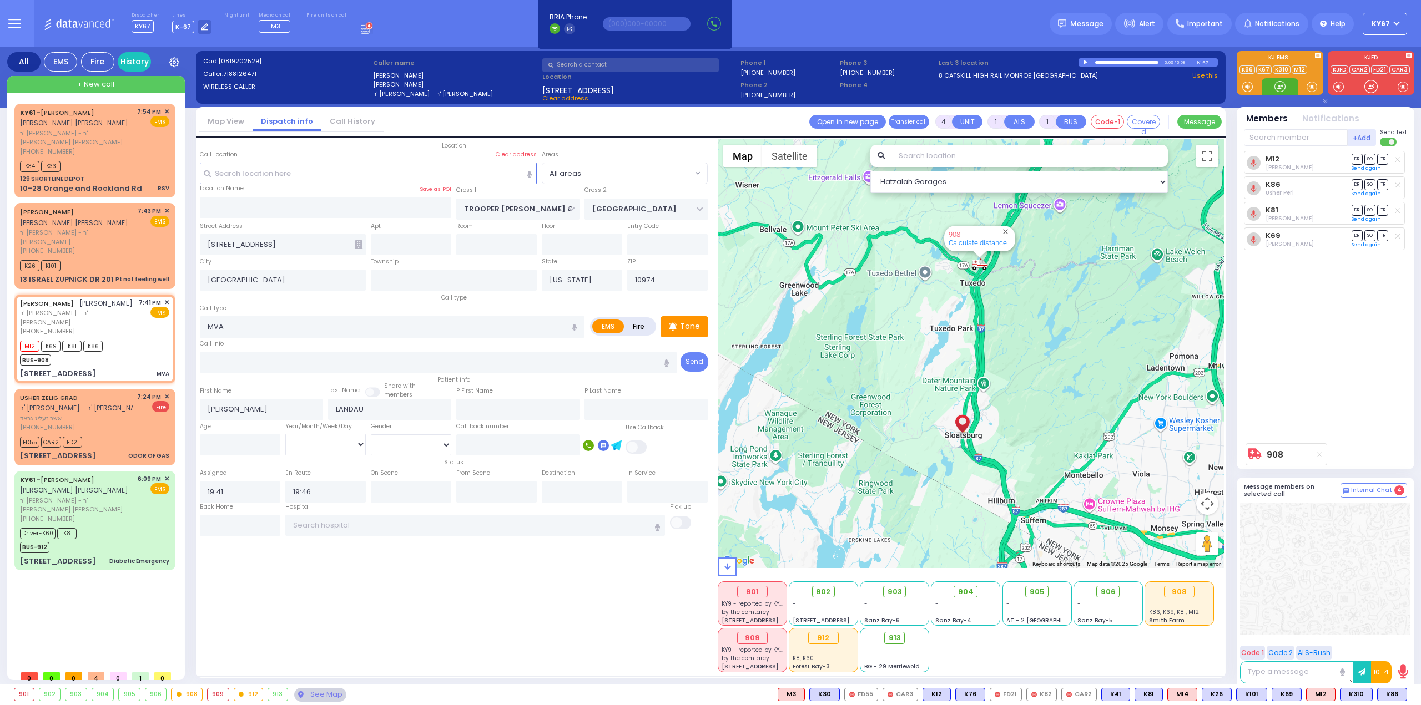
select select
radio input "true"
select select
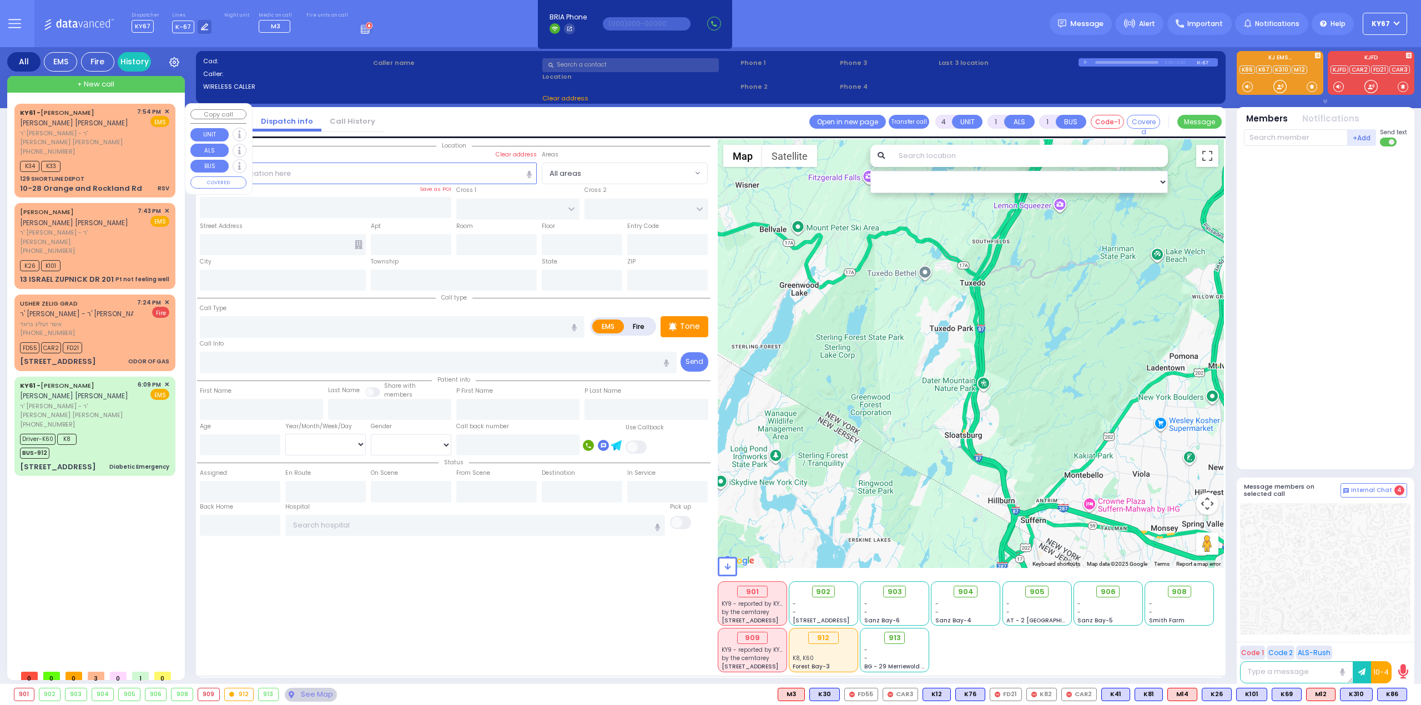
click at [94, 133] on span "ר' [PERSON_NAME] - ר' [PERSON_NAME] [PERSON_NAME]" at bounding box center [76, 138] width 113 height 18
type input "2"
select select
type input "RSV"
radio input "true"
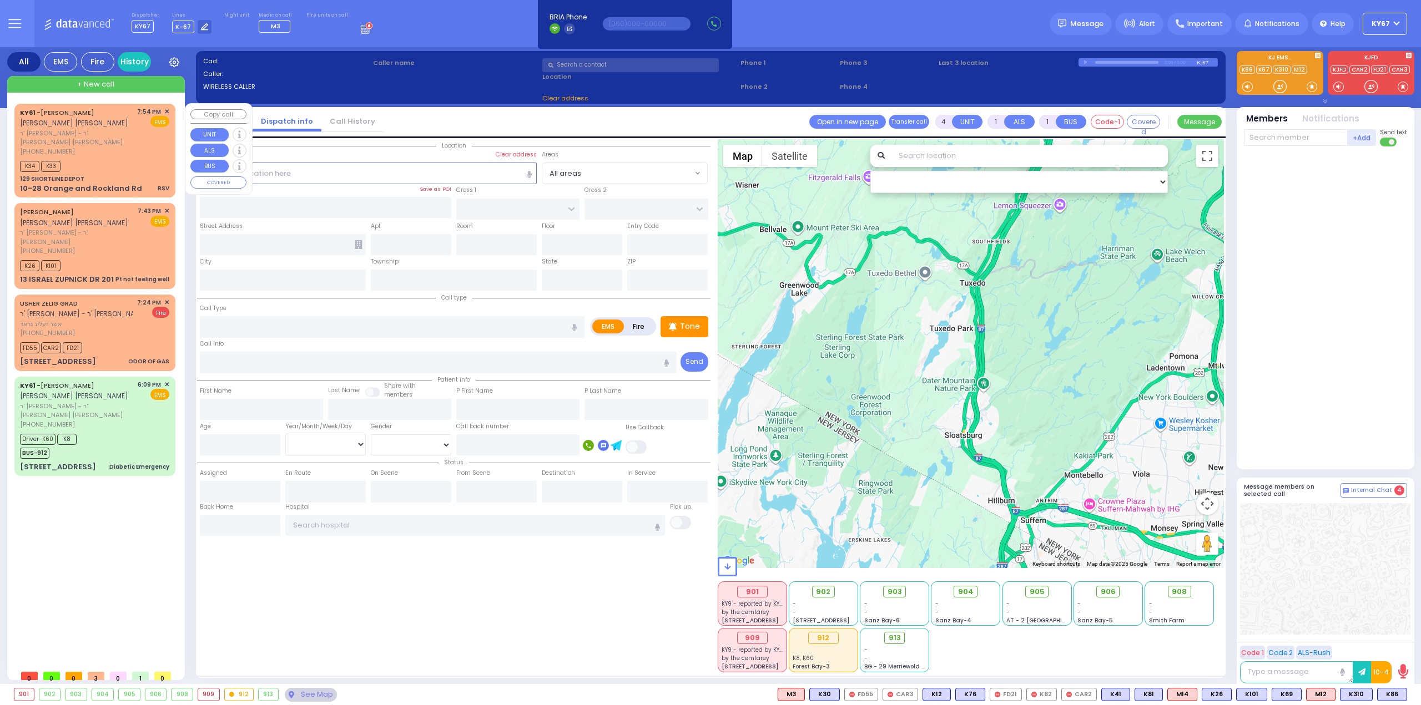
type input "[PERSON_NAME]"
type input "POLACHECK"
type input "4"
select select "Year"
select select "[DEMOGRAPHIC_DATA]"
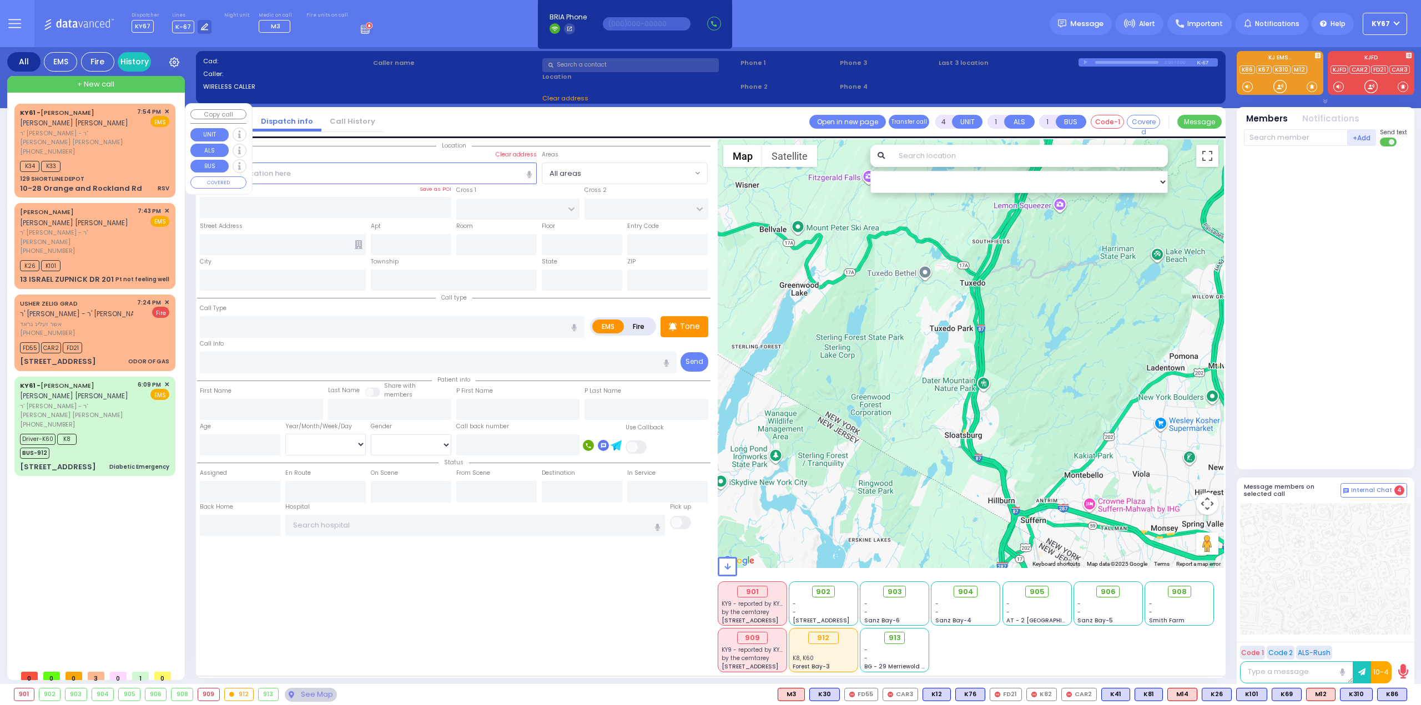
type input "19:54"
select select "Hatzalah Garages"
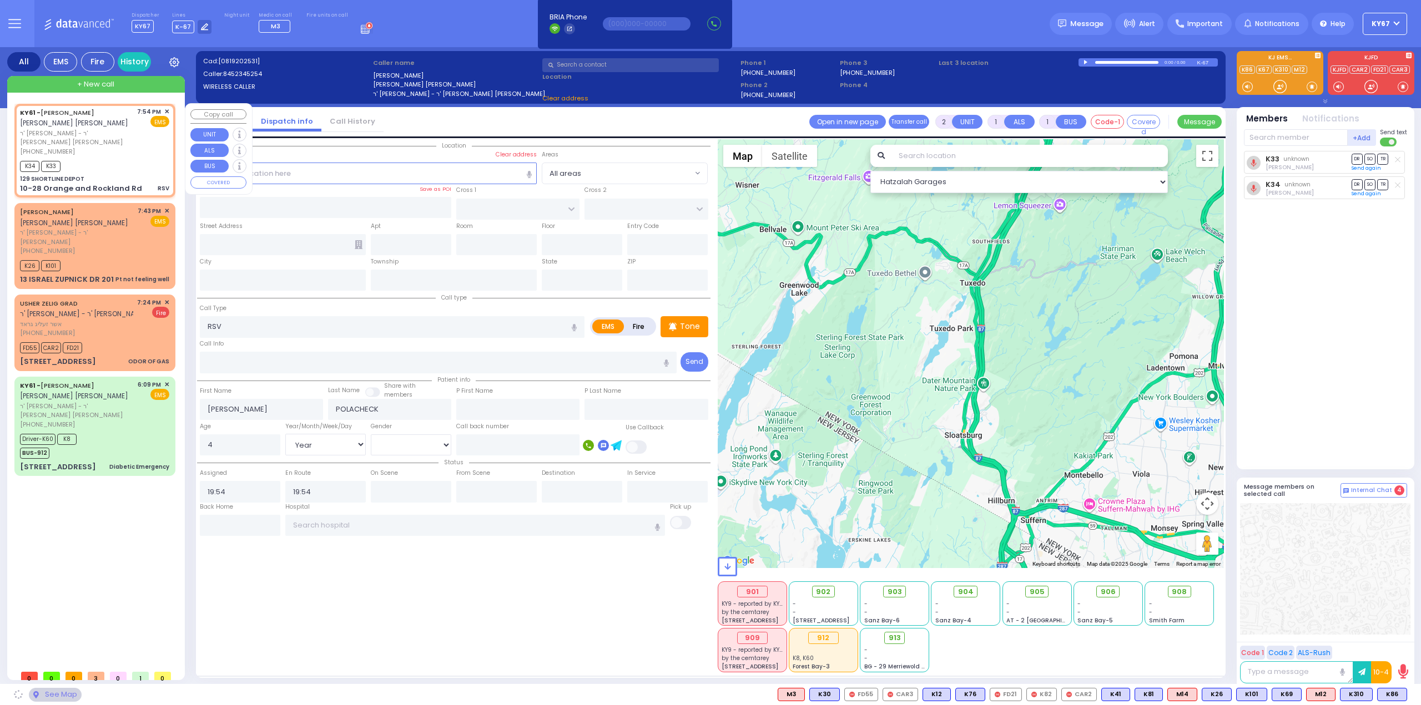
type input "129 SHORTLINE DEPOT"
type input "10-28 Orange and Rockland Rd"
type input "Monroe"
type input "[US_STATE]"
type input "10950"
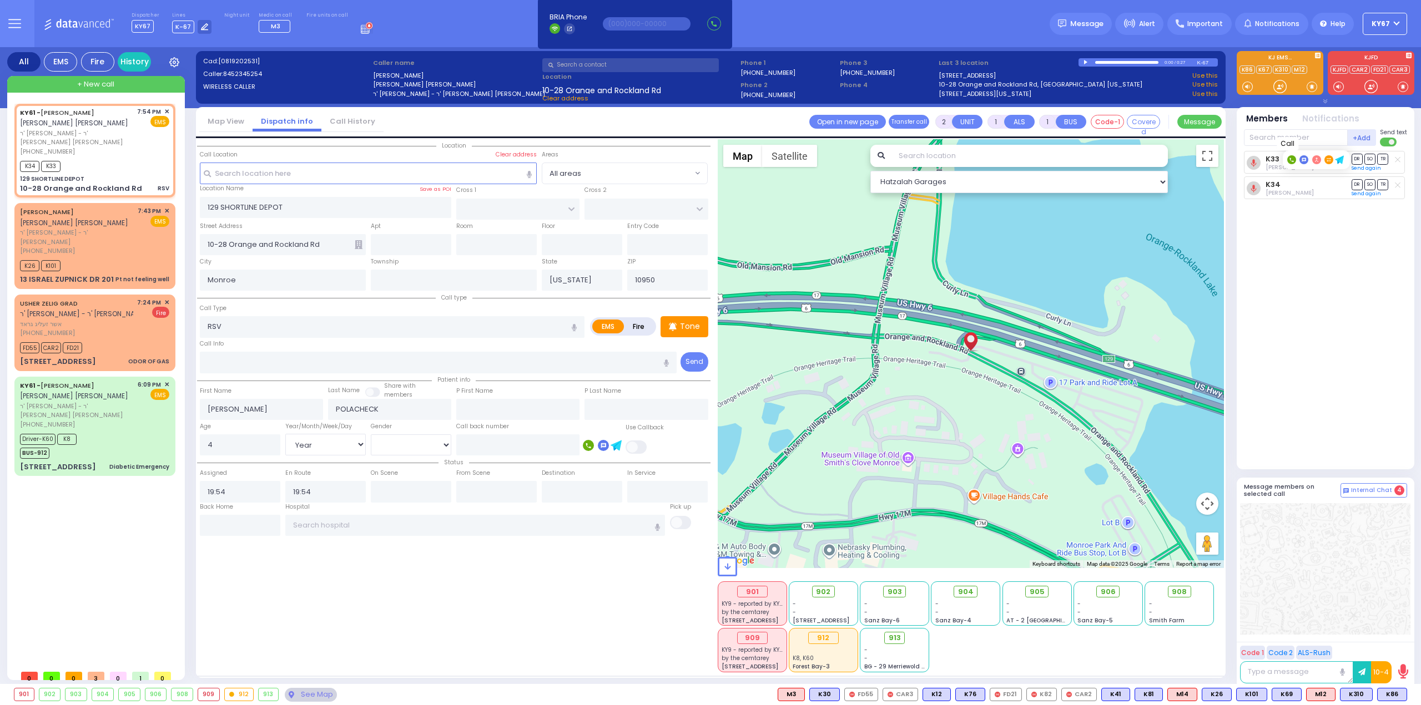
click at [1289, 157] on rect at bounding box center [1291, 159] width 9 height 9
type input "8456292306"
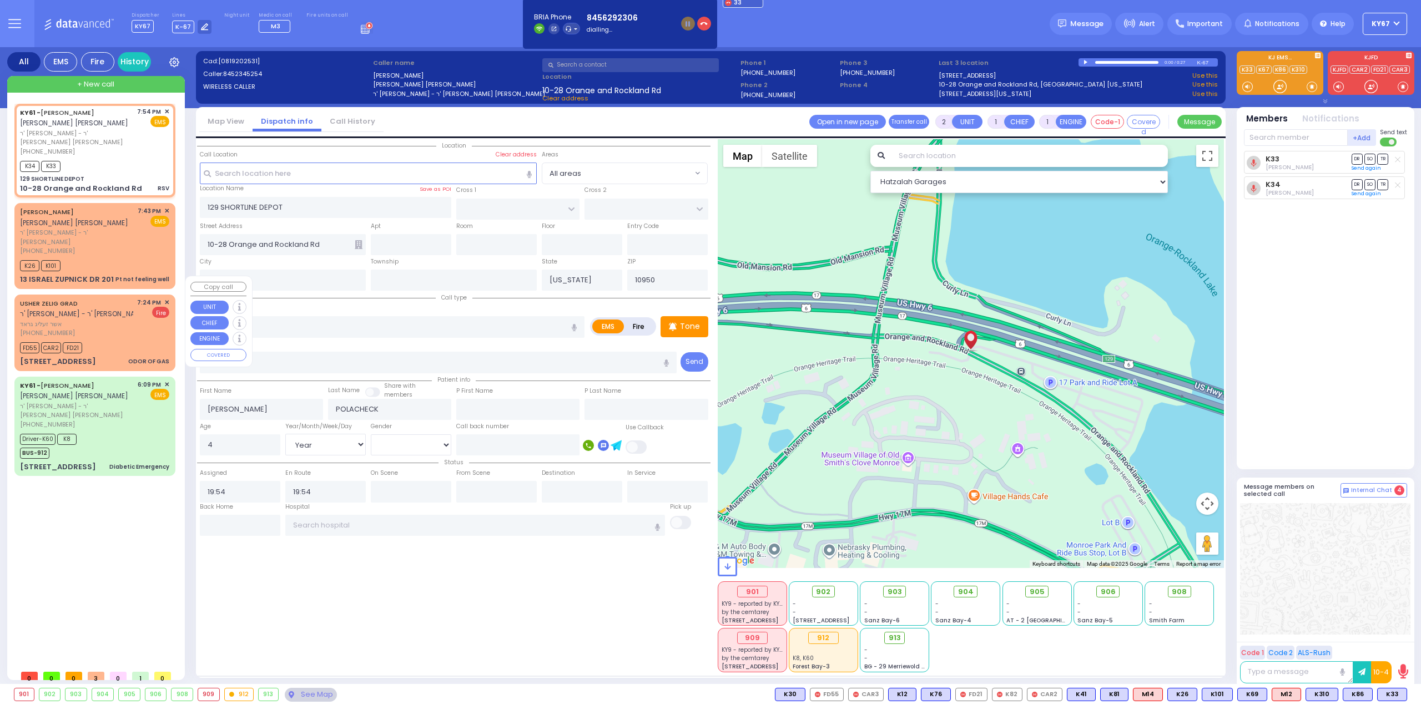
click at [166, 298] on span "✕" at bounding box center [166, 302] width 5 height 9
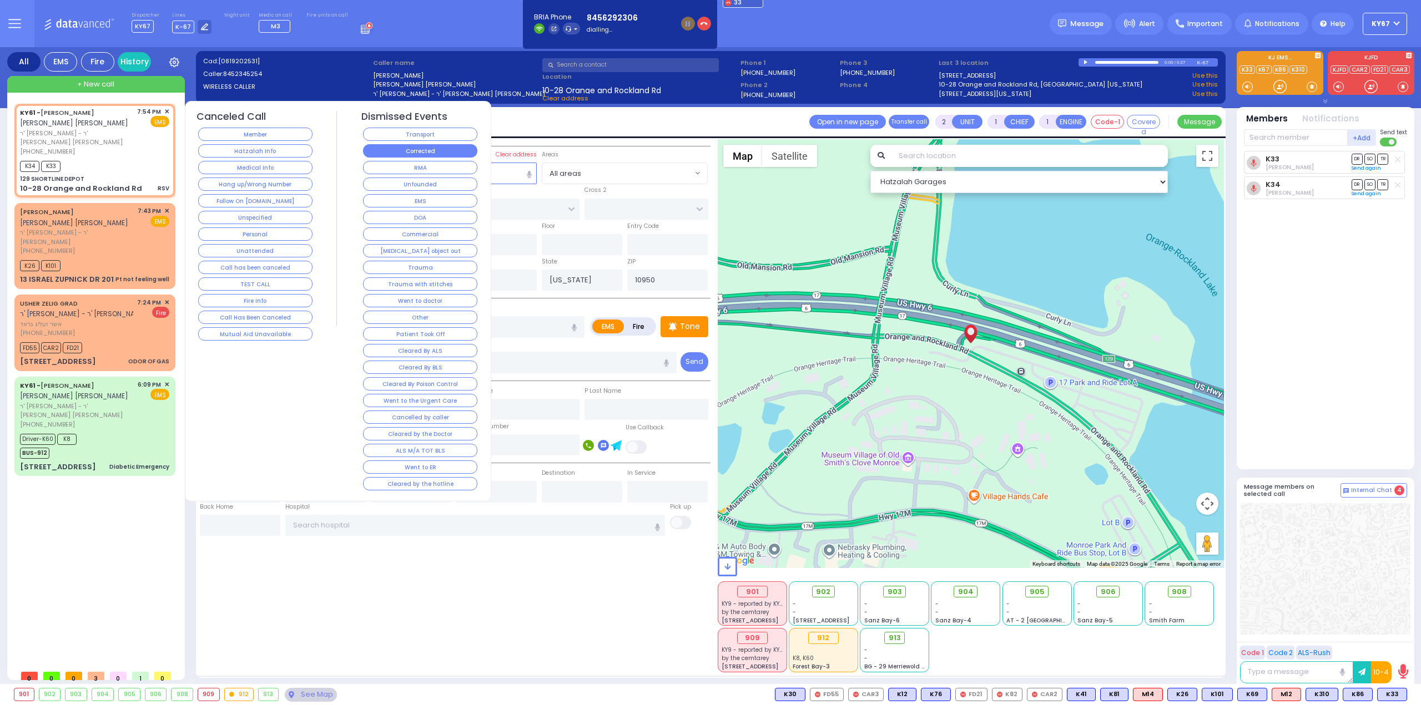
click at [394, 151] on button "Corrected" at bounding box center [420, 150] width 114 height 13
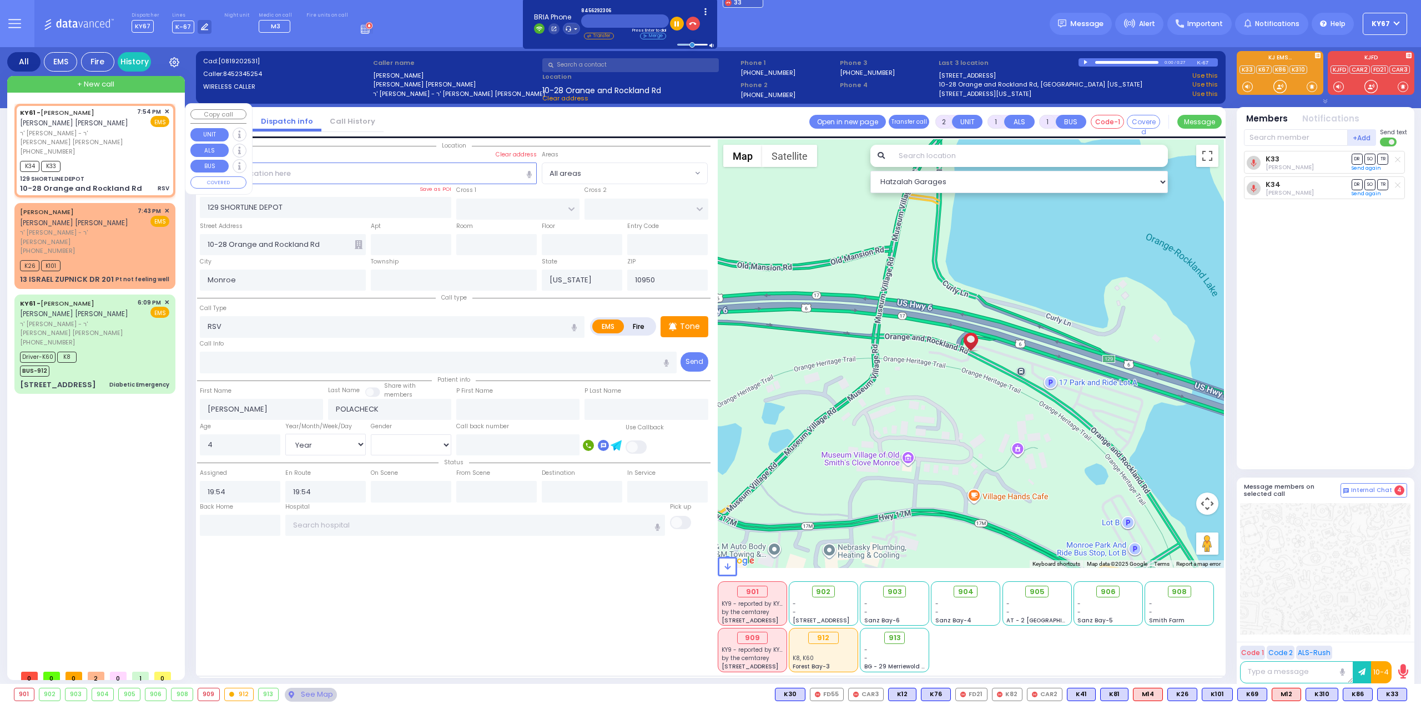
click at [94, 136] on span "ר' [PERSON_NAME] - ר' [PERSON_NAME] [PERSON_NAME]" at bounding box center [76, 138] width 113 height 18
select select
radio input "true"
select select "Year"
select select "[DEMOGRAPHIC_DATA]"
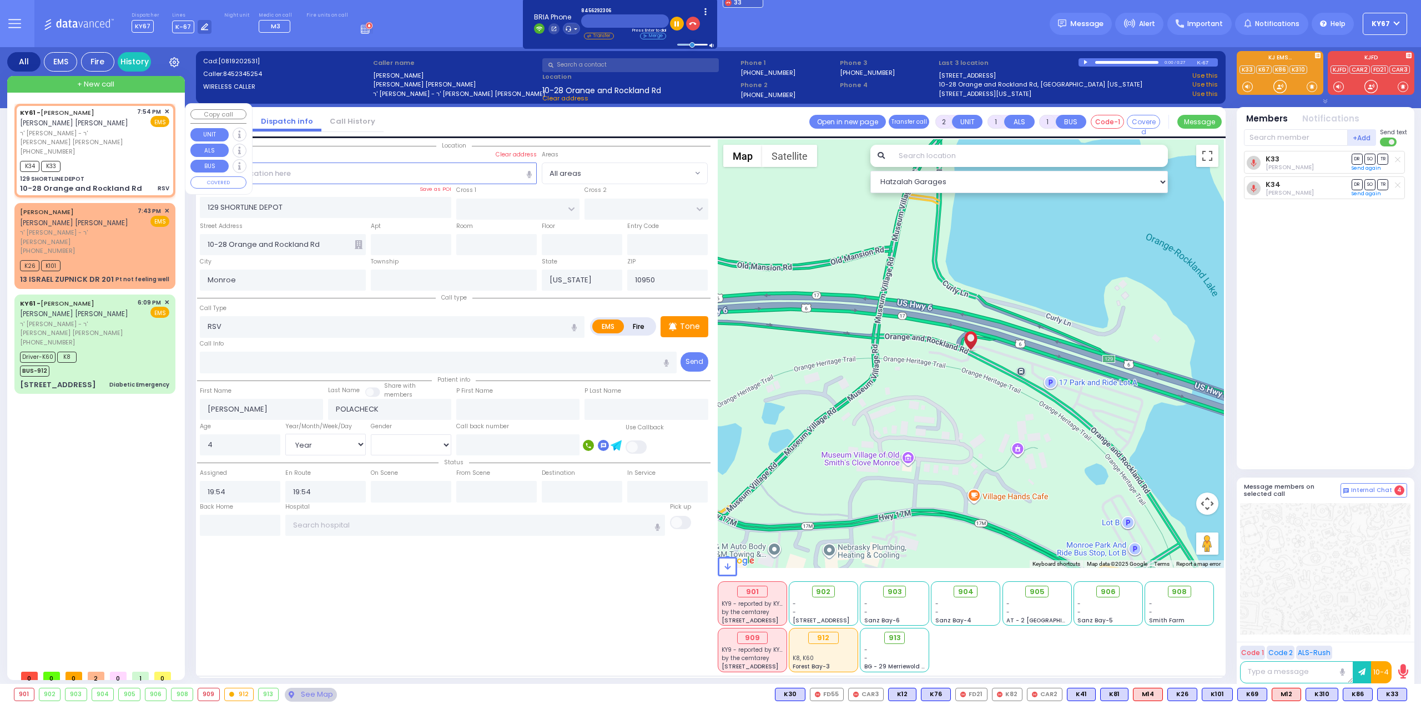
select select "Hatzalah Garages"
click at [1041, 592] on span "905" at bounding box center [1040, 592] width 15 height 11
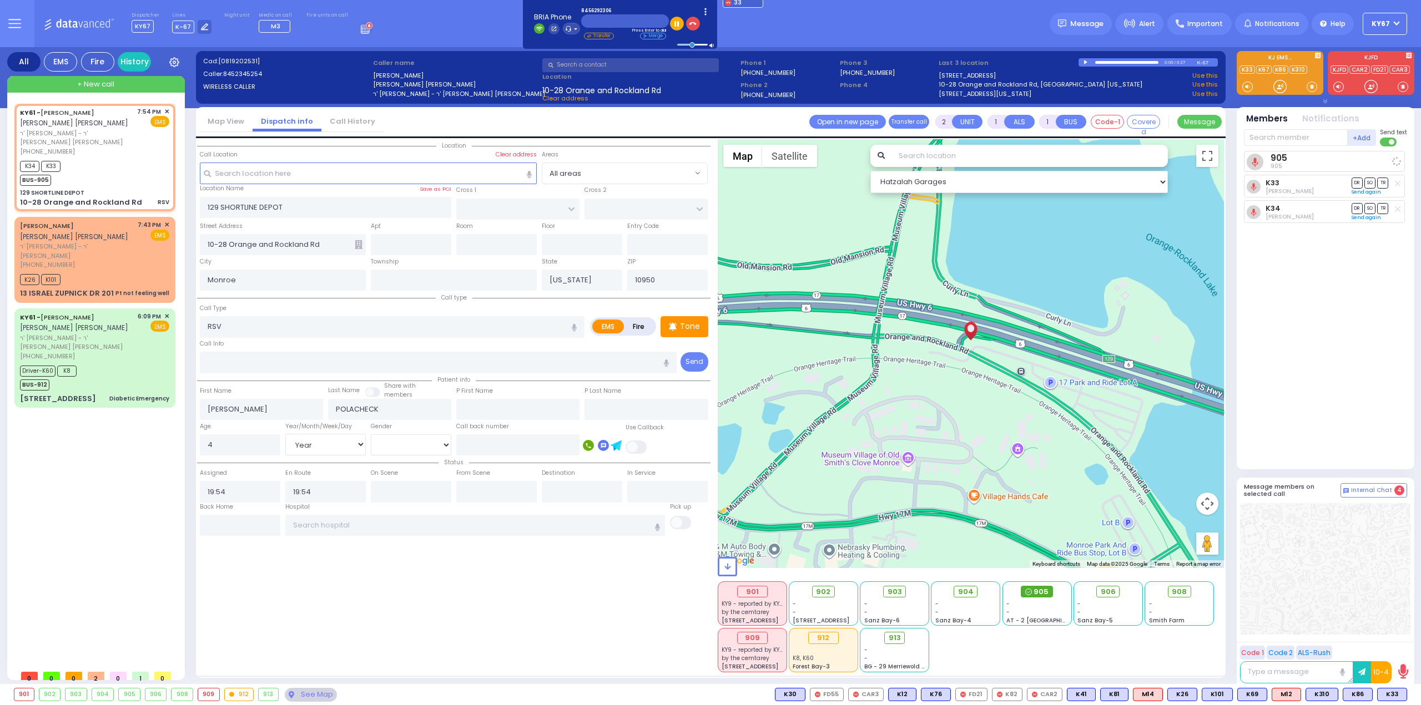
select select
radio input "true"
select select "Year"
select select "[DEMOGRAPHIC_DATA]"
select select "Hatzalah Garages"
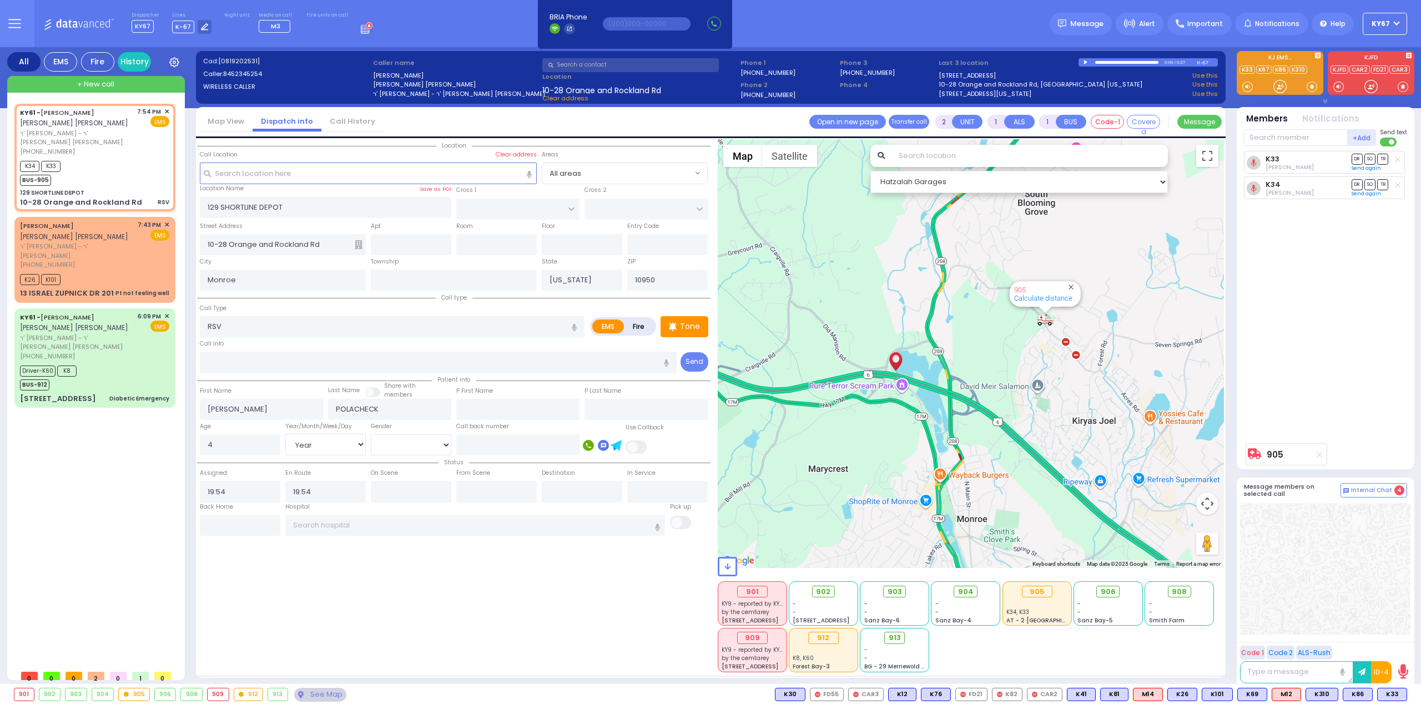
click at [1319, 453] on icon at bounding box center [1319, 455] width 6 height 6
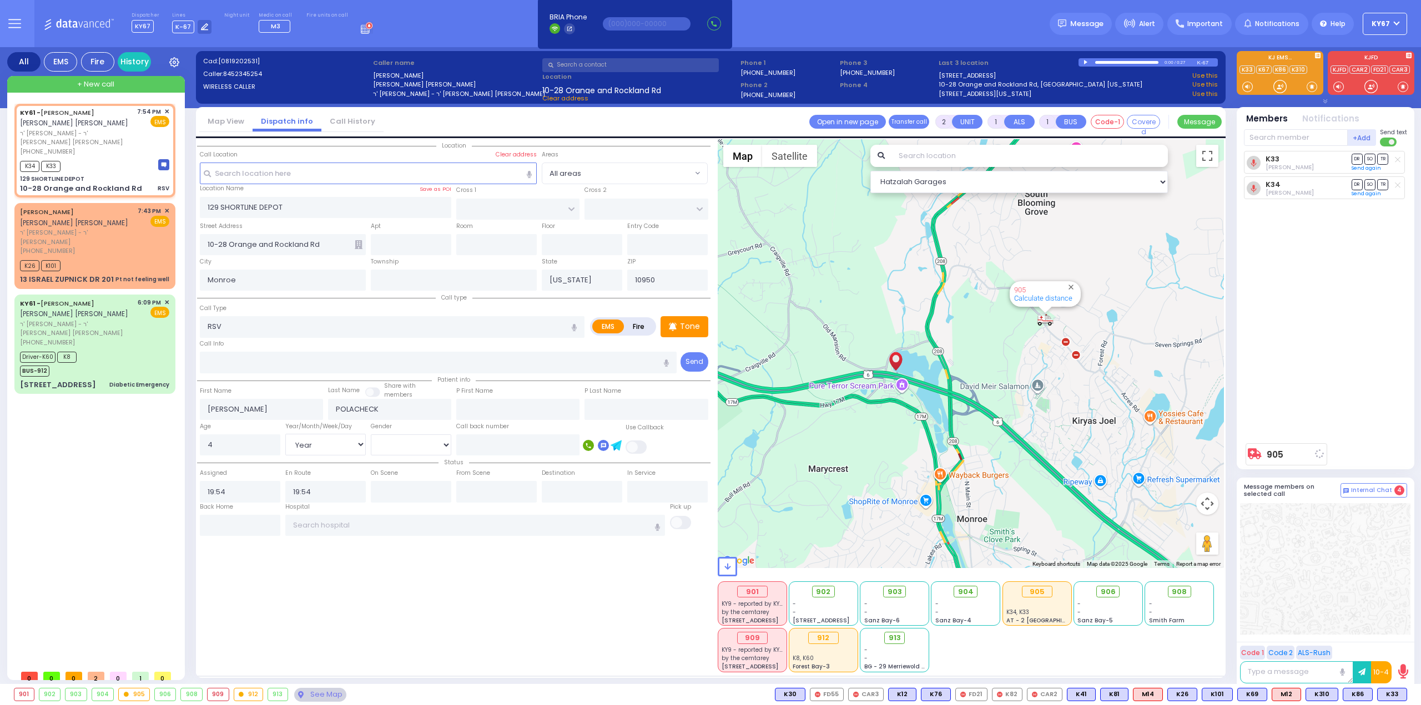
select select
radio input "true"
select select "Year"
select select "[DEMOGRAPHIC_DATA]"
select select "Hatzalah Garages"
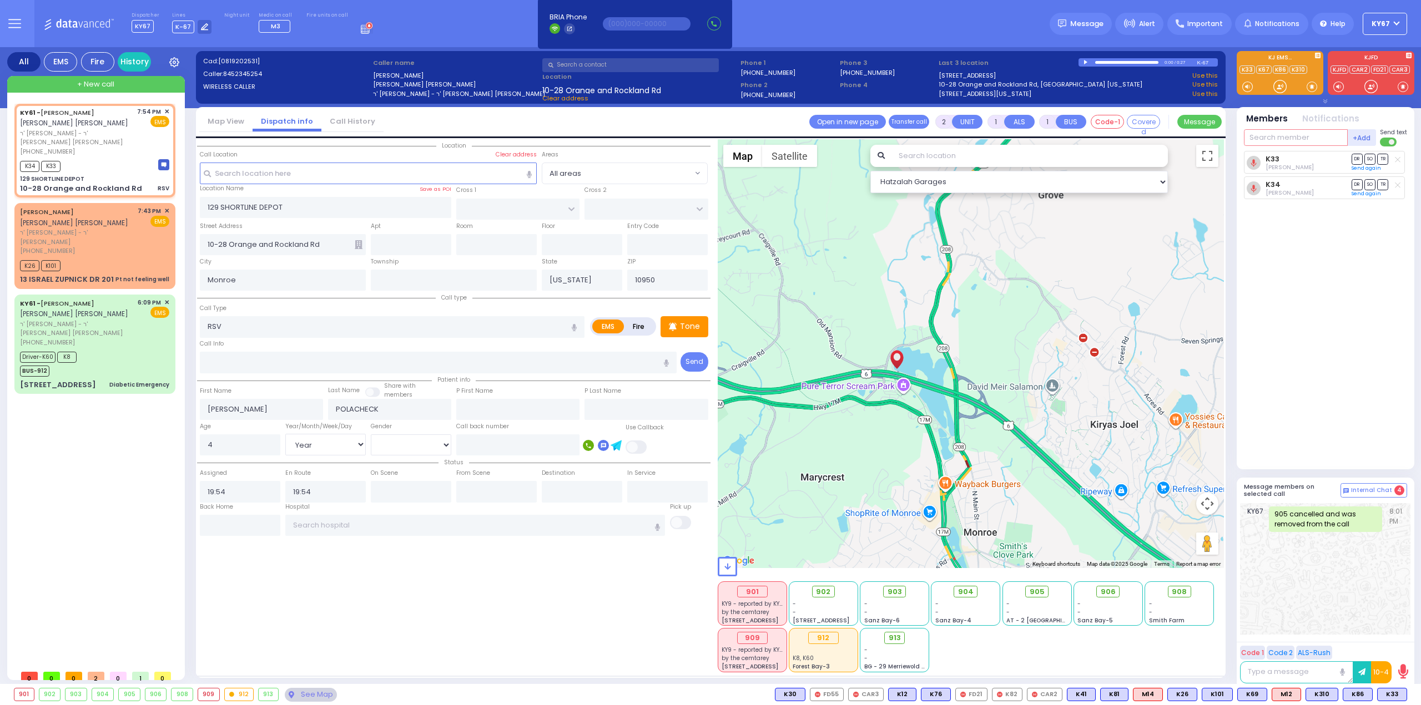
click at [1266, 138] on input "text" at bounding box center [1296, 137] width 104 height 17
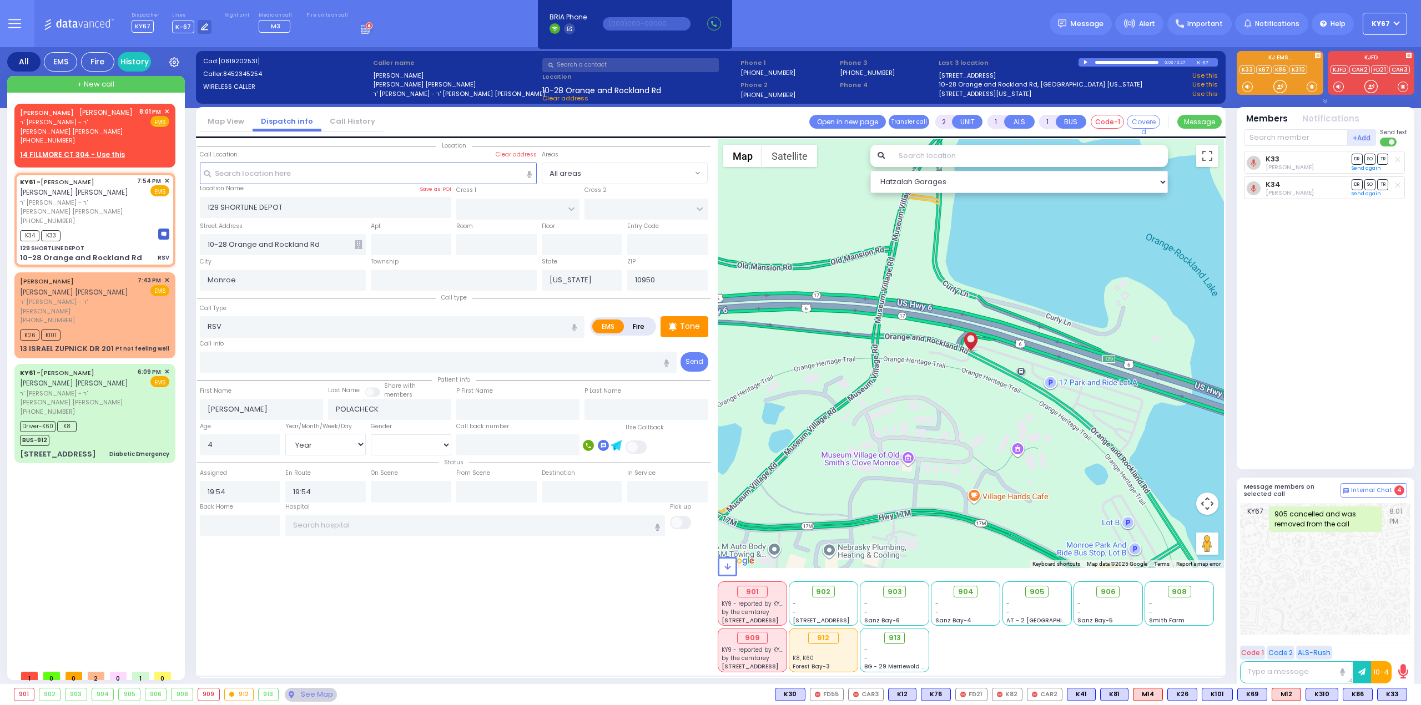
click at [296, 695] on div "See Map" at bounding box center [311, 695] width 52 height 14
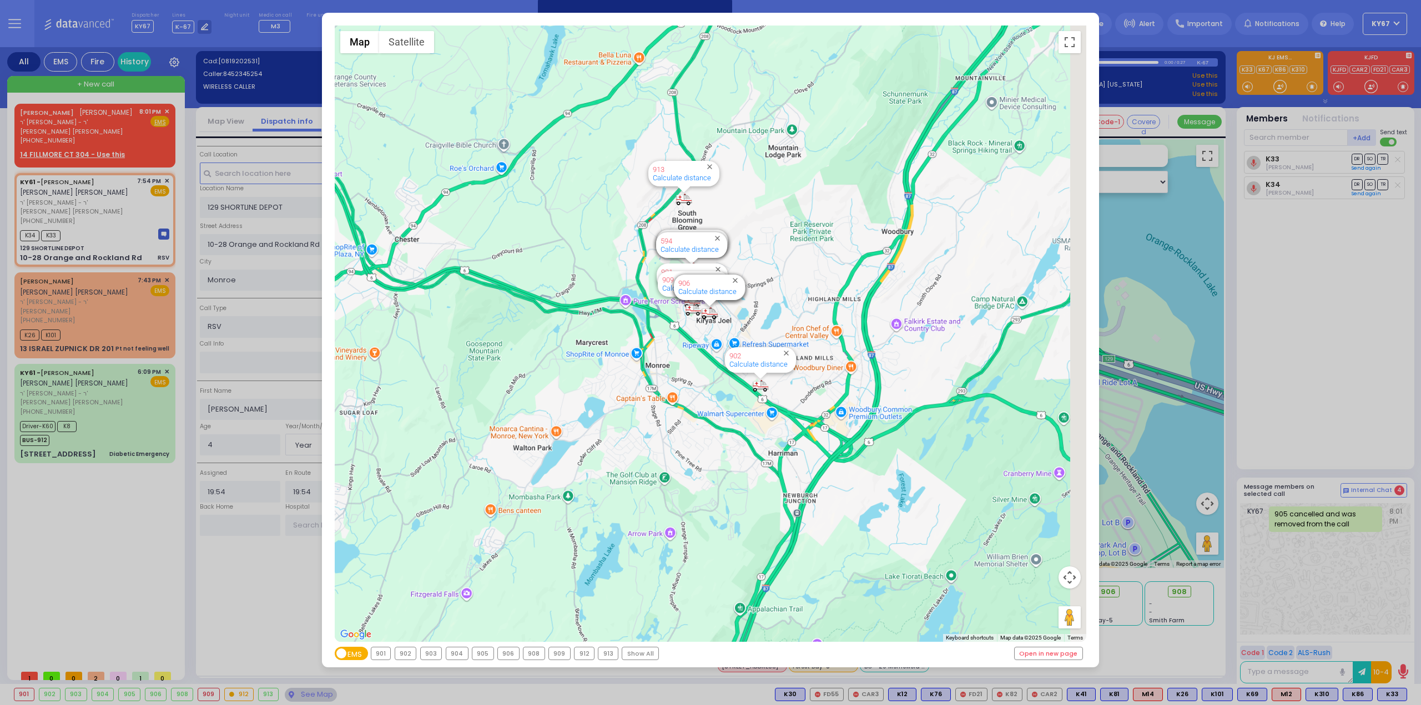
click at [532, 651] on div "908" at bounding box center [533, 654] width 21 height 12
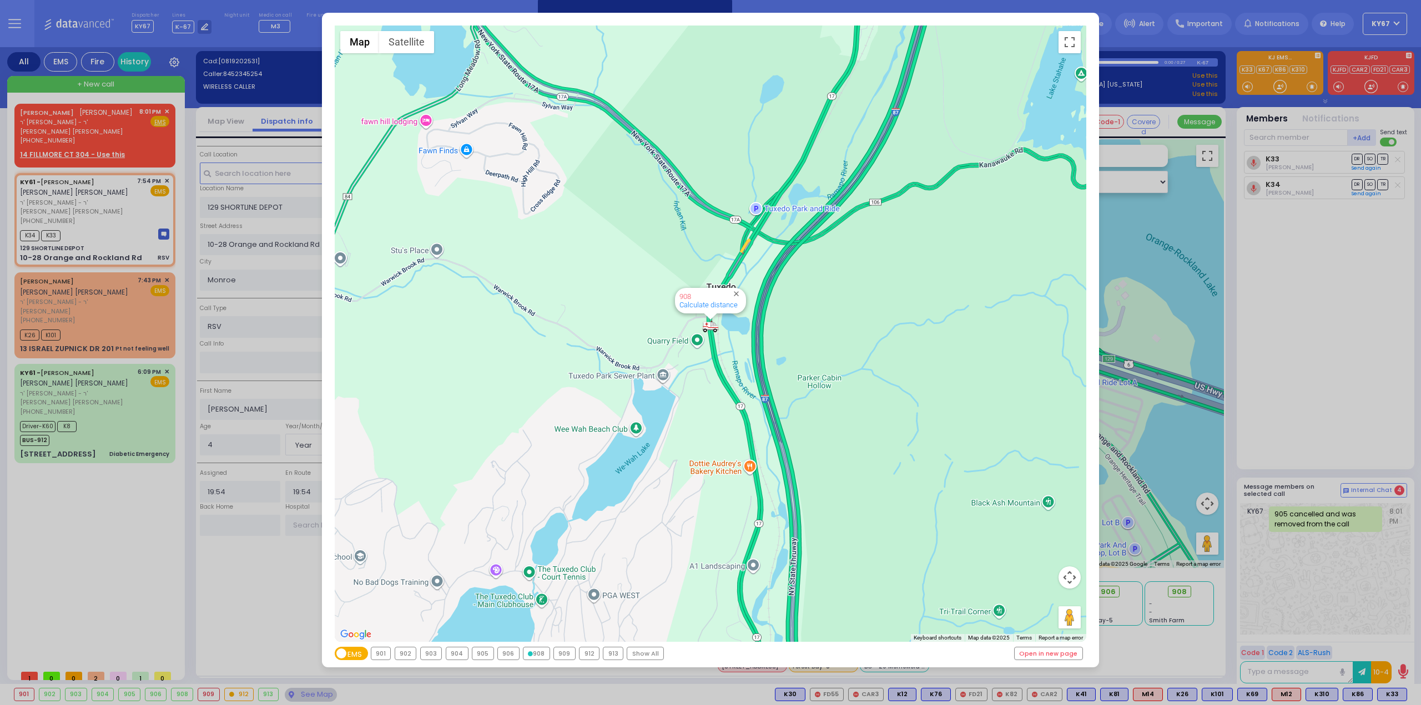
click at [1332, 311] on div "← Move left → Move right ↑ Move up ↓ Move down + Zoom in - Zoom out Home Jump l…" at bounding box center [710, 352] width 1421 height 705
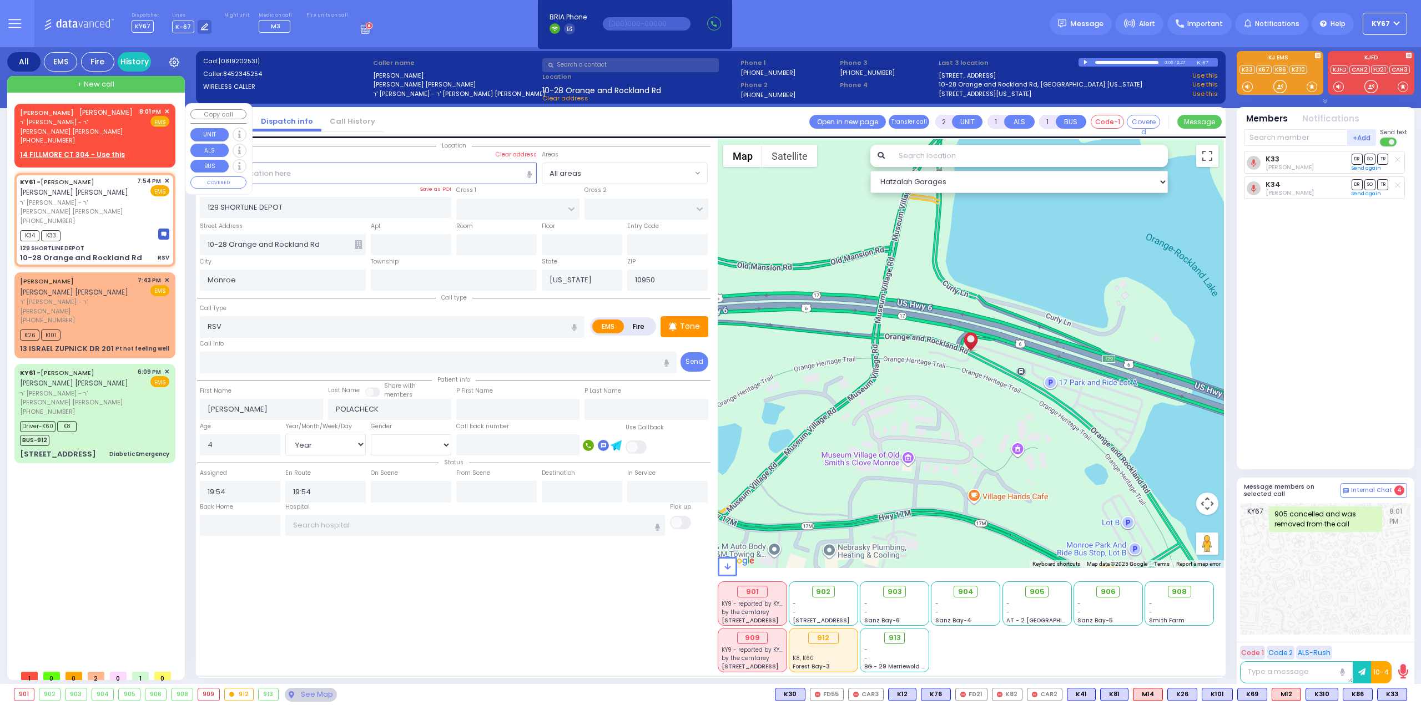
click at [166, 110] on span "✕" at bounding box center [166, 111] width 5 height 9
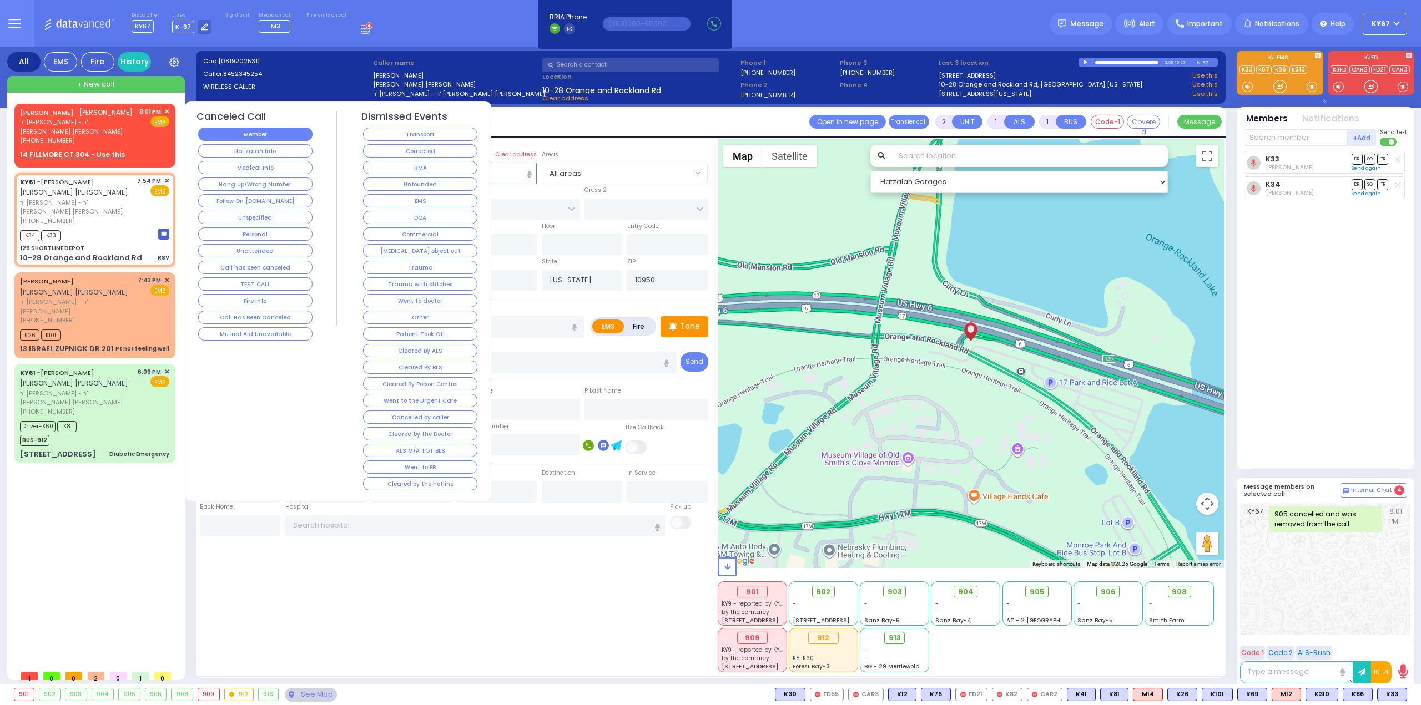
click at [262, 136] on button "Member" at bounding box center [255, 134] width 114 height 13
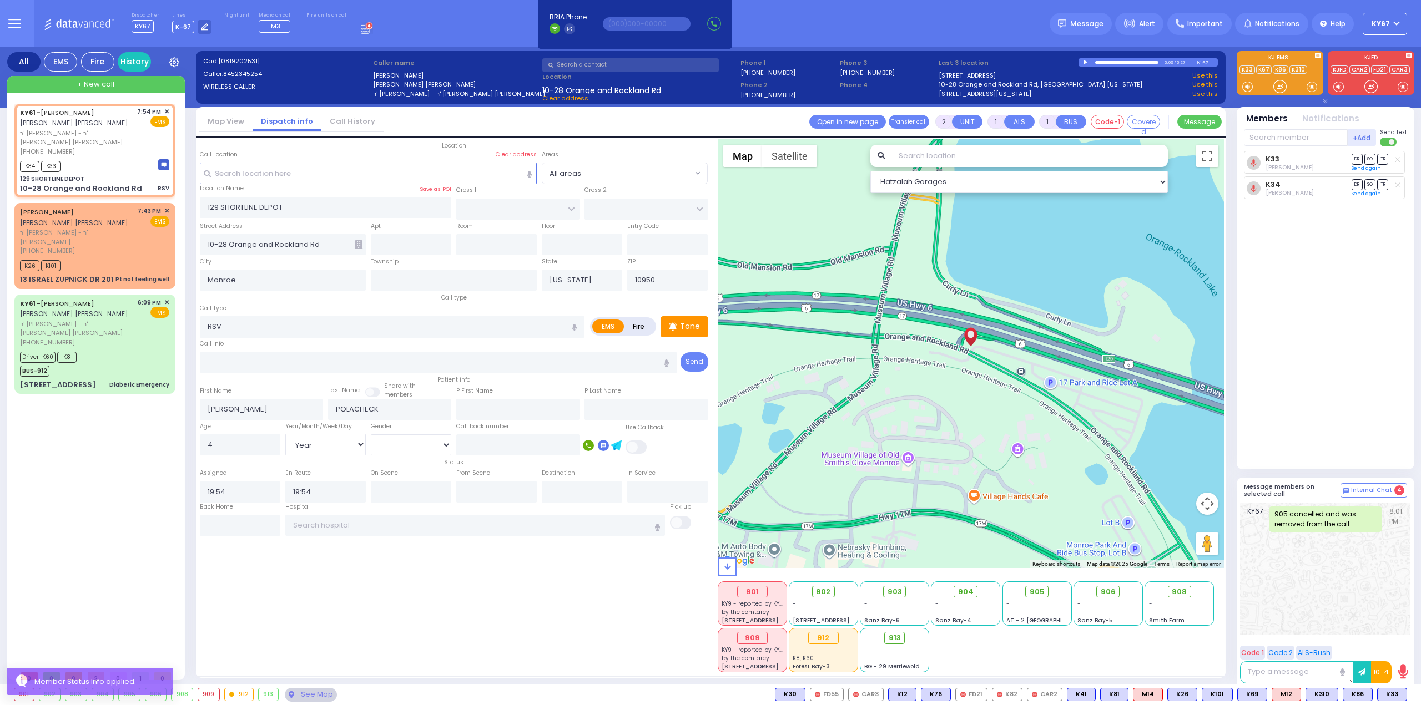
click at [103, 492] on div "KY61 - [PERSON_NAME] [PERSON_NAME] [PERSON_NAME] ר' [PERSON_NAME] - ר' [PERSON_…" at bounding box center [96, 384] width 165 height 561
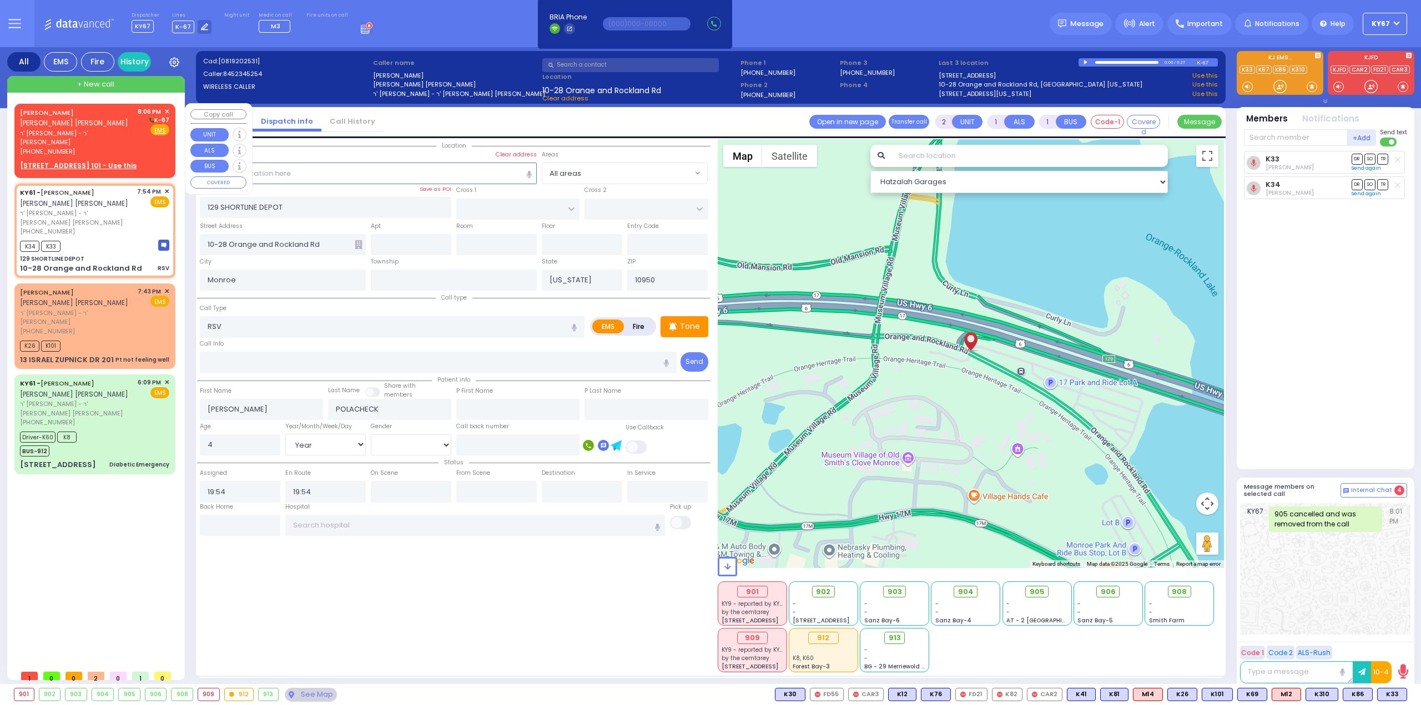
click at [169, 109] on div "[PERSON_NAME] [PERSON_NAME] ר' [PERSON_NAME] - ר' [PERSON_NAME] [PHONE_NUMBER] …" at bounding box center [95, 138] width 156 height 67
select select
radio input "true"
type input "[PERSON_NAME]"
type input "KNOPFLER"
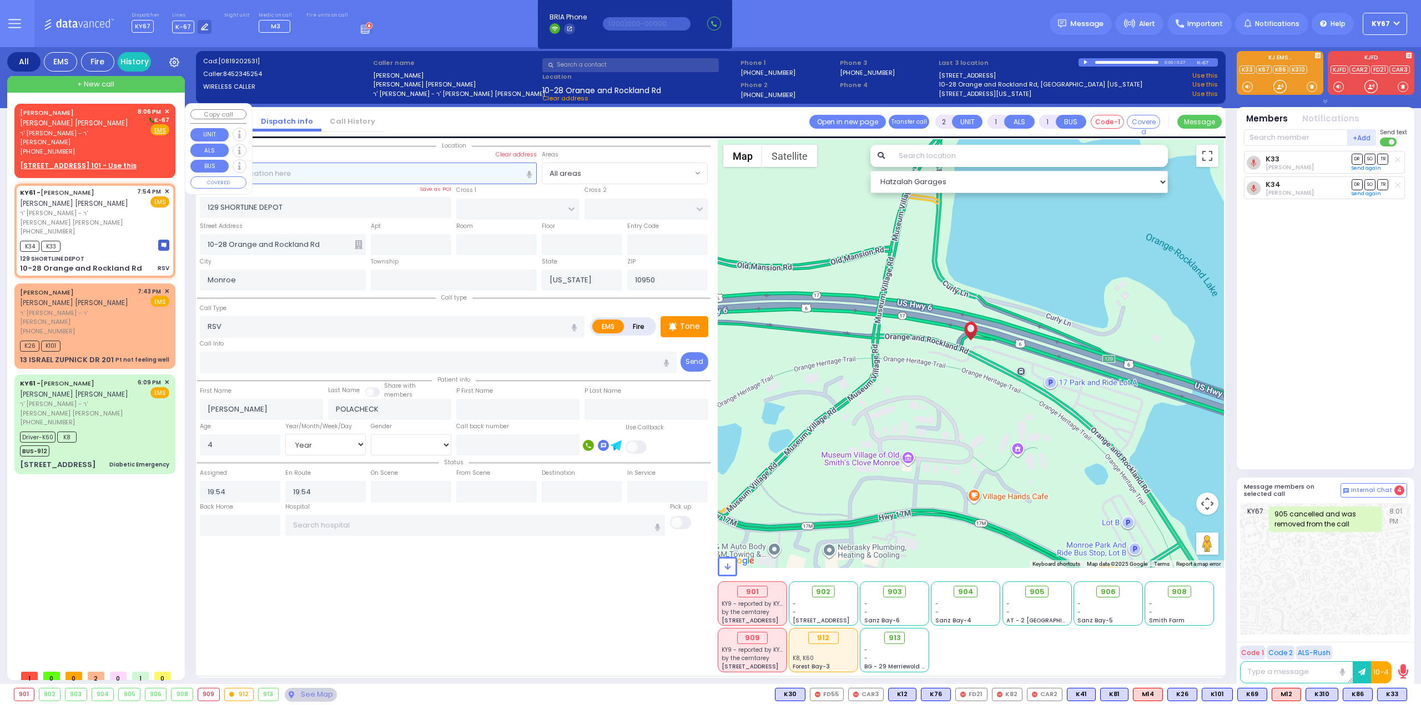
select select
type input "20:06"
select select "Hatzalah Garages"
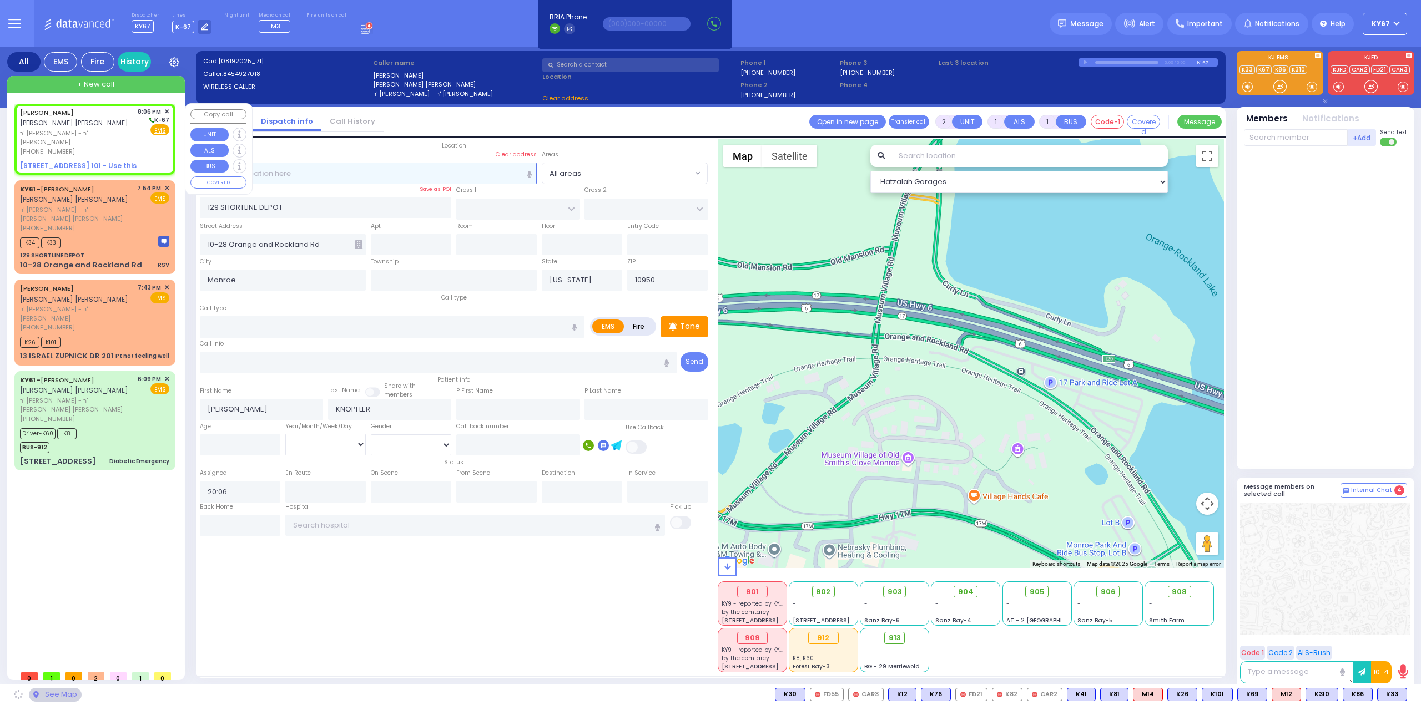
select select
radio input "true"
select select
select select "Hatzalah Garages"
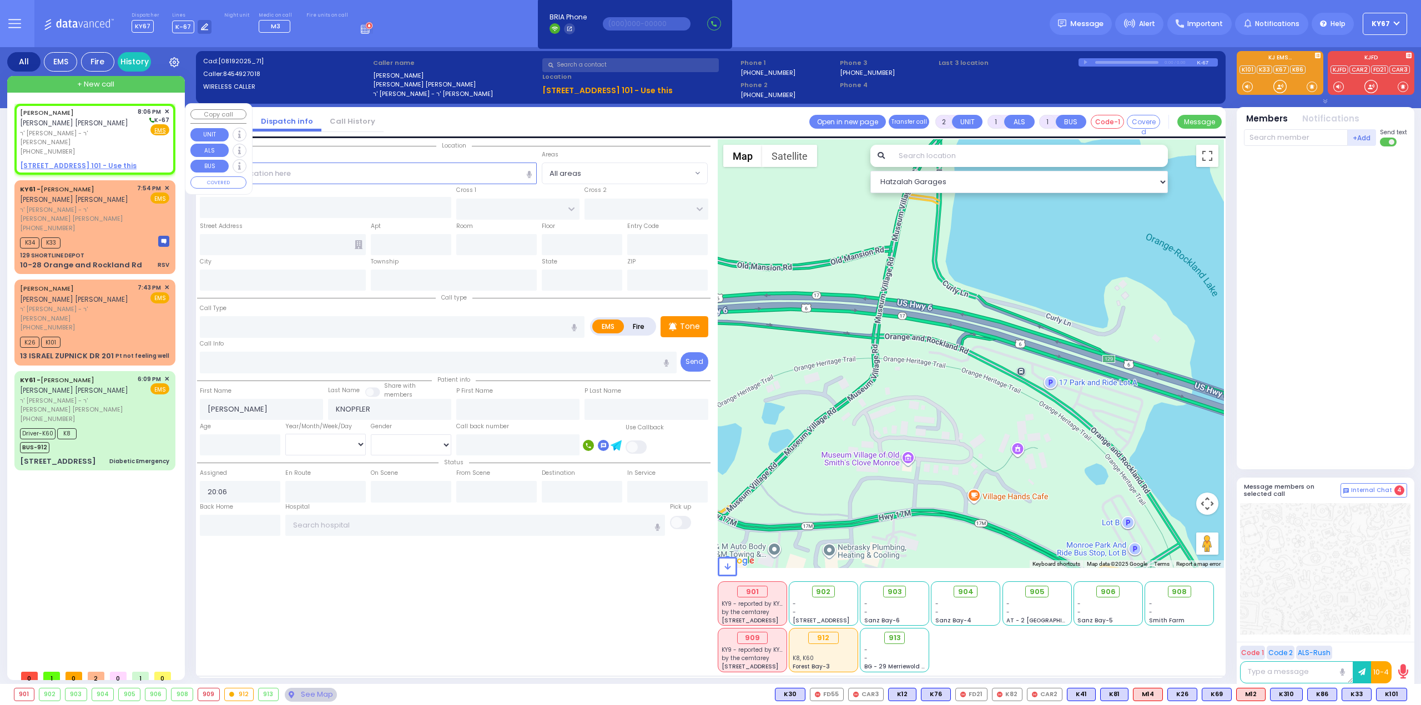
click at [163, 110] on div "8:06 PM ✕" at bounding box center [154, 111] width 32 height 9
select select
radio input "true"
select select
select select "Hatzalah Garages"
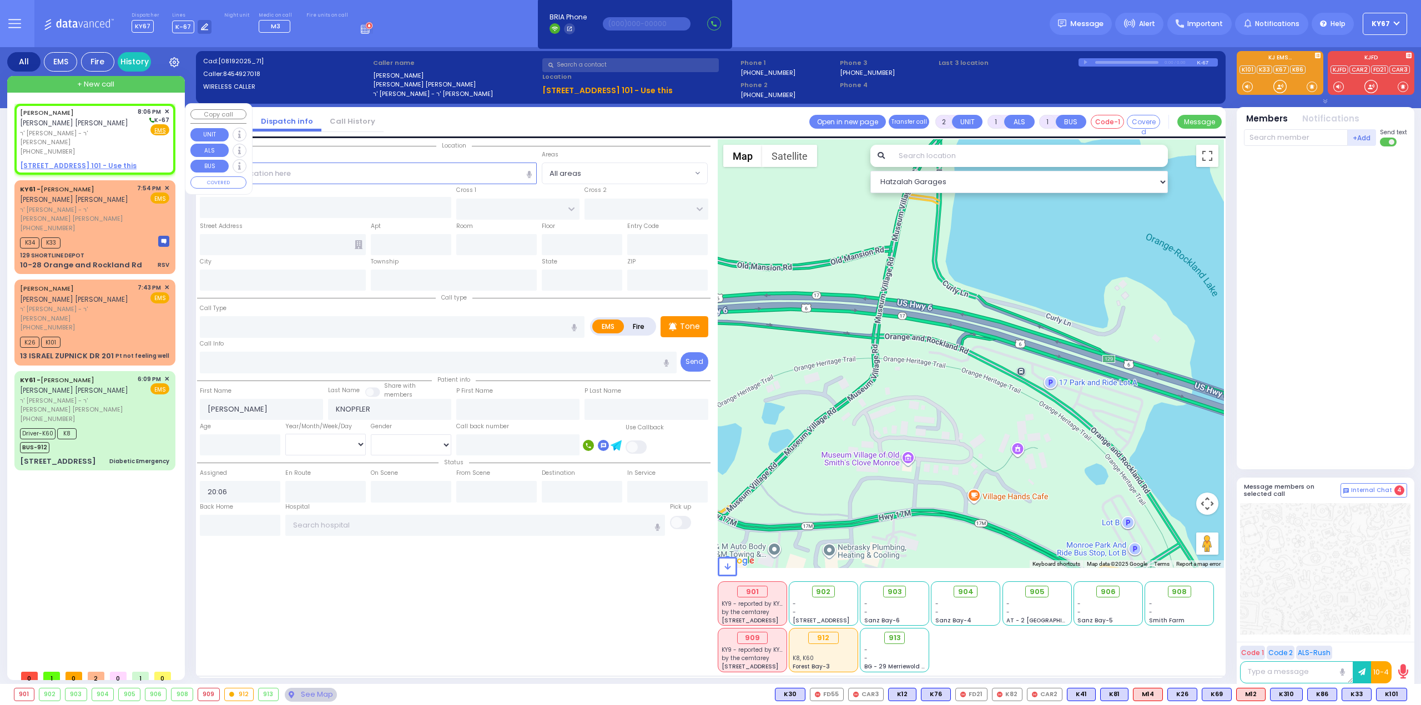
select select
radio input "true"
select select
select select "Hatzalah Garages"
click at [168, 110] on span "✕" at bounding box center [166, 111] width 5 height 9
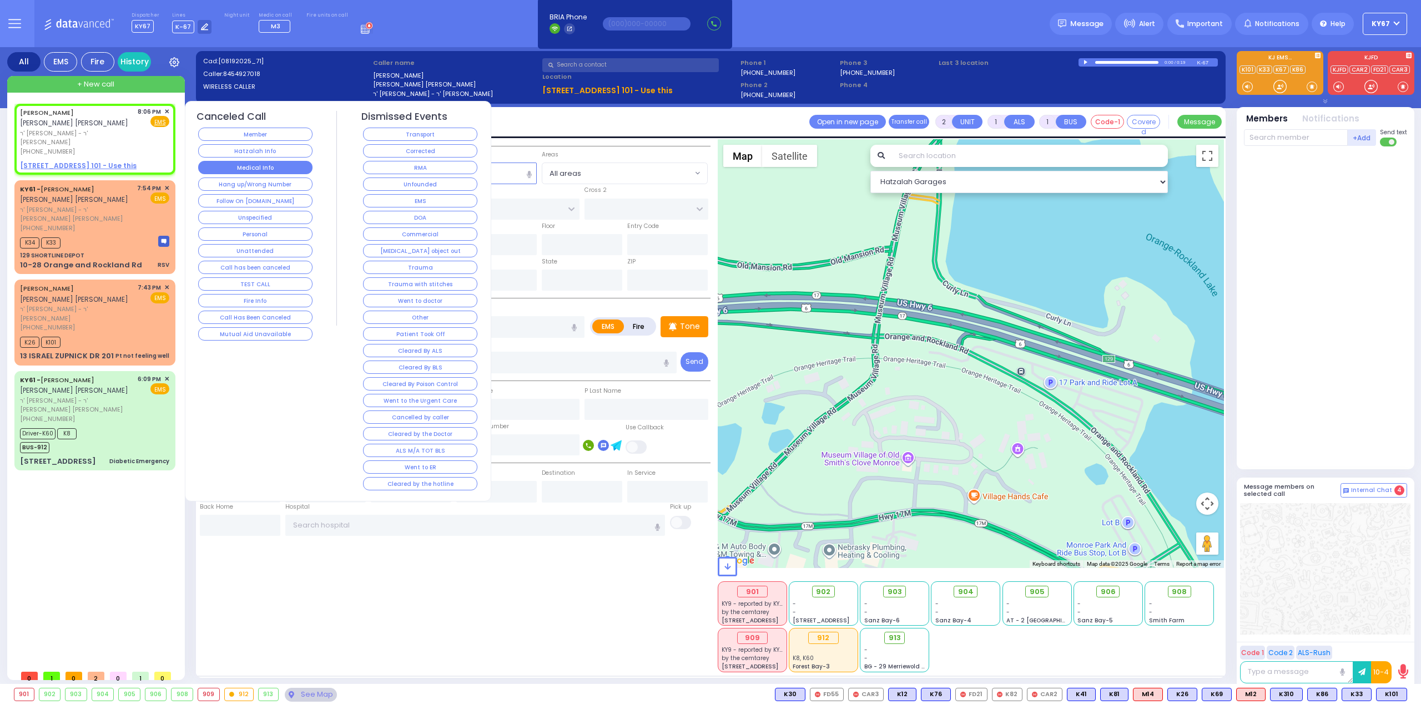
click at [264, 163] on button "Medical Info" at bounding box center [255, 167] width 114 height 13
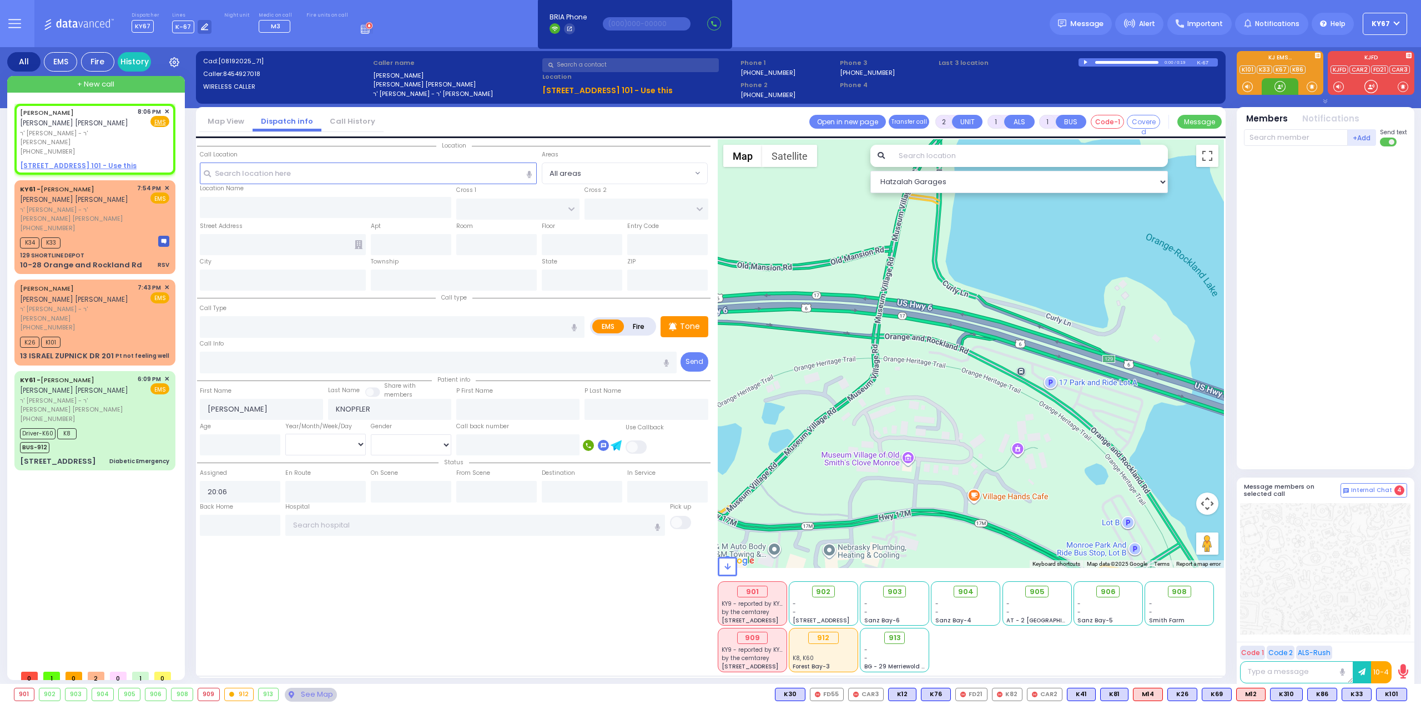
select select
radio input "true"
select select
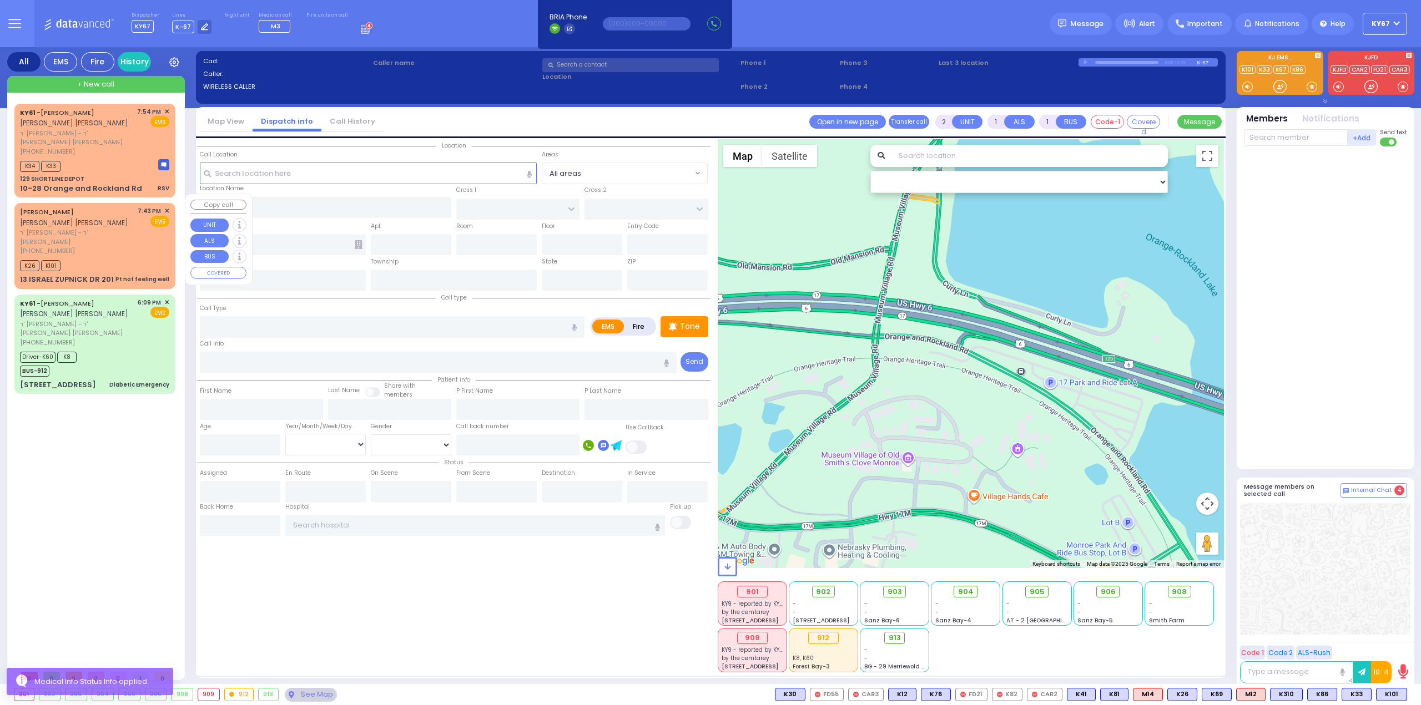
click at [92, 246] on div "[PHONE_NUMBER]" at bounding box center [77, 250] width 114 height 9
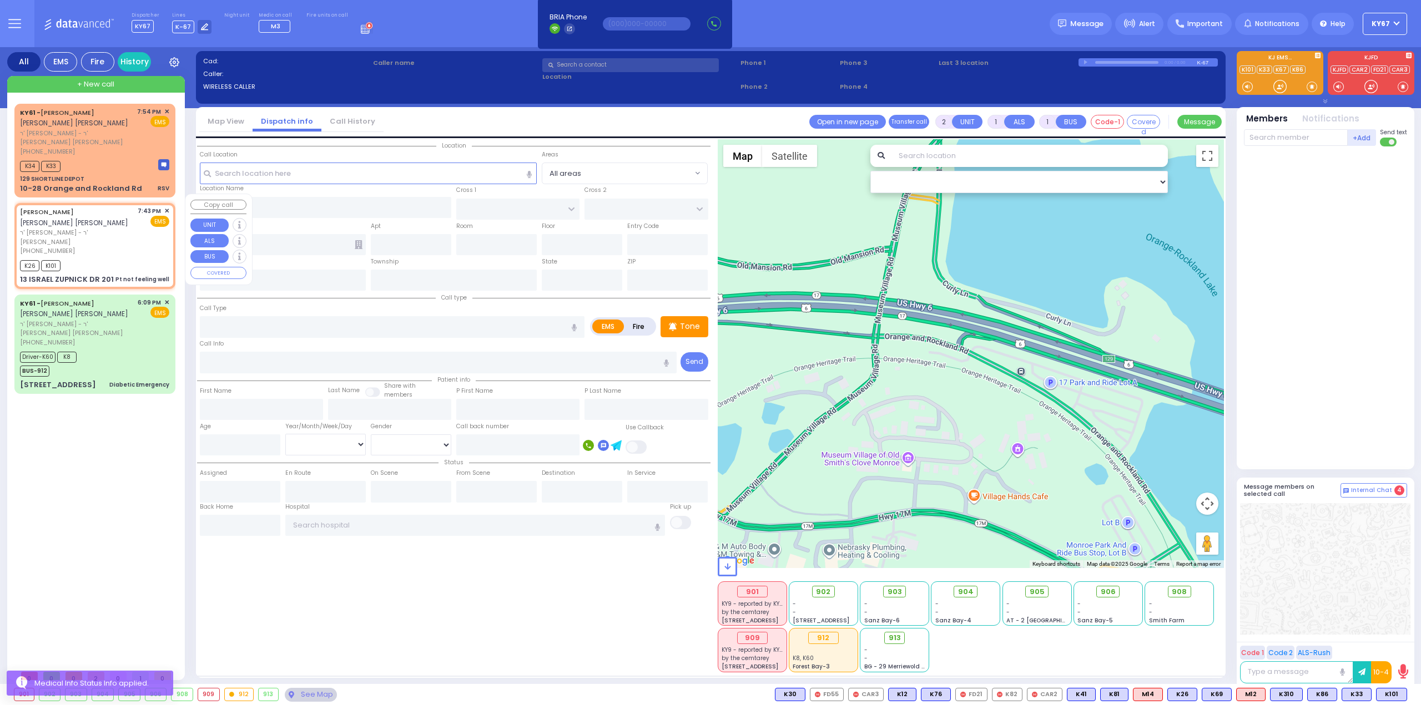
type input "1"
type input "0"
select select
type input "Pt not feeling well"
radio input "true"
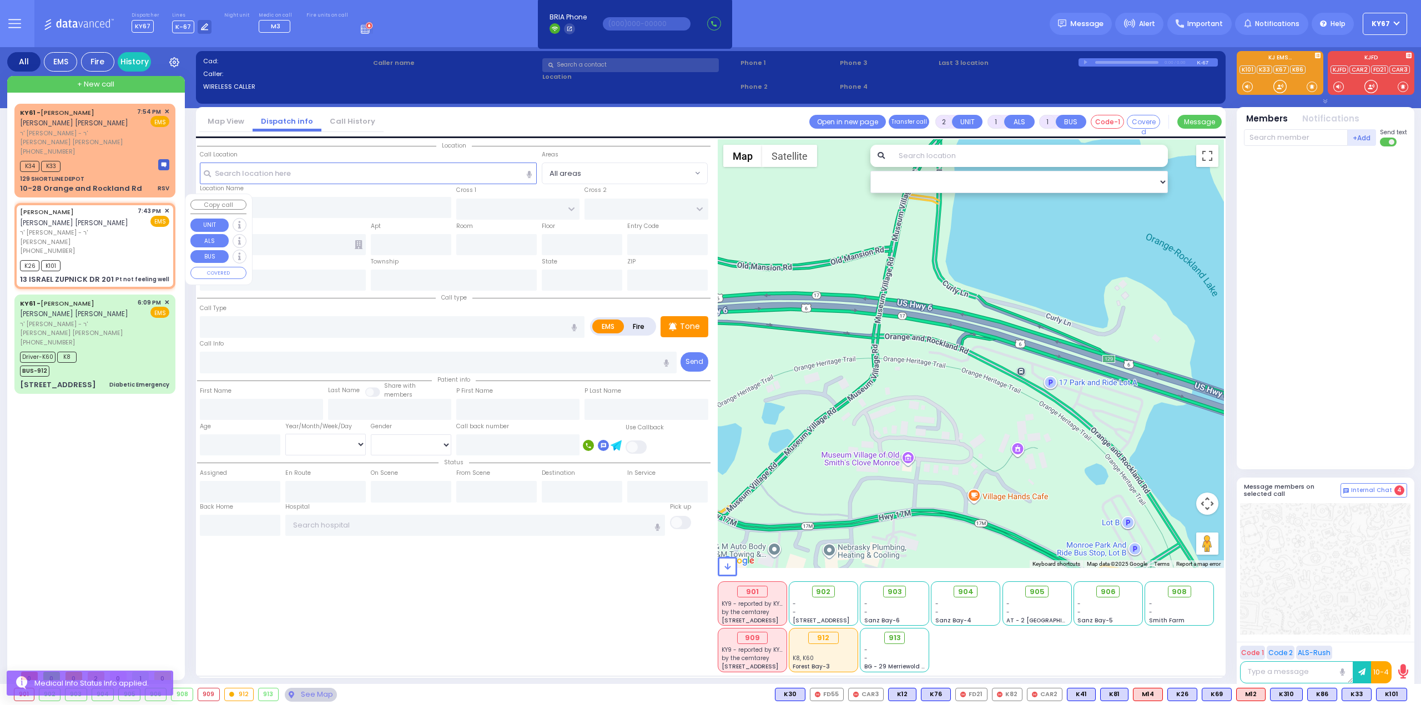
type input "[PERSON_NAME]"
select select
type input "19:43"
type input "19:49"
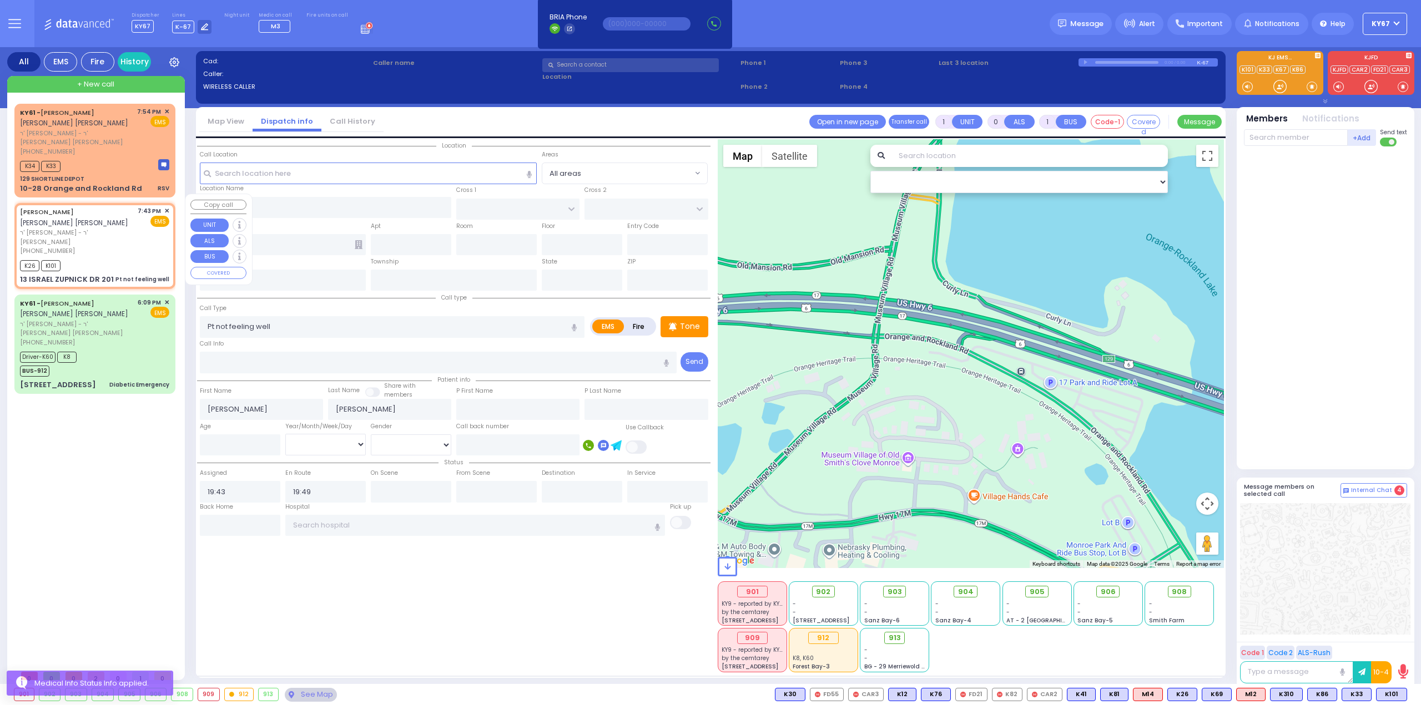
select select "Hatzalah Garages"
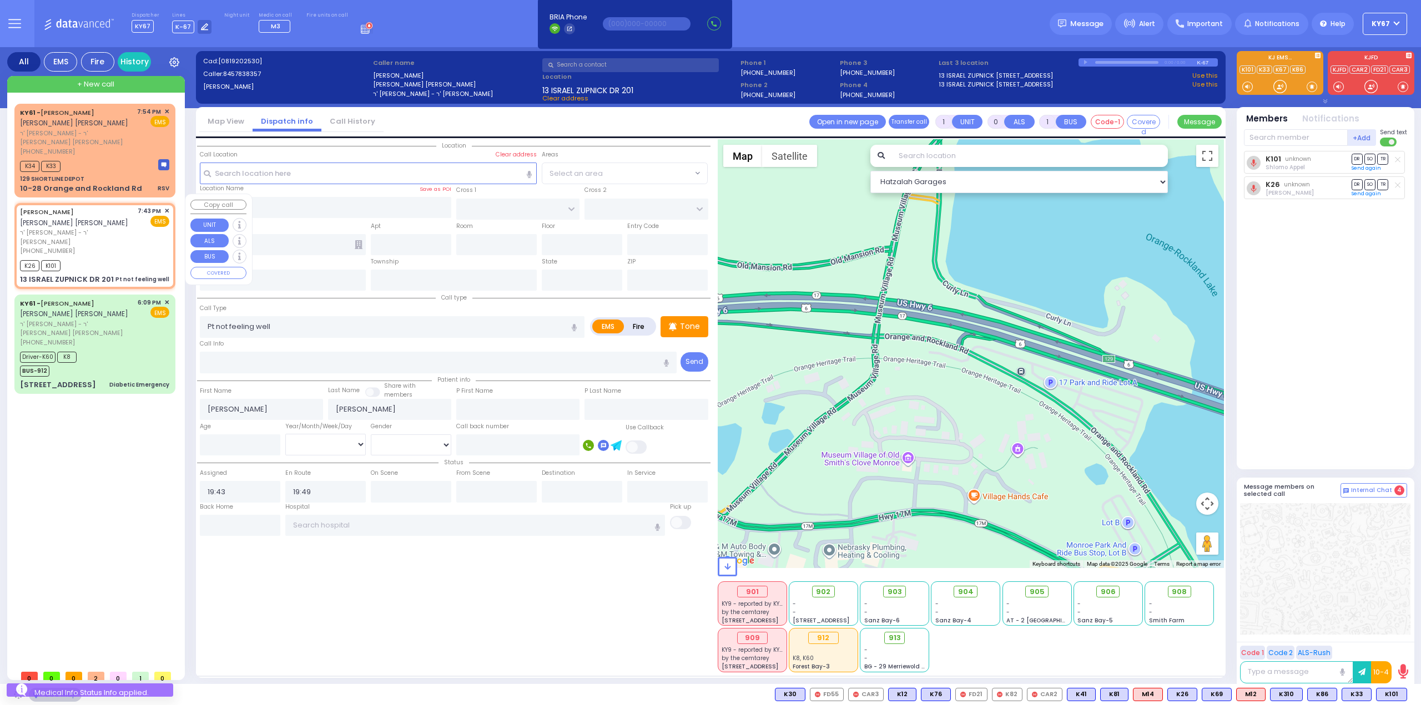
type input "KAHAN DR"
type input "VAYOEL MOSHE COURT"
type input "13 [PERSON_NAME] DR"
type input "201"
type input "Monroe"
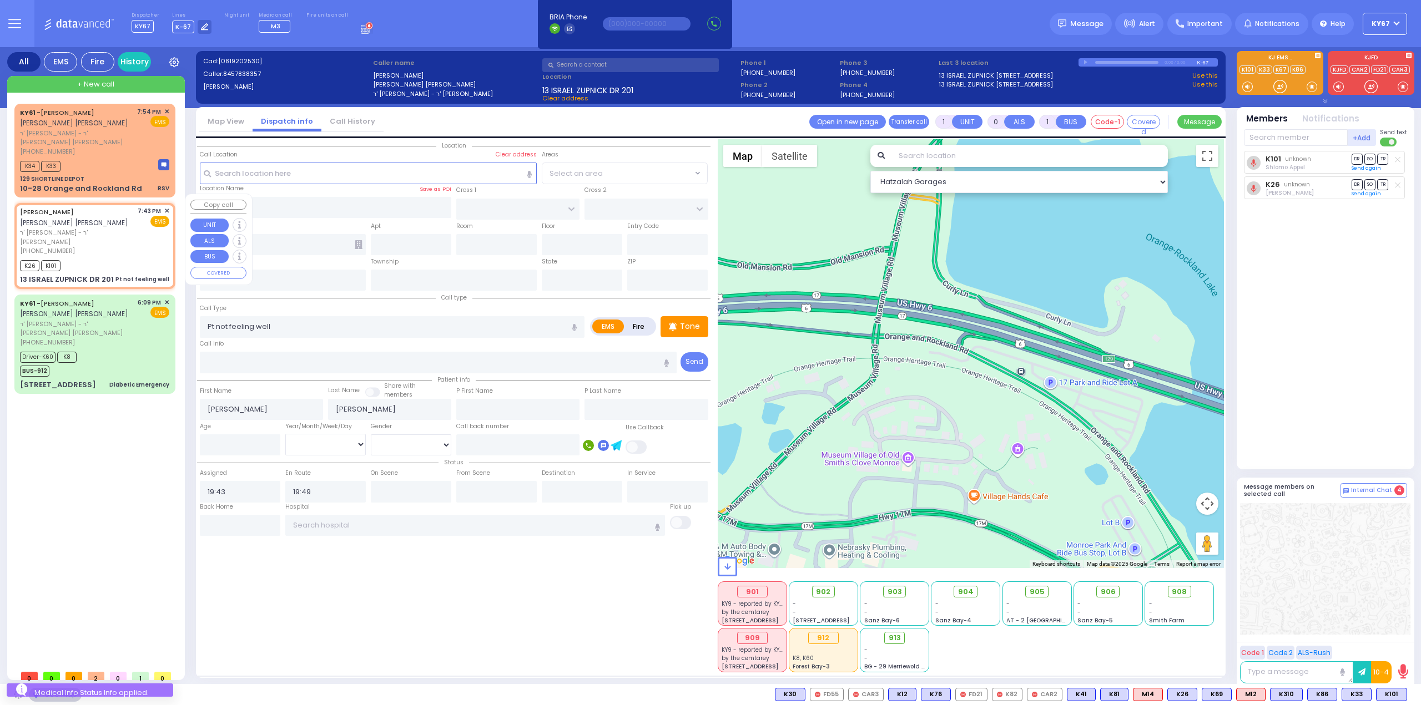
type input "[US_STATE]"
type input "10950"
select select "SECTION 4"
click at [164, 206] on span "✕" at bounding box center [166, 210] width 5 height 9
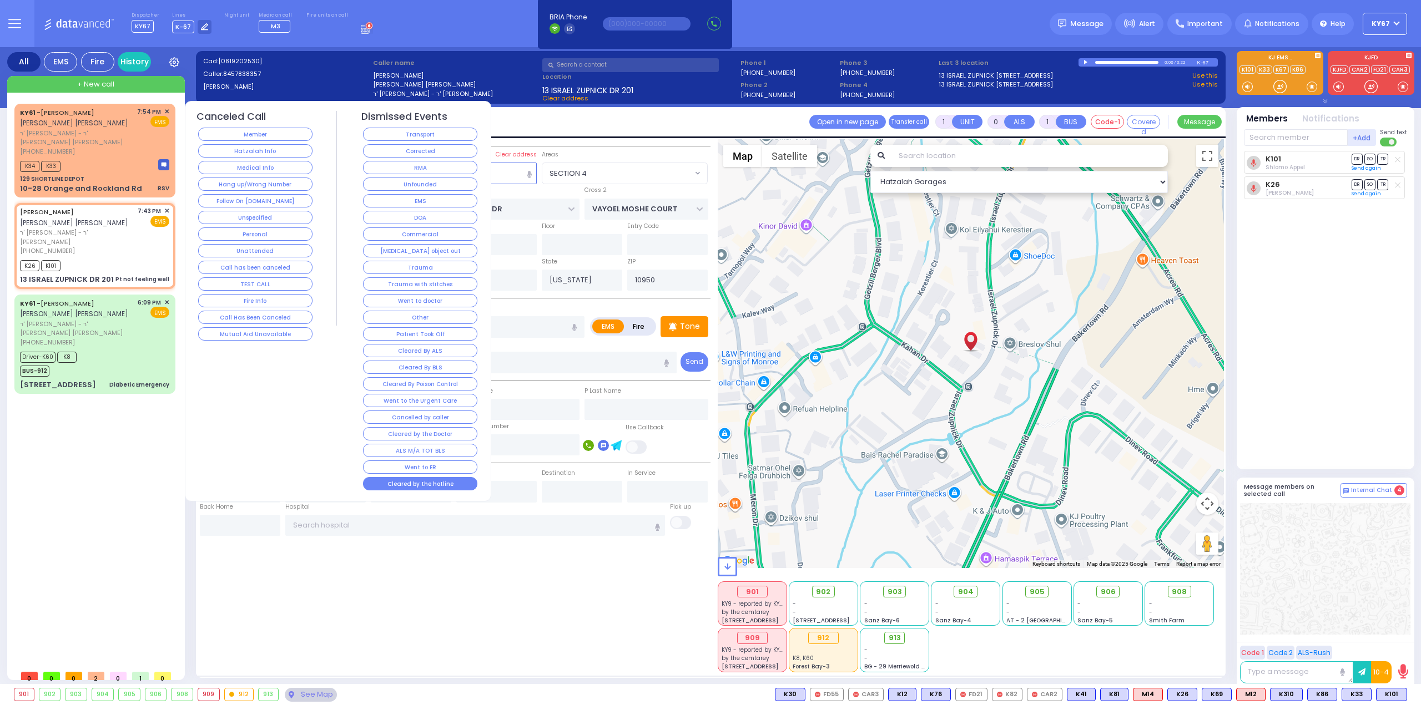
click at [419, 477] on button "Cleared by the hotline" at bounding box center [420, 483] width 114 height 13
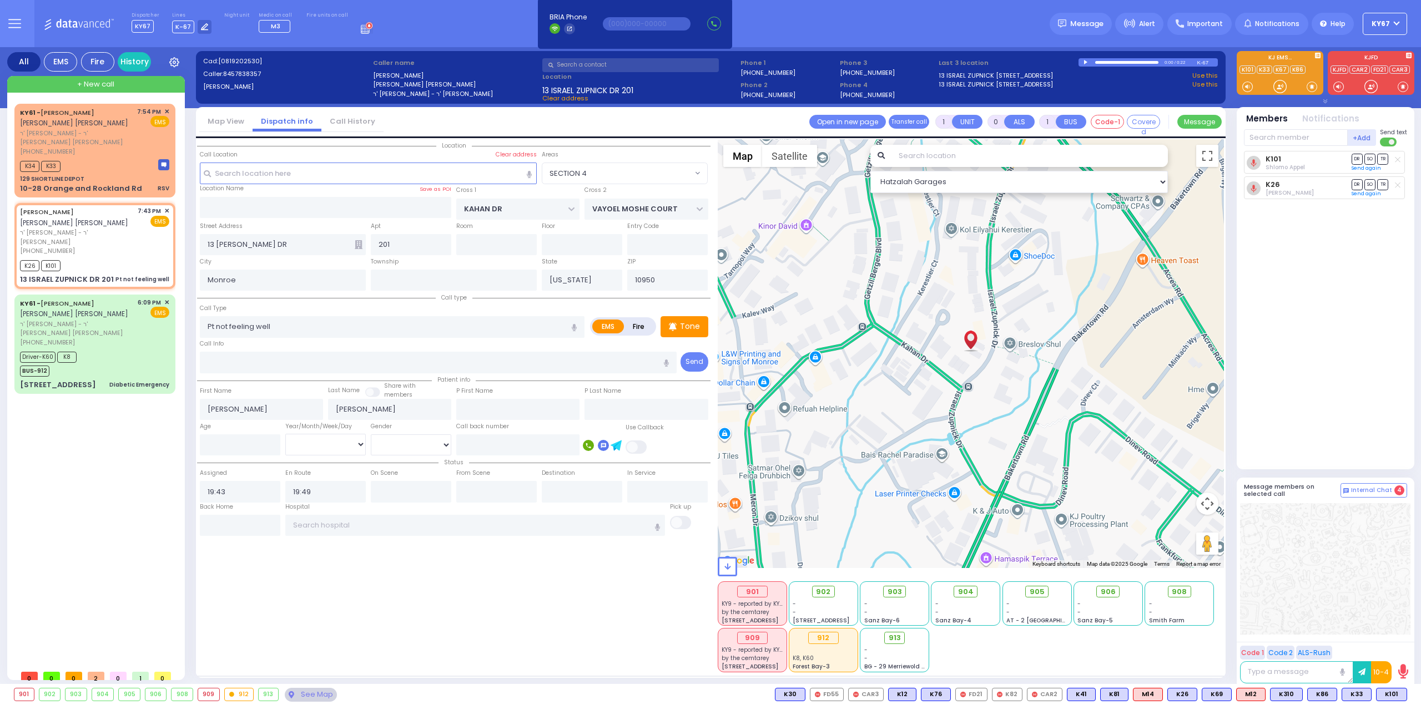
select select
radio input "true"
select select
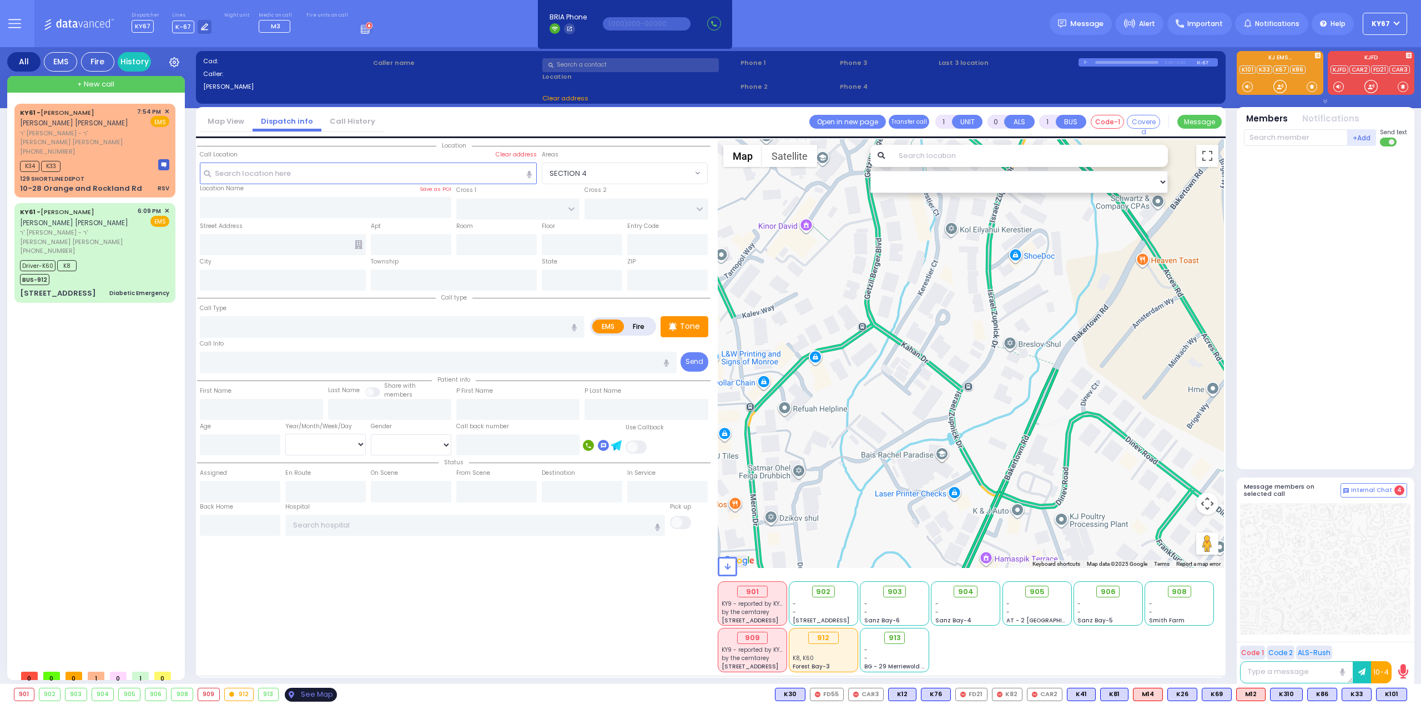
click at [306, 697] on div "See Map" at bounding box center [311, 695] width 52 height 14
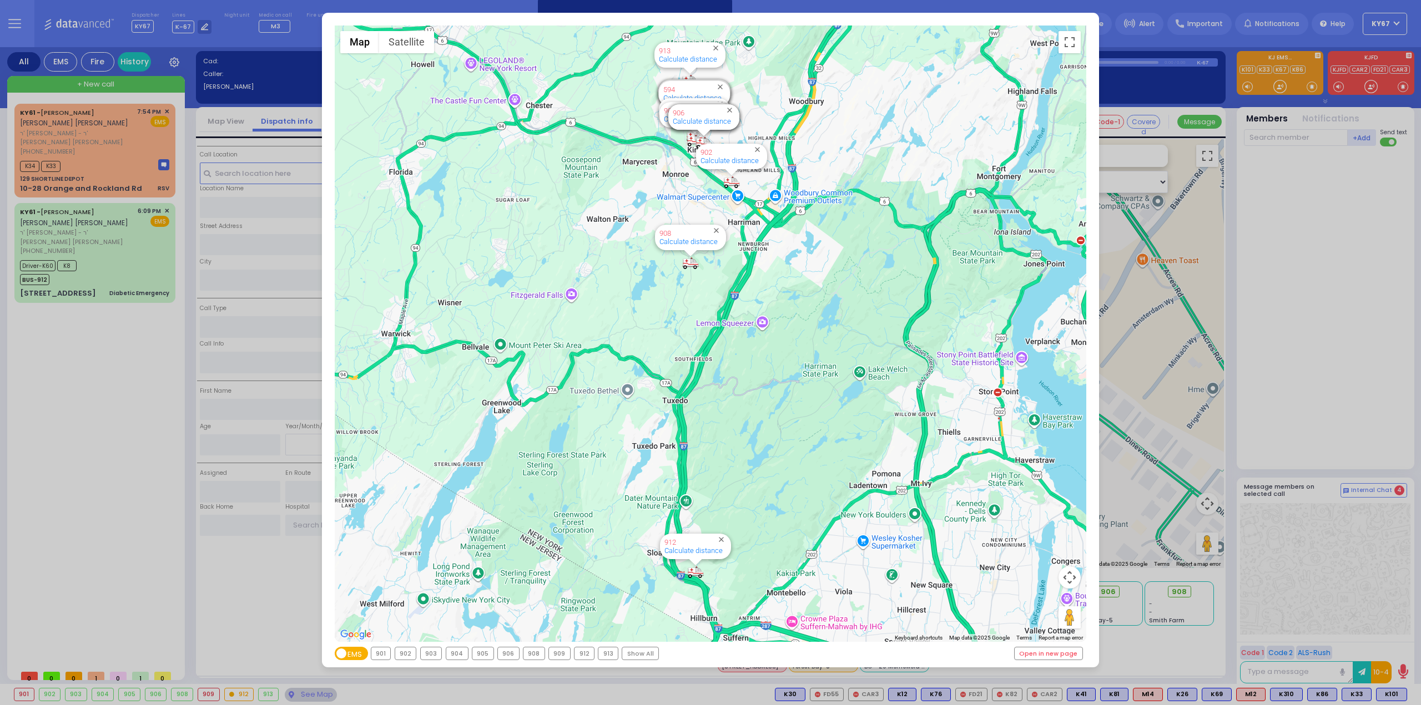
click at [600, 658] on div "913" at bounding box center [607, 654] width 19 height 12
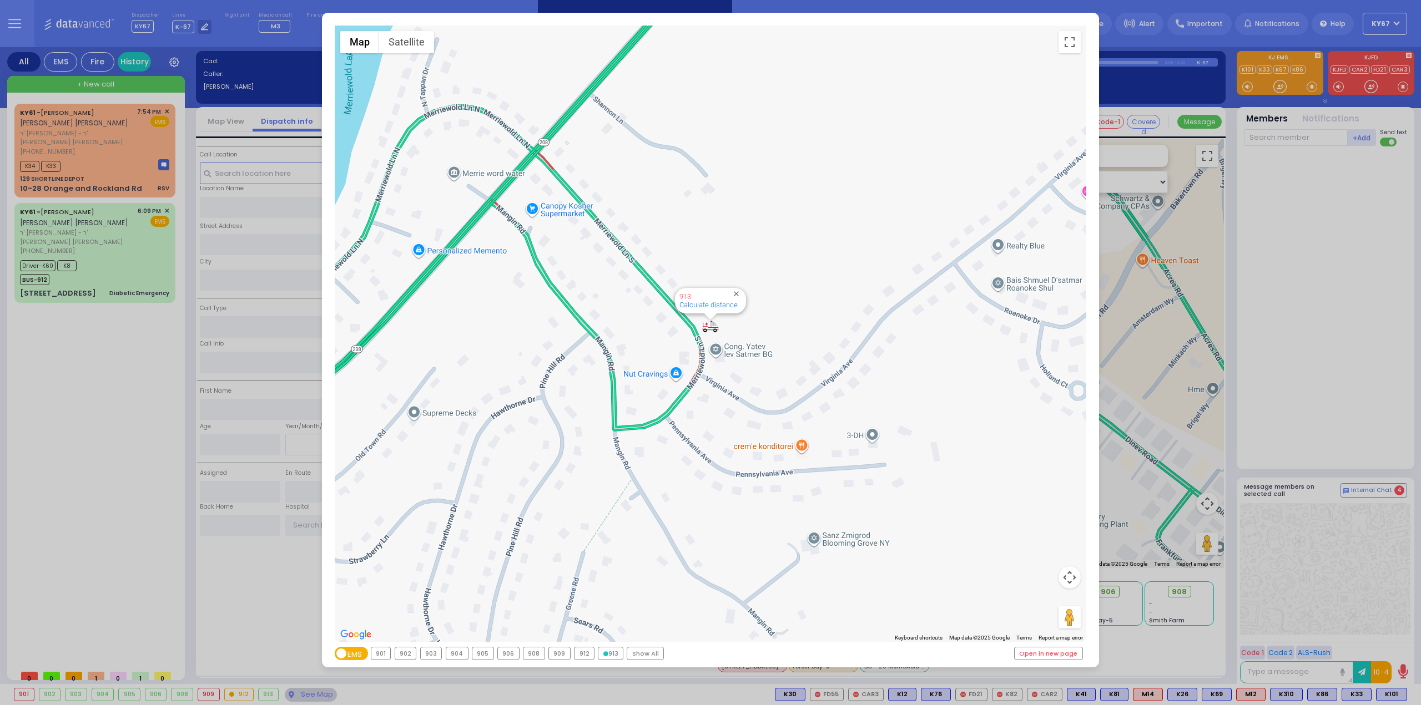
click at [479, 654] on div "905" at bounding box center [482, 654] width 21 height 12
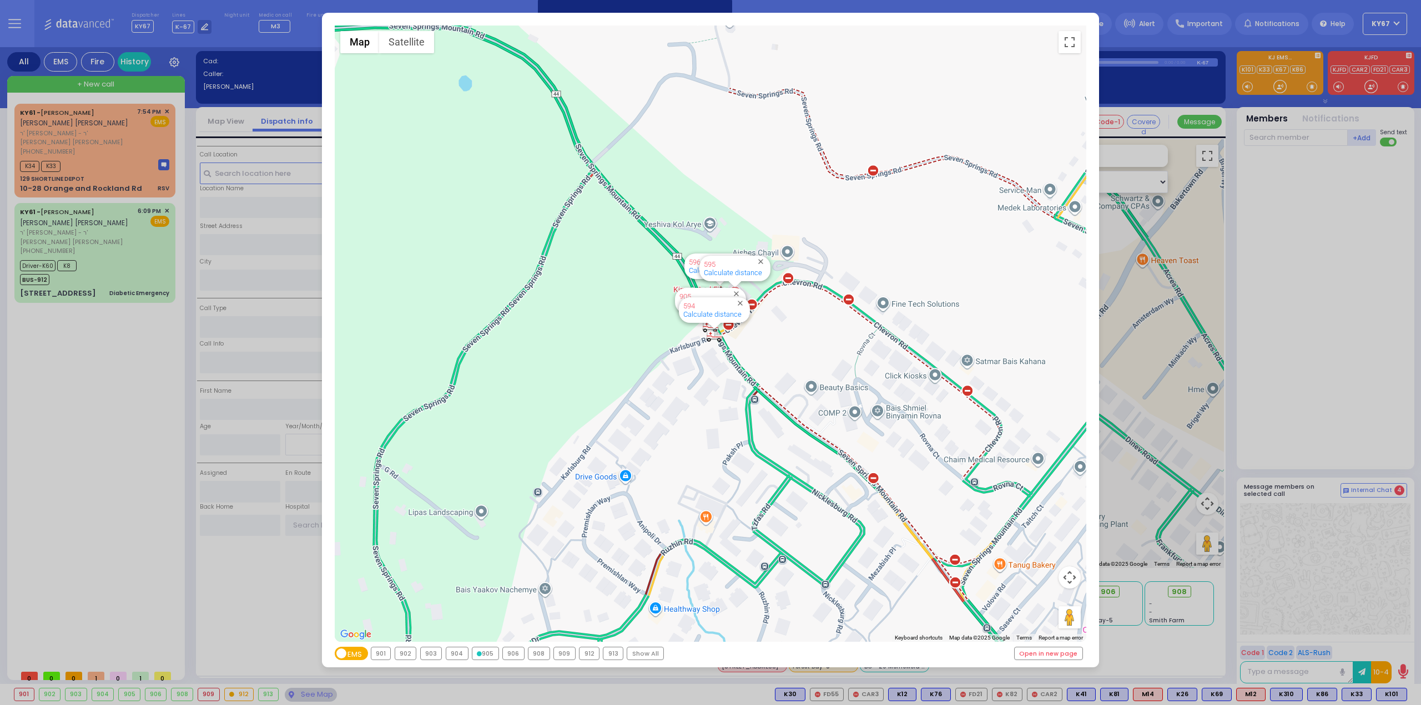
click at [74, 442] on div "← Move left → Move right ↑ Move up ↓ Move down + Zoom in - Zoom out Home Jump l…" at bounding box center [710, 352] width 1421 height 705
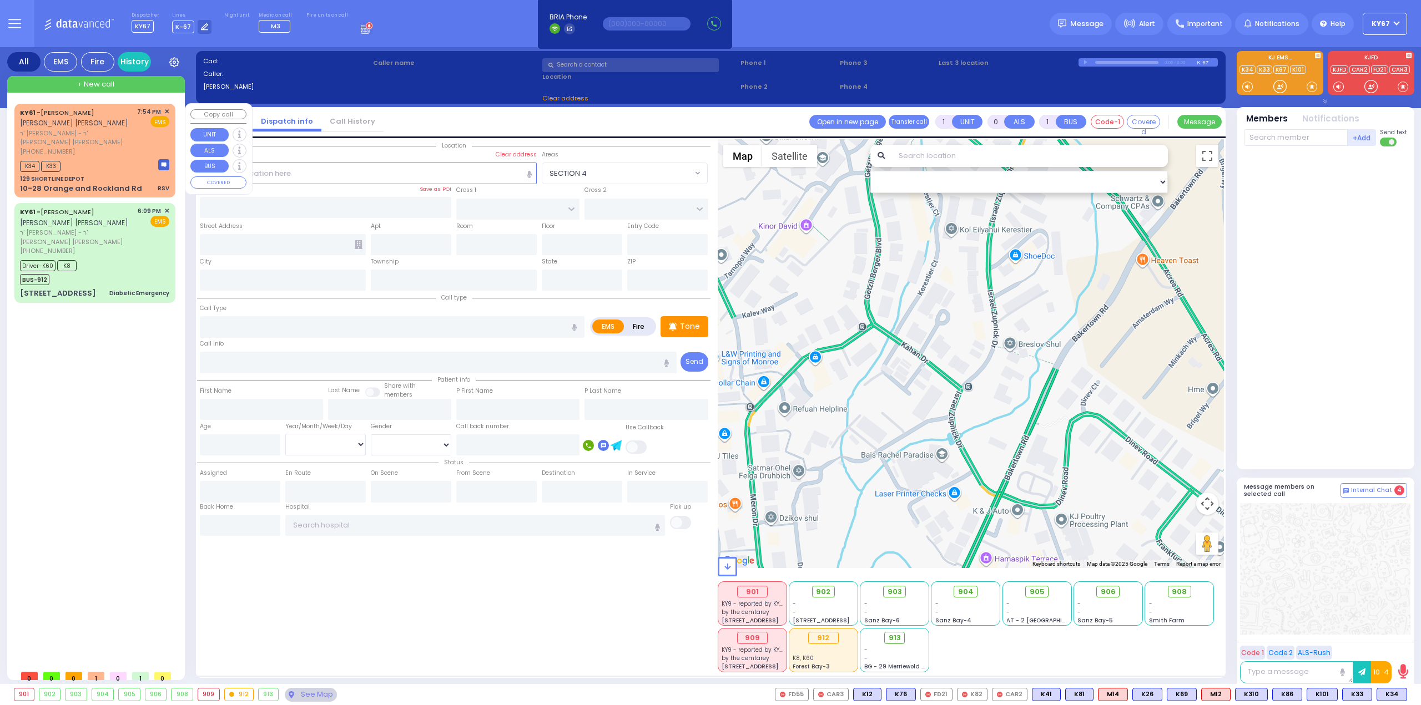
click at [112, 163] on div "KY61 - [PERSON_NAME] [PERSON_NAME] [PERSON_NAME] ר' [PERSON_NAME] - ר' [PERSON_…" at bounding box center [95, 150] width 156 height 90
type input "2"
type input "1"
select select
type input "RSV"
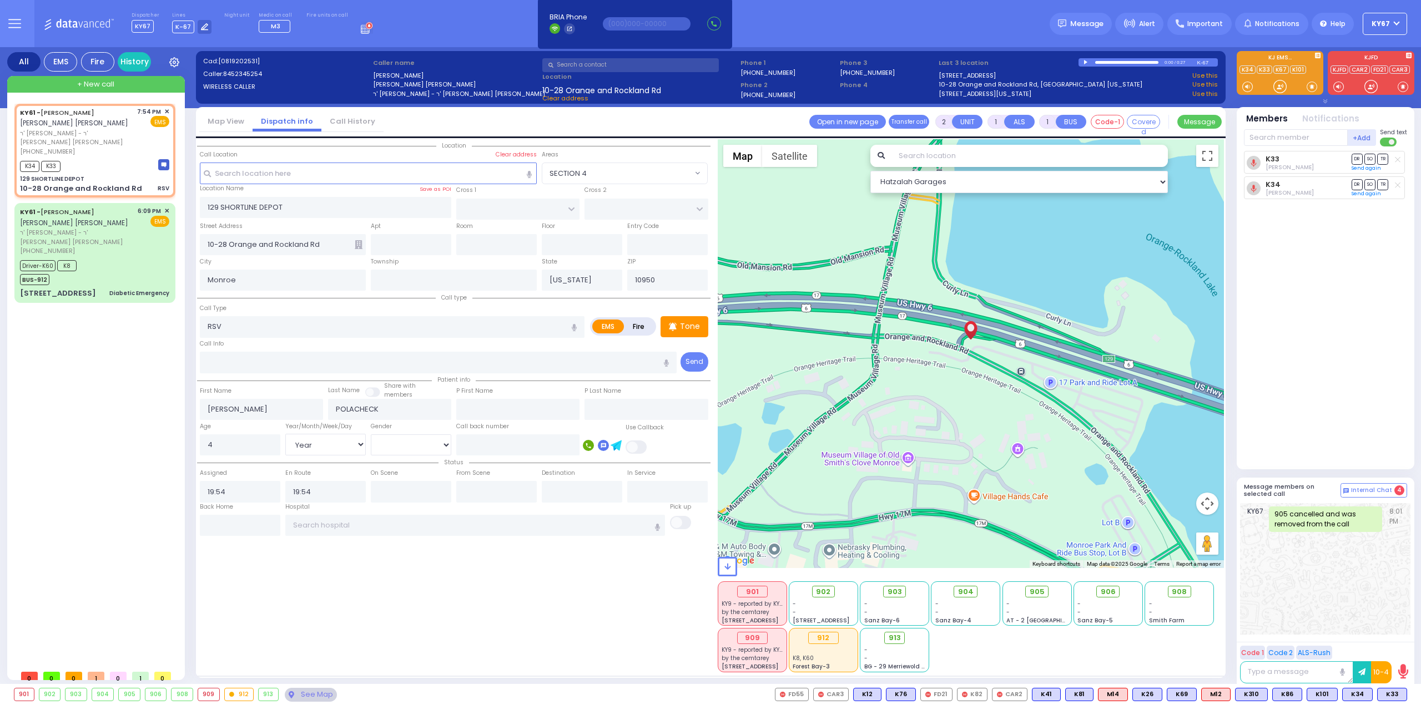
click at [261, 699] on div "913" at bounding box center [268, 695] width 19 height 12
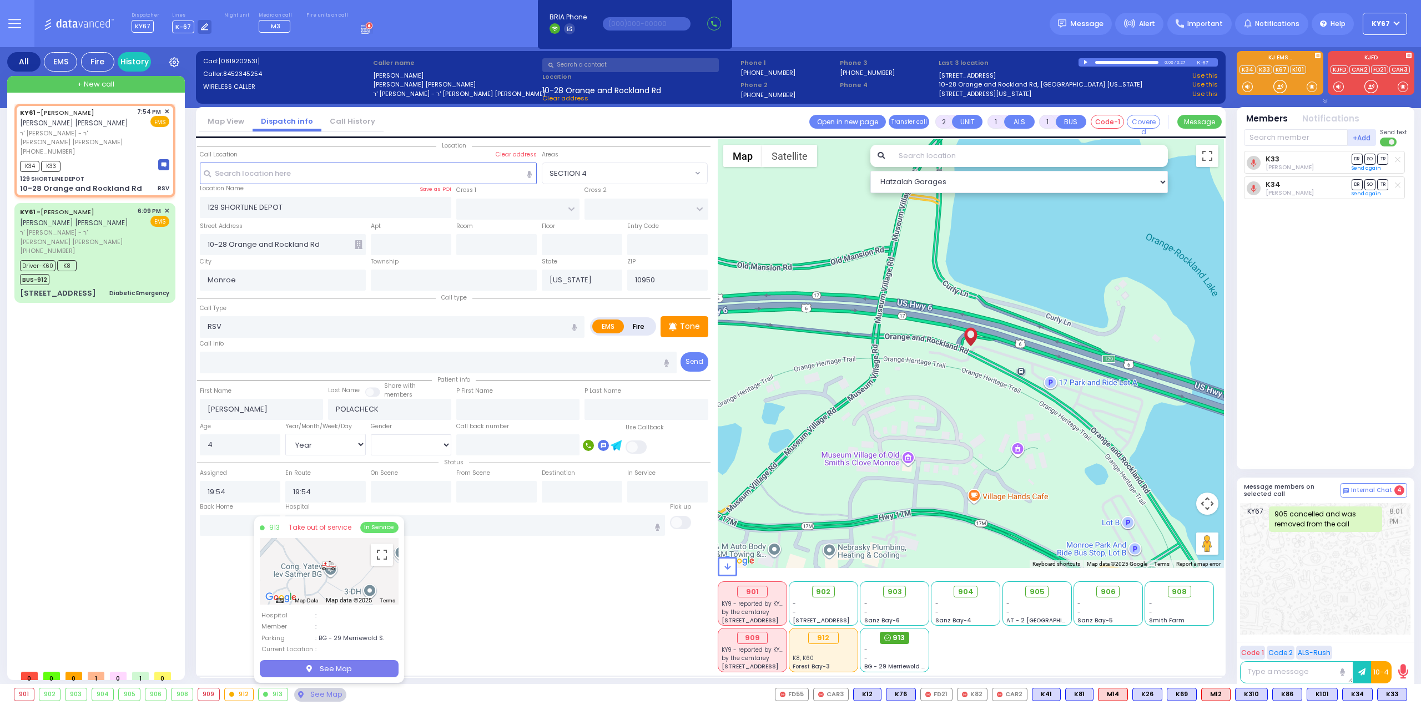
click at [885, 639] on icon at bounding box center [887, 638] width 7 height 7
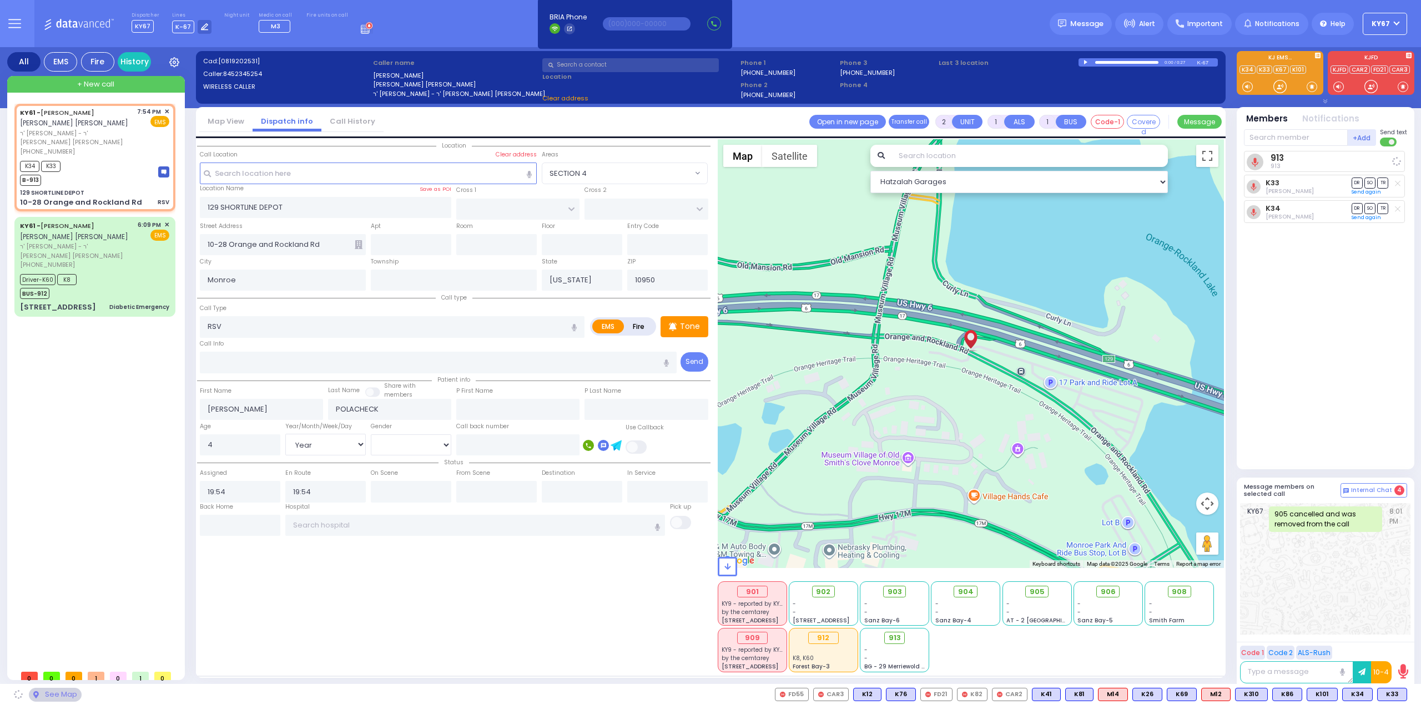
click at [1361, 595] on div "KY67 905 cancelled and was removed from the call 8:01 PM" at bounding box center [1325, 569] width 170 height 132
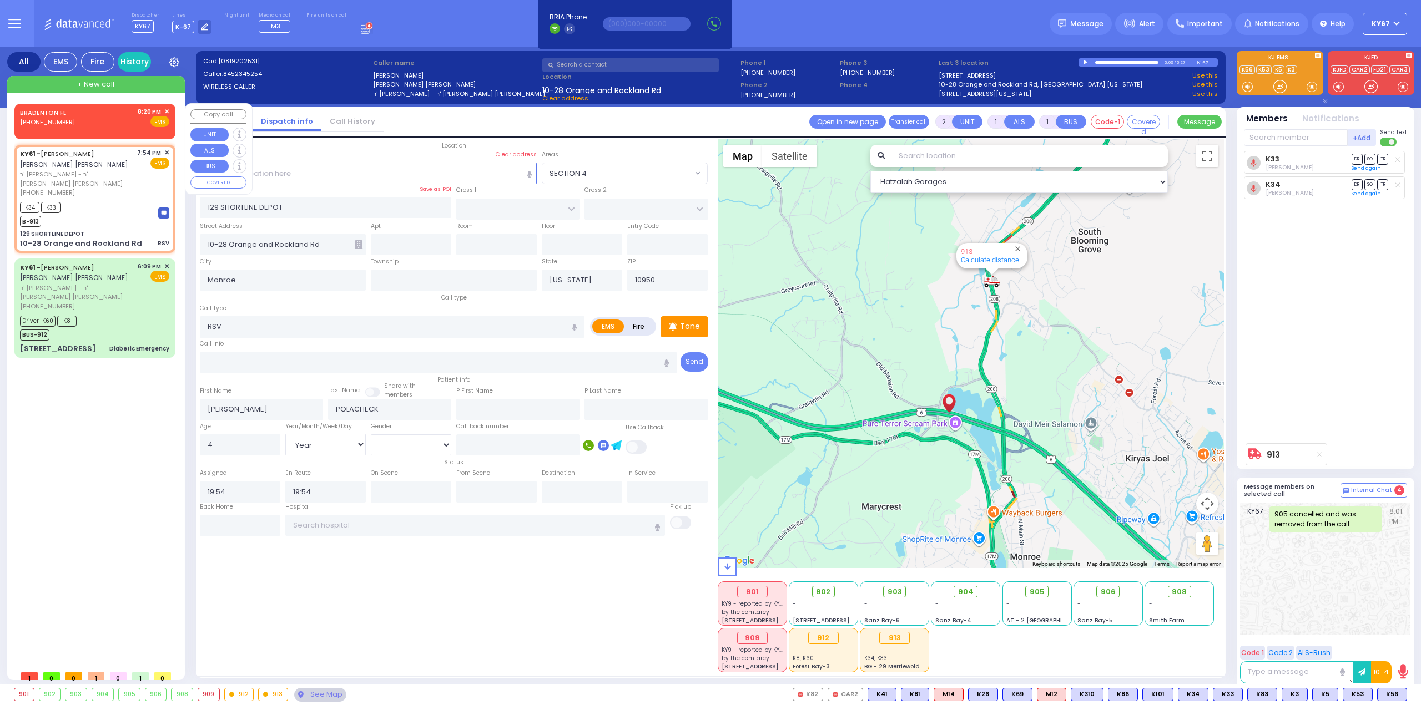
click at [170, 107] on div "BRADENTON FL [PHONE_NUMBER] 8:20 PM ✕ Fire EMS" at bounding box center [95, 119] width 156 height 28
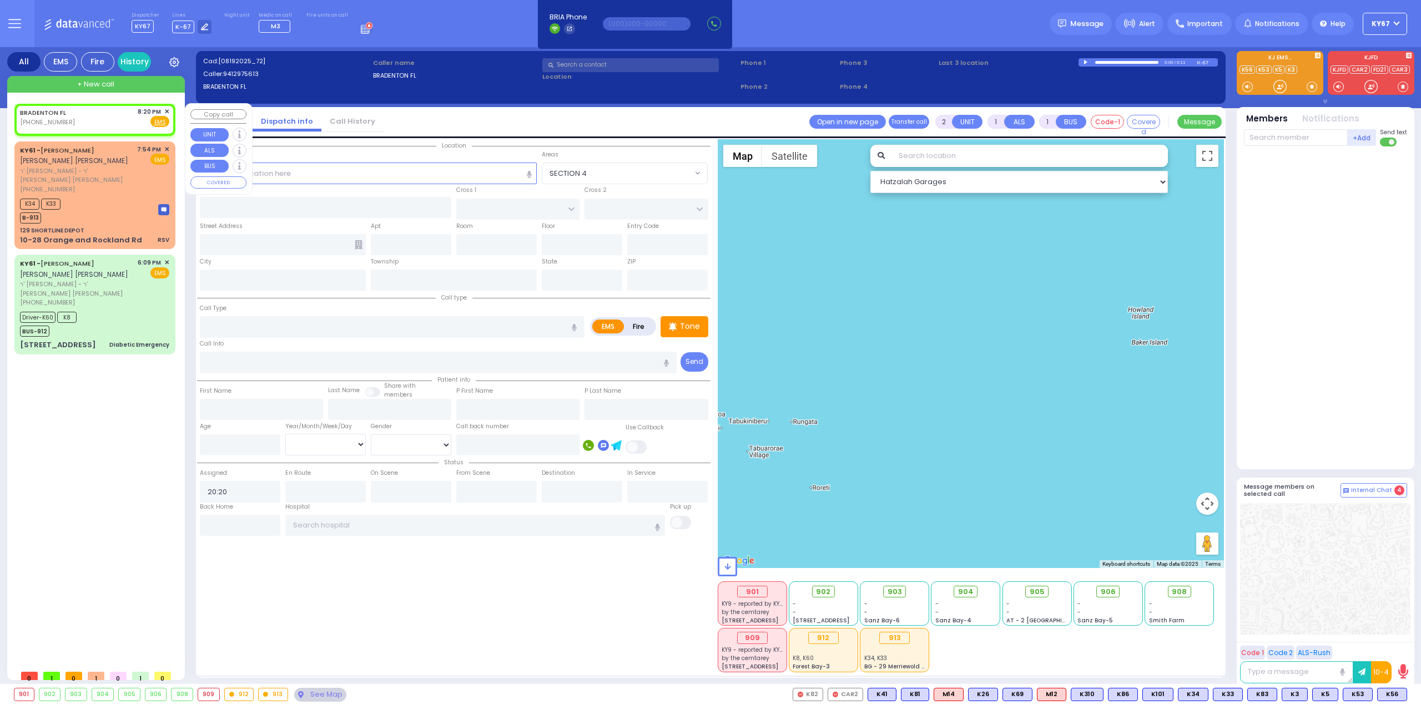
click at [170, 109] on div "BRADENTON FL [PHONE_NUMBER] 8:20 PM ✕ Fire EMS" at bounding box center [95, 119] width 156 height 28
click at [165, 109] on span "✕" at bounding box center [166, 111] width 5 height 9
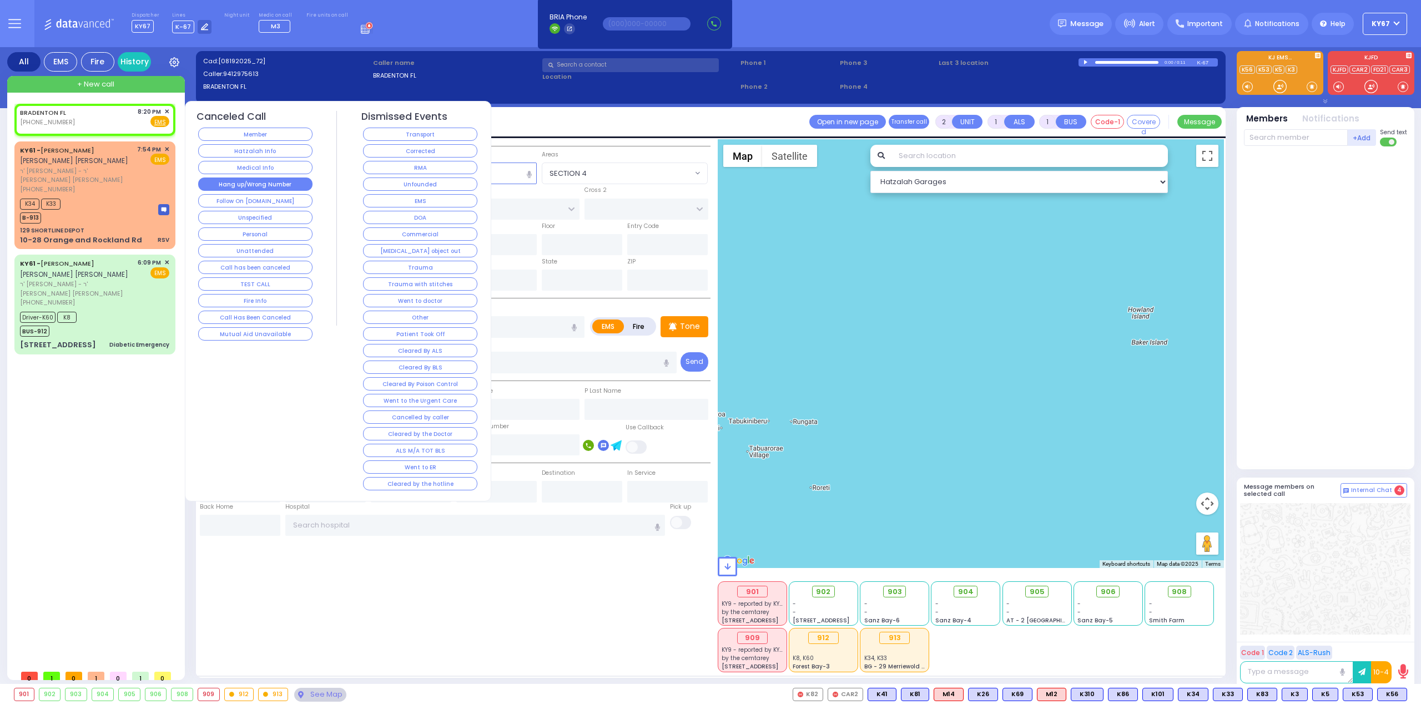
click at [266, 185] on button "Hang up/Wrong Number" at bounding box center [255, 184] width 114 height 13
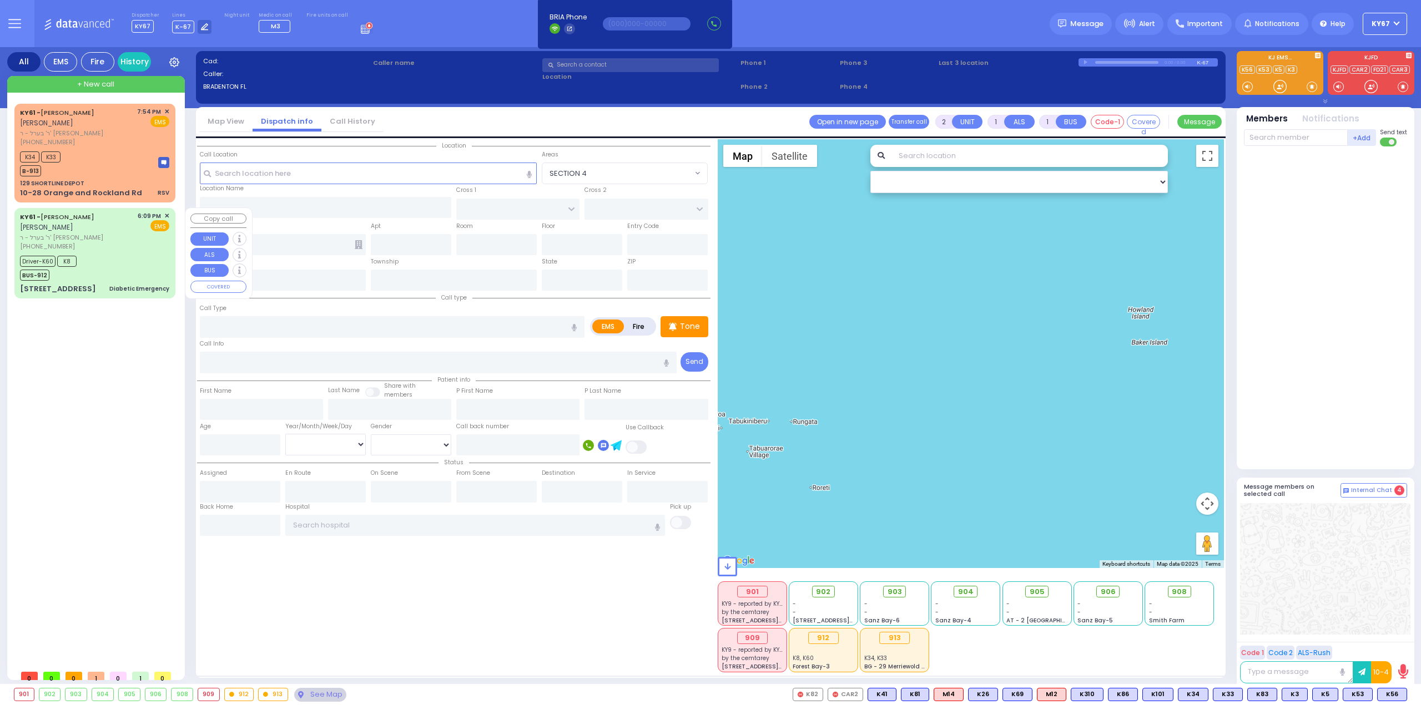
select select
click at [107, 160] on div "K34 K33 B-913" at bounding box center [94, 163] width 149 height 28
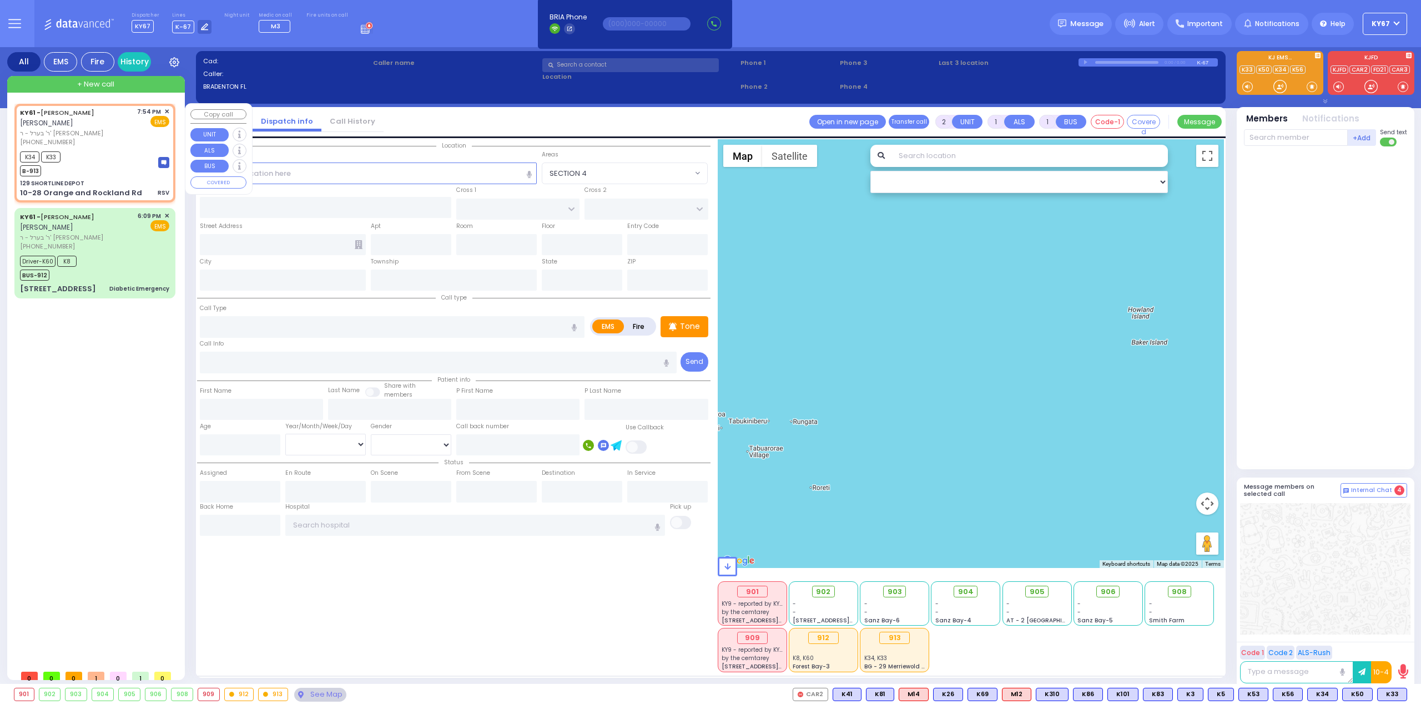
select select
type input "RSV"
radio input "true"
type input "[PERSON_NAME]"
type input "POLACHECK"
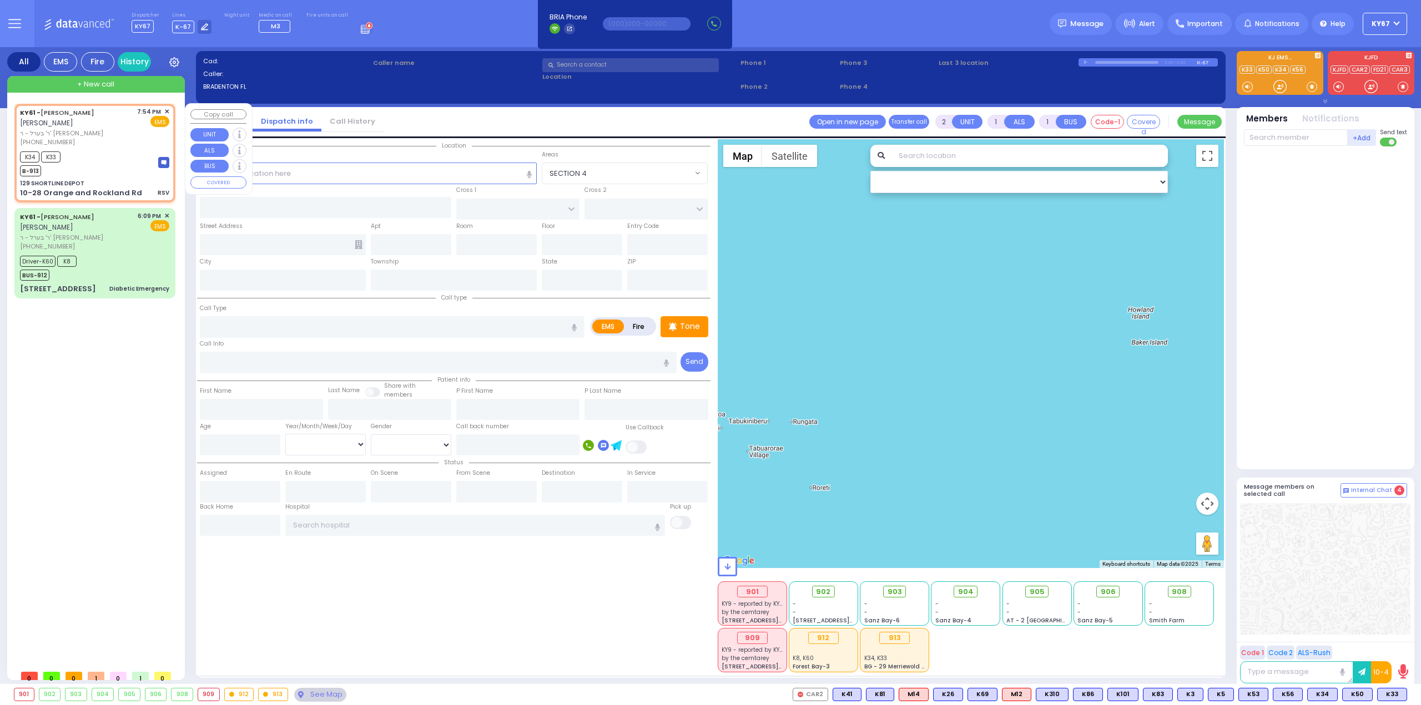
type input "4"
select select "Year"
select select "[DEMOGRAPHIC_DATA]"
type input "19:54"
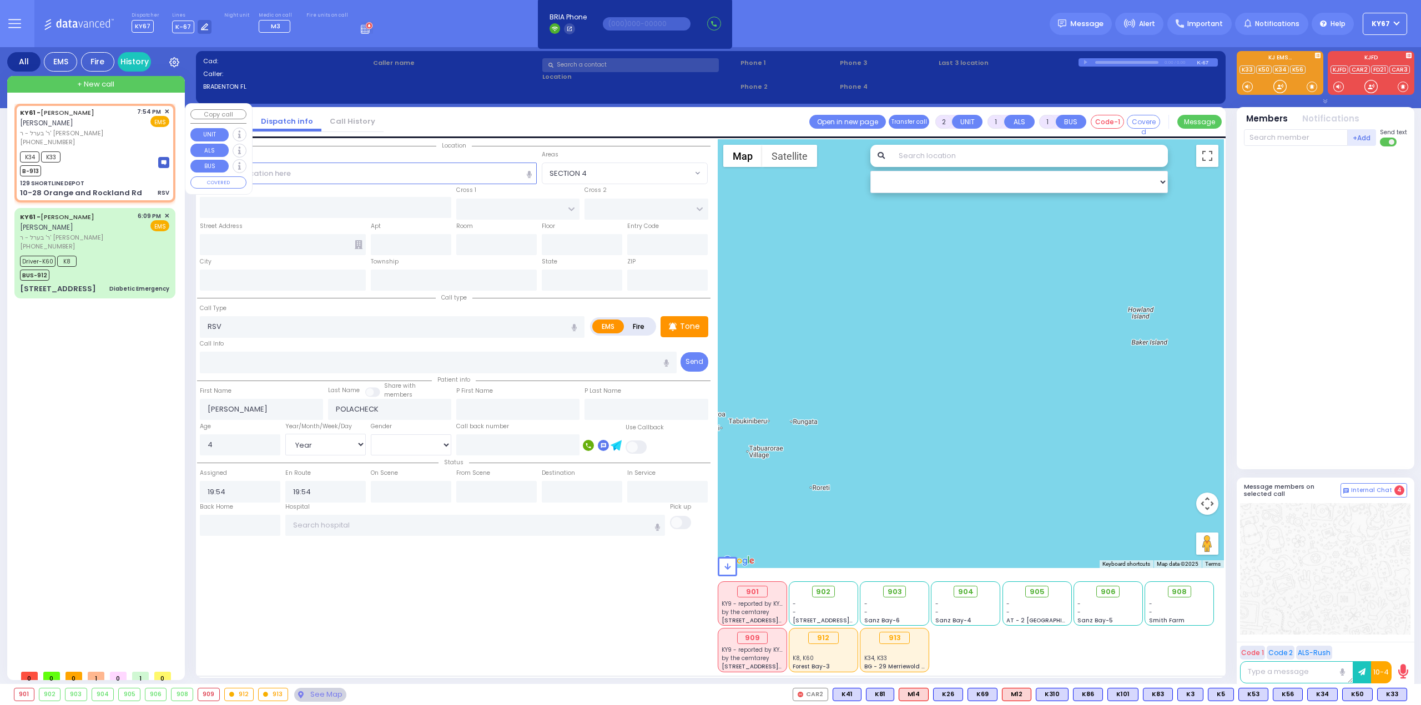
select select "Hatzalah Garages"
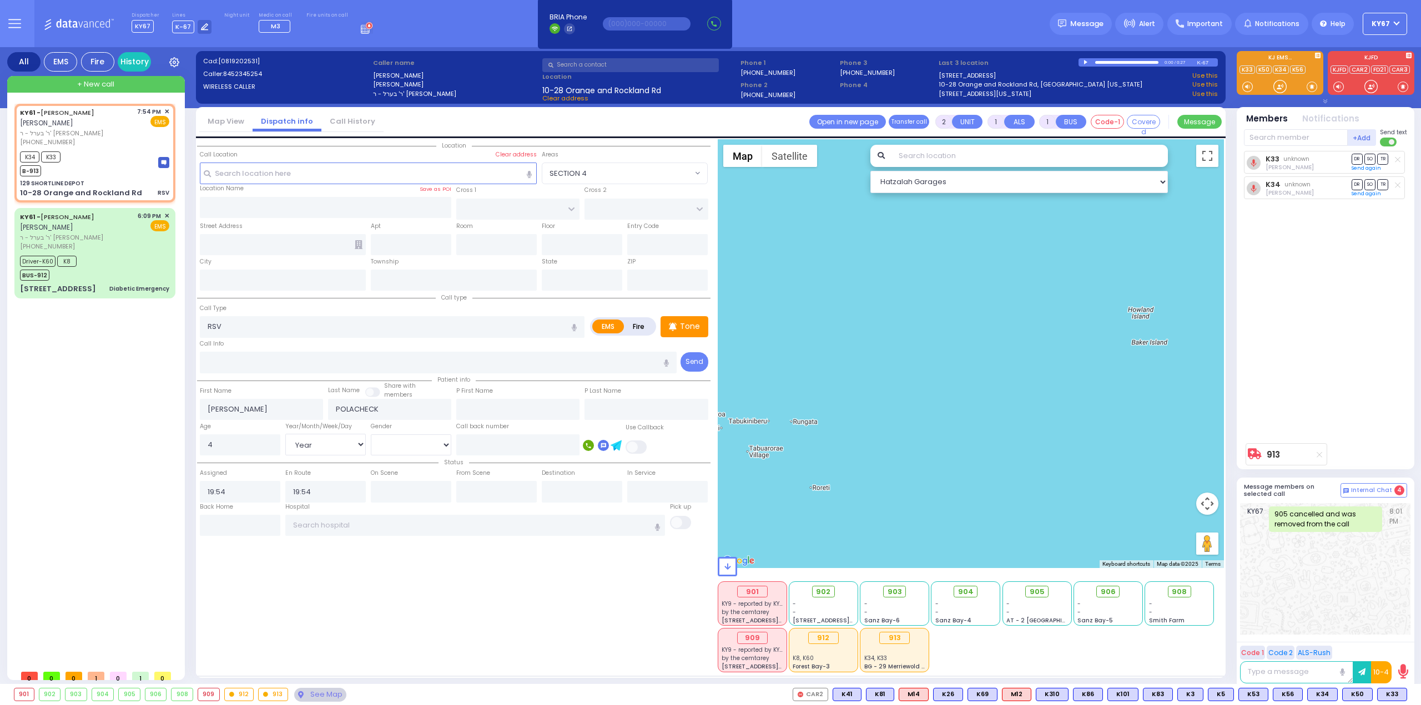
type input "129 SHORTLINE DEPOT"
type input "10-28 Orange and Rockland Rd"
type input "Monroe"
type input "[US_STATE]"
type input "10950"
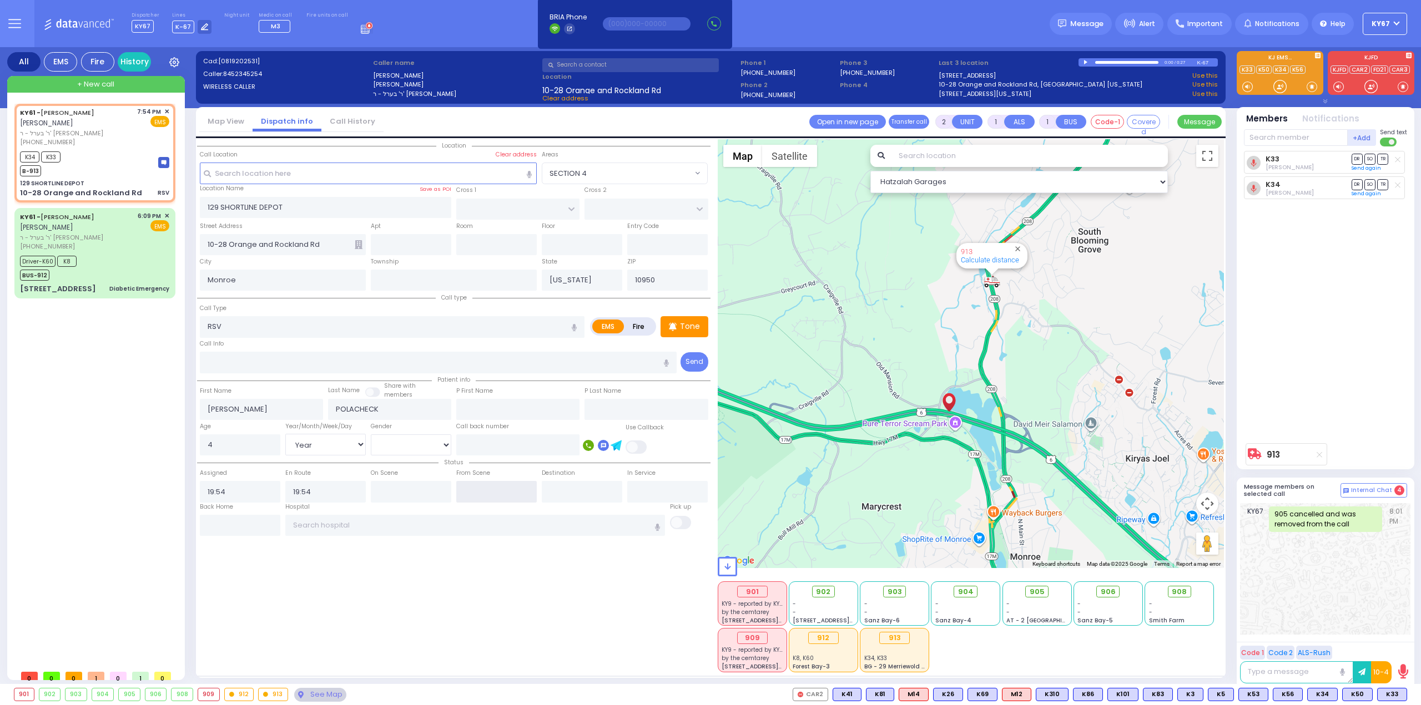
click at [493, 488] on input "text" at bounding box center [496, 491] width 80 height 21
type input "20:24"
select select
radio input "true"
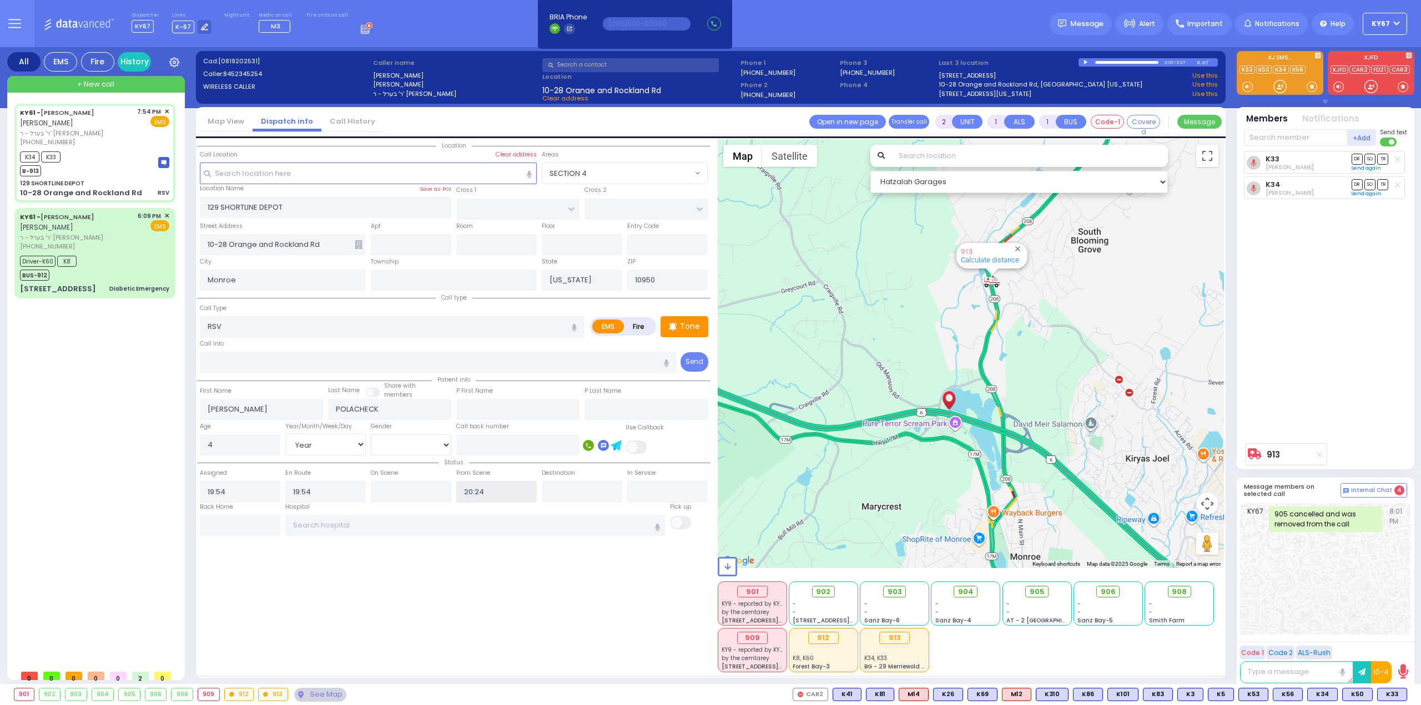
select select "Year"
select select "[DEMOGRAPHIC_DATA]"
select select "Hatzalah Garages"
click at [399, 488] on input "text" at bounding box center [411, 491] width 80 height 21
click at [487, 524] on input "text" at bounding box center [475, 525] width 380 height 21
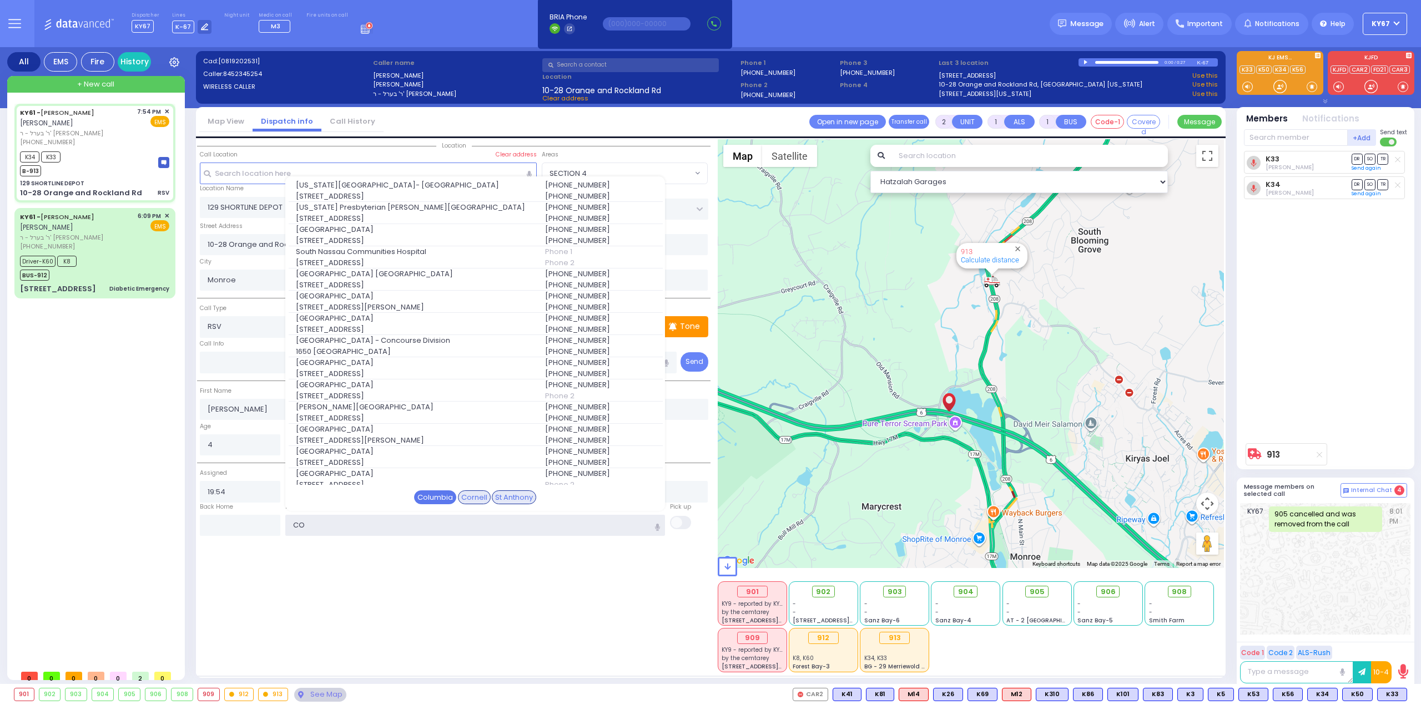
type input "CO"
click at [434, 493] on div "Columbia" at bounding box center [435, 498] width 42 height 14
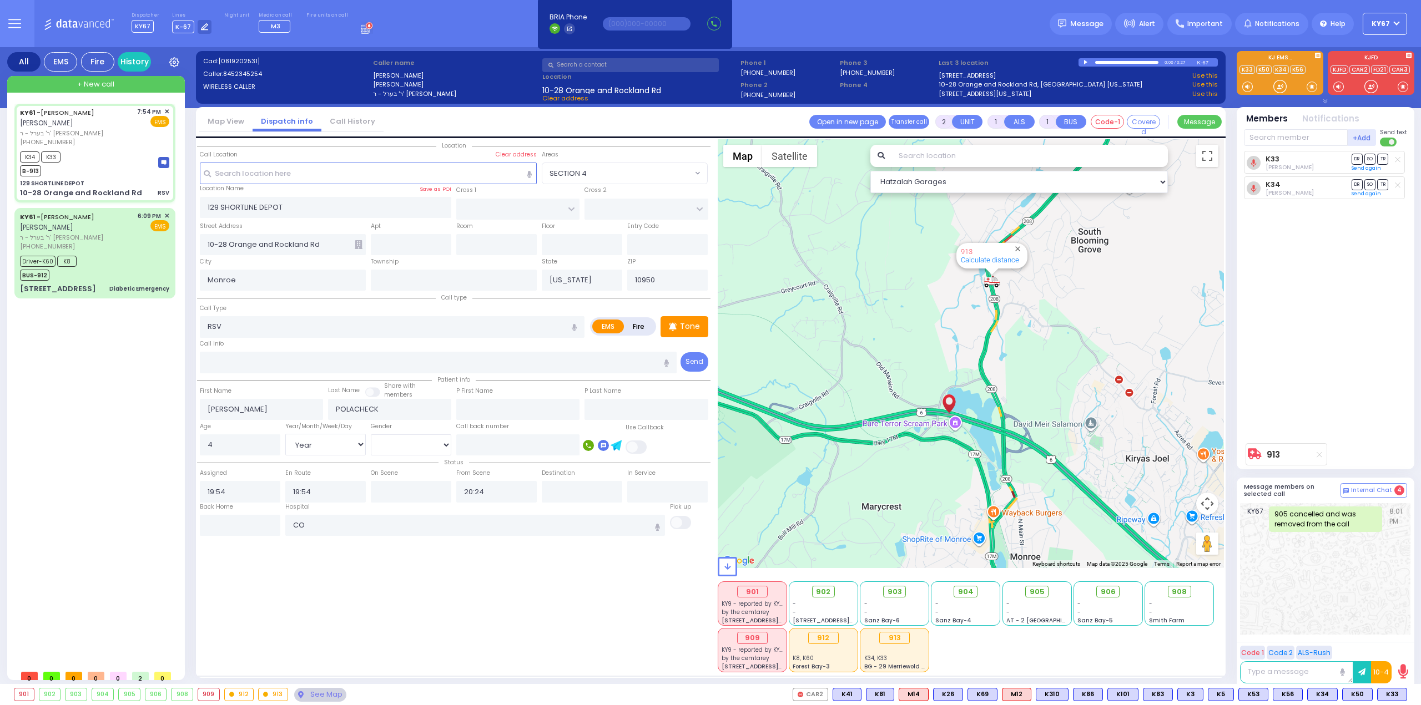
select select
radio input "true"
select select "Year"
select select "[DEMOGRAPHIC_DATA]"
type input "New York Presbyterian Hospital- Columbia Campus"
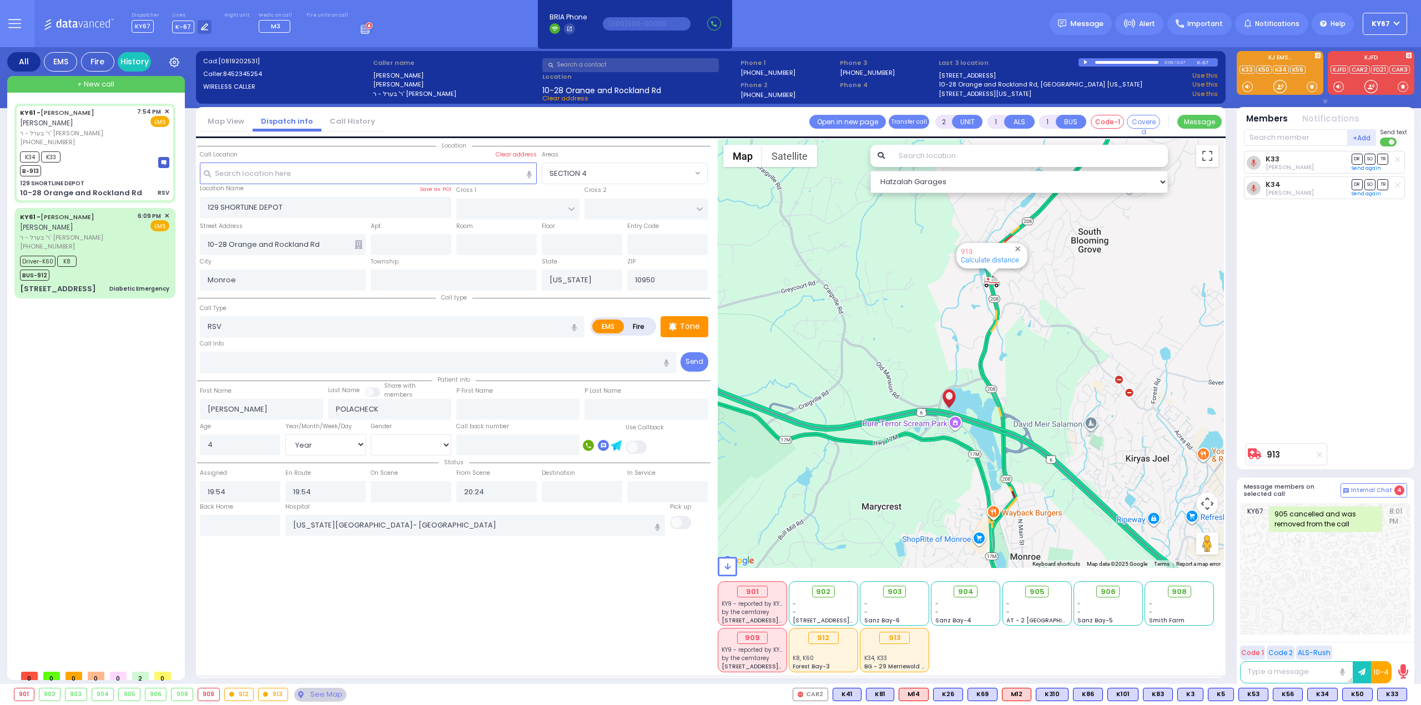
select select "Hatzalah Garages"
click at [405, 488] on input "text" at bounding box center [411, 491] width 80 height 21
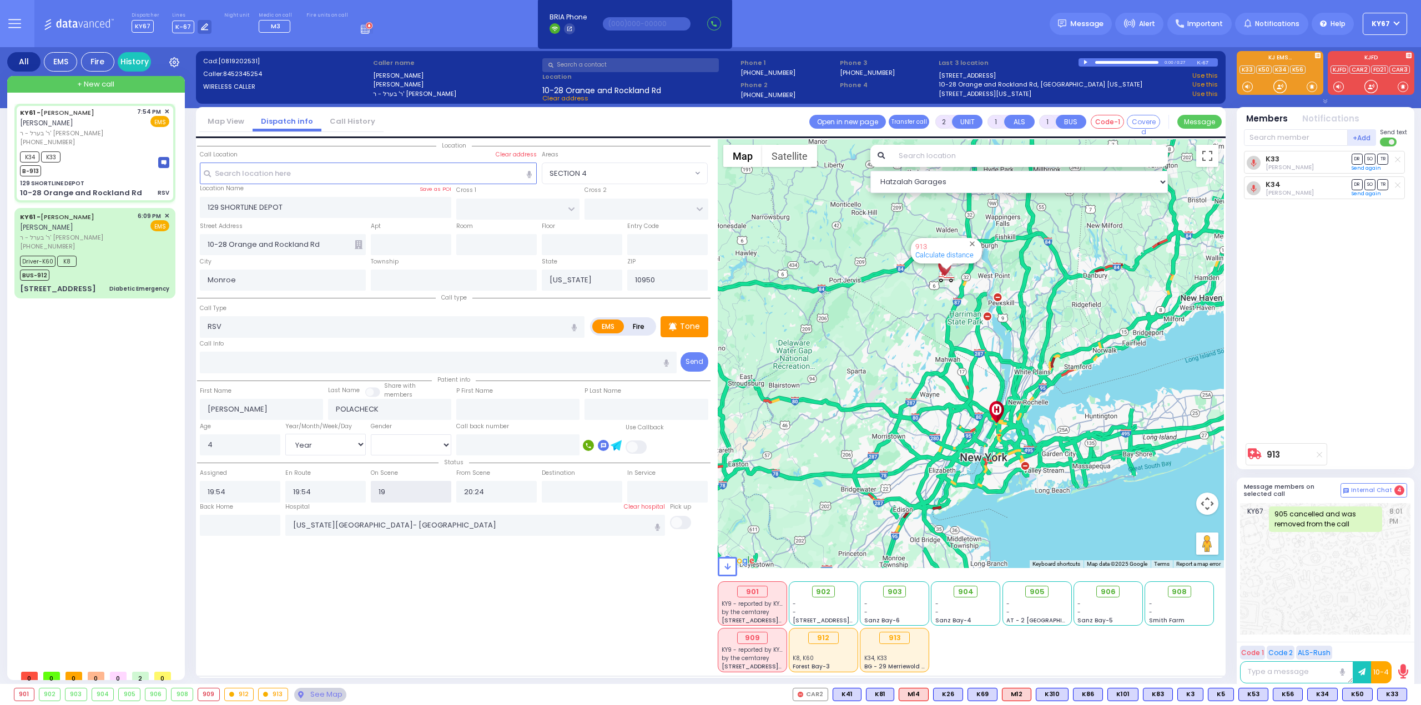
type input "1"
type input "20:05"
click at [436, 638] on div "Location All areas" at bounding box center [453, 405] width 513 height 533
select select
radio input "true"
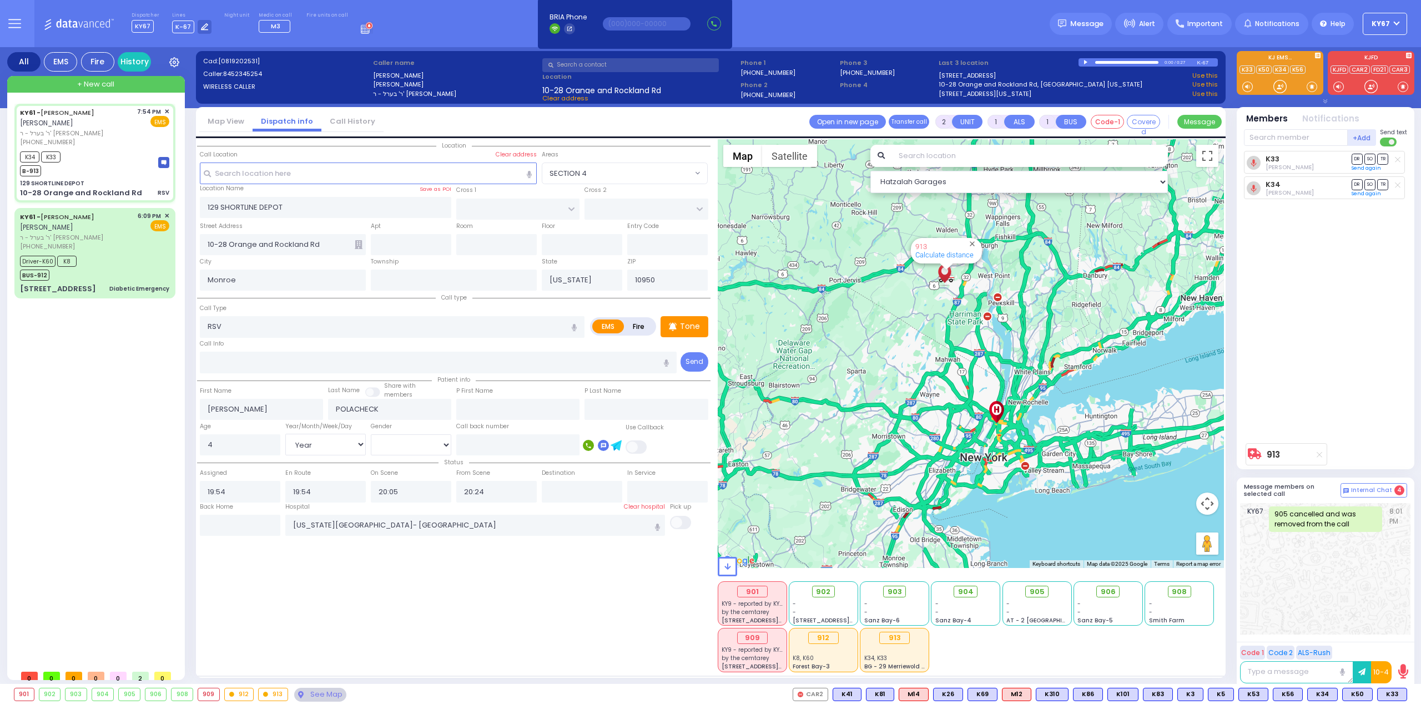
select select "Year"
select select "[DEMOGRAPHIC_DATA]"
select select "Hatzalah Garages"
click at [1356, 158] on span "DR" at bounding box center [1356, 159] width 11 height 11
select select
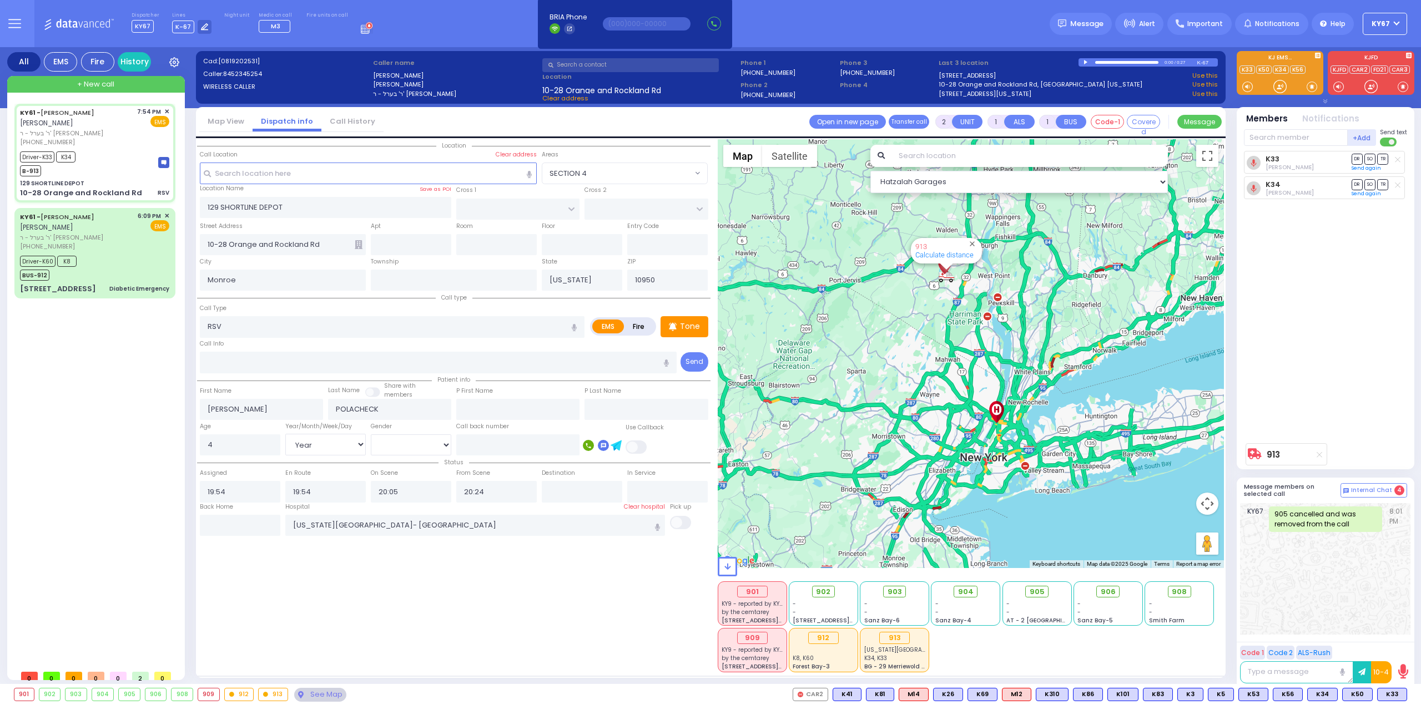
radio input "true"
select select "Year"
select select "[DEMOGRAPHIC_DATA]"
select select "Hatzalah Garages"
click at [1384, 180] on span "TR" at bounding box center [1382, 184] width 11 height 11
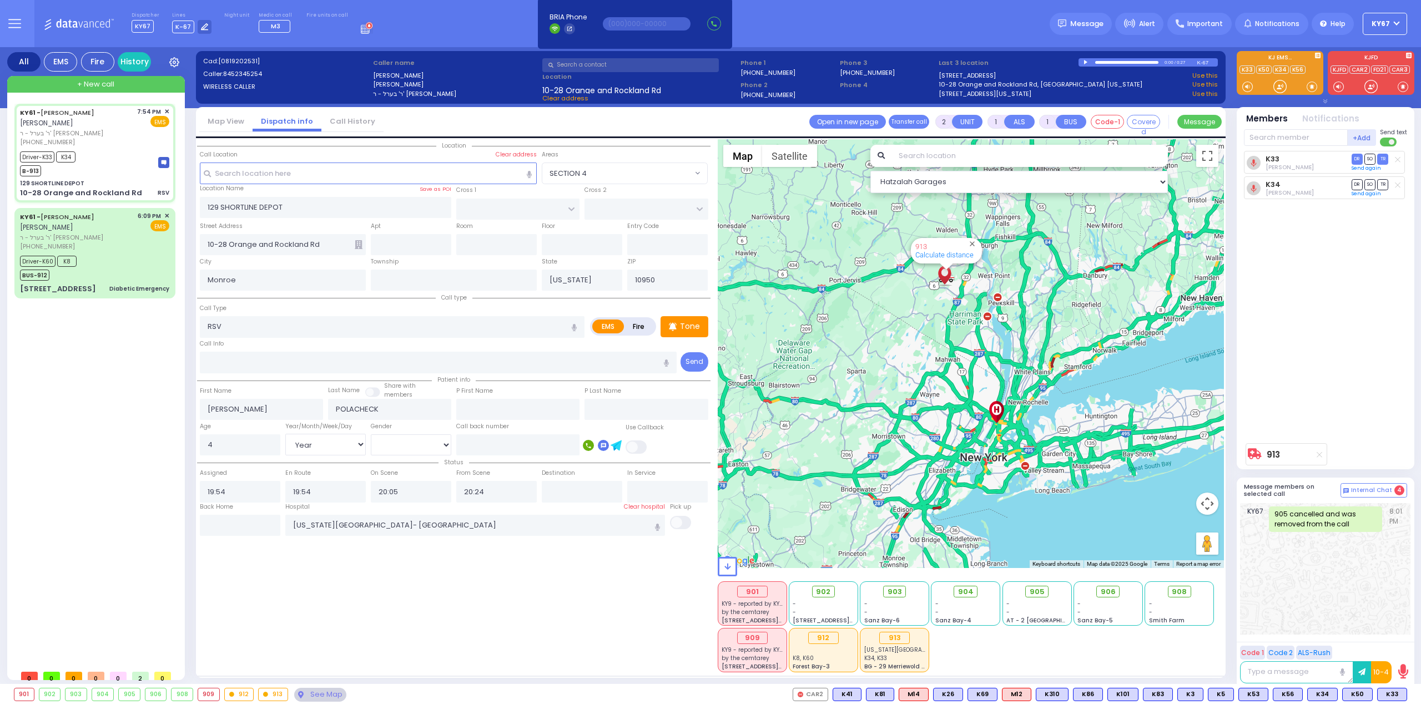
select select
radio input "true"
select select "Year"
select select "[DEMOGRAPHIC_DATA]"
click at [1345, 317] on div "K33 Yossi Schaffer DR SO TR Sending text K34 DR" at bounding box center [1326, 294] width 165 height 287
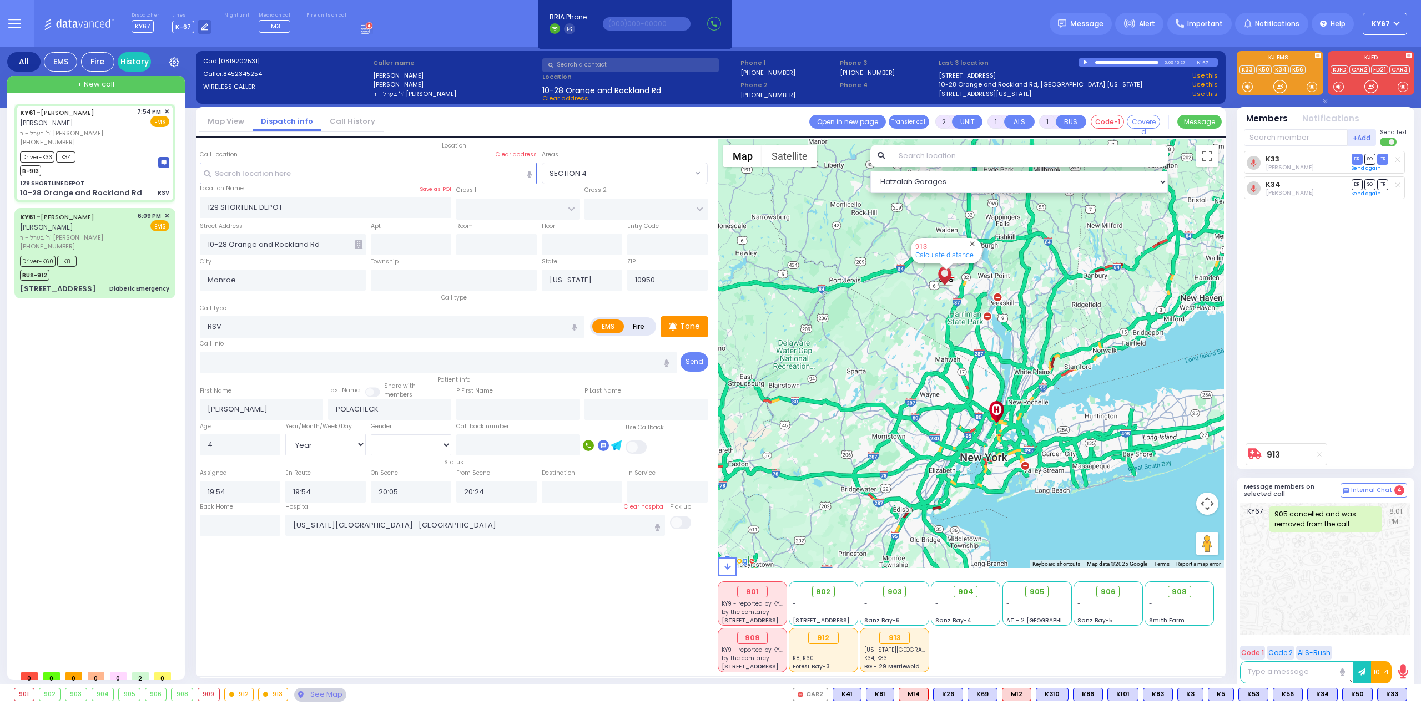
select select "Hatzalah Garages"
click at [79, 479] on div "KY61 - ARON ZEV POLACHECK אהרן זאב פאלאטשעק ר' בערל - ר' שמואל דוד מארקאוויטש (…" at bounding box center [96, 384] width 165 height 561
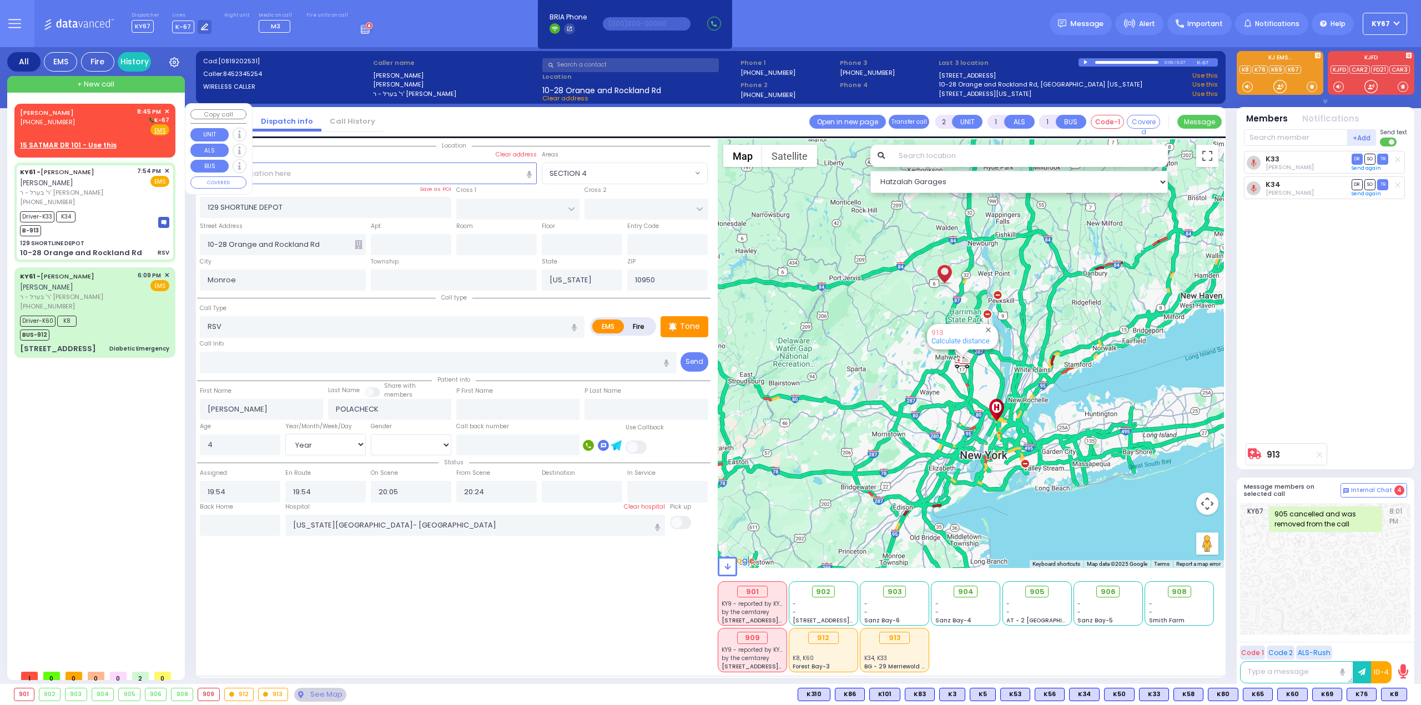
click at [89, 124] on div "MAYER KARPEN (845) 717-1346 8:45 PM ✕ K-67" at bounding box center [94, 121] width 149 height 29
select select
radio input "true"
type input "MAYER"
type input "KARPEN"
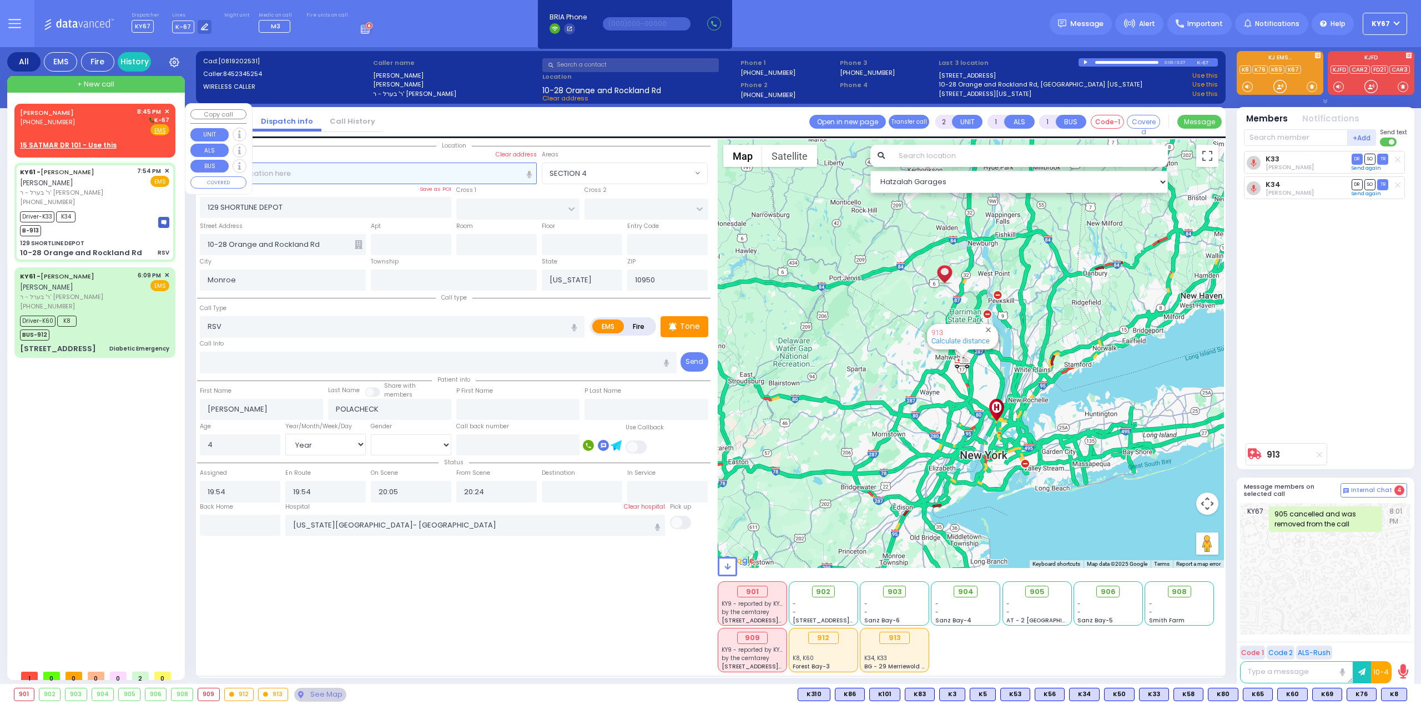
select select
type input "20:45"
select select "Hatzalah Garages"
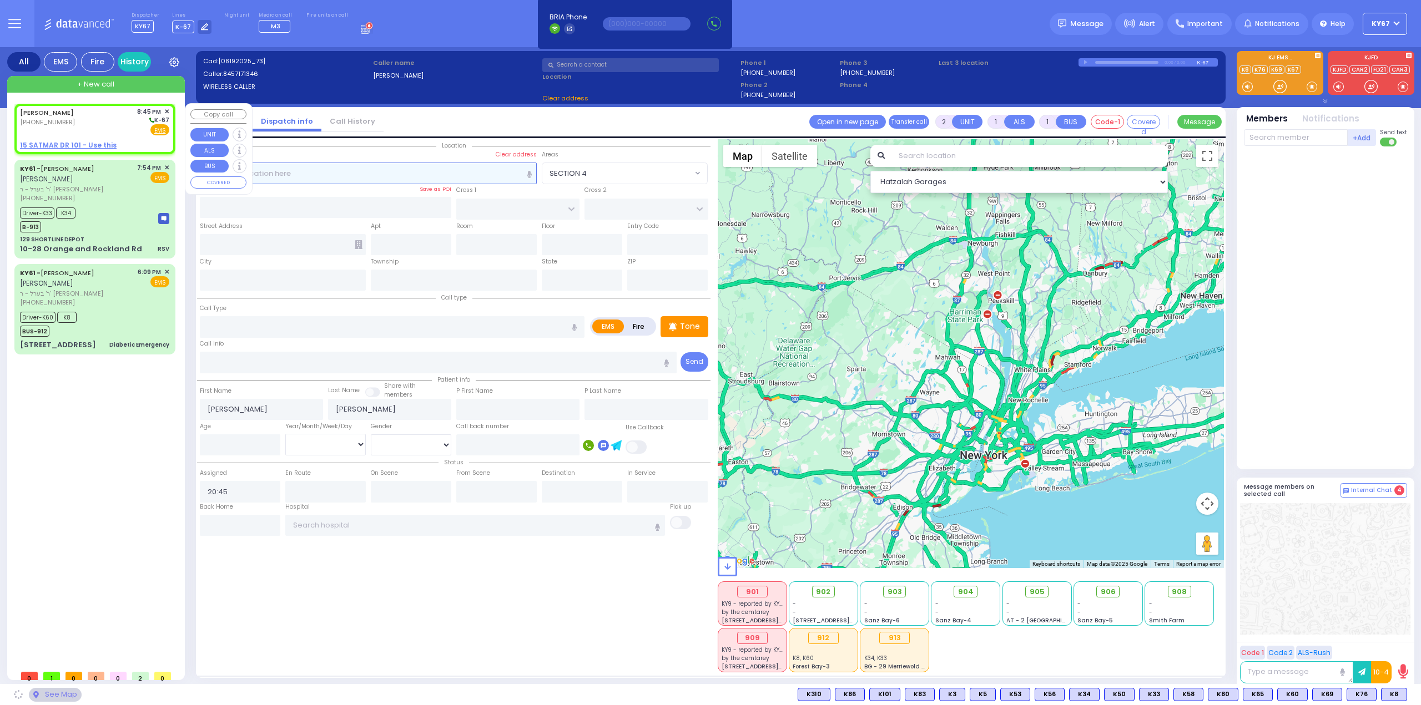
select select
radio input "true"
select select
select select "Hatzalah Garages"
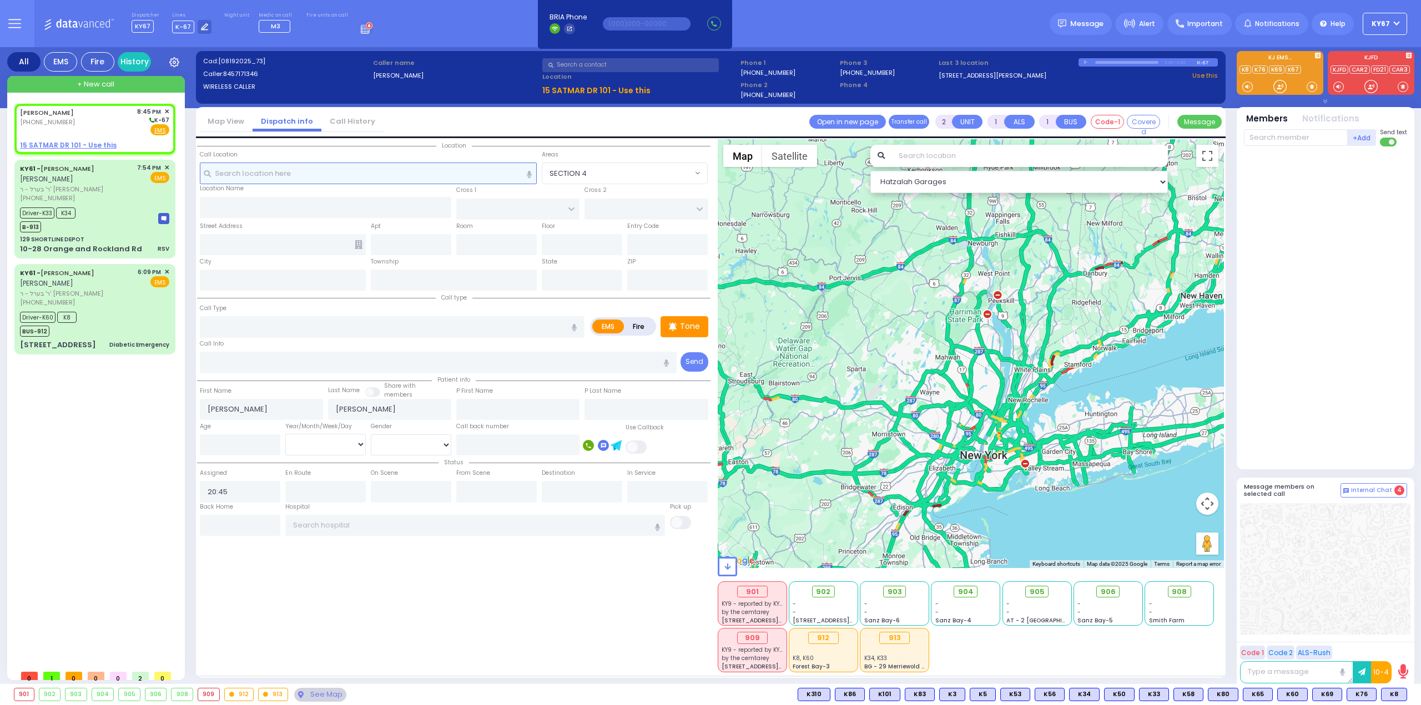
click at [284, 172] on input "text" at bounding box center [368, 173] width 337 height 21
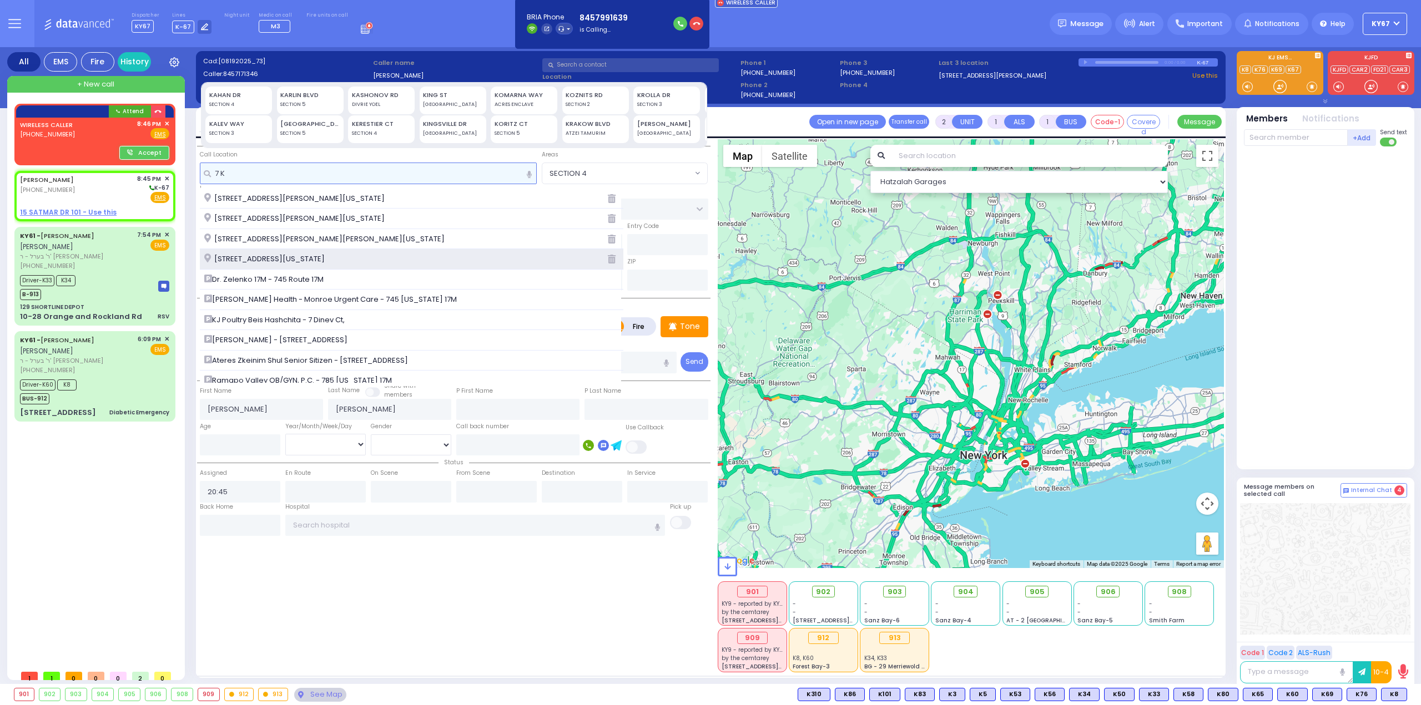
type input "7 K"
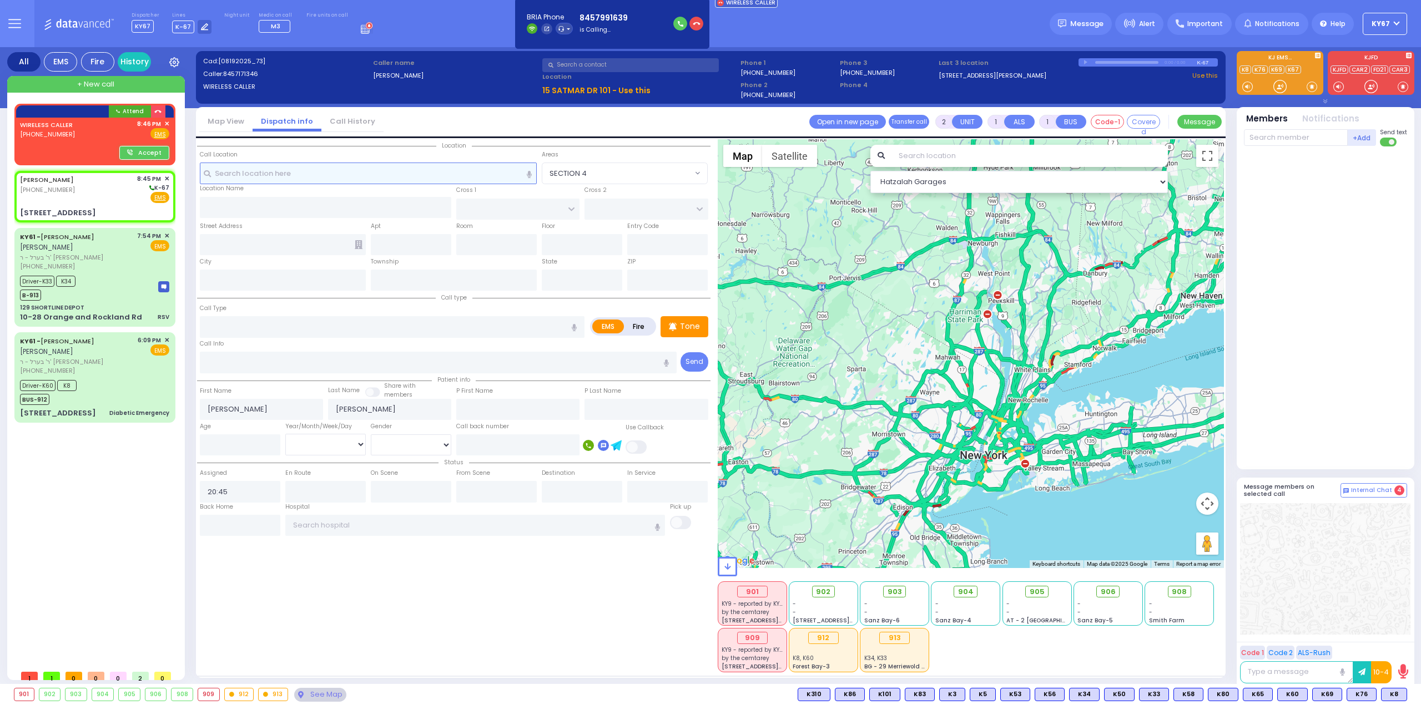
select select
radio input "true"
select select
type input "KERESTIER COURT"
type input "ISRAEL ZUPNICK DR"
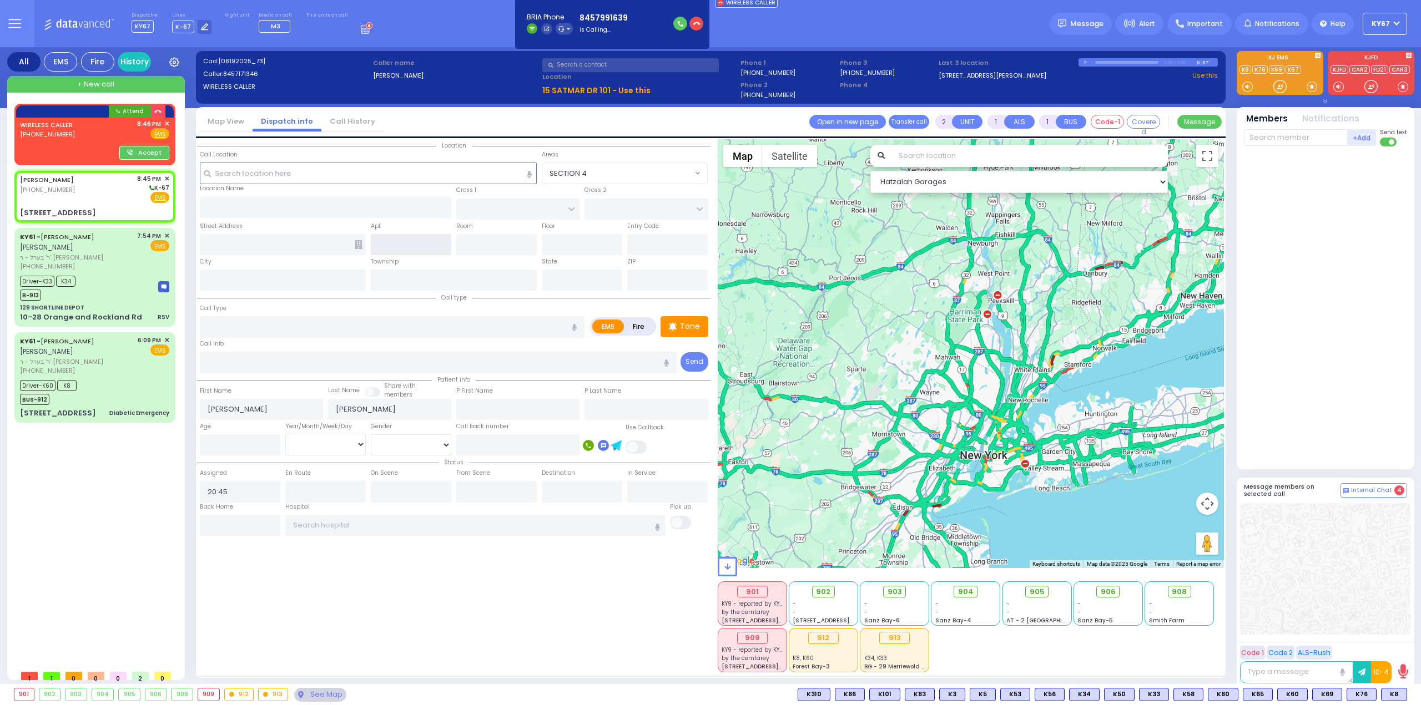
type input "[STREET_ADDRESS]"
type input "4"
type input "Monroe"
type input "[US_STATE]"
type input "10950"
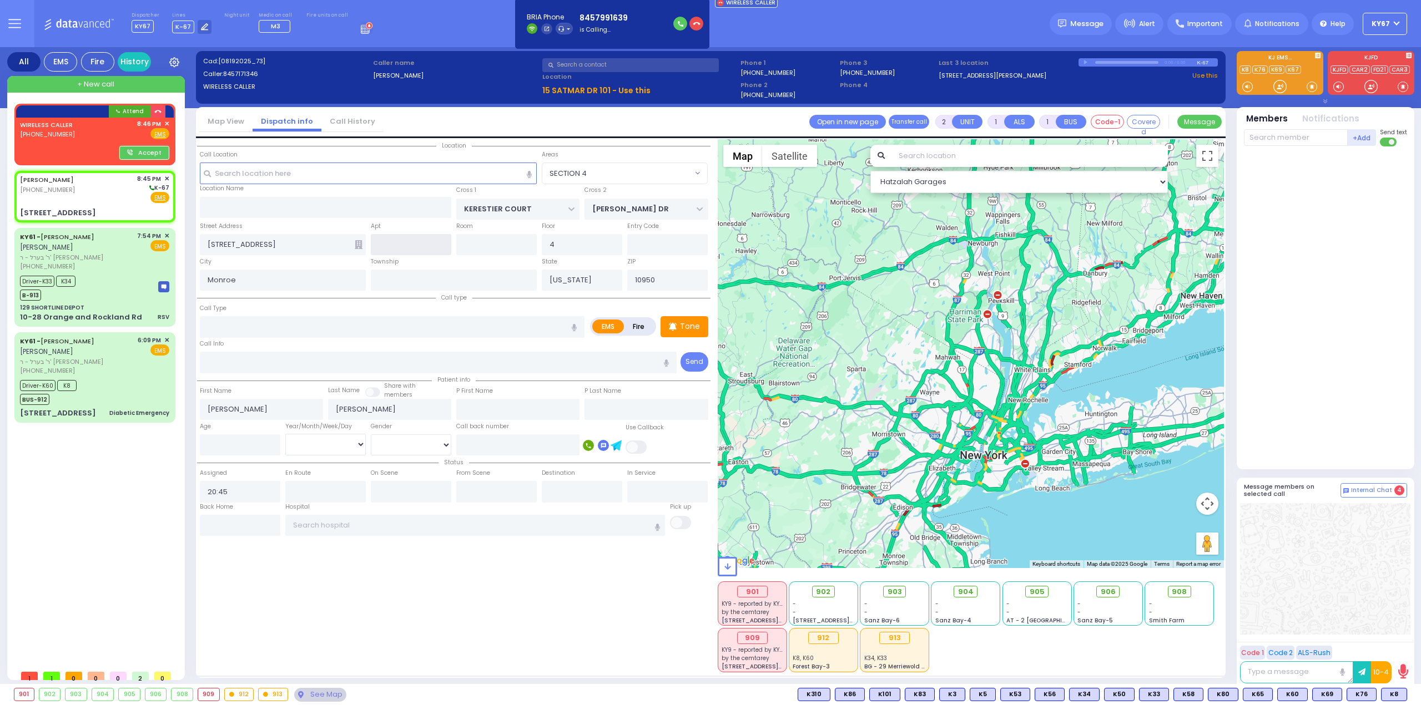
select select "Hatzalah Garages"
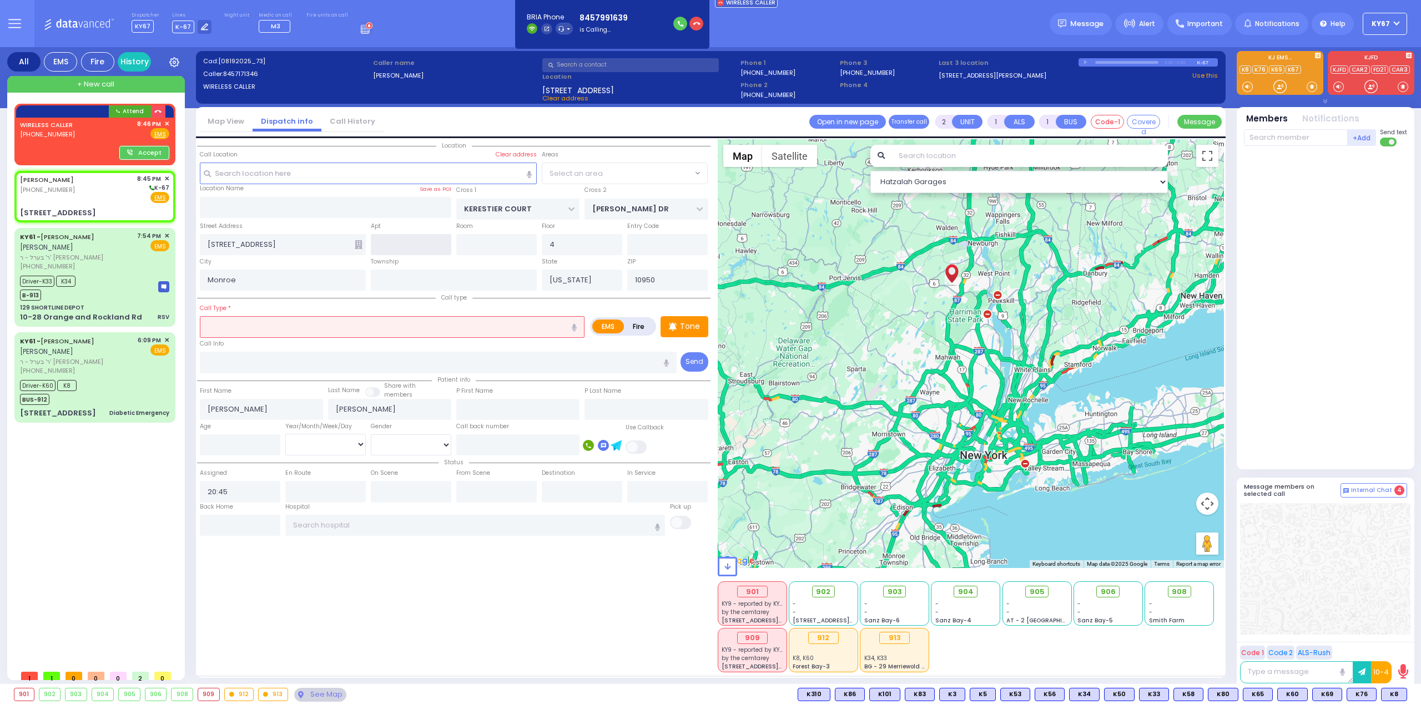
select select "SECTION 4"
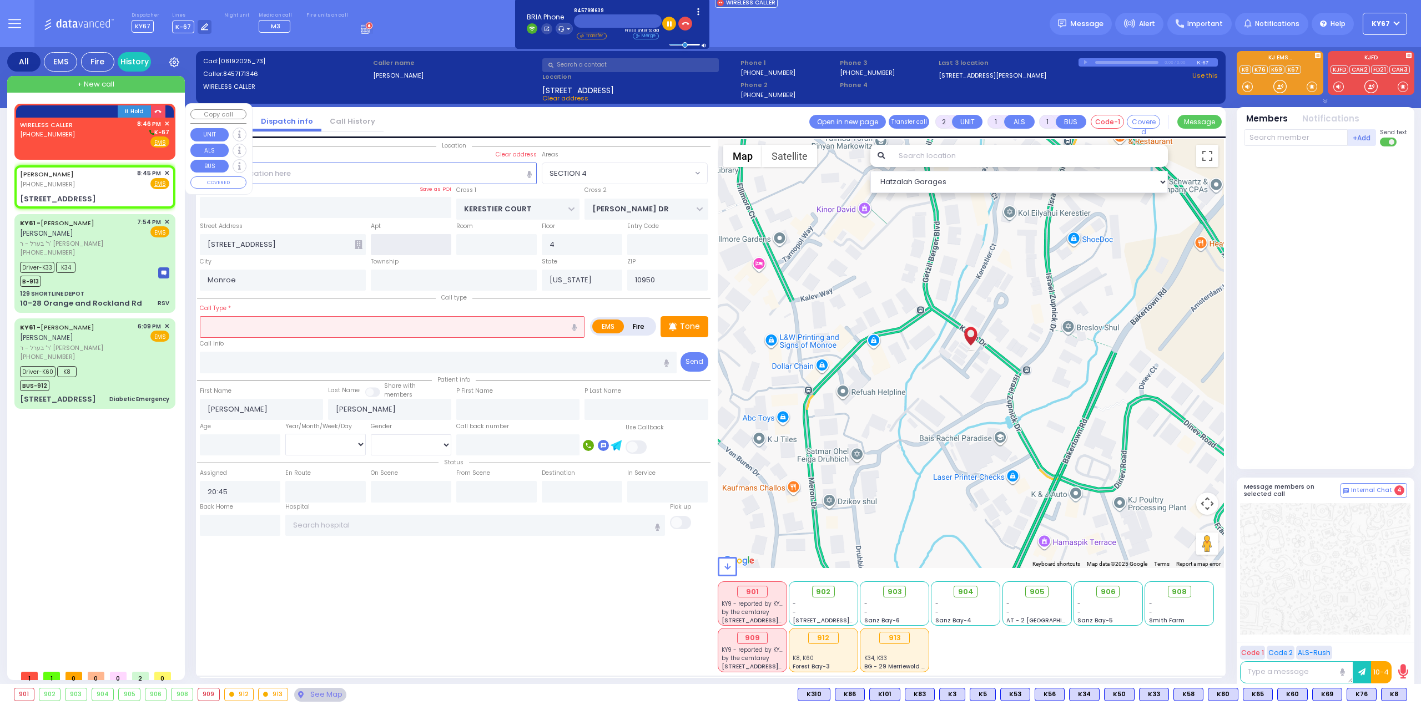
select select
radio input "true"
select select
select select "Hatzalah Garages"
select select "SECTION 4"
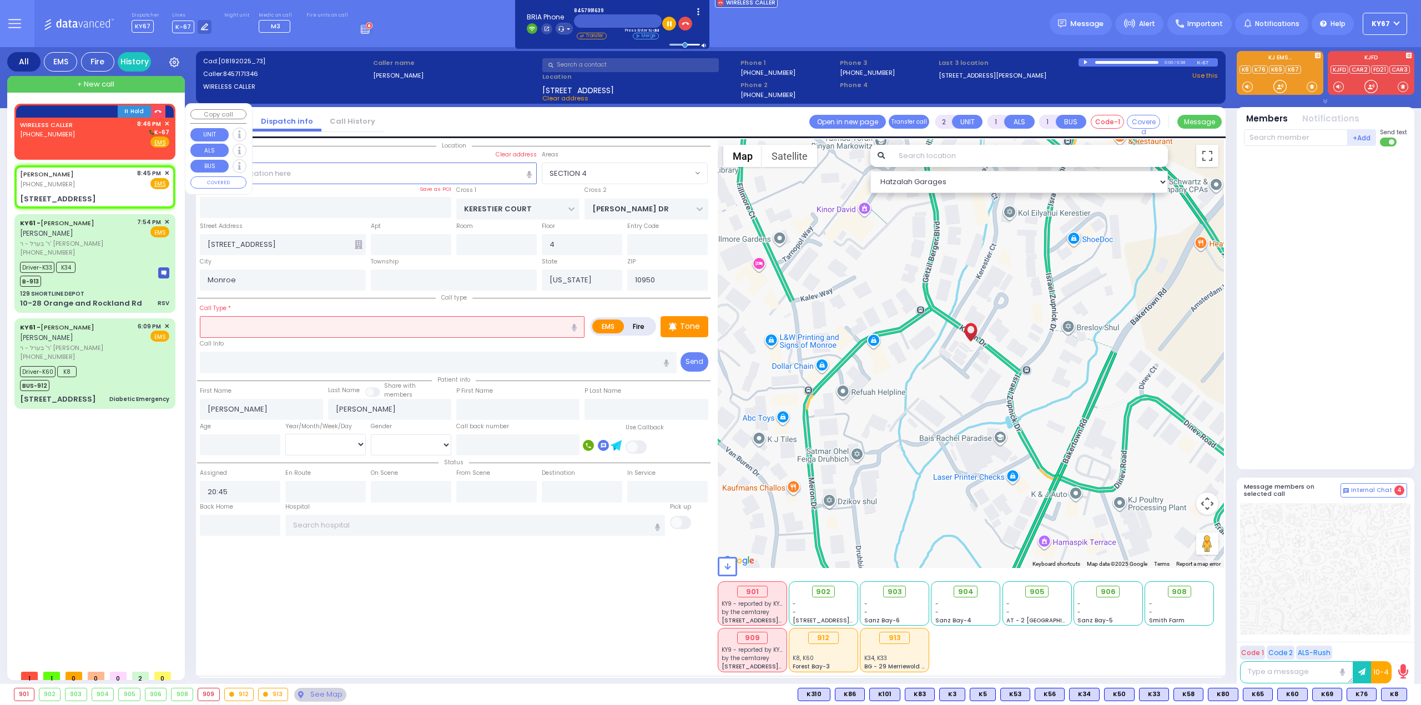
select select "SECTION 4"
select select
click at [275, 324] on input "text" at bounding box center [392, 326] width 385 height 21
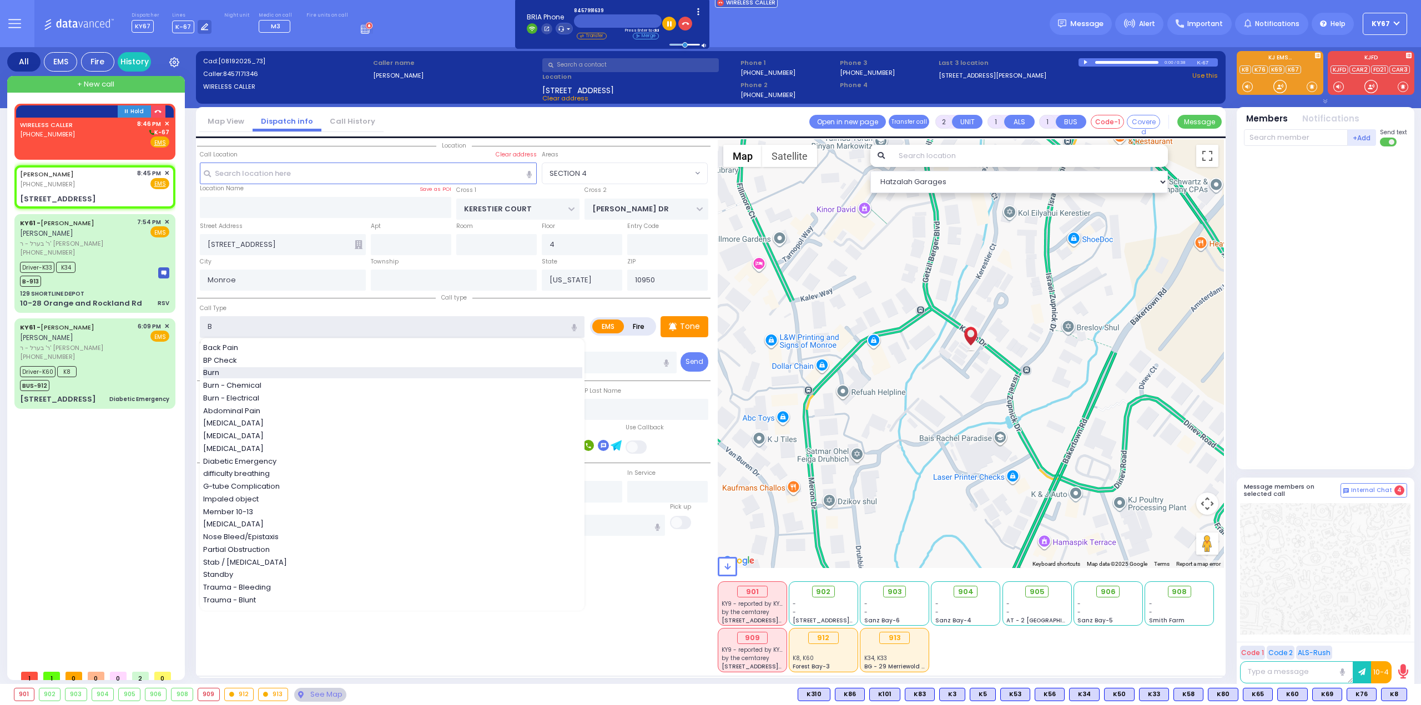
type input "Burn"
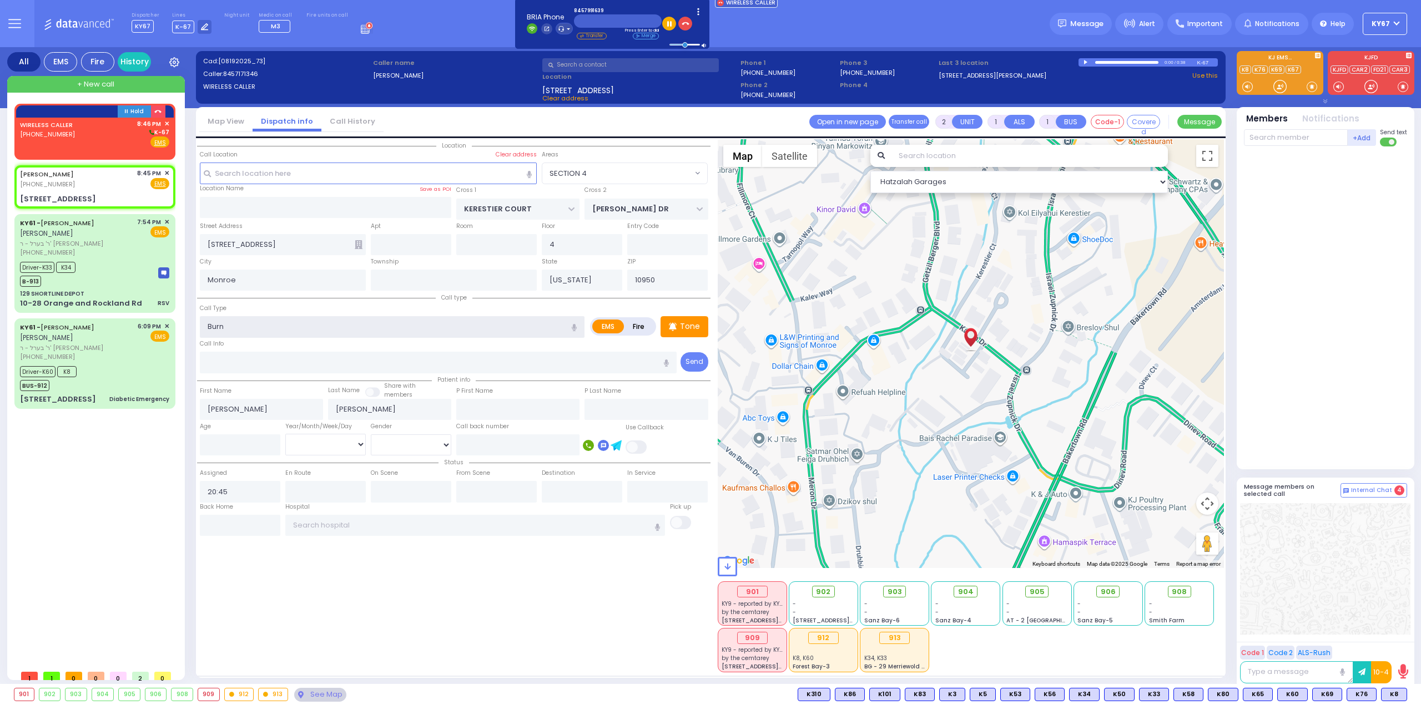
type input "3"
type input "0"
click at [91, 137] on div "WIRELESS CALLER [PHONE_NUMBER] 8:46 PM ✕ K-67" at bounding box center [94, 133] width 149 height 29
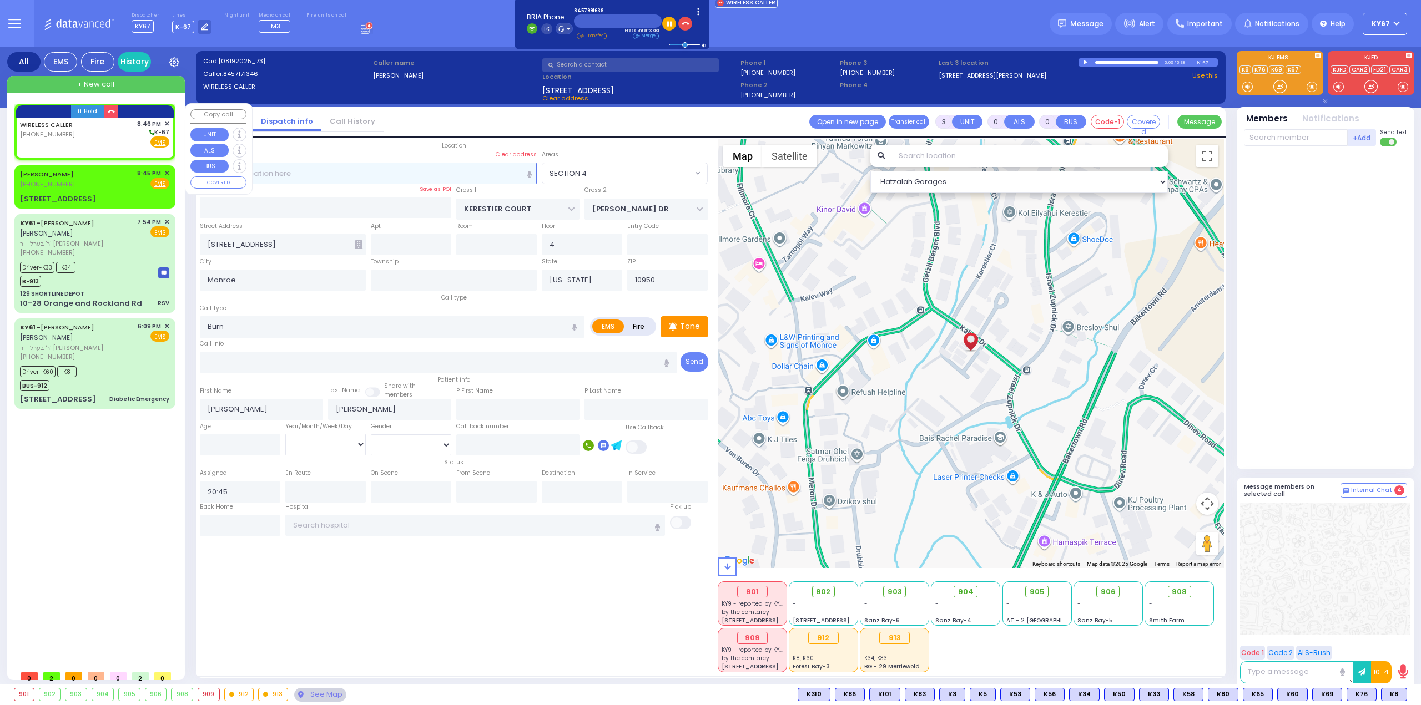
type input "2"
type input "1"
select select
radio input "true"
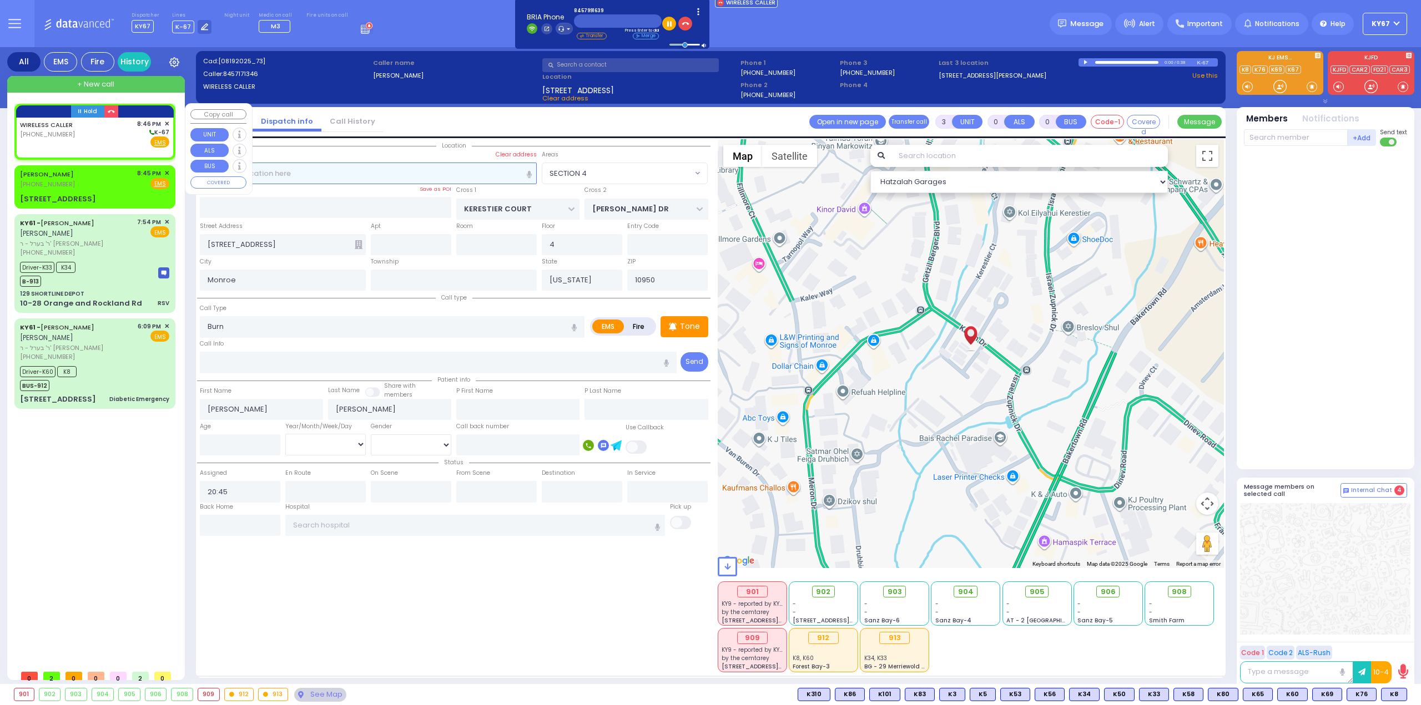
select select
type input "20:46"
select select "Hatzalah Garages"
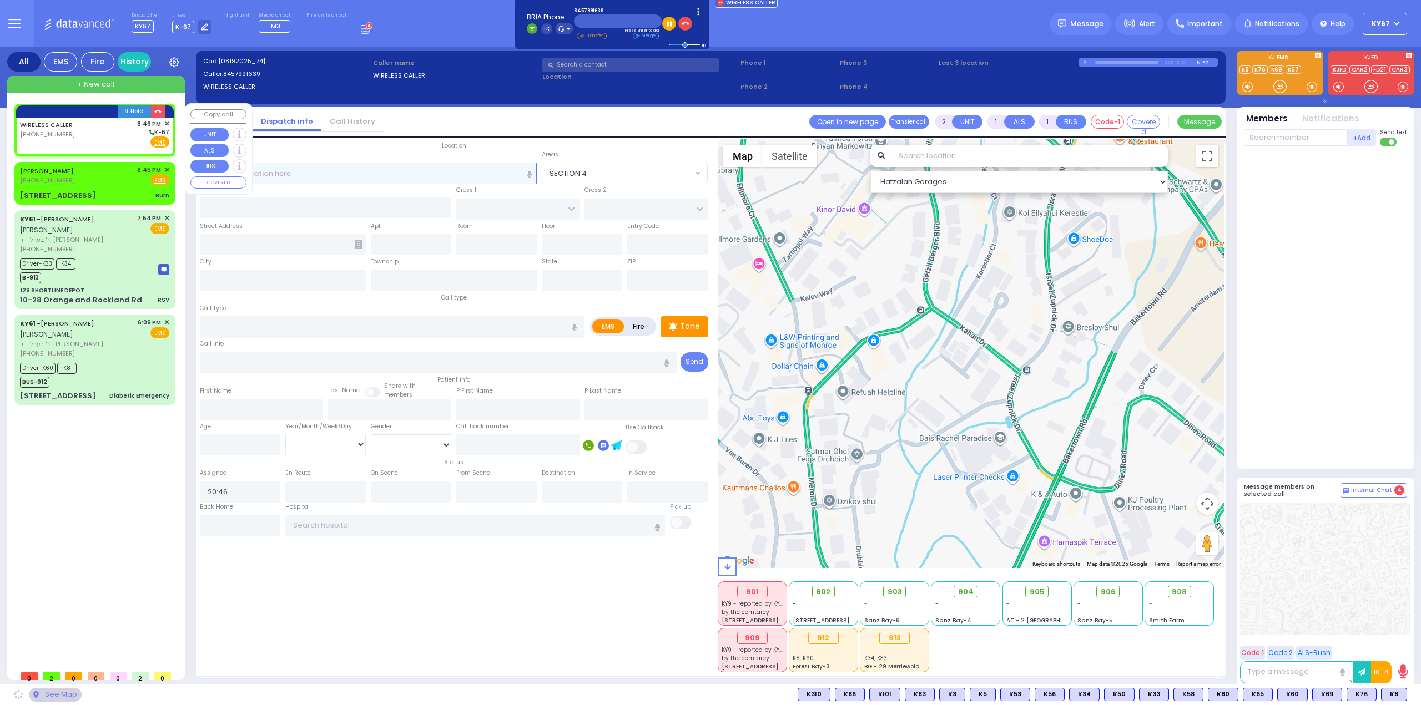
select select
radio input "true"
select select
select select "Hatzalah Garages"
click at [356, 170] on input "text" at bounding box center [368, 173] width 337 height 21
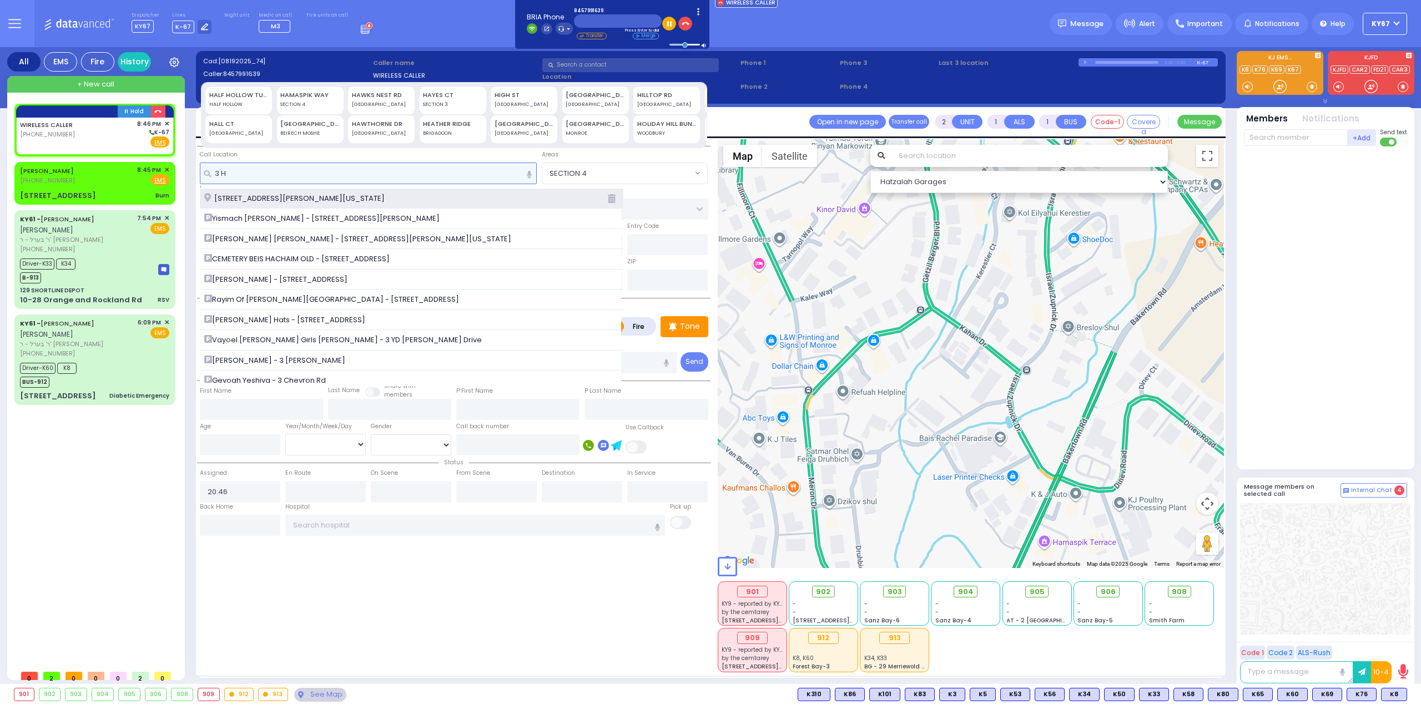
type input "3 H"
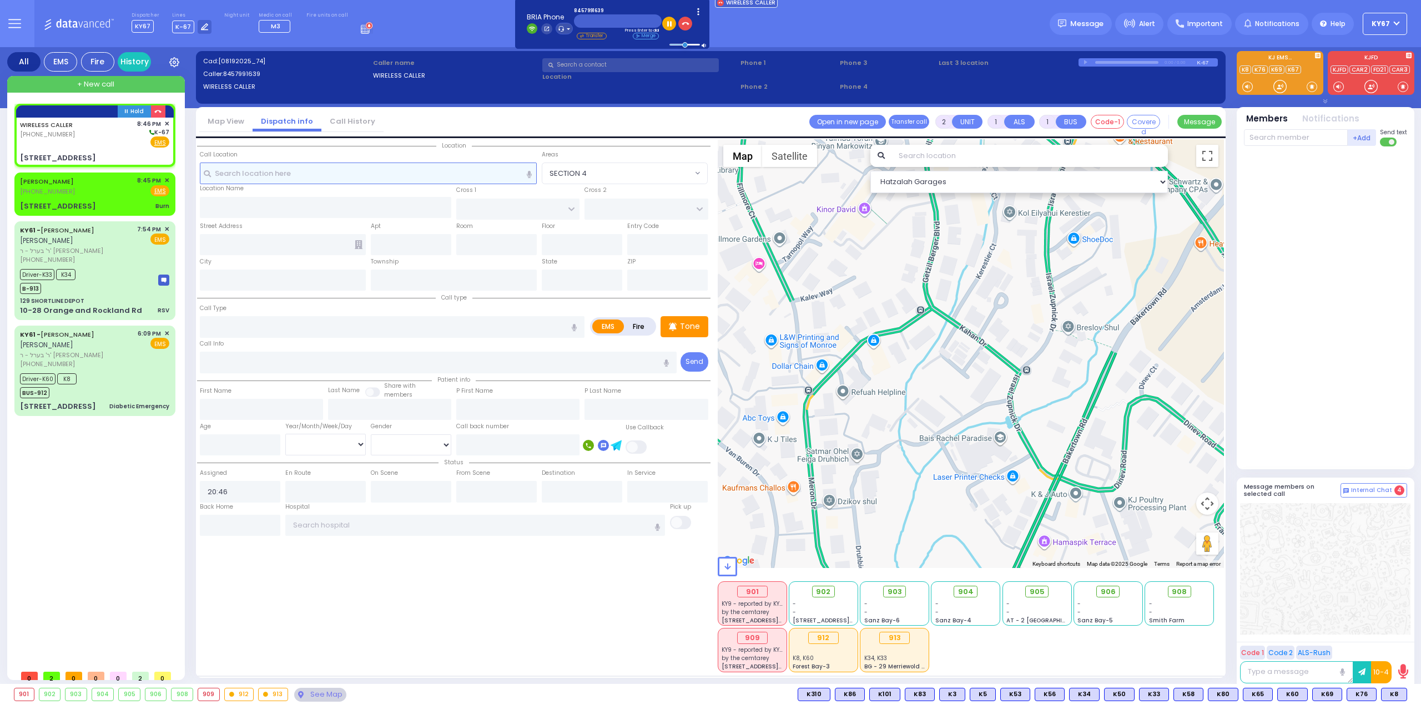
select select
radio input "true"
select select
select select "Hatzalah Garages"
type input "[GEOGRAPHIC_DATA]"
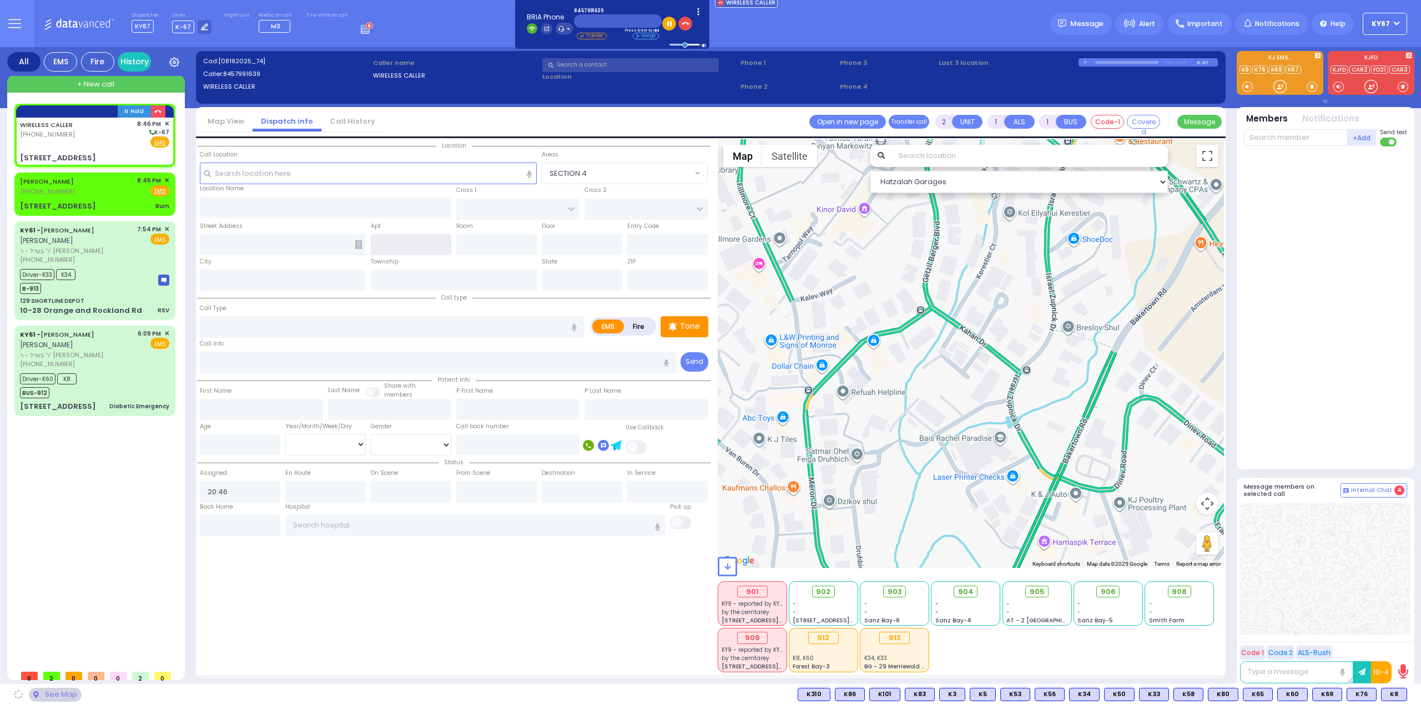
type input "[STREET_ADDRESS]"
type input "13"
type input "[PERSON_NAME]"
type input "[US_STATE]"
type input "10950"
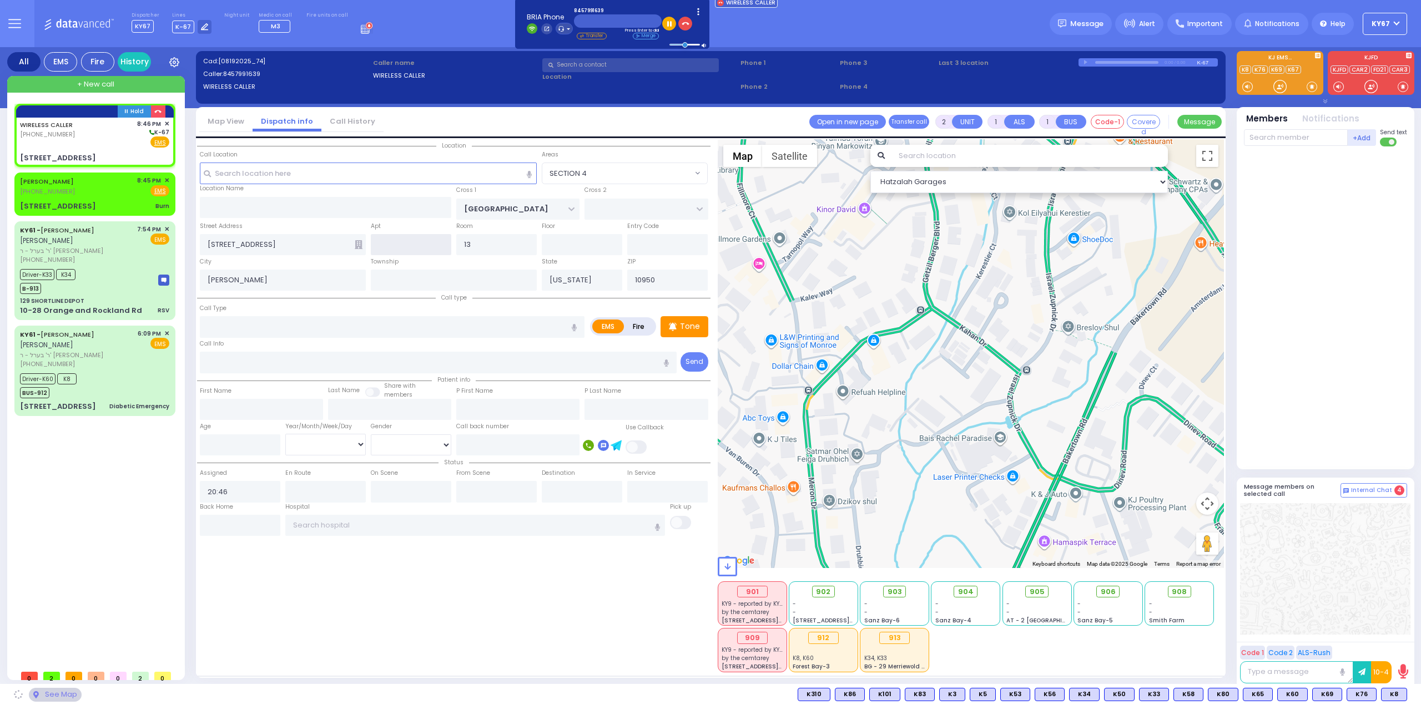
select select "SECTION 4"
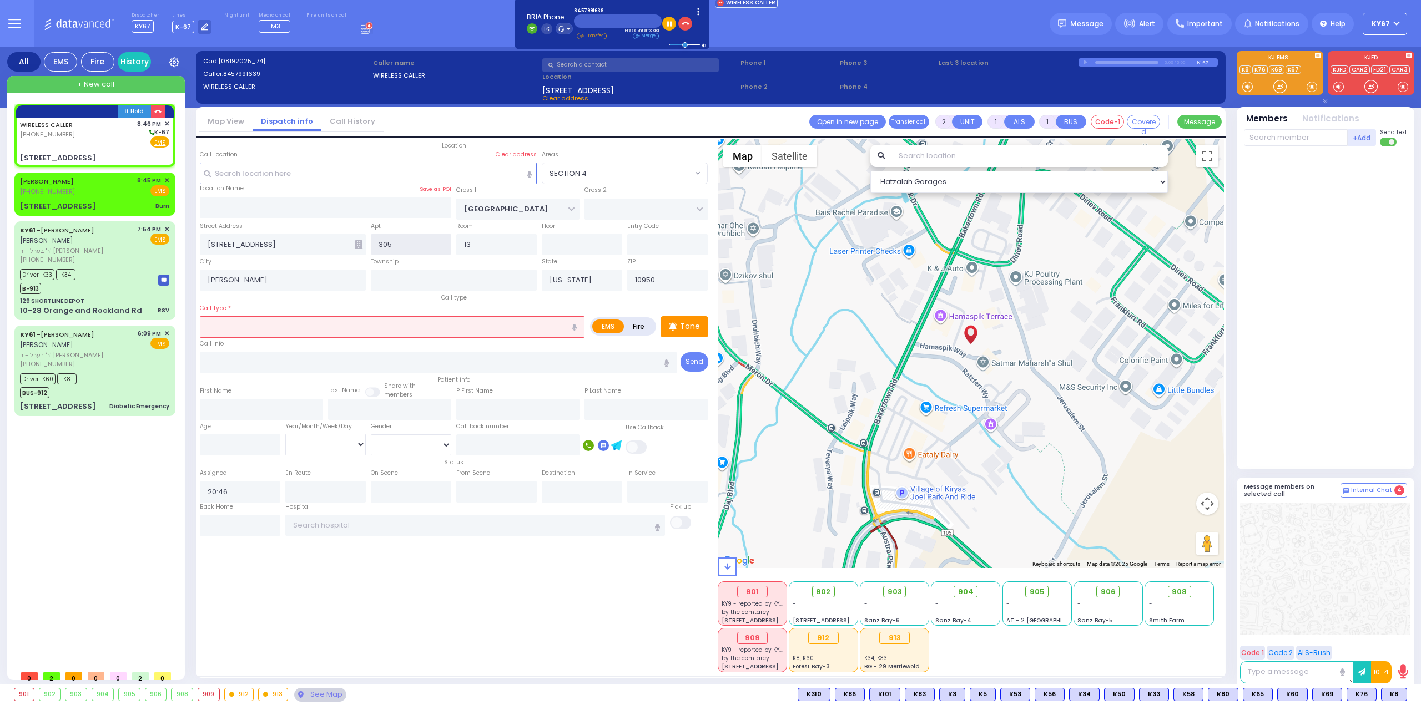
type input "305"
drag, startPoint x: 489, startPoint y: 239, endPoint x: 351, endPoint y: 257, distance: 139.9
click at [351, 257] on div "Location 305" at bounding box center [453, 405] width 513 height 533
select select
radio input "true"
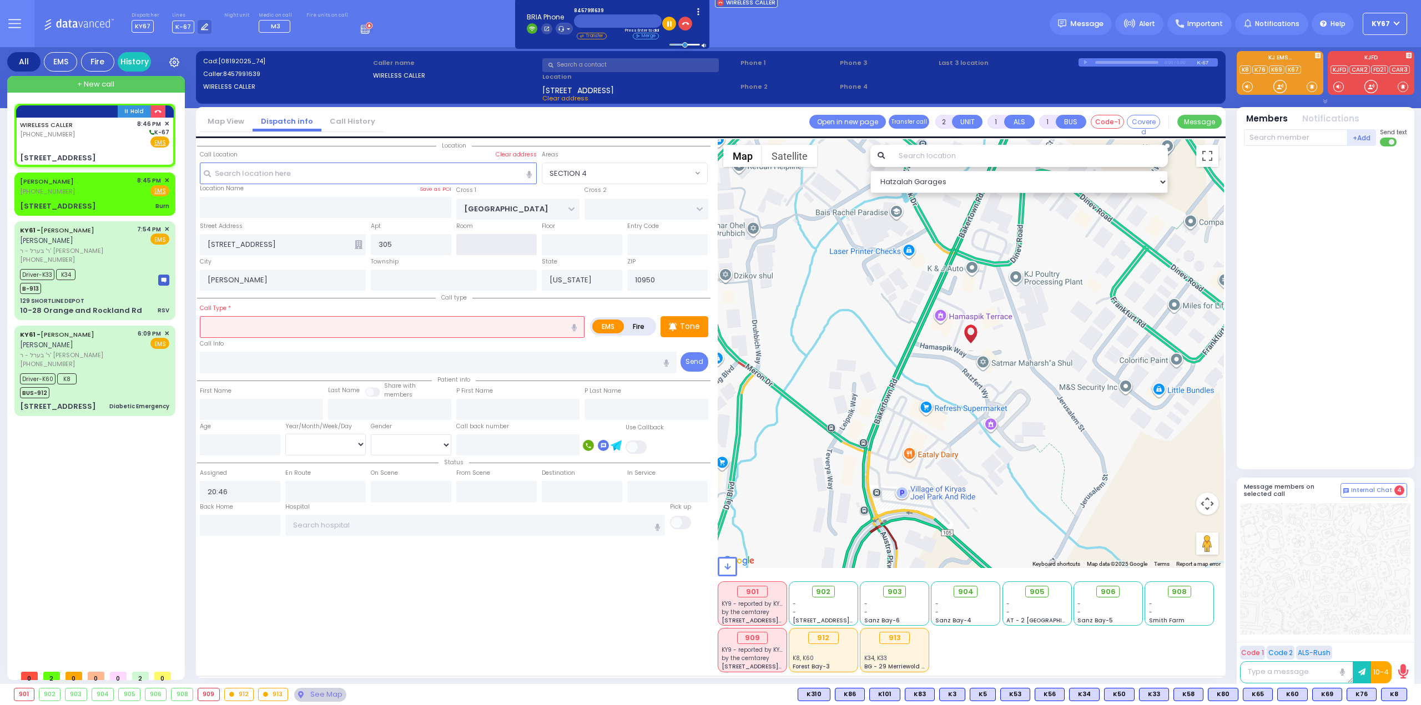
select select
select select "SECTION 4"
select select "Hatzalah Garages"
click at [341, 322] on input "text" at bounding box center [392, 326] width 385 height 21
type input "D"
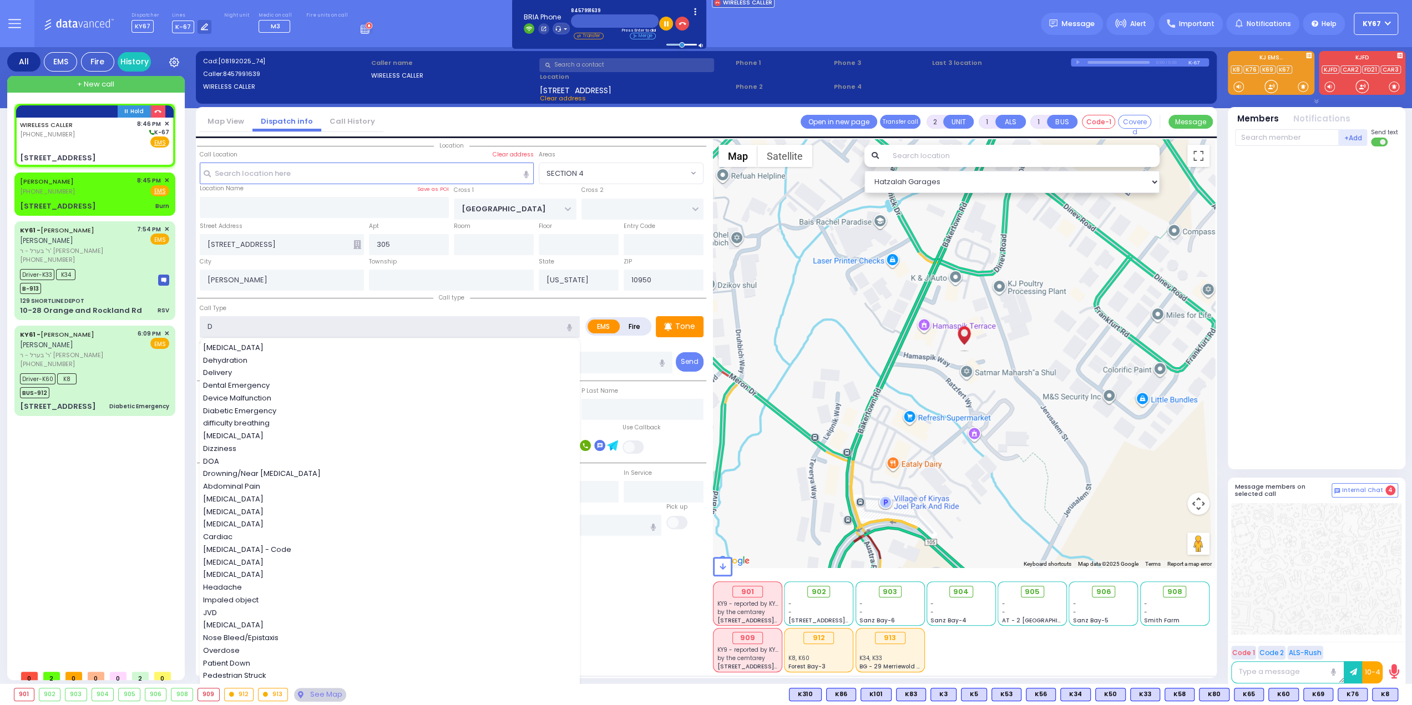
select select
radio input "true"
select select
select select "Hatzalah Garages"
select select "SECTION 4"
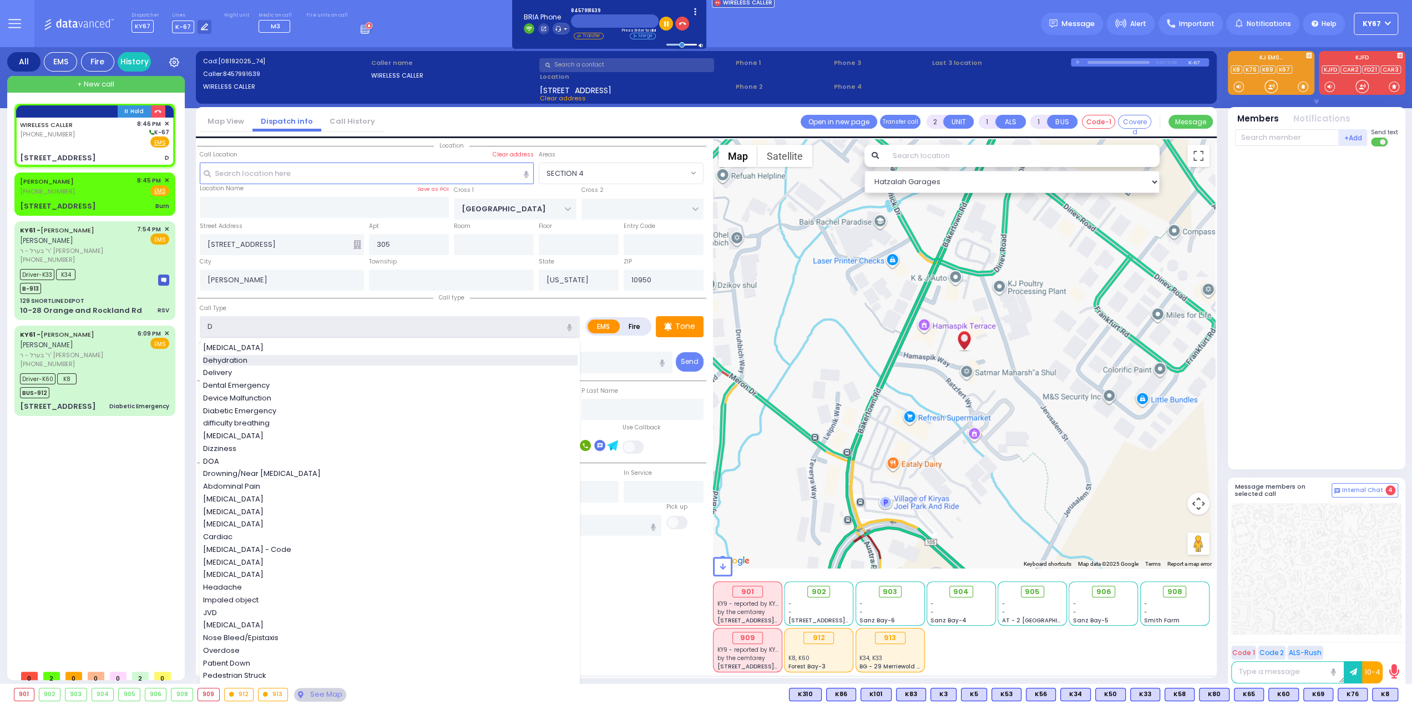
select select
radio input "true"
select select
select select "Hatzalah Garages"
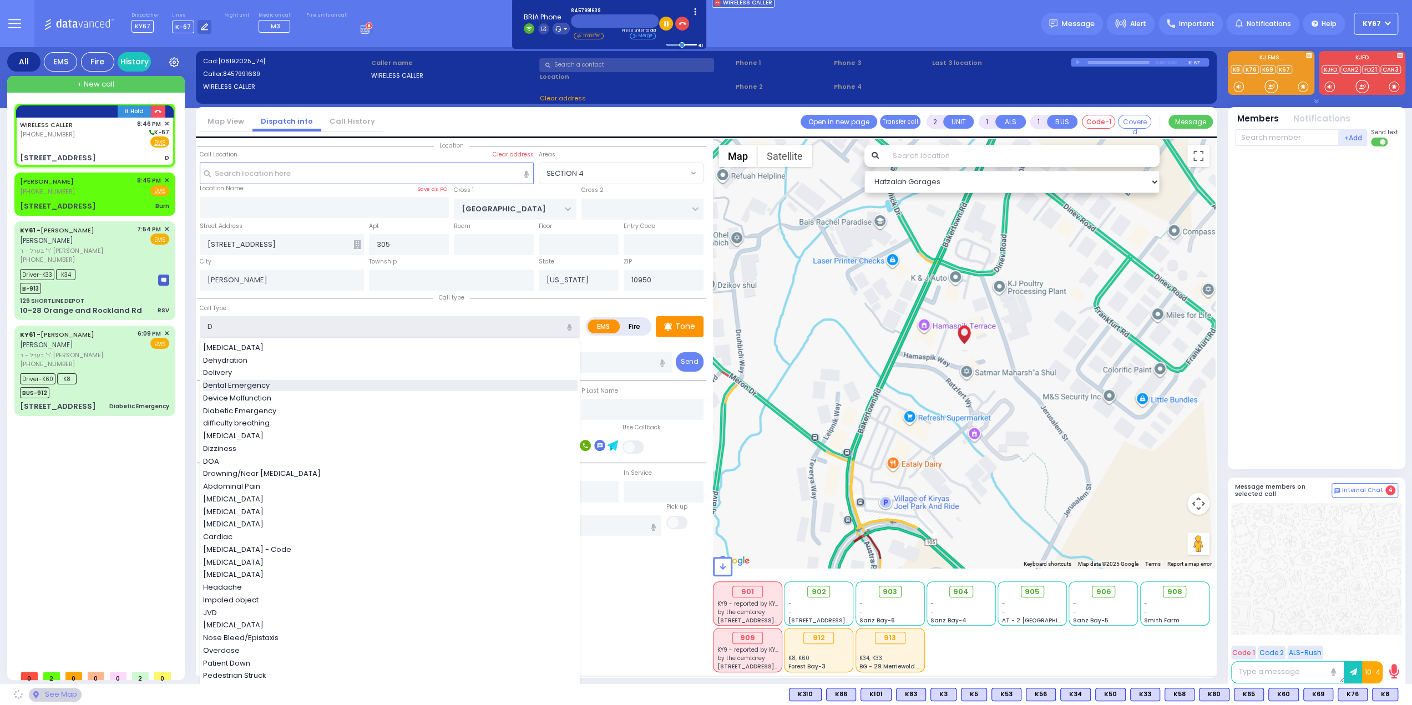
select select "SECTION 4"
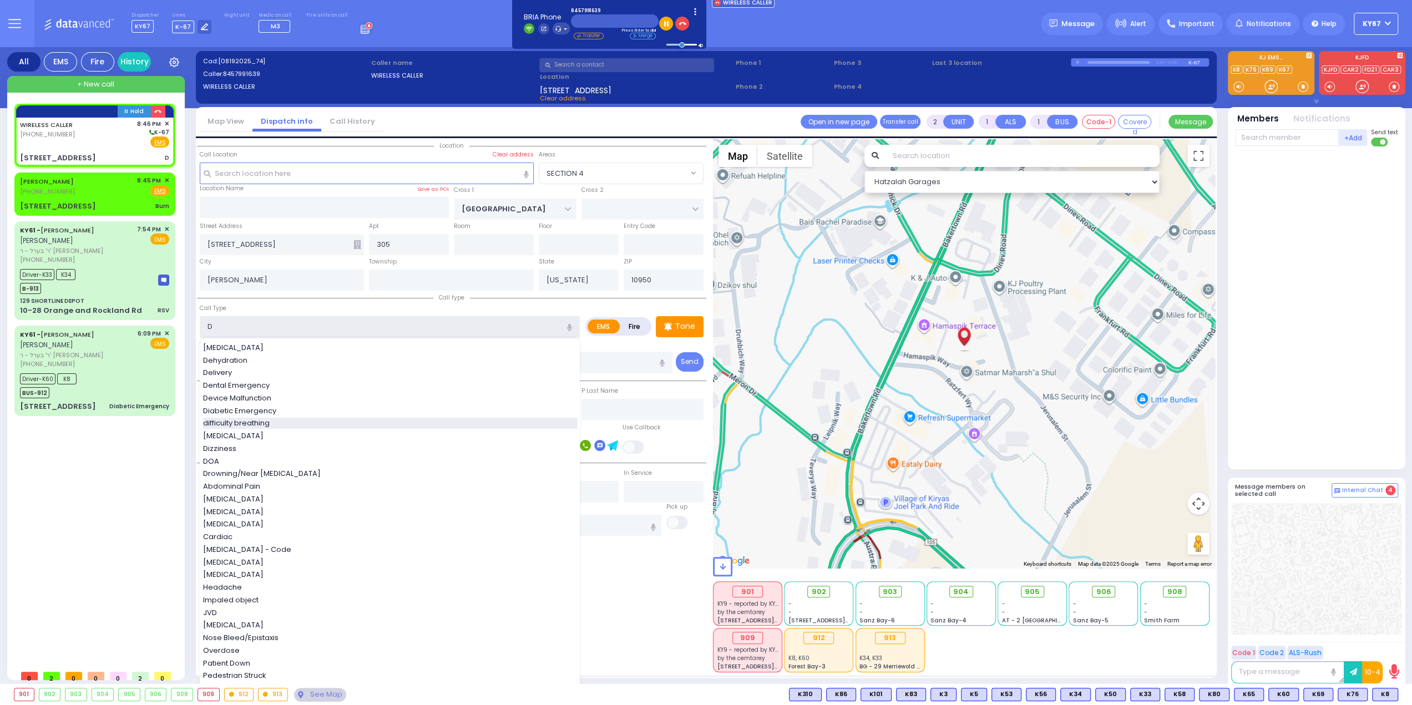
type input "difficulty breathing"
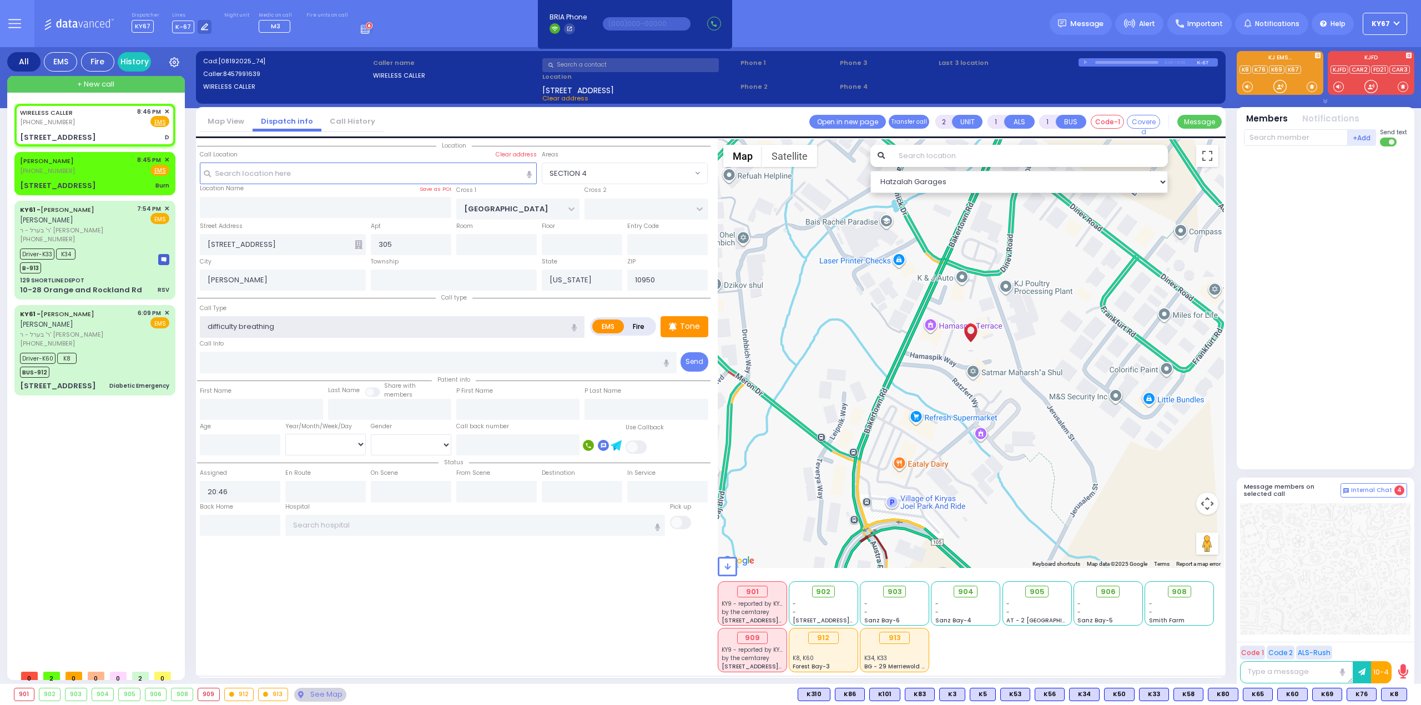
select select
radio input "true"
select select
select select "Hatzalah Garages"
select select "SECTION 4"
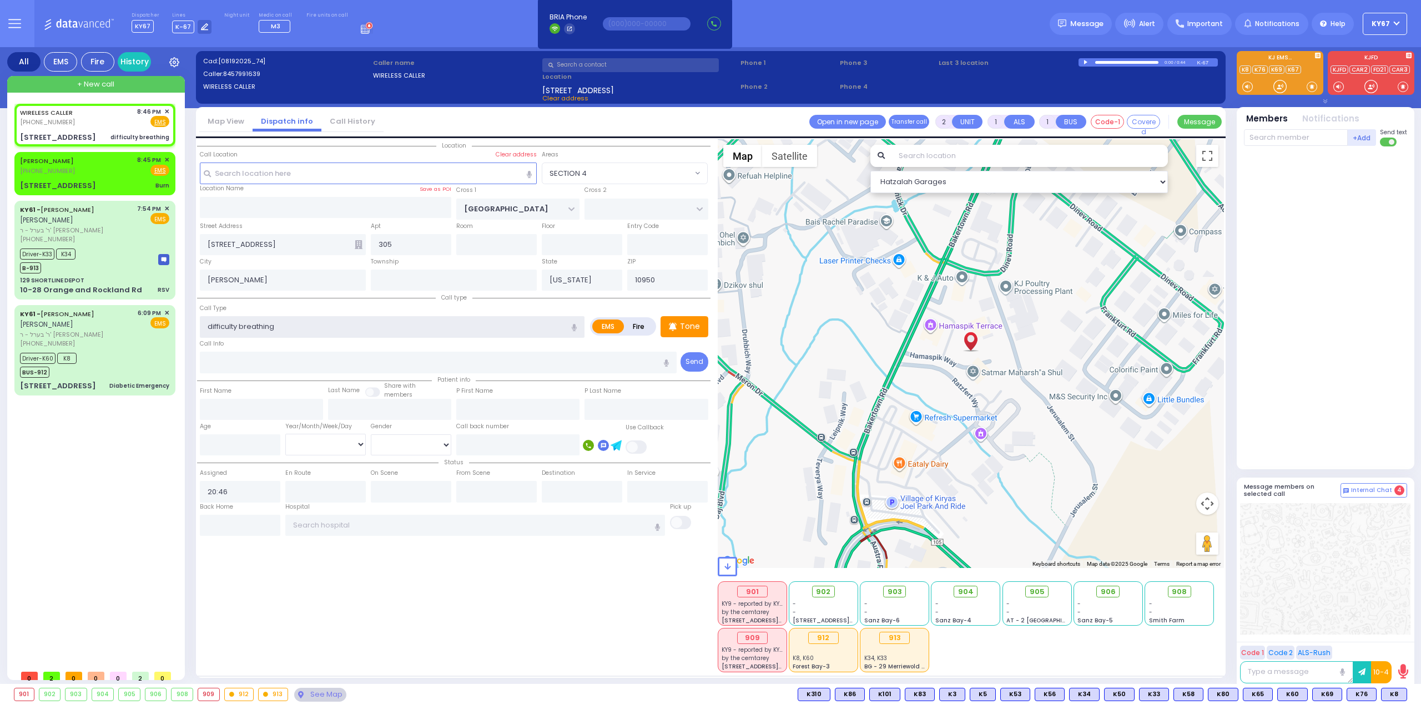
select select
radio input "true"
select select
select select "Hatzalah Garages"
select select "SECTION 4"
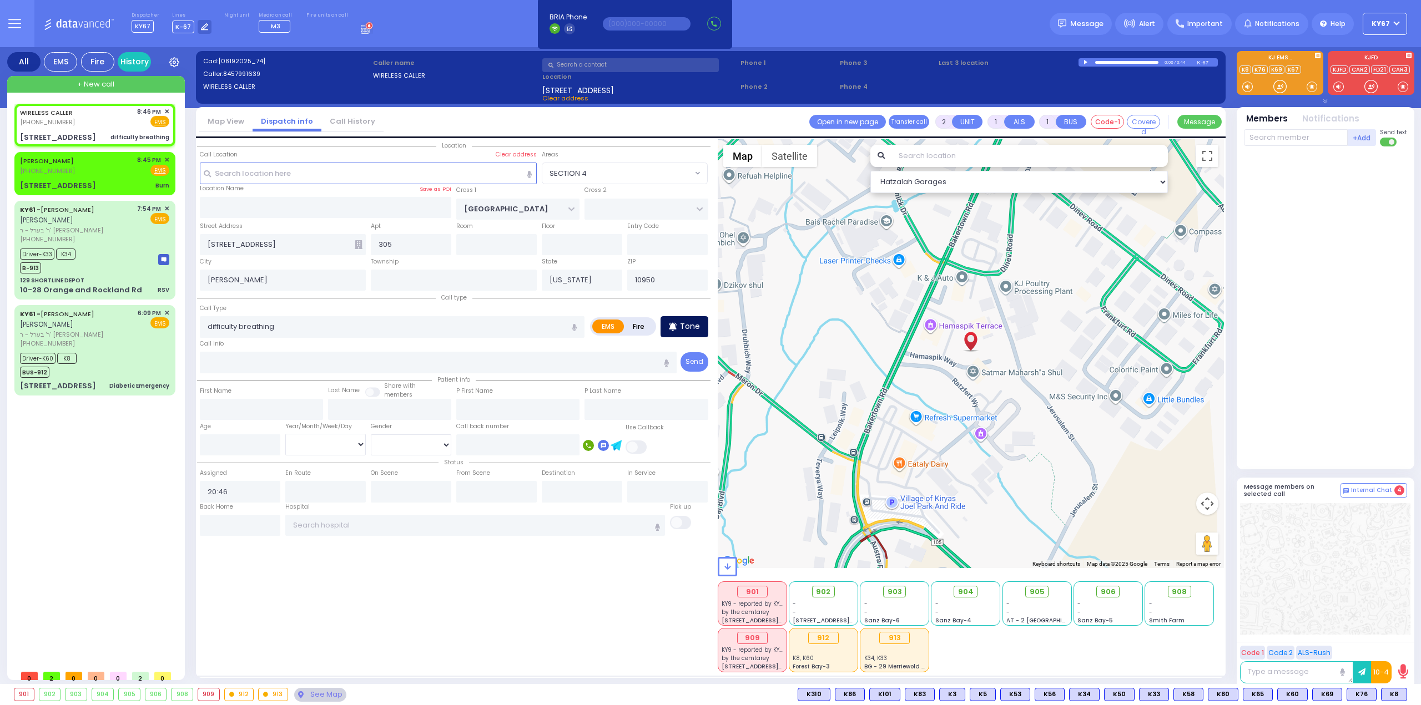
select select
radio input "true"
select select
select select "Hatzalah Garages"
select select "SECTION 4"
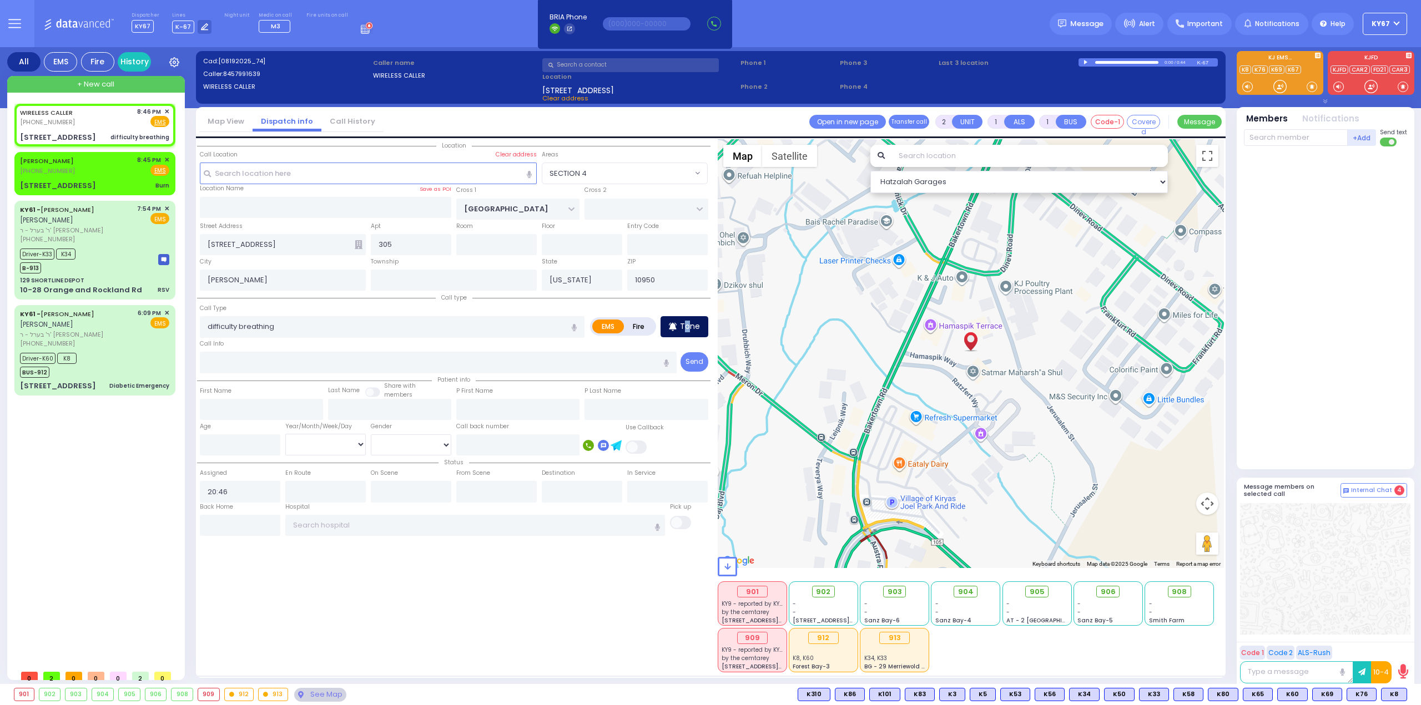
click at [688, 323] on p "Tone" at bounding box center [690, 327] width 20 height 12
click at [1391, 693] on span "K69" at bounding box center [1391, 695] width 29 height 12
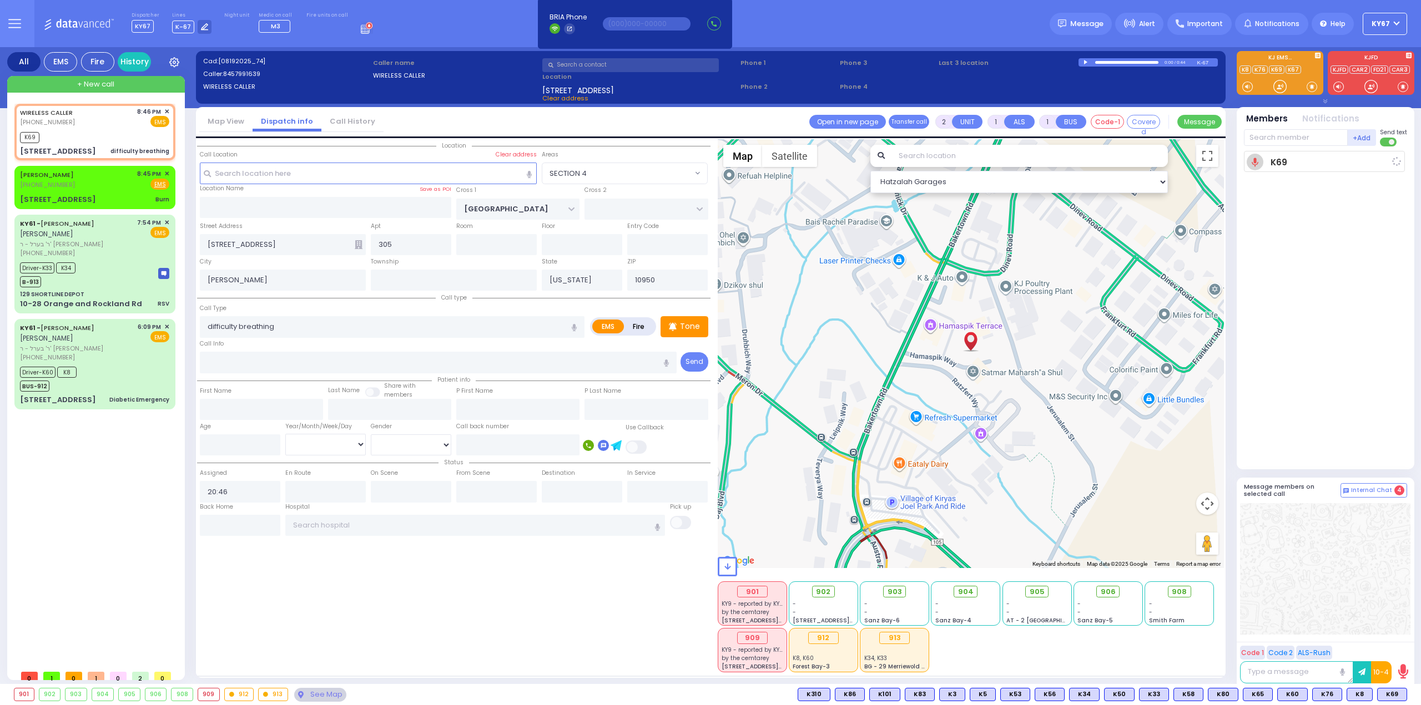
select select
radio input "true"
select select
type input "20:47"
select select "Hatzalah Garages"
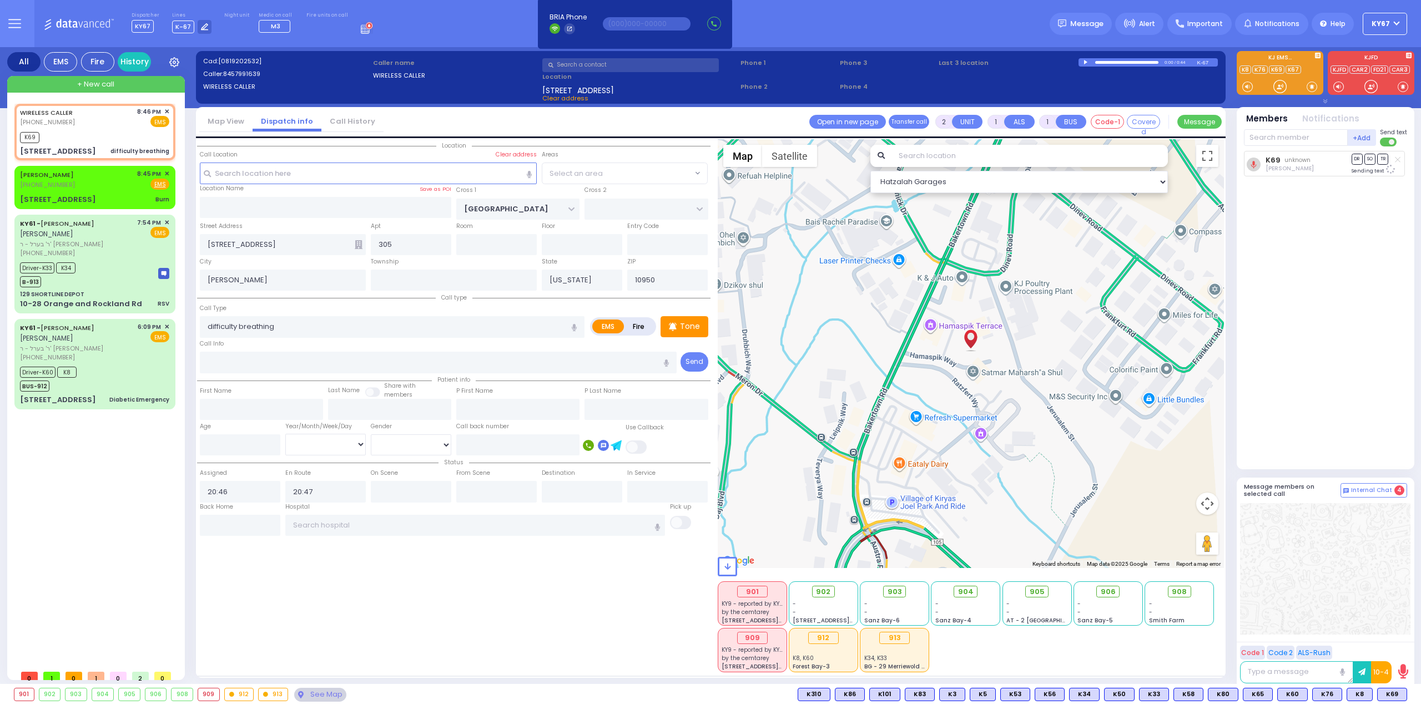
select select "SECTION 4"
click at [1390, 693] on span "K4" at bounding box center [1394, 695] width 26 height 12
select select
radio input "true"
select select
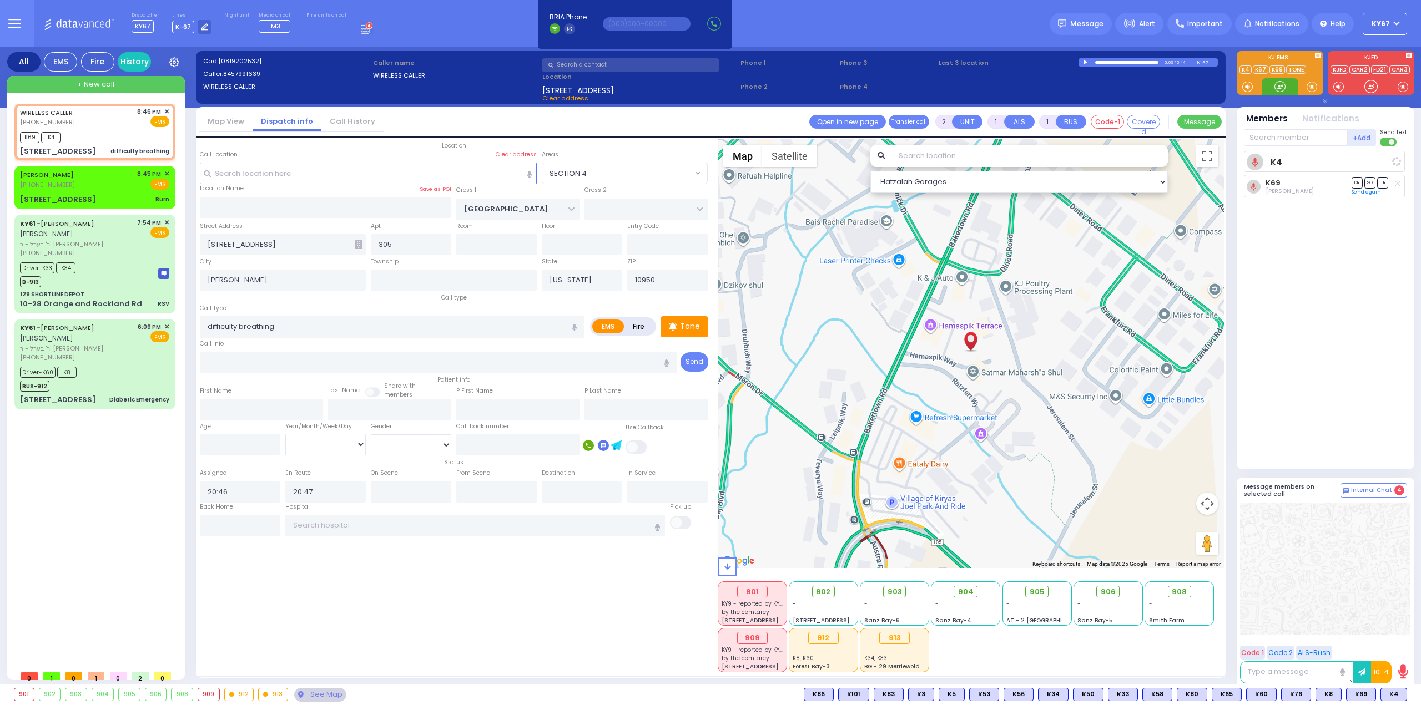
select select "Hatzalah Garages"
select select "SECTION 4"
click at [74, 188] on div "MAYER KARPEN (845) 717-1346 8:45 PM ✕ Fire EMS" at bounding box center [94, 179] width 149 height 21
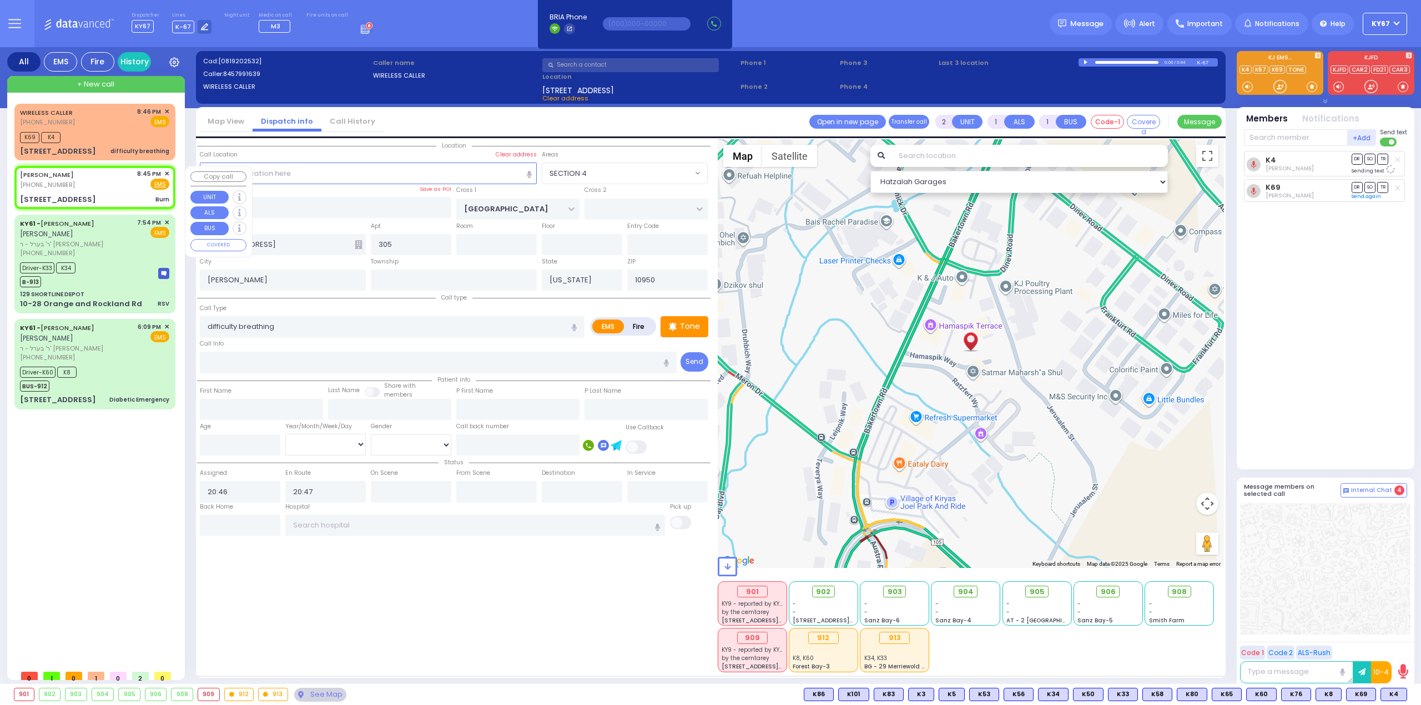
type input "3"
type input "0"
select select
type input "Burn"
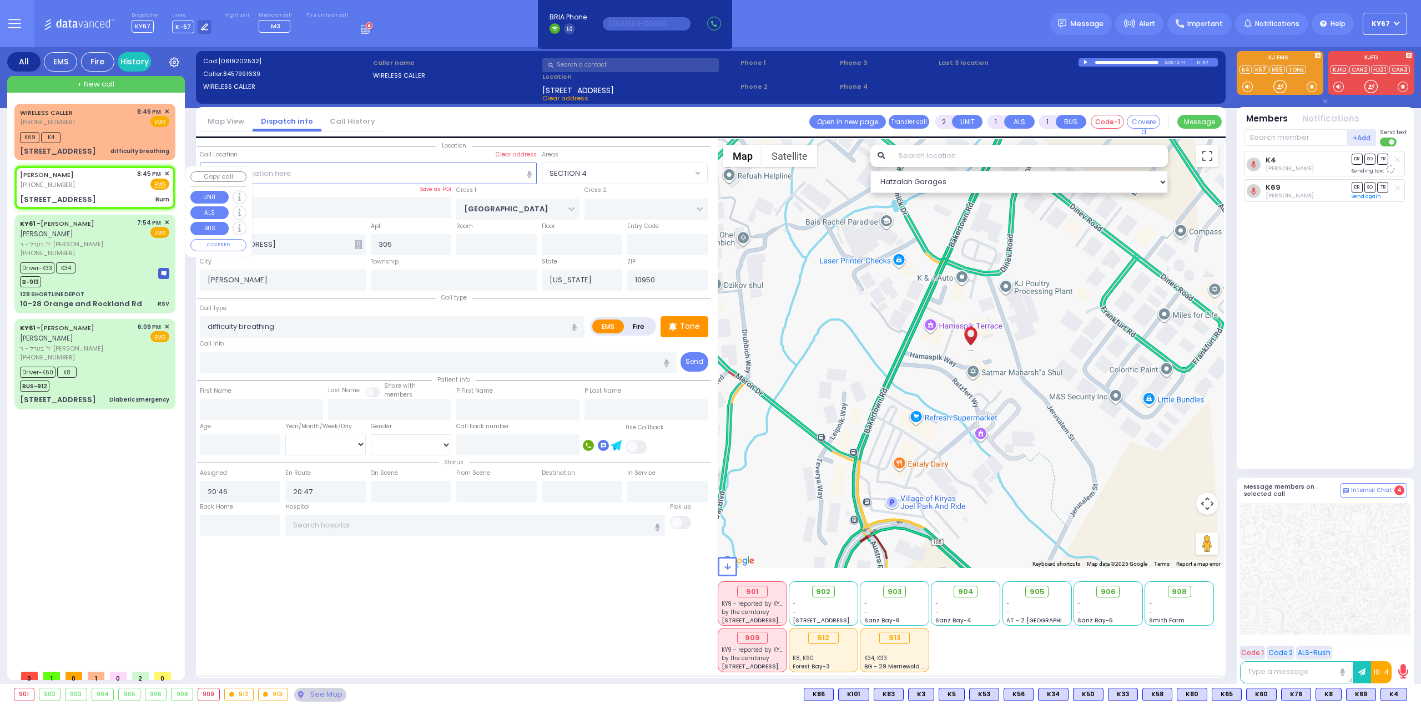
radio input "true"
type input "MAYER"
type input "KARPEN"
select select
type input "20:45"
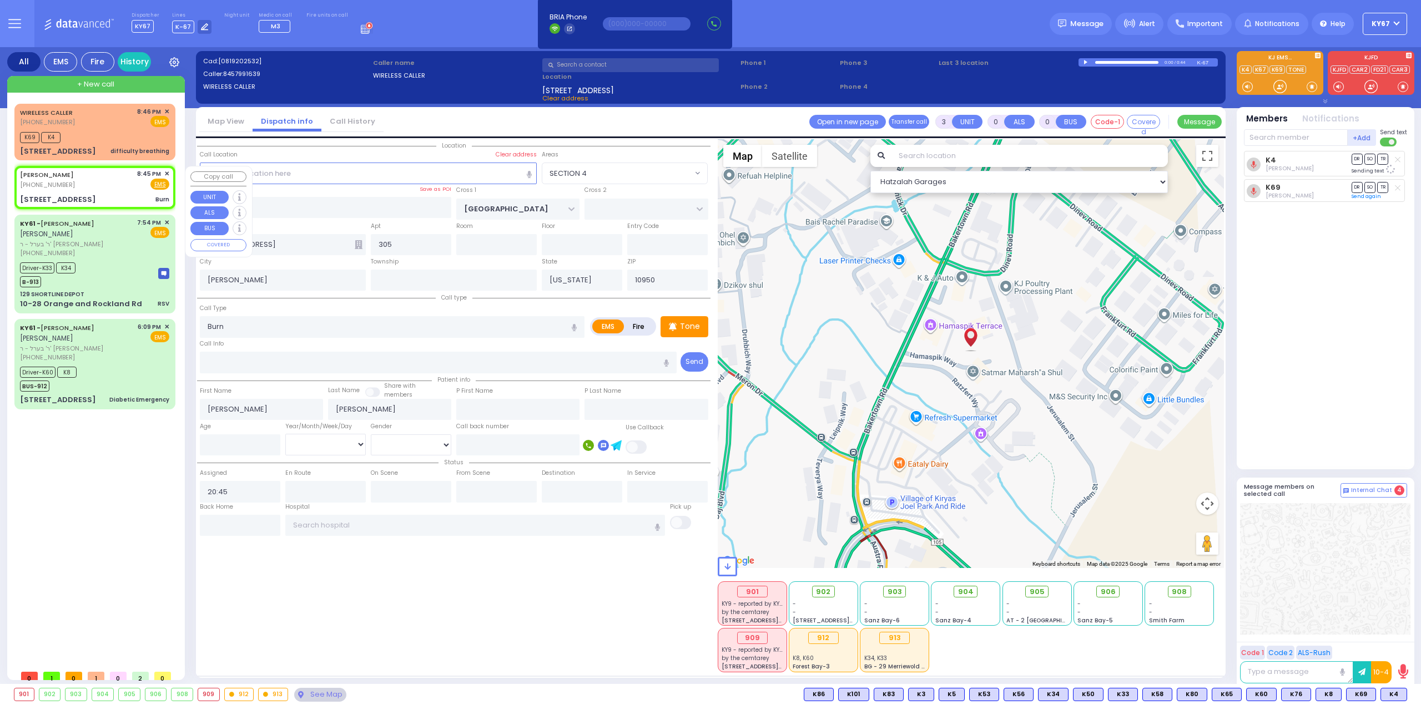
type input "KERESTIER COURT"
type input "ISRAEL ZUPNICK DR"
type input "[STREET_ADDRESS]"
type input "4"
type input "Monroe"
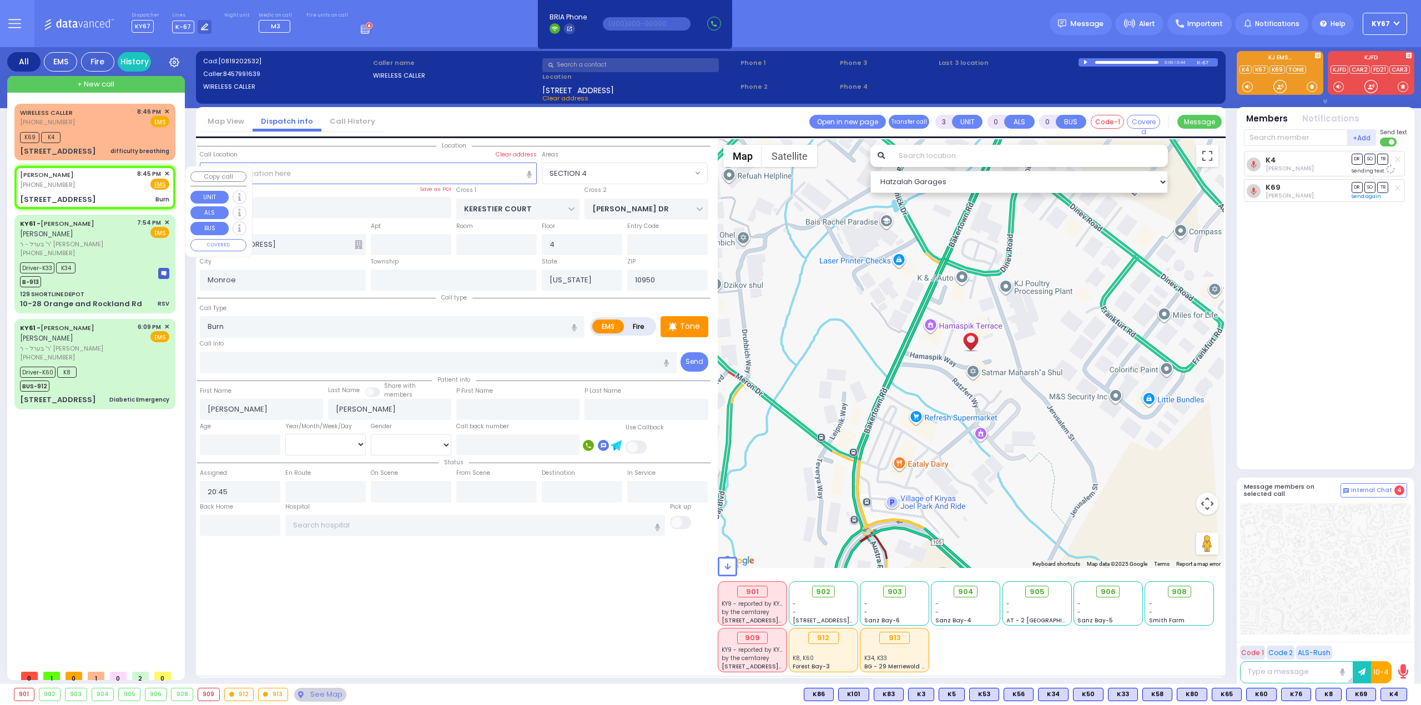
select select "Hatzalah Garages"
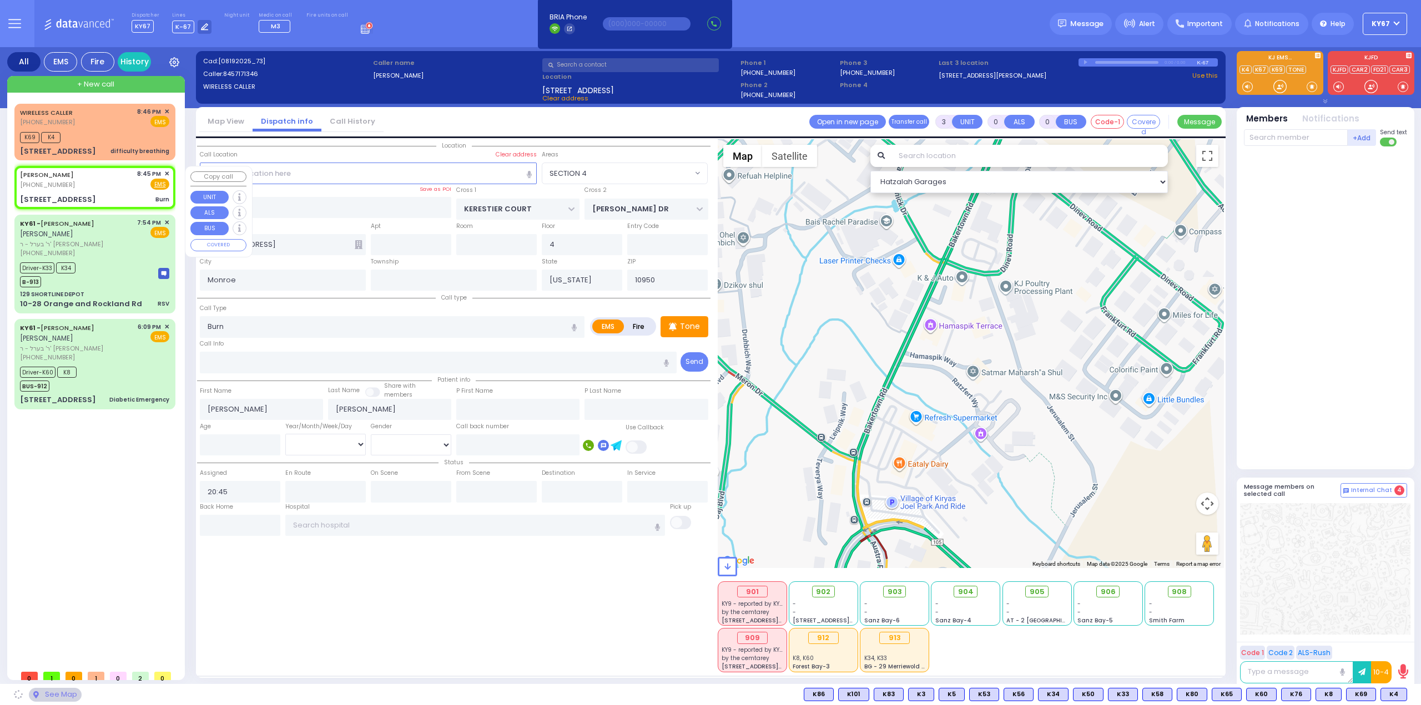
select select "SECTION 4"
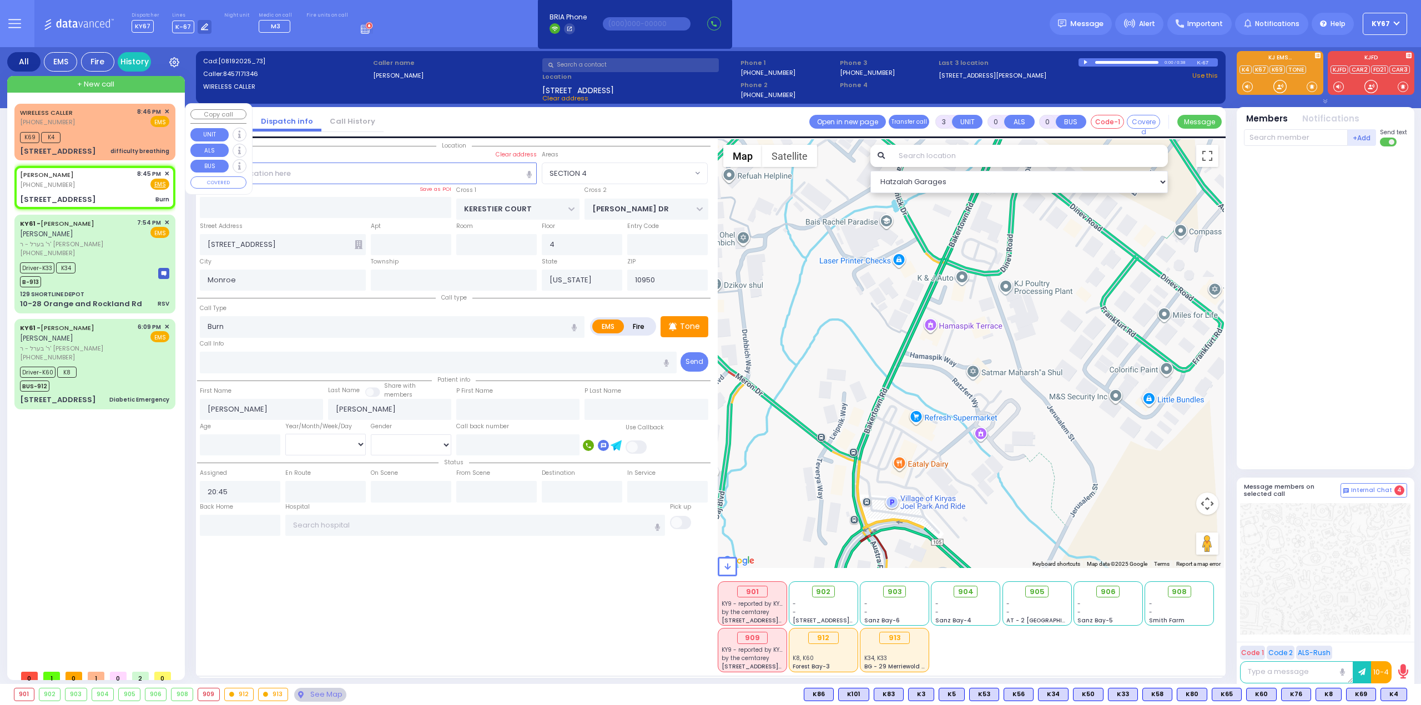
click at [118, 124] on div "WIRELESS CALLER (845) 799-1639 8:46 PM ✕ EMS" at bounding box center [94, 117] width 149 height 21
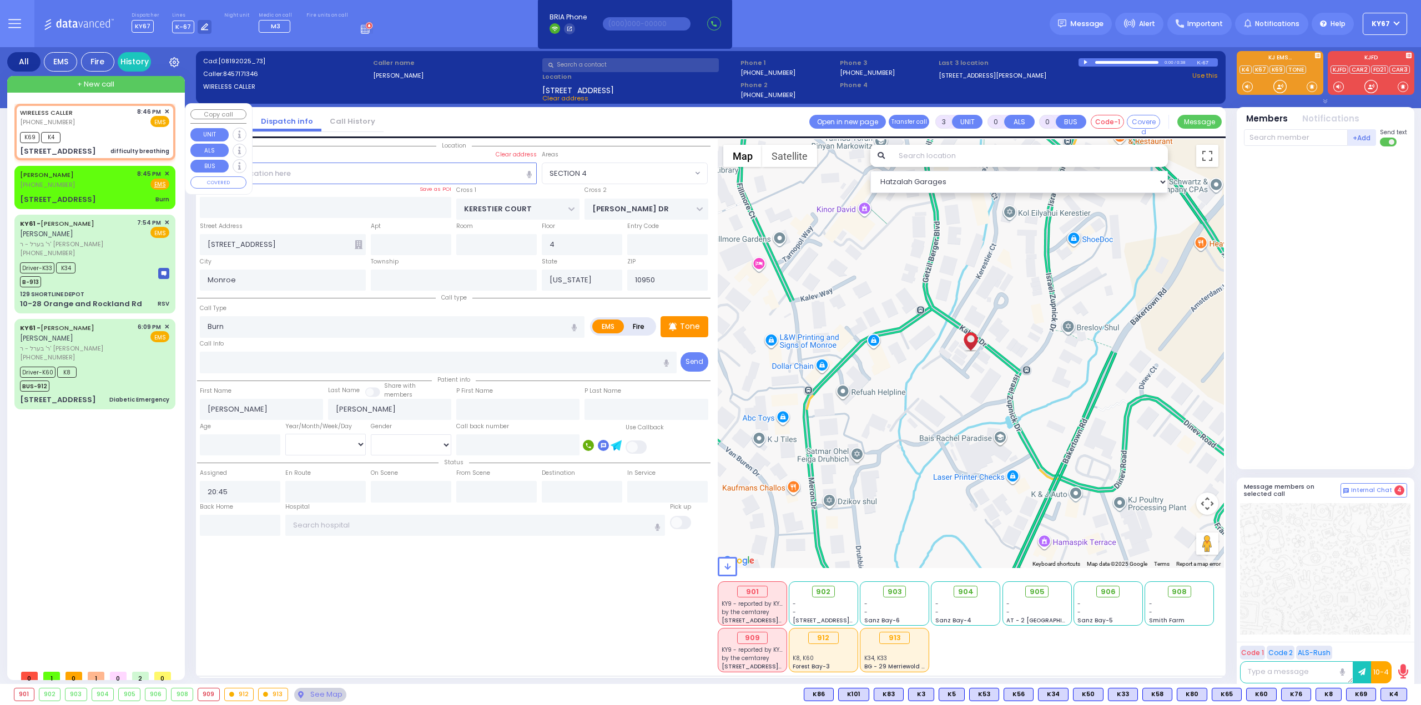
type input "2"
type input "1"
select select
type input "difficulty breathing"
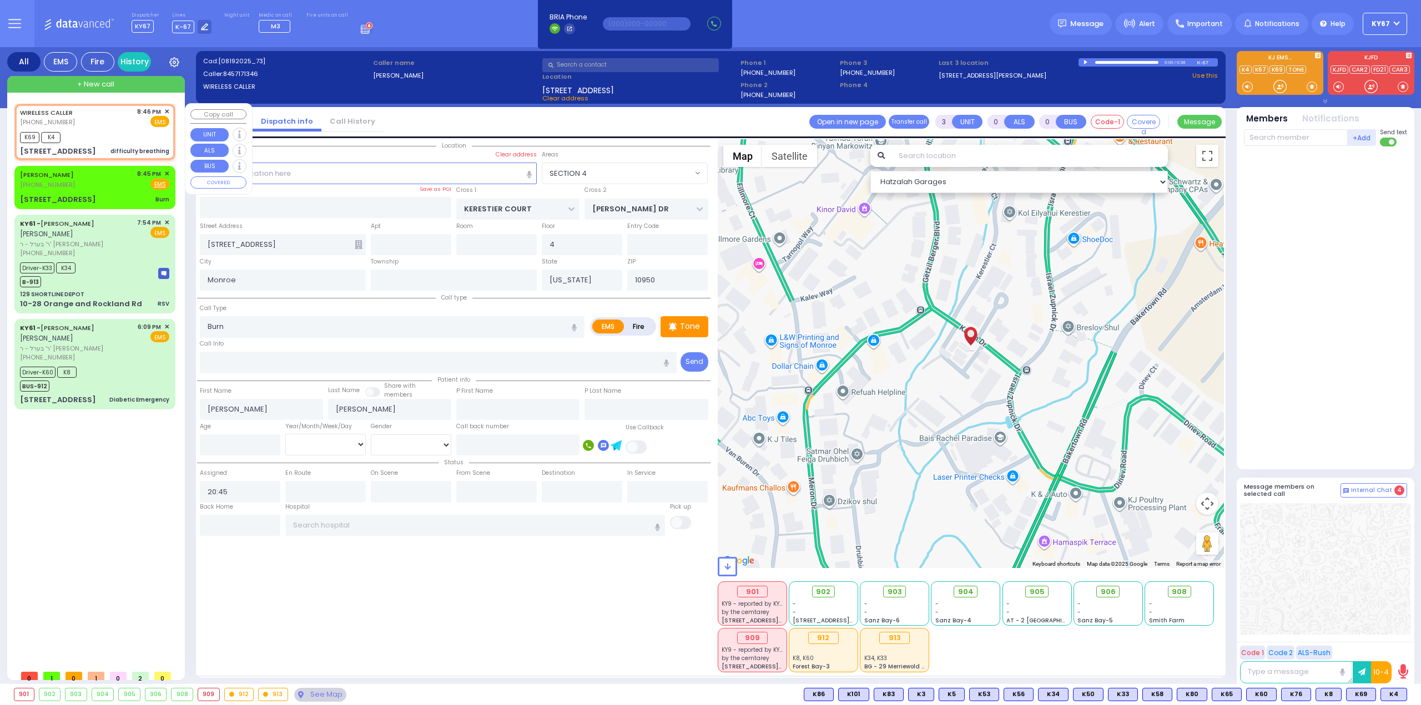
radio input "true"
select select
type input "20:46"
type input "20:47"
select select "Hatzalah Garages"
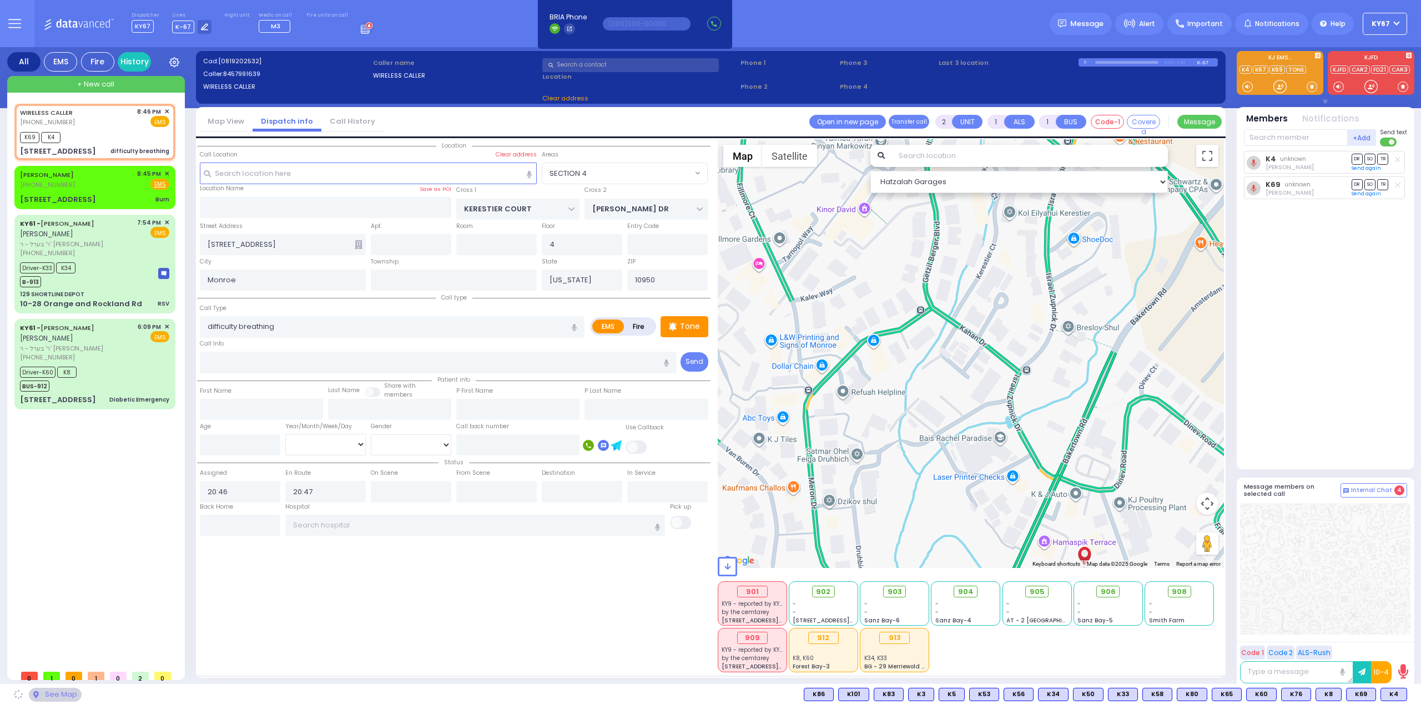
type input "BAKERTOWN RD"
type input "3 Hamaspik Way"
type input "305"
type input "Kiryas Joel"
select select "SECTION 4"
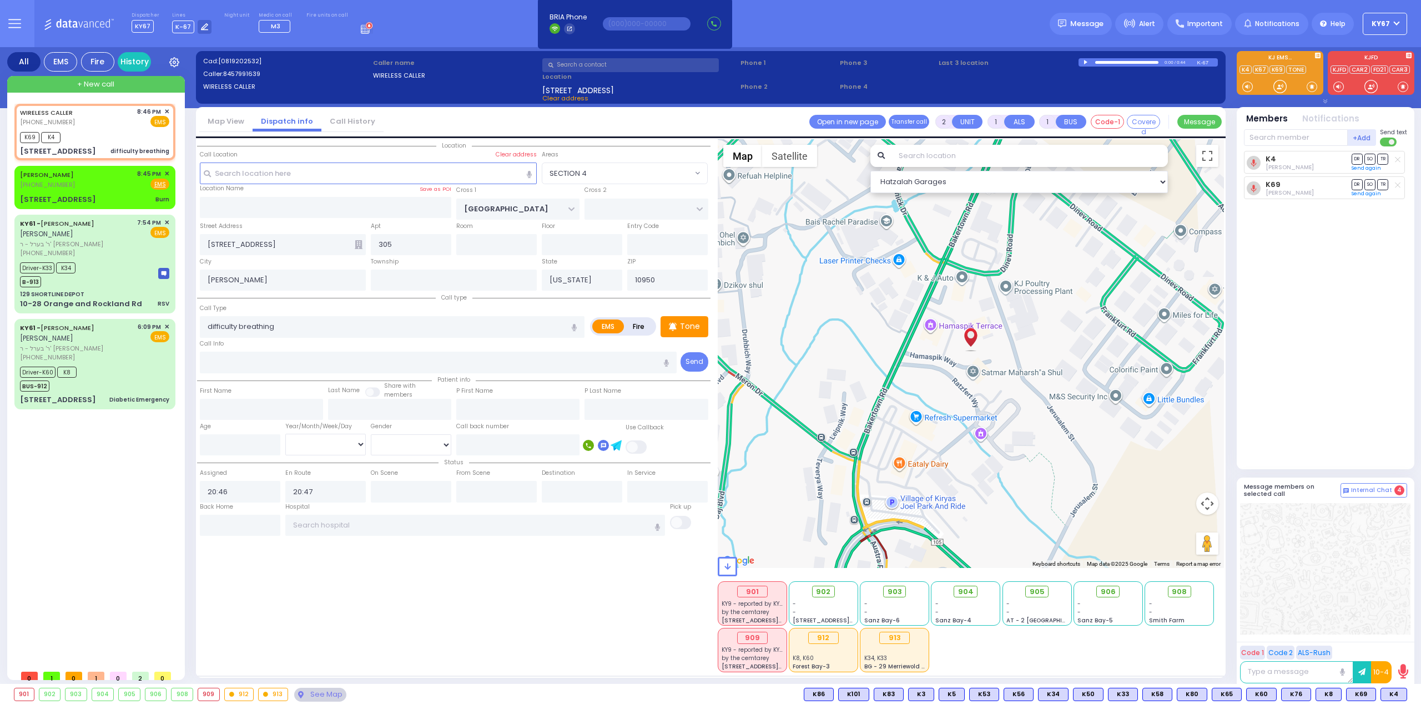
click at [1400, 158] on div at bounding box center [1397, 159] width 11 height 11
select select
radio input "true"
select select
select select "Hatzalah Garages"
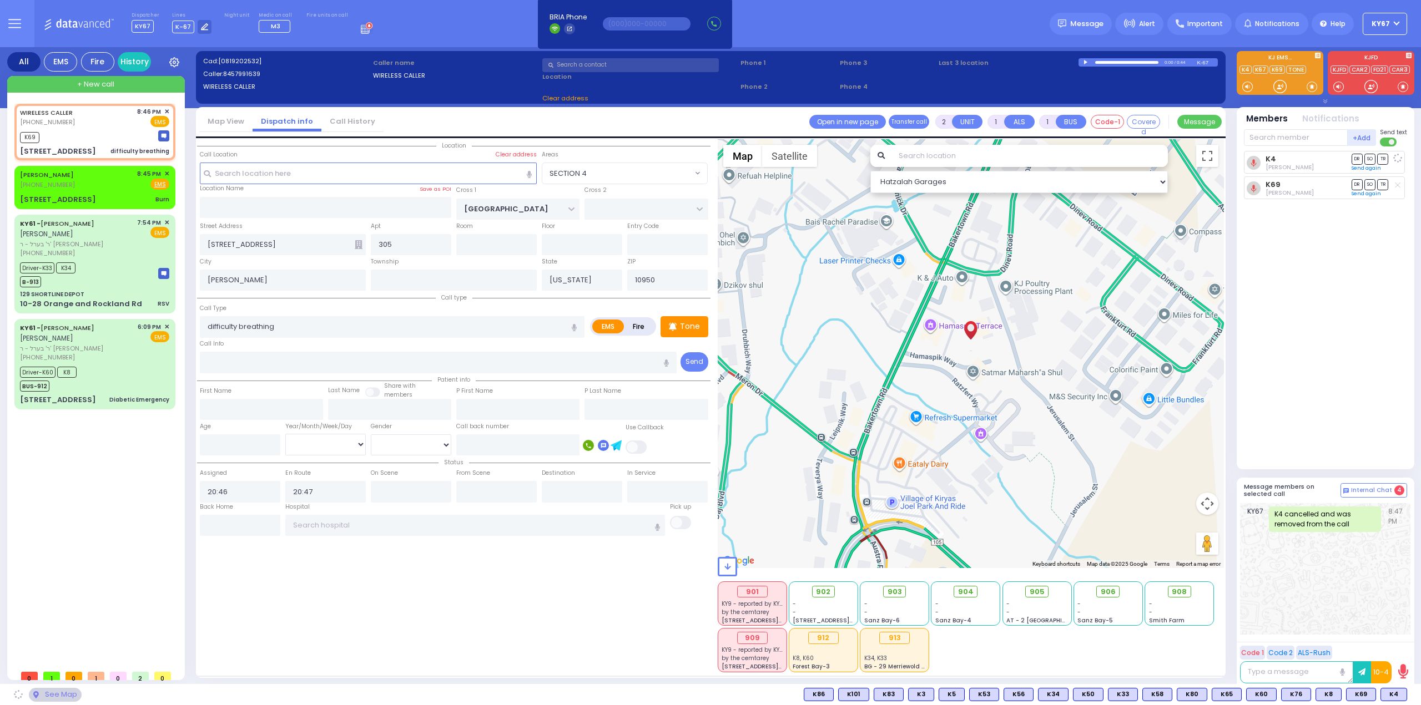
select select "SECTION 4"
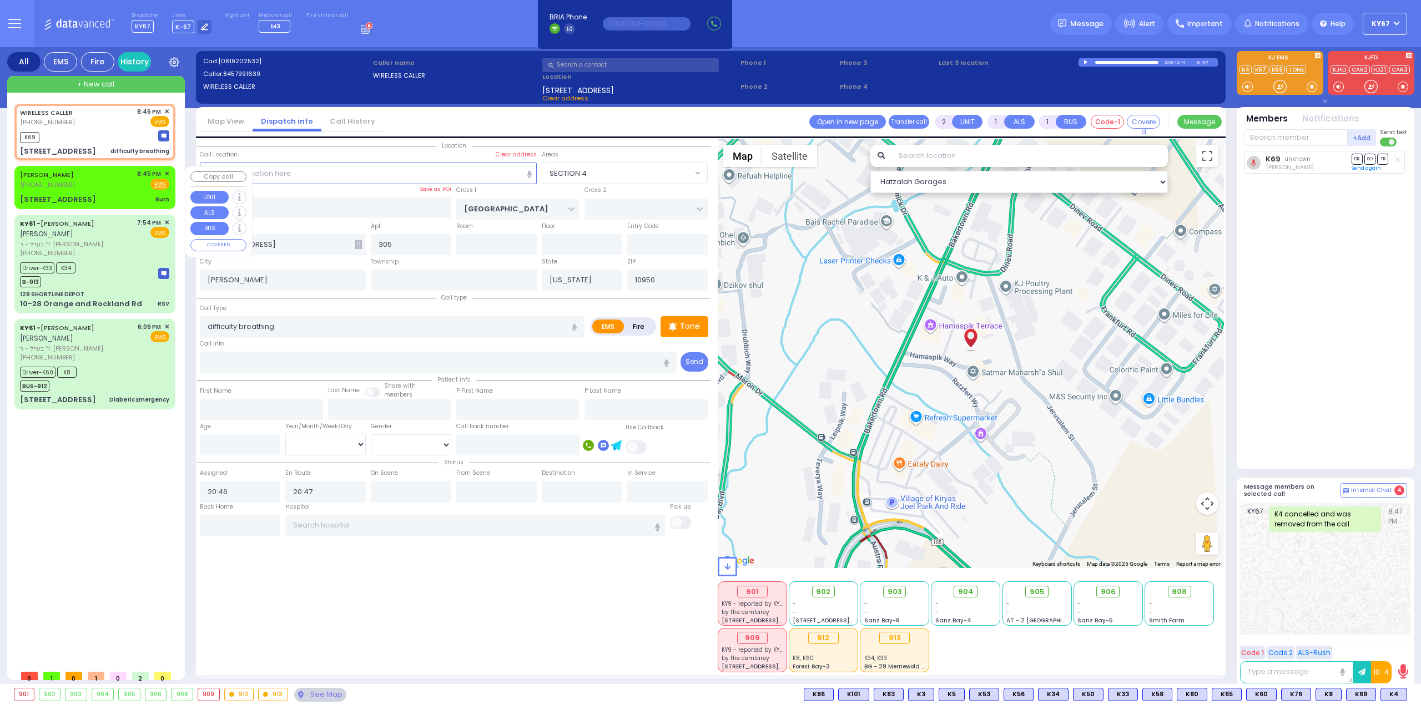
click at [127, 192] on div "MAYER KARPEN (845) 717-1346 8:45 PM ✕ Fire EMS Burn" at bounding box center [95, 187] width 156 height 39
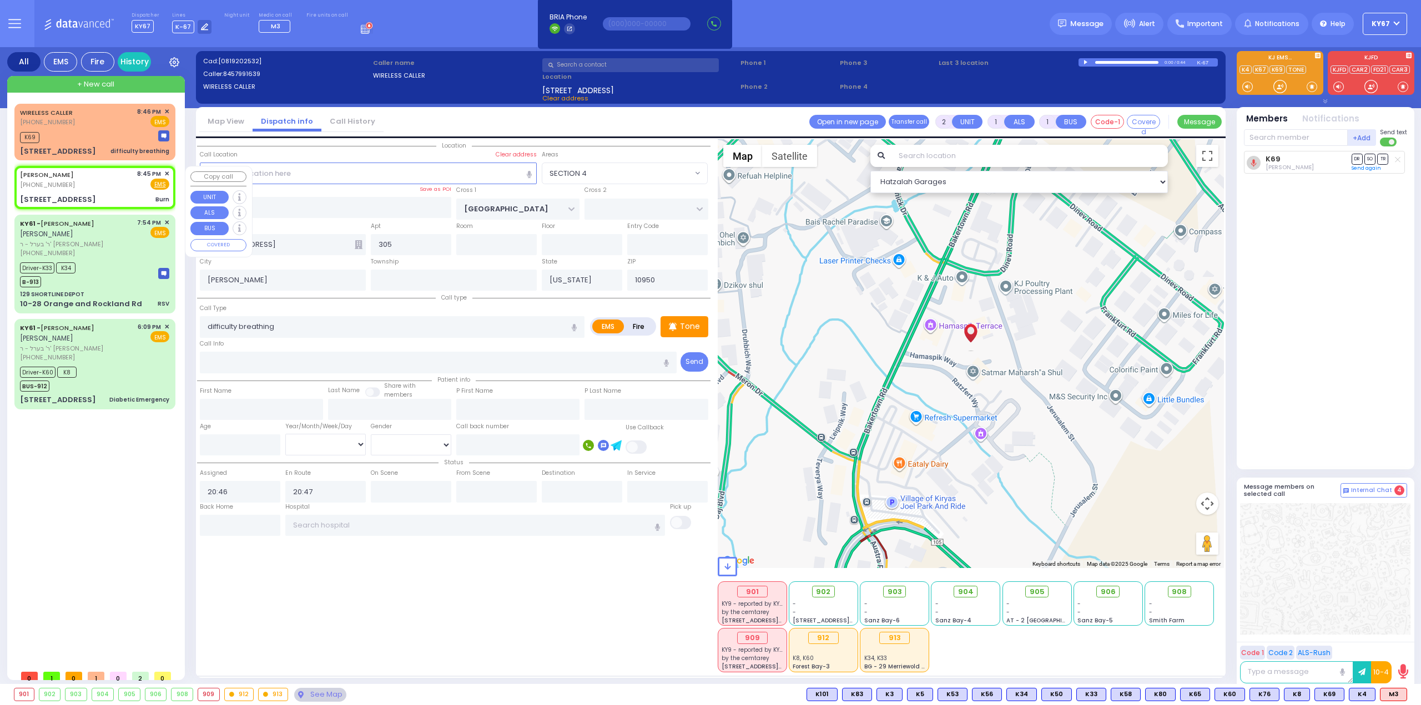
type input "3"
type input "0"
select select
type input "Burn"
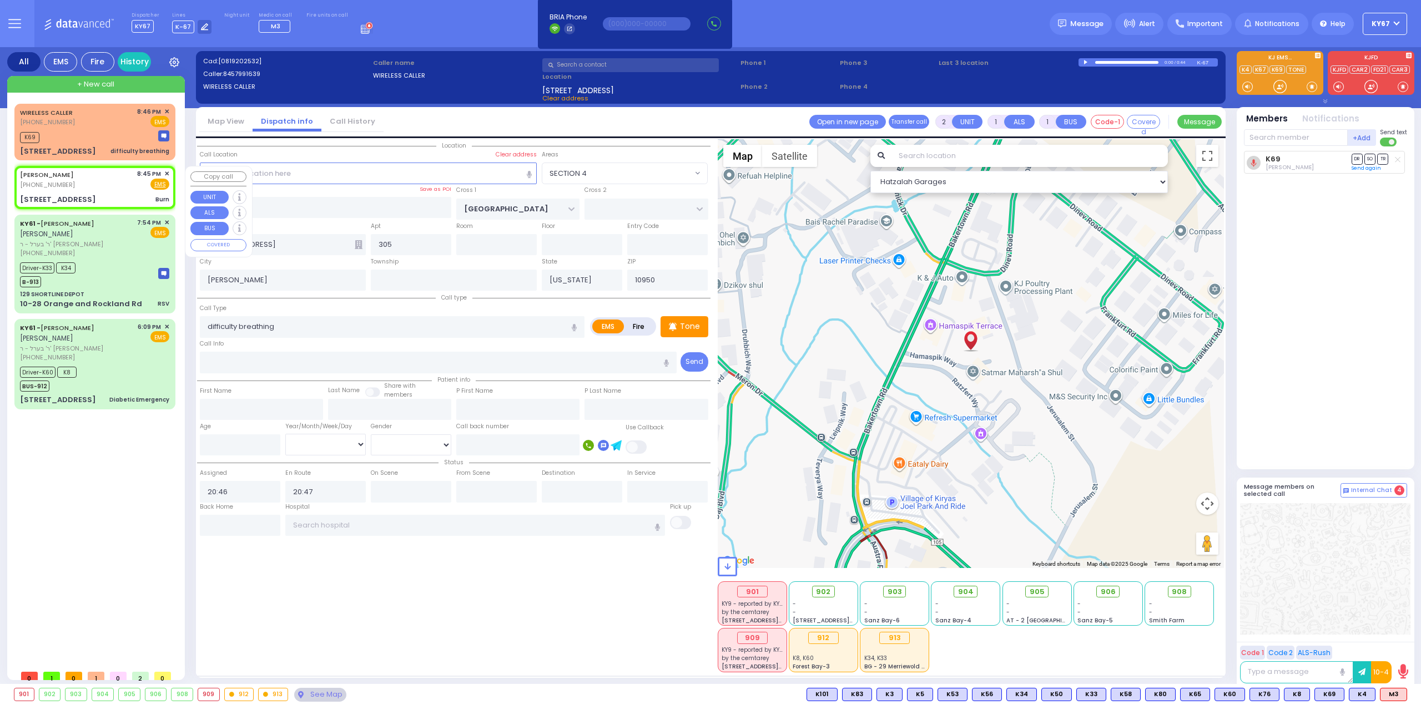
radio input "true"
type input "MAYER"
type input "KARPEN"
select select
type input "20:45"
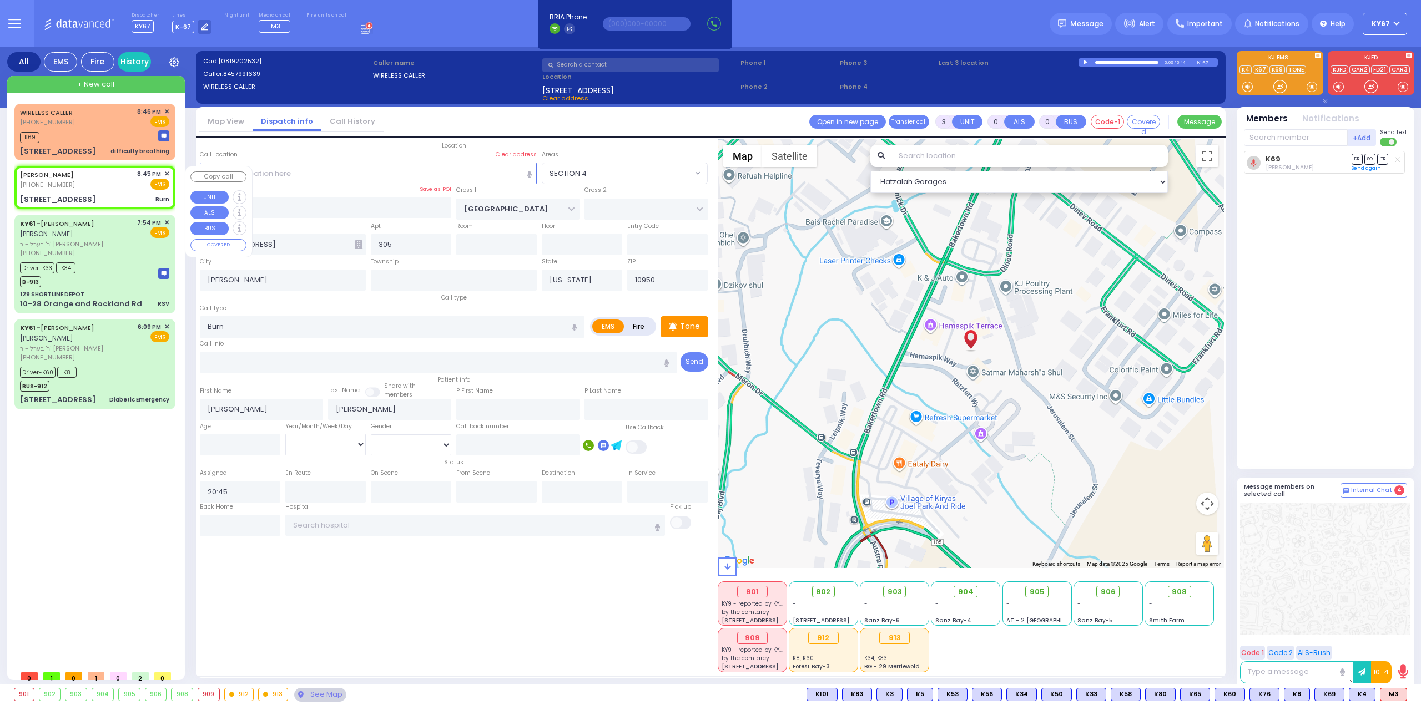
select select "Hatzalah Garages"
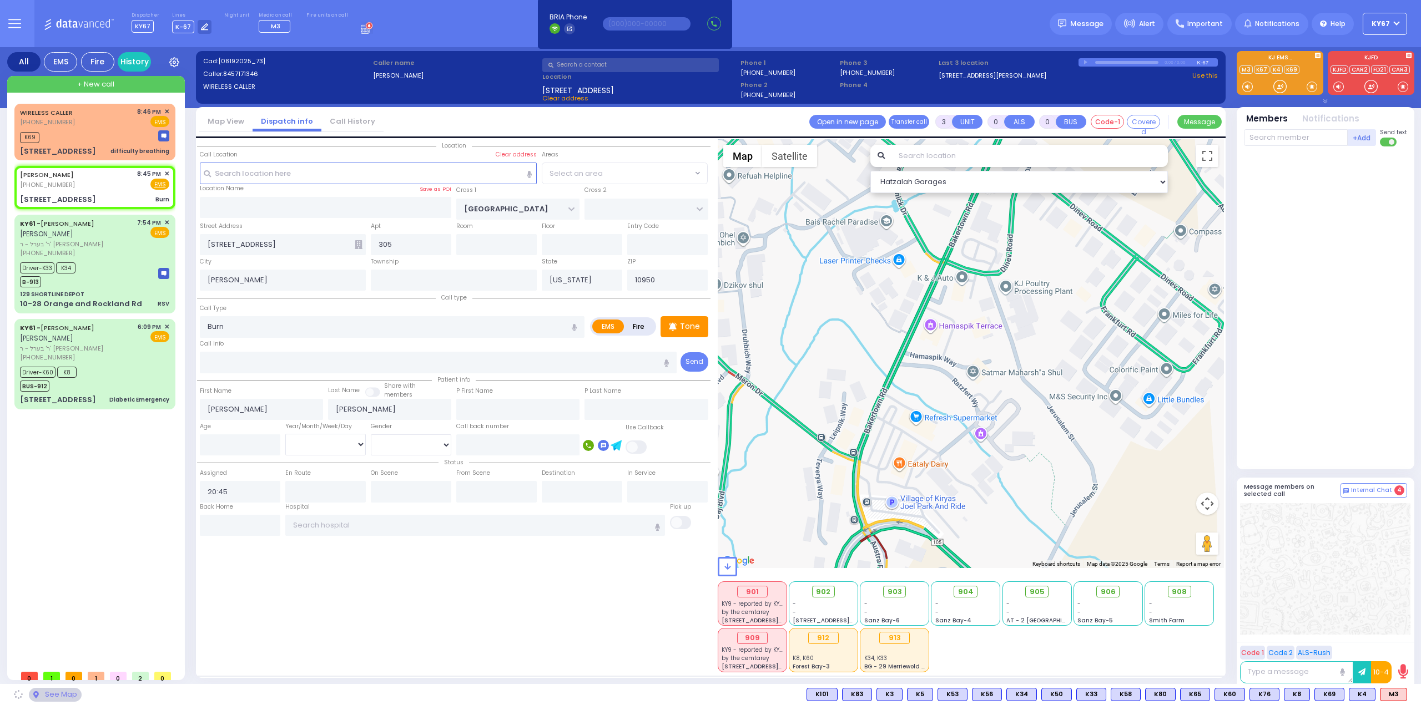
type input "KERESTIER COURT"
type input "ISRAEL ZUPNICK DR"
type input "[STREET_ADDRESS]"
type input "4"
type input "Monroe"
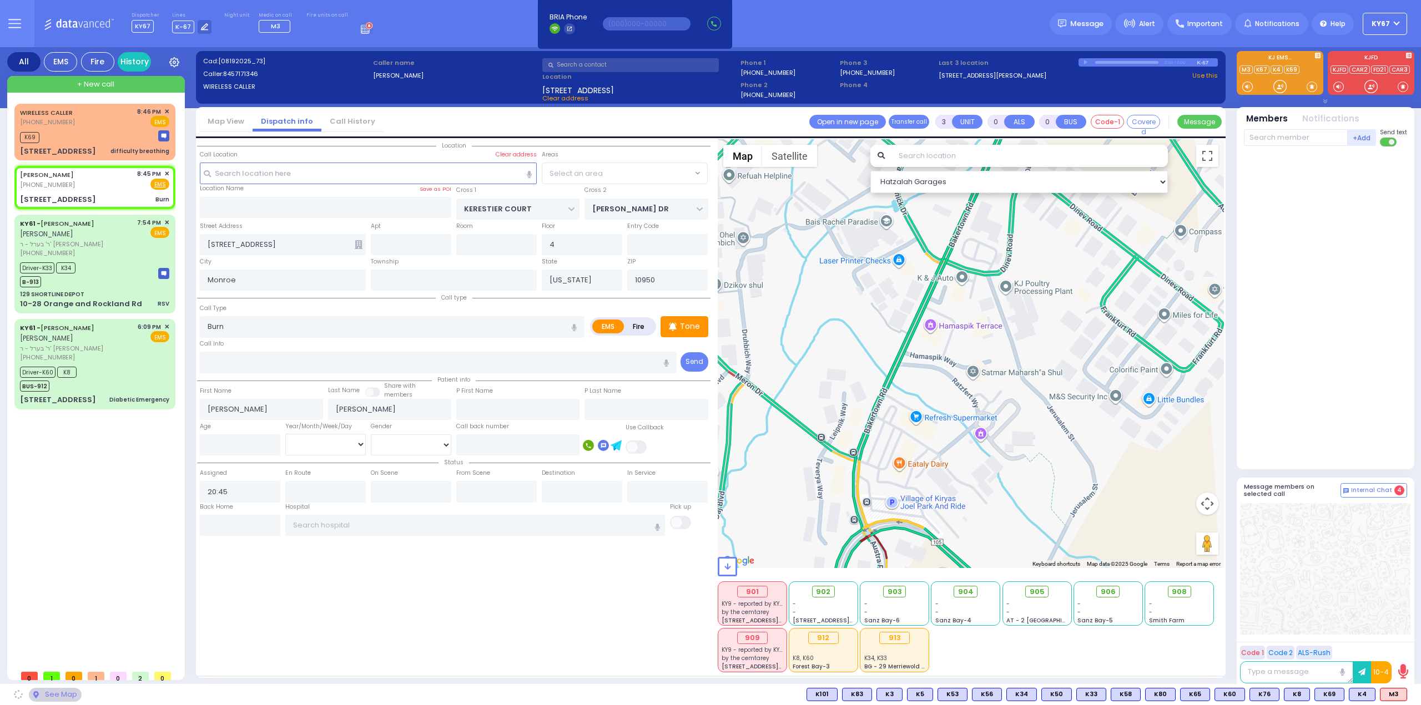
select select "SECTION 4"
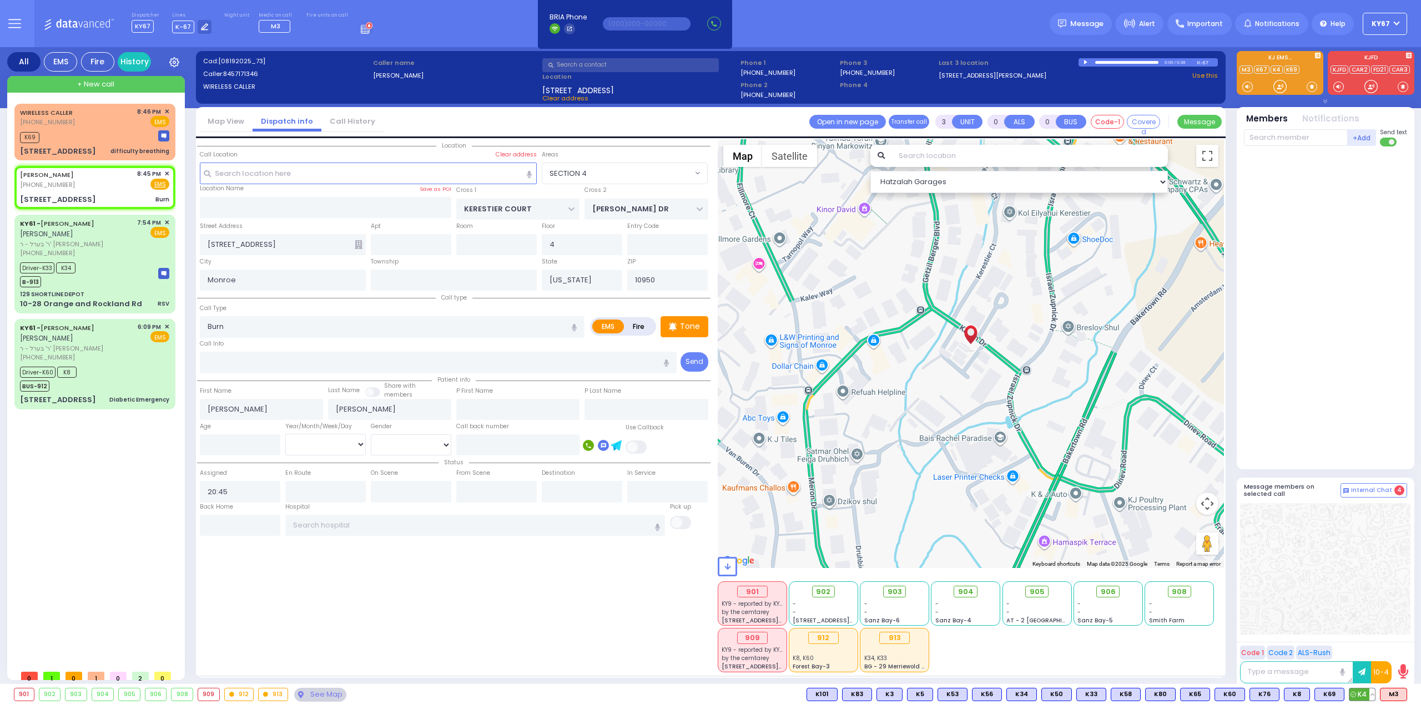
click at [1355, 696] on icon at bounding box center [1353, 695] width 6 height 6
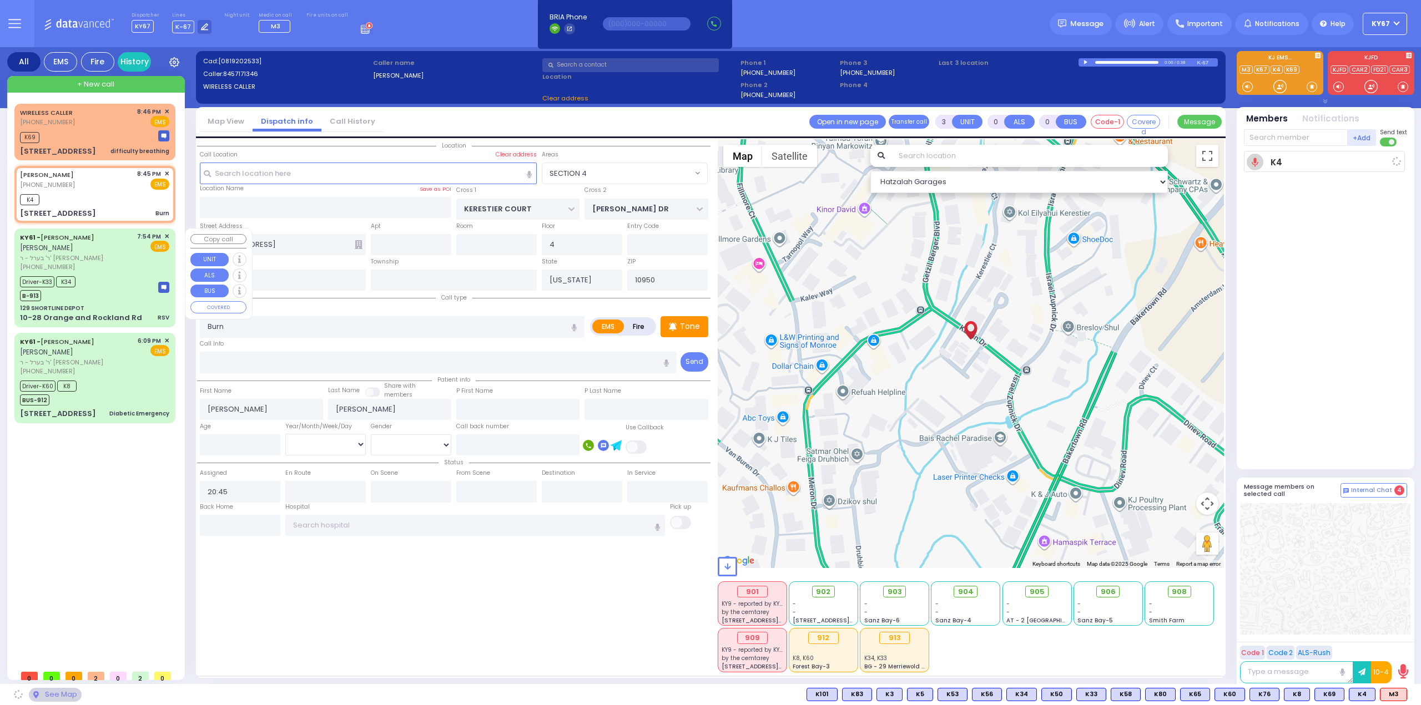
select select
radio input "true"
select select
type input "20:47"
select select "Hatzalah Garages"
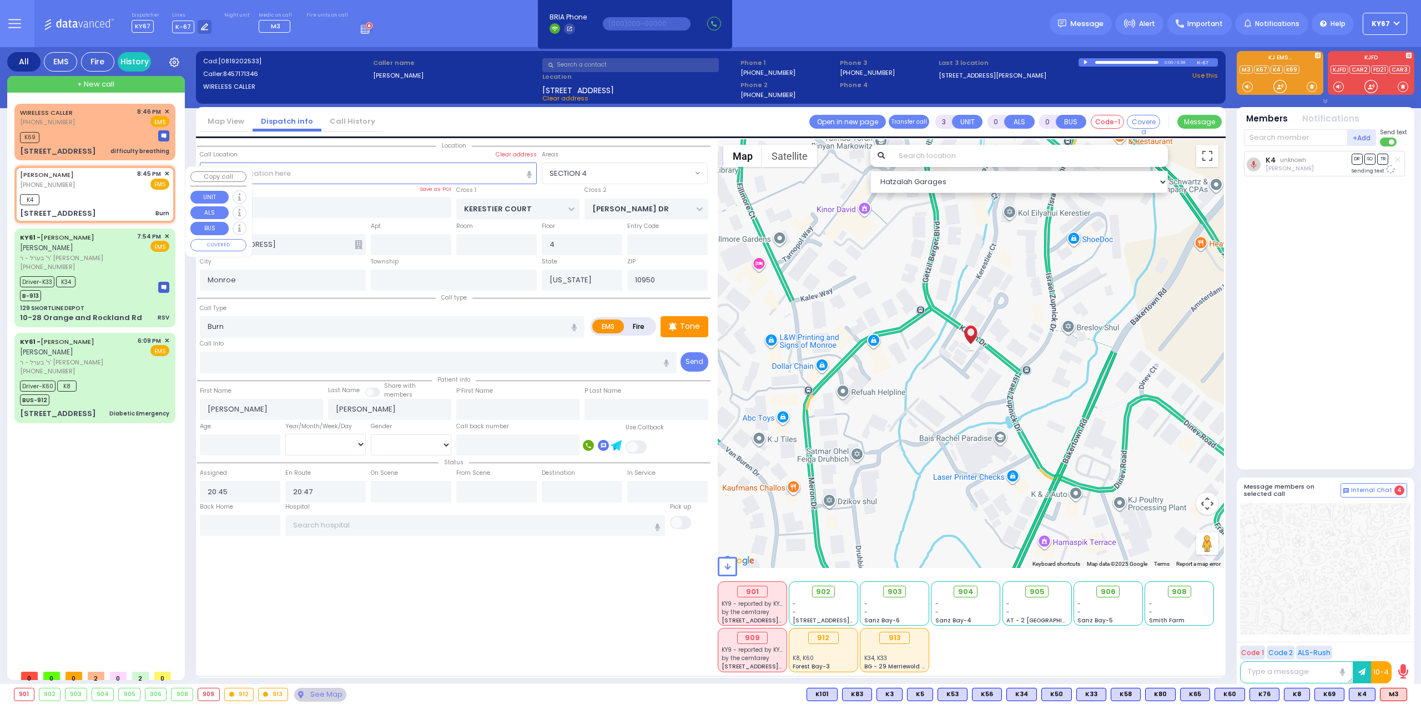
select select "SECTION 4"
click at [122, 123] on div "WIRELESS CALLER (845) 799-1639 8:46 PM ✕ EMS" at bounding box center [94, 117] width 149 height 21
type input "2"
type input "1"
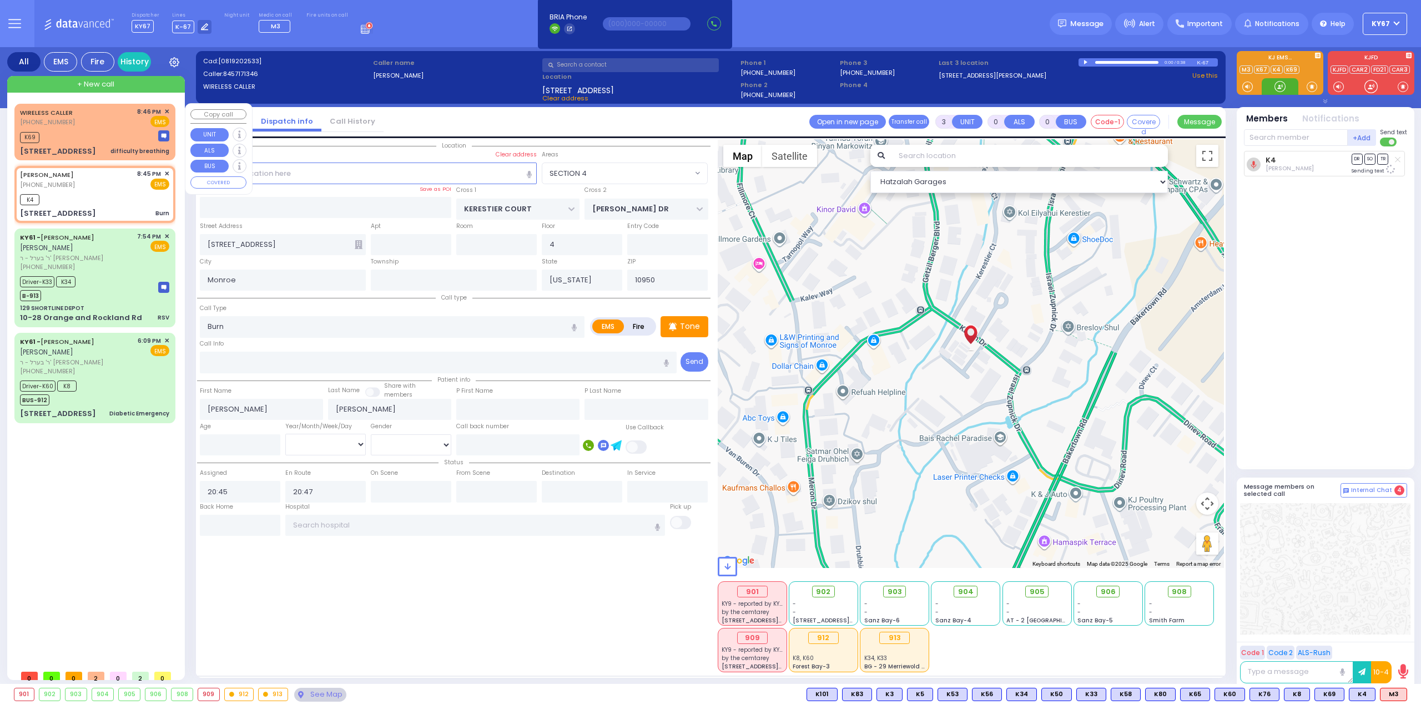
select select
type input "difficulty breathing"
radio input "true"
select select
type input "20:46"
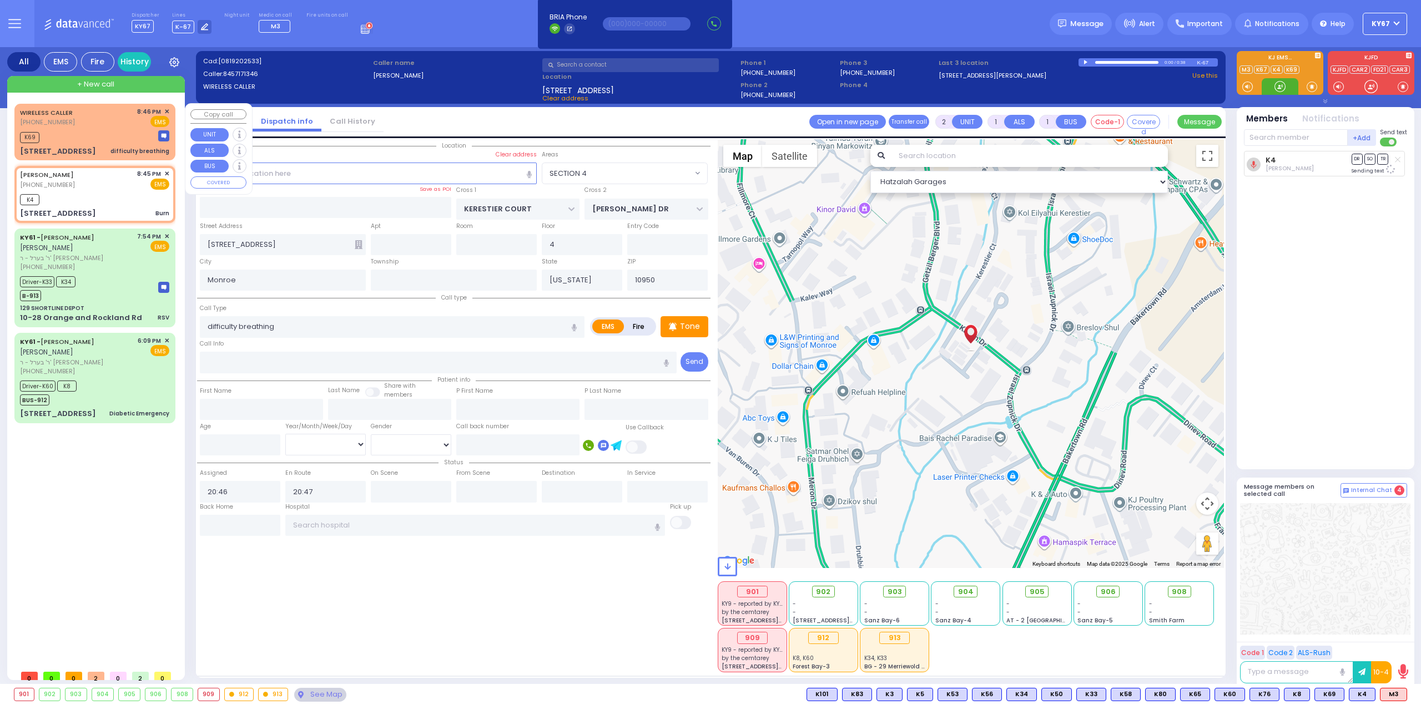
select select "Hatzalah Garages"
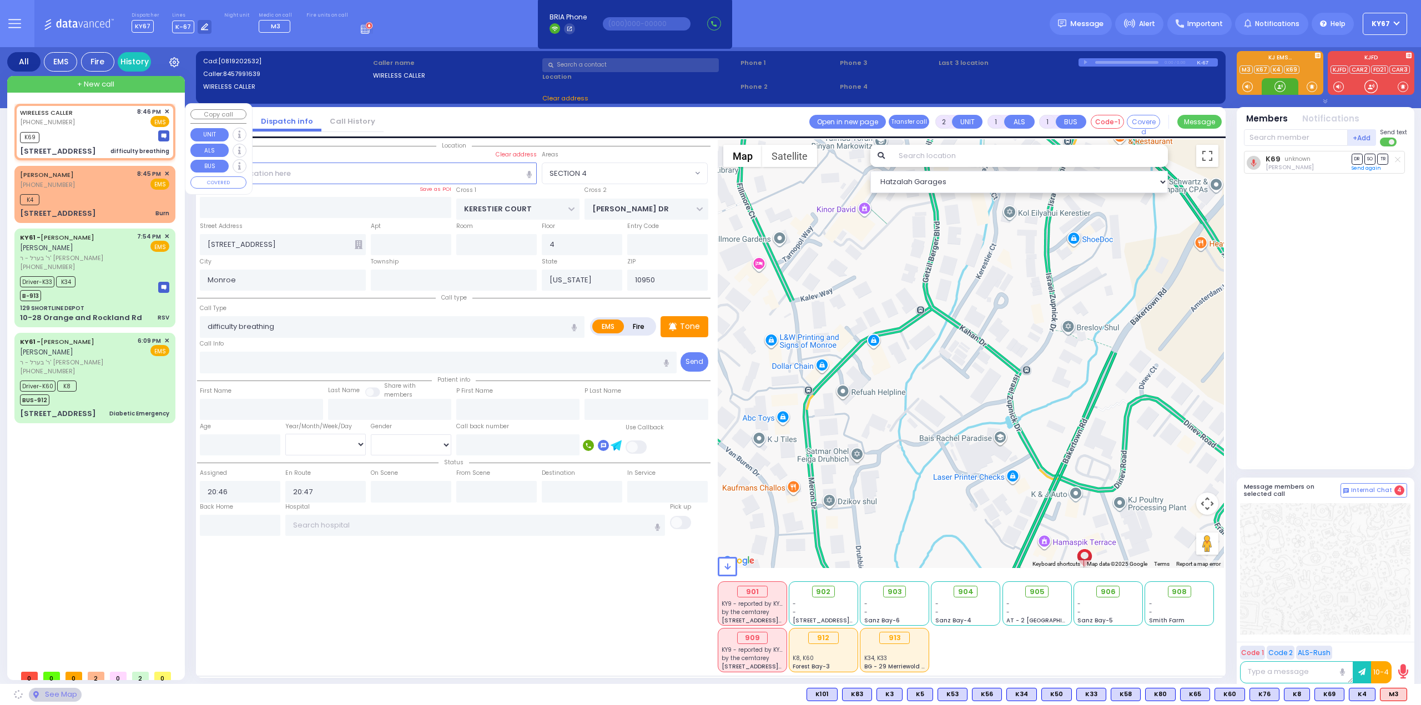
type input "BAKERTOWN RD"
type input "3 Hamaspik Way"
type input "305"
type input "Kiryas Joel"
select select "SECTION 4"
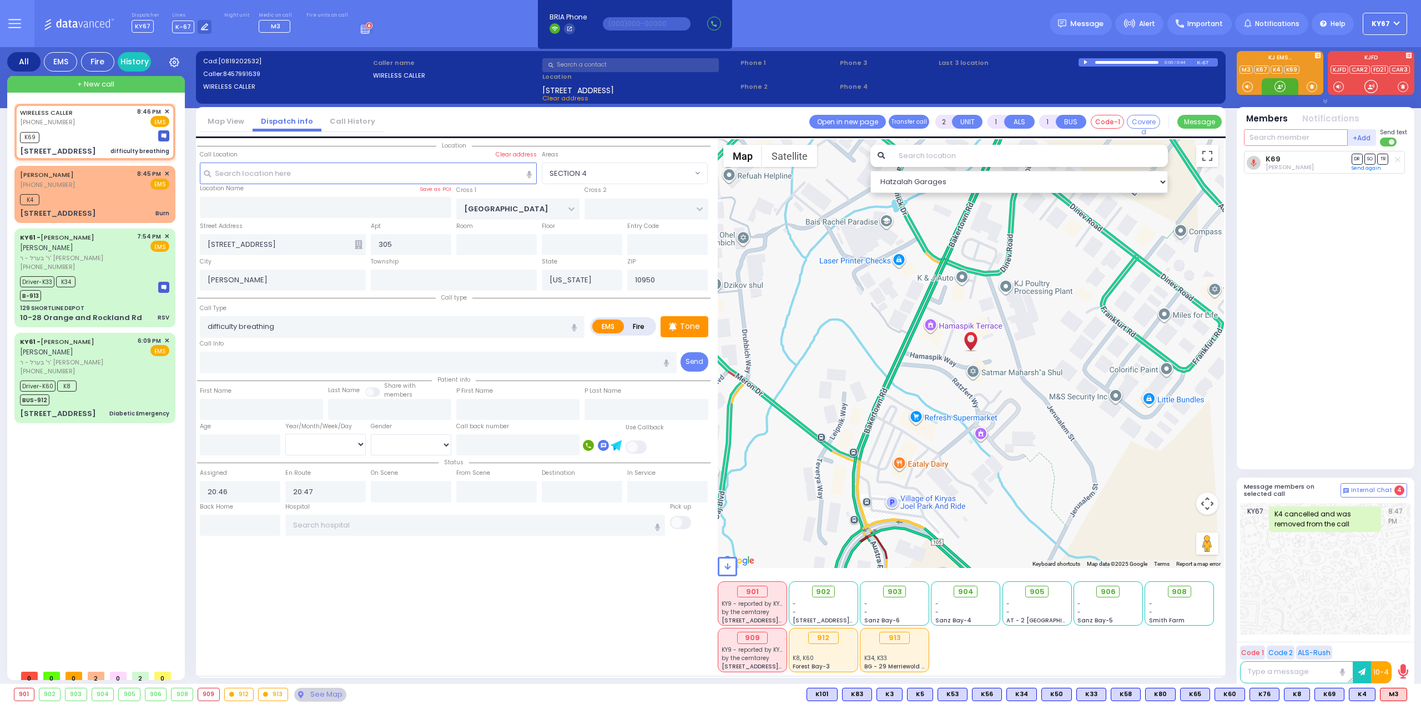
click at [1272, 142] on input "text" at bounding box center [1296, 137] width 104 height 17
click at [1395, 694] on span "M3" at bounding box center [1393, 695] width 26 height 12
select select
radio input "true"
select select
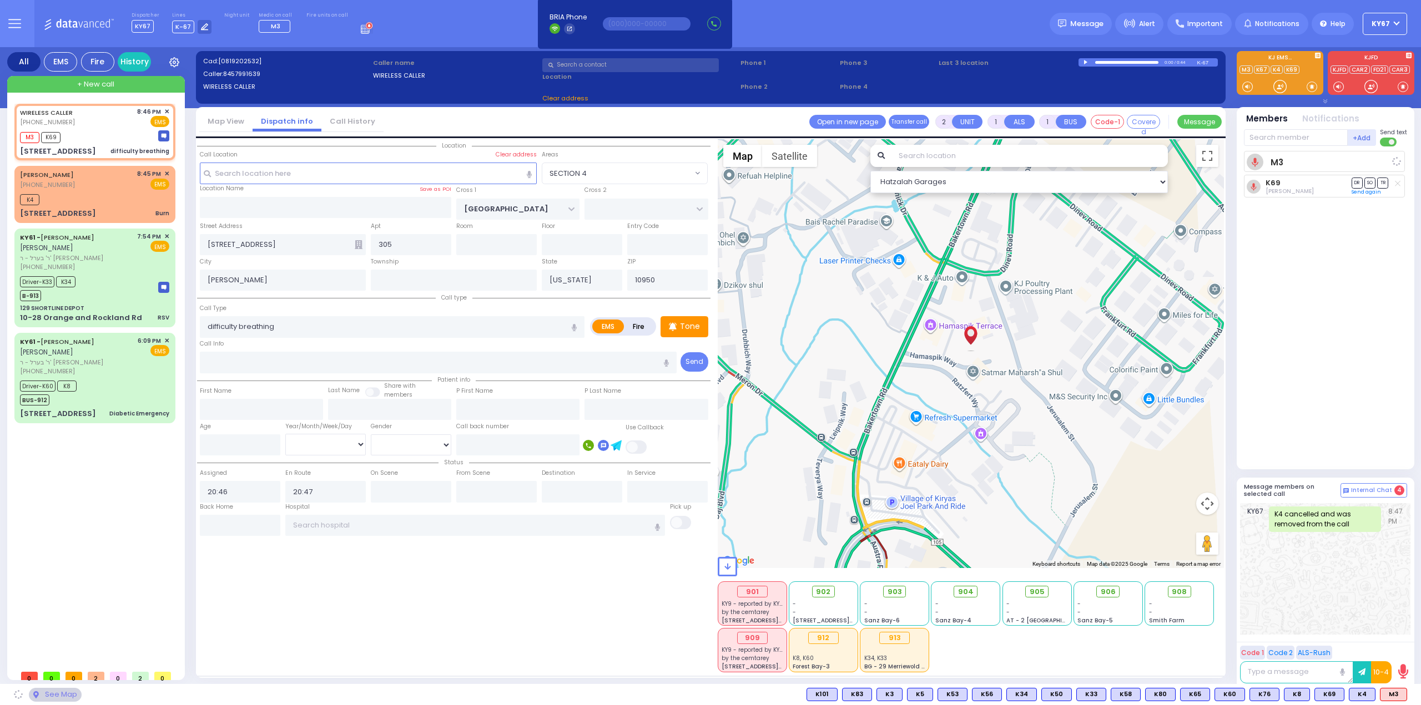
select select "Hatzalah Garages"
select select "SECTION 4"
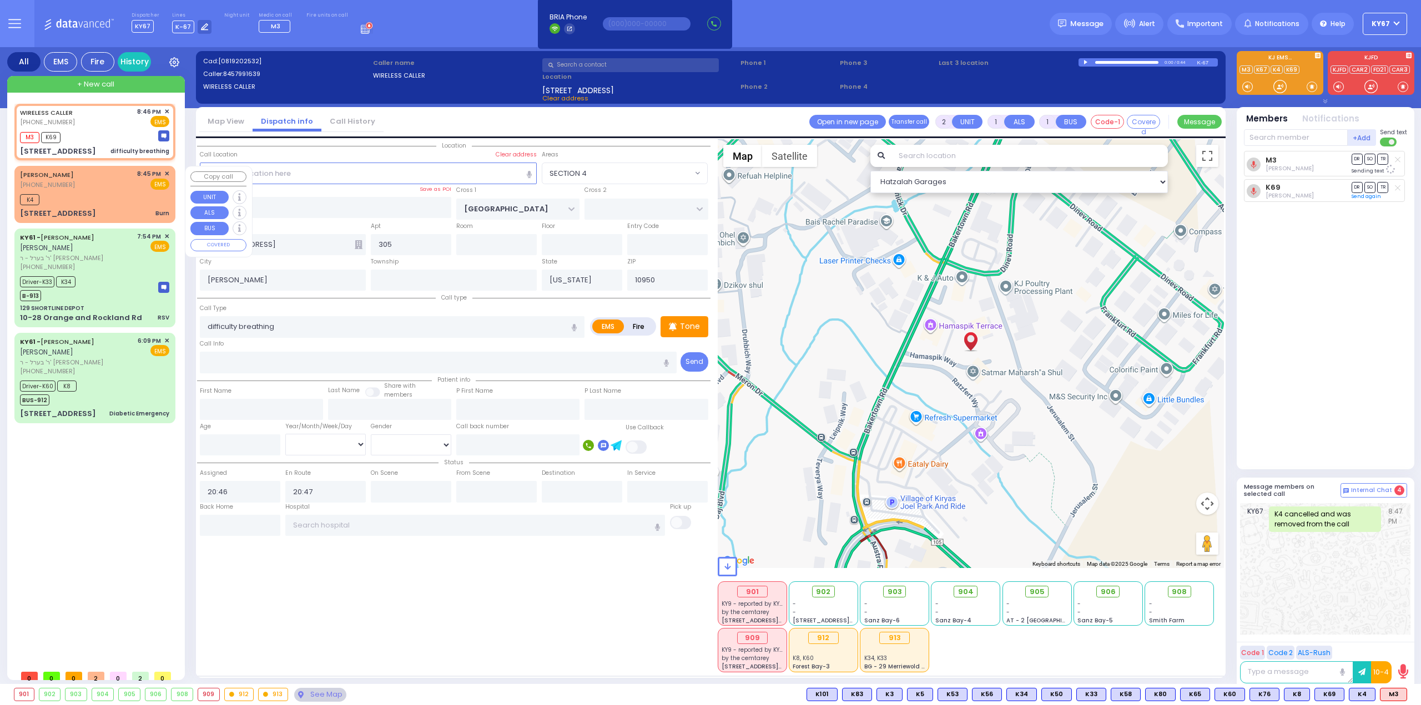
click at [84, 200] on div "K4" at bounding box center [94, 198] width 149 height 14
type input "3"
type input "0"
select select
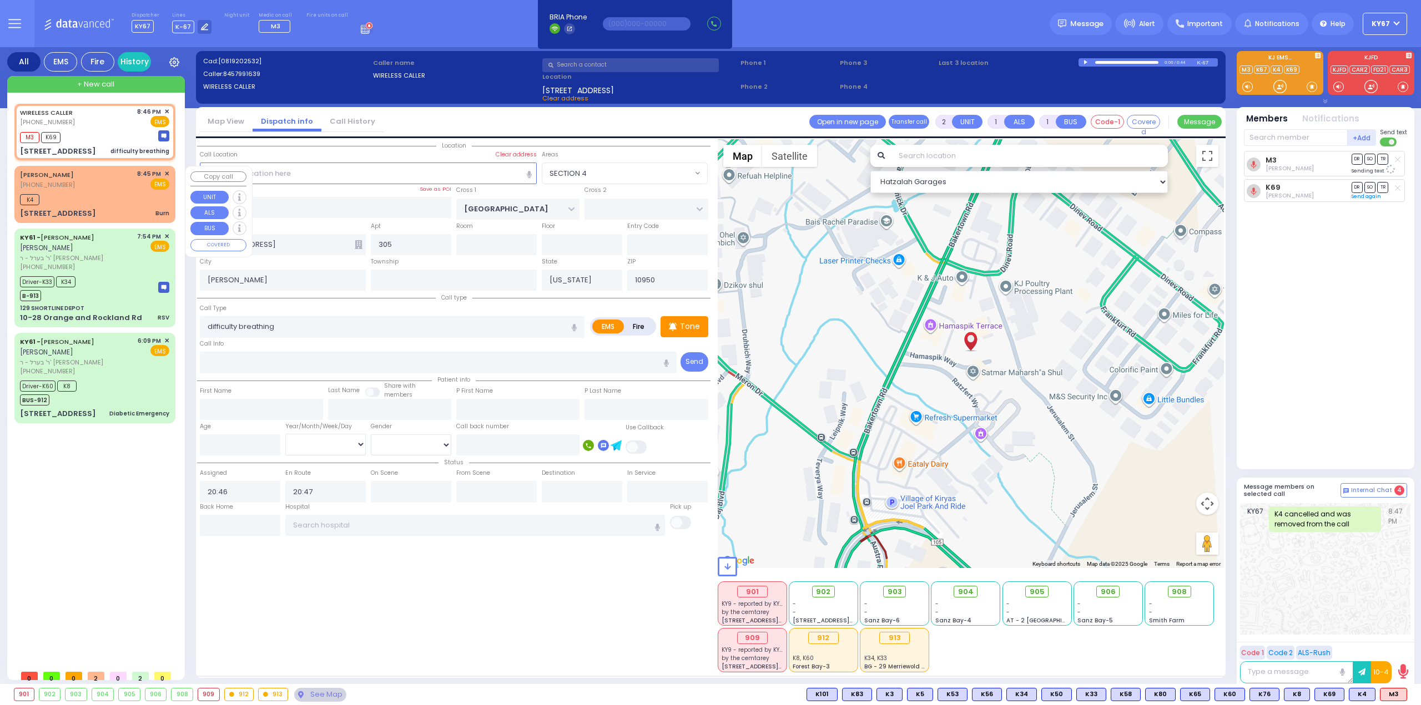
type input "Burn"
radio input "true"
type input "MAYER"
type input "KARPEN"
select select
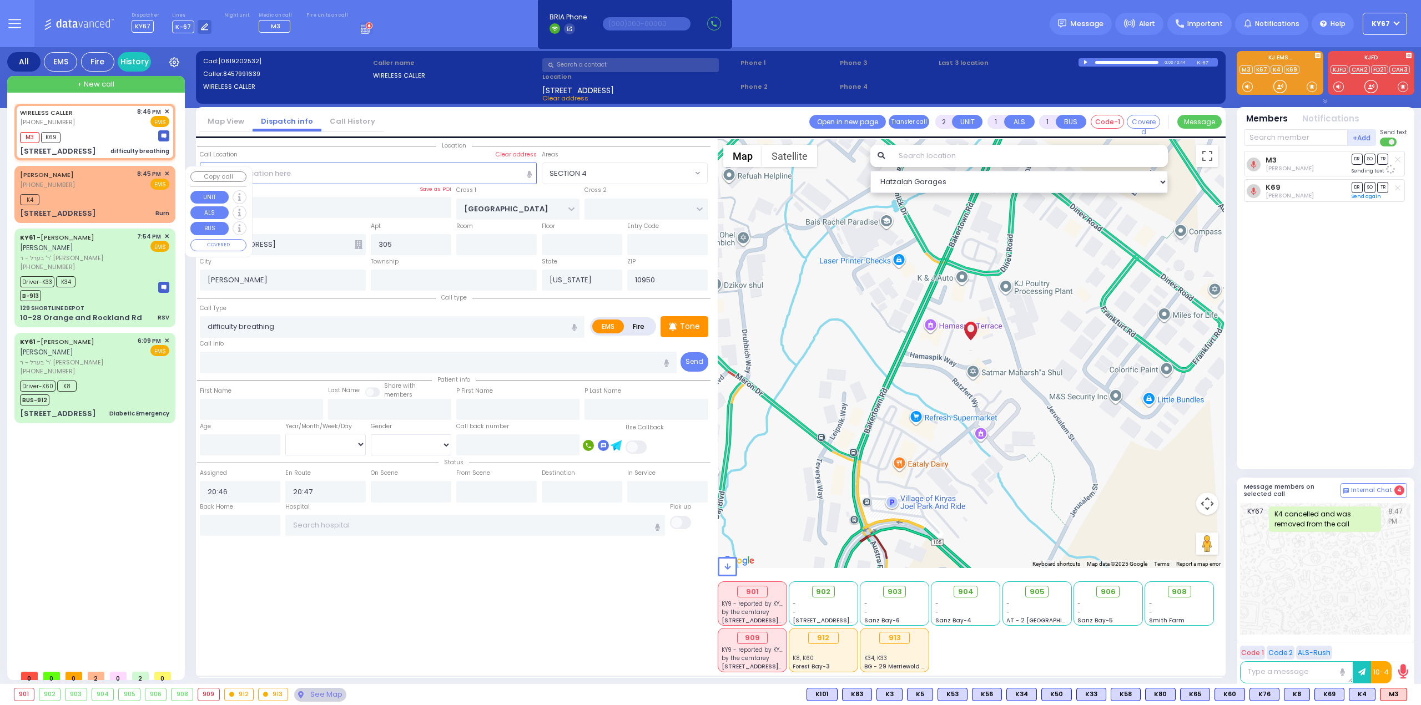
type input "20:45"
select select "Hatzalah Garages"
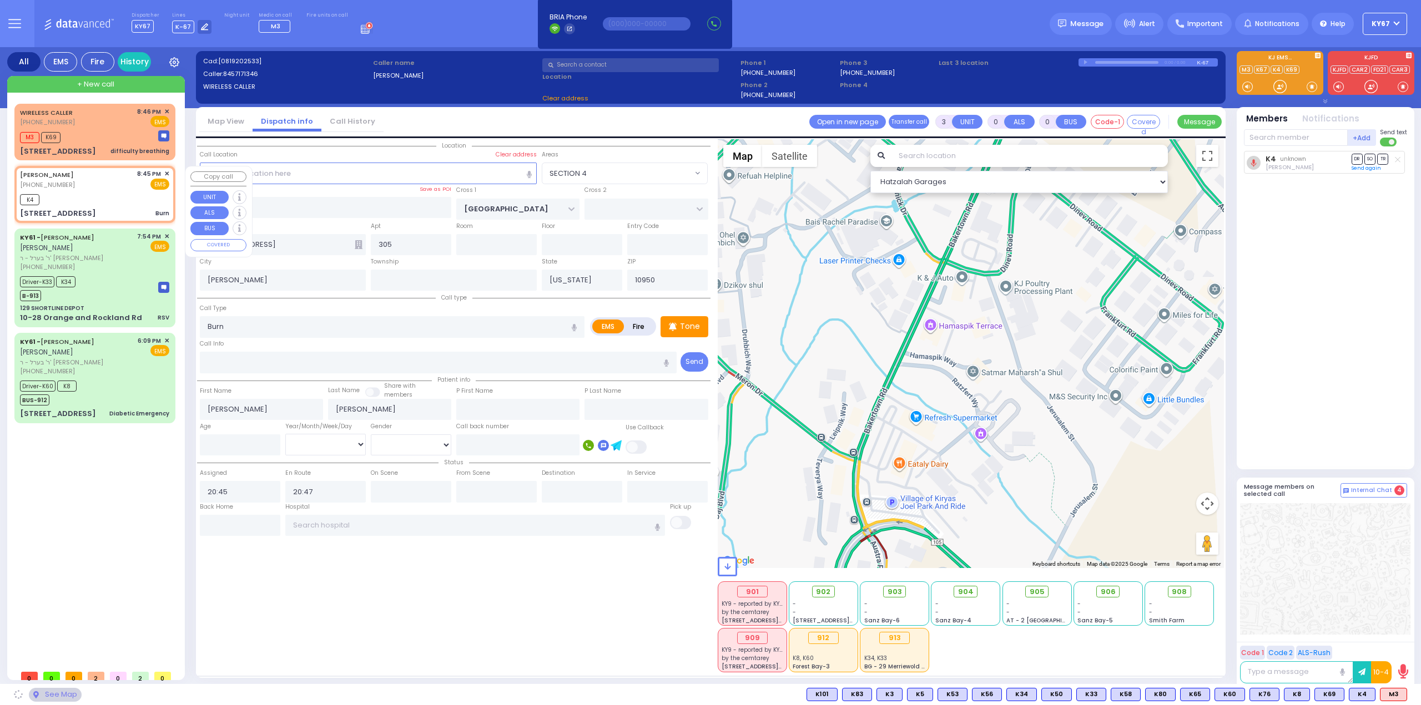
type input "KERESTIER COURT"
type input "ISRAEL ZUPNICK DR"
type input "7 Kahan Drive"
type input "4"
type input "Monroe"
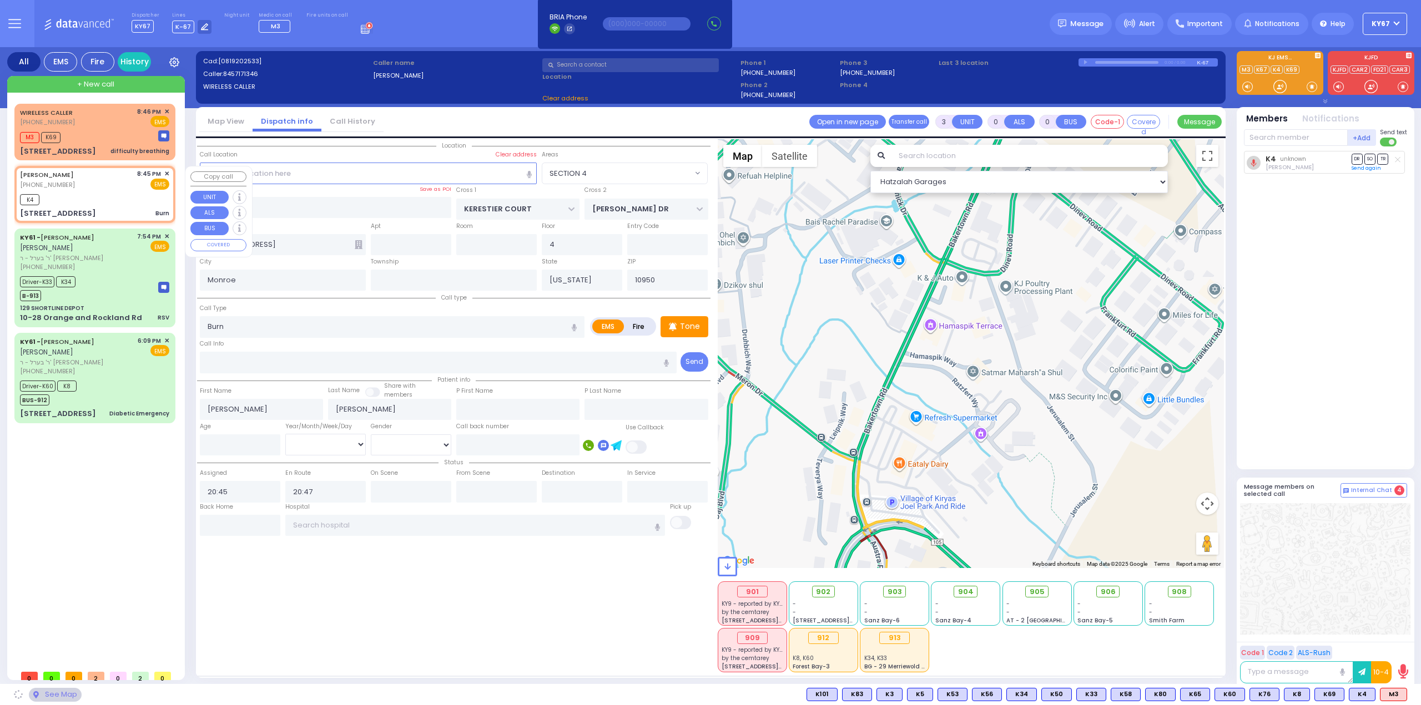
select select "SECTION 4"
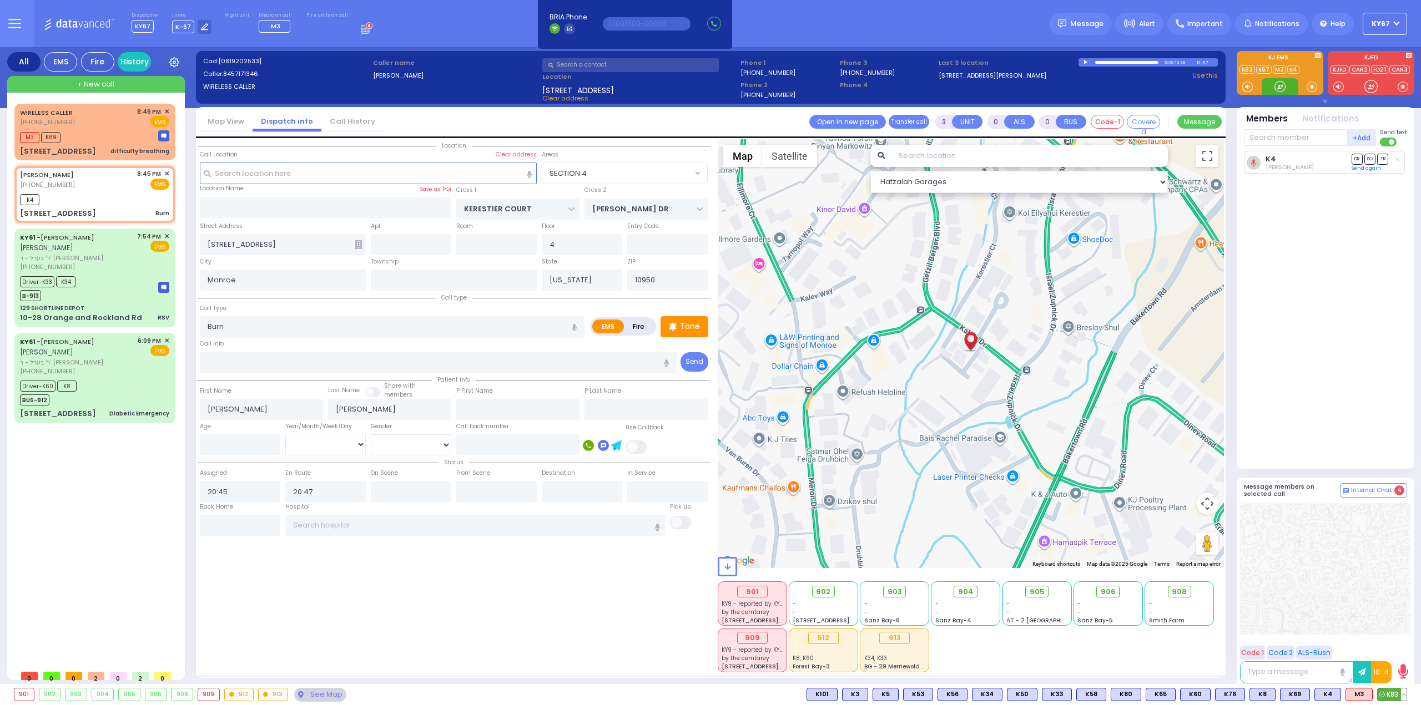
click at [1391, 696] on span "K83" at bounding box center [1391, 695] width 29 height 12
select select
radio input "true"
select select
select select "Hatzalah Garages"
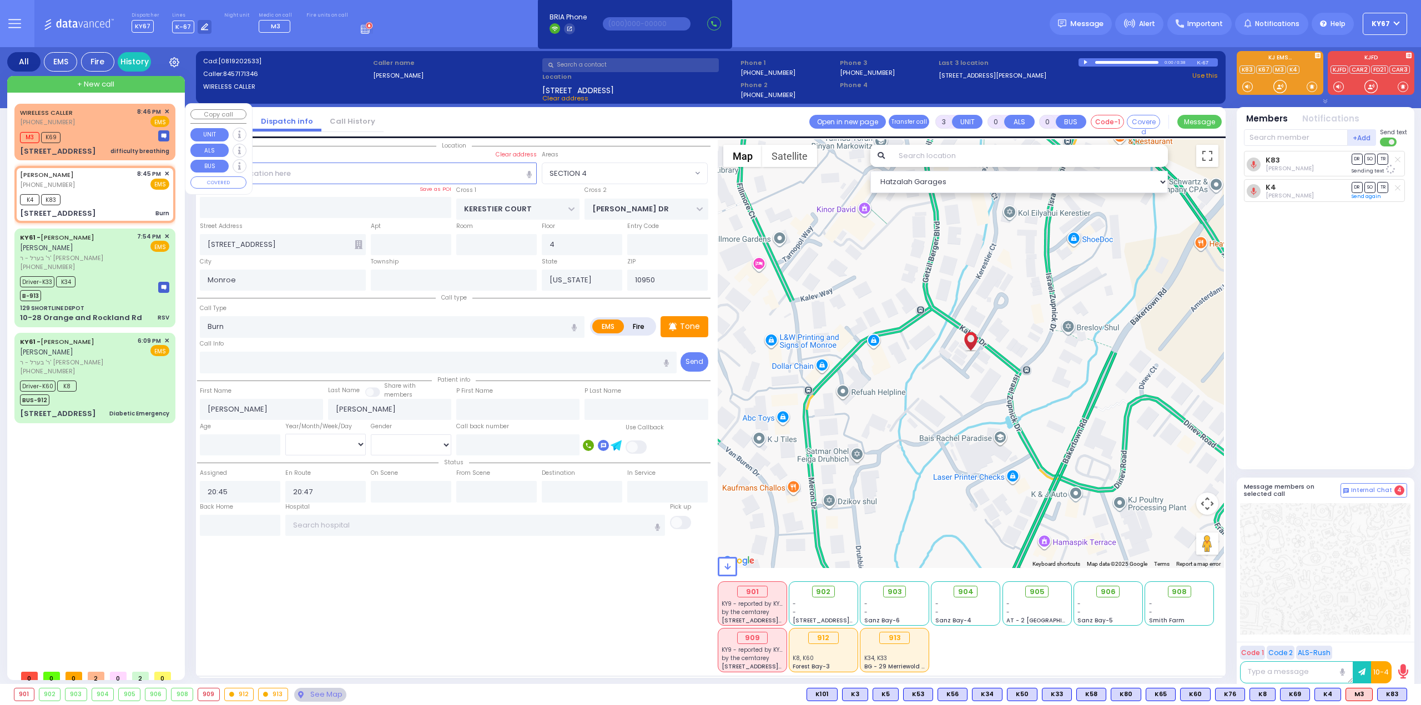
click at [115, 130] on div "M3 K69" at bounding box center [94, 136] width 149 height 14
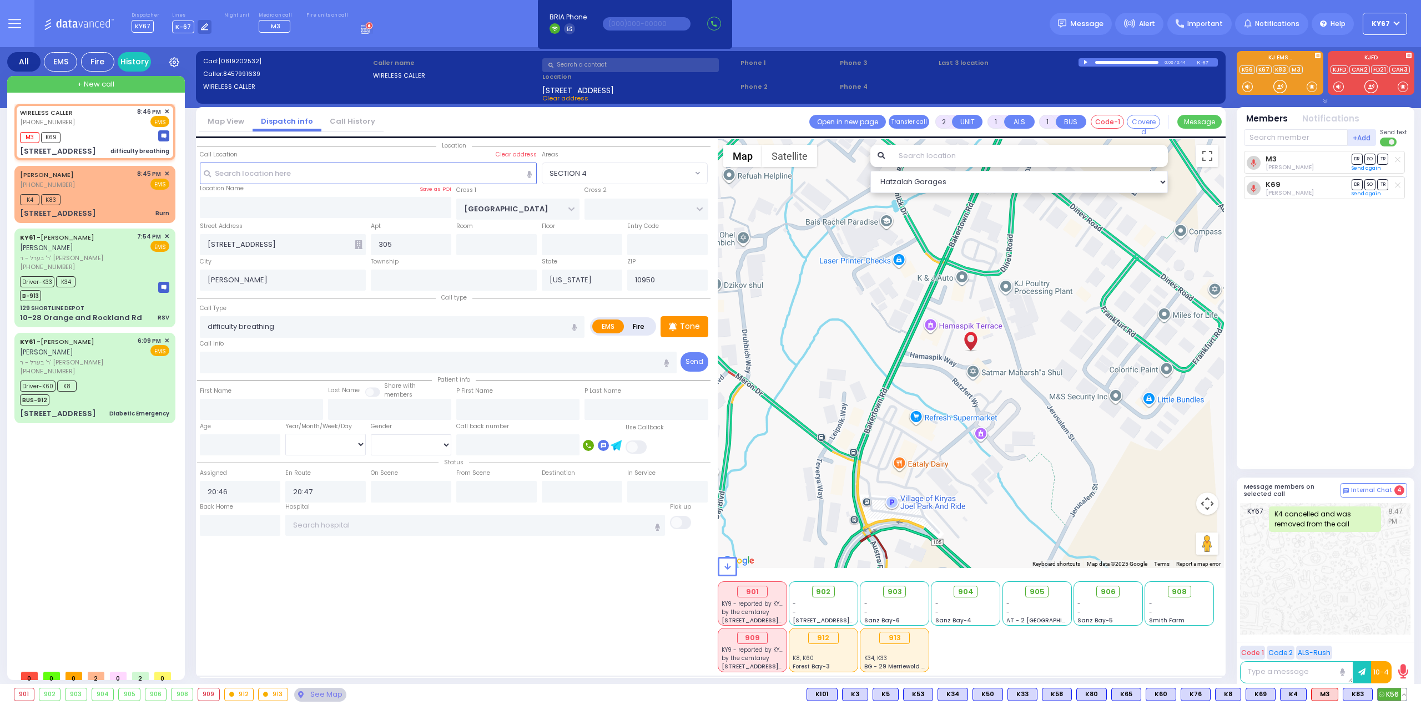
click at [1387, 698] on span "K56" at bounding box center [1391, 695] width 29 height 12
click at [104, 201] on div "K4 K83" at bounding box center [94, 198] width 149 height 14
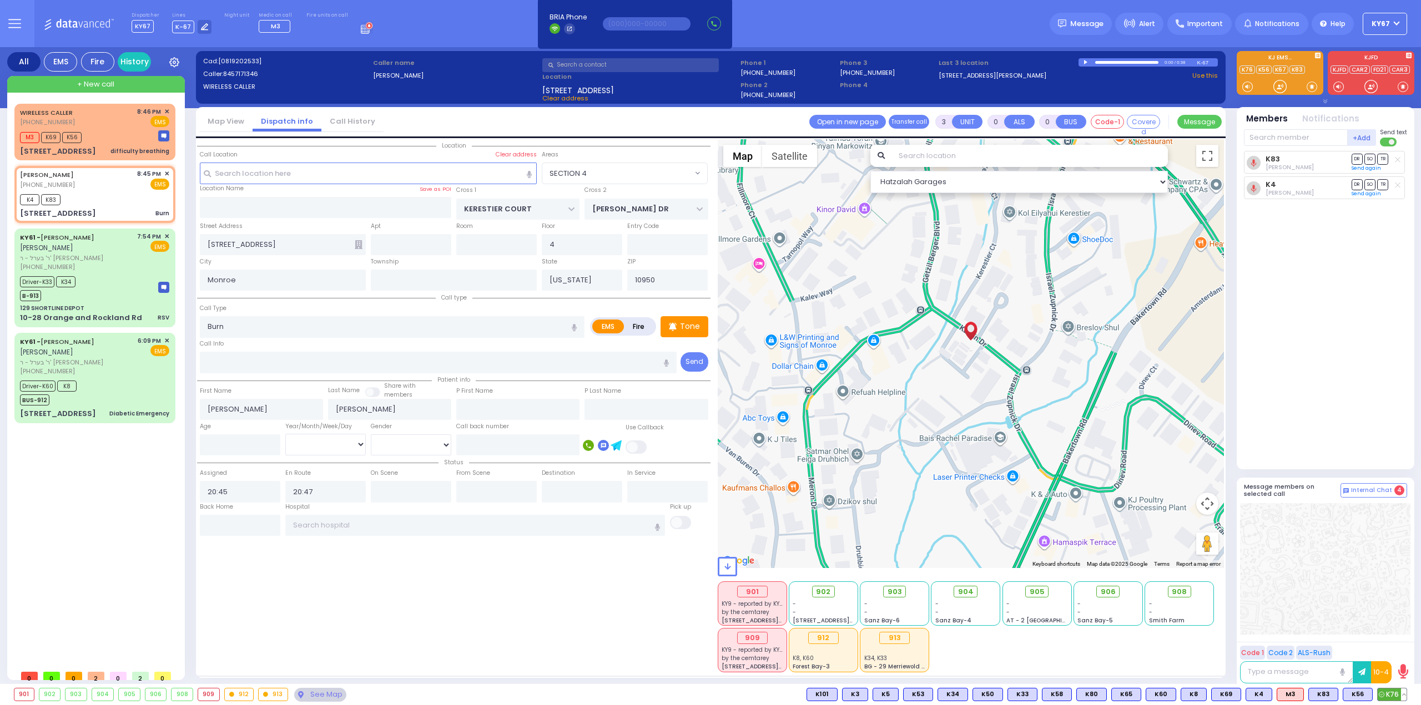
click at [1386, 691] on span "K76" at bounding box center [1391, 695] width 29 height 12
click at [1366, 597] on div at bounding box center [1325, 569] width 170 height 132
click at [1399, 185] on icon at bounding box center [1398, 185] width 6 height 6
click at [97, 122] on div "WIRELESS CALLER (845) 799-1639 8:46 PM ✕ EMS" at bounding box center [94, 117] width 149 height 21
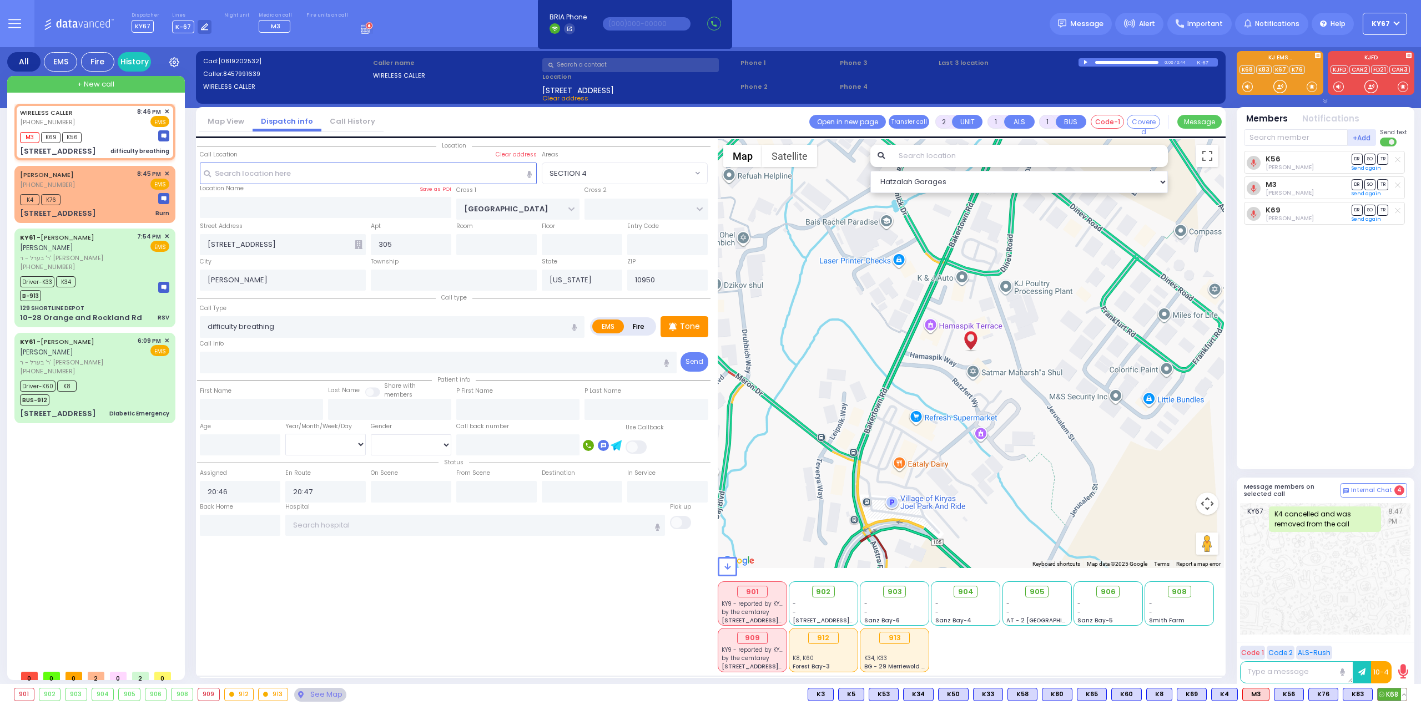
click at [1397, 694] on span "K68" at bounding box center [1391, 695] width 29 height 12
click at [1394, 607] on div "KY67 K4 cancelled and was removed from the call 8:47 PM" at bounding box center [1325, 569] width 170 height 132
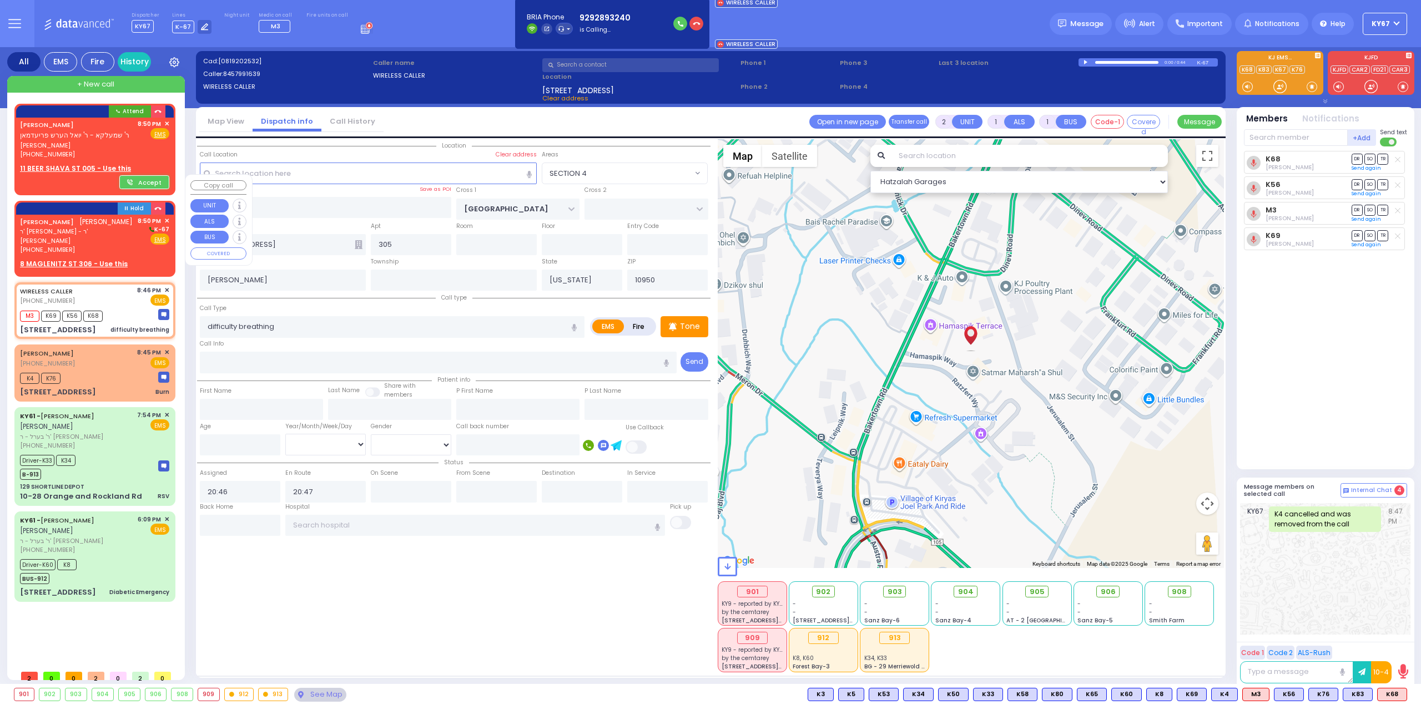
click at [97, 245] on span "ר' [PERSON_NAME] - ר' [PERSON_NAME]" at bounding box center [77, 236] width 114 height 18
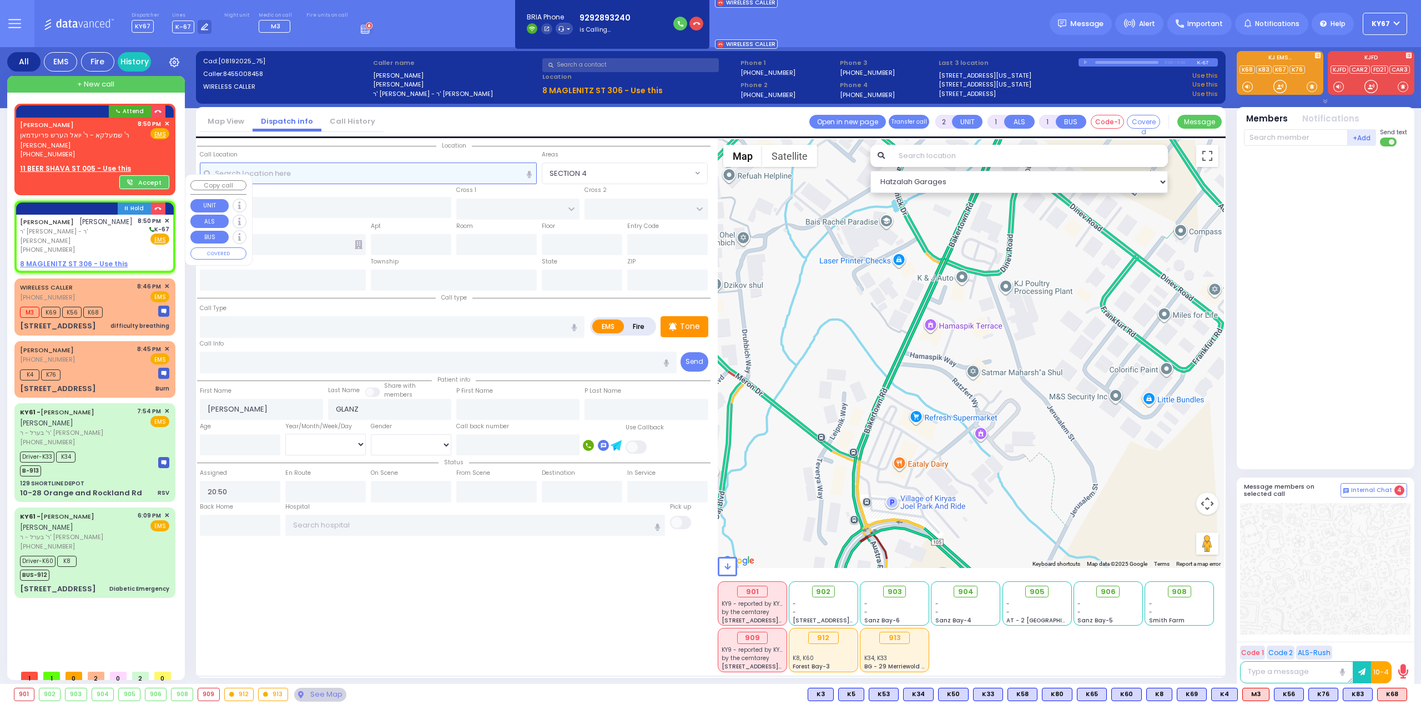
click at [312, 172] on input "text" at bounding box center [368, 173] width 337 height 21
click at [693, 325] on p "Tone" at bounding box center [690, 327] width 20 height 12
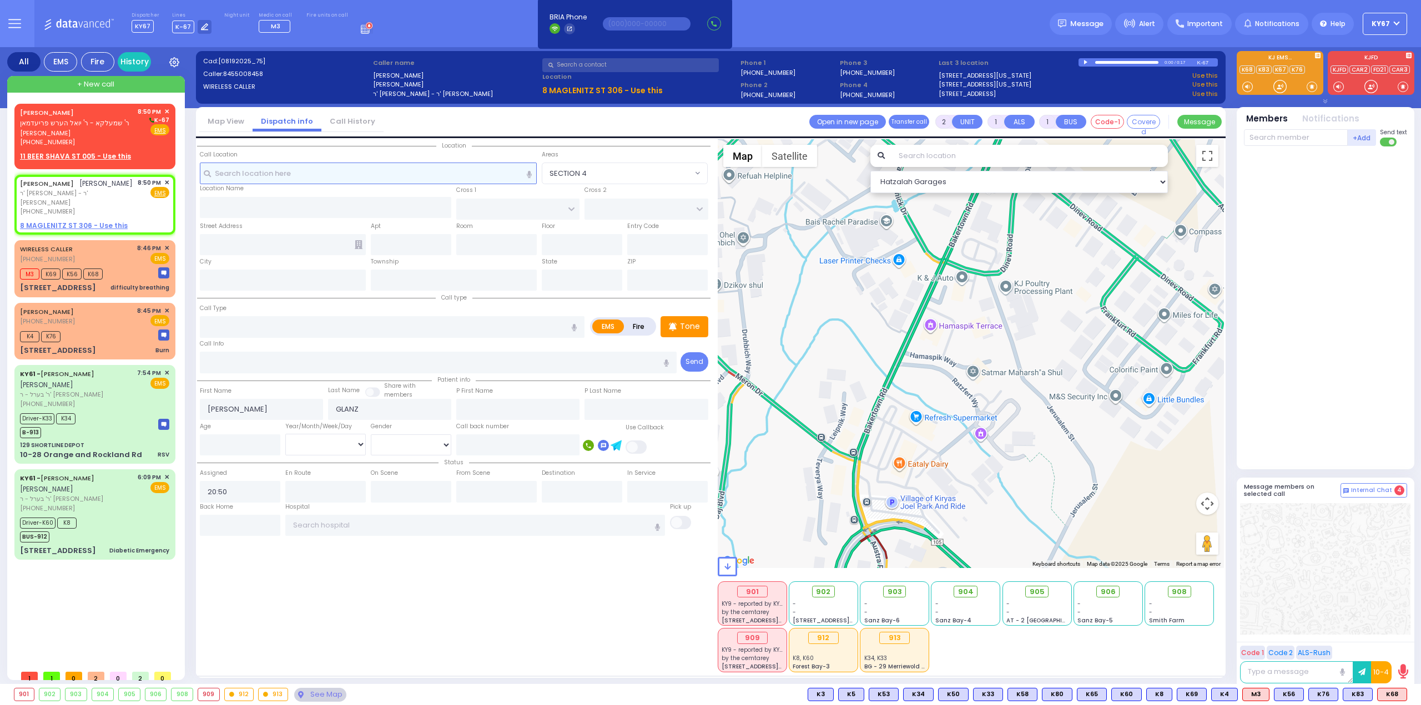
click at [281, 173] on input "text" at bounding box center [368, 173] width 337 height 21
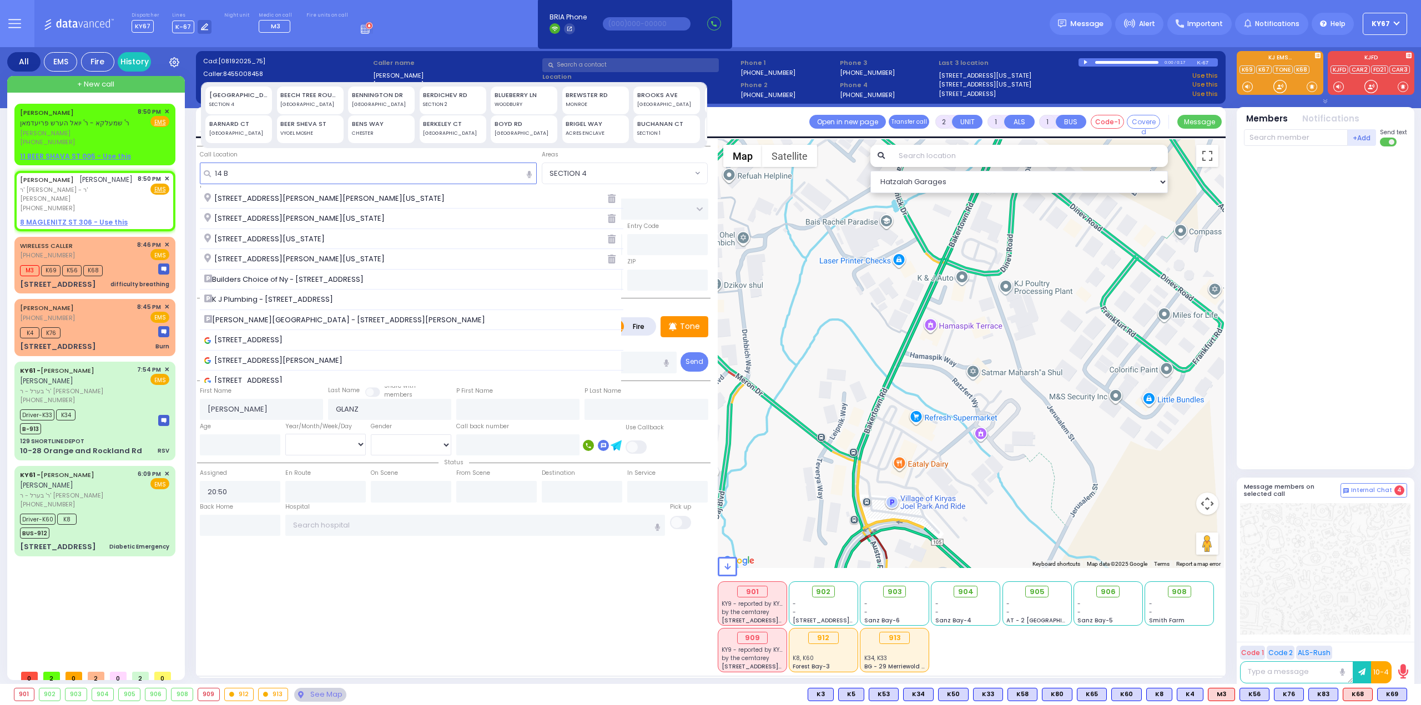
click at [294, 119] on div "BEER SHEVA ST" at bounding box center [309, 123] width 59 height 9
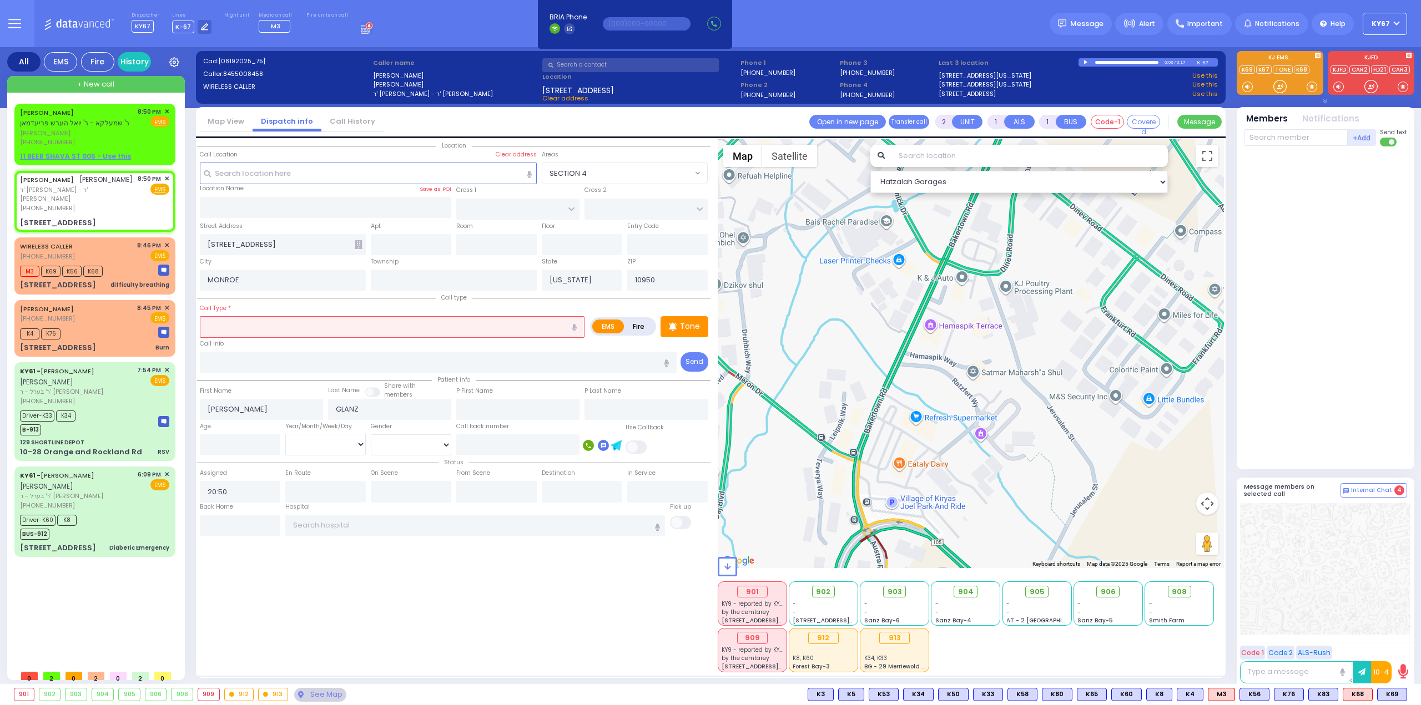
click at [431, 327] on input "text" at bounding box center [392, 326] width 385 height 21
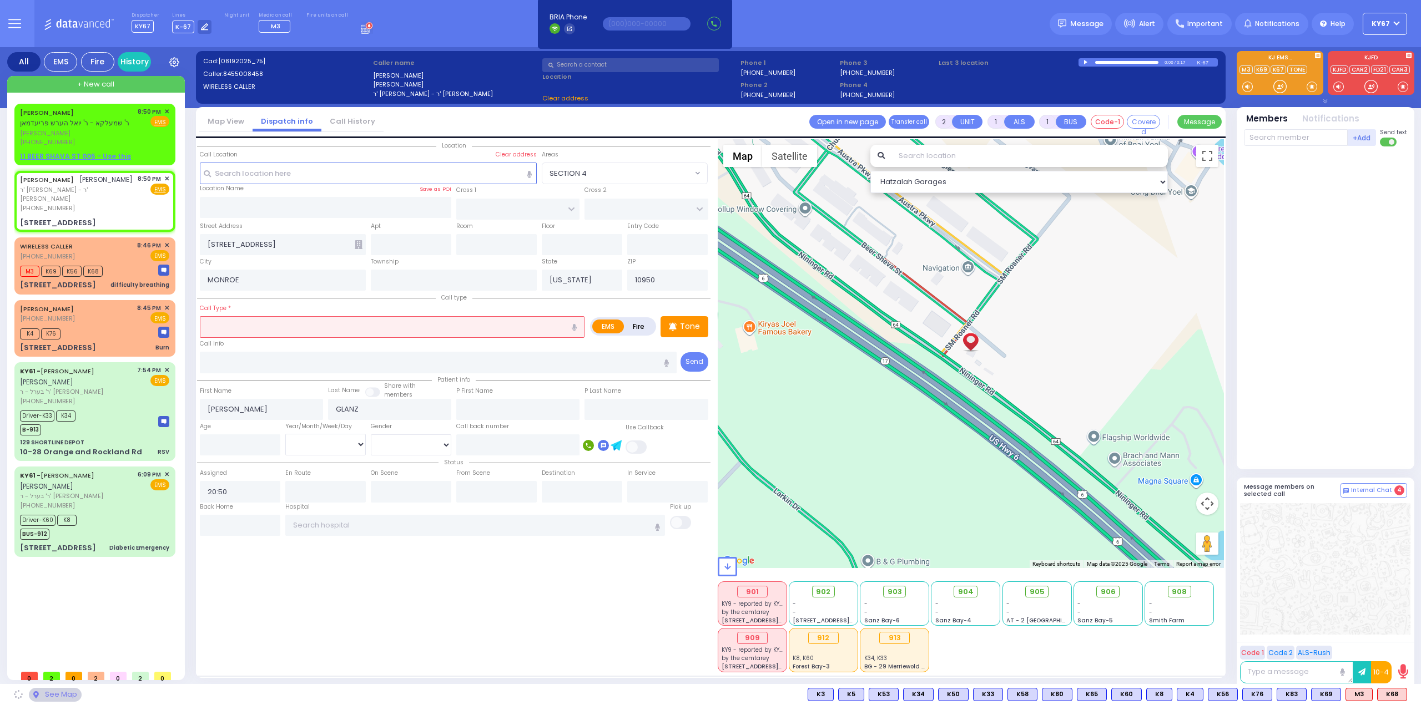
click at [575, 325] on icon "button" at bounding box center [574, 327] width 5 height 7
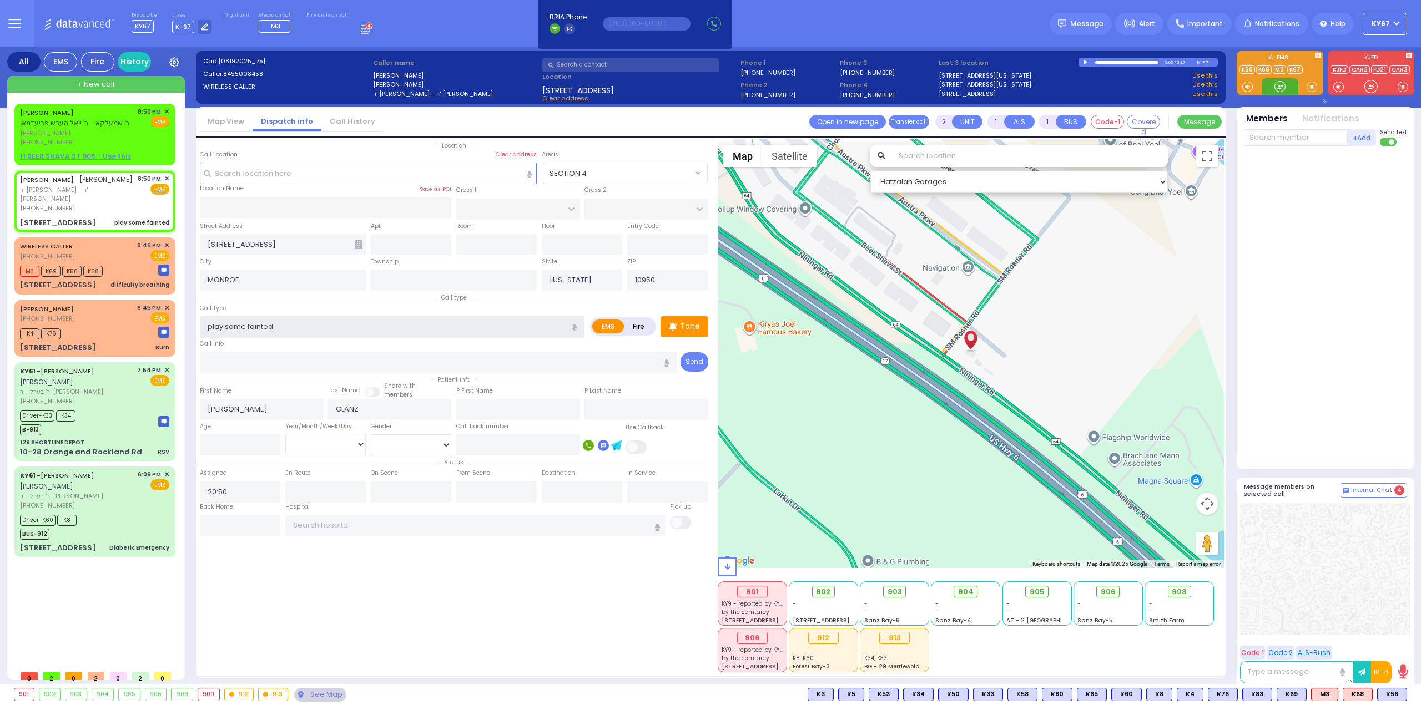
drag, startPoint x: 248, startPoint y: 327, endPoint x: 193, endPoint y: 324, distance: 55.0
click at [194, 325] on div "All EMS Fire History Settings" at bounding box center [710, 368] width 1407 height 642
click at [1324, 695] on span "K68" at bounding box center [1322, 695] width 29 height 12
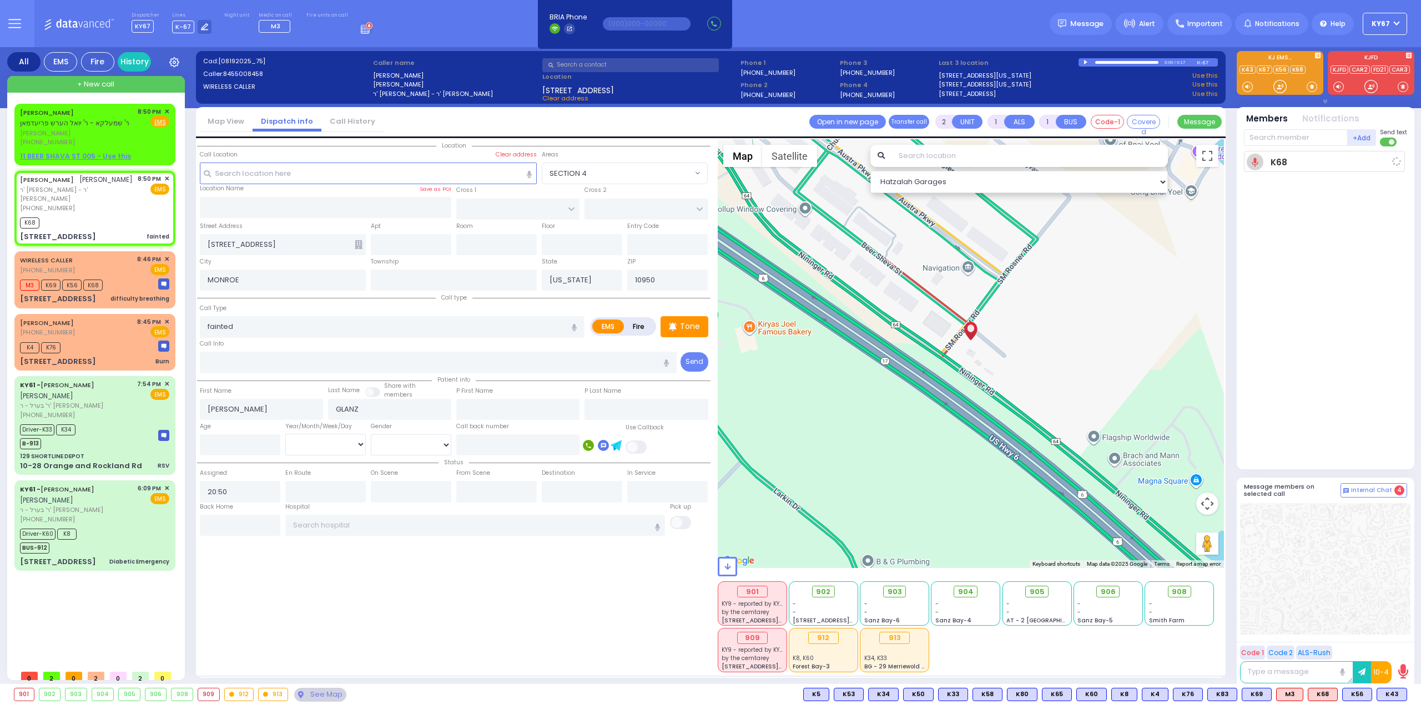
drag, startPoint x: 1289, startPoint y: 694, endPoint x: 1336, endPoint y: 686, distance: 47.8
click at [0, 0] on span "M3" at bounding box center [0, 0] width 0 height 0
click at [1391, 689] on span "K43" at bounding box center [1391, 695] width 29 height 12
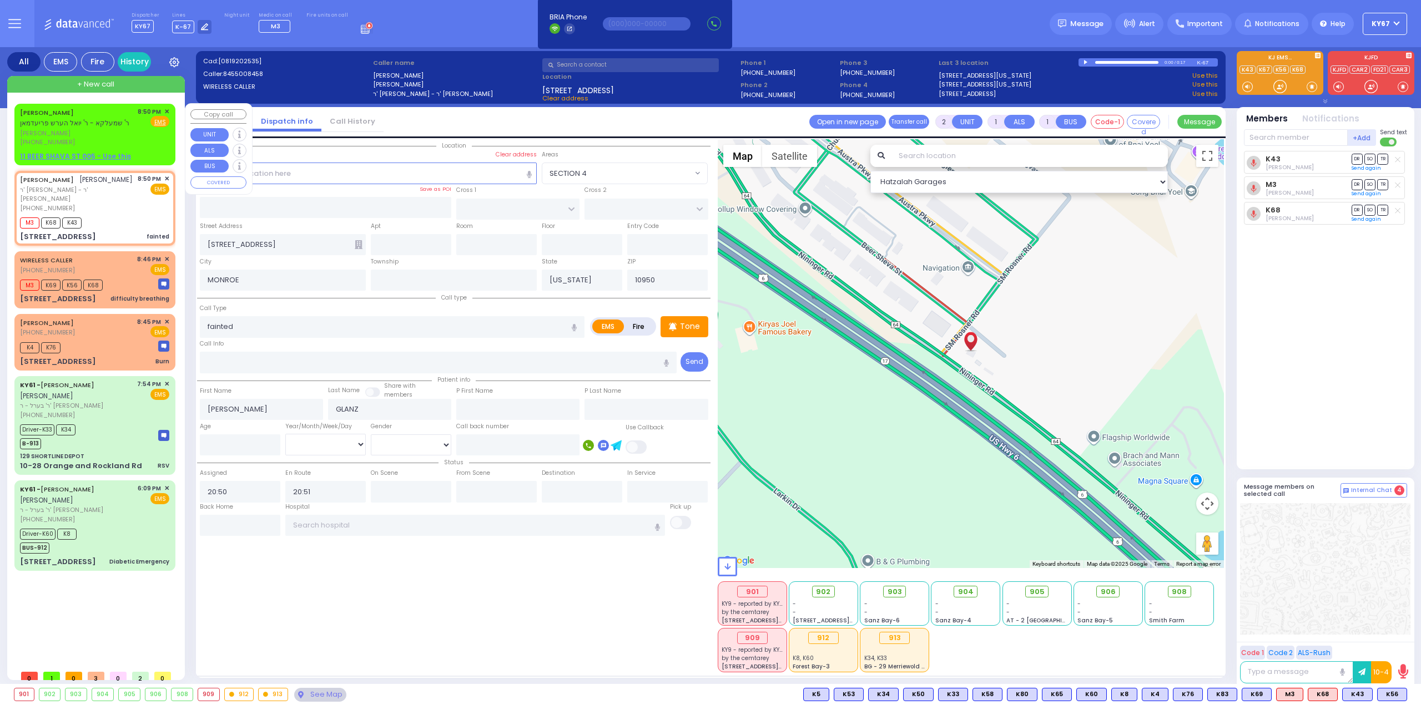
click at [168, 112] on span "✕" at bounding box center [166, 111] width 5 height 9
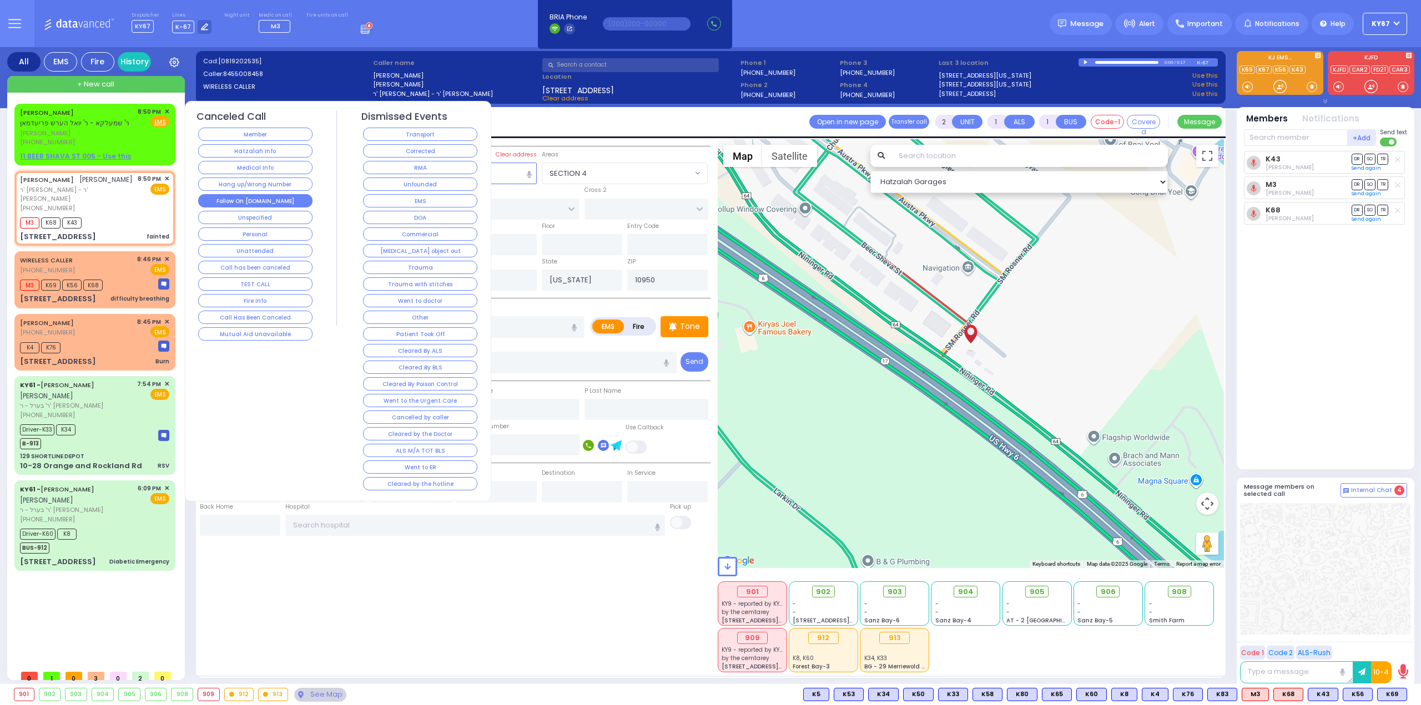
click at [261, 200] on button "Follow On [DOMAIN_NAME]" at bounding box center [255, 200] width 114 height 13
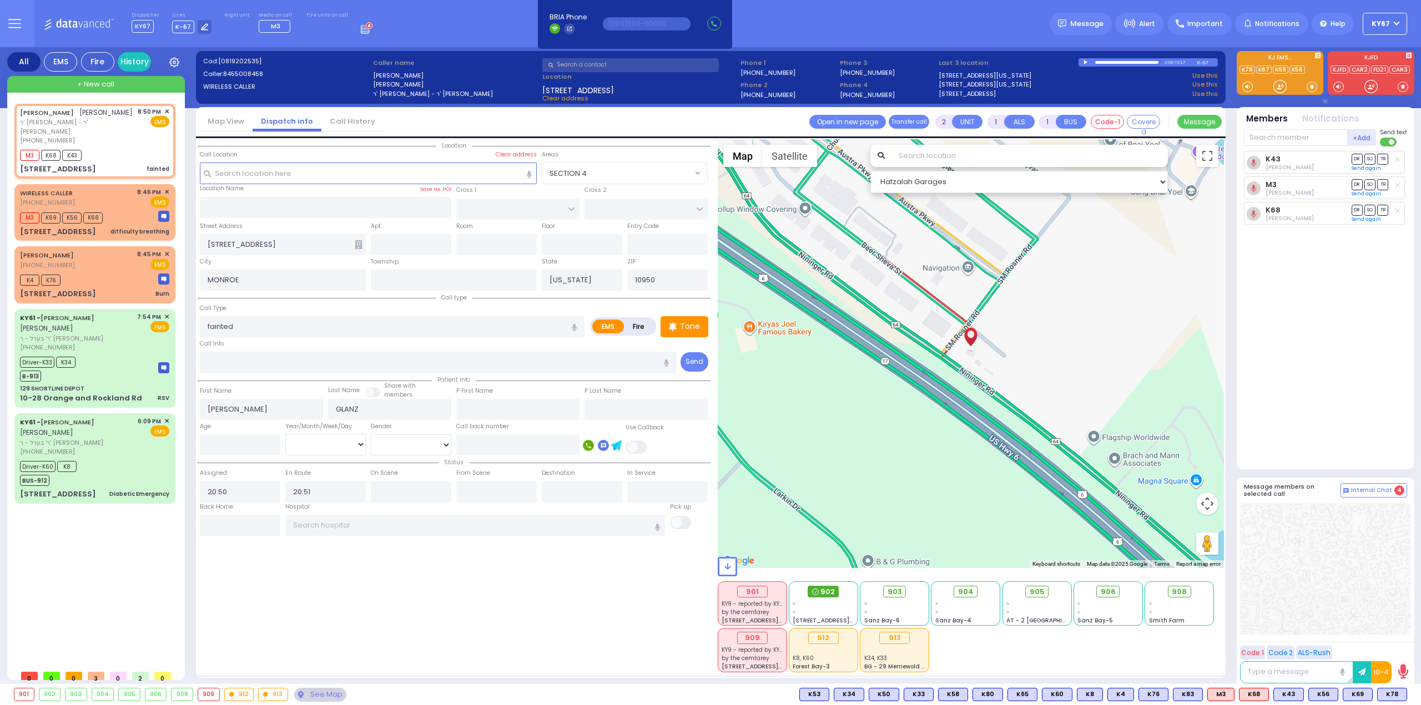
click at [817, 588] on span at bounding box center [815, 592] width 7 height 11
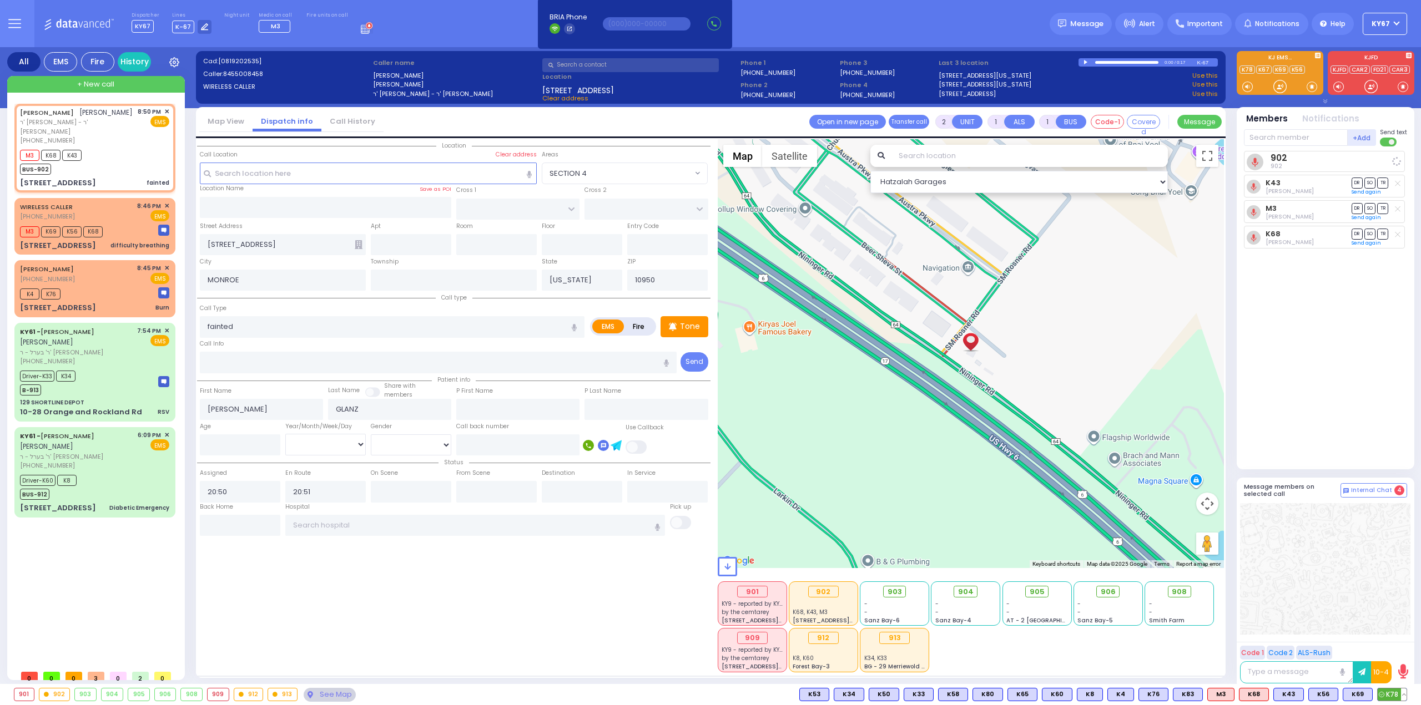
click at [1390, 698] on span "K78" at bounding box center [1391, 695] width 29 height 12
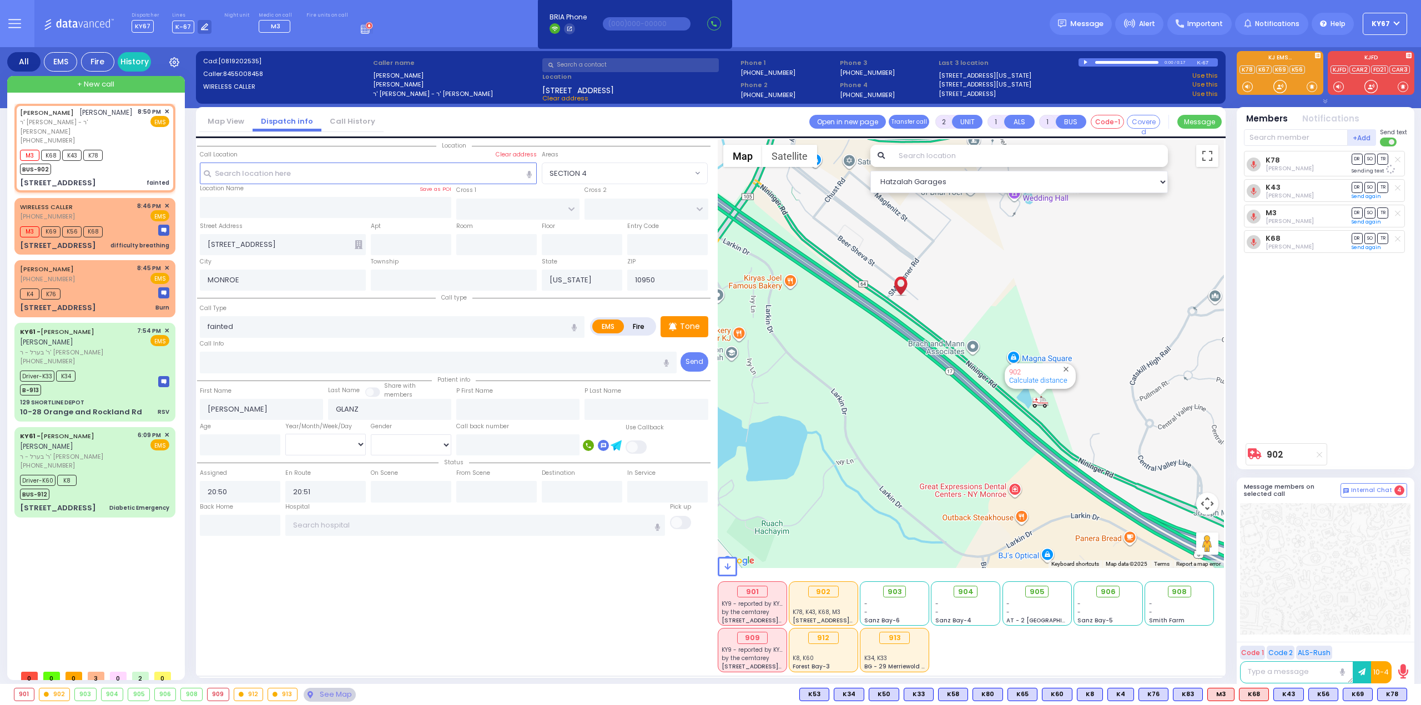
click at [532, 587] on div "Location" at bounding box center [453, 405] width 513 height 533
click at [1345, 403] on div "K78 Chaim Brach DR SO TR DR" at bounding box center [1326, 294] width 165 height 287
select select
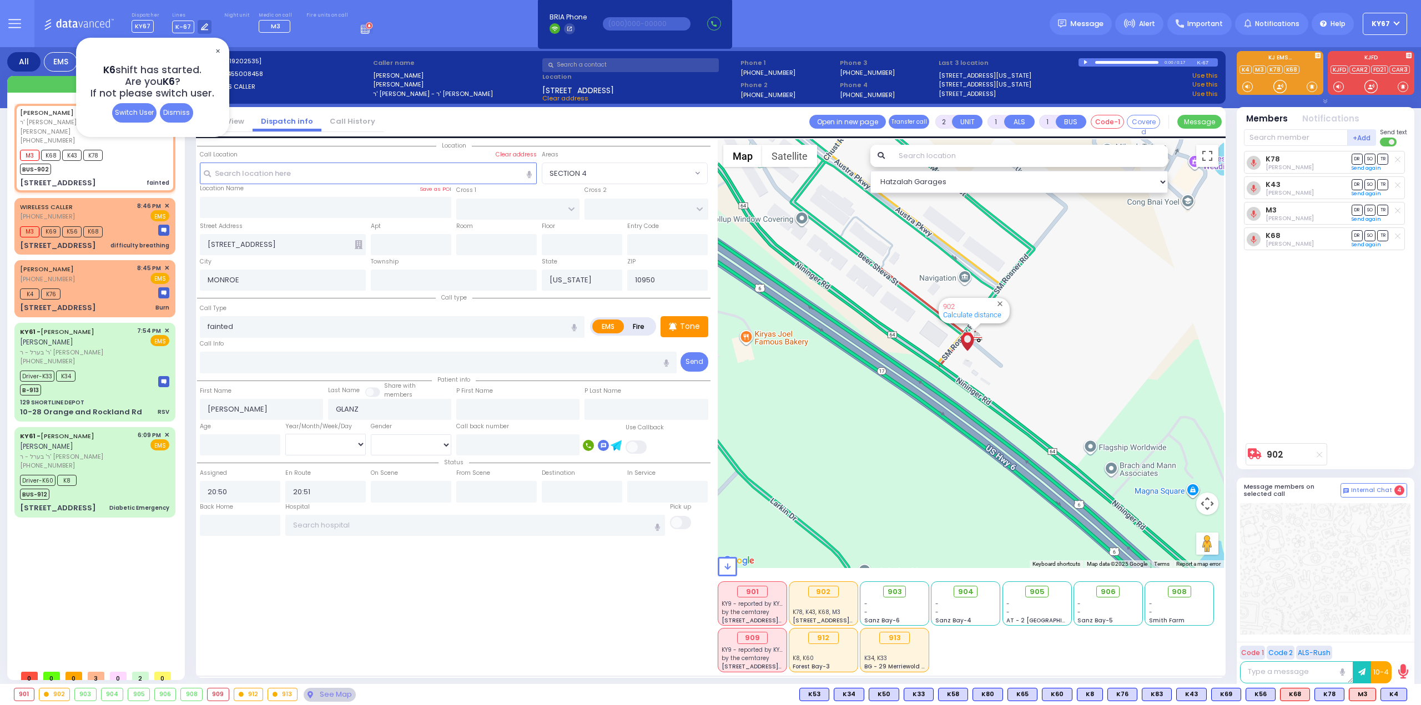
click at [218, 48] on span "✕" at bounding box center [217, 51] width 9 height 13
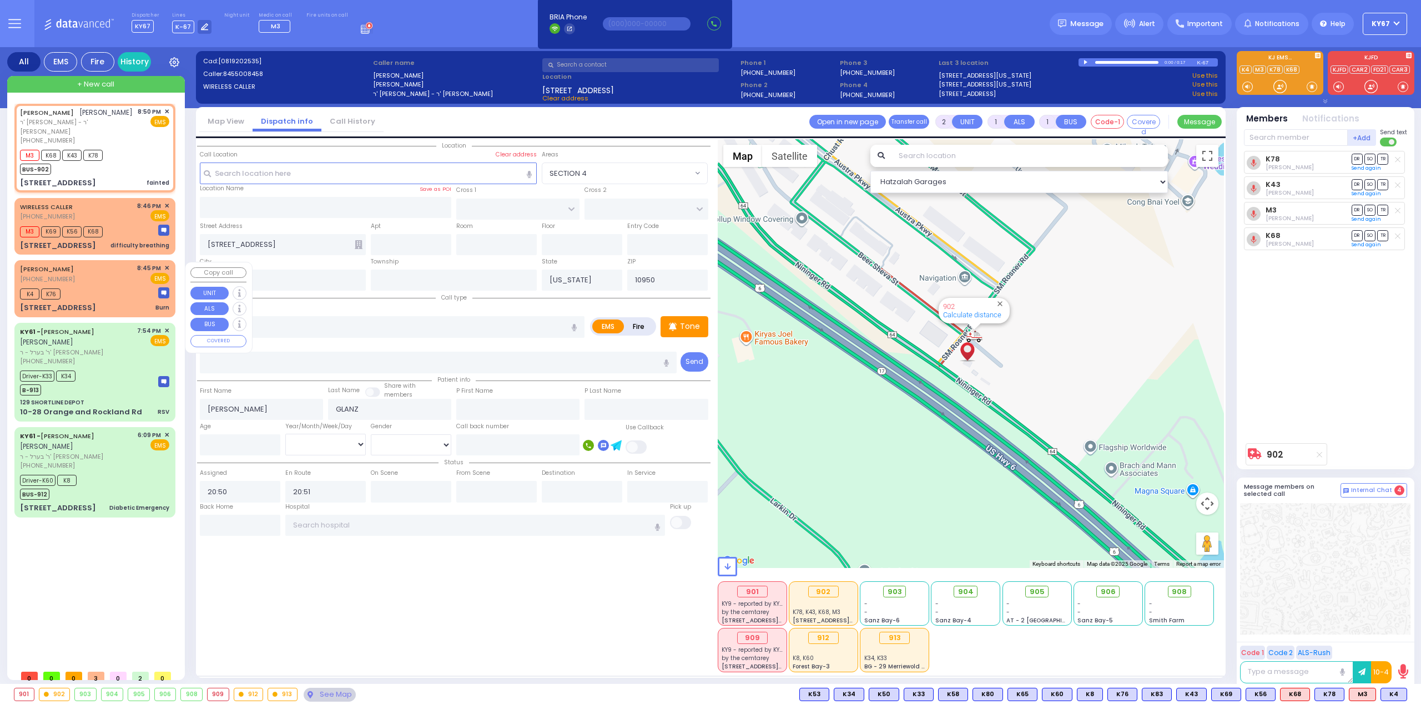
click at [168, 270] on span "✕" at bounding box center [166, 268] width 5 height 9
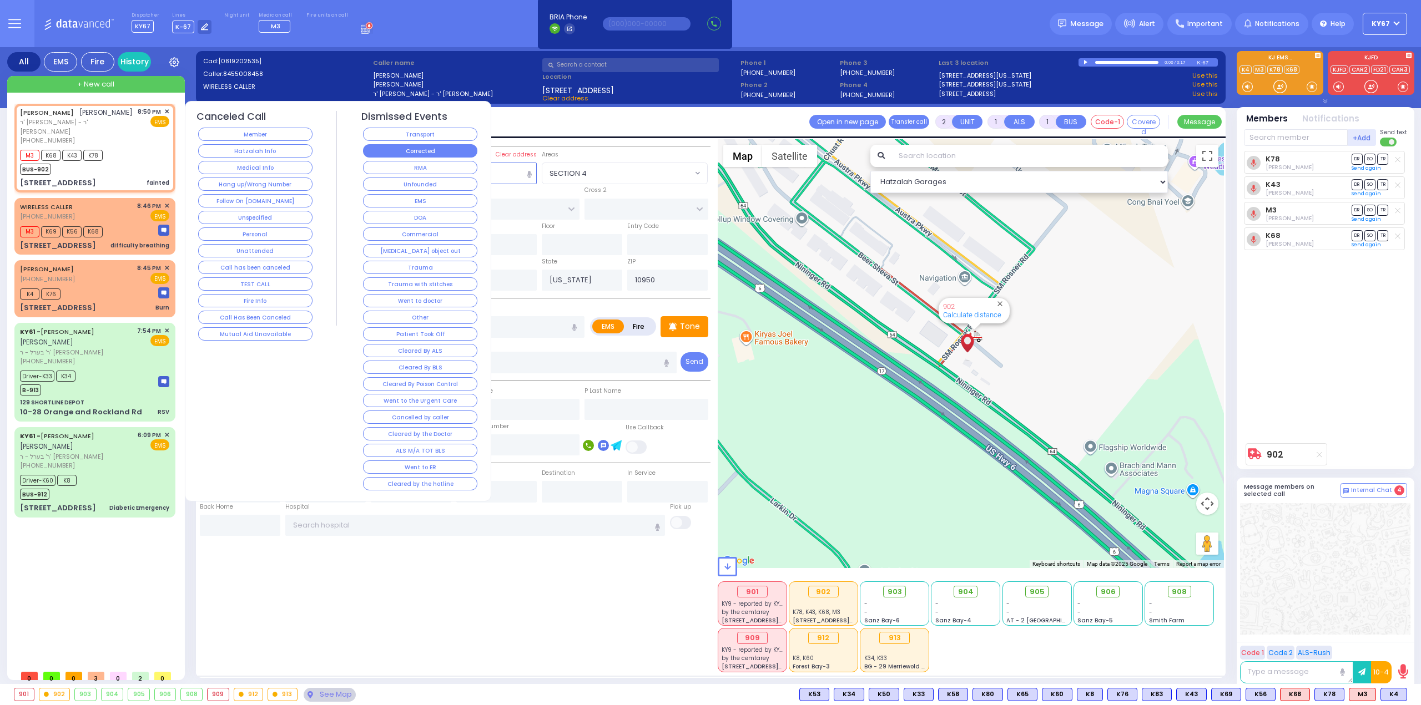
click at [467, 152] on button "Corrected" at bounding box center [420, 150] width 114 height 13
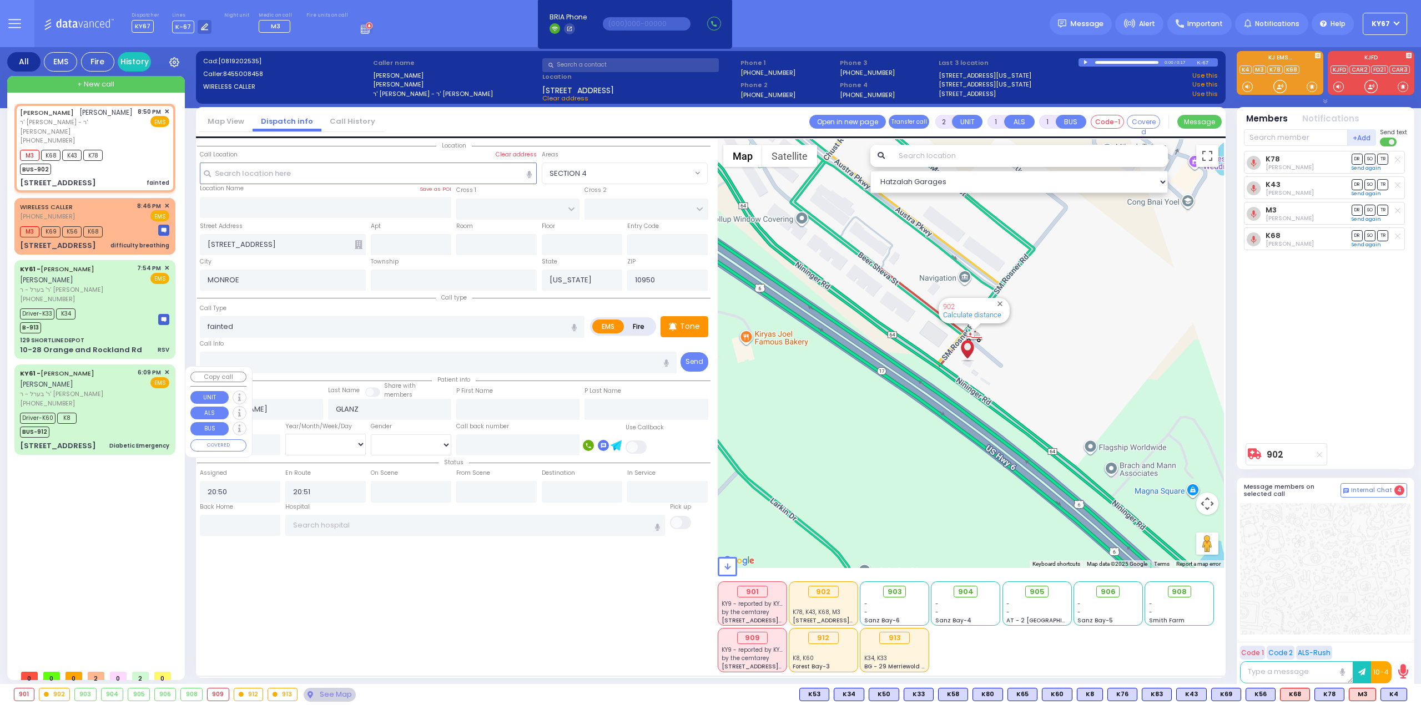
click at [117, 410] on div "KY61 - [PERSON_NAME] [PERSON_NAME] ר' בערל - ר' [PERSON_NAME] [PHONE_NUMBER] 6:…" at bounding box center [95, 409] width 156 height 87
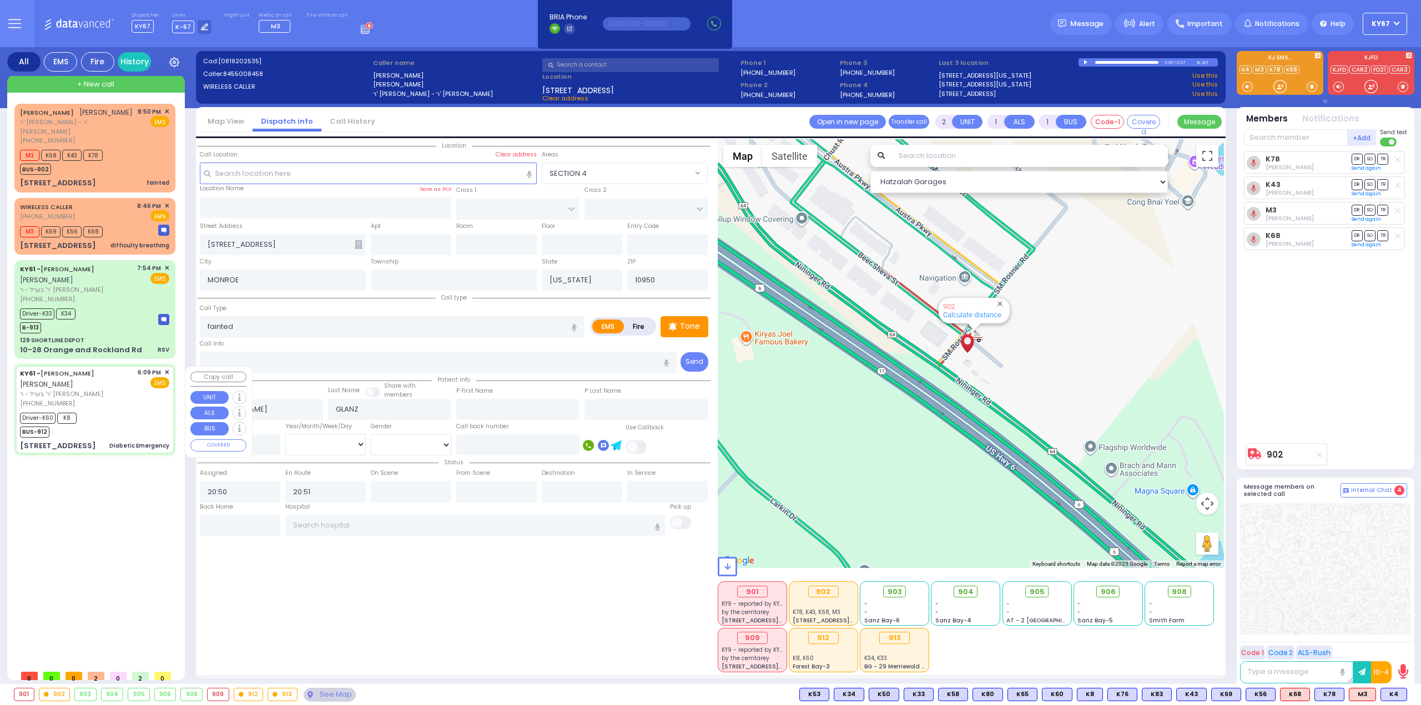
type input "6"
select select
type input "Diabetic Emergency"
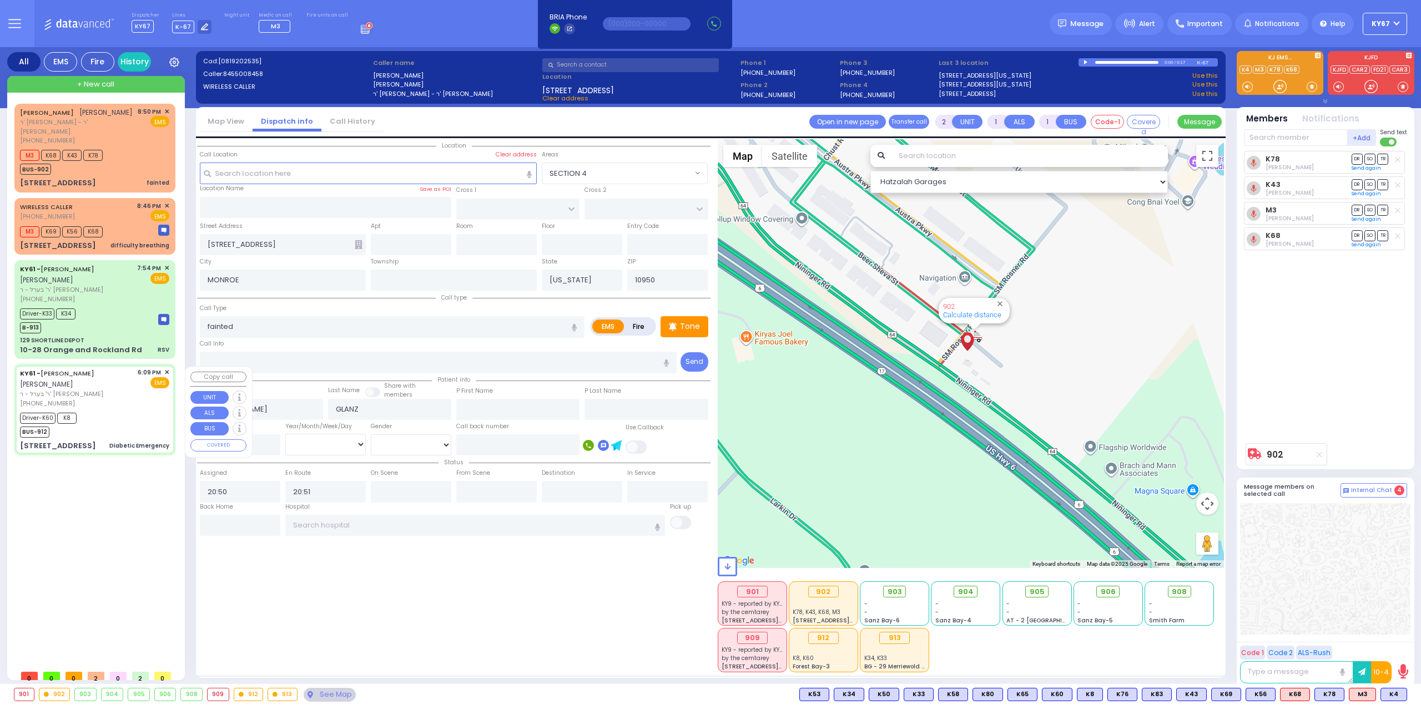
radio input "true"
type input "[PERSON_NAME]"
type input "POLACHECK"
type input "[PERSON_NAME]"
type input "Grunwald"
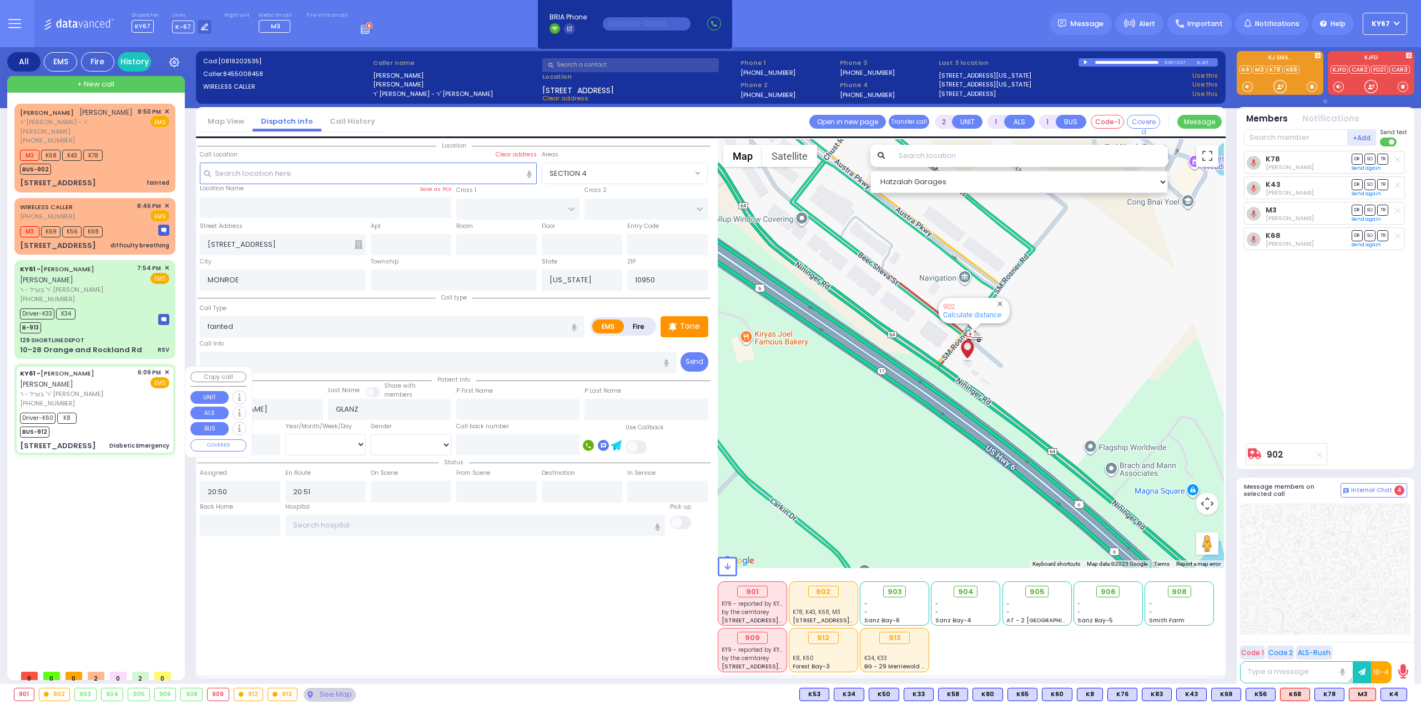
type input "15"
select select "Year"
select select "[DEMOGRAPHIC_DATA]"
type input "18:09"
type input "18:12"
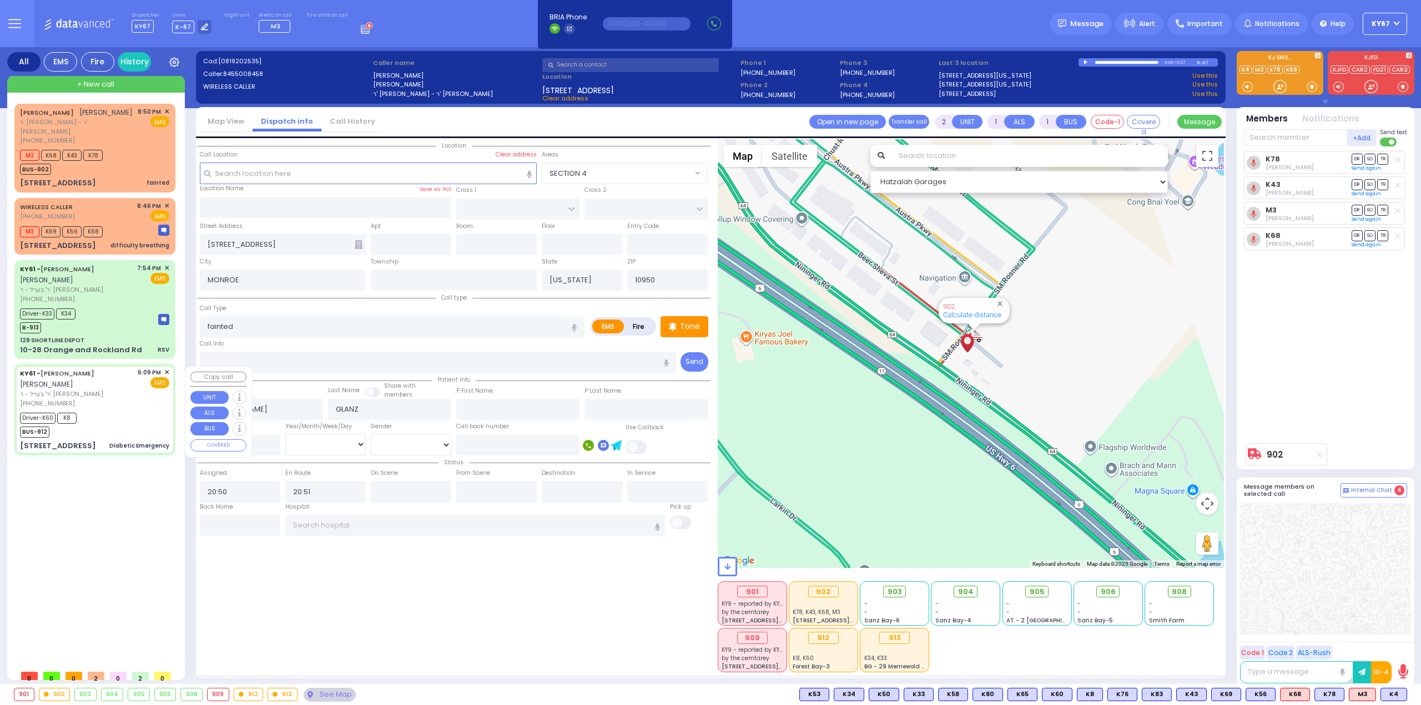
type input "18:33"
type input "18:39"
type input "19:20"
type input "19:34"
type input "[US_STATE][GEOGRAPHIC_DATA]- [GEOGRAPHIC_DATA]"
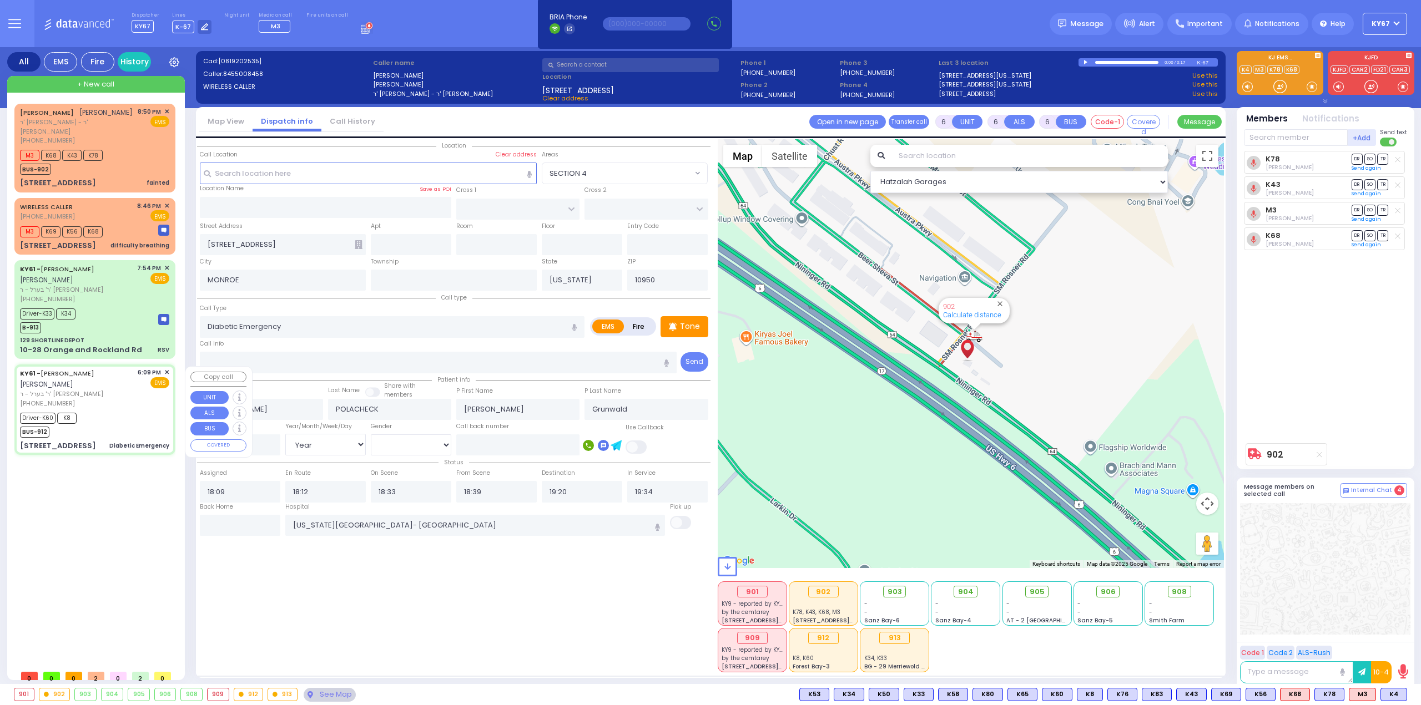
select select "Hatzalah Garages"
type input "[STREET_ADDRESS]"
type input "Monroe"
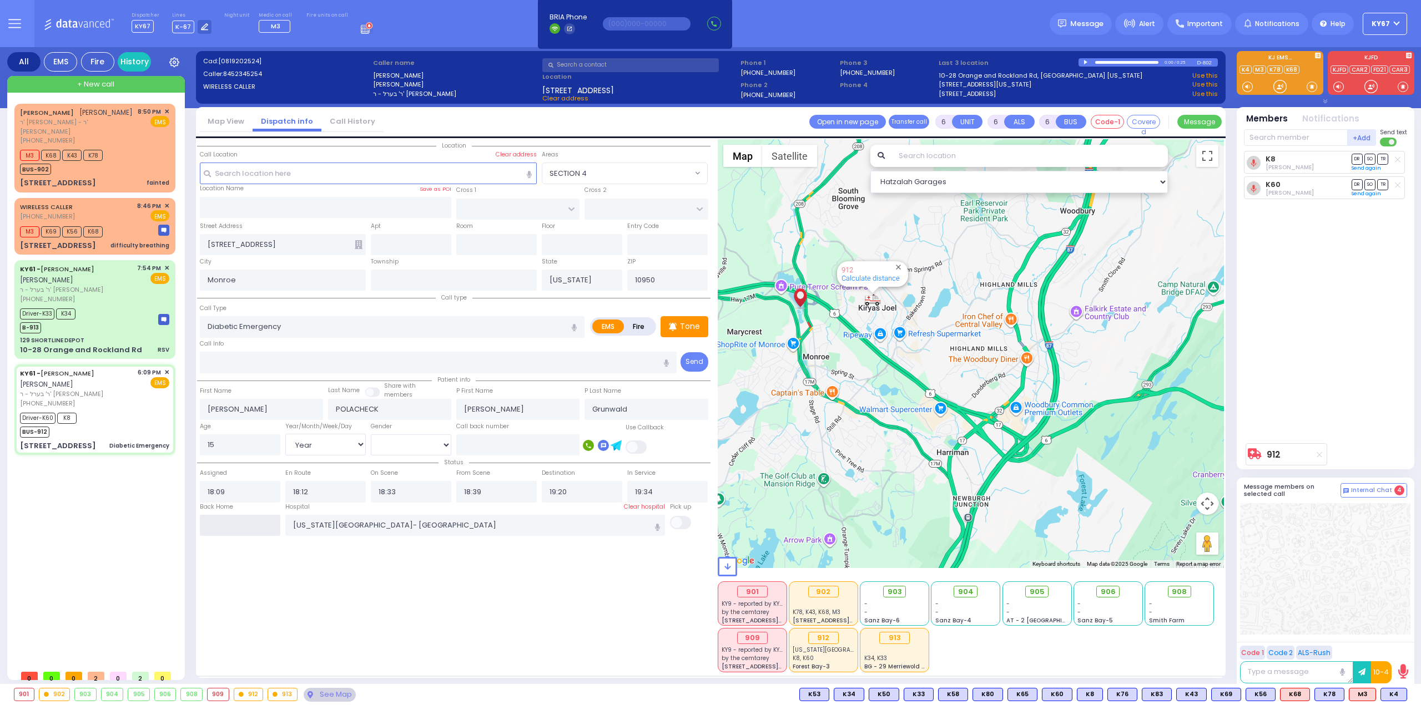
click at [246, 520] on input "text" at bounding box center [240, 525] width 80 height 21
type input "21:04"
select select
radio input "true"
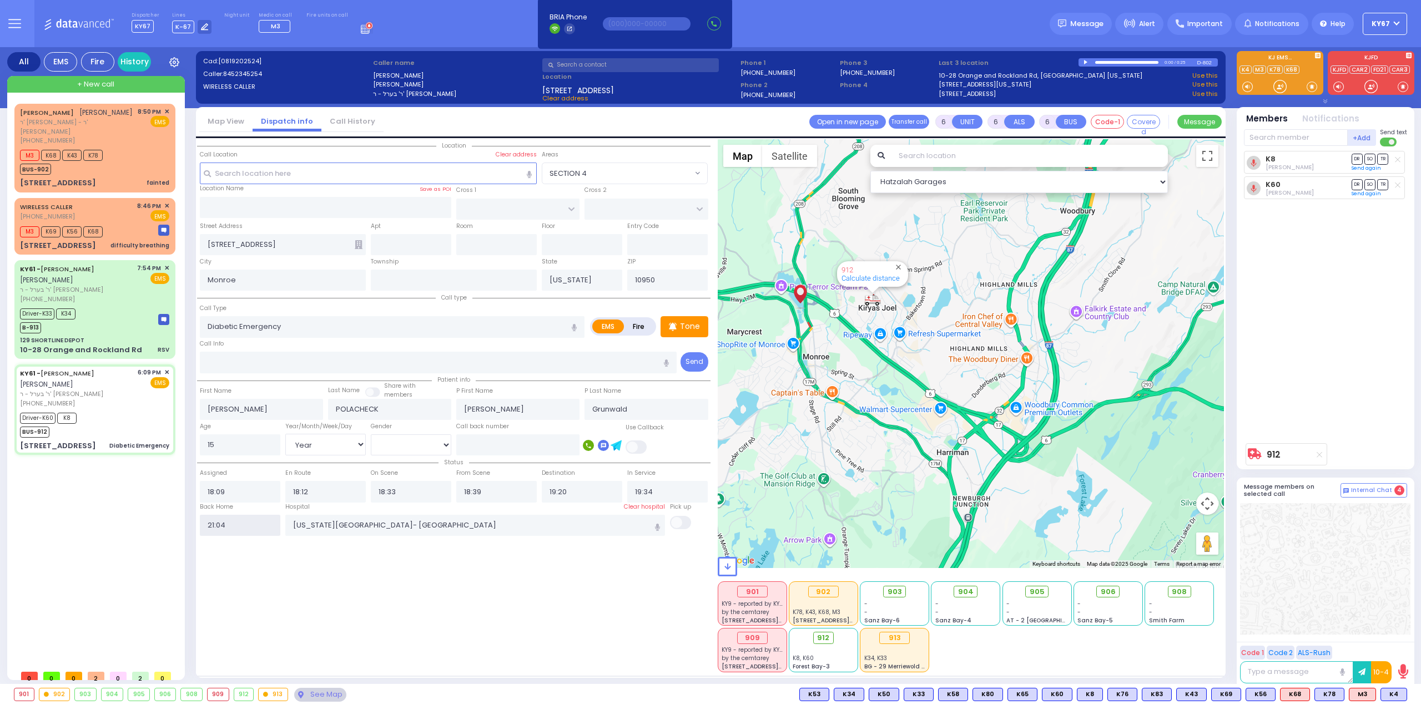
select select
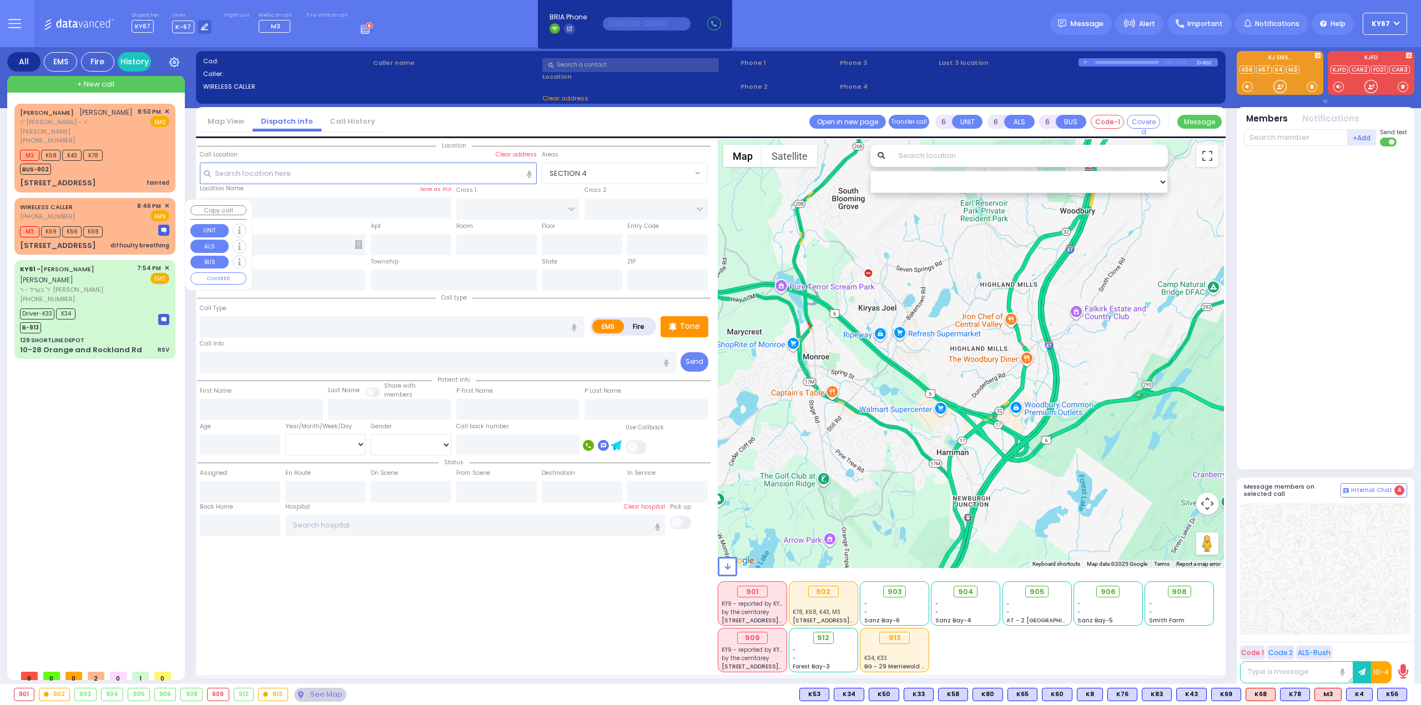
click at [166, 206] on span "✕" at bounding box center [166, 205] width 5 height 9
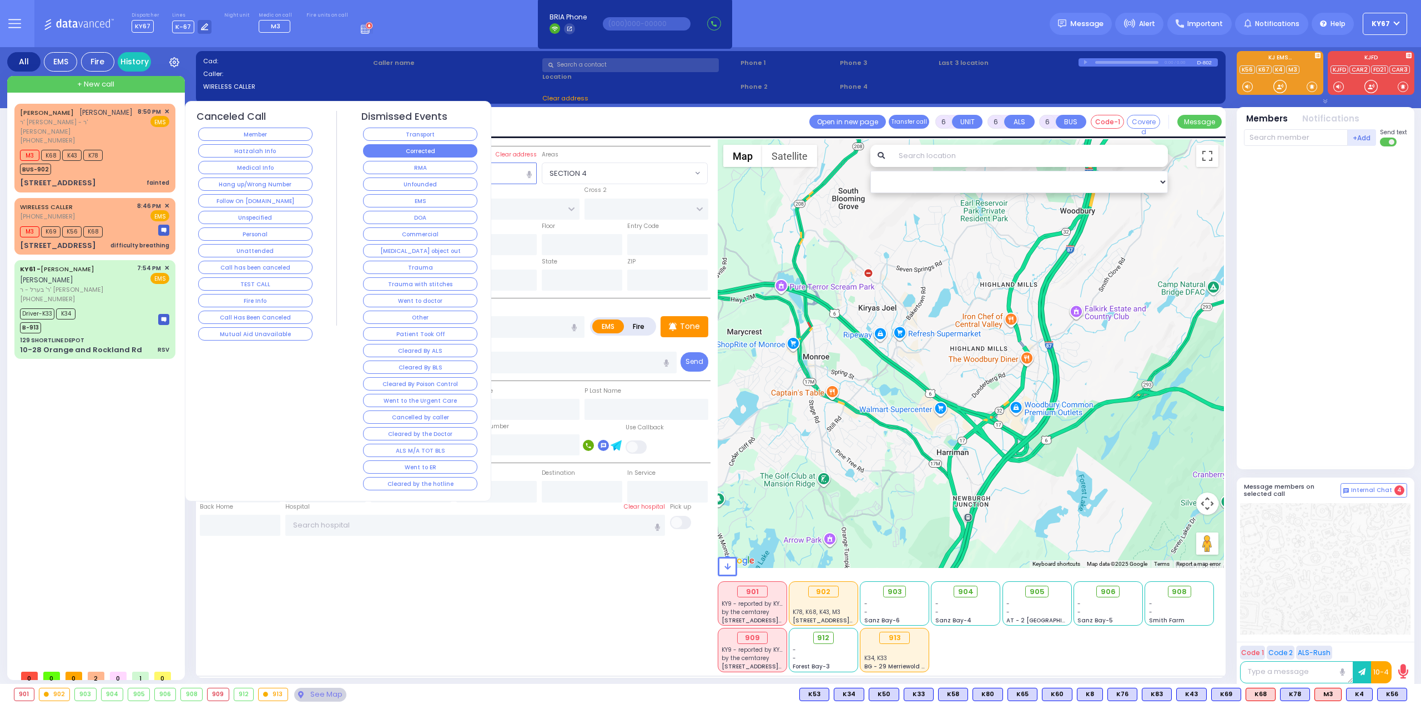
click at [422, 147] on button "Corrected" at bounding box center [420, 150] width 114 height 13
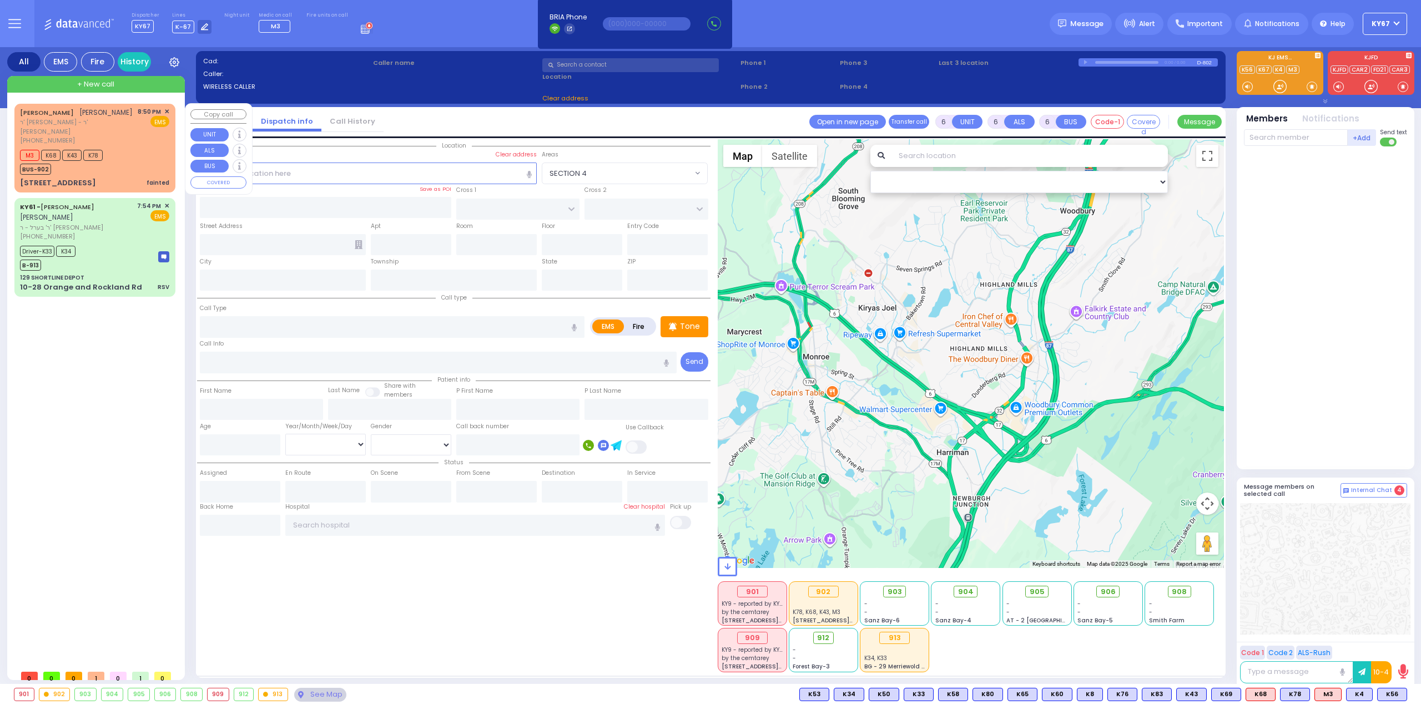
click at [121, 128] on span "ר' [PERSON_NAME] - ר' [PERSON_NAME]" at bounding box center [77, 127] width 114 height 18
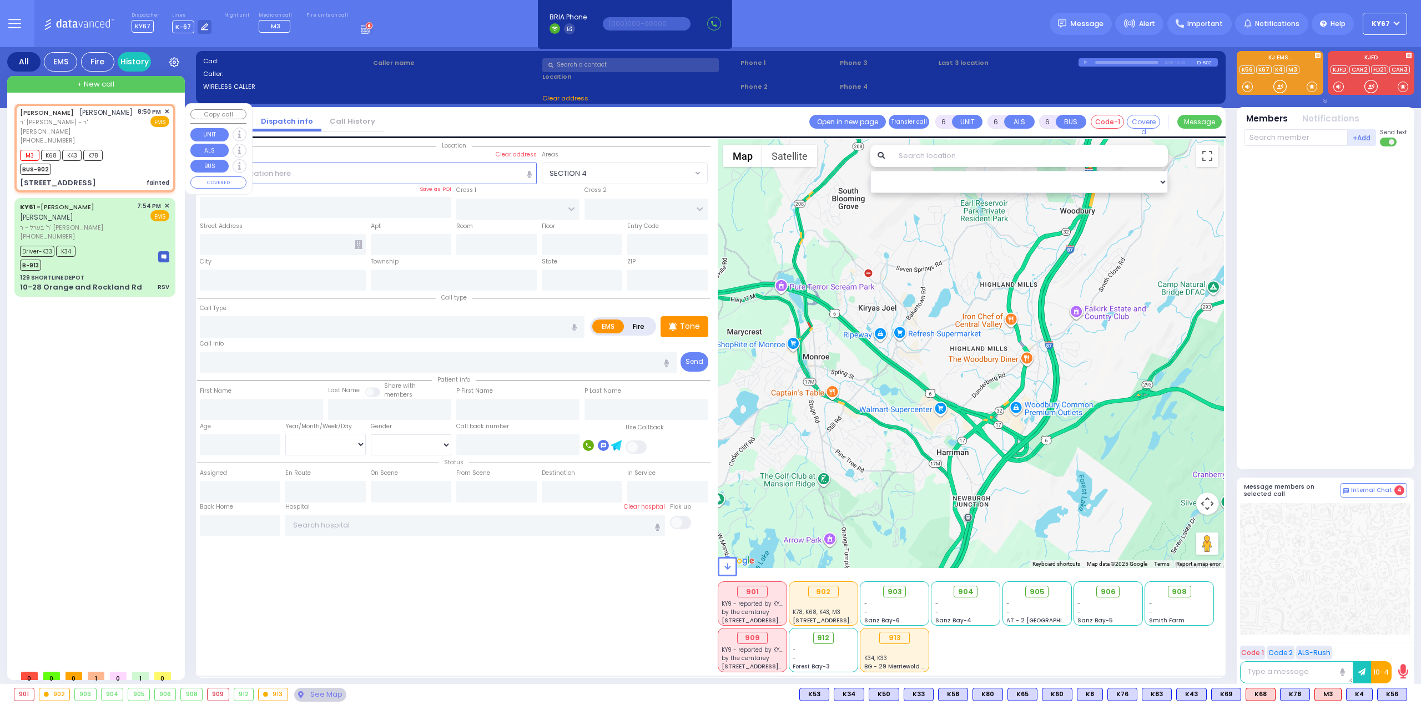
type input "2"
type input "1"
select select
type input "fainted"
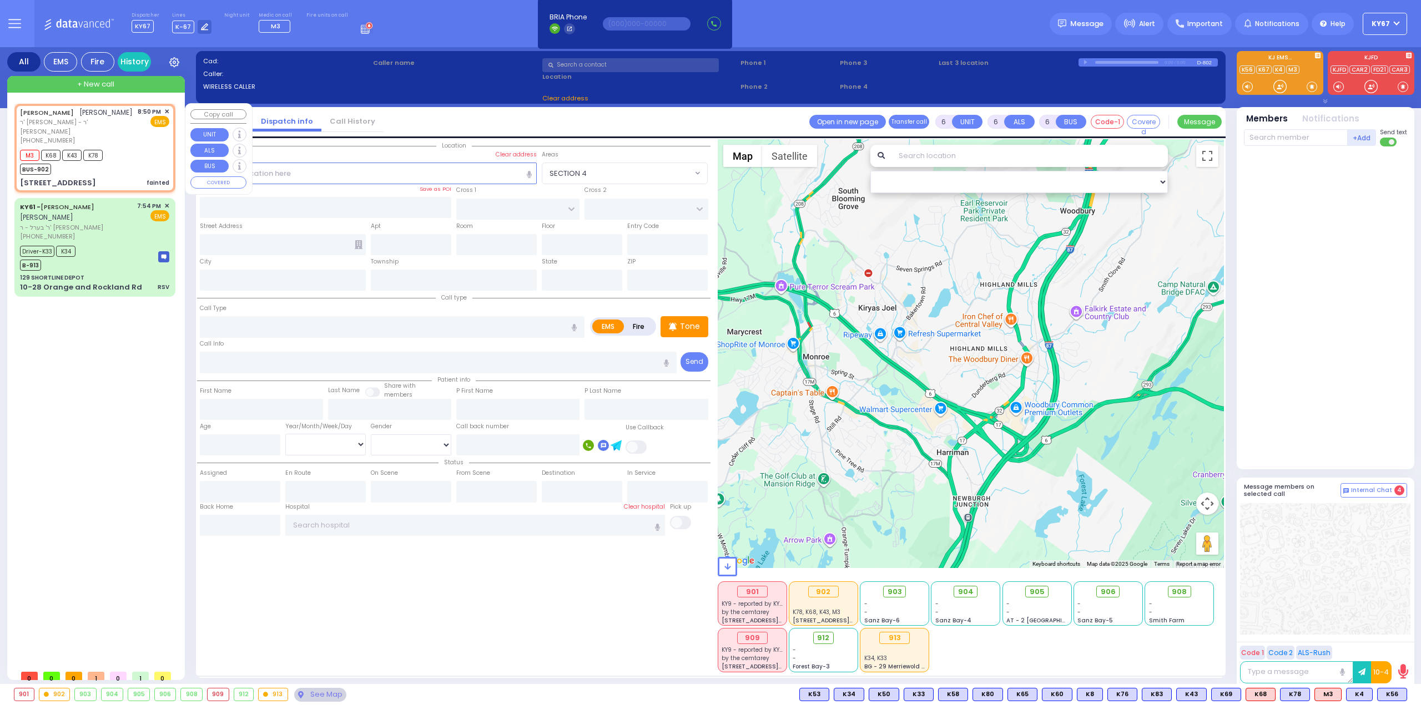
radio input "true"
type input "[PERSON_NAME]"
type input "GLANZ"
select select
type input "20:50"
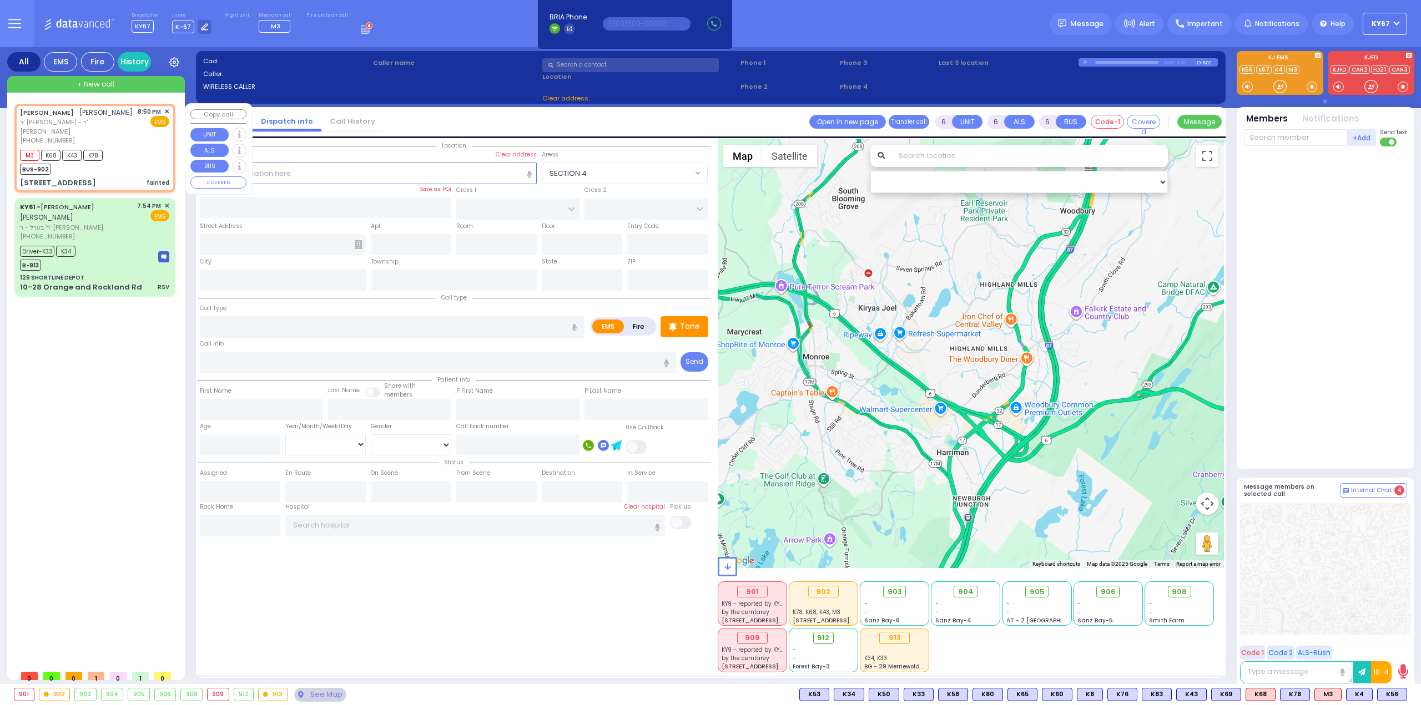
type input "20:51"
type input "[STREET_ADDRESS]"
type input "MONROE"
type input "[US_STATE]"
type input "10950"
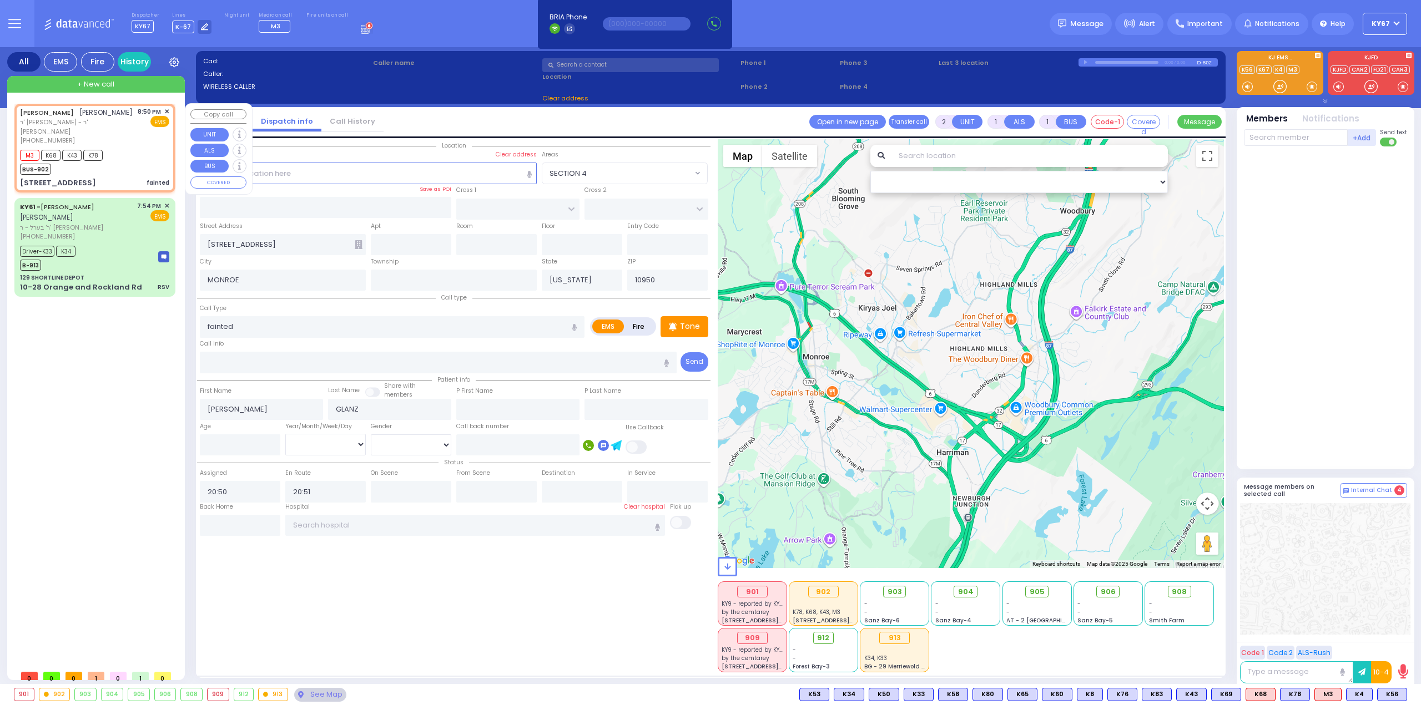
select select "Hatzalah Garages"
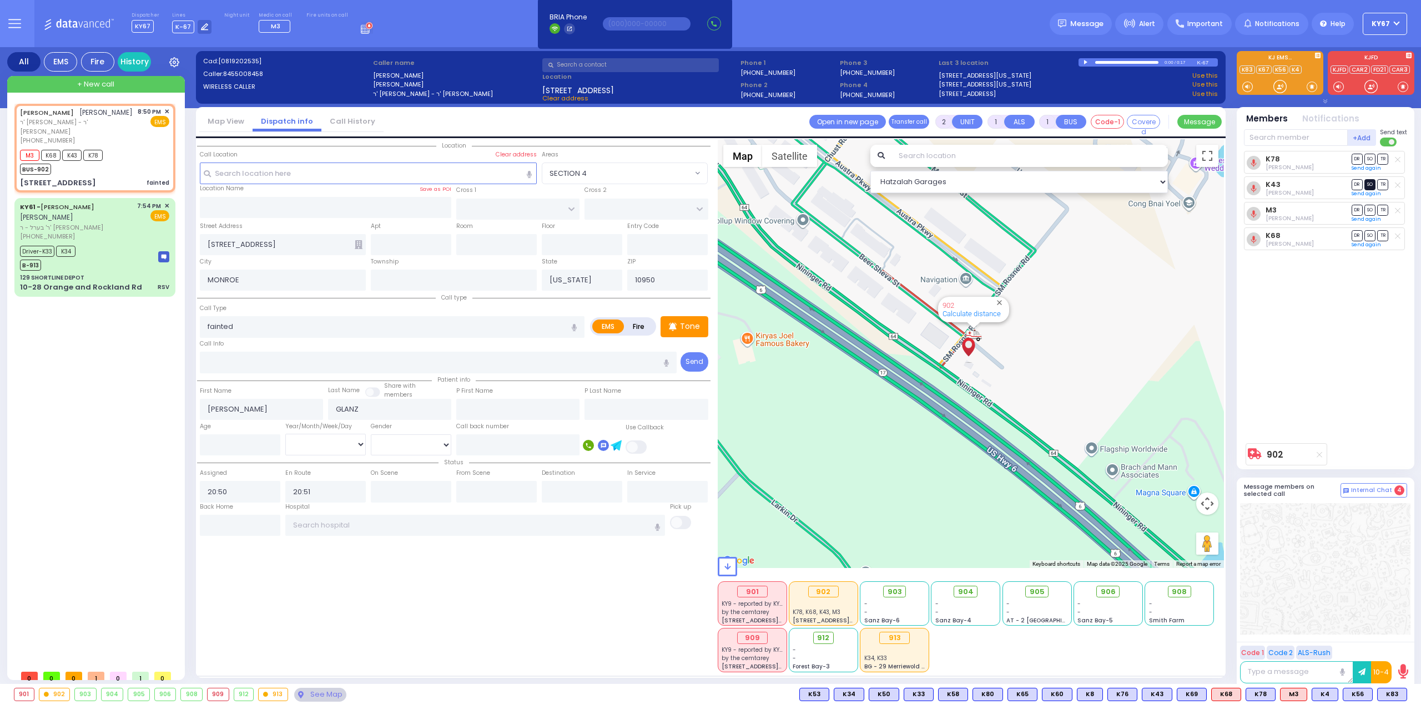
click at [1370, 184] on span "SO" at bounding box center [1369, 184] width 11 height 11
select select
radio input "true"
select select
select select "Hatzalah Garages"
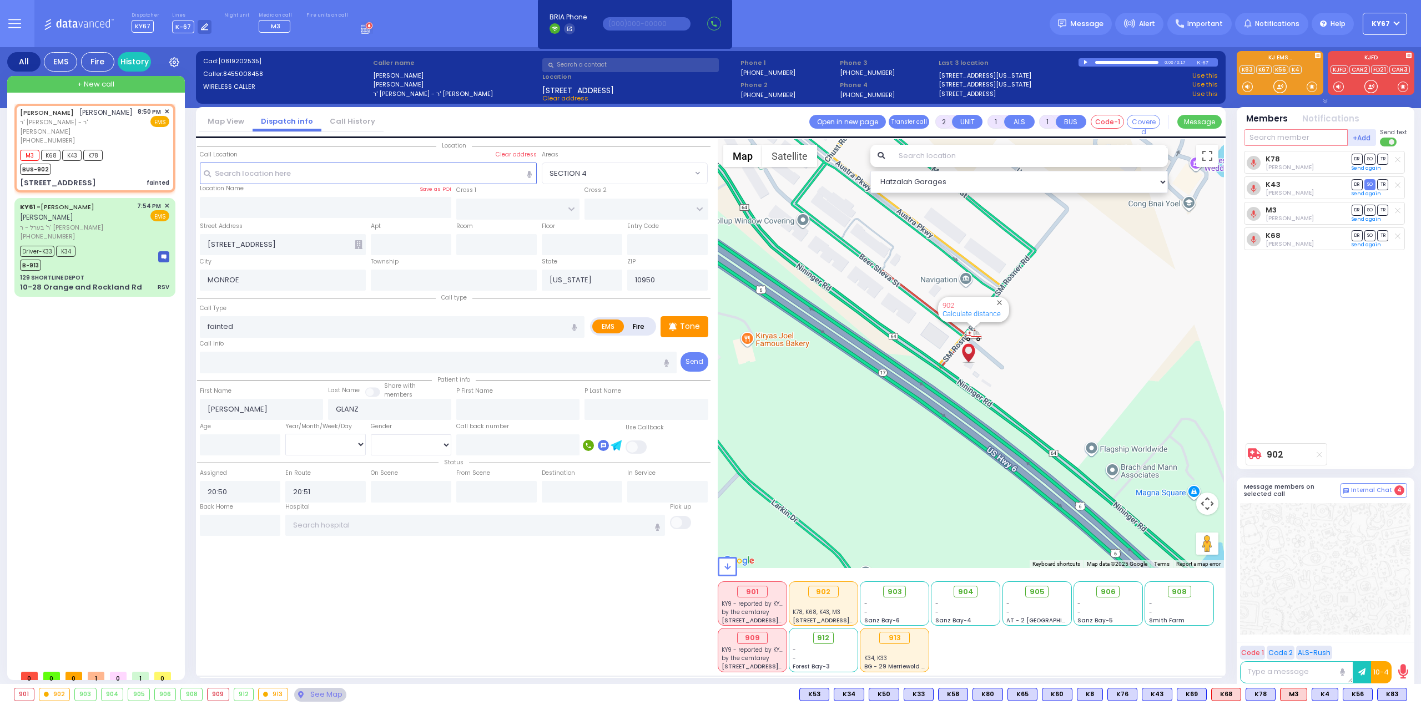
click at [1291, 141] on input "text" at bounding box center [1296, 137] width 104 height 17
click at [1390, 691] on span "K83" at bounding box center [1391, 695] width 29 height 12
select select
radio input "true"
select select
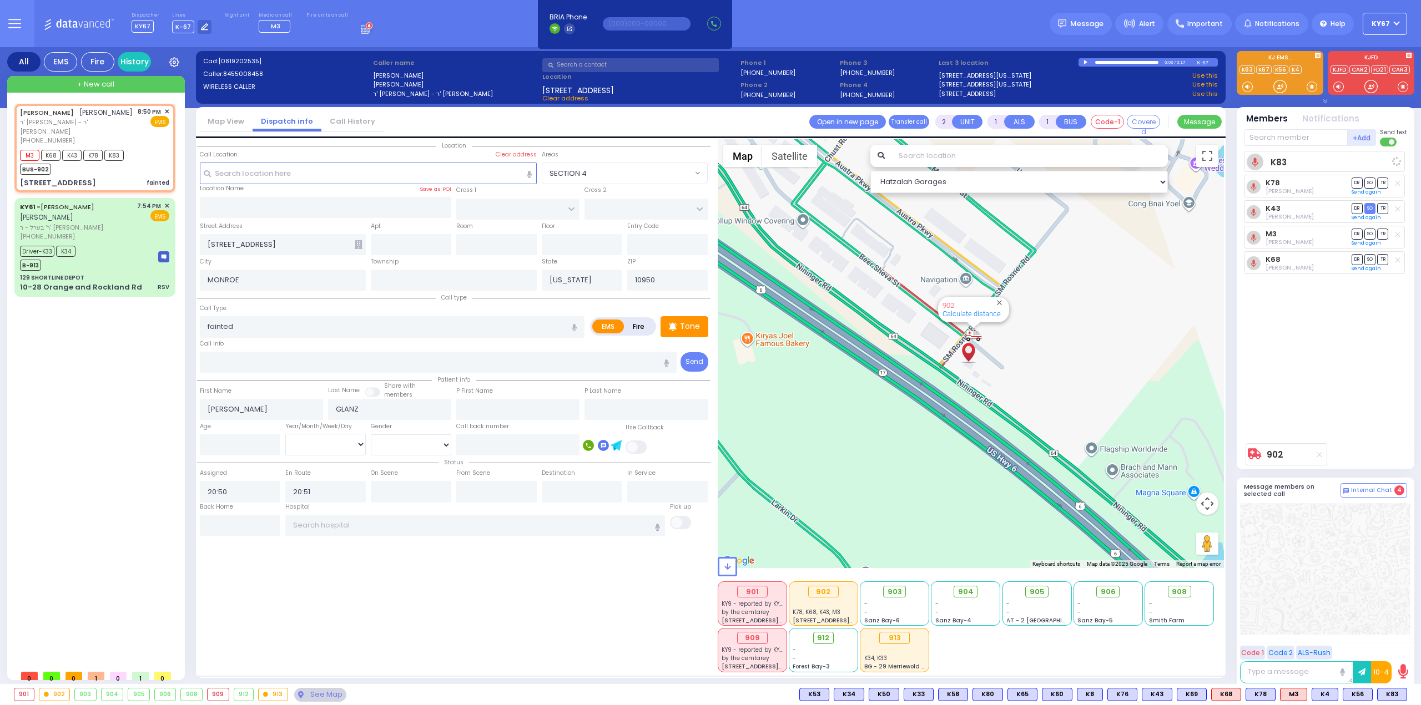
select select "Hatzalah Garages"
click at [1360, 187] on span "DR" at bounding box center [1356, 187] width 11 height 11
select select
radio input "true"
select select
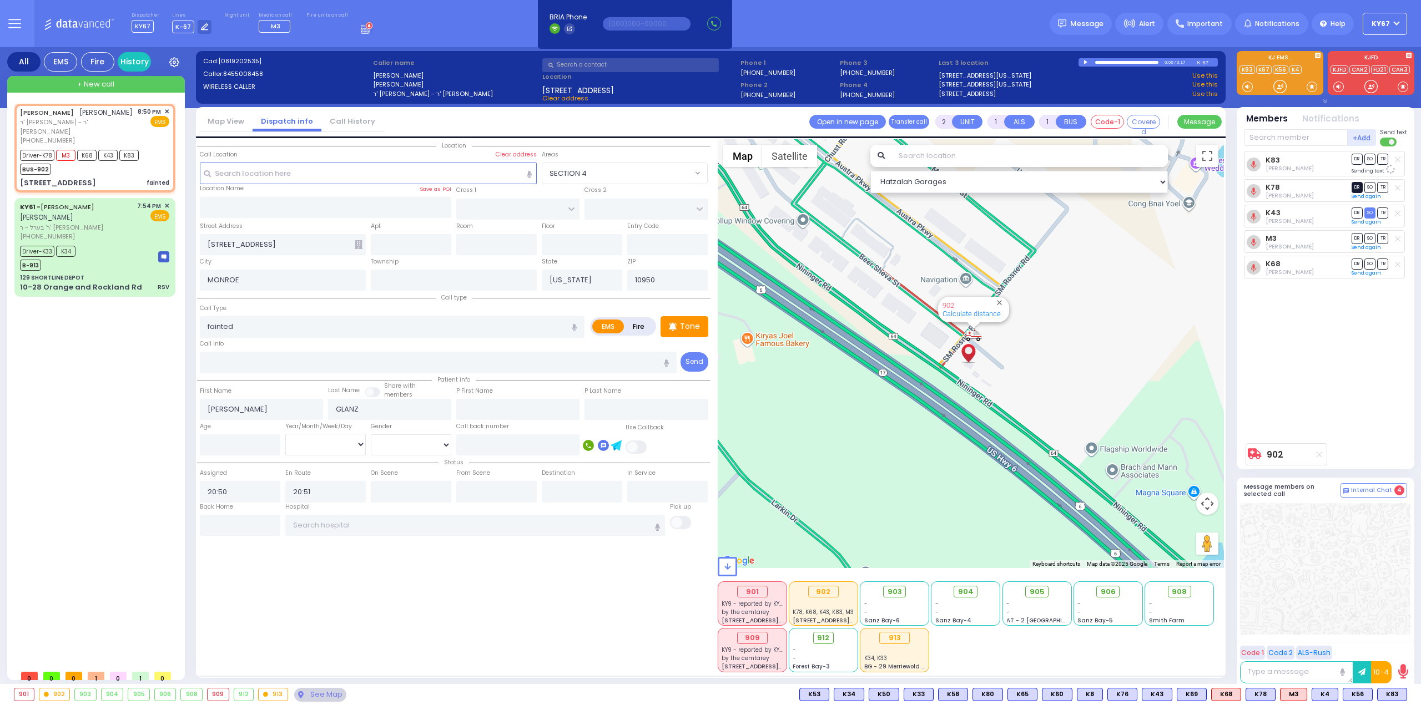
select select "Hatzalah Garages"
click at [1381, 161] on span "TR" at bounding box center [1382, 159] width 11 height 11
select select
radio input "true"
select select
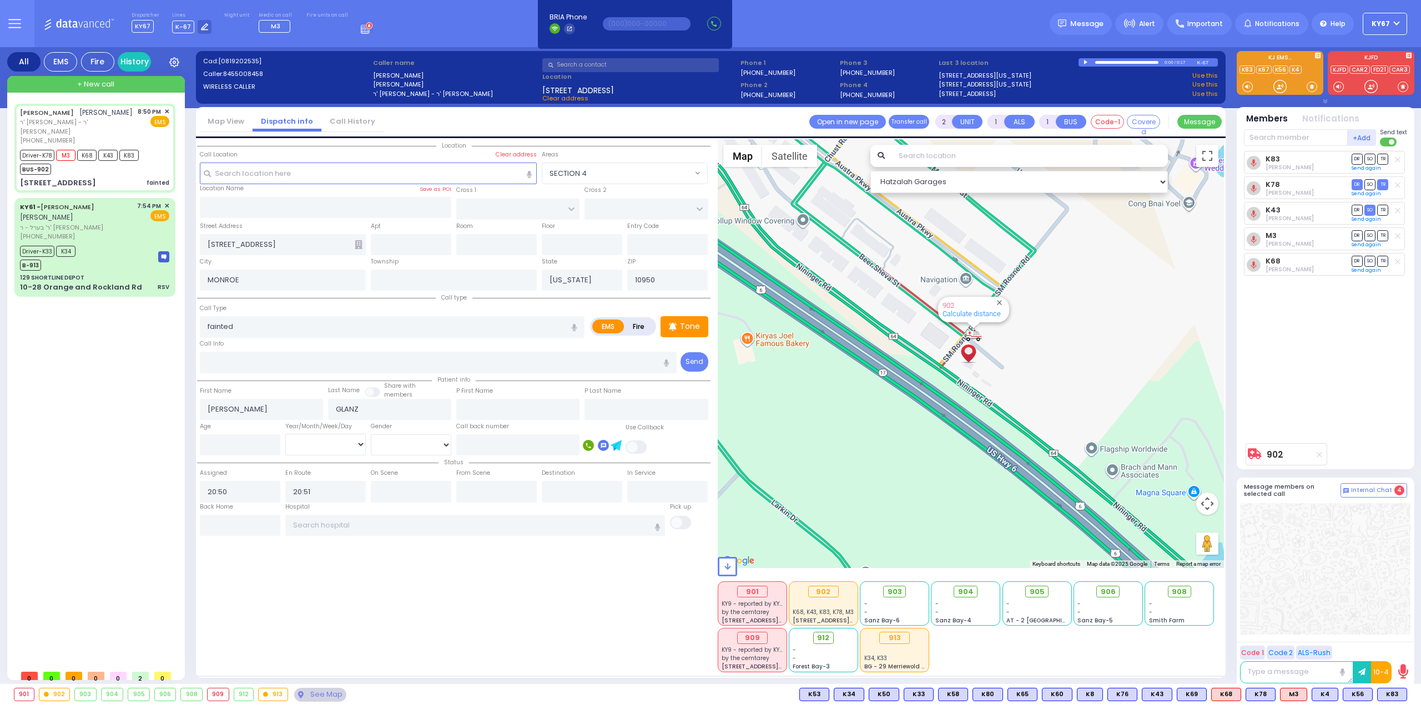
type input "21:12"
select select "Hatzalah Garages"
click at [448, 601] on div "Location" at bounding box center [453, 405] width 513 height 533
drag, startPoint x: 501, startPoint y: 489, endPoint x: 339, endPoint y: 483, distance: 162.1
click at [342, 484] on div "Status Assigned 20:50 En Route 20:51 21:12" at bounding box center [453, 479] width 513 height 47
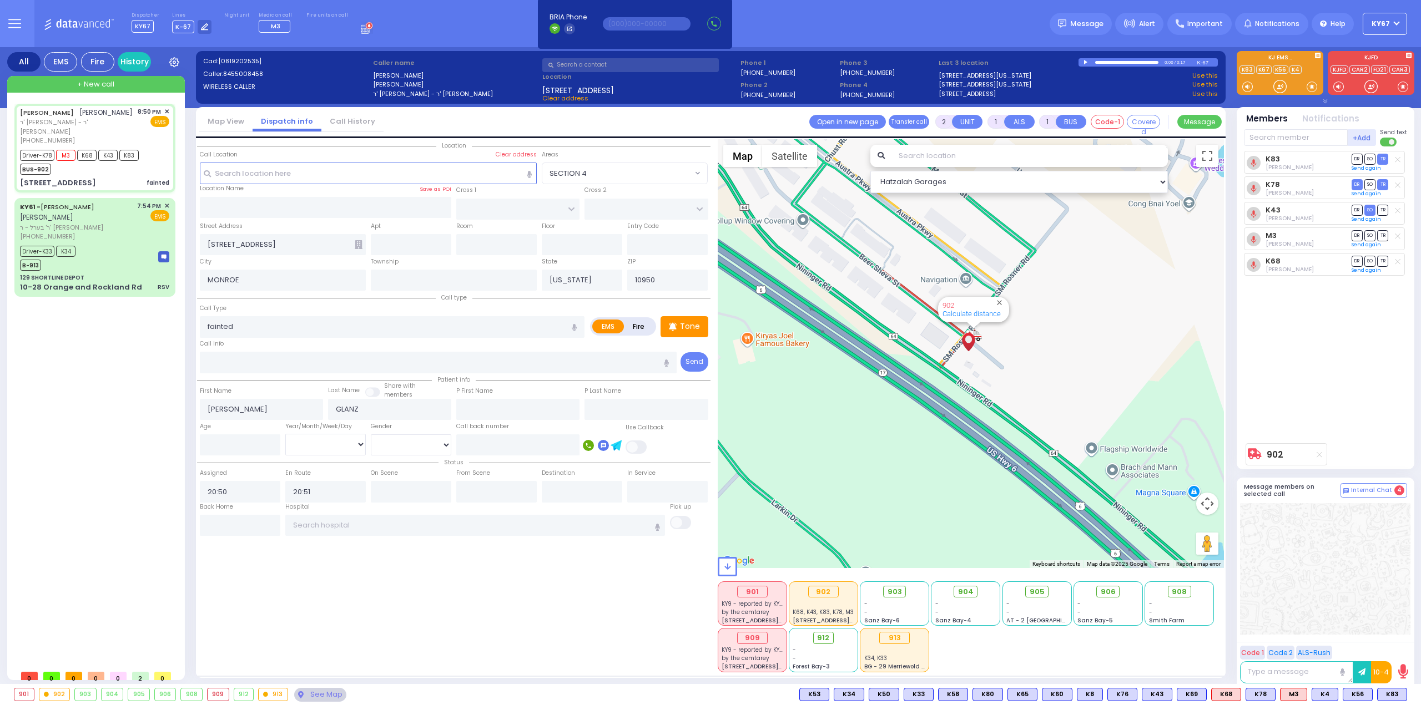
click at [482, 595] on div "Location" at bounding box center [453, 405] width 513 height 533
select select
radio input "true"
select select
select select "Hatzalah Garages"
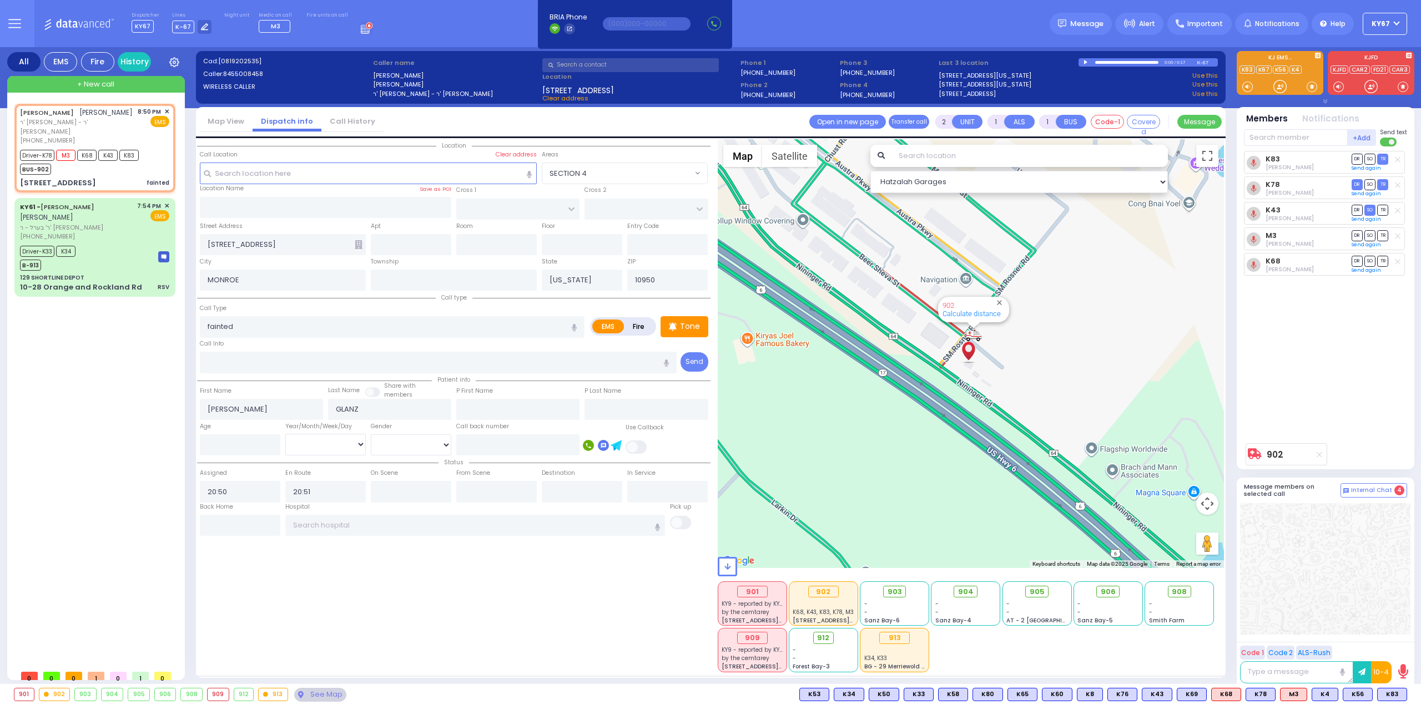
click at [156, 360] on div "[PERSON_NAME] ישעי' גדלי' גלאנץ ר' [PERSON_NAME] - ר' [PERSON_NAME] [PHONE_NUMB…" at bounding box center [96, 384] width 165 height 561
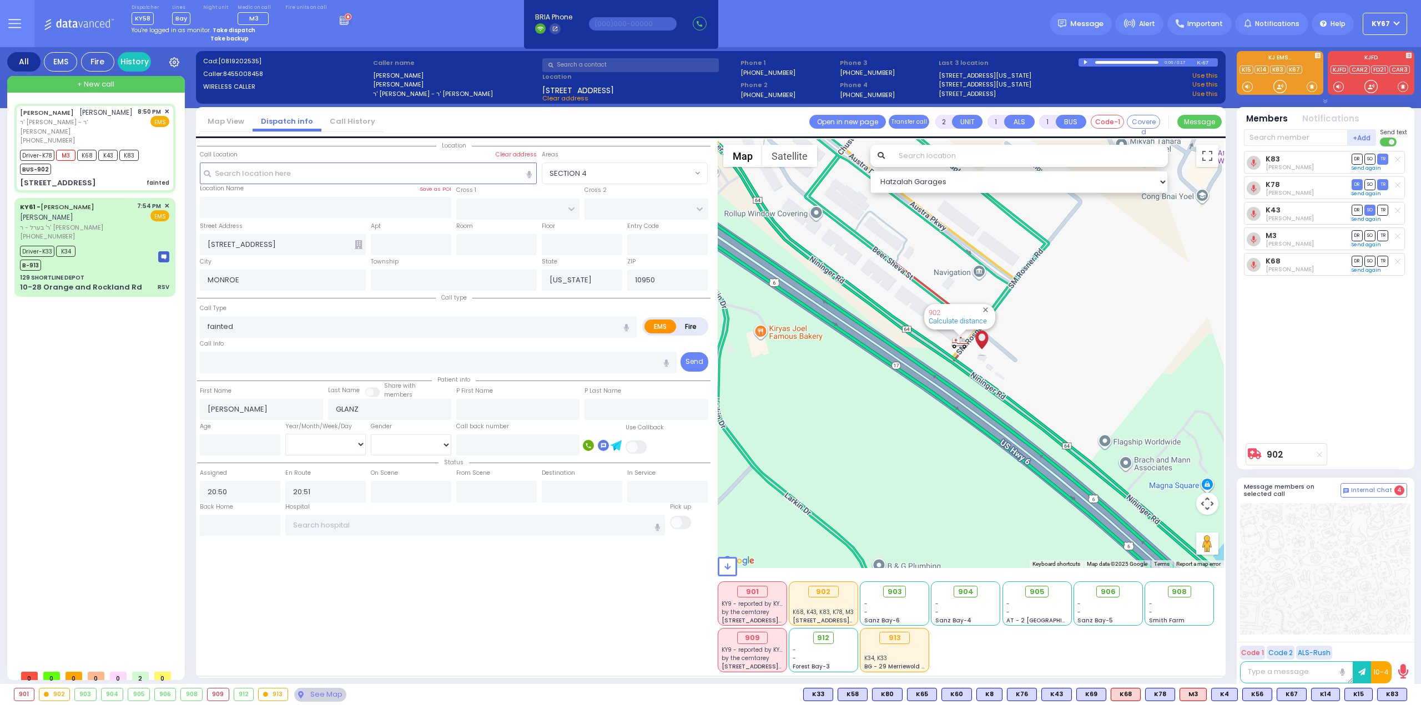
select select
radio input "true"
select select
type input "21:24"
select select "Hatzalah Garages"
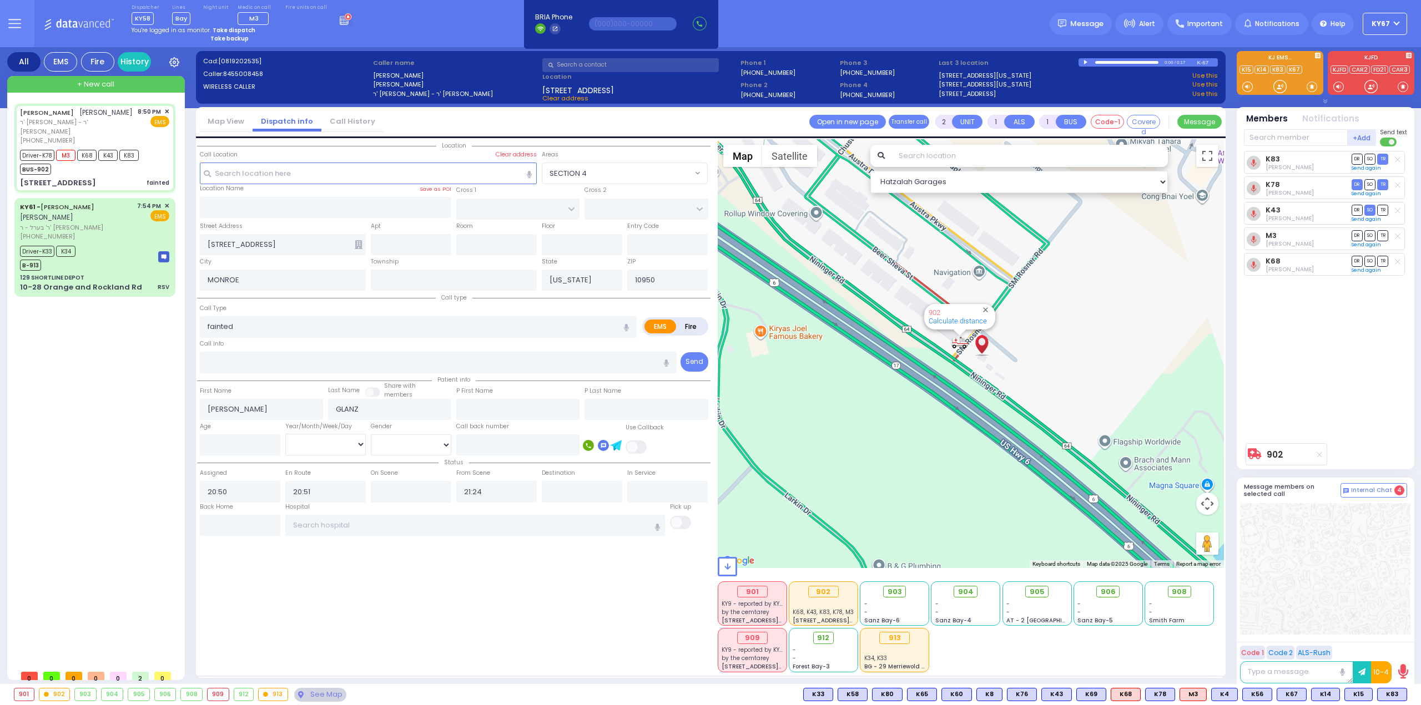
select select
radio input "true"
select select
type input "20:53"
select select "Hatzalah Garages"
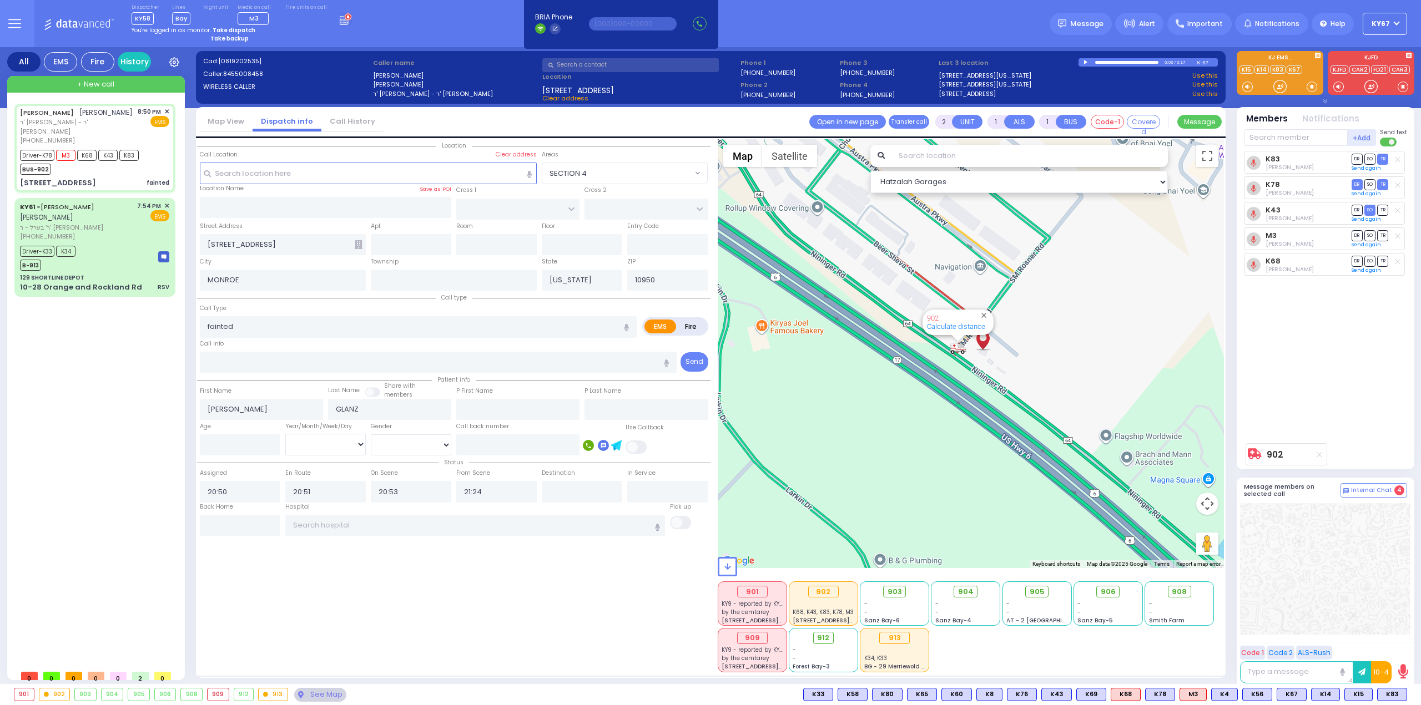
select select
radio input "true"
select select
type input "[GEOGRAPHIC_DATA]"
select select "Hatzalah Garages"
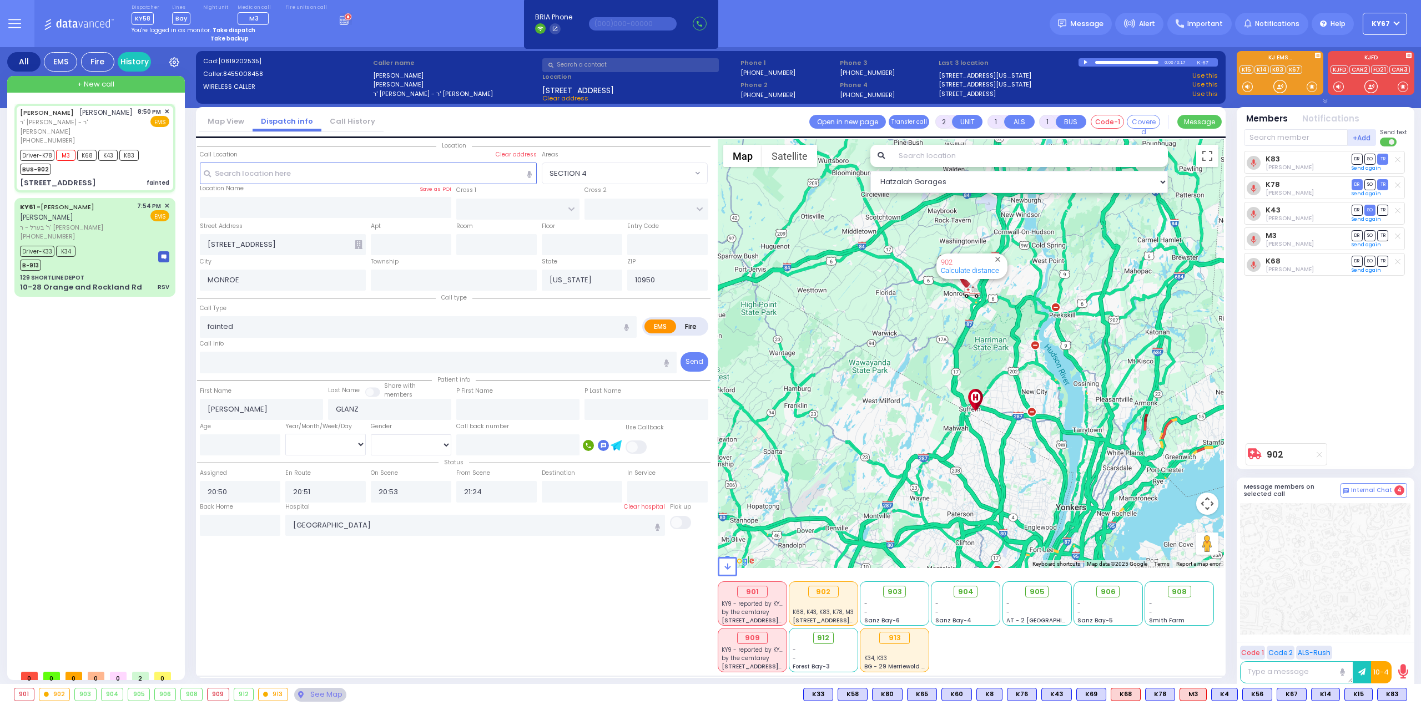
type input "6"
select select
radio input "true"
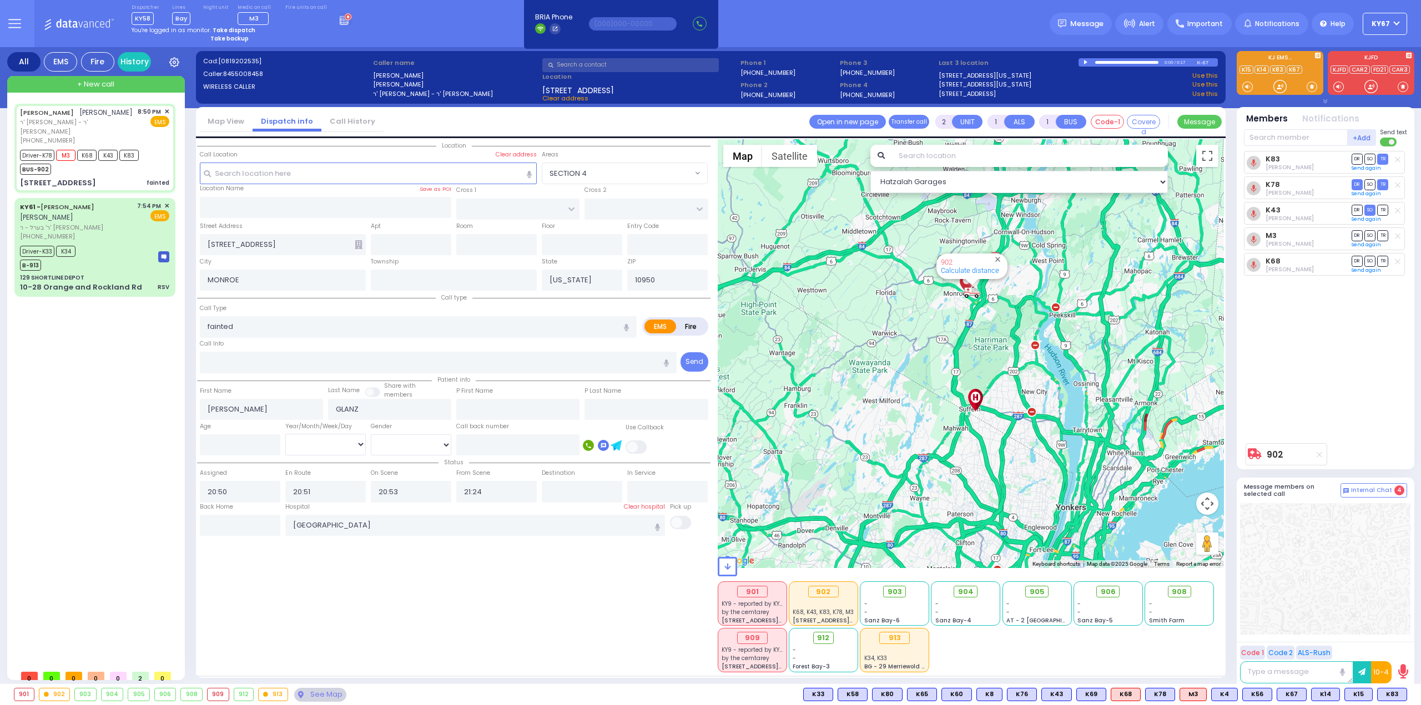
type input "Unknown"
select select "Year"
select select "Hatzalah Garages"
select select
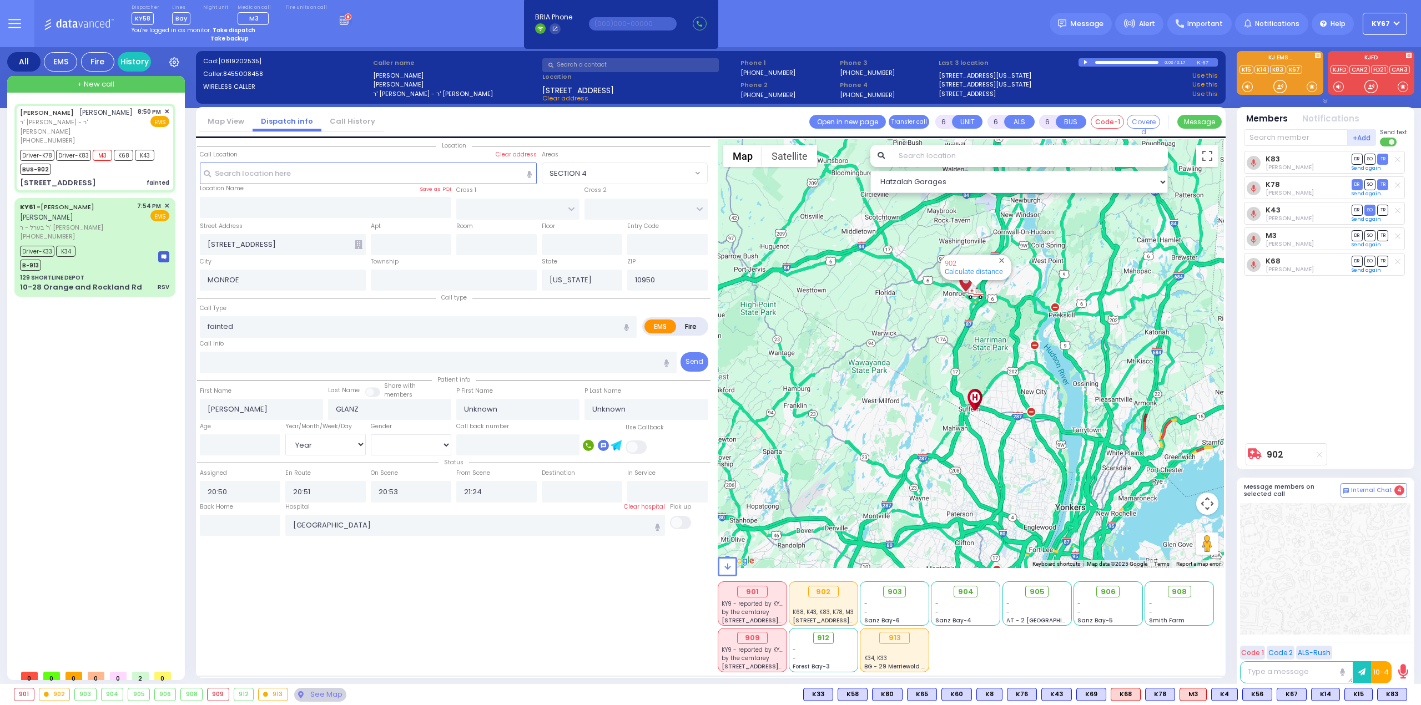
radio input "true"
select select "Year"
select select "Hatzalah Garages"
select select
radio input "true"
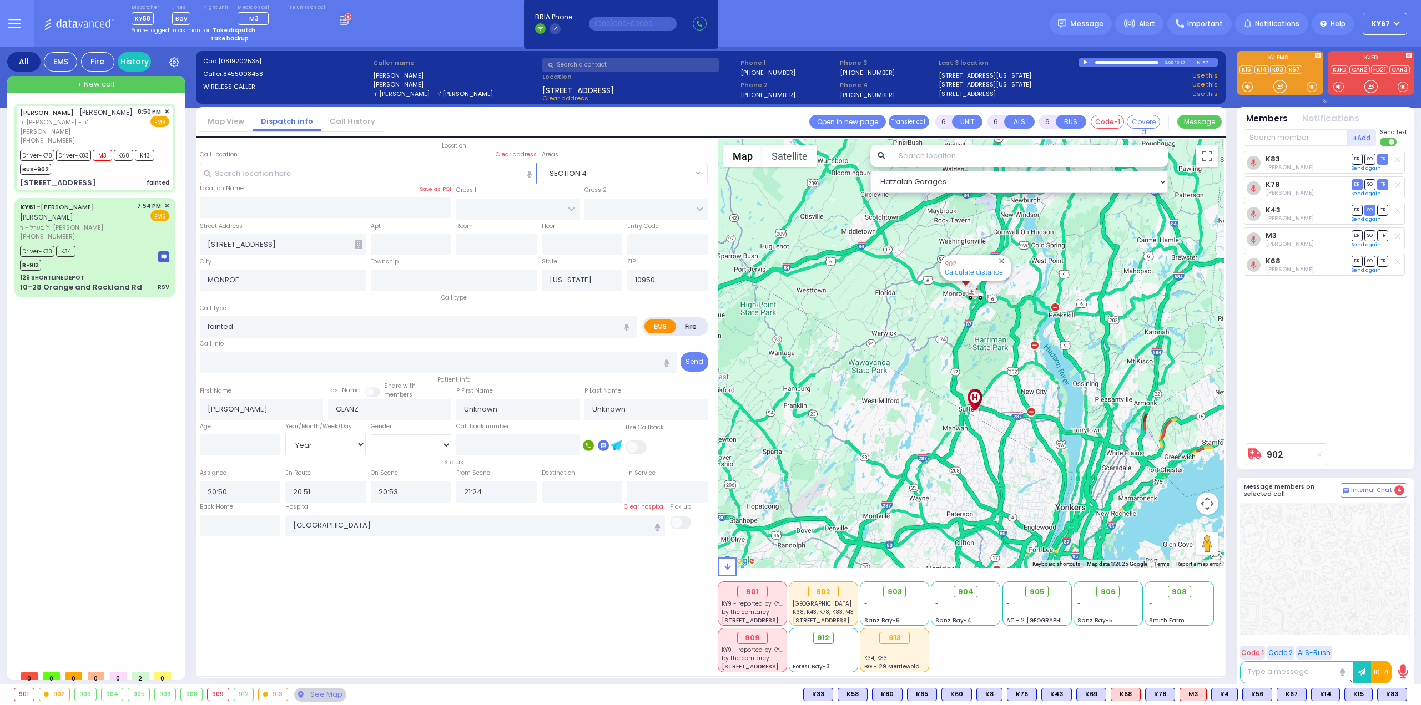
type input "[PERSON_NAME]"
type input "37"
select select "Year"
select select "[DEMOGRAPHIC_DATA]"
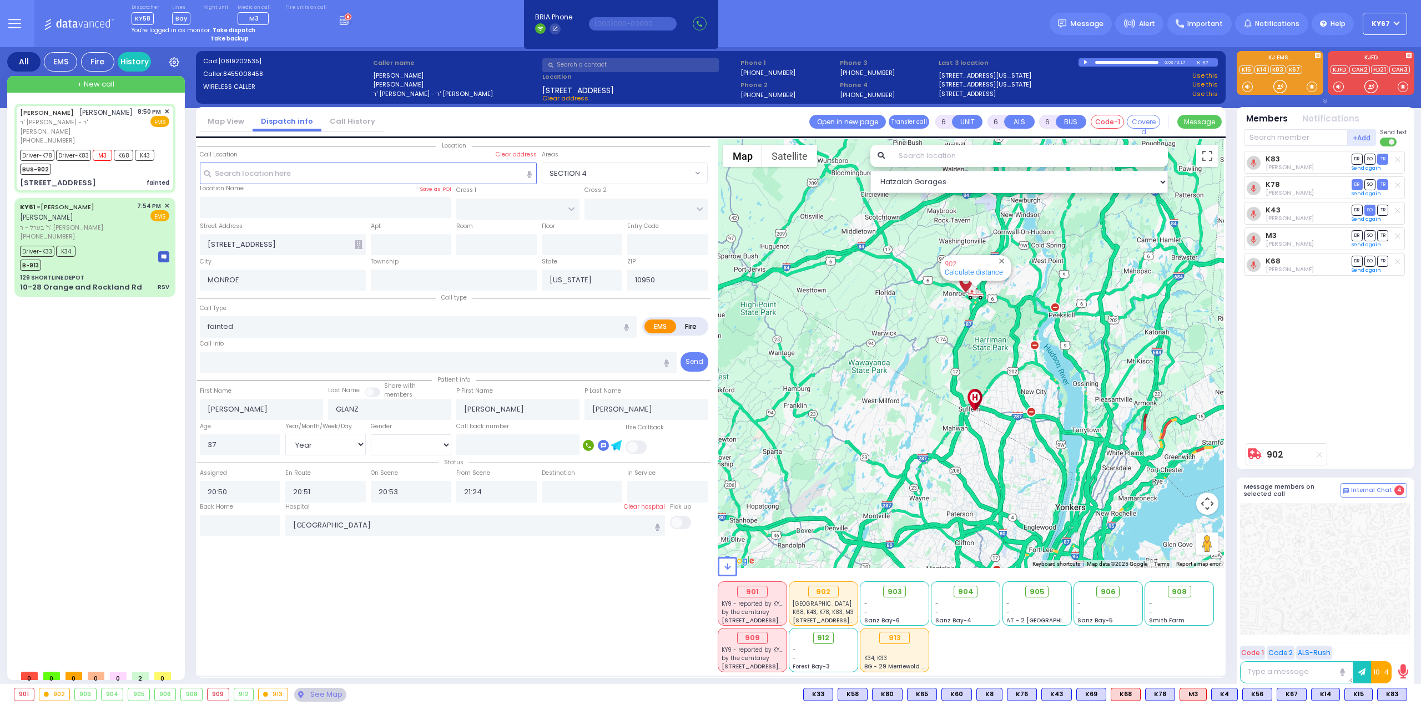
select select "Hatzalah Garages"
select select
radio input "true"
select select "Year"
select select "[DEMOGRAPHIC_DATA]"
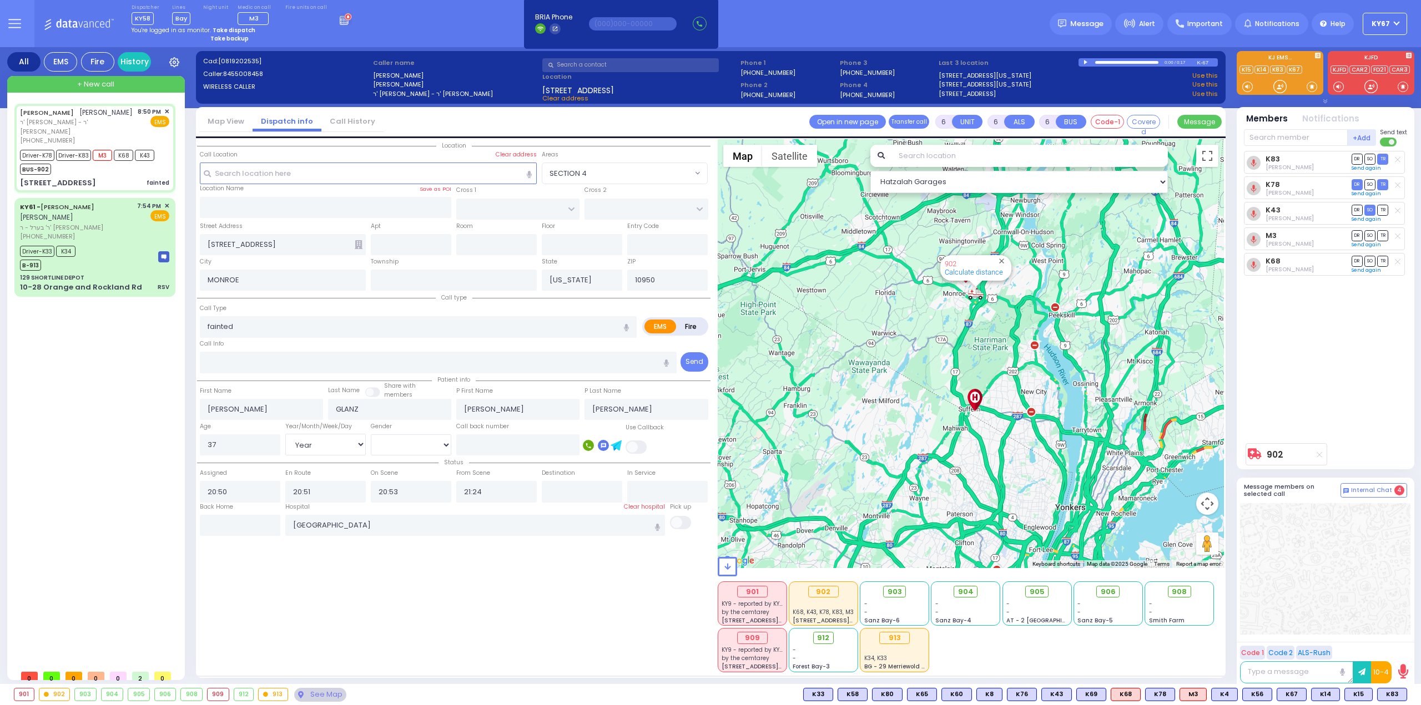
select select "Hatzalah Garages"
select select
radio input "true"
select select "Year"
select select "[DEMOGRAPHIC_DATA]"
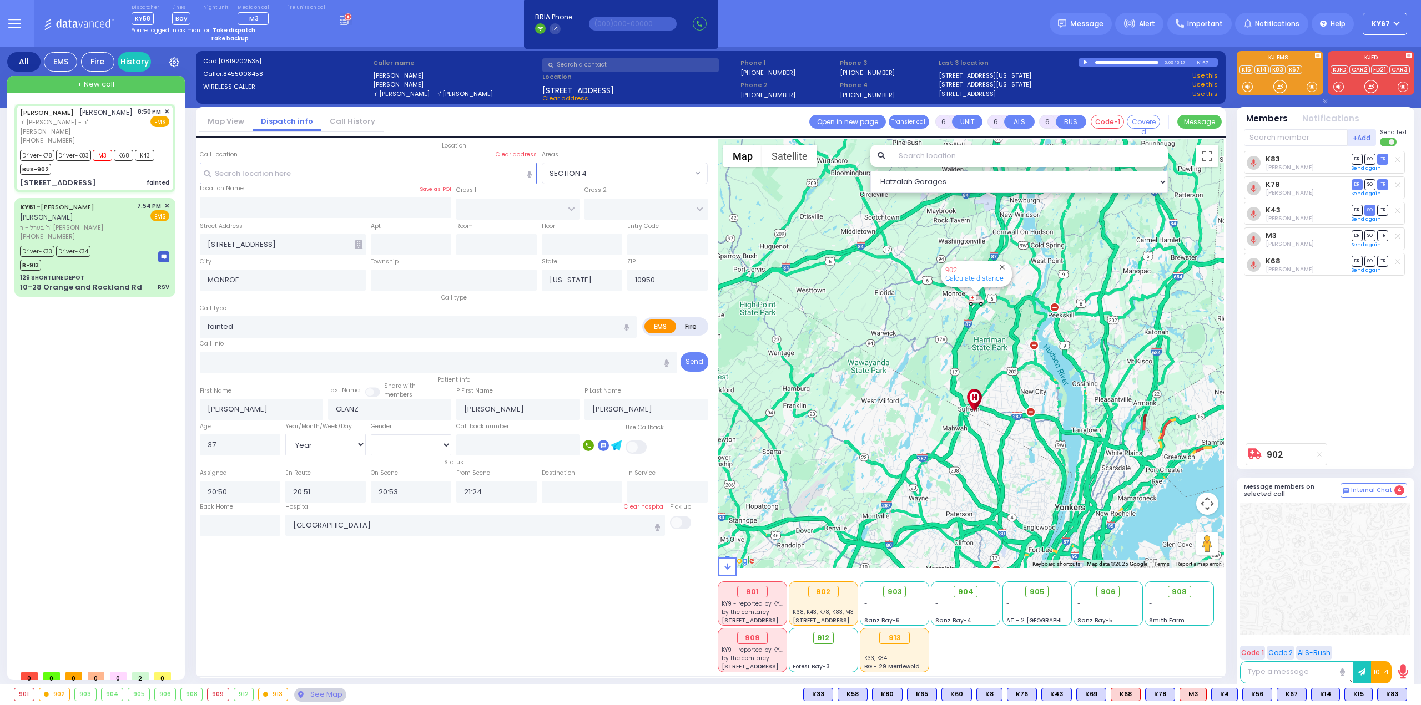
select select "Hatzalah Garages"
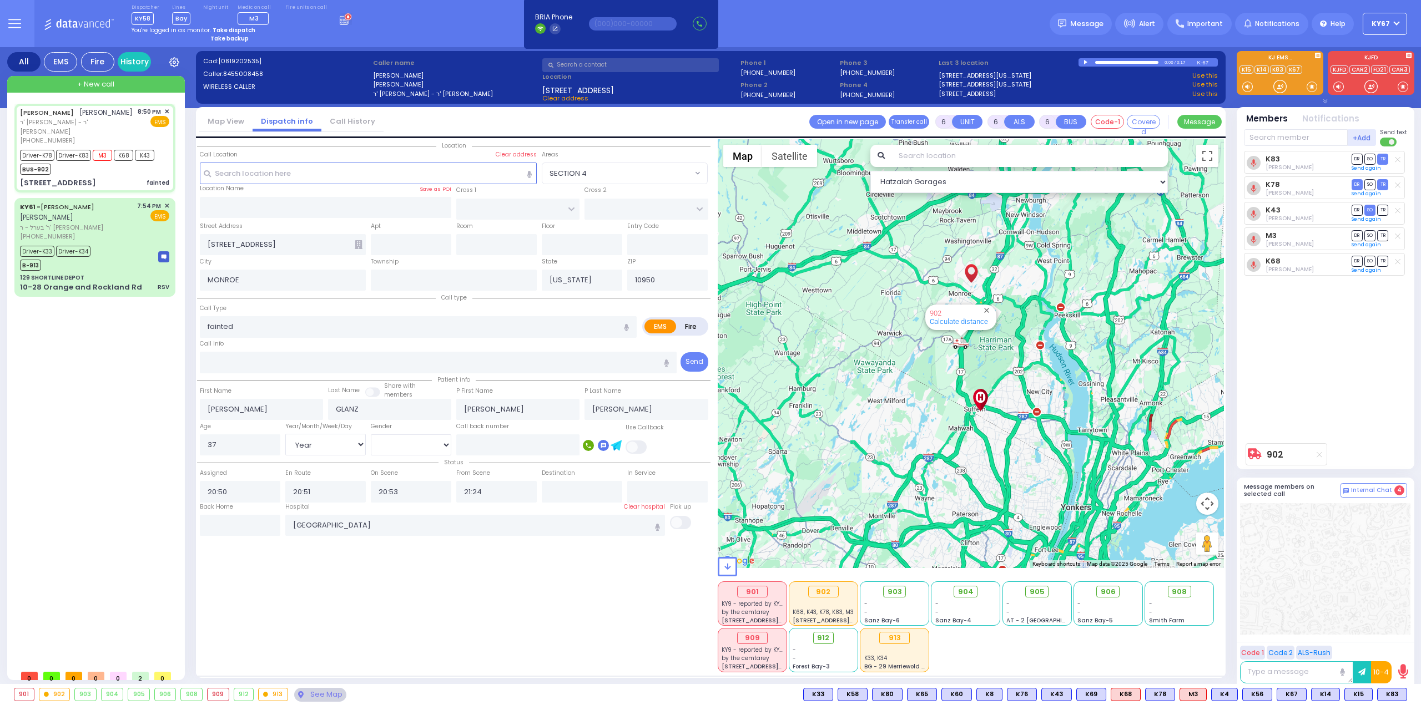
select select
radio input "true"
select select "Year"
select select "[DEMOGRAPHIC_DATA]"
select select "Hatzalah Garages"
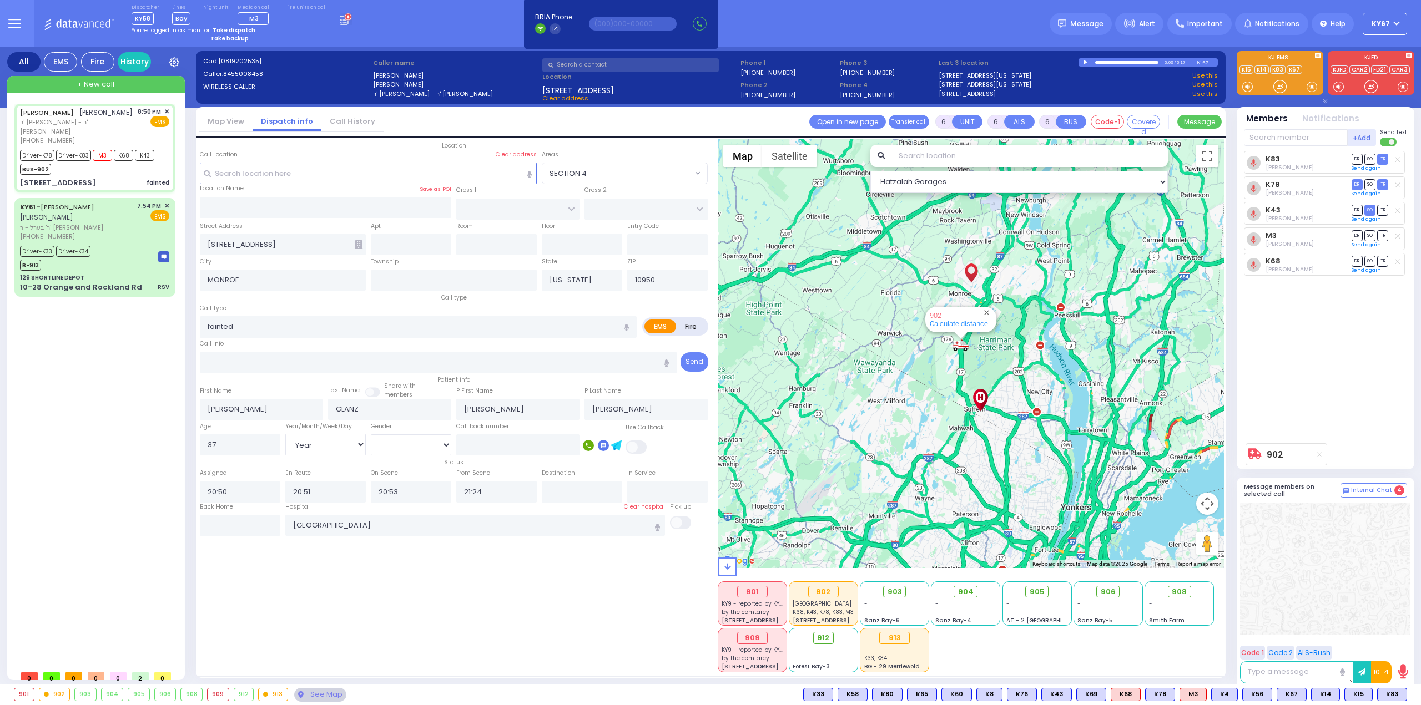
select select
radio input "true"
select select "Year"
select select "[DEMOGRAPHIC_DATA]"
select select "Hatzalah Garages"
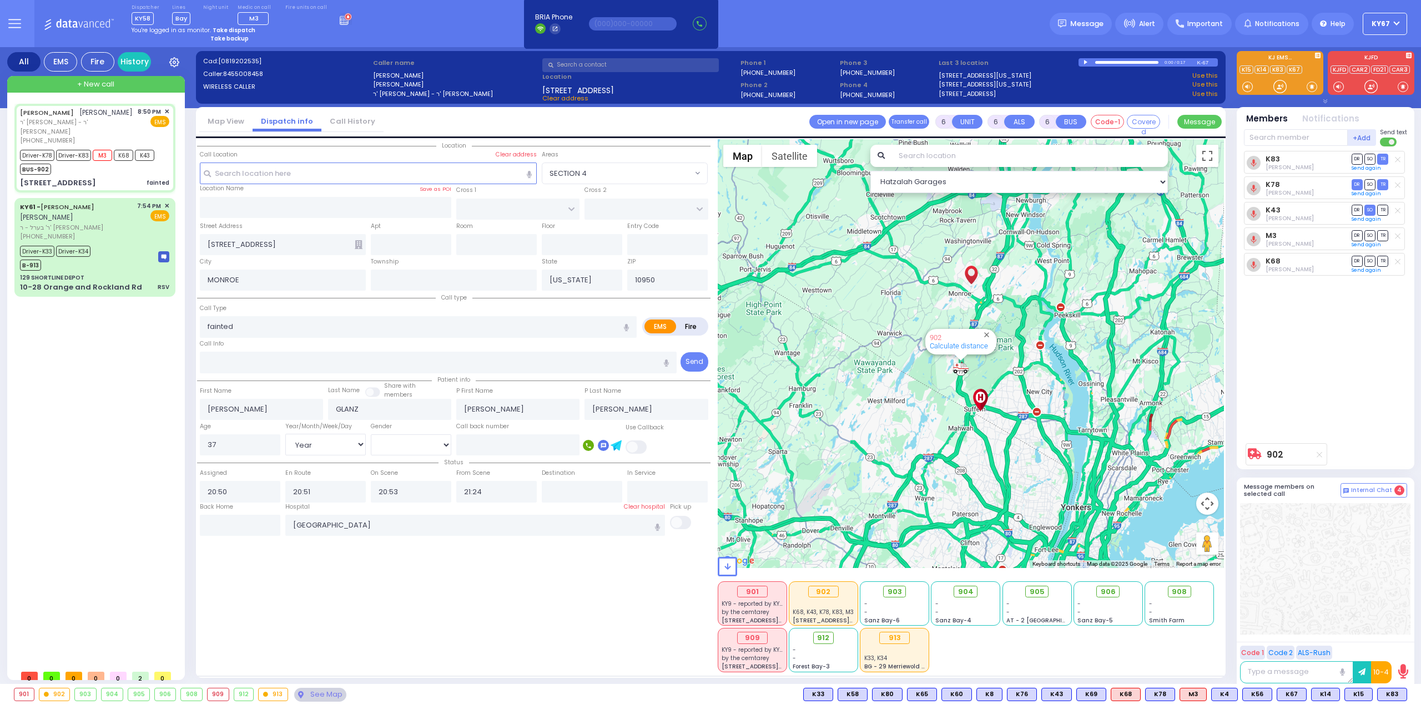
select select
radio input "true"
select select "Year"
select select "[DEMOGRAPHIC_DATA]"
select select "Hatzalah Garages"
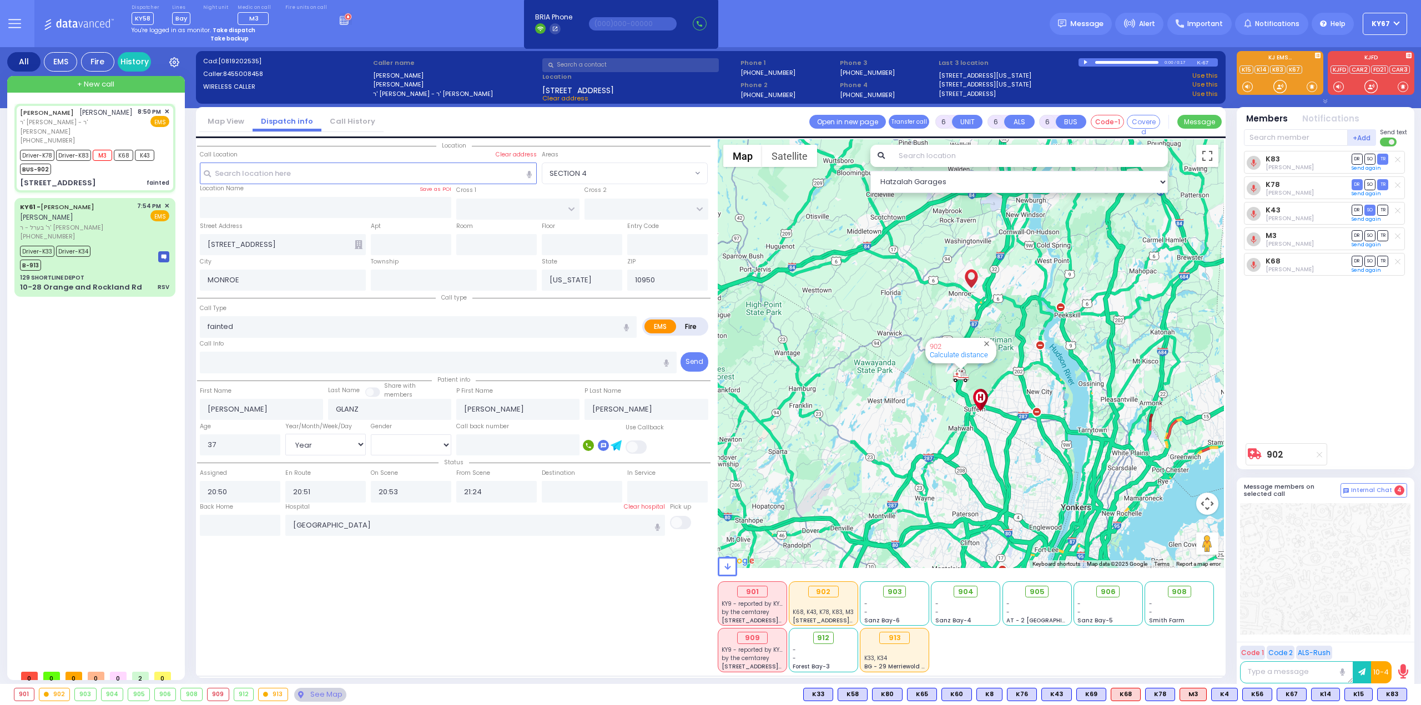
select select
radio input "true"
select select "Year"
select select "[DEMOGRAPHIC_DATA]"
select select "Hatzalah Garages"
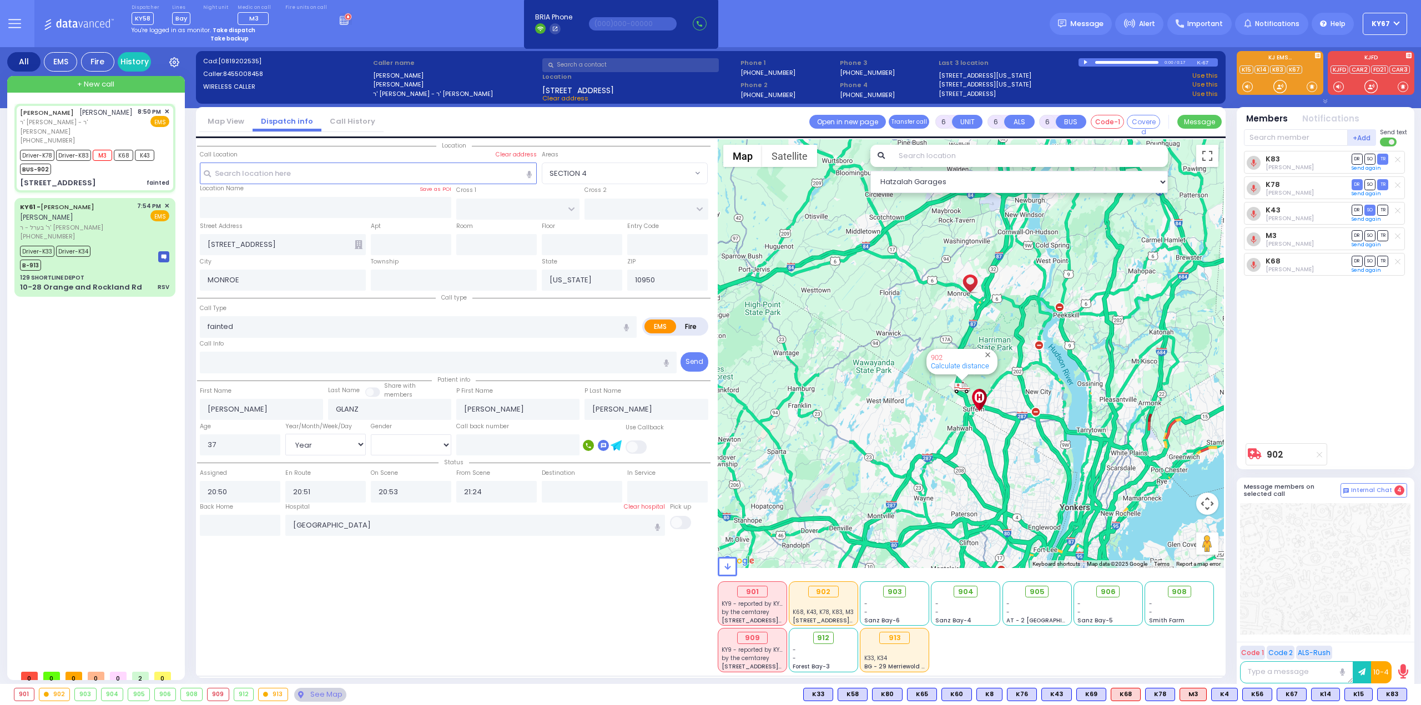
select select
radio input "true"
select select "Year"
select select "[DEMOGRAPHIC_DATA]"
select select "Hatzalah Garages"
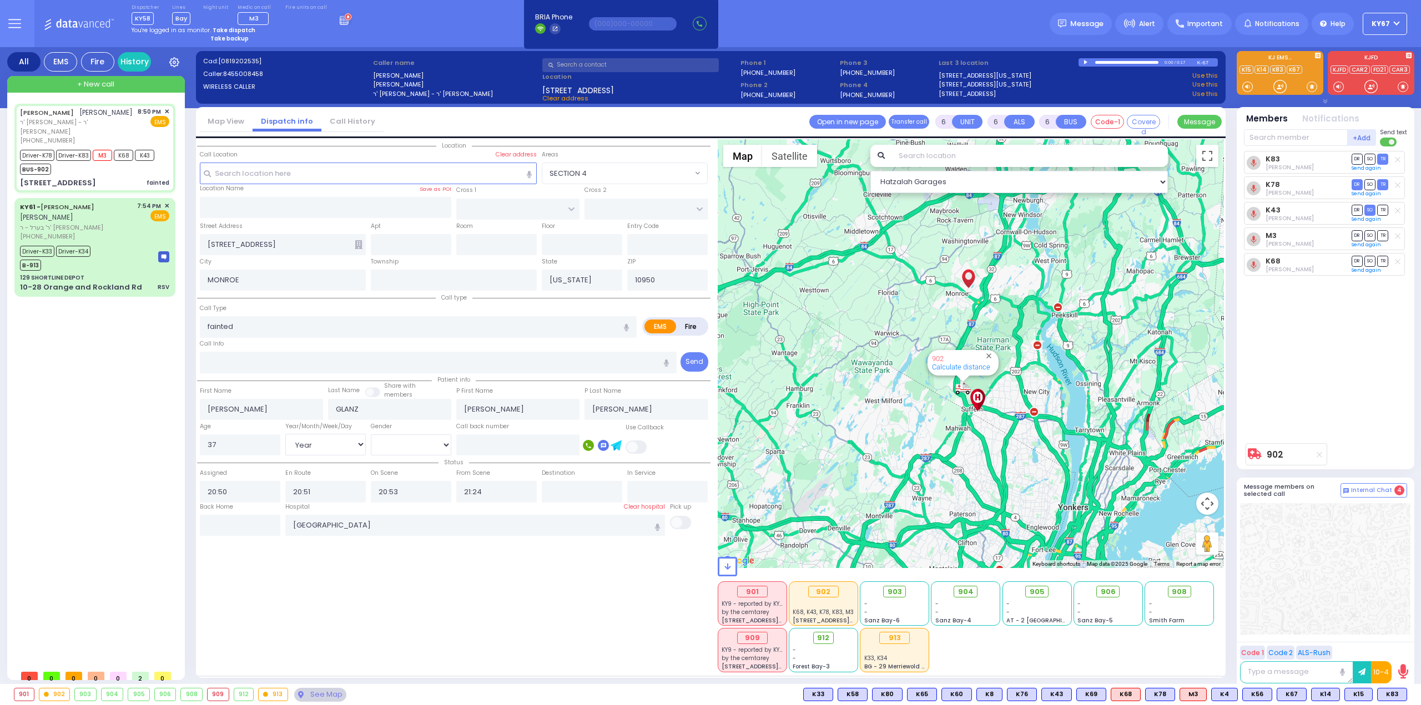
select select
radio input "true"
select select "Year"
select select "[DEMOGRAPHIC_DATA]"
select select "Hatzalah Garages"
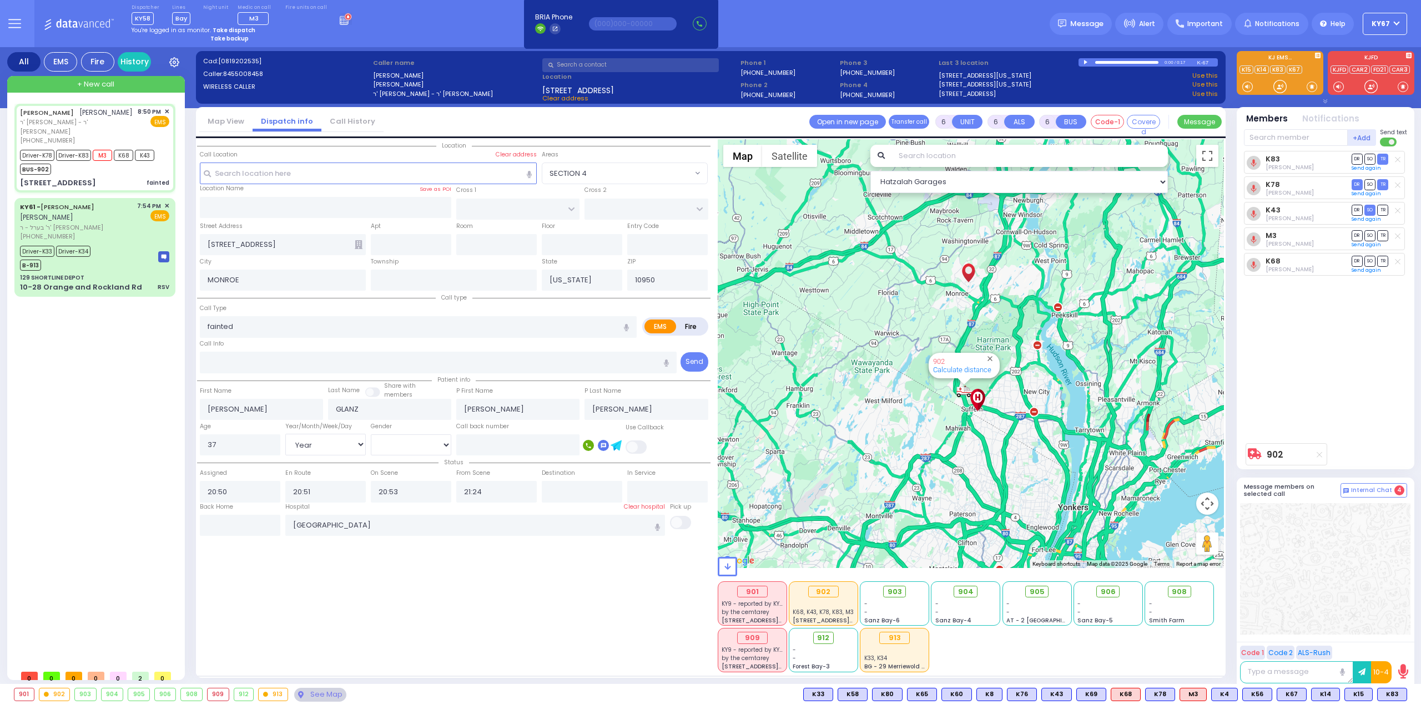
select select
radio input "true"
select select "Year"
select select "[DEMOGRAPHIC_DATA]"
select select "Hatzalah Garages"
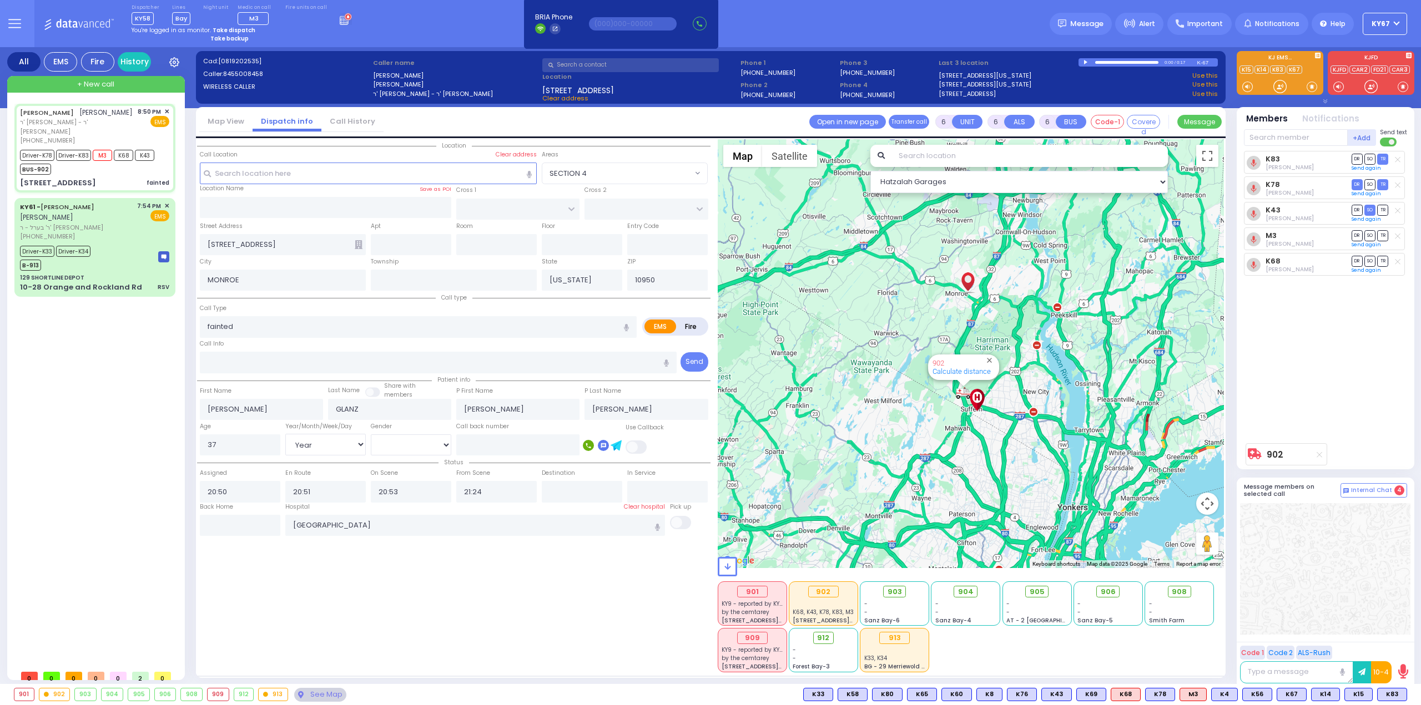
select select
radio input "true"
select select "Year"
select select "[DEMOGRAPHIC_DATA]"
select select "Hatzalah Garages"
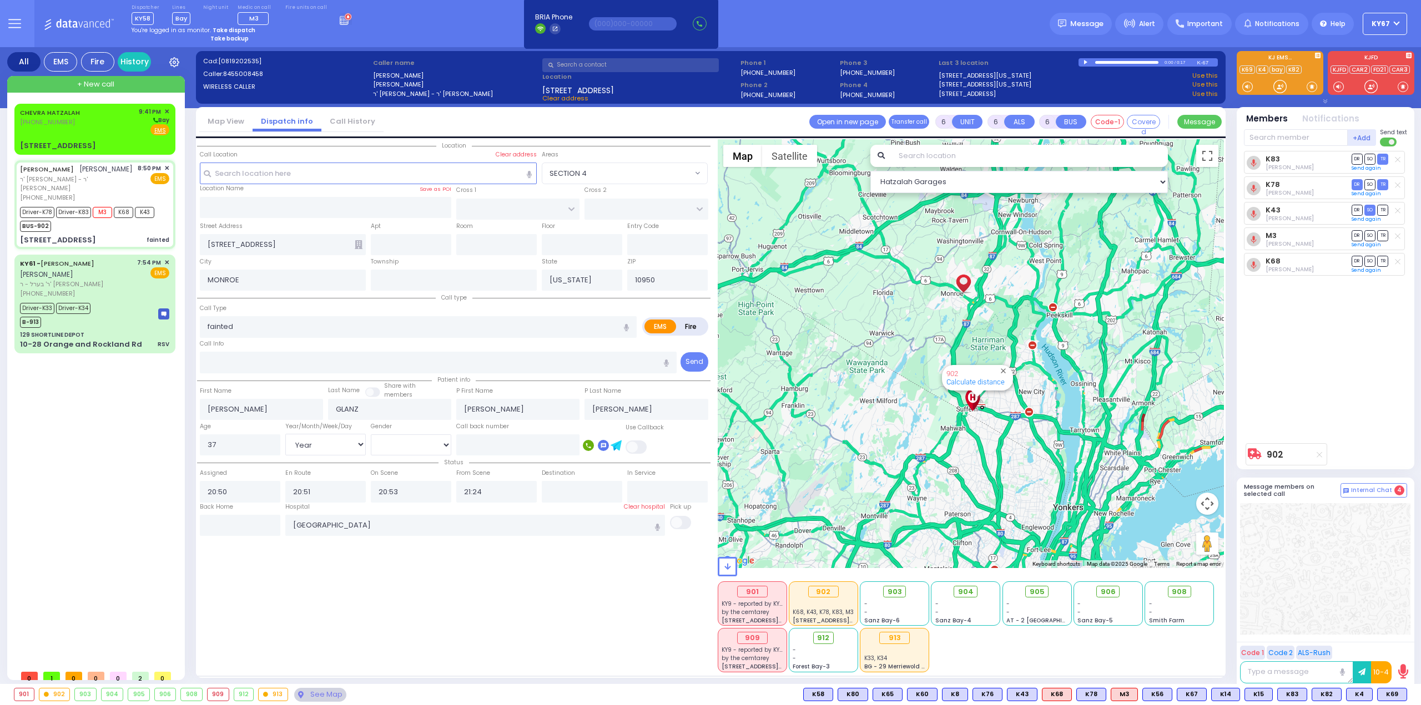
select select
select select "Year"
select select "[DEMOGRAPHIC_DATA]"
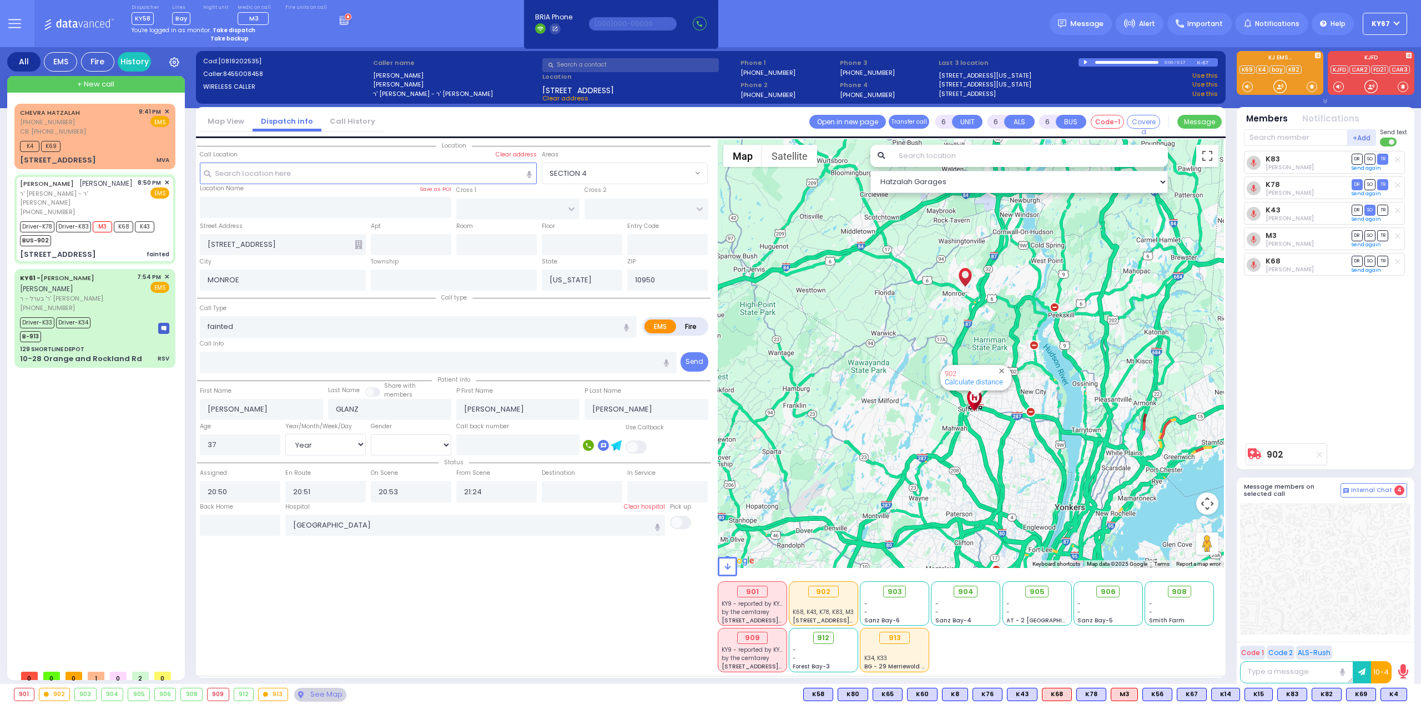
select select
radio input "true"
select select "Year"
select select "[DEMOGRAPHIC_DATA]"
select select "Hatzalah Garages"
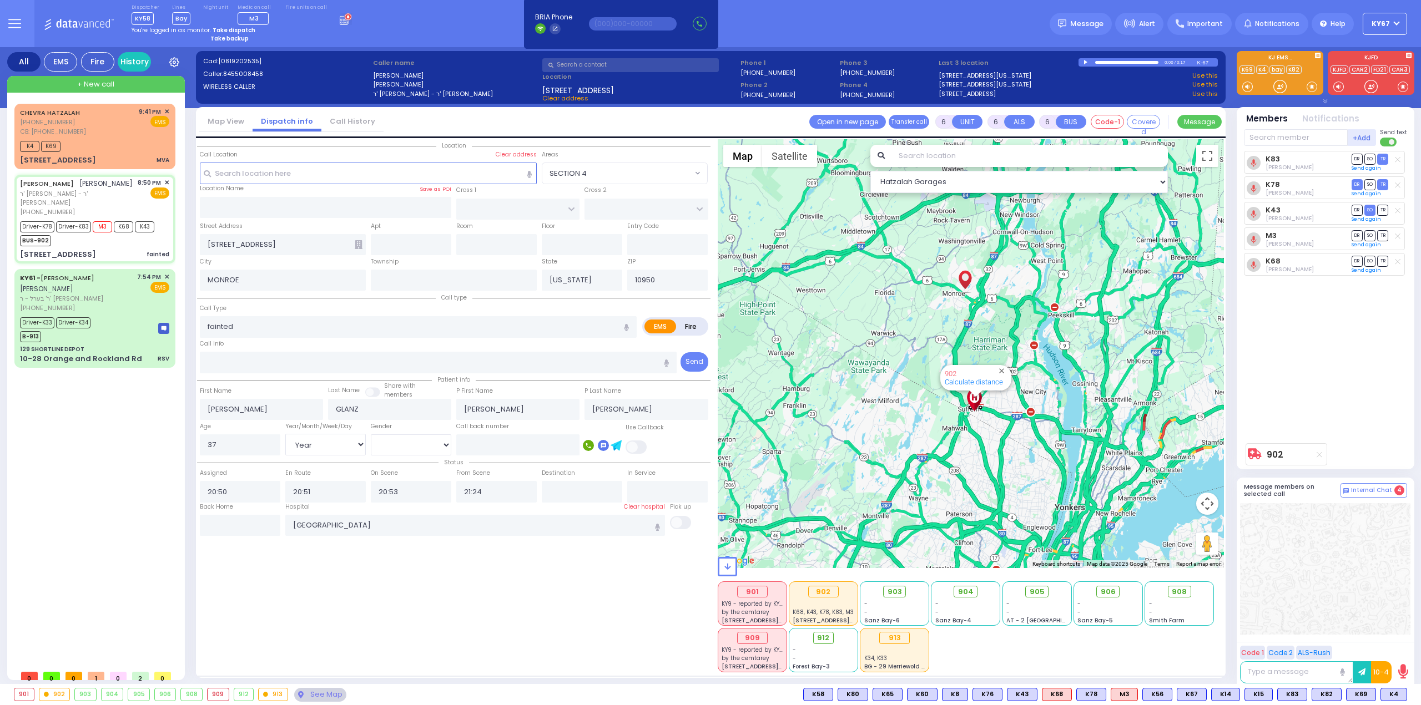
select select
radio input "true"
select select "Year"
select select "[DEMOGRAPHIC_DATA]"
select select "Hatzalah Garages"
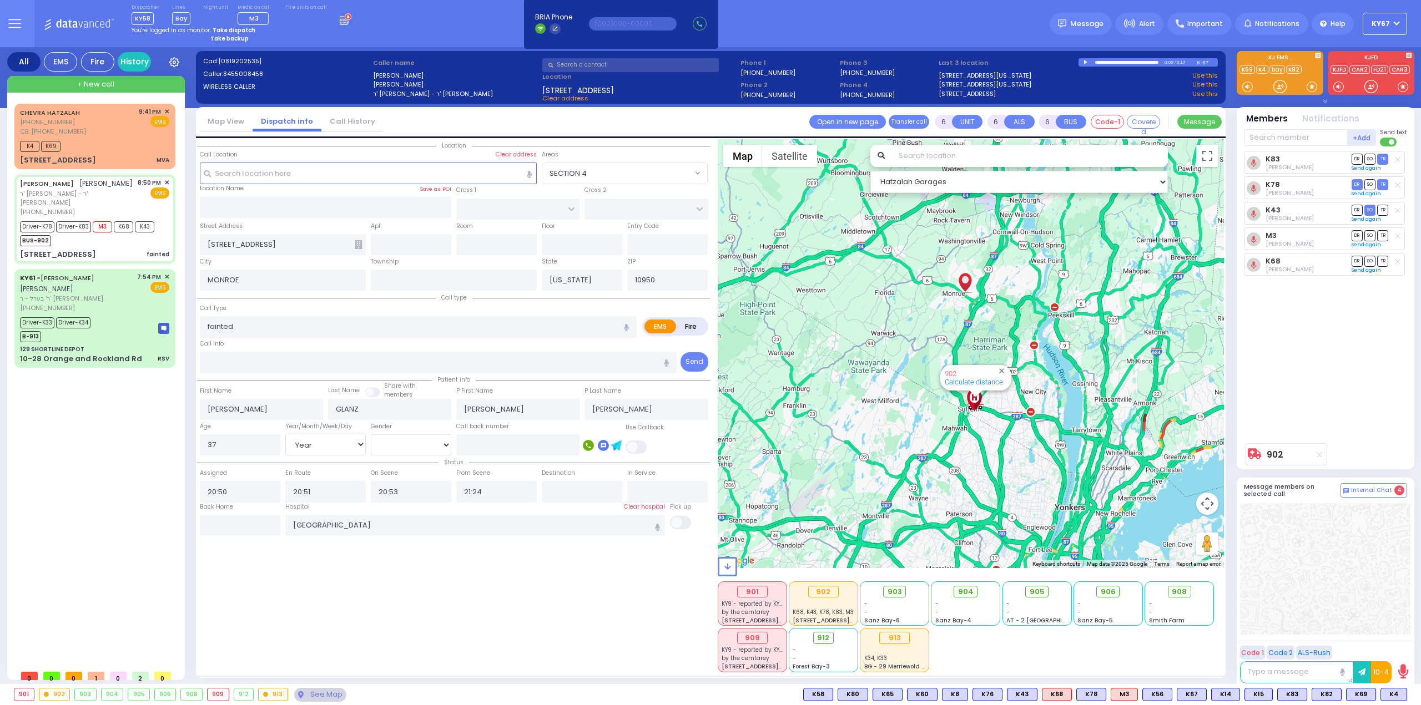
select select
radio input "true"
select select "Year"
select select "[DEMOGRAPHIC_DATA]"
select select "Hatzalah Garages"
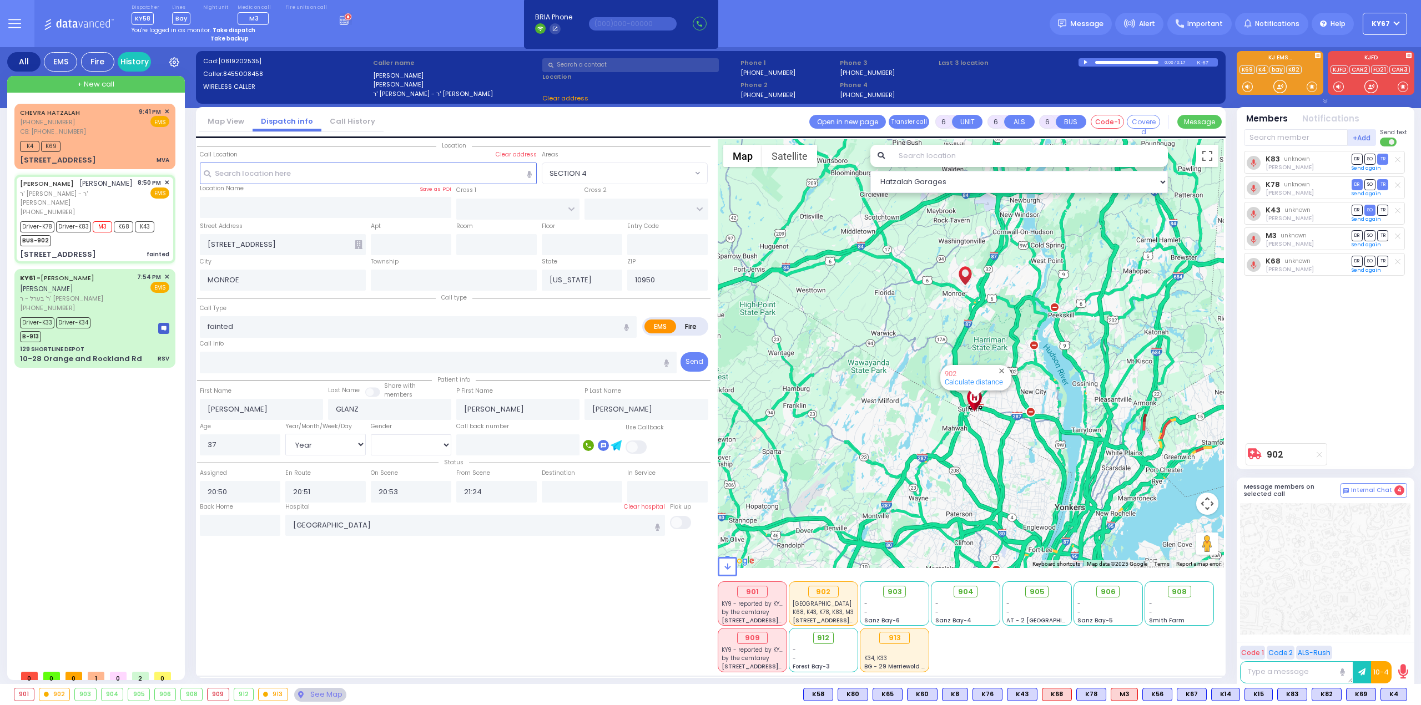
select select
radio input "true"
select select "Year"
select select "[DEMOGRAPHIC_DATA]"
select select "Hatzalah Garages"
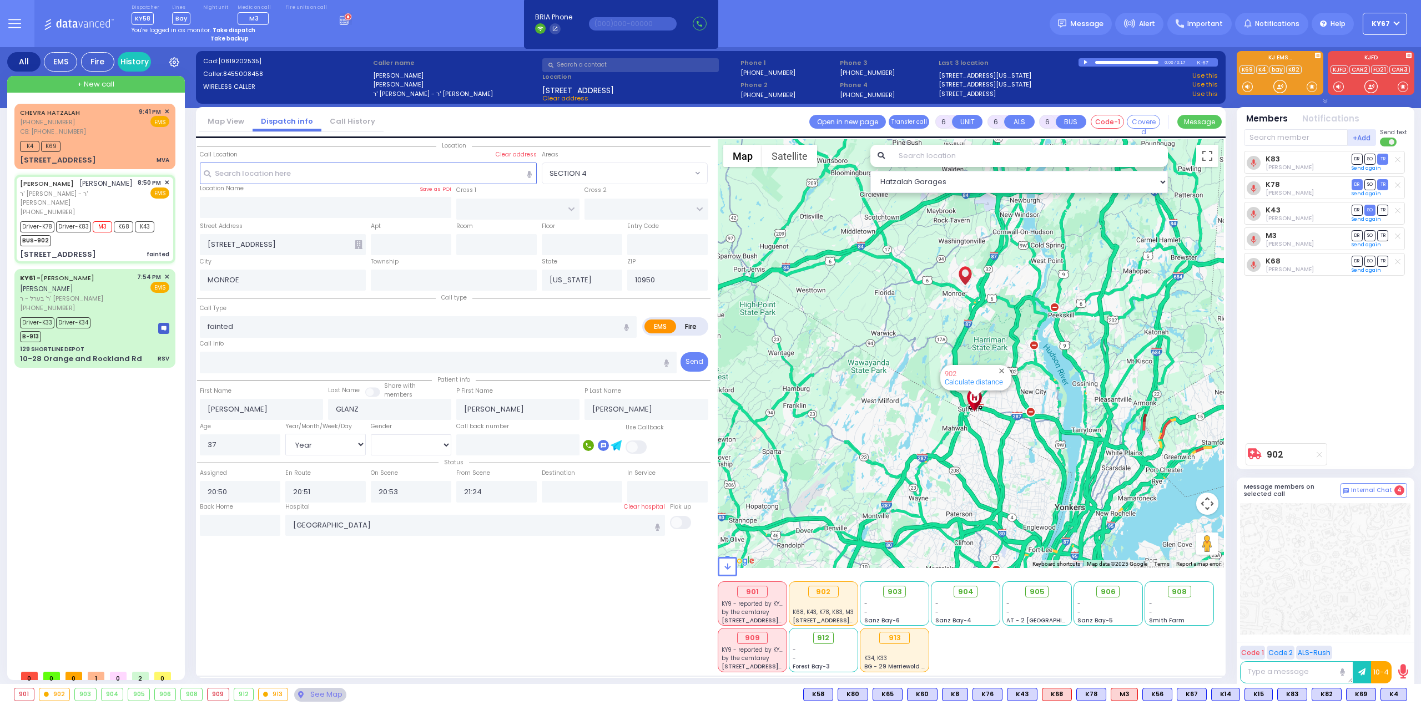
select select
radio input "true"
select select "Year"
select select "[DEMOGRAPHIC_DATA]"
select select "Hatzalah Garages"
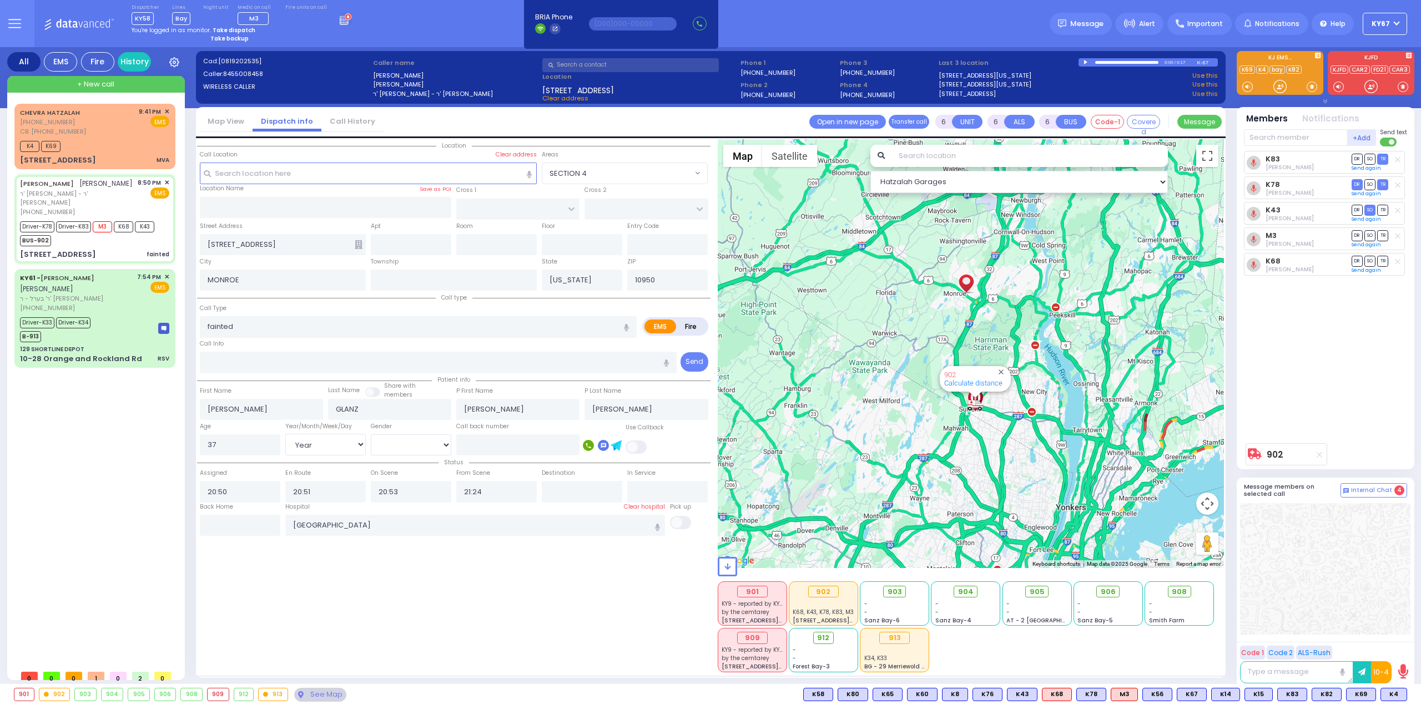
select select
radio input "true"
select select "Year"
select select "[DEMOGRAPHIC_DATA]"
select select "Hatzalah Garages"
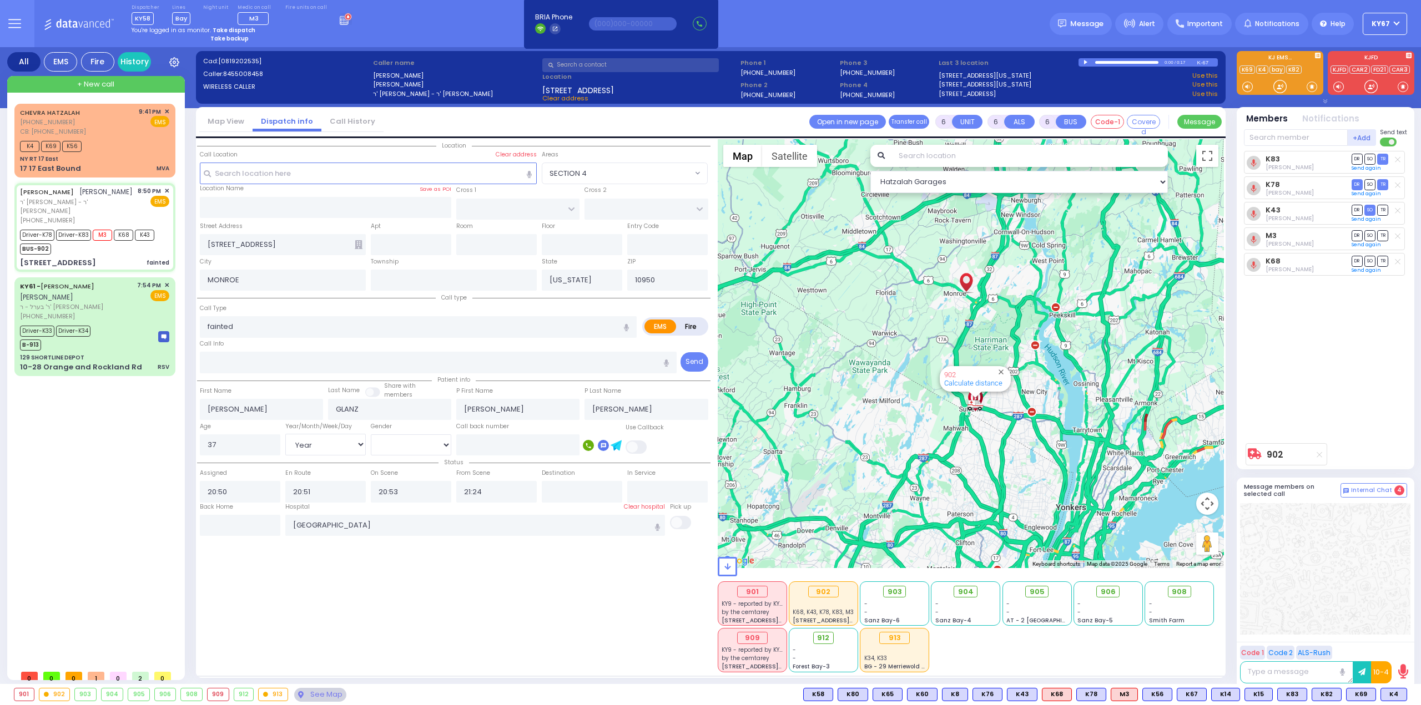
select select
radio input "true"
select select "Year"
select select "[DEMOGRAPHIC_DATA]"
select select "Hatzalah Garages"
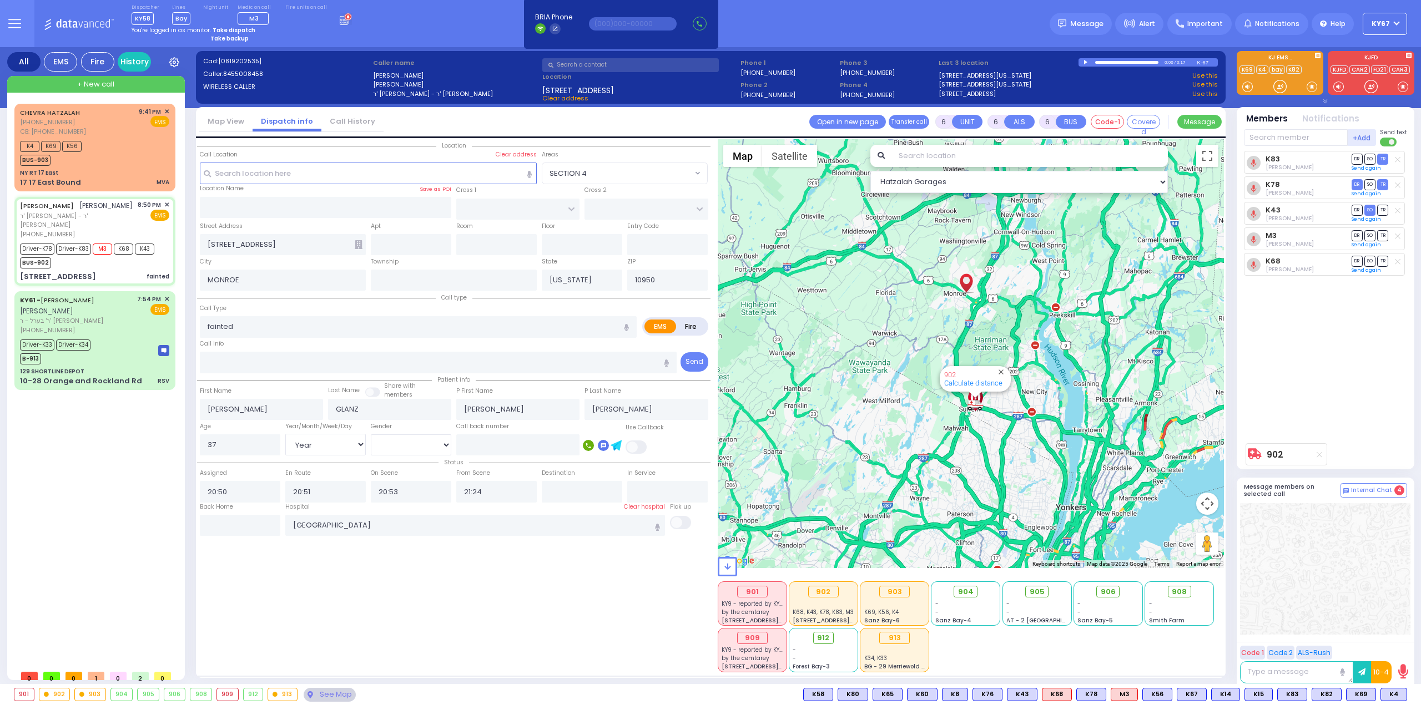
select select
radio input "true"
select select "Year"
select select "[DEMOGRAPHIC_DATA]"
select select "Hatzalah Garages"
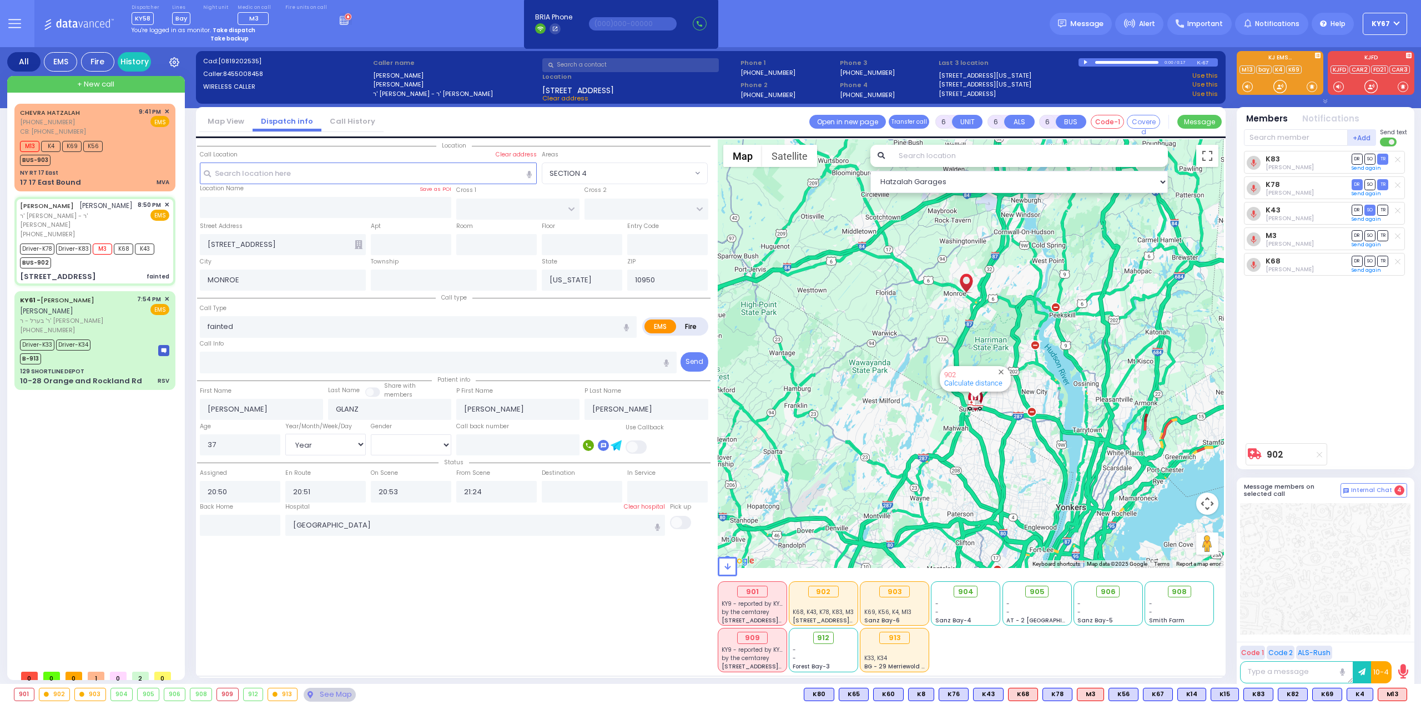
select select
radio input "true"
select select "Year"
select select "[DEMOGRAPHIC_DATA]"
select select "Hatzalah Garages"
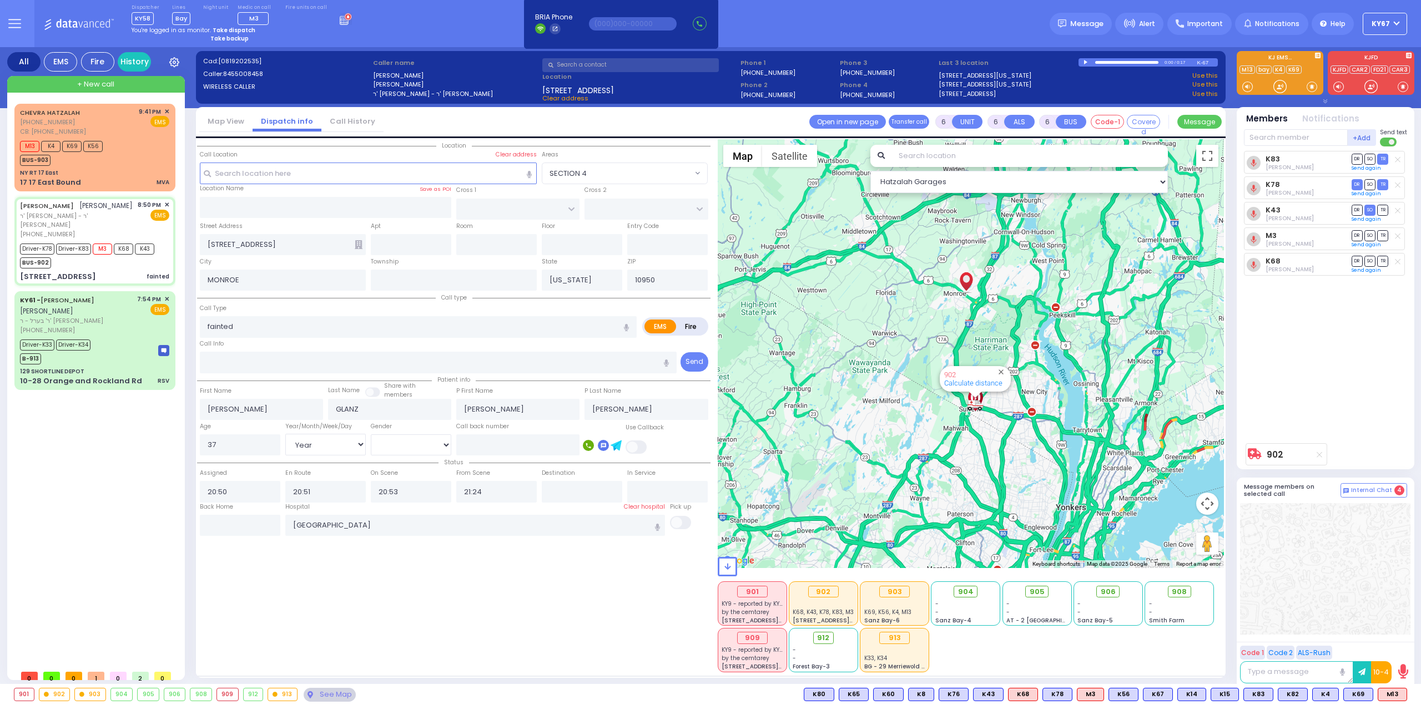
select select
radio input "true"
select select "Year"
select select "[DEMOGRAPHIC_DATA]"
select select "Hatzalah Garages"
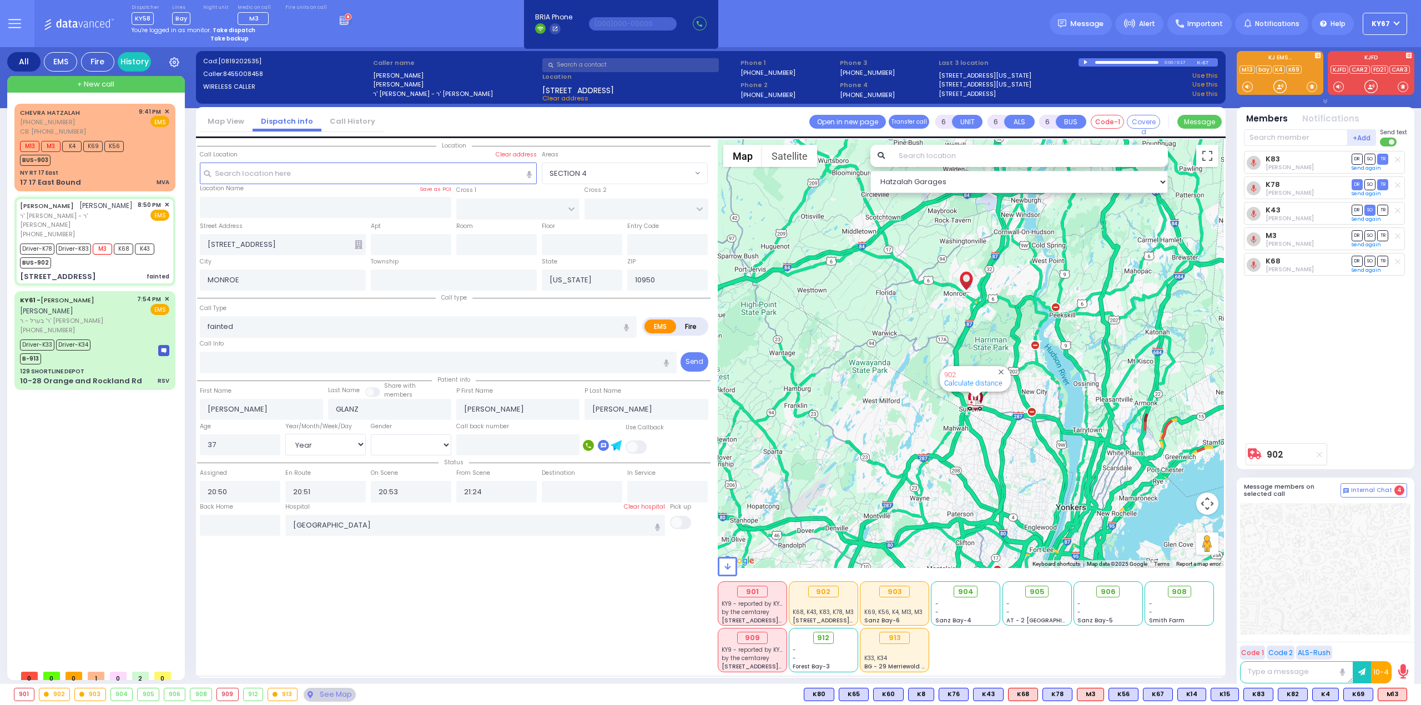
select select
radio input "true"
select select "Year"
select select "[DEMOGRAPHIC_DATA]"
select select "Hatzalah Garages"
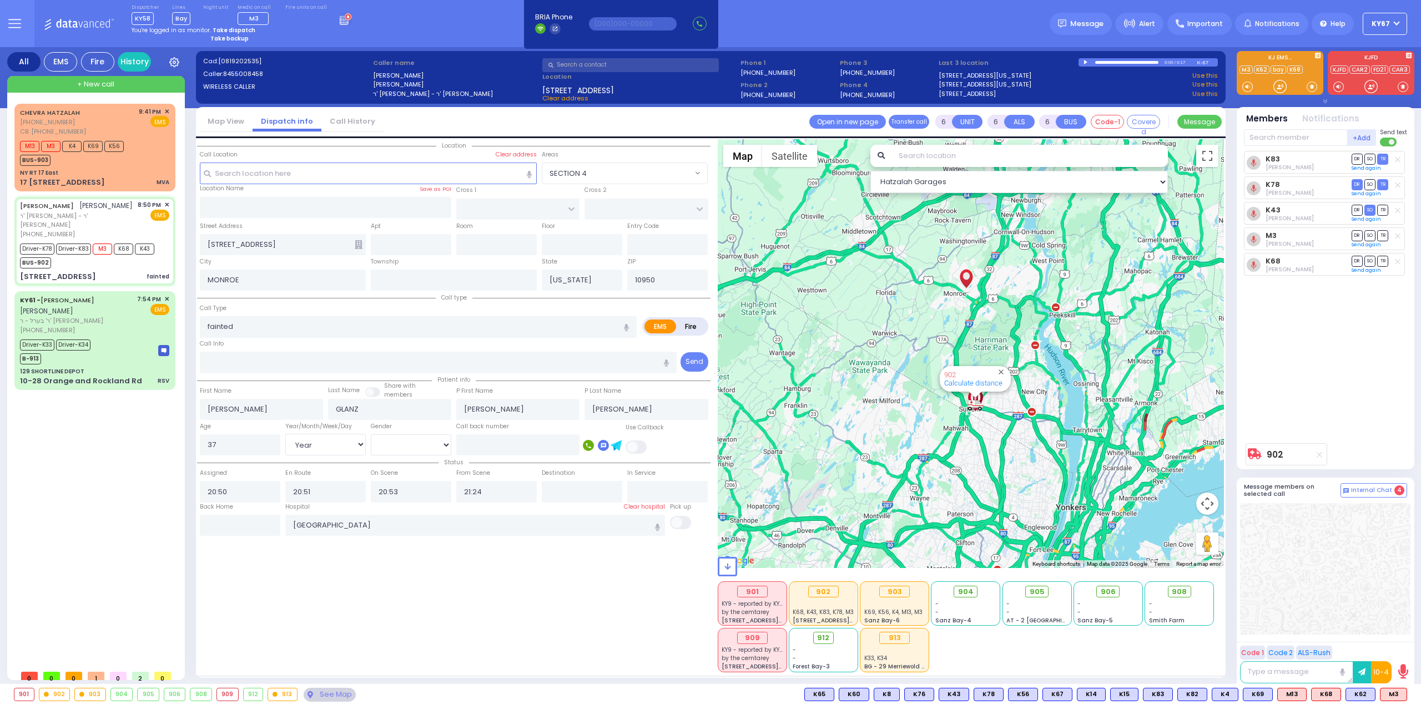
select select
radio input "true"
select select "Year"
select select "[DEMOGRAPHIC_DATA]"
select select "Hatzalah Garages"
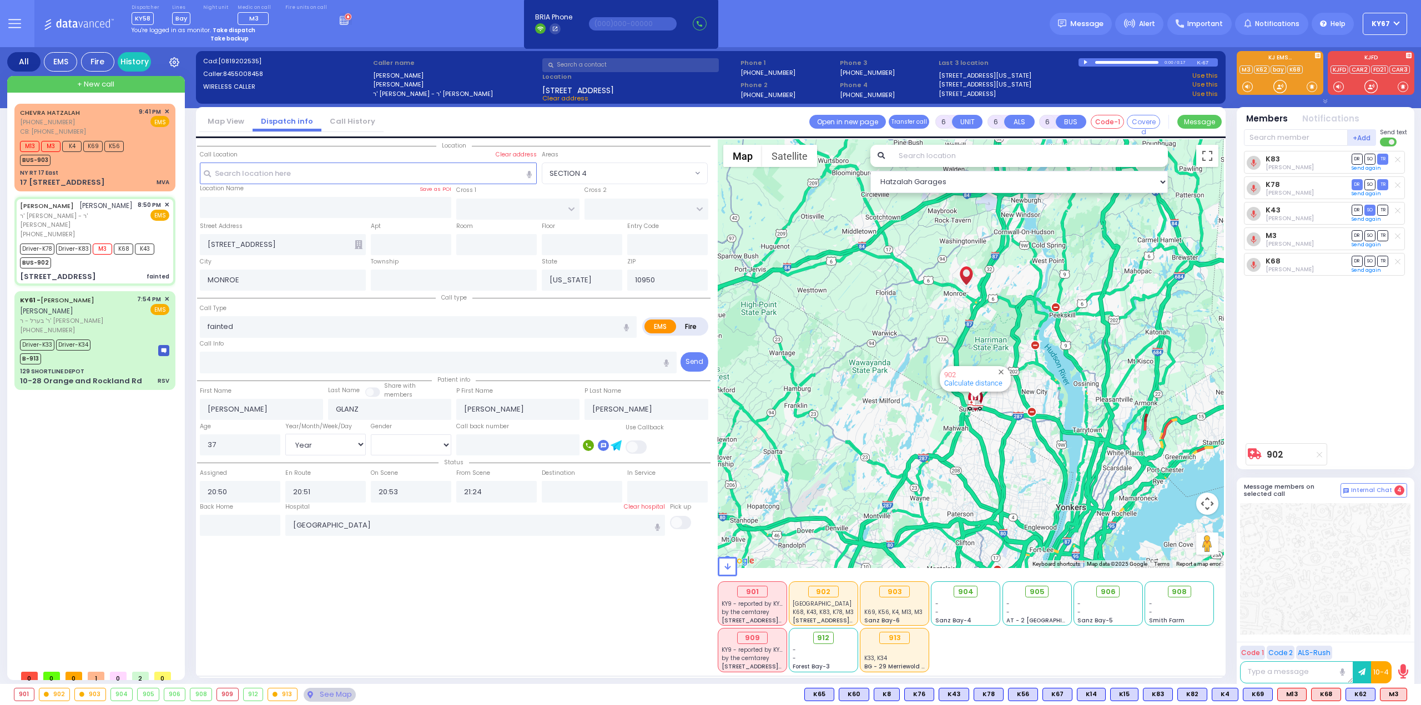
select select
radio input "true"
select select "Year"
select select "[DEMOGRAPHIC_DATA]"
type input "21:49"
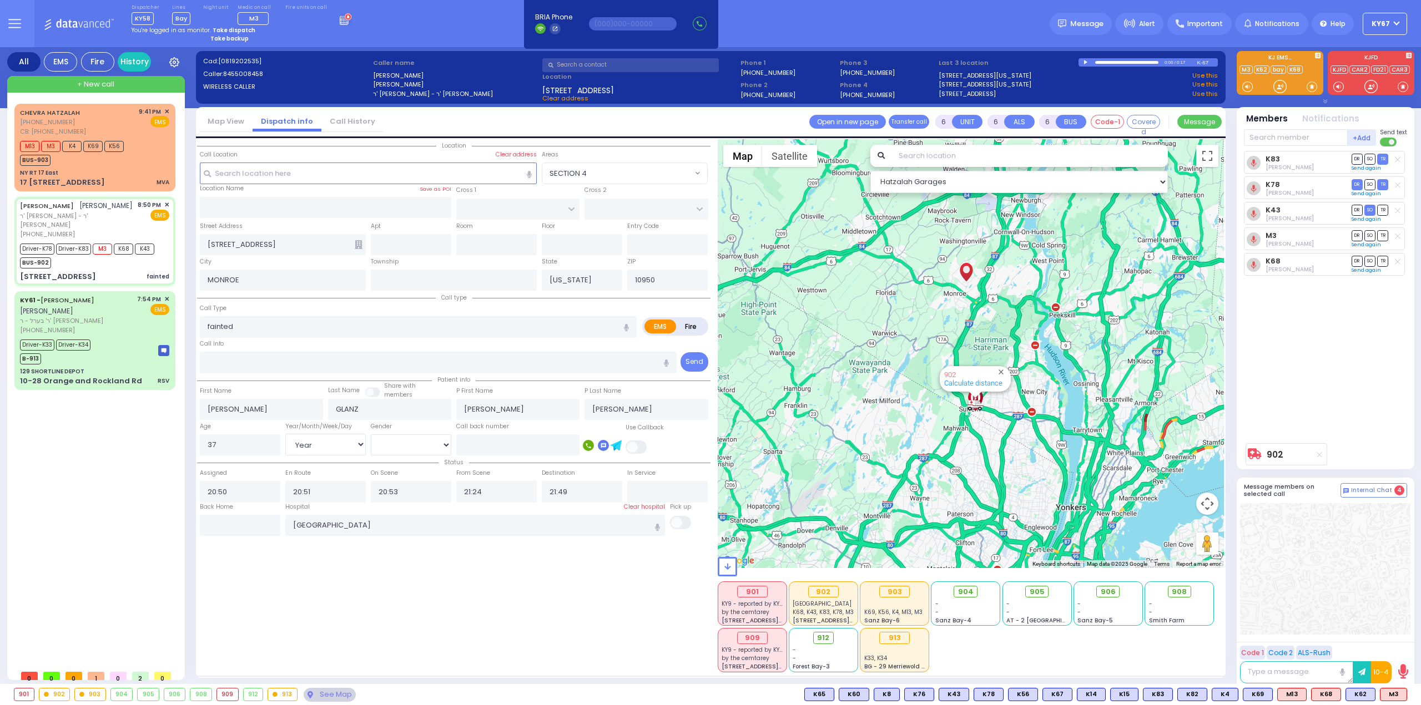
select select "Hatzalah Garages"
select select
radio input "true"
select select "Year"
select select "[DEMOGRAPHIC_DATA]"
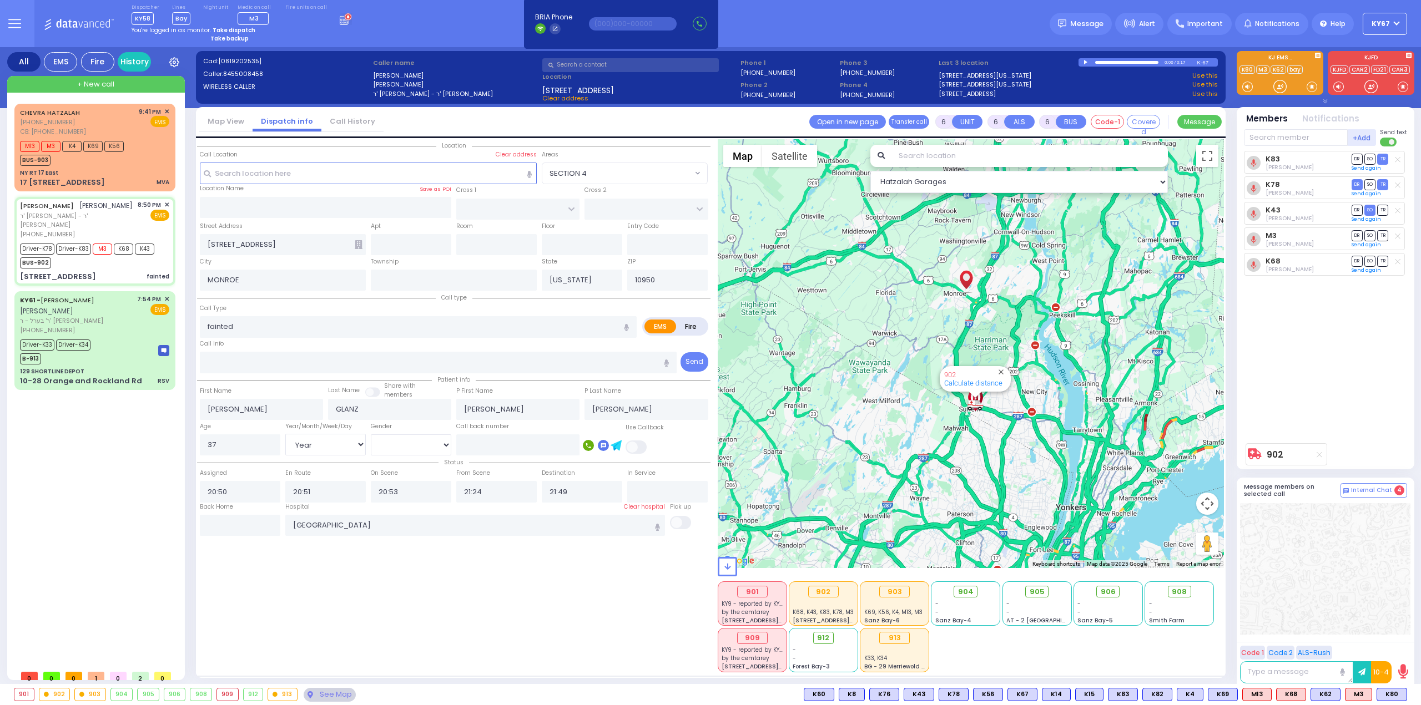
select select "Hatzalah Garages"
select select
radio input "true"
select select "Year"
select select "[DEMOGRAPHIC_DATA]"
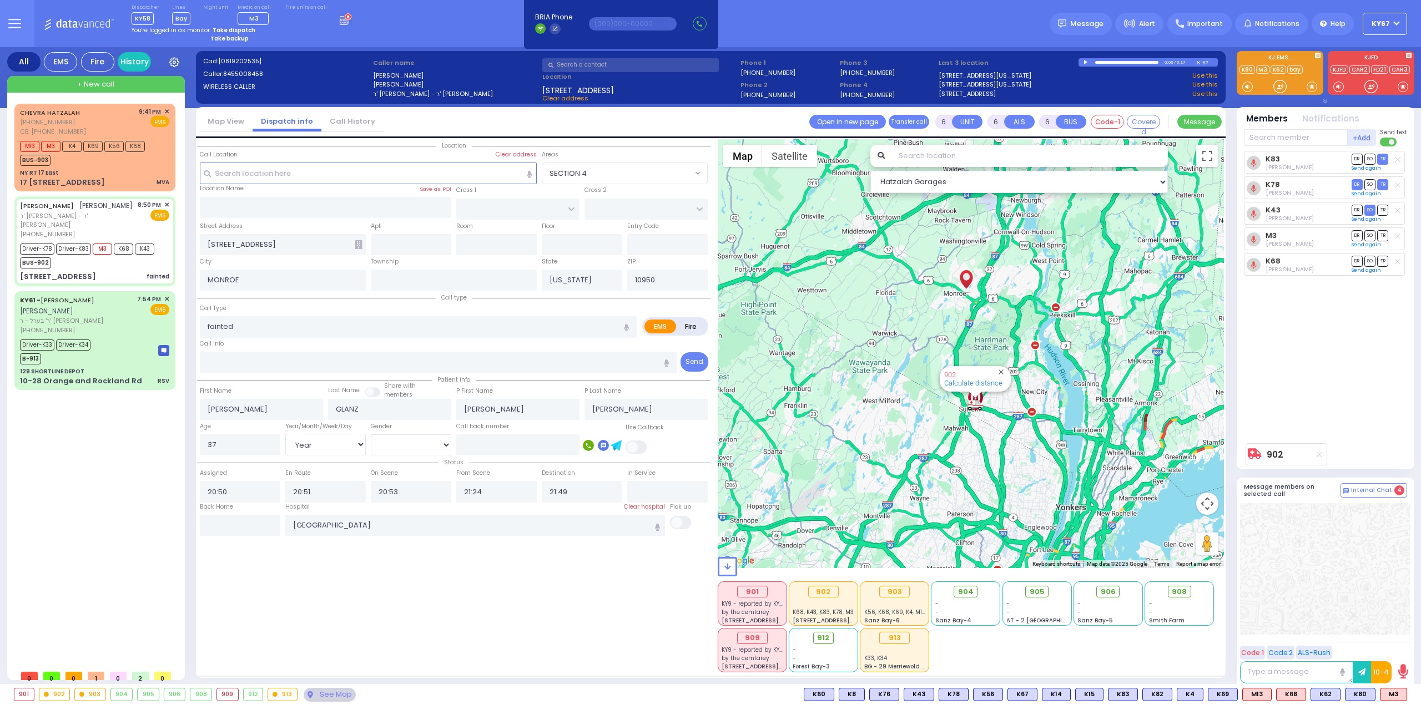
select select "Hatzalah Garages"
select select
radio input "true"
select select "Year"
select select "[DEMOGRAPHIC_DATA]"
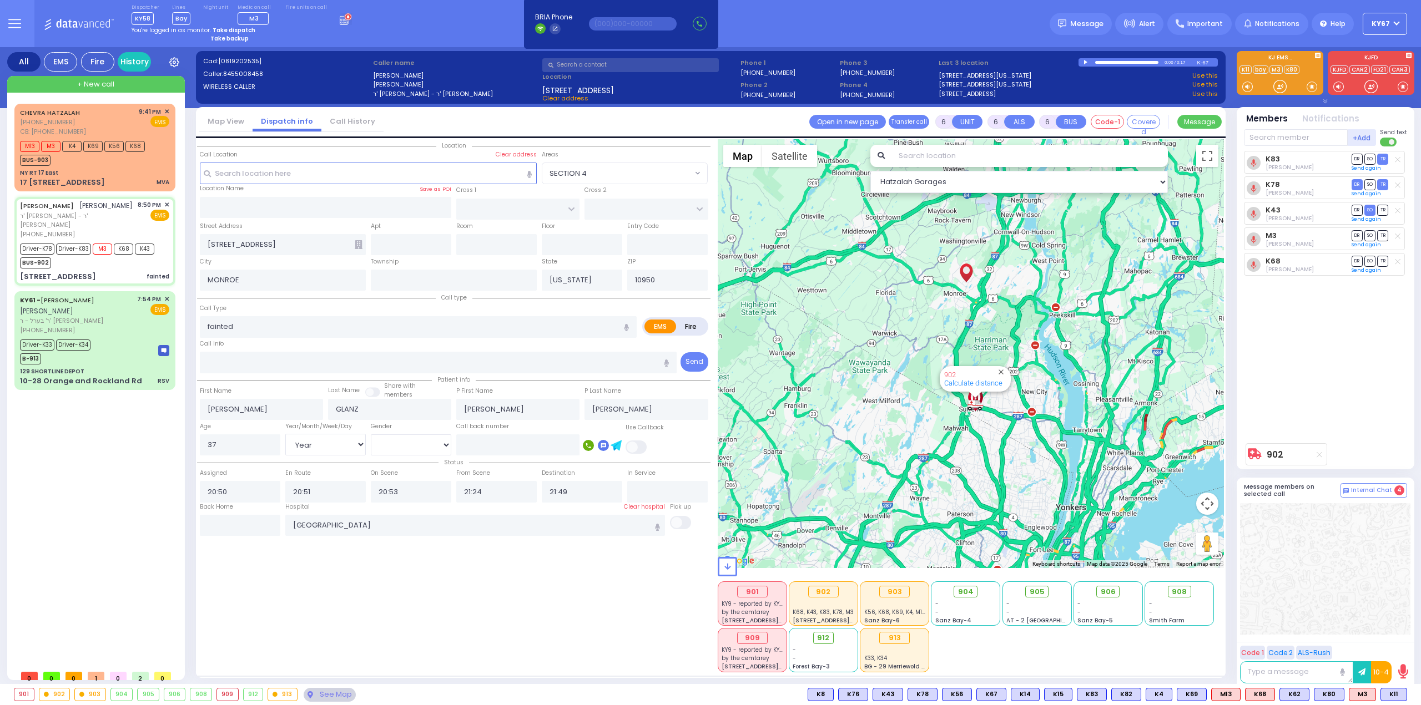
select select "Hatzalah Garages"
select select
radio input "true"
select select "Year"
select select "[DEMOGRAPHIC_DATA]"
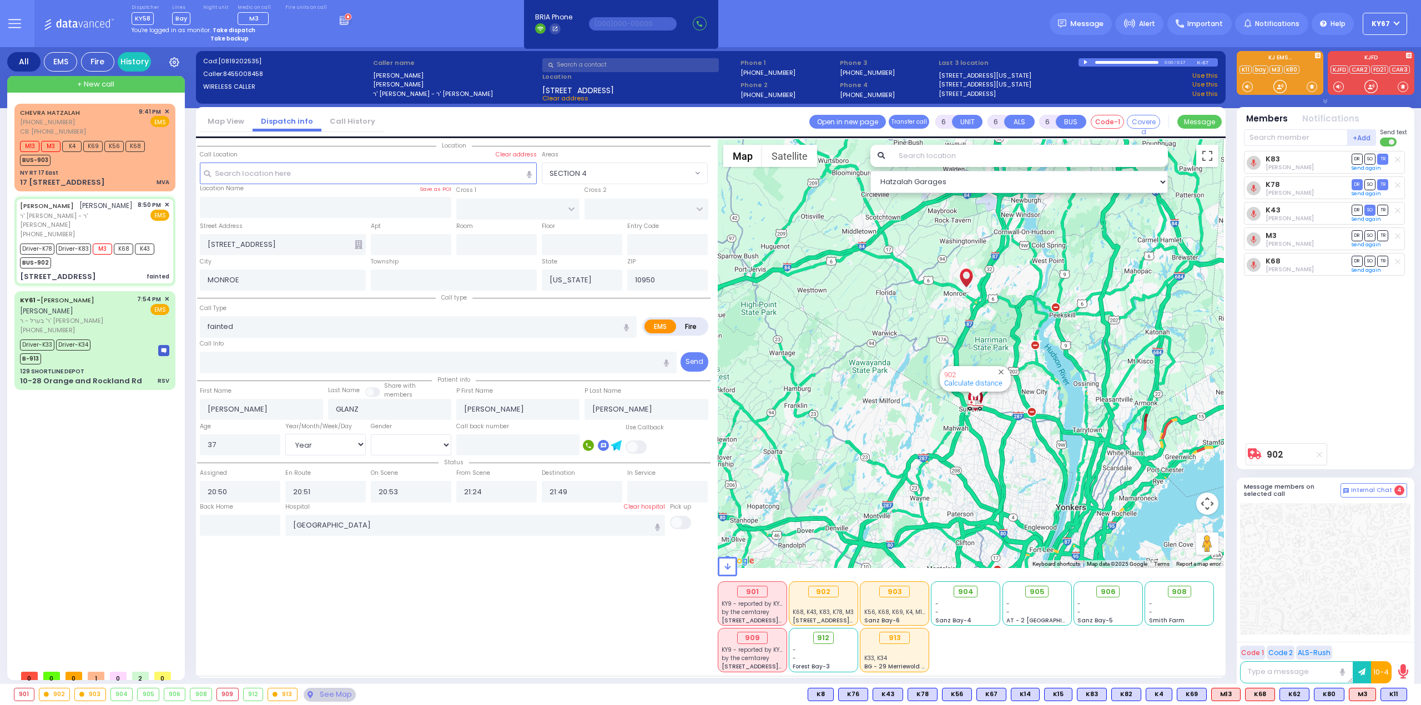
select select "Hatzalah Garages"
select select
radio input "true"
select select "Year"
select select "[DEMOGRAPHIC_DATA]"
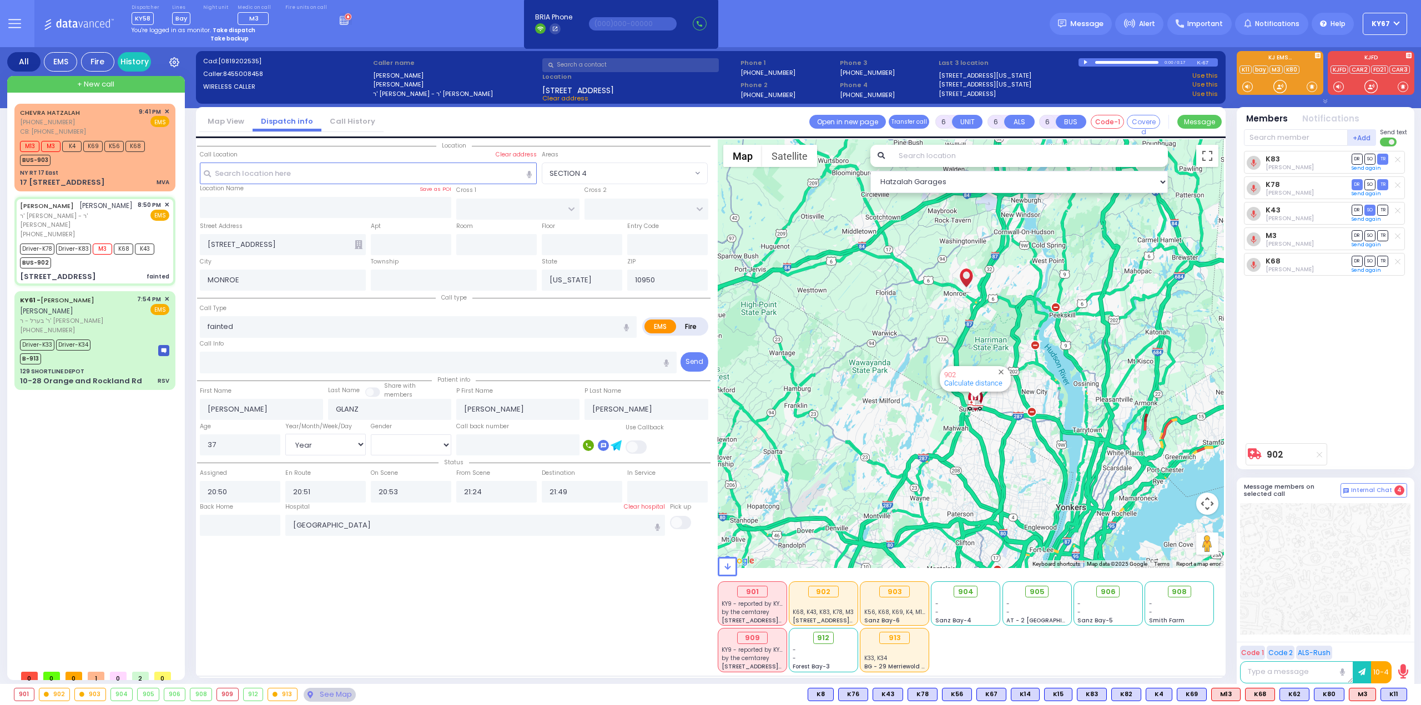
type input "21:52"
select select "Hatzalah Garages"
select select
radio input "true"
select select "Year"
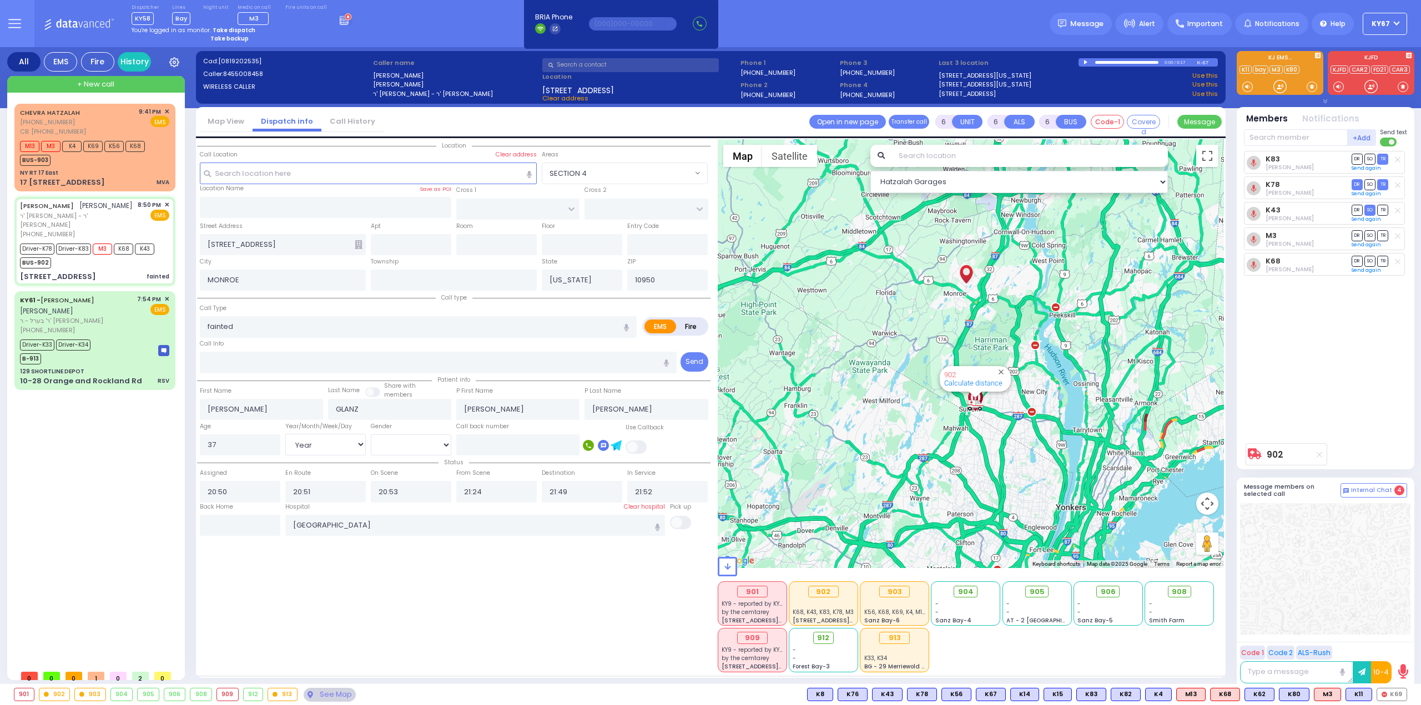
select select "[DEMOGRAPHIC_DATA]"
select select "Hatzalah Garages"
